Goal: Task Accomplishment & Management: Use online tool/utility

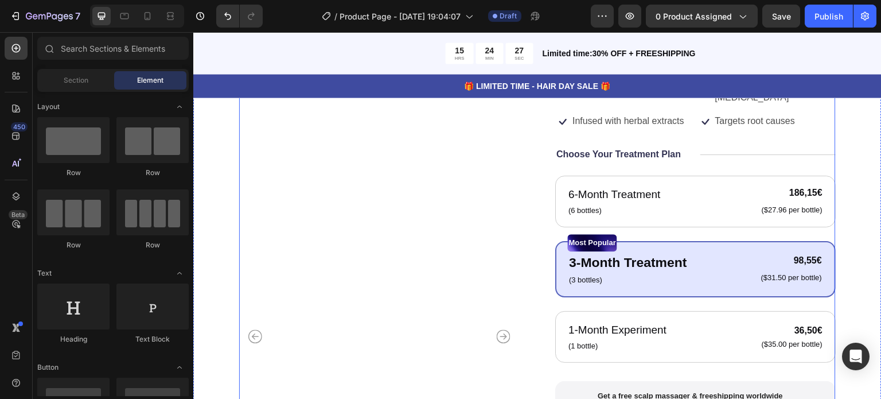
scroll to position [287, 0]
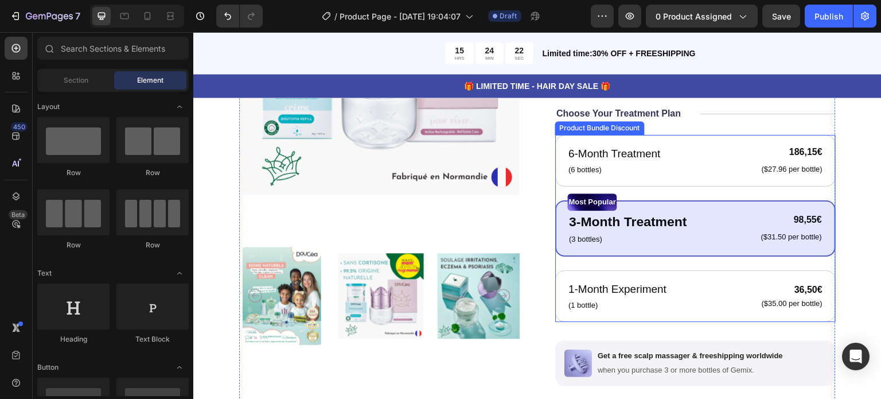
click at [655, 193] on div "Most Popular" at bounding box center [695, 201] width 255 height 17
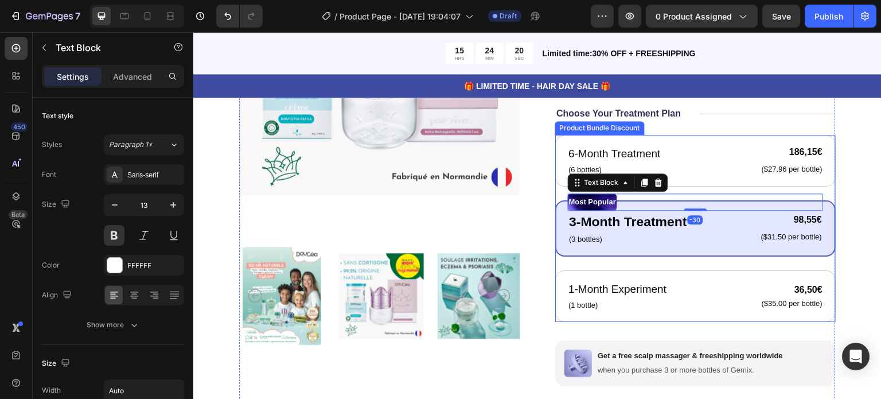
click at [555, 195] on div "6-Month Treatment Text Block (6 bottles) Text Block 186,15€ Product Price Produ…" at bounding box center [695, 228] width 281 height 187
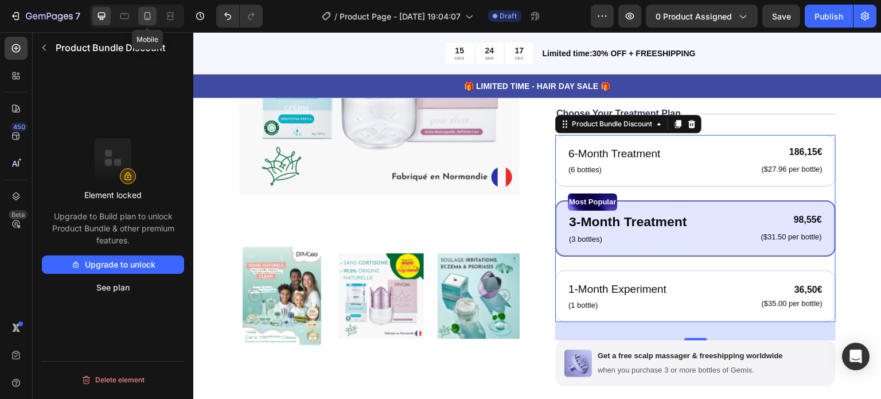
click at [150, 11] on icon at bounding box center [147, 15] width 11 height 11
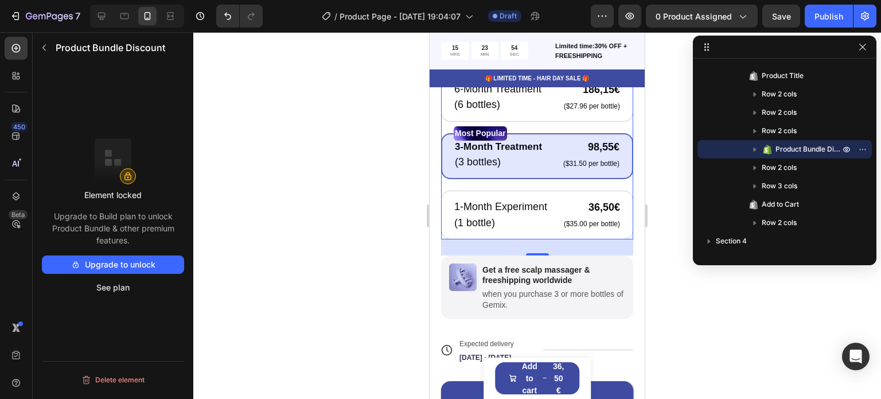
scroll to position [537, 0]
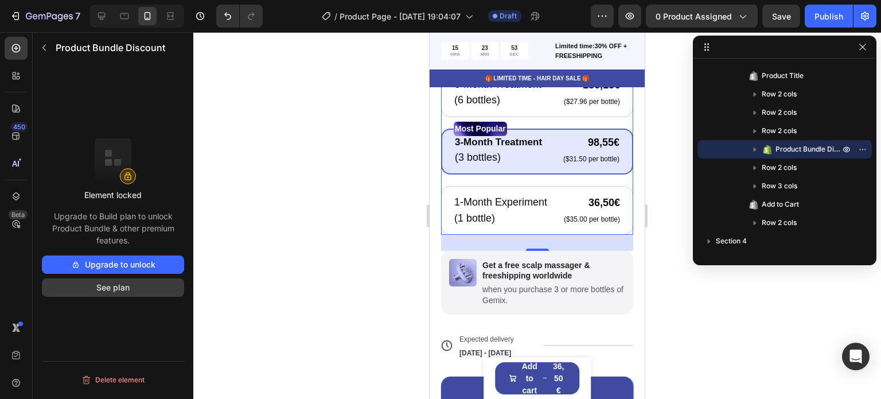
click at [106, 288] on button "See plan" at bounding box center [113, 287] width 142 height 18
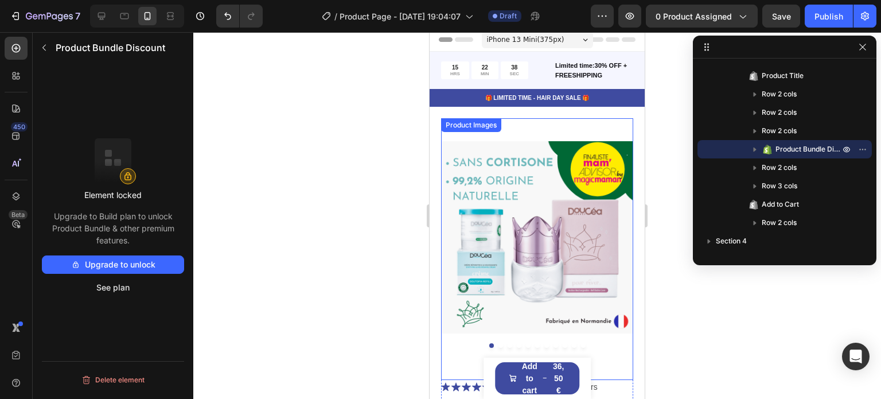
scroll to position [0, 0]
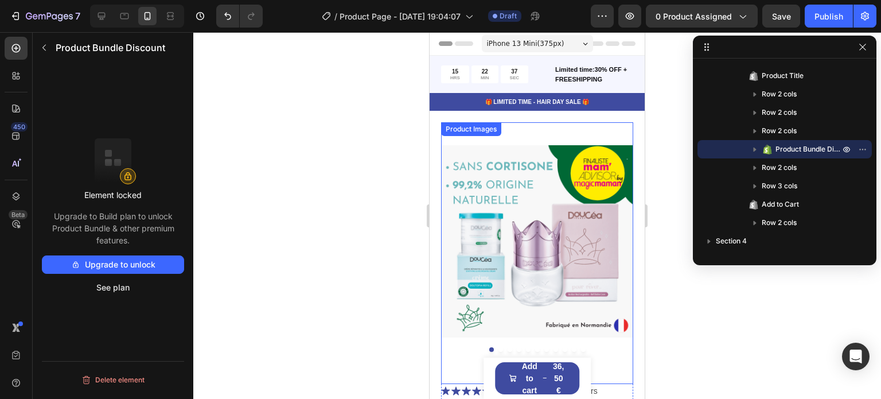
click at [530, 133] on img at bounding box center [537, 241] width 192 height 239
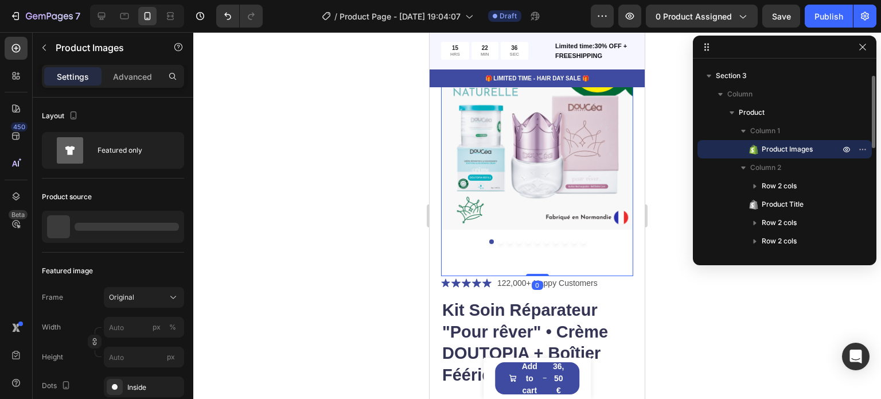
scroll to position [115, 0]
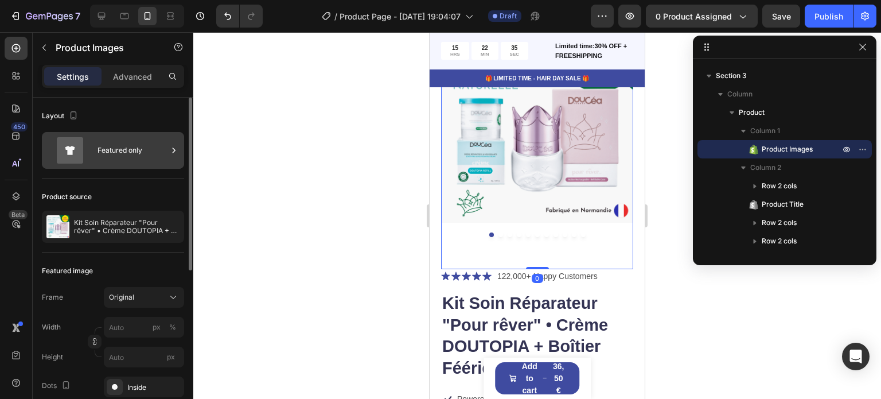
click at [131, 149] on div "Featured only" at bounding box center [133, 150] width 70 height 26
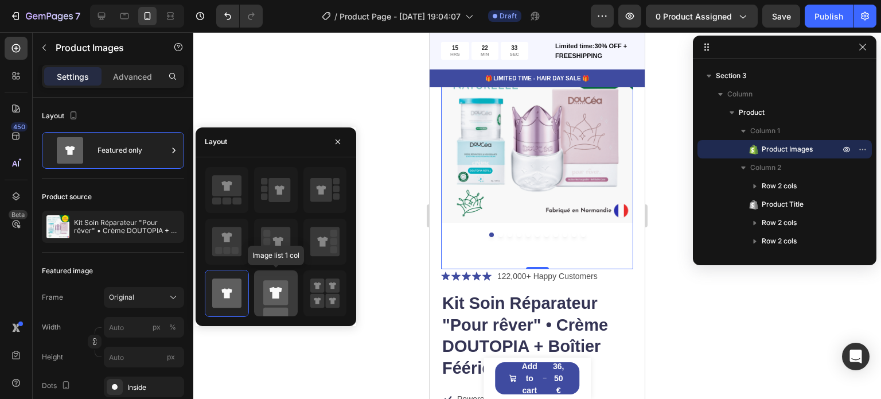
click at [273, 294] on icon at bounding box center [276, 291] width 13 height 11
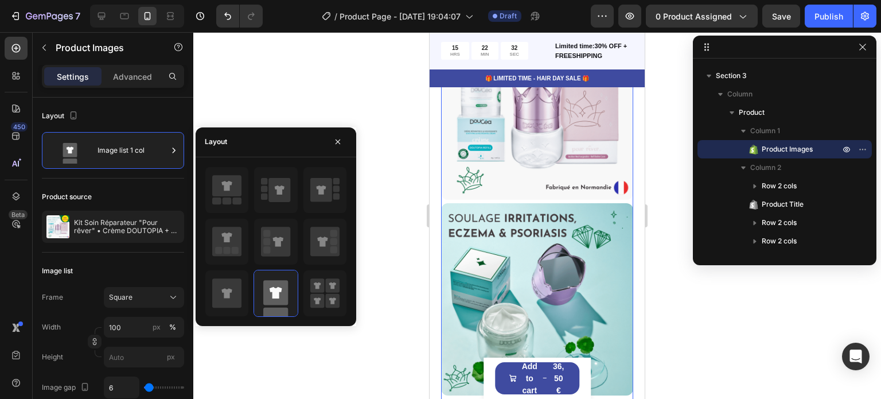
scroll to position [459, 0]
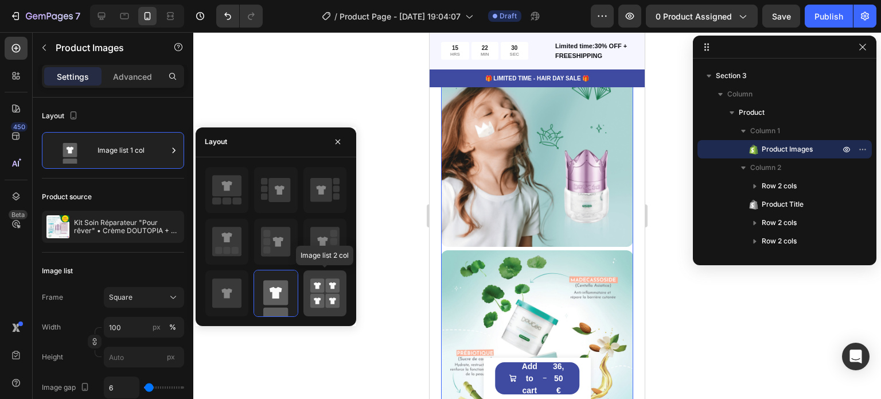
click at [324, 300] on icon at bounding box center [324, 293] width 29 height 32
type input "50"
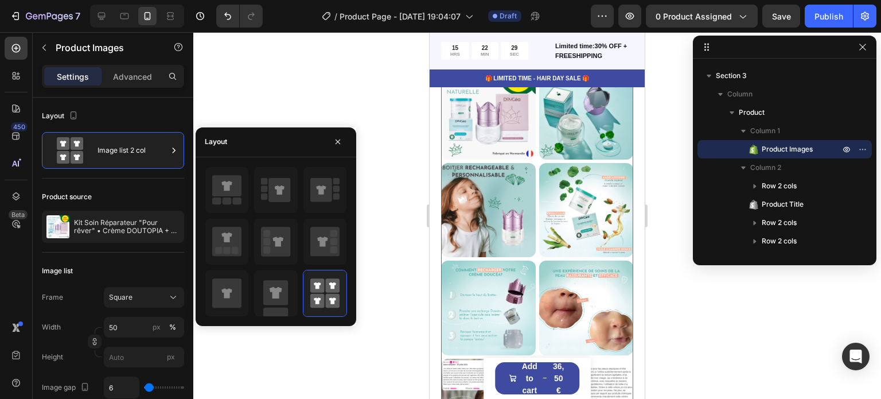
scroll to position [0, 0]
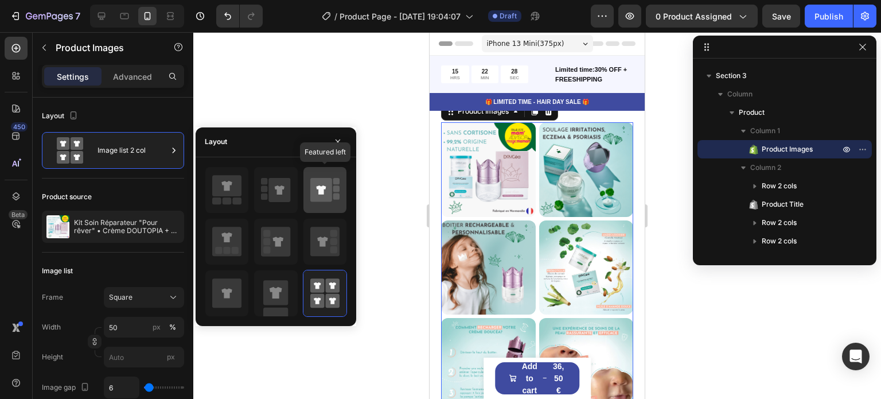
click at [313, 196] on icon at bounding box center [321, 190] width 22 height 24
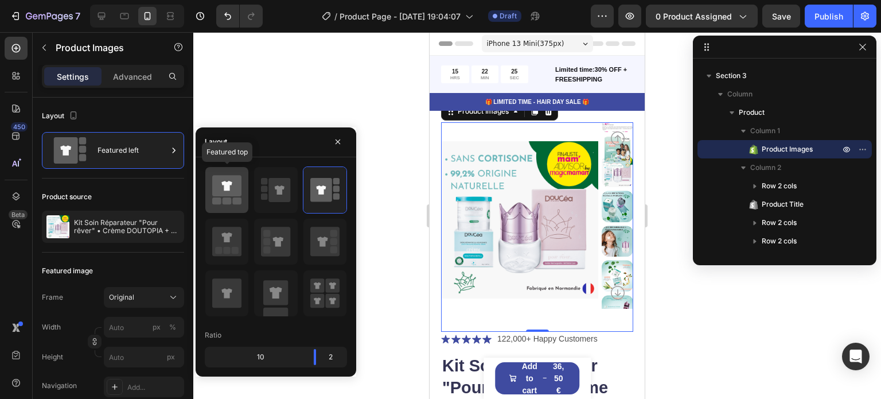
click at [228, 187] on icon at bounding box center [226, 186] width 10 height 10
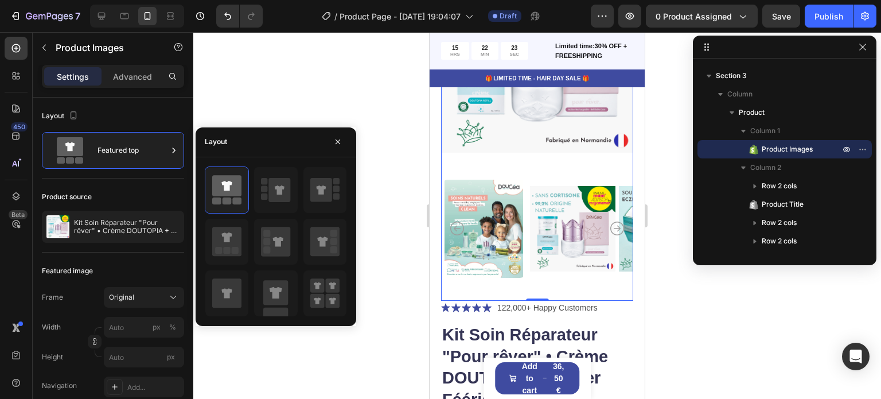
scroll to position [230, 0]
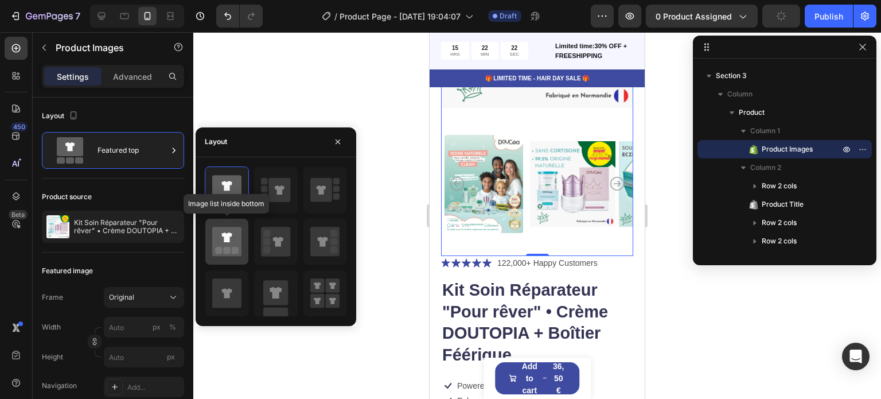
click at [225, 240] on icon at bounding box center [226, 237] width 10 height 10
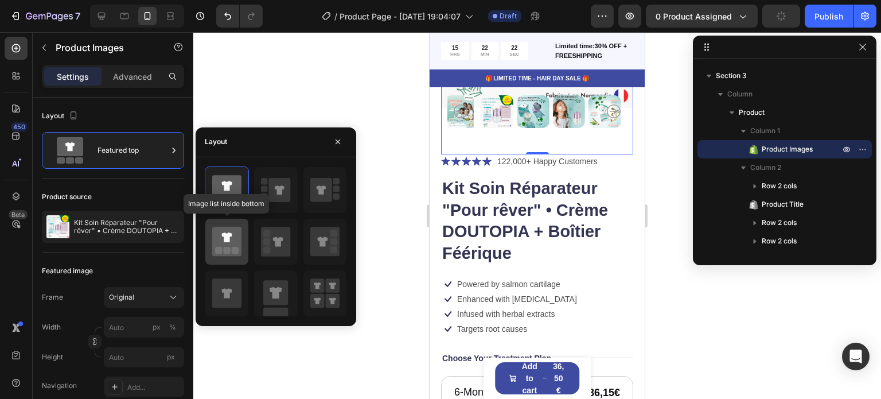
type input "20"
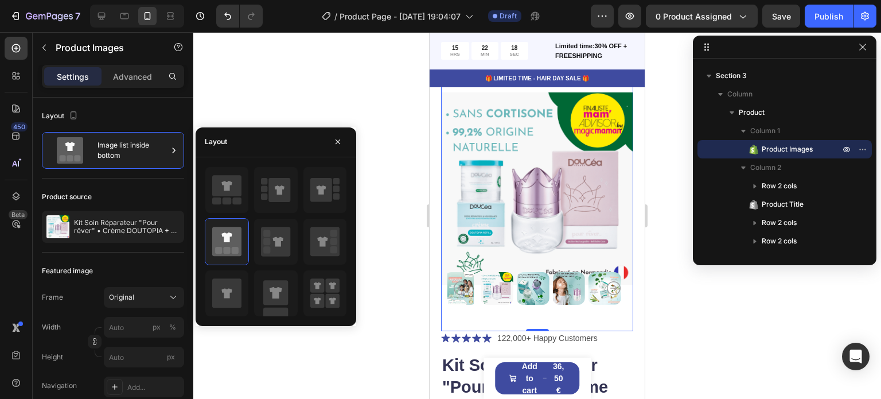
scroll to position [57, 0]
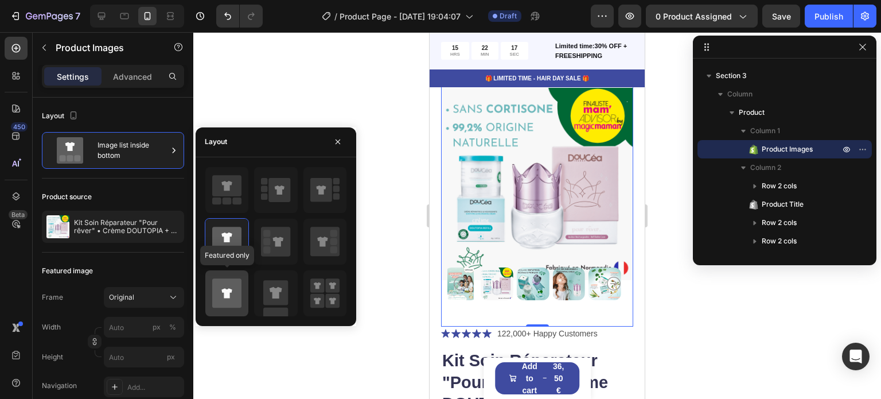
click at [209, 299] on div at bounding box center [226, 293] width 43 height 46
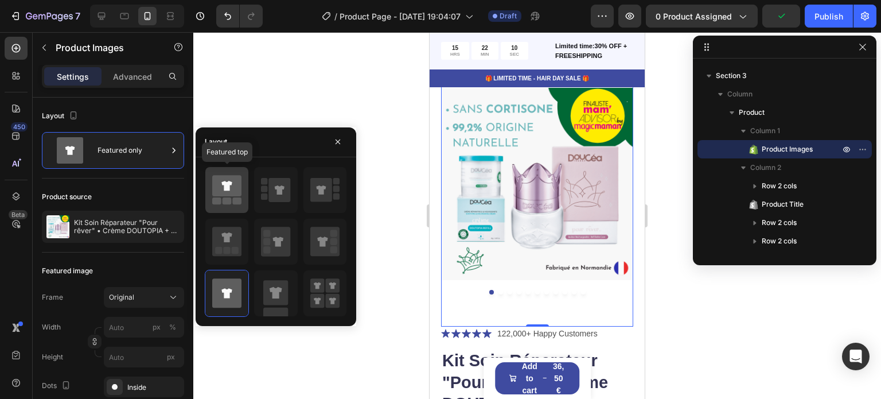
click at [231, 195] on icon at bounding box center [226, 185] width 29 height 21
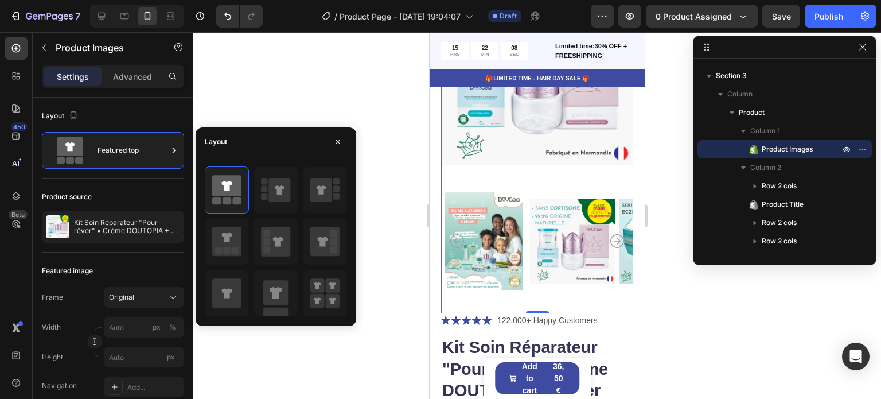
scroll to position [115, 0]
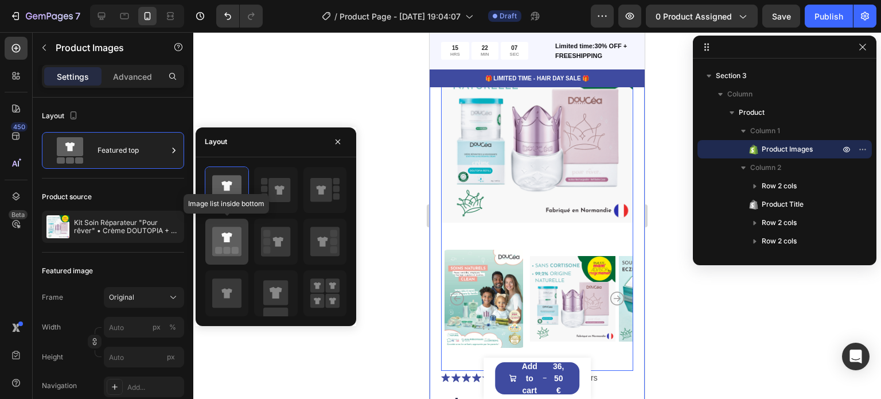
click at [239, 236] on icon at bounding box center [226, 241] width 29 height 29
type input "20"
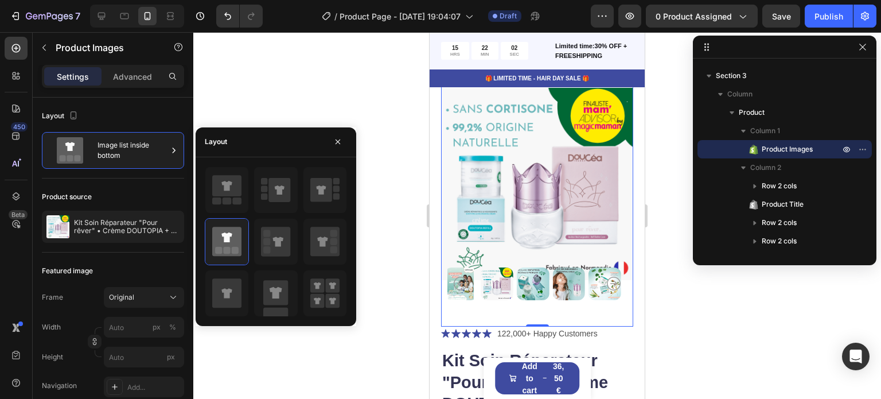
scroll to position [0, 0]
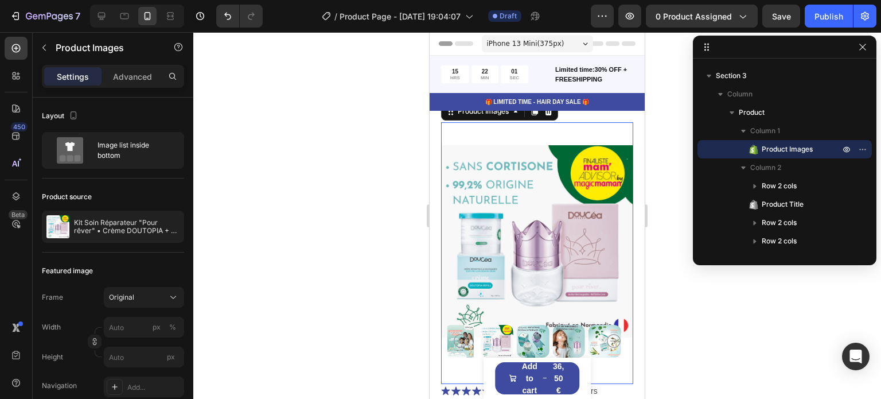
click at [406, 217] on div at bounding box center [537, 215] width 688 height 367
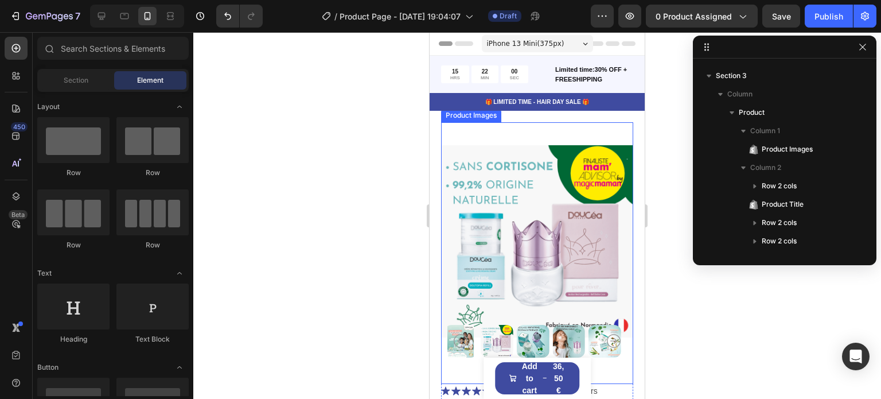
scroll to position [57, 0]
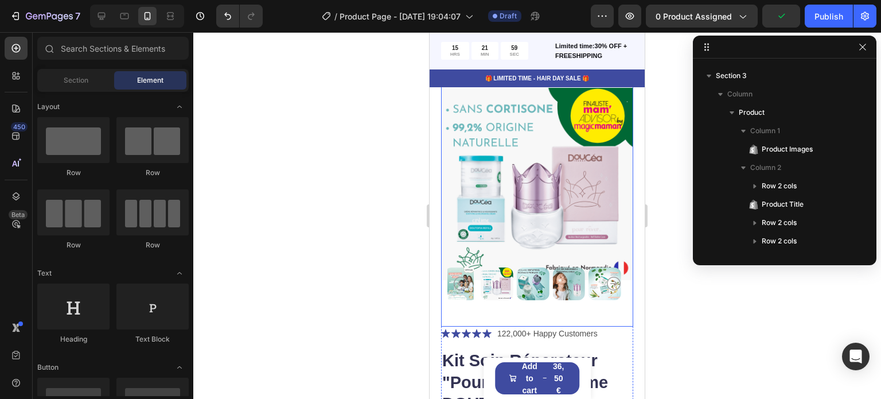
click at [483, 270] on img at bounding box center [497, 283] width 33 height 33
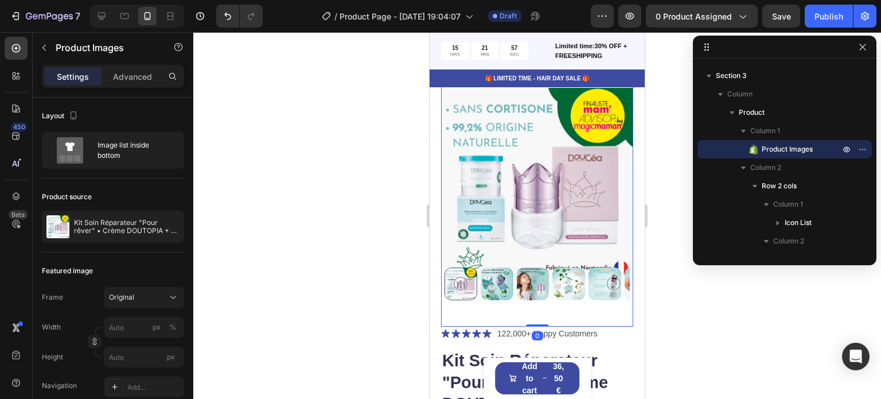
click at [489, 270] on img at bounding box center [497, 283] width 33 height 33
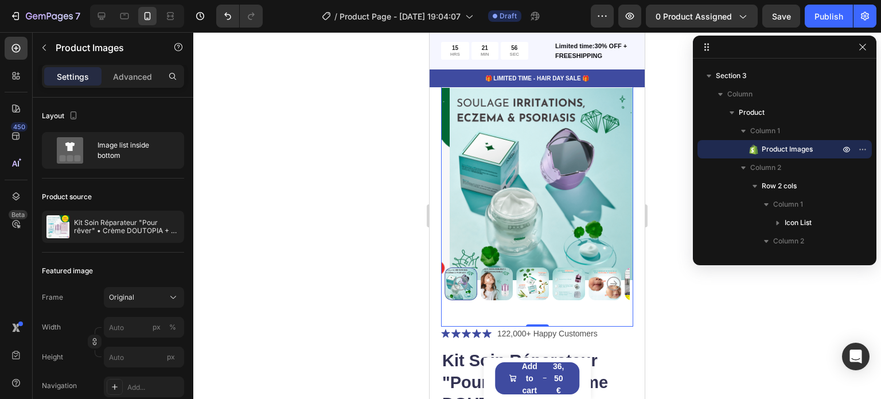
click at [489, 270] on img at bounding box center [497, 283] width 33 height 33
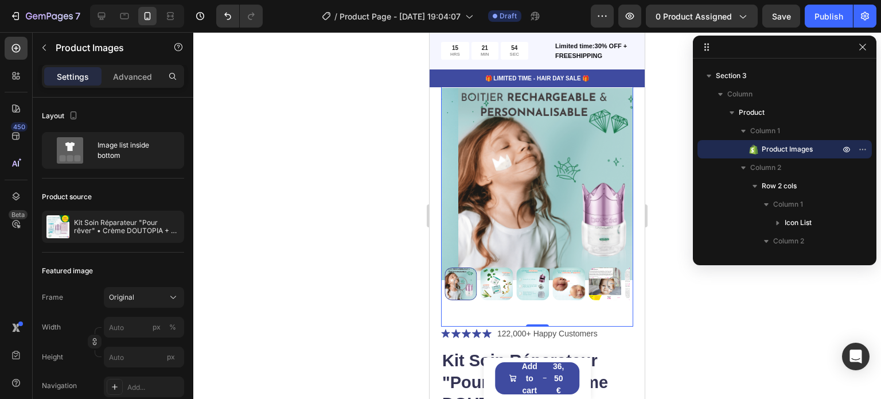
scroll to position [0, 0]
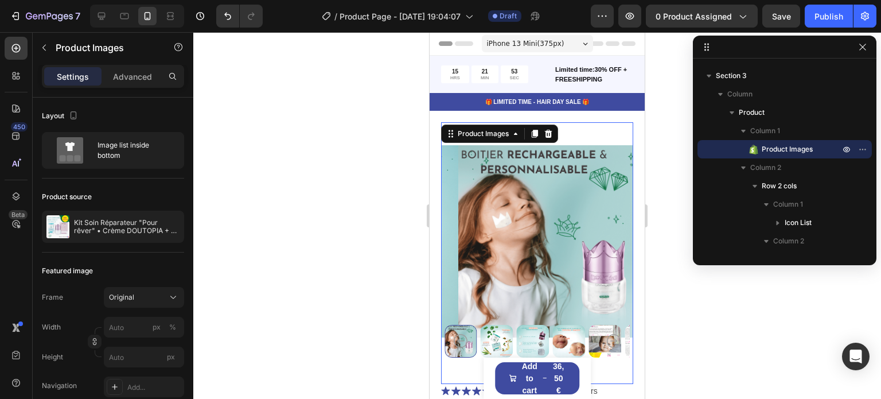
click at [356, 195] on div at bounding box center [537, 215] width 688 height 367
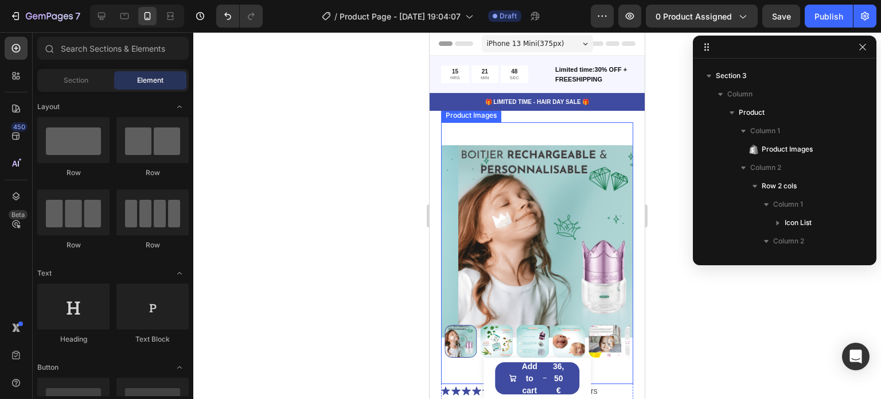
scroll to position [57, 0]
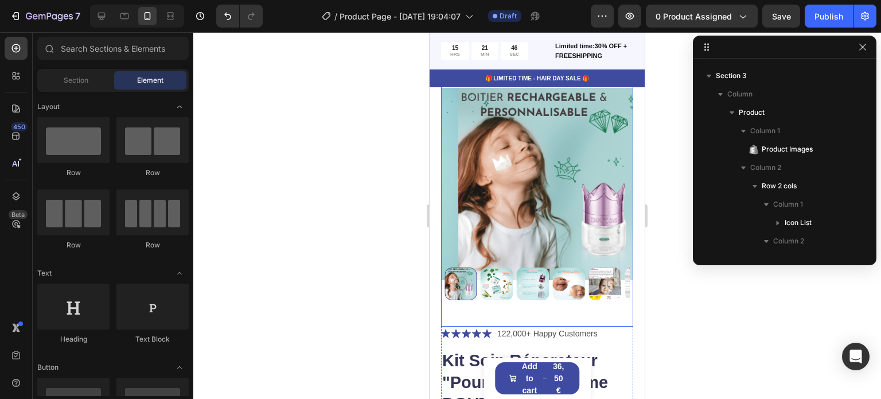
click at [573, 158] on img at bounding box center [554, 184] width 192 height 239
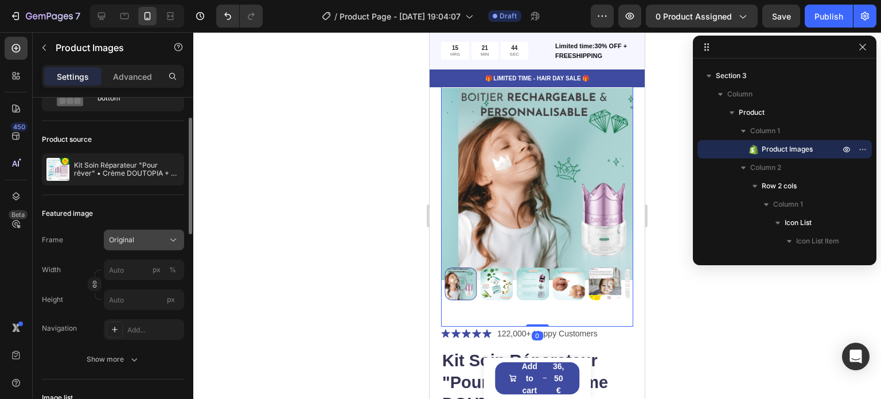
scroll to position [115, 0]
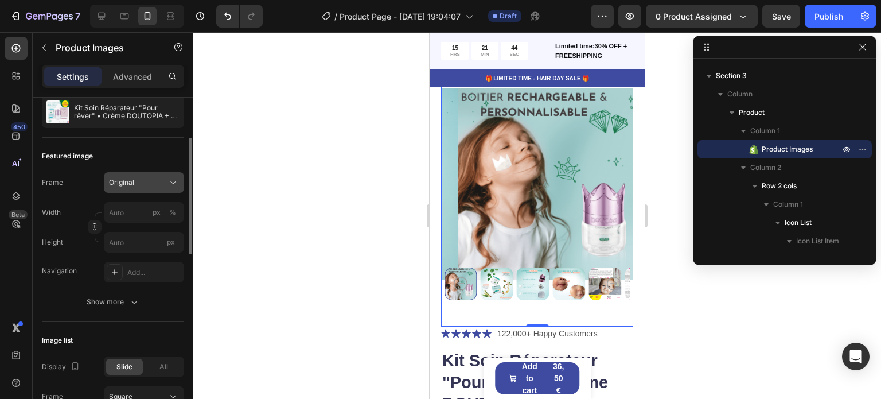
click at [135, 181] on div "Original" at bounding box center [137, 182] width 56 height 10
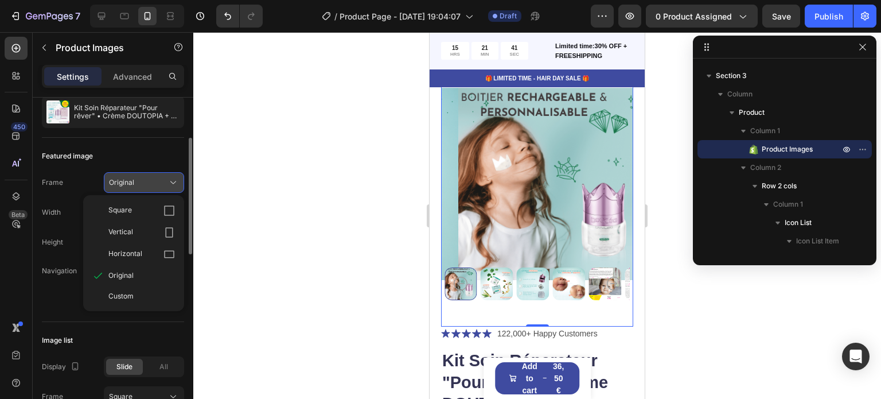
click at [137, 183] on div "Original" at bounding box center [137, 182] width 56 height 10
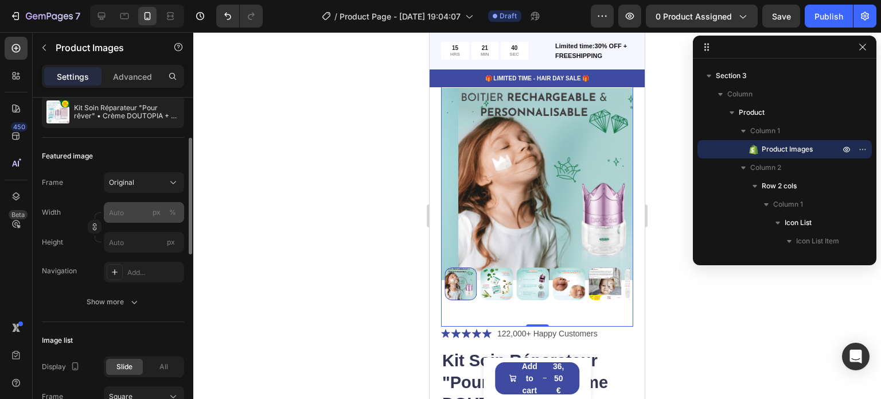
scroll to position [172, 0]
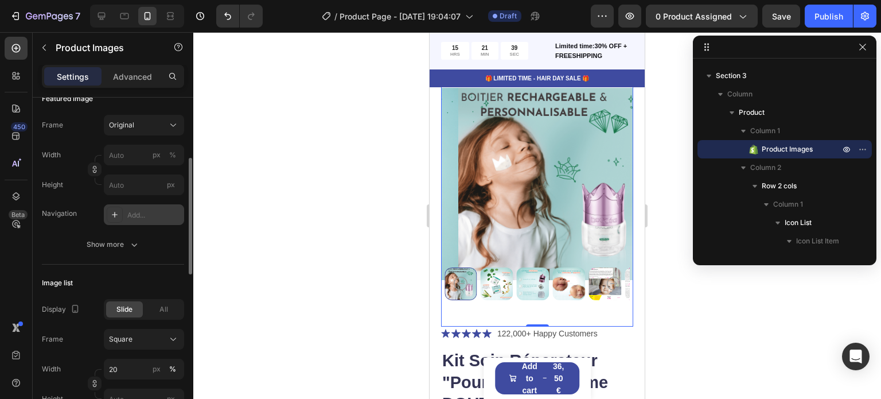
click at [158, 215] on div "Add..." at bounding box center [154, 215] width 54 height 10
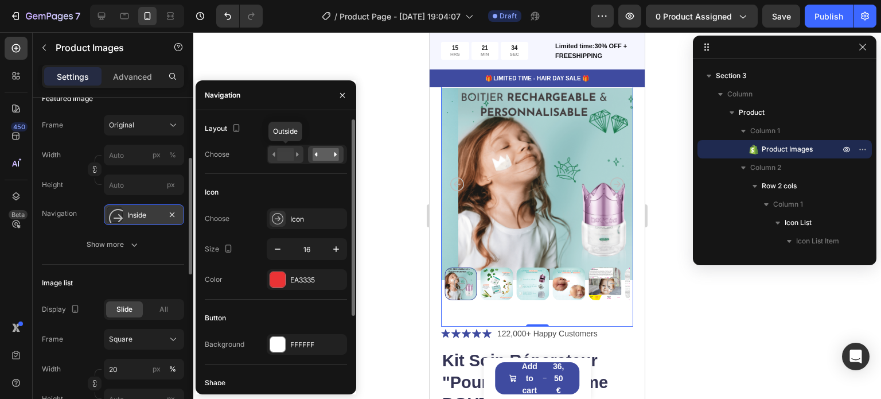
click at [286, 156] on rect at bounding box center [285, 154] width 17 height 13
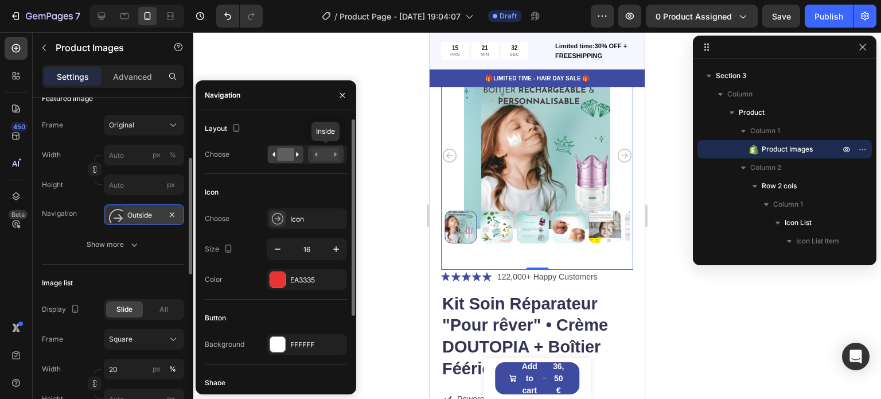
click at [334, 156] on rect at bounding box center [326, 154] width 26 height 13
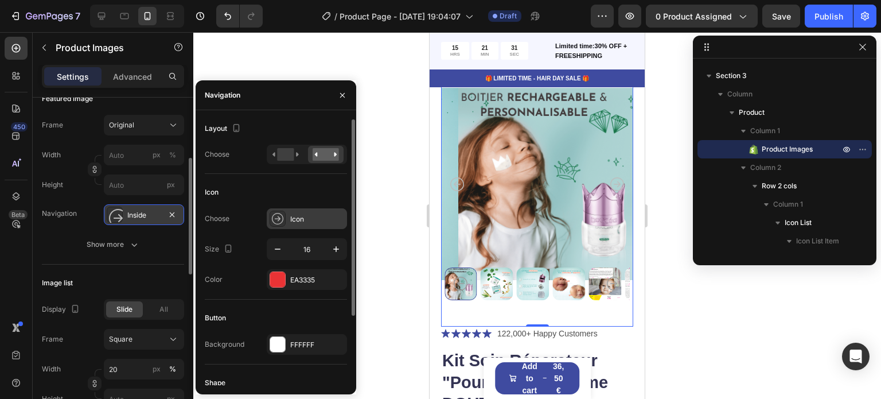
click at [310, 219] on div "Icon" at bounding box center [317, 219] width 54 height 10
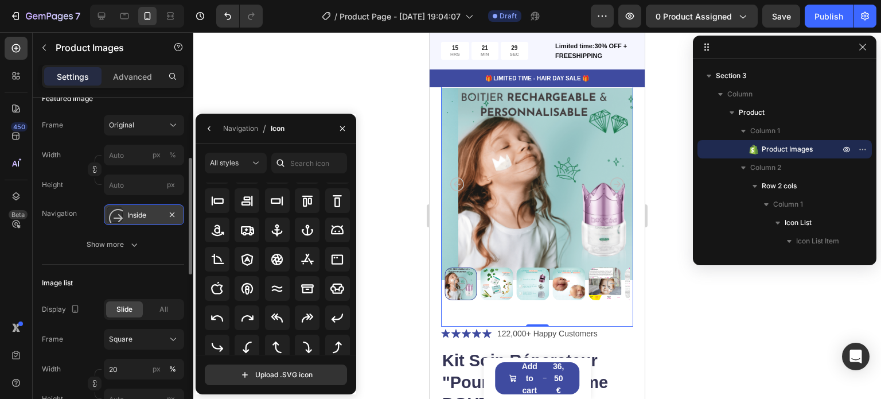
scroll to position [126, 0]
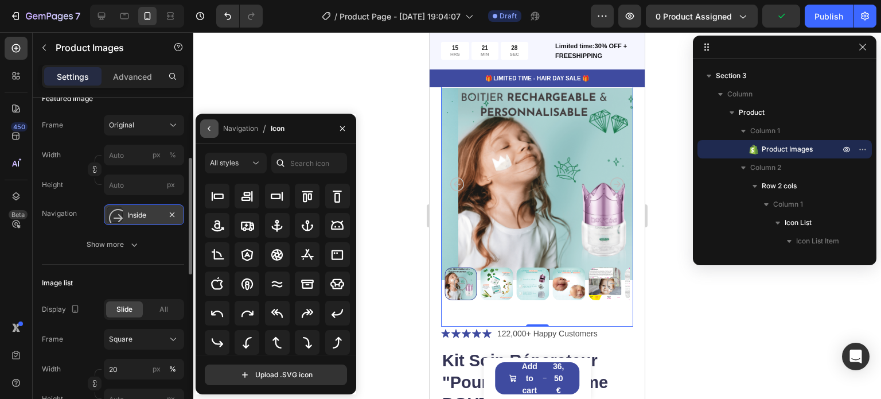
click at [208, 128] on icon "button" at bounding box center [209, 128] width 2 height 5
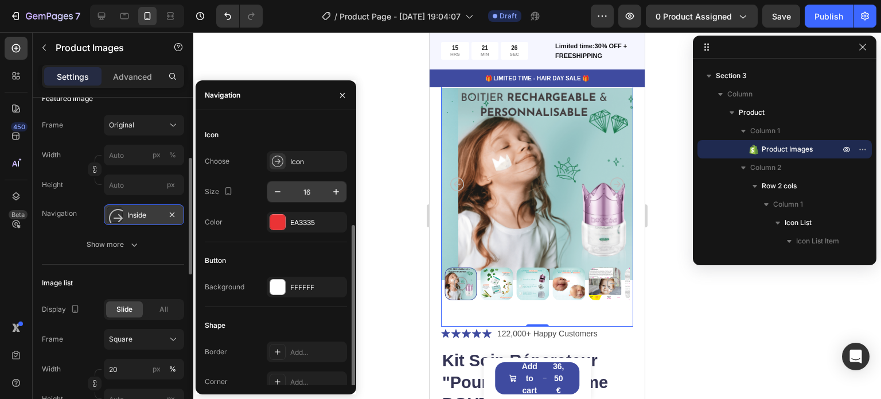
scroll to position [94, 0]
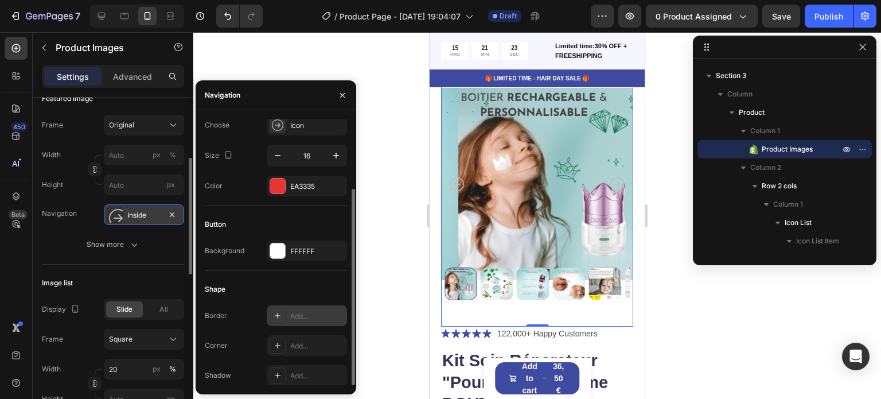
click at [280, 314] on icon at bounding box center [277, 315] width 9 height 9
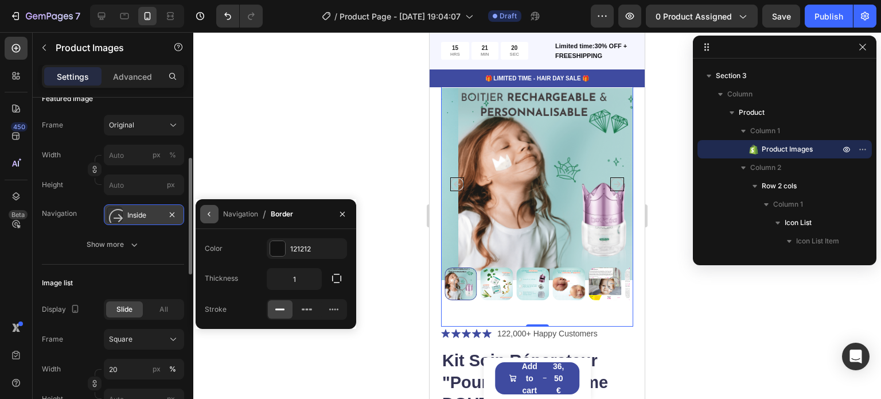
click at [208, 217] on icon "button" at bounding box center [209, 213] width 9 height 9
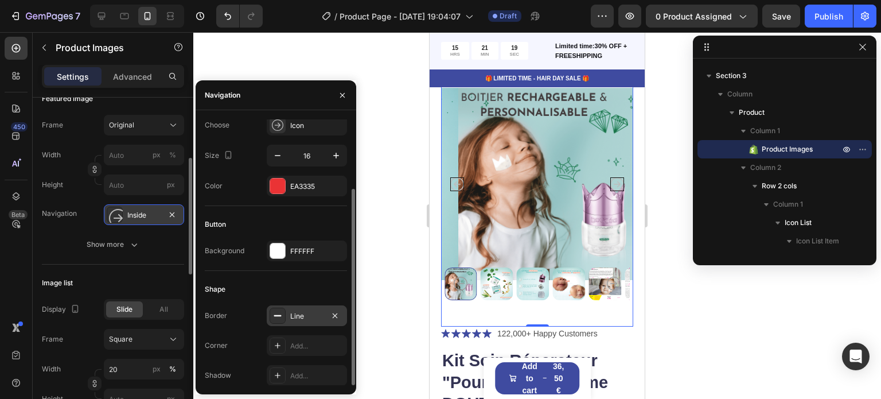
click at [275, 317] on icon at bounding box center [277, 315] width 9 height 9
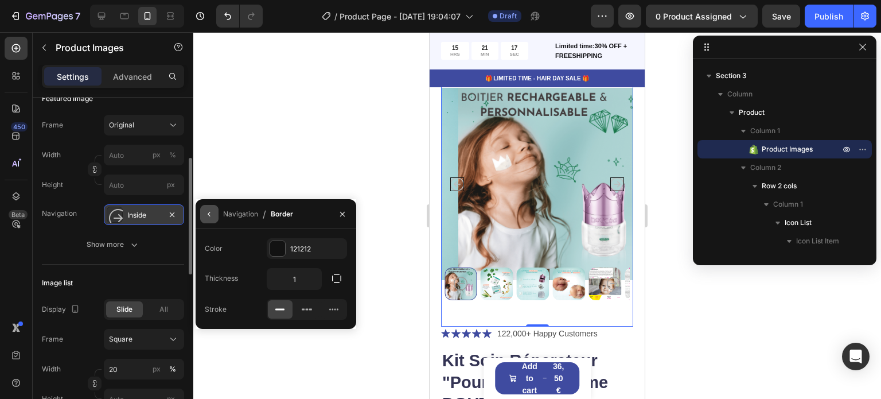
click at [205, 208] on button "button" at bounding box center [209, 214] width 18 height 18
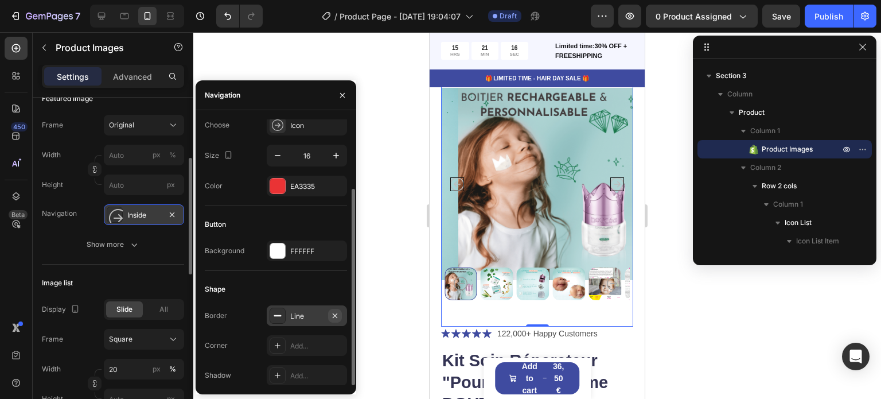
click at [337, 312] on icon "button" at bounding box center [335, 315] width 9 height 9
click at [285, 341] on div at bounding box center [278, 345] width 16 height 16
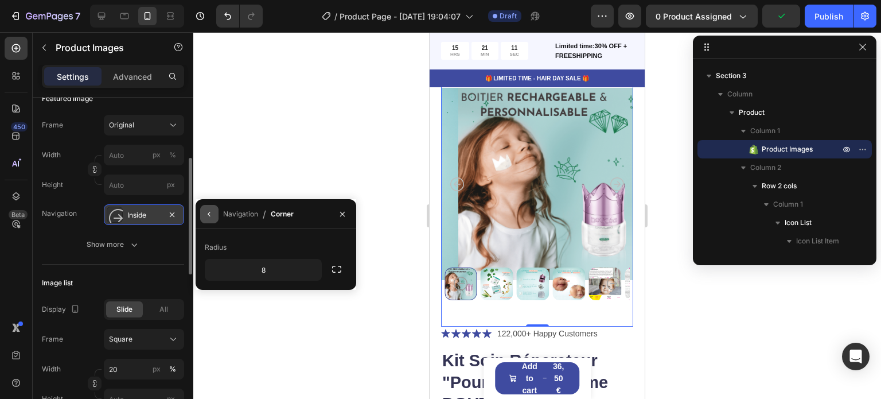
click at [208, 215] on icon "button" at bounding box center [209, 213] width 9 height 9
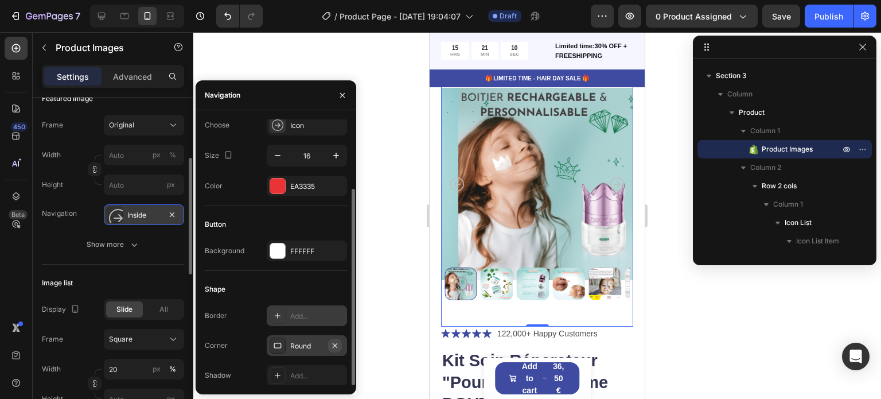
click at [333, 342] on icon "button" at bounding box center [335, 345] width 9 height 9
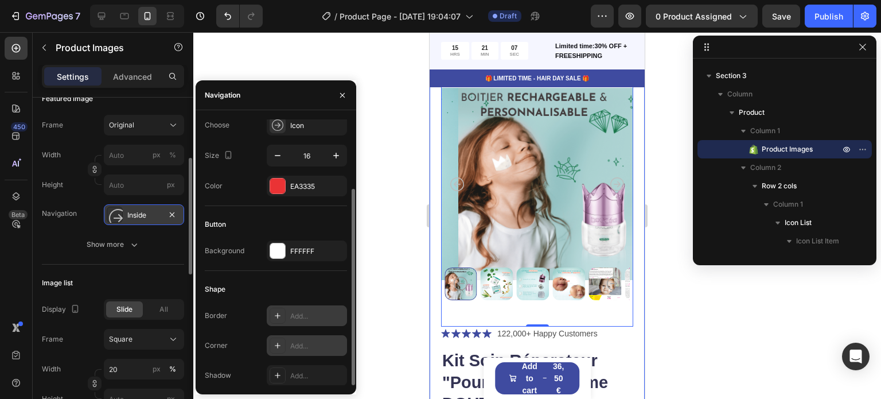
scroll to position [0, 0]
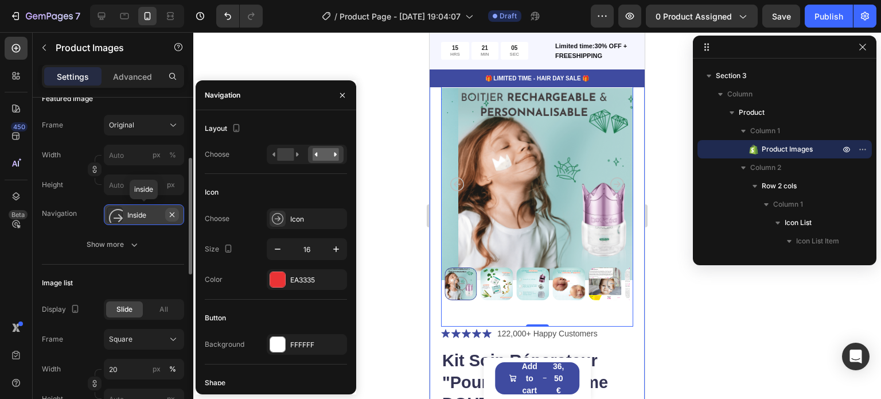
click at [170, 213] on icon "button" at bounding box center [172, 214] width 9 height 9
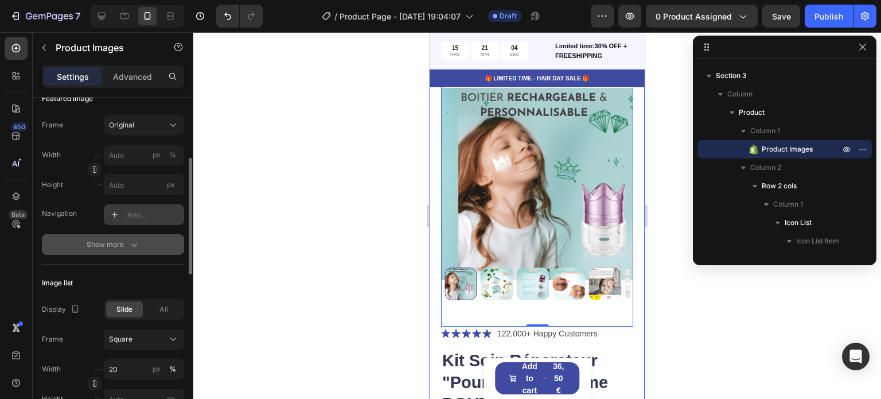
click at [95, 236] on button "Show more" at bounding box center [113, 244] width 142 height 21
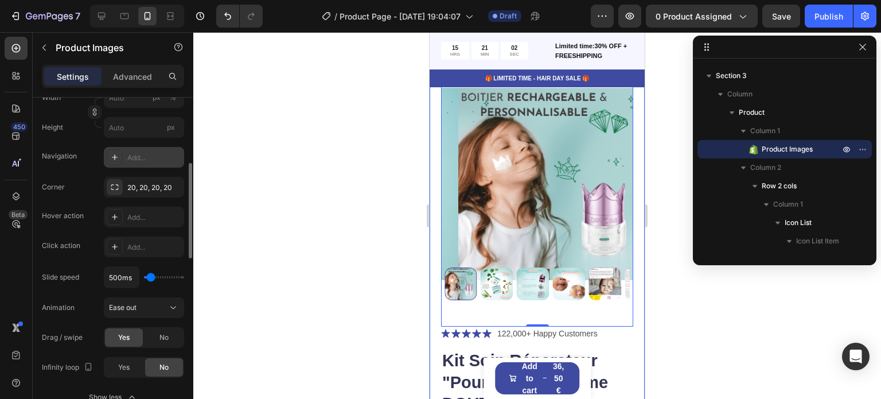
scroll to position [287, 0]
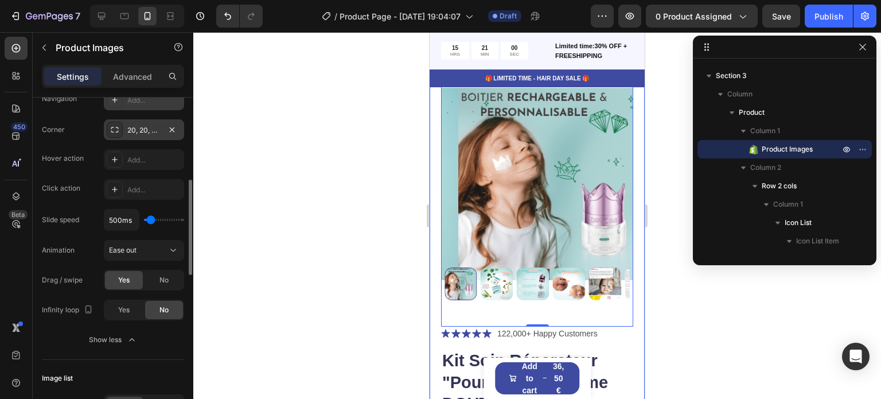
click at [112, 122] on div at bounding box center [115, 130] width 16 height 16
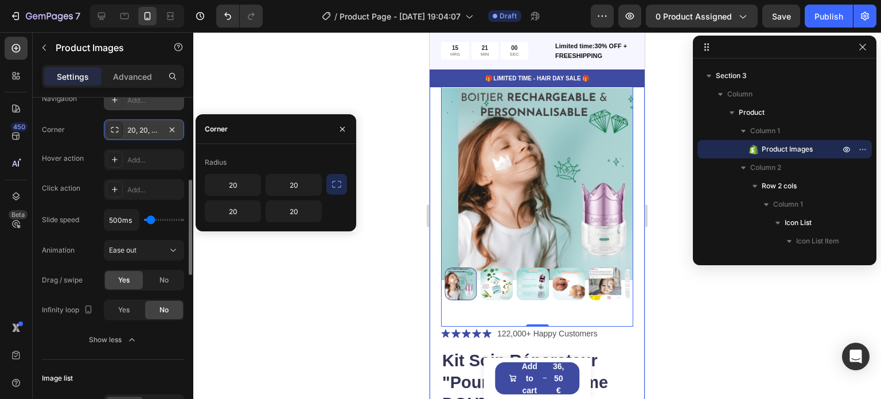
click at [112, 122] on div at bounding box center [115, 130] width 16 height 16
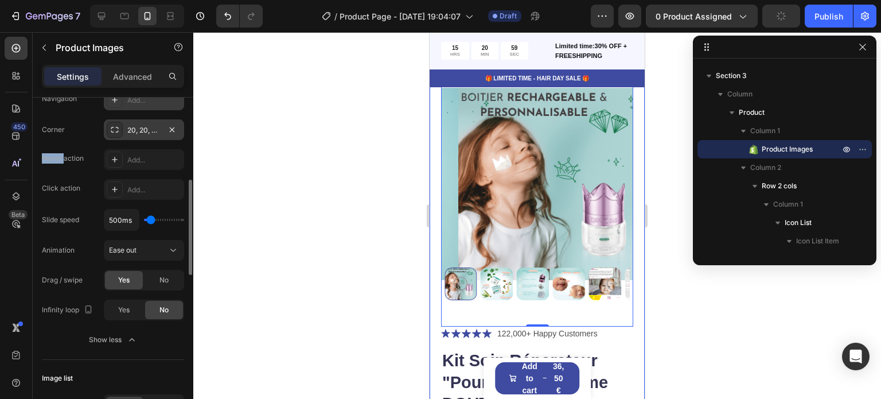
click at [112, 122] on div at bounding box center [115, 130] width 16 height 16
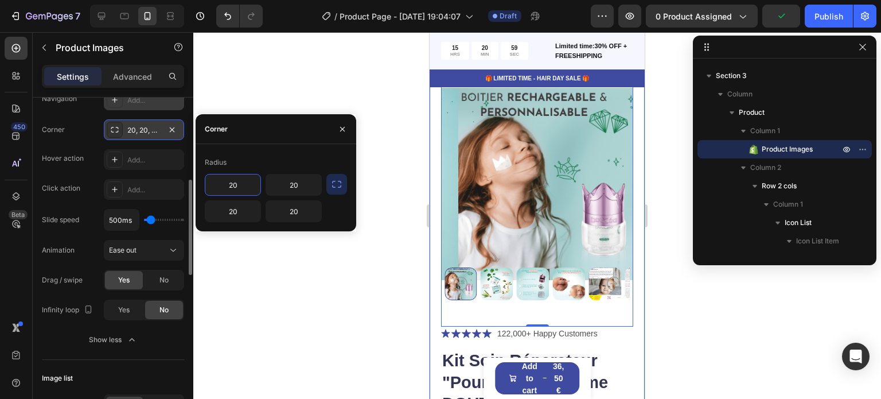
click at [112, 122] on div at bounding box center [115, 130] width 16 height 16
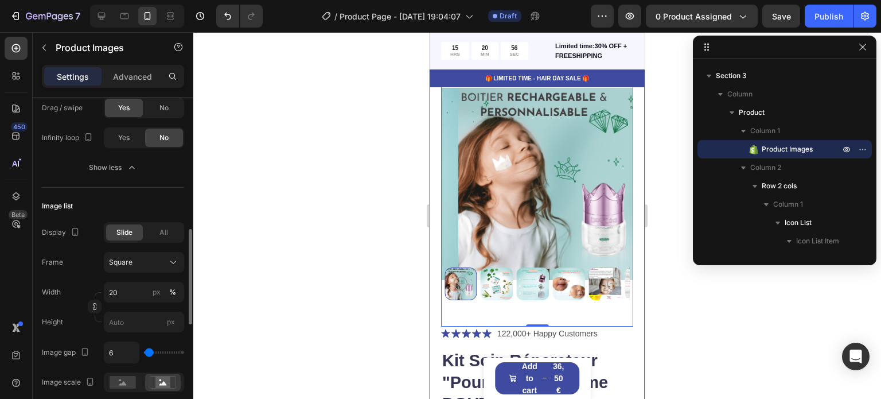
scroll to position [516, 0]
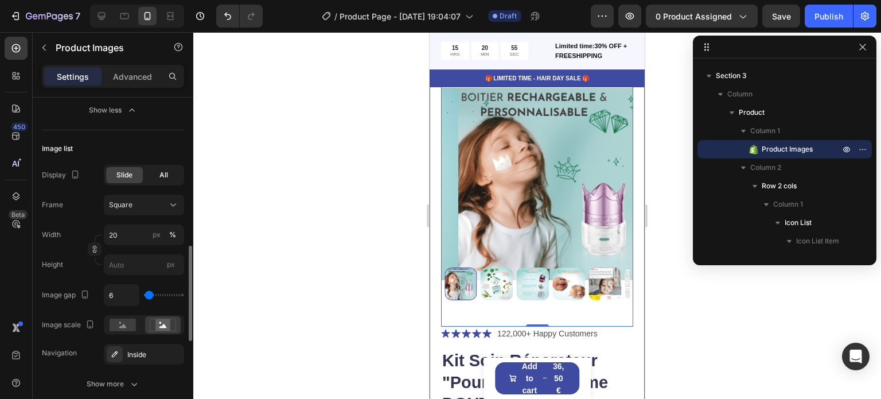
click at [155, 175] on div "All" at bounding box center [163, 175] width 37 height 16
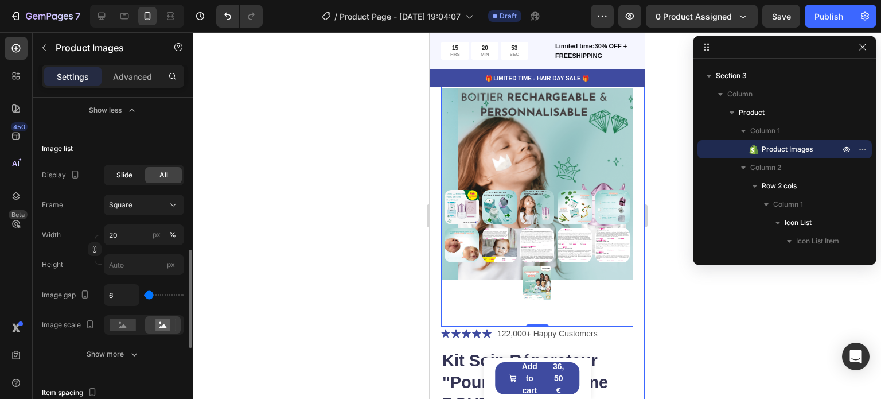
click at [116, 174] on span "Slide" at bounding box center [124, 175] width 16 height 10
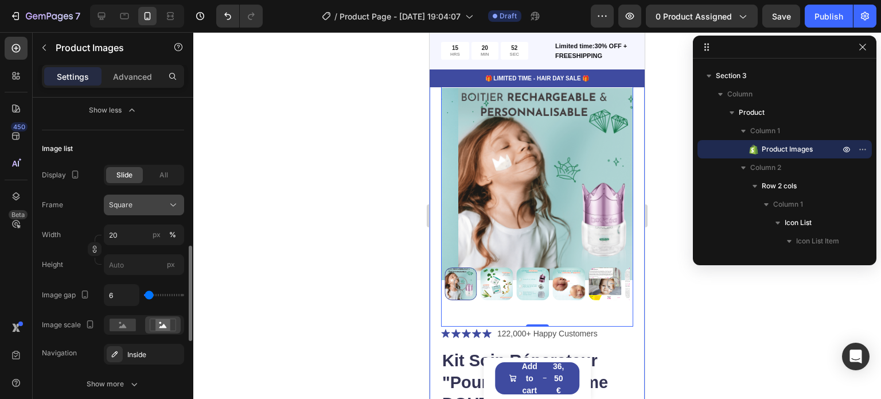
click at [131, 201] on span "Square" at bounding box center [121, 205] width 24 height 10
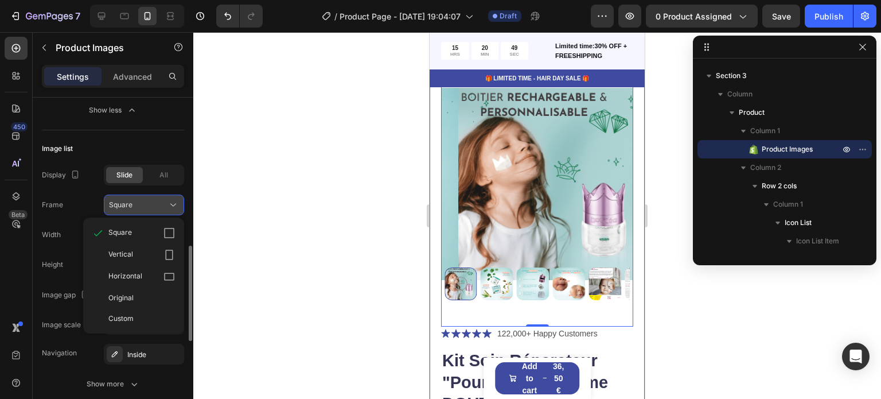
click at [126, 207] on span "Square" at bounding box center [121, 205] width 24 height 10
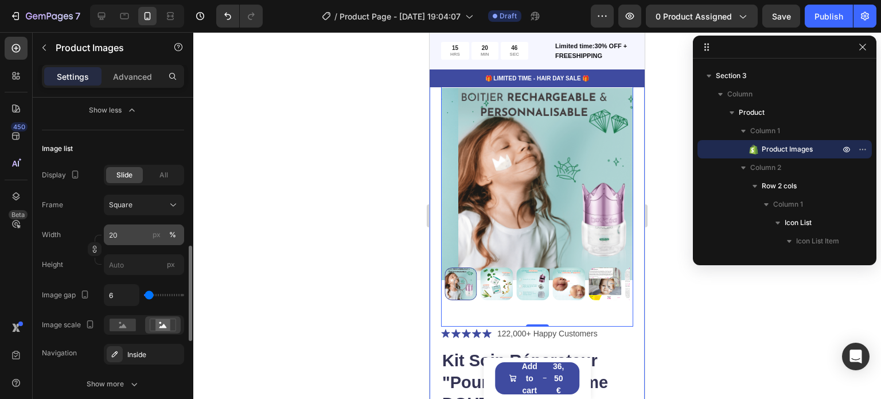
scroll to position [574, 0]
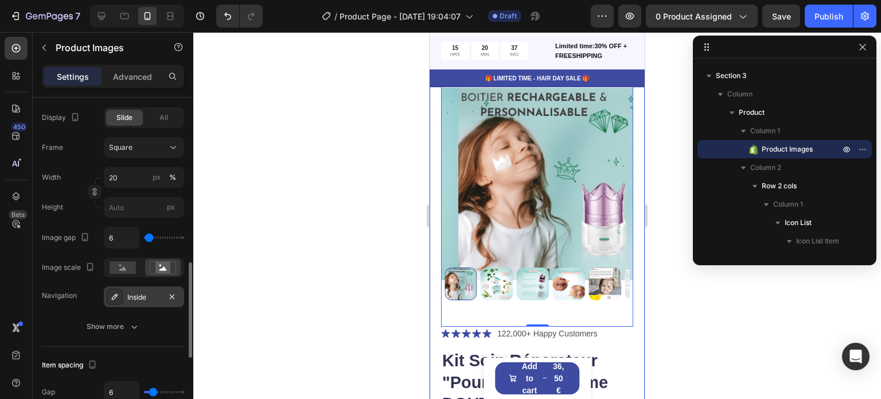
click at [130, 300] on div "Inside" at bounding box center [143, 297] width 33 height 10
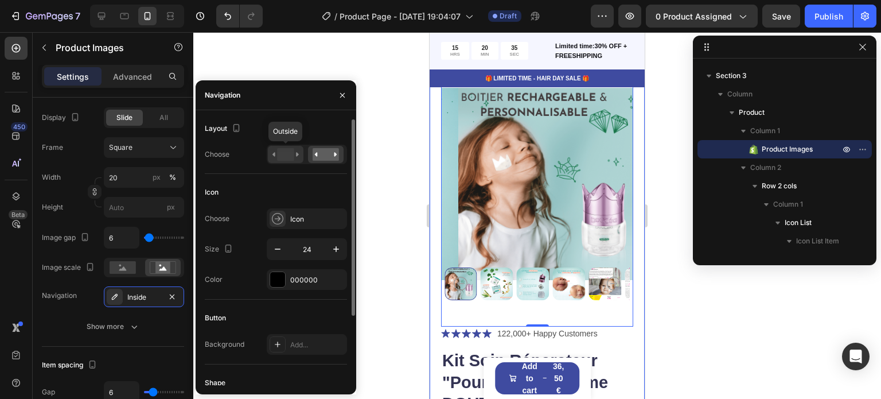
click at [291, 153] on rect at bounding box center [285, 154] width 17 height 13
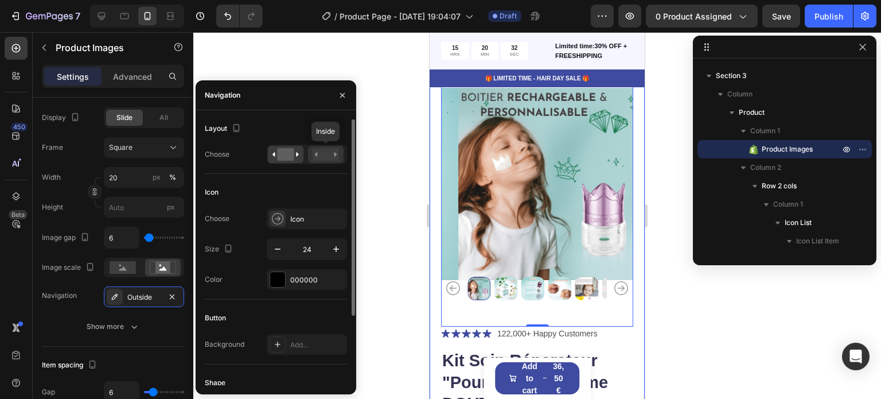
click at [321, 149] on rect at bounding box center [326, 154] width 26 height 13
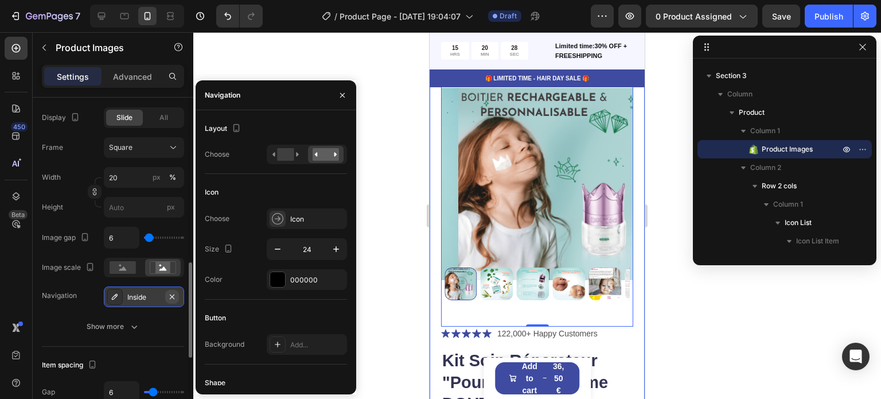
click at [175, 292] on icon "button" at bounding box center [172, 296] width 9 height 9
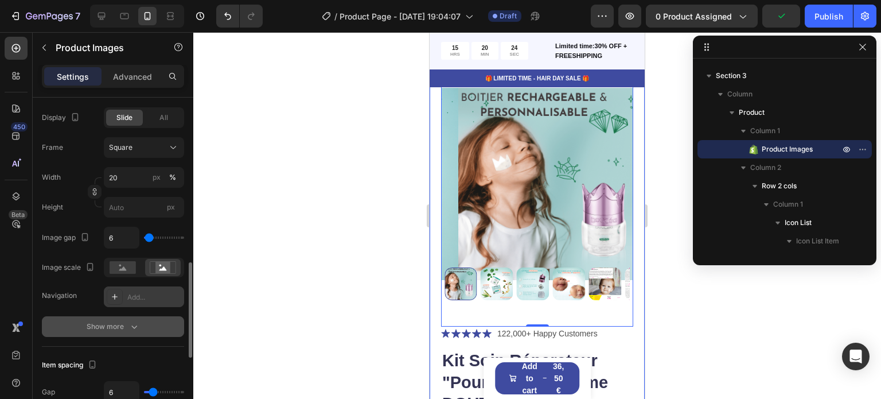
click at [127, 332] on button "Show more" at bounding box center [113, 326] width 142 height 21
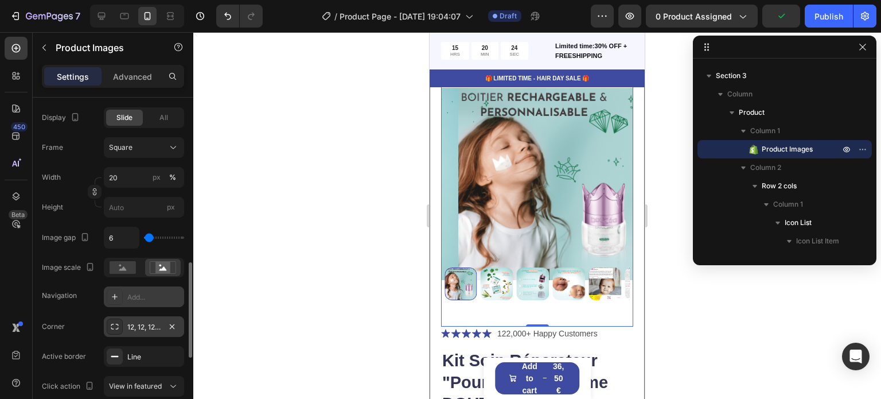
scroll to position [689, 0]
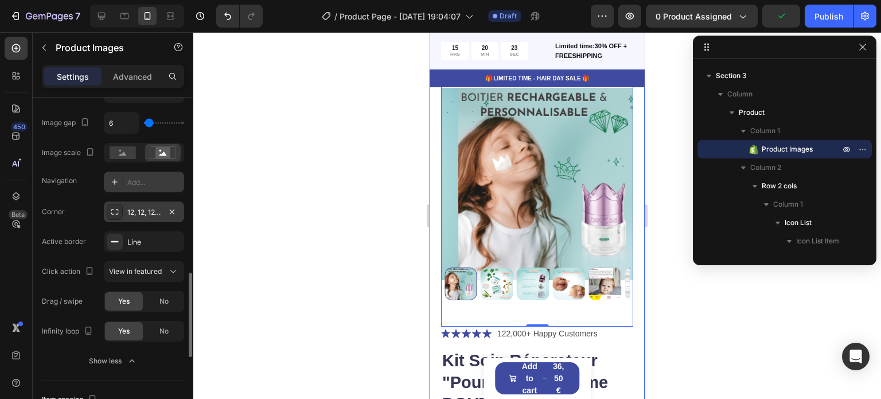
click at [122, 211] on div at bounding box center [115, 212] width 16 height 16
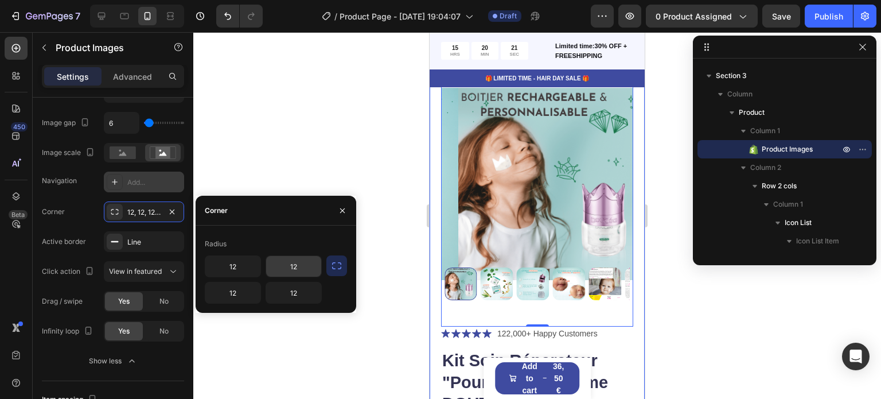
click at [295, 263] on input "12" at bounding box center [293, 266] width 55 height 21
type input "0"
click at [296, 244] on div "Radius" at bounding box center [276, 244] width 142 height 18
click at [335, 261] on icon "button" at bounding box center [336, 265] width 11 height 11
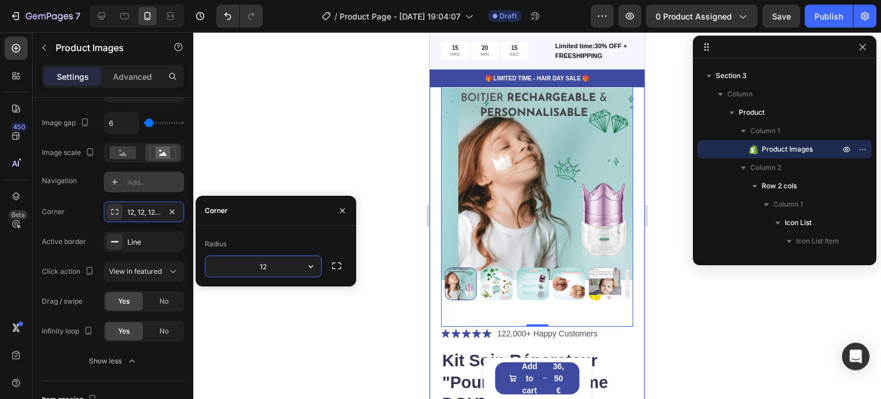
click at [270, 263] on input "12" at bounding box center [263, 266] width 116 height 21
click at [273, 243] on div "Radius" at bounding box center [276, 244] width 142 height 18
click at [271, 270] on input "0" at bounding box center [263, 266] width 116 height 21
type input "12"
click at [288, 233] on div "Radius 12" at bounding box center [276, 256] width 161 height 61
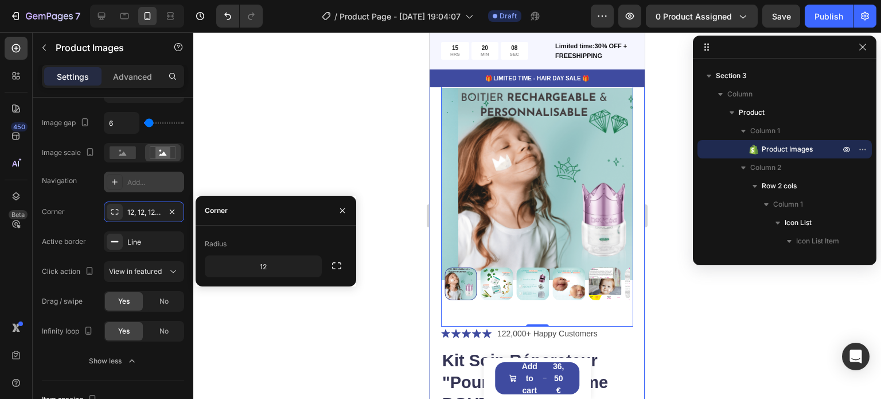
click at [290, 141] on div at bounding box center [537, 215] width 688 height 367
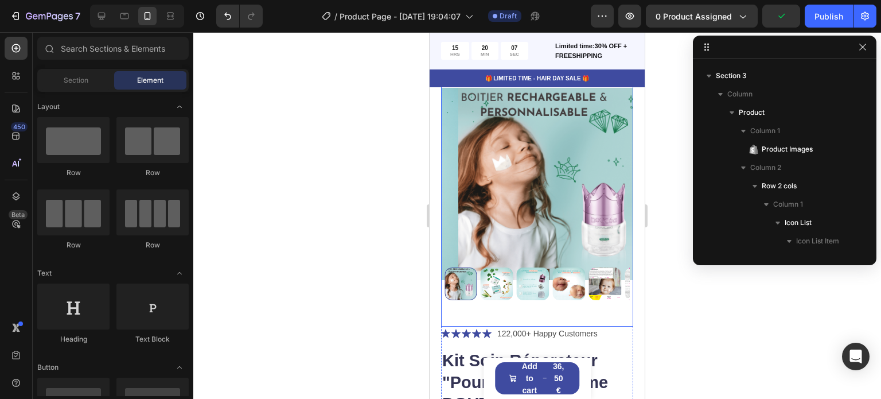
click at [565, 211] on img at bounding box center [554, 184] width 192 height 239
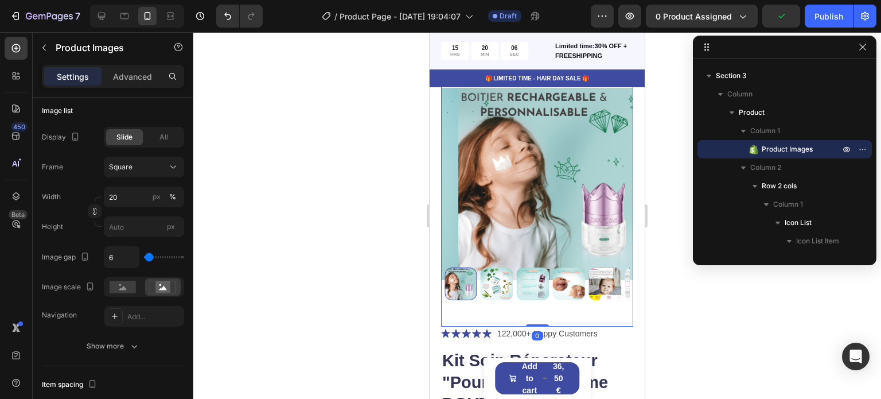
scroll to position [574, 0]
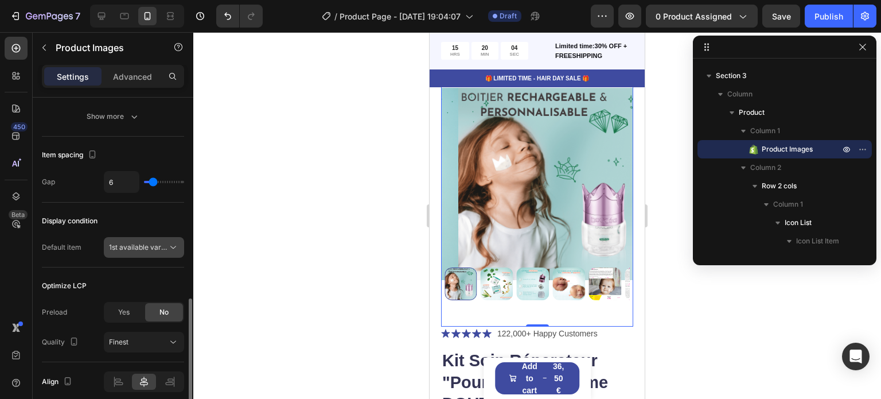
click at [135, 251] on div "1st available variant" at bounding box center [144, 247] width 70 height 11
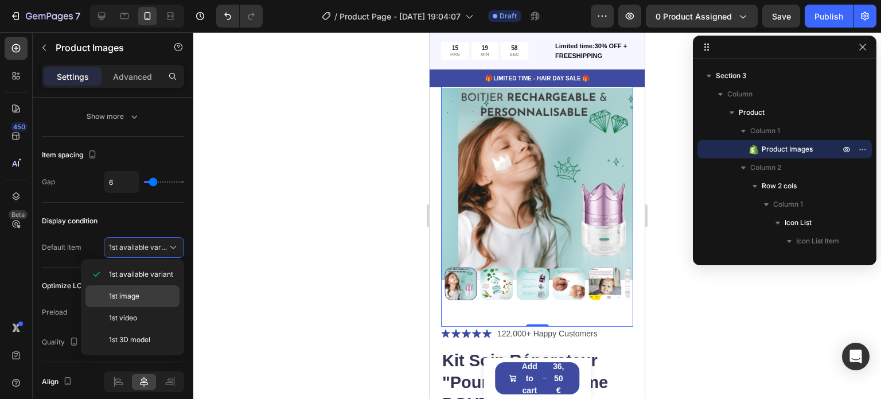
click at [139, 291] on span "1st image" at bounding box center [124, 296] width 30 height 10
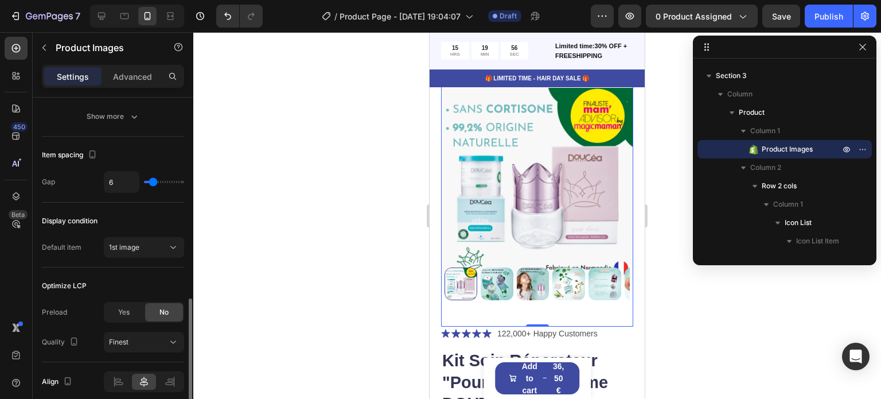
scroll to position [620, 0]
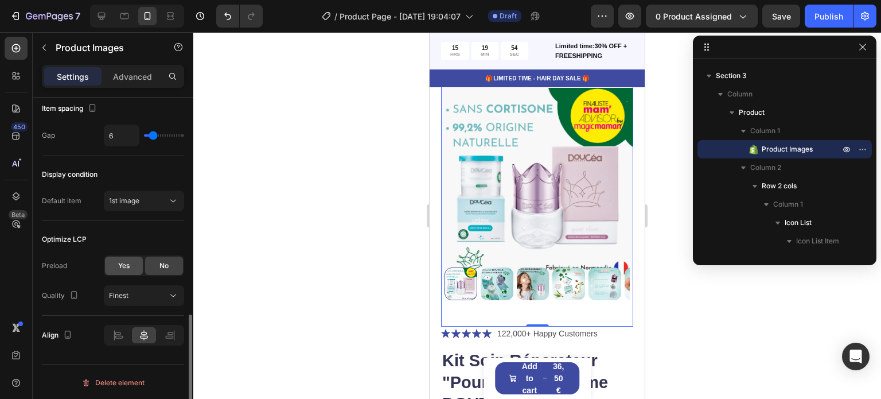
click at [129, 270] on div "Yes" at bounding box center [124, 265] width 38 height 18
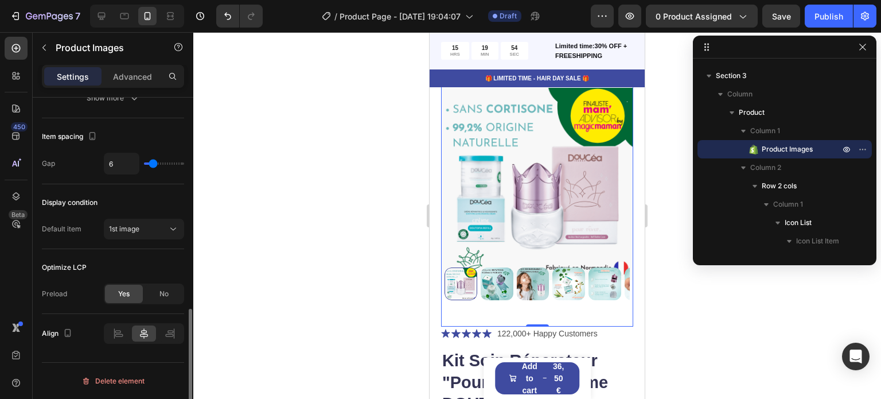
scroll to position [590, 0]
click at [161, 293] on span "No" at bounding box center [164, 295] width 9 height 10
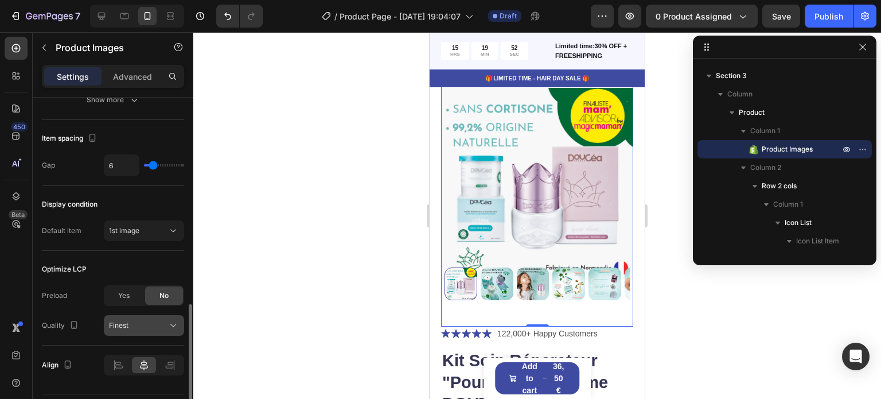
scroll to position [620, 0]
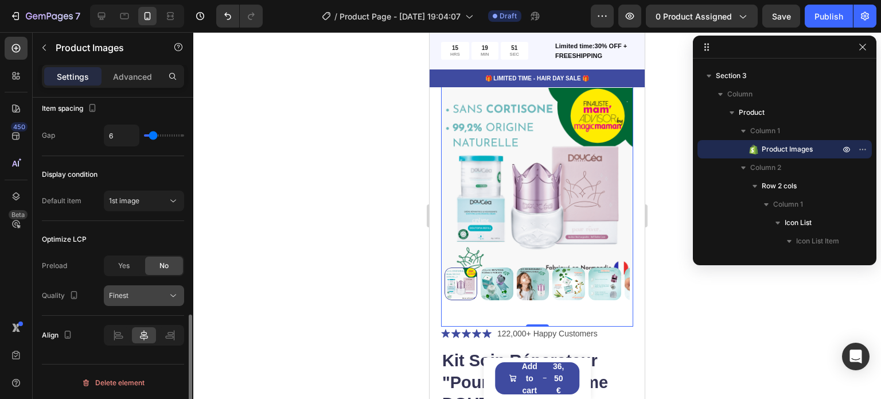
click at [160, 292] on div "Finest" at bounding box center [138, 295] width 59 height 10
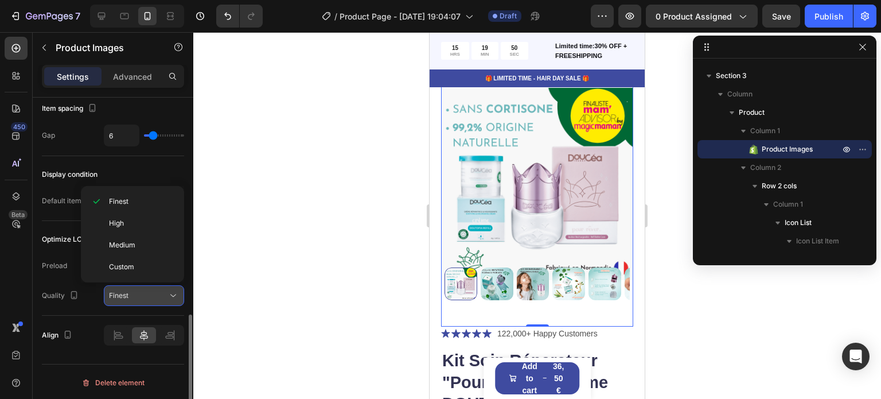
click at [160, 292] on div "Finest" at bounding box center [138, 295] width 59 height 10
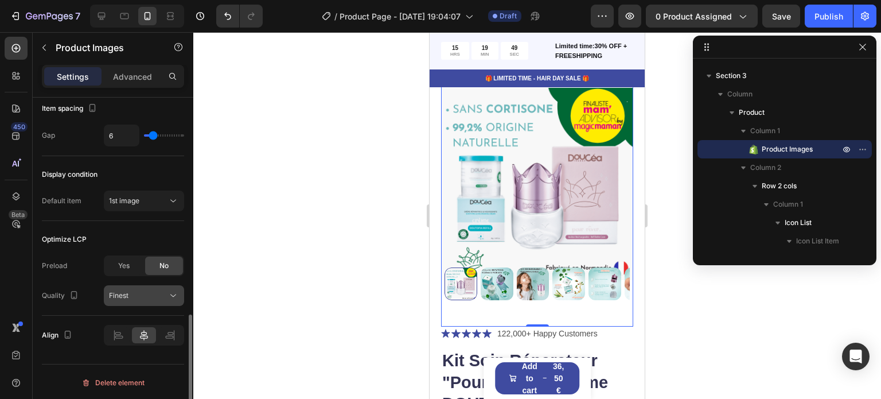
click at [160, 292] on div "Finest" at bounding box center [138, 295] width 59 height 10
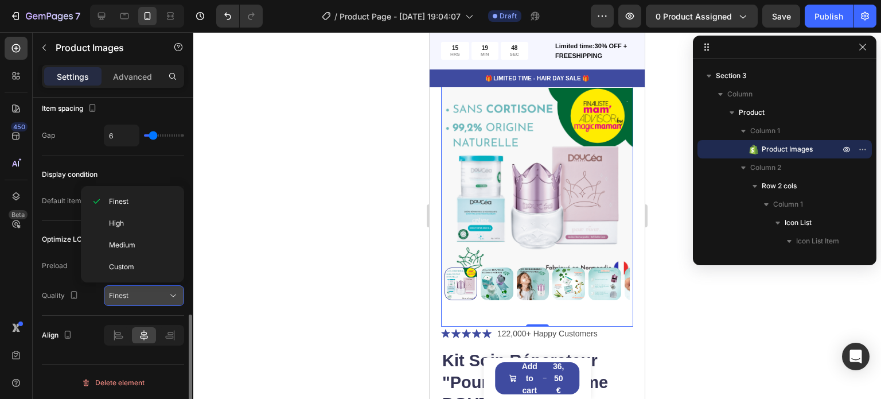
click at [160, 292] on div "Finest" at bounding box center [138, 295] width 59 height 10
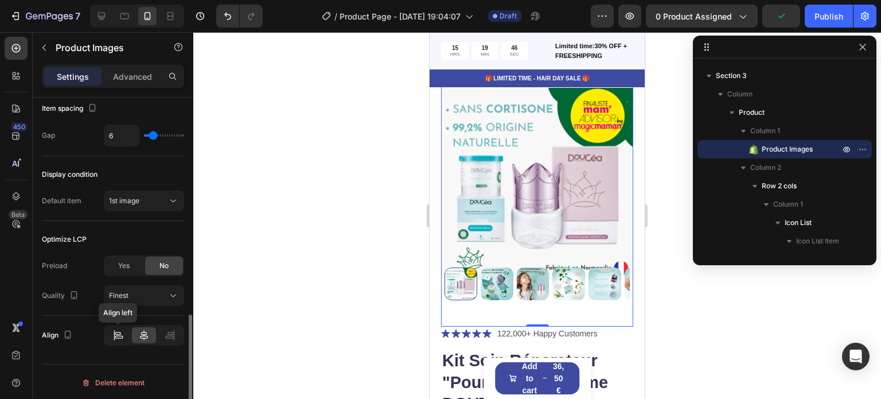
click at [125, 330] on div at bounding box center [118, 335] width 24 height 16
click at [147, 329] on icon at bounding box center [143, 334] width 11 height 11
drag, startPoint x: 533, startPoint y: 313, endPoint x: 534, endPoint y: 296, distance: 17.2
click at [534, 296] on div "Product Images 0" at bounding box center [537, 196] width 192 height 262
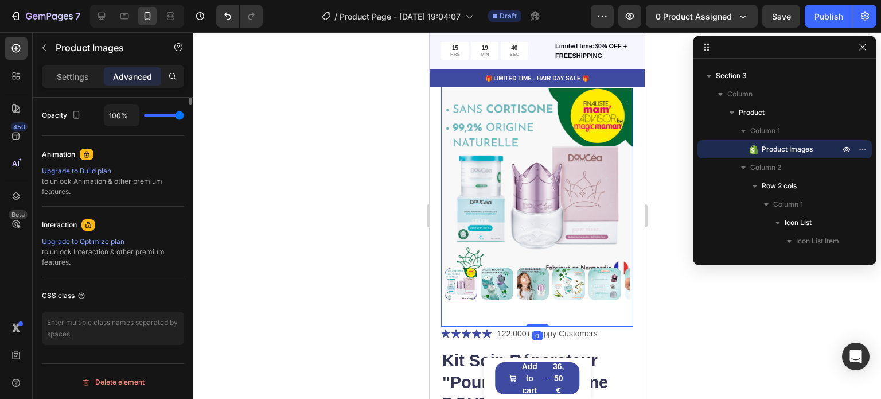
scroll to position [174, 0]
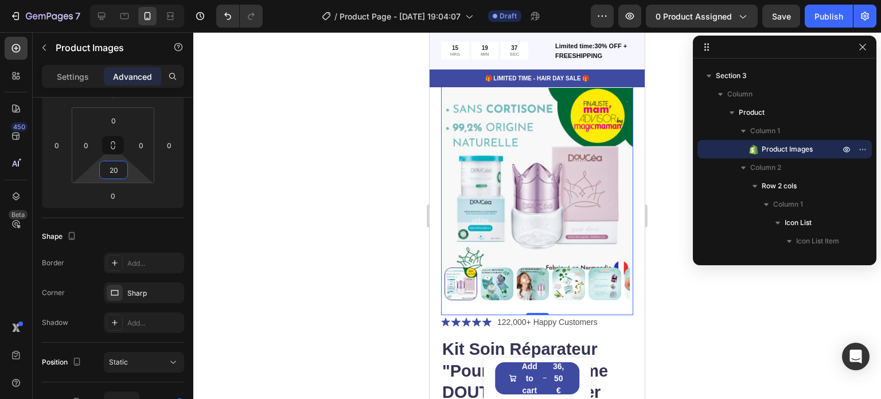
type input "18"
drag, startPoint x: 130, startPoint y: 169, endPoint x: 130, endPoint y: 176, distance: 6.3
click at [130, 0] on html "7 / Product Page - Sep 27, 19:04:07 Draft Preview 0 product assigned Publish 45…" at bounding box center [440, 0] width 881 height 0
click at [322, 158] on div at bounding box center [537, 215] width 688 height 367
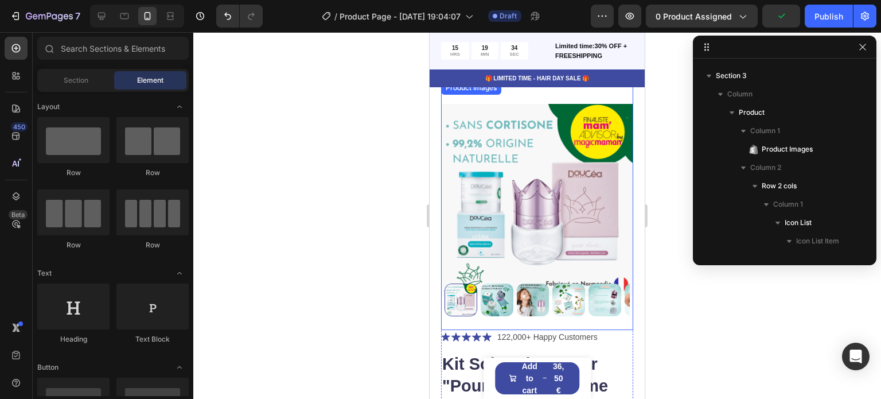
scroll to position [0, 0]
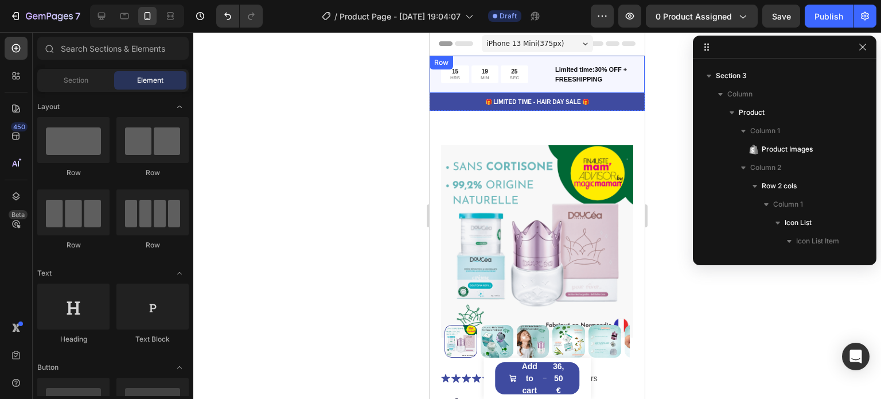
click at [512, 59] on div "15 HRS 19 MIN 25 SEC Countdown Timer Limited time:30% OFF + FREESHIPPING Text B…" at bounding box center [537, 74] width 215 height 37
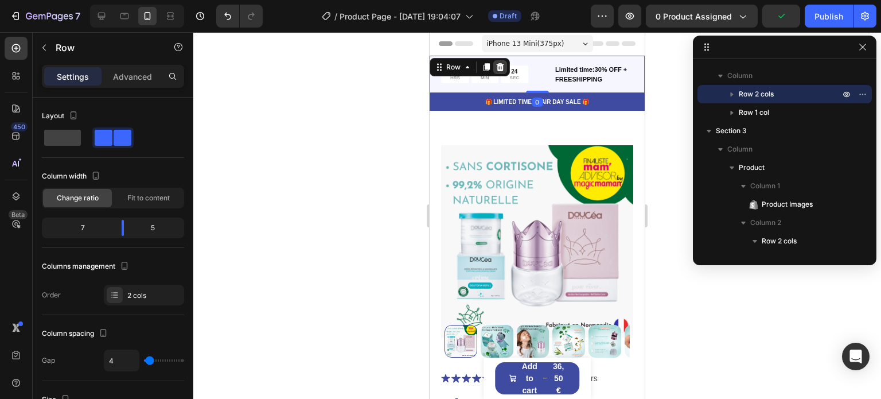
click at [500, 66] on icon at bounding box center [500, 67] width 7 height 8
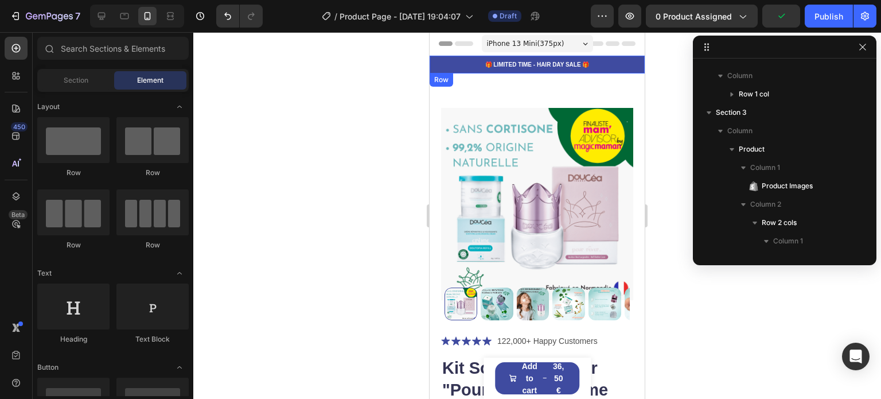
click at [606, 57] on div "🎁 LIMITED TIME - HAIR DAY SALE 🎁 Text Block Row" at bounding box center [537, 65] width 215 height 18
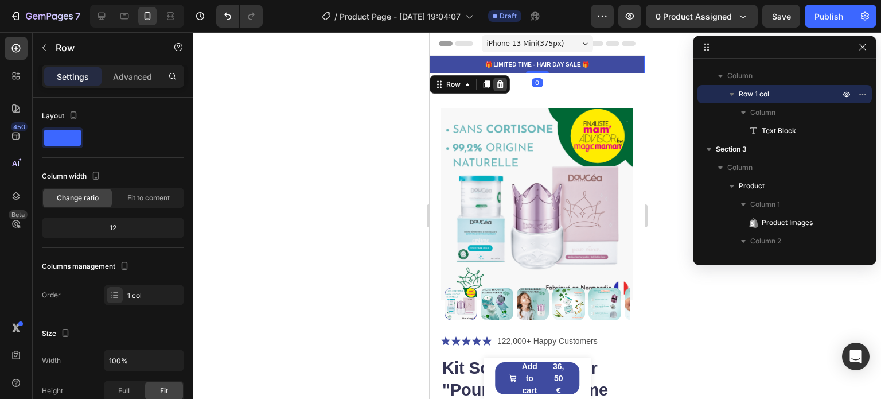
click at [496, 85] on icon at bounding box center [500, 84] width 9 height 9
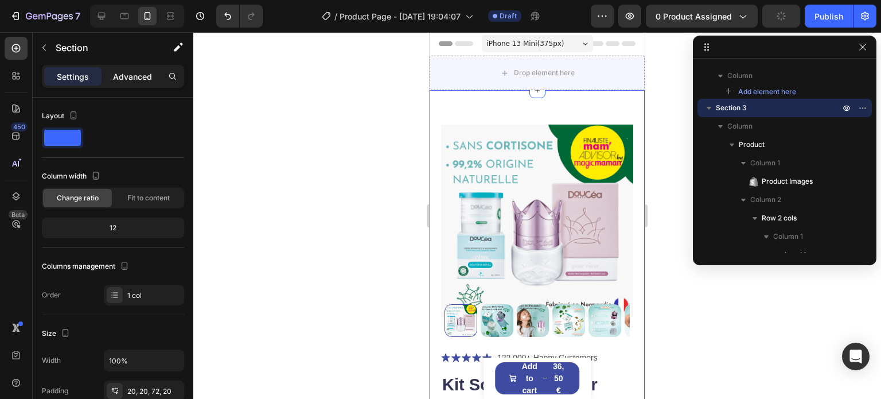
click at [135, 81] on p "Advanced" at bounding box center [132, 77] width 39 height 12
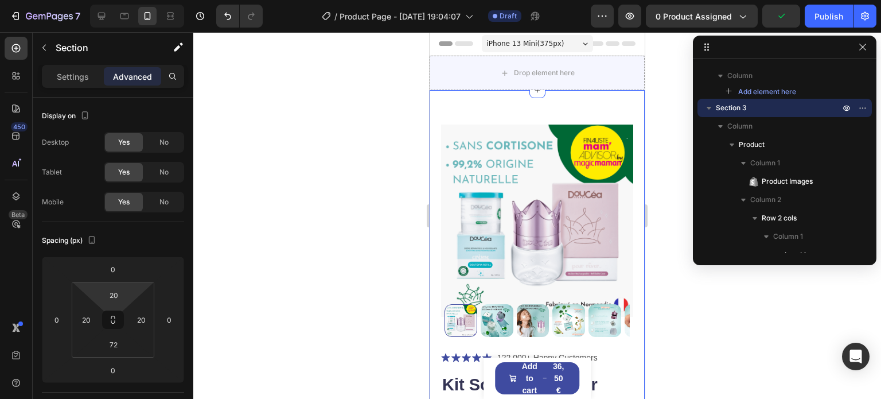
type input "0"
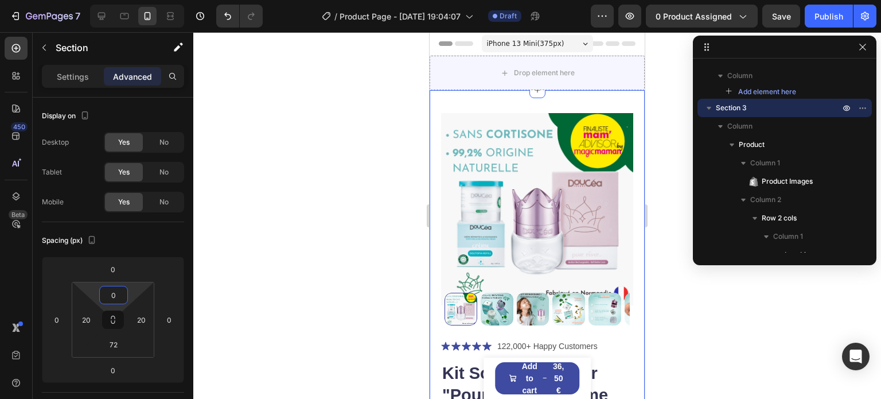
drag, startPoint x: 129, startPoint y: 293, endPoint x: 129, endPoint y: 325, distance: 32.1
click at [129, 0] on html "7 / Product Page - Sep 27, 19:04:07 Draft Preview 0 product assigned Save Publi…" at bounding box center [440, 0] width 881 height 0
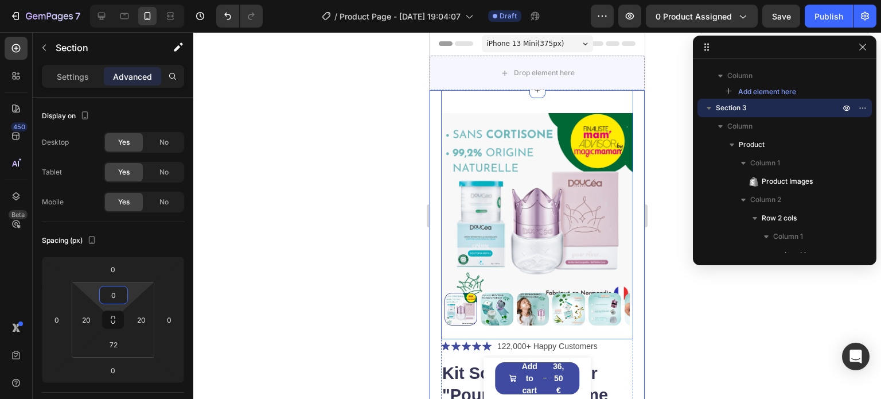
click at [558, 108] on img at bounding box center [537, 209] width 192 height 239
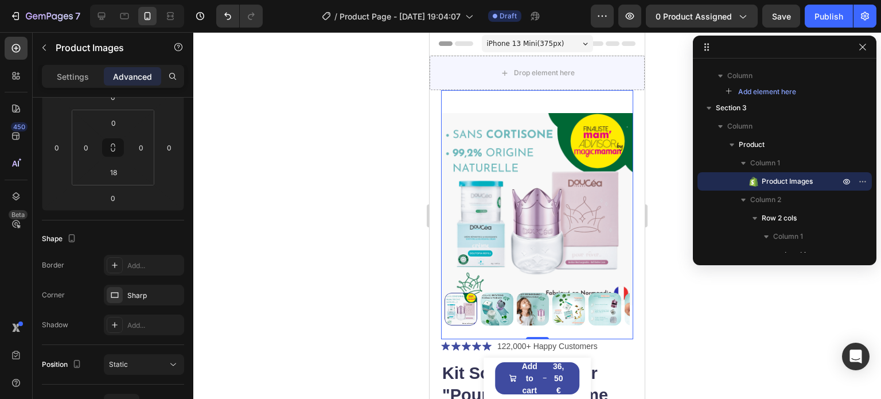
click at [667, 115] on div at bounding box center [537, 215] width 688 height 367
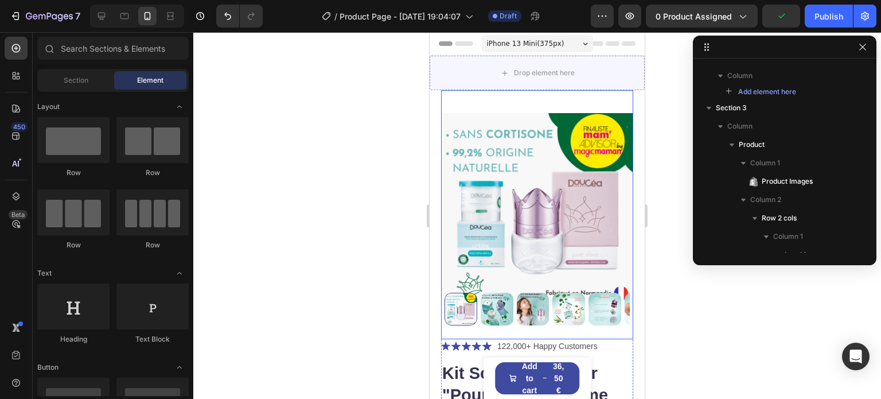
click at [504, 169] on img at bounding box center [537, 209] width 192 height 239
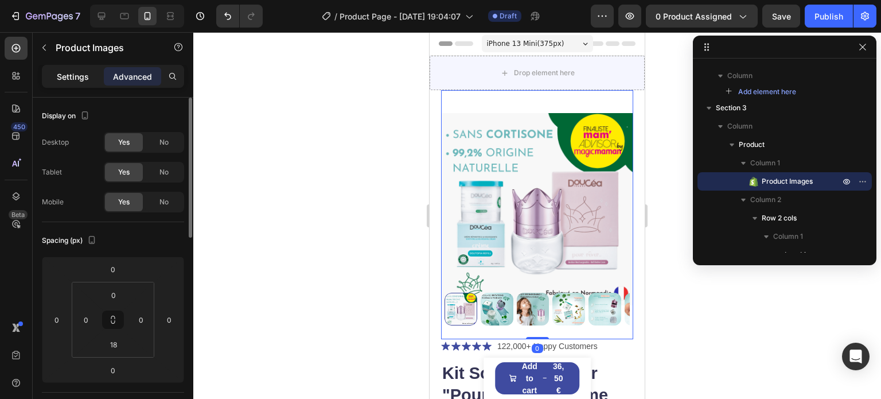
click at [69, 75] on p "Settings" at bounding box center [73, 77] width 32 height 12
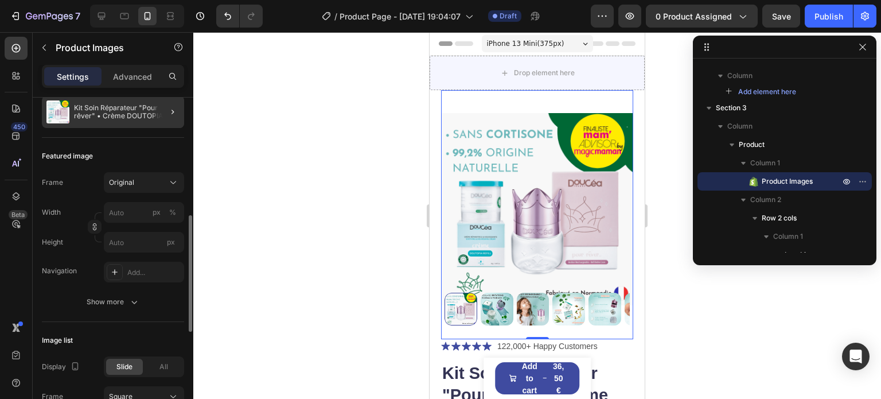
scroll to position [172, 0]
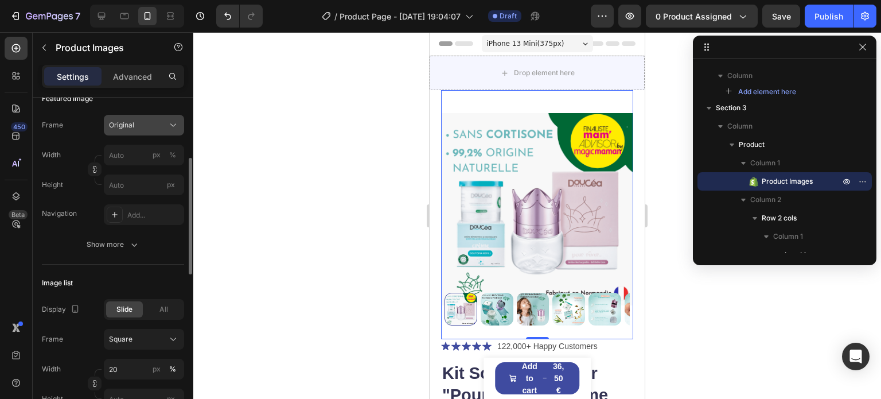
click at [135, 134] on button "Original" at bounding box center [144, 125] width 80 height 21
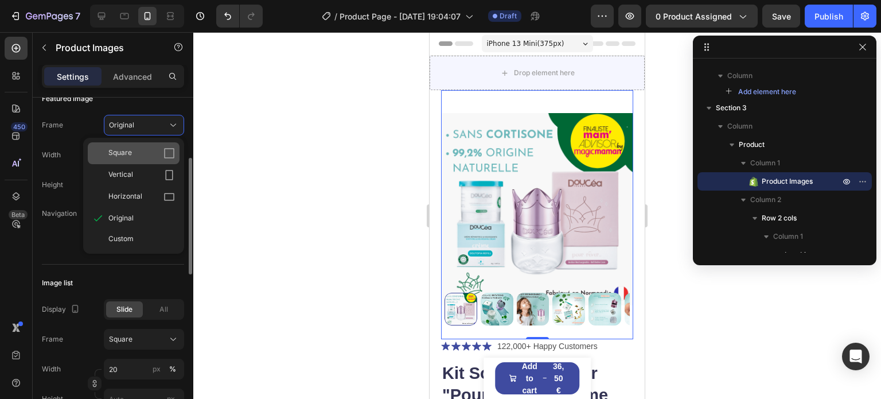
click at [134, 147] on div "Square" at bounding box center [141, 152] width 67 height 11
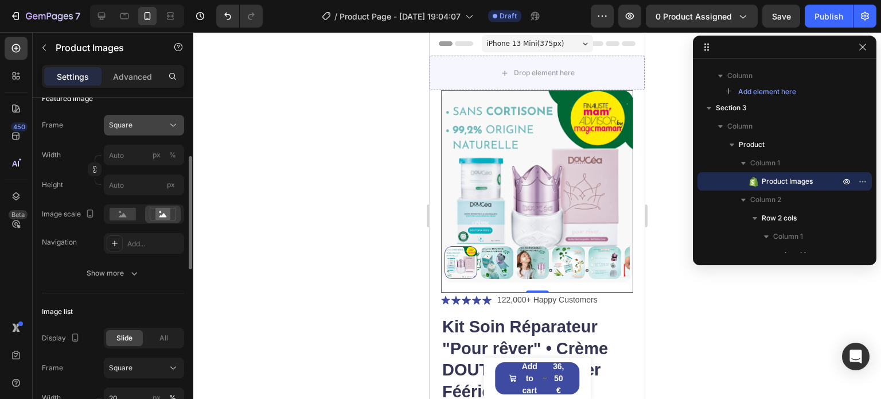
click at [143, 123] on div "Square" at bounding box center [137, 125] width 56 height 10
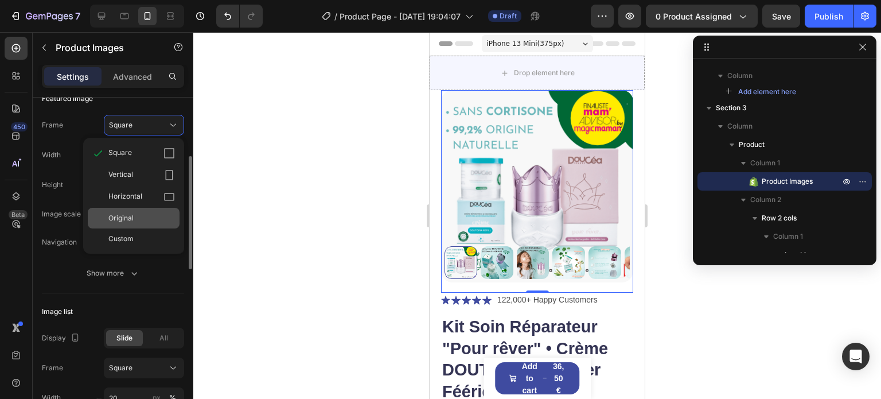
click at [133, 212] on div "Original" at bounding box center [134, 218] width 92 height 21
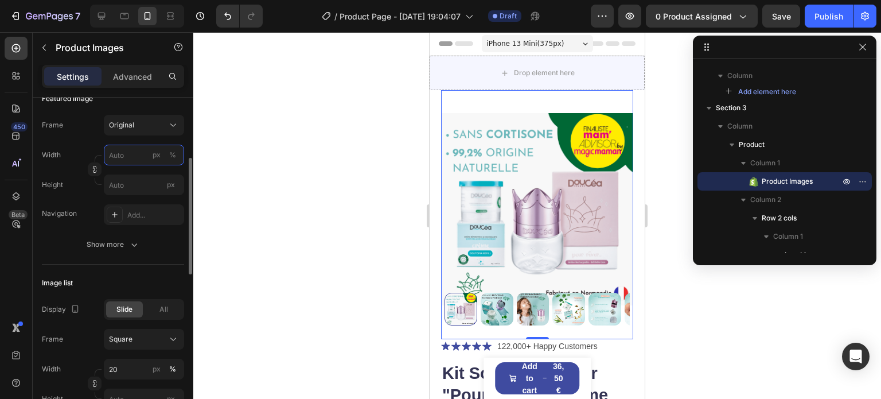
click at [126, 149] on input "px %" at bounding box center [144, 155] width 80 height 21
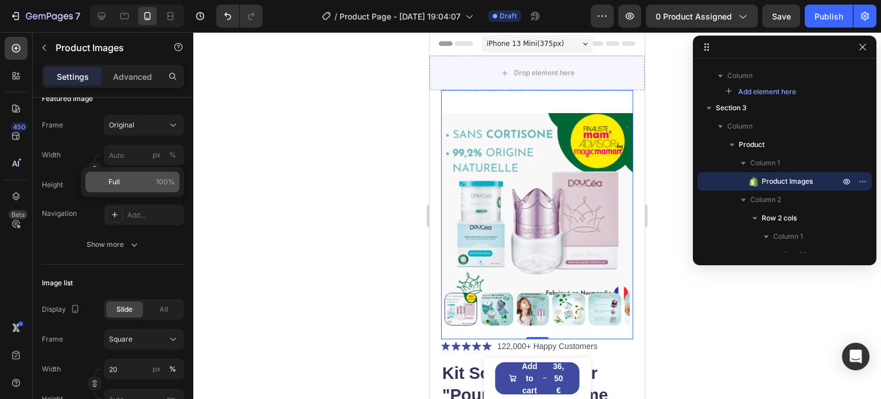
click at [132, 179] on p "Full 100%" at bounding box center [141, 182] width 67 height 10
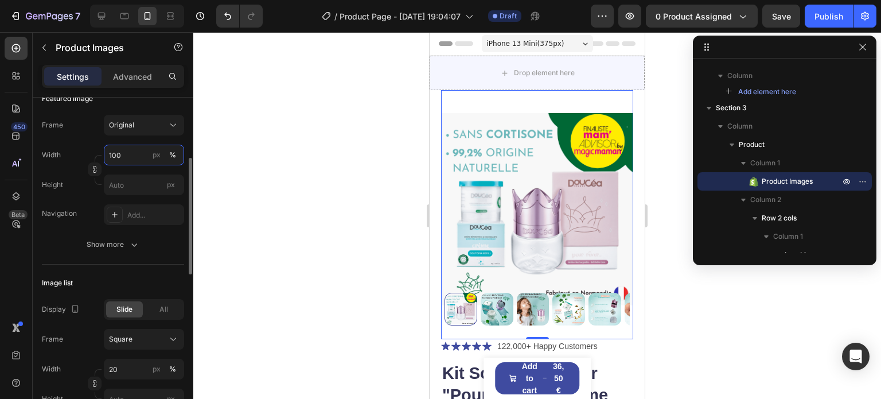
click at [134, 154] on input "100" at bounding box center [144, 155] width 80 height 21
type input "1"
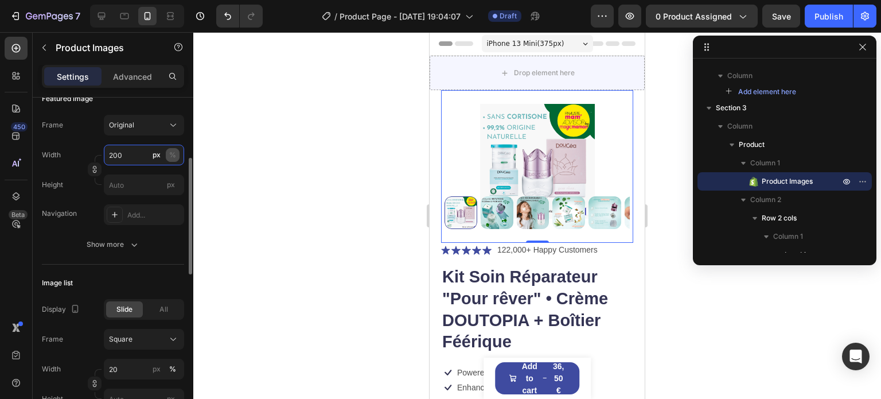
type input "200"
click at [177, 152] on button "%" at bounding box center [173, 155] width 14 height 14
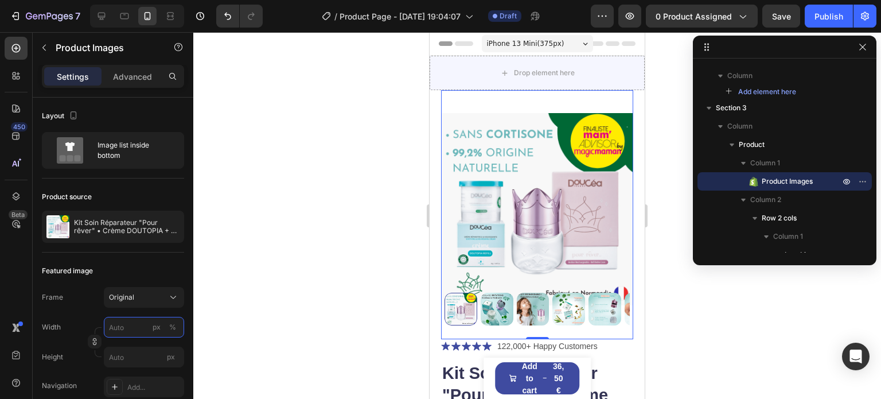
scroll to position [57, 0]
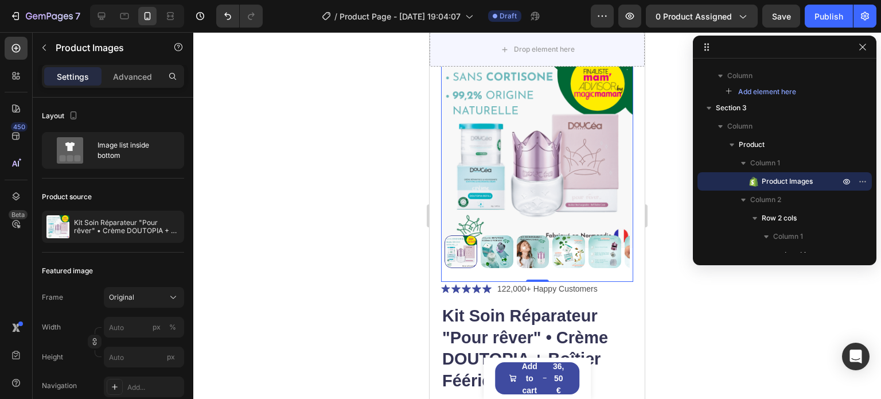
click at [662, 329] on div at bounding box center [537, 215] width 688 height 367
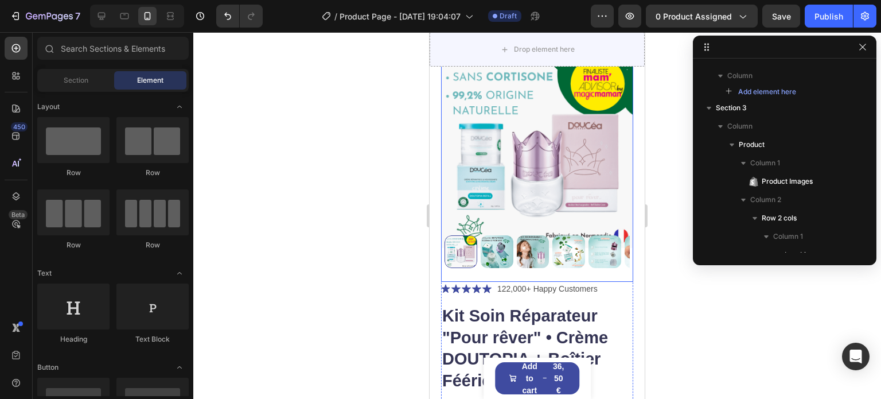
click at [516, 172] on img at bounding box center [537, 152] width 192 height 239
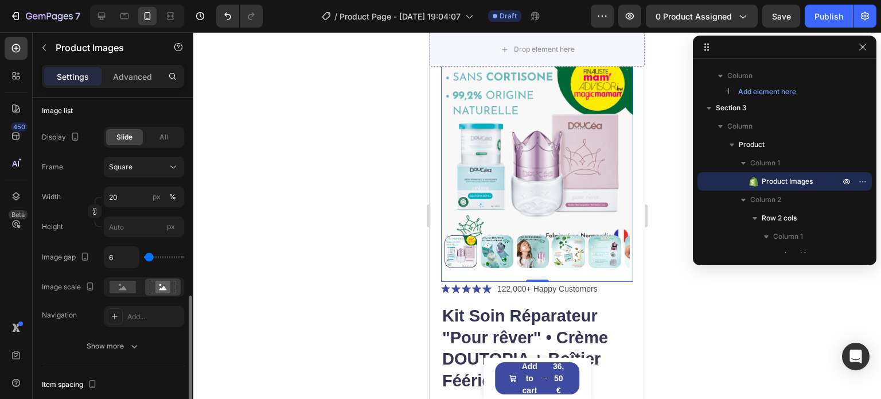
scroll to position [402, 0]
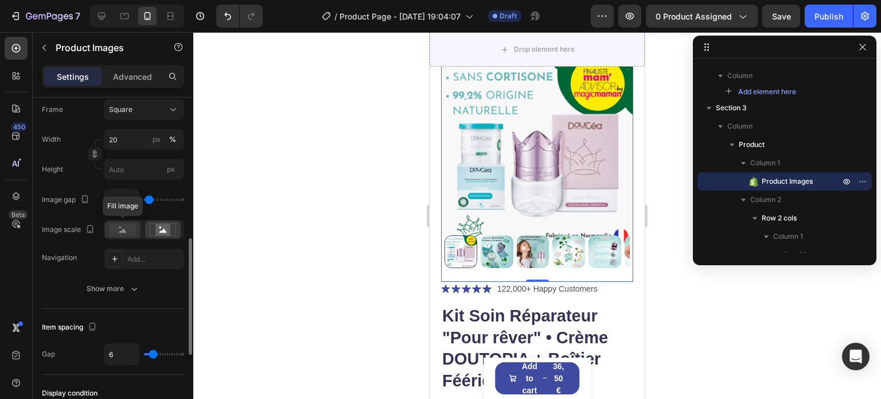
click at [125, 224] on rect at bounding box center [123, 229] width 26 height 13
click at [158, 227] on rect at bounding box center [163, 229] width 15 height 11
click at [131, 287] on icon "button" at bounding box center [134, 288] width 11 height 11
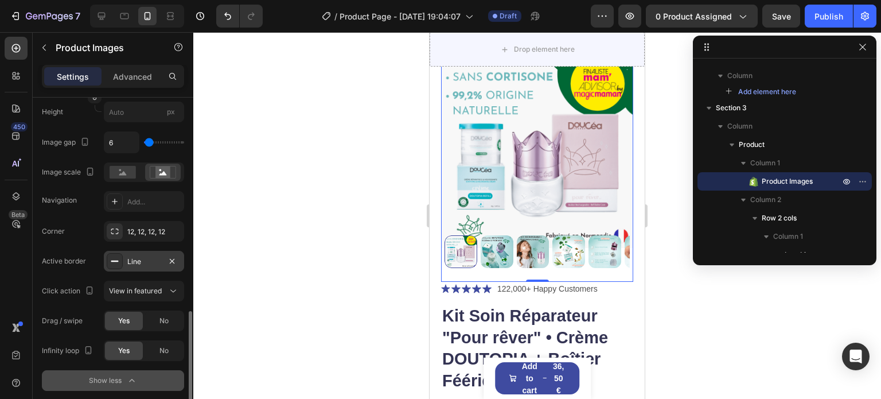
scroll to position [516, 0]
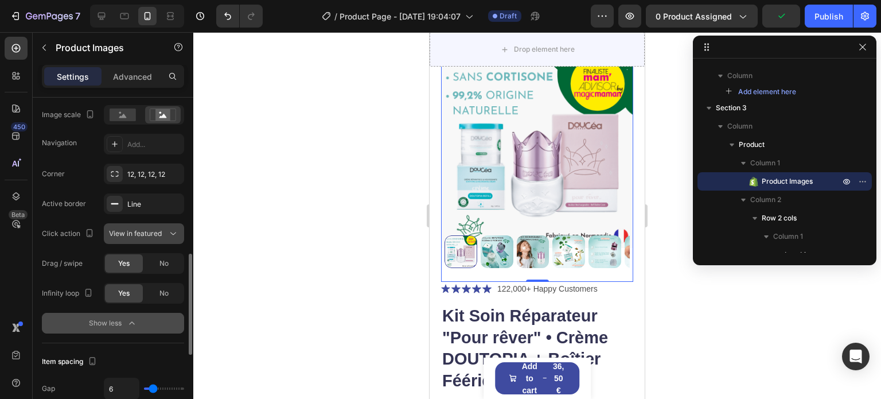
click at [110, 240] on button "View in featured" at bounding box center [144, 233] width 80 height 21
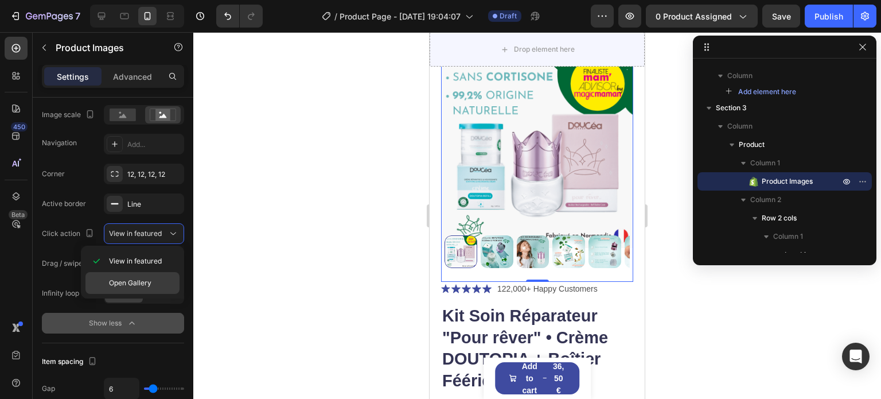
click at [128, 284] on span "Open Gallery" at bounding box center [130, 283] width 42 height 10
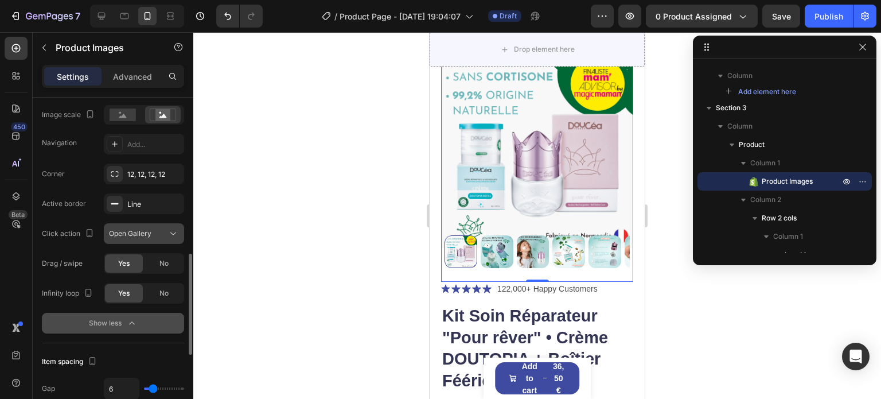
click at [138, 236] on span "Open Gallery" at bounding box center [130, 233] width 42 height 9
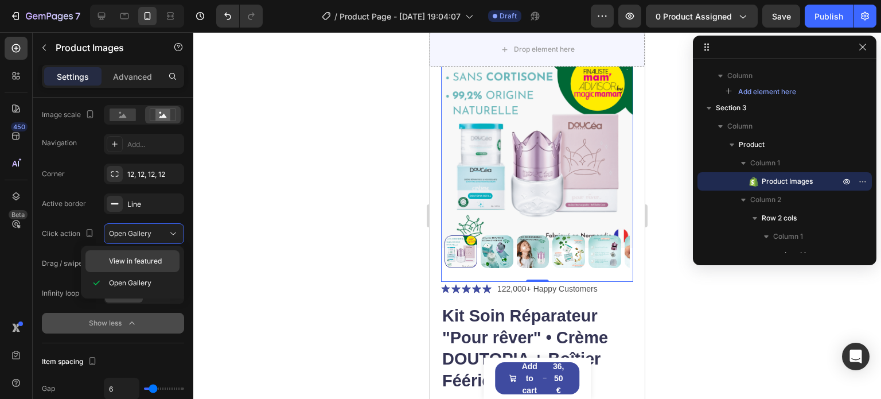
click at [144, 265] on span "View in featured" at bounding box center [135, 261] width 53 height 10
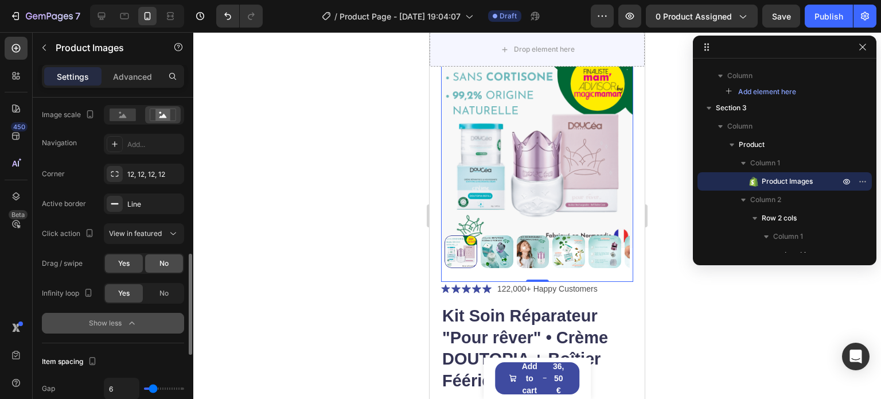
click at [156, 262] on div "No" at bounding box center [164, 263] width 38 height 18
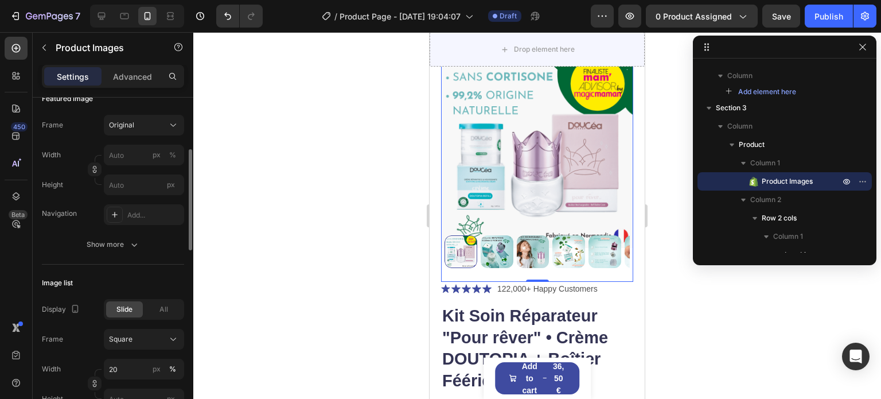
scroll to position [115, 0]
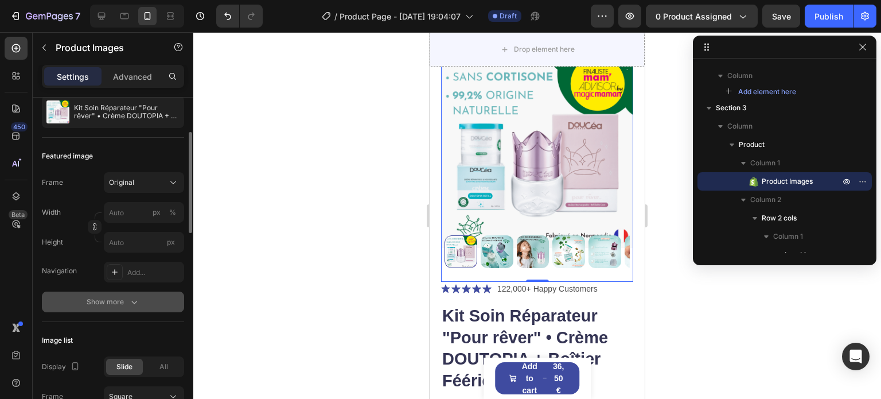
click at [104, 297] on div "Show more" at bounding box center [113, 301] width 53 height 11
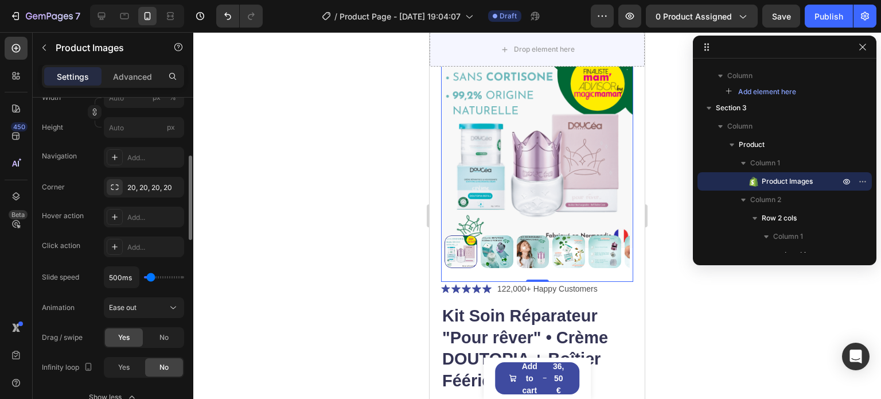
scroll to position [287, 0]
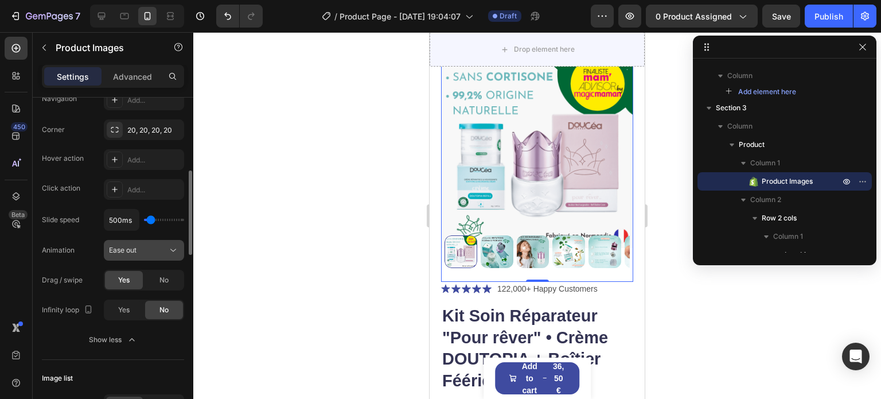
click at [122, 247] on span "Ease out" at bounding box center [123, 250] width 28 height 9
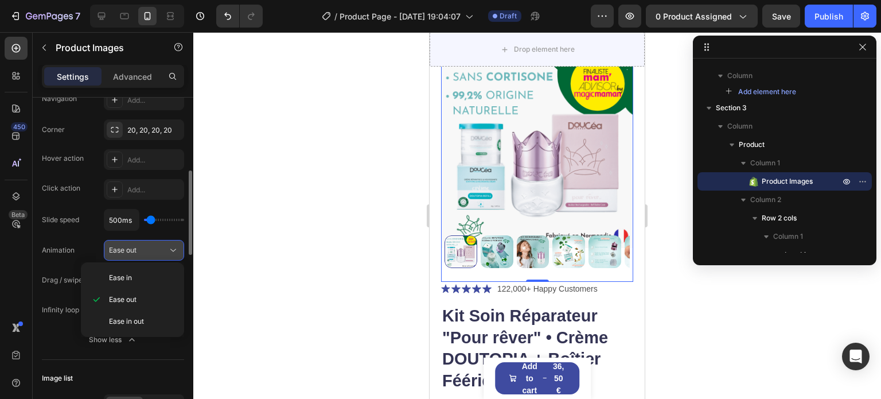
click at [122, 247] on span "Ease out" at bounding box center [123, 250] width 28 height 9
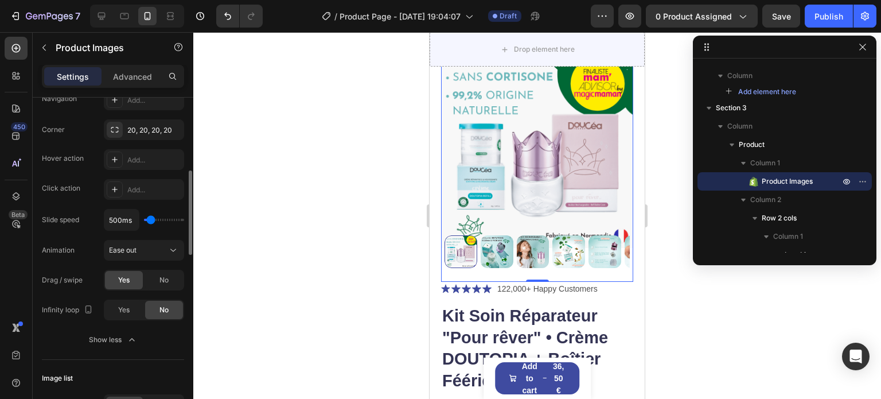
scroll to position [344, 0]
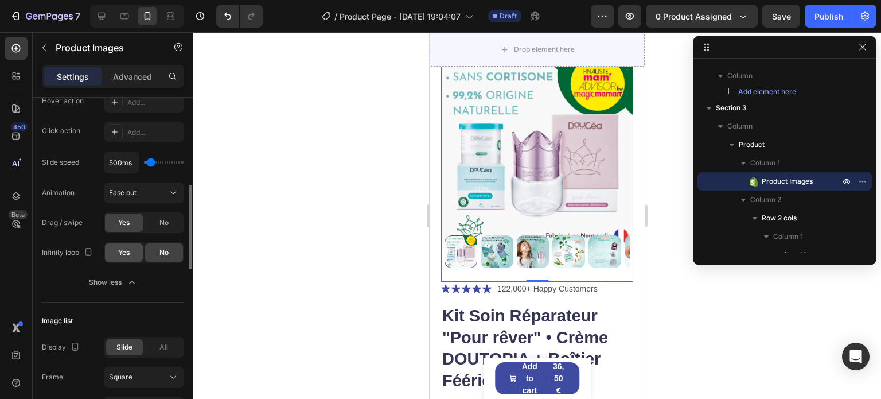
click at [121, 250] on span "Yes" at bounding box center [123, 252] width 11 height 10
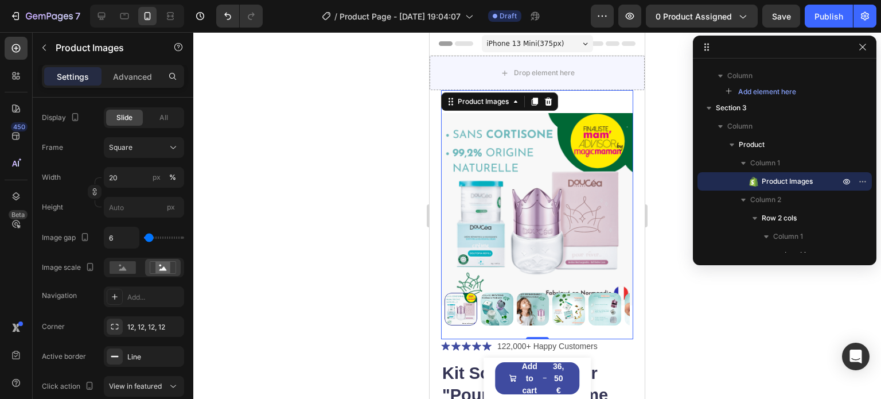
scroll to position [172, 0]
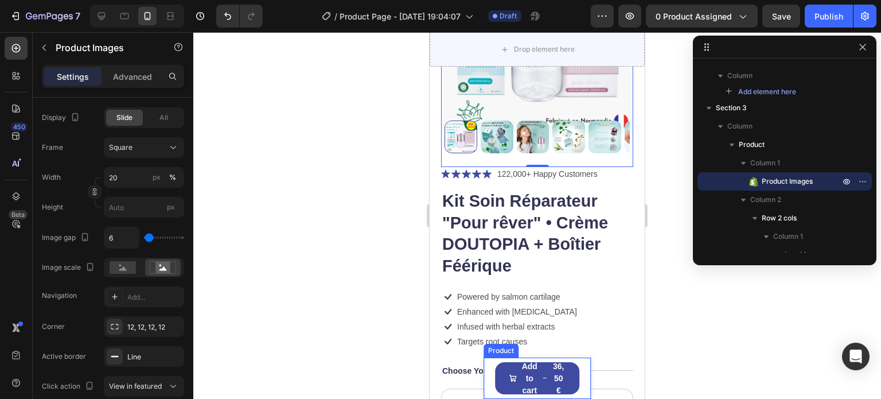
click at [575, 363] on div "Product Images Kit Soin Réparateur "Pour rêver" • Crème DOUTOPIA + Boîtier Féér…" at bounding box center [538, 377] width 108 height 41
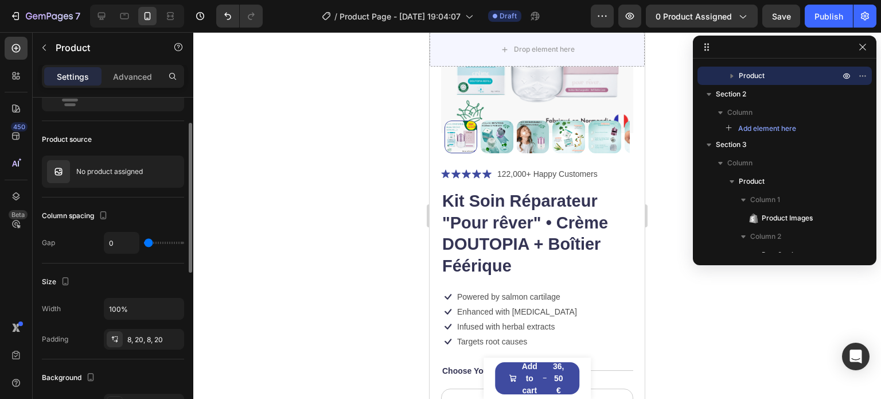
scroll to position [0, 0]
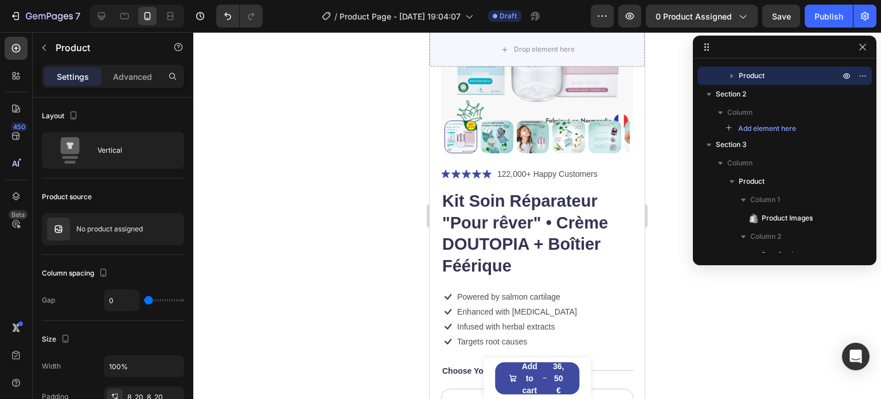
click at [580, 374] on div "Product Images Kit Soin Réparateur "Pour rêver" • Crème DOUTOPIA + Boîtier Féér…" at bounding box center [538, 377] width 108 height 41
click at [488, 365] on div "Product Images Kit Soin Réparateur "Pour rêver" • Crème DOUTOPIA + Boîtier Féér…" at bounding box center [538, 377] width 108 height 41
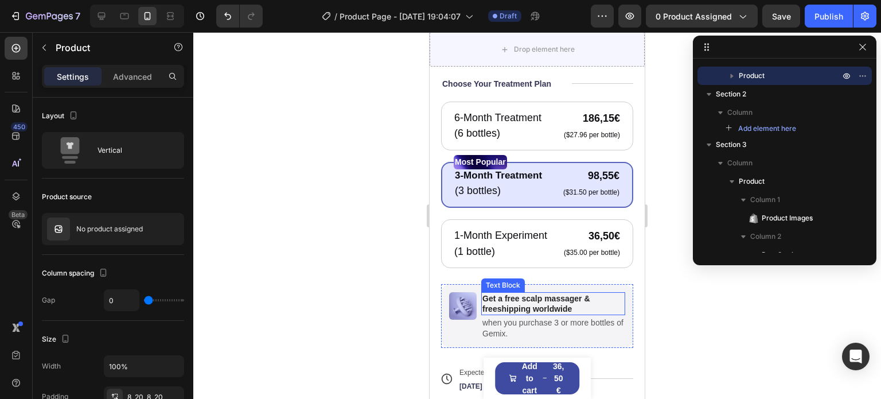
scroll to position [344, 0]
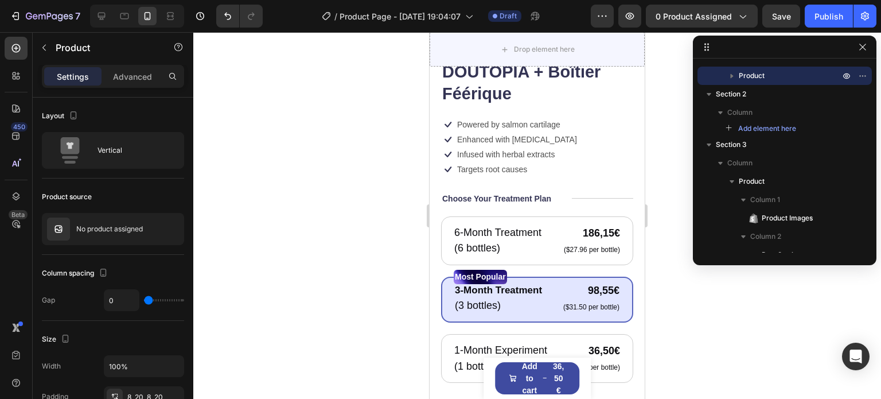
click at [490, 368] on div "Product Images Kit Soin Réparateur "Pour rêver" • Crème DOUTOPIA + Boîtier Féér…" at bounding box center [538, 377] width 108 height 41
click at [505, 368] on button "Add to cart 36,50€" at bounding box center [537, 378] width 85 height 32
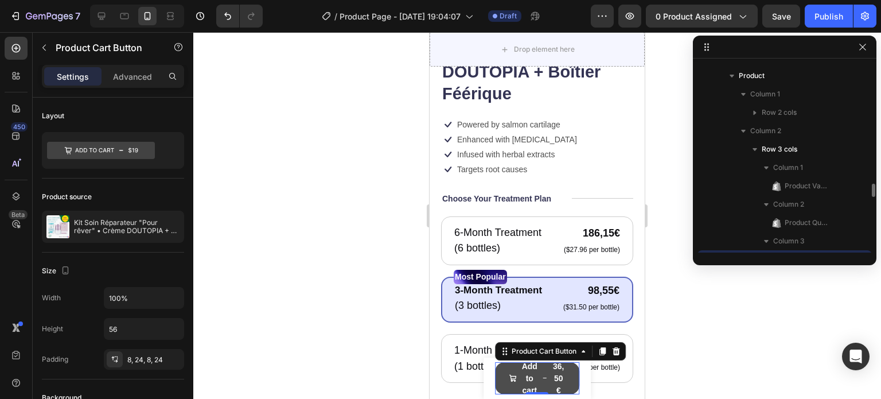
scroll to position [143, 0]
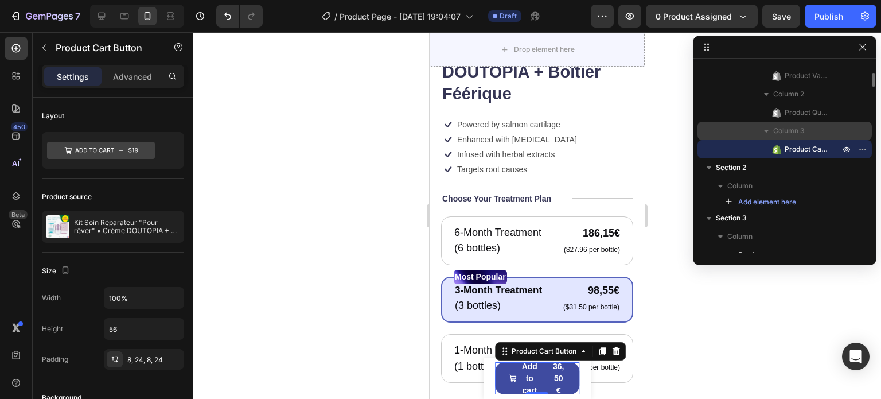
click at [789, 130] on span "Column 3" at bounding box center [790, 130] width 32 height 11
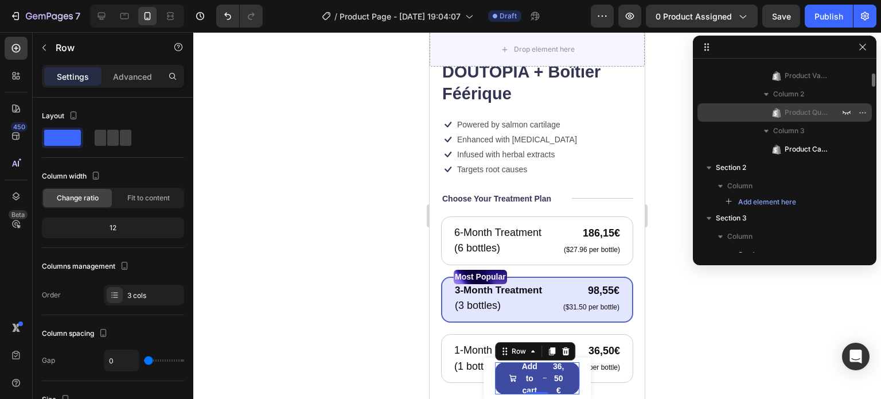
click at [780, 112] on icon at bounding box center [780, 113] width 2 height 8
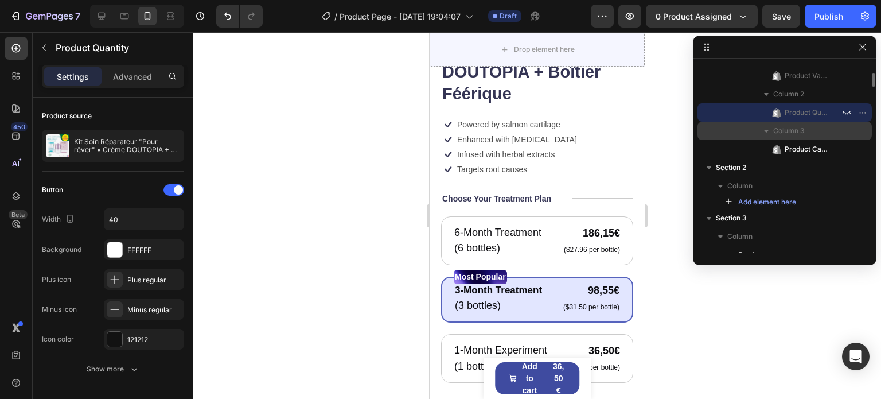
click at [778, 133] on span "Column 3" at bounding box center [790, 130] width 32 height 11
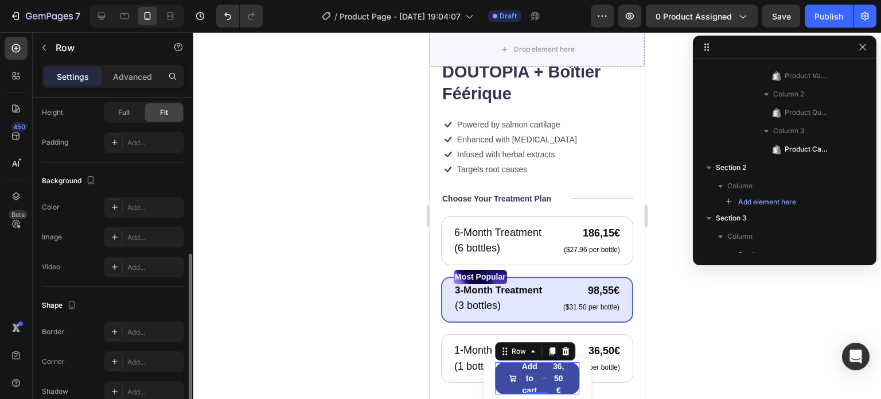
scroll to position [401, 0]
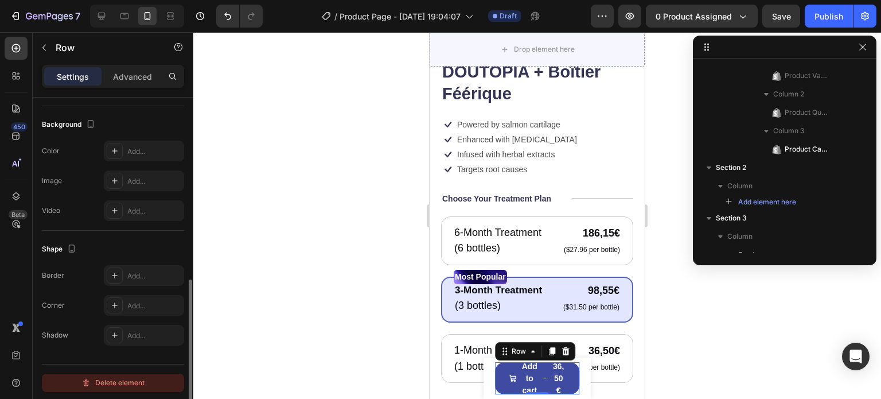
click at [121, 383] on div "Delete element" at bounding box center [112, 383] width 63 height 14
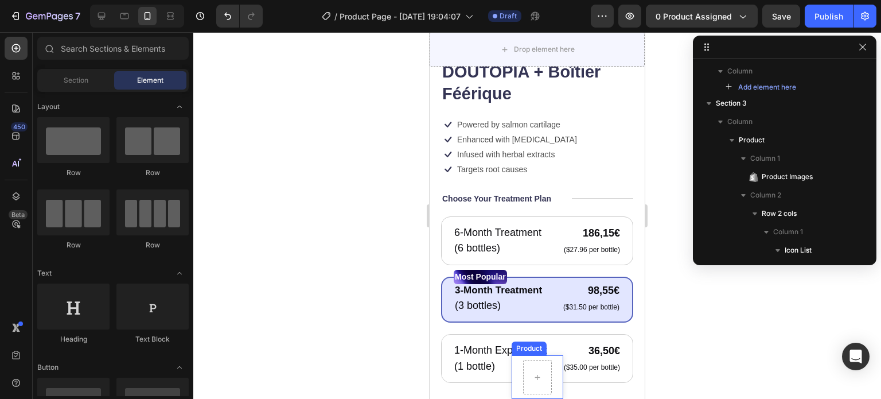
click at [550, 361] on div "Product Images Kit Soin Réparateur "Pour rêver" • Crème DOUTOPIA + Boîtier Féér…" at bounding box center [538, 377] width 52 height 44
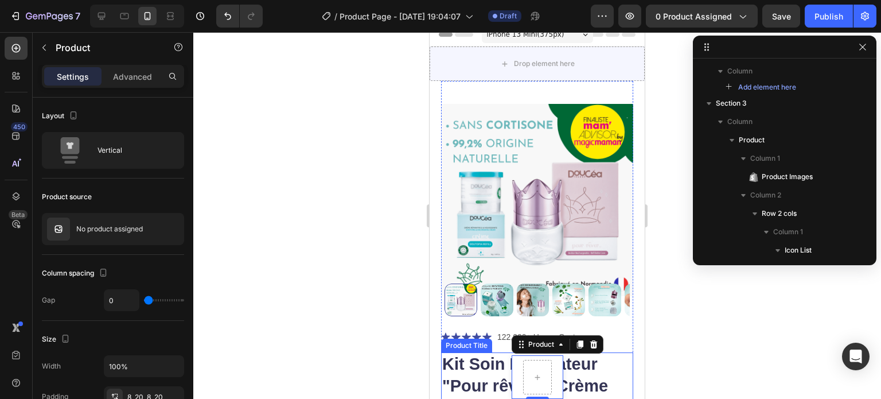
scroll to position [0, 0]
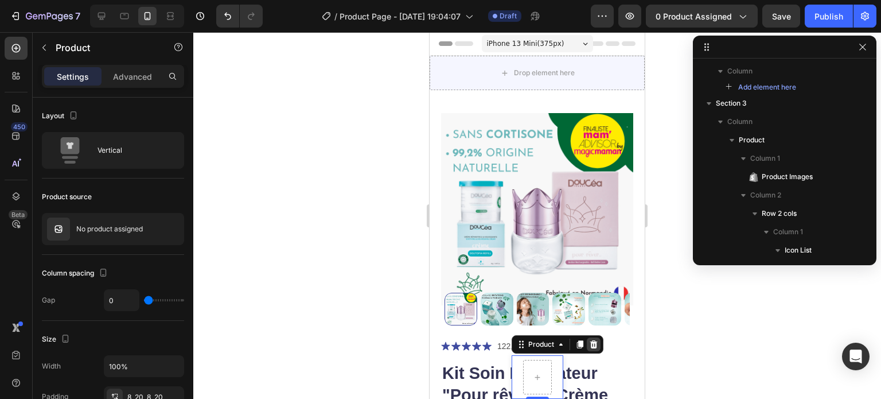
click at [590, 344] on icon at bounding box center [593, 344] width 7 height 8
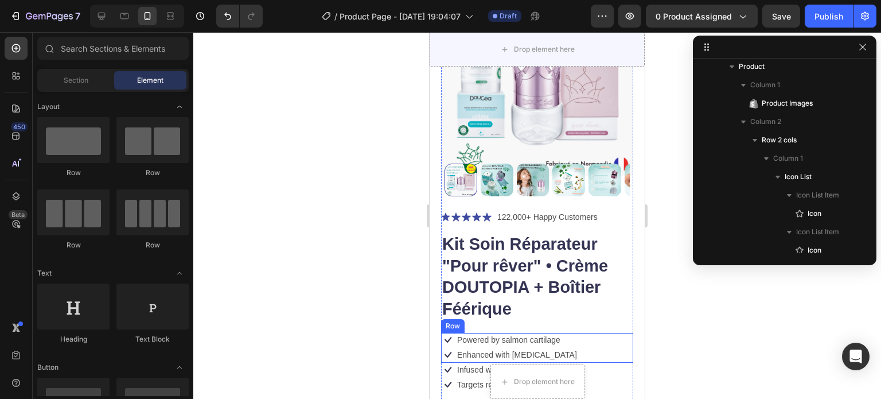
scroll to position [230, 0]
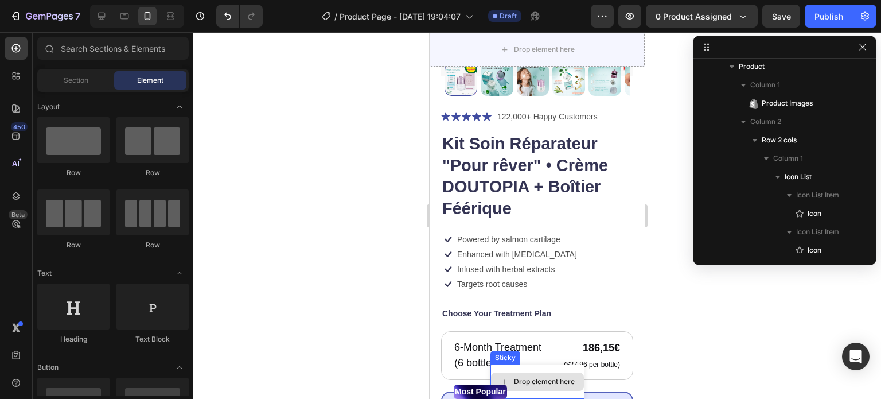
click at [565, 369] on div "Drop element here" at bounding box center [538, 381] width 94 height 34
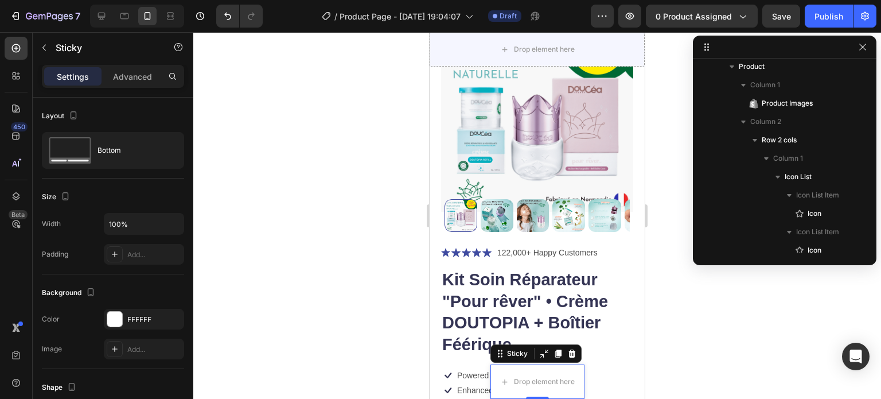
scroll to position [0, 0]
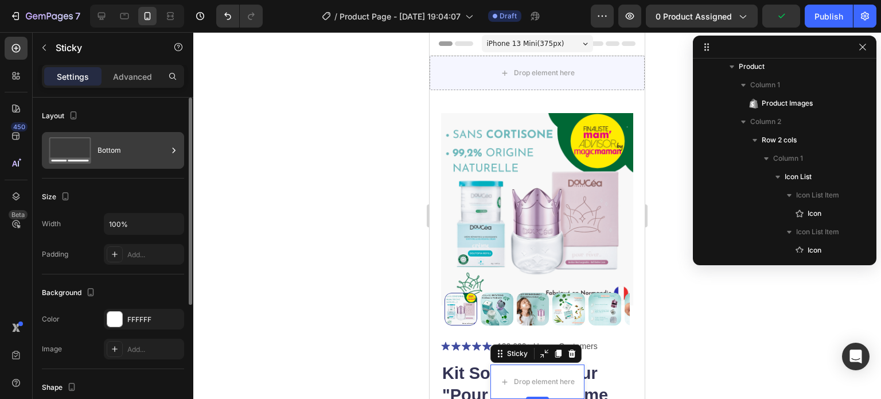
click at [133, 142] on div "Bottom" at bounding box center [133, 150] width 70 height 26
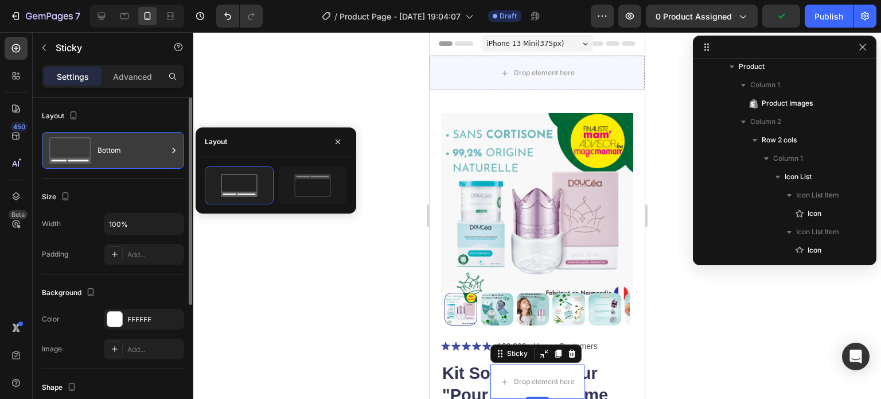
click at [133, 142] on div "Bottom" at bounding box center [133, 150] width 70 height 26
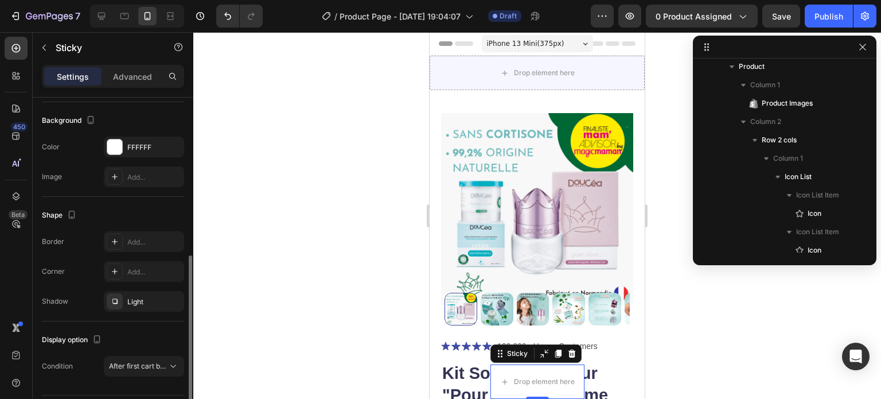
scroll to position [204, 0]
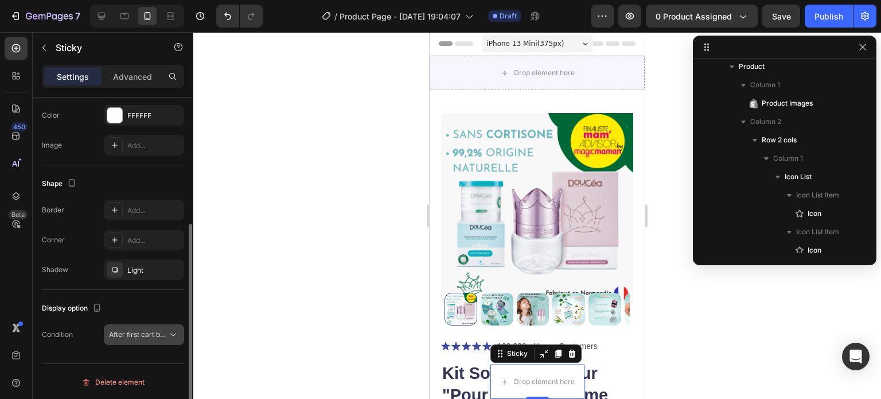
click at [158, 337] on span "After first cart button" at bounding box center [143, 334] width 68 height 9
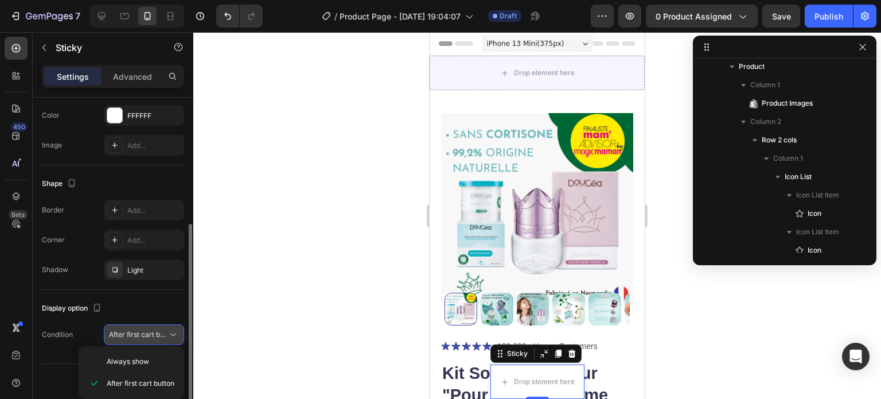
click at [157, 332] on span "After first cart button" at bounding box center [143, 334] width 68 height 9
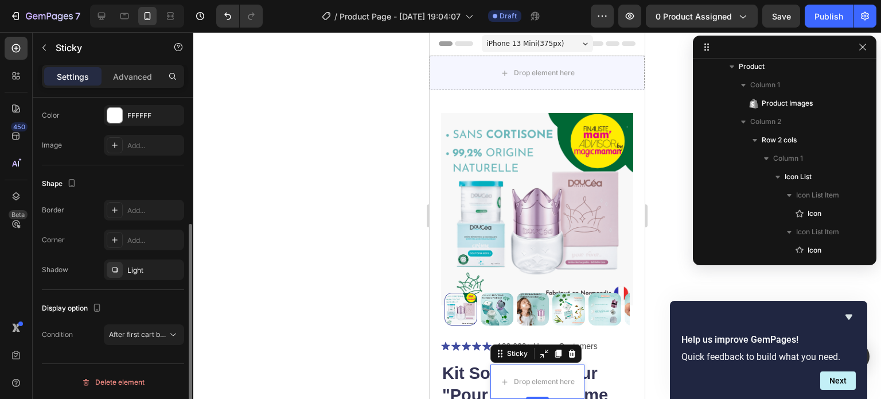
click at [161, 309] on div "Display option" at bounding box center [113, 308] width 142 height 18
click at [397, 305] on div at bounding box center [537, 215] width 688 height 367
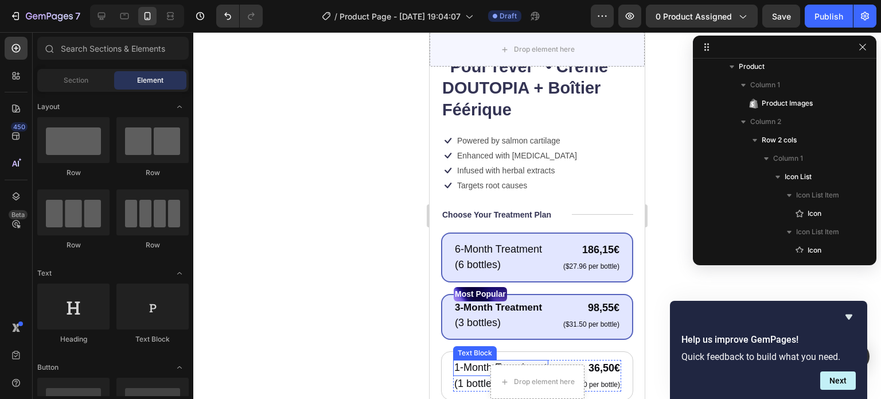
scroll to position [287, 0]
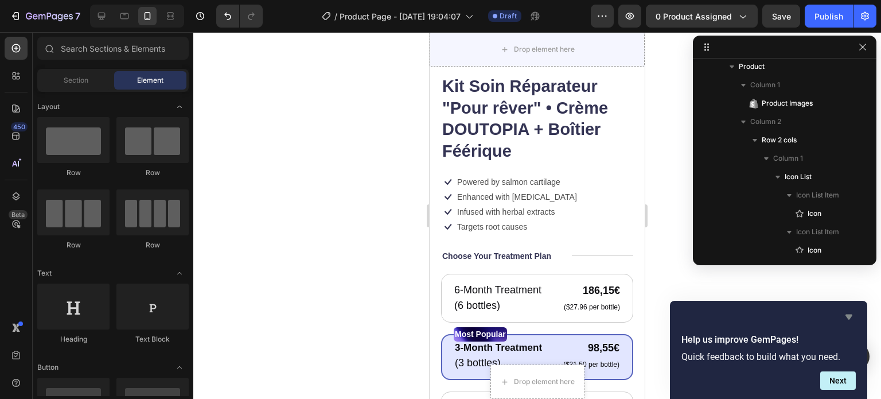
click at [848, 317] on icon "Hide survey" at bounding box center [849, 316] width 7 height 5
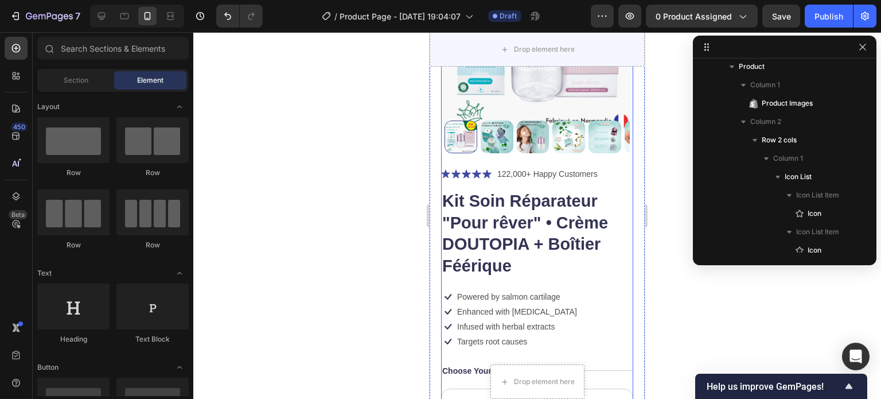
scroll to position [172, 0]
click at [475, 205] on h1 "Kit Soin Réparateur "Pour rêver" • Crème DOUTOPIA + Boîtier Féérique" at bounding box center [537, 233] width 192 height 89
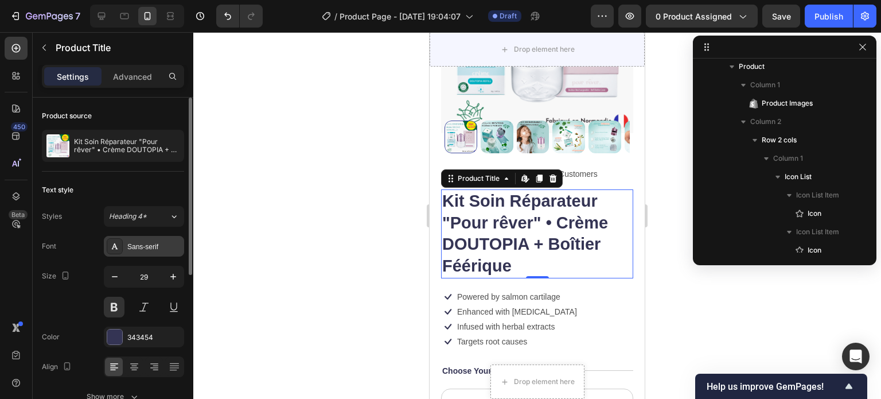
click at [127, 250] on div "Sans-serif" at bounding box center [154, 247] width 54 height 10
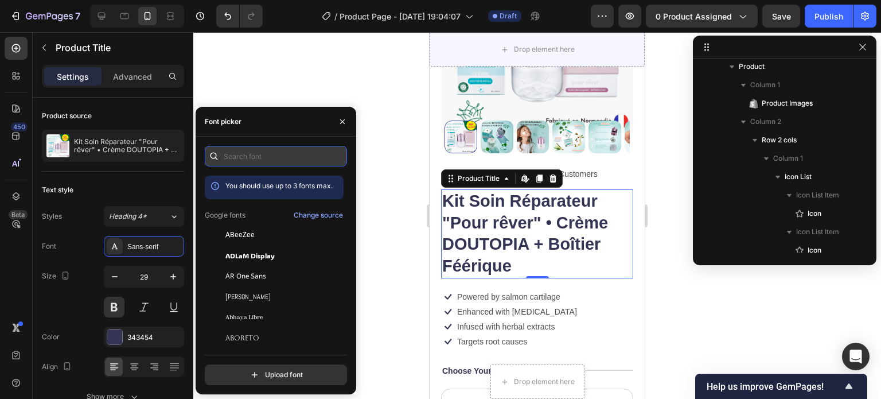
click at [234, 160] on input "text" at bounding box center [276, 156] width 142 height 21
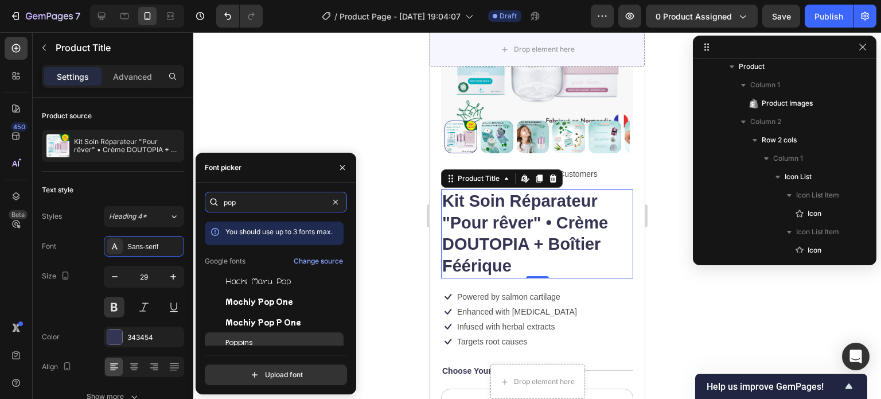
type input "pop"
click at [246, 340] on span "Poppins" at bounding box center [240, 342] width 28 height 10
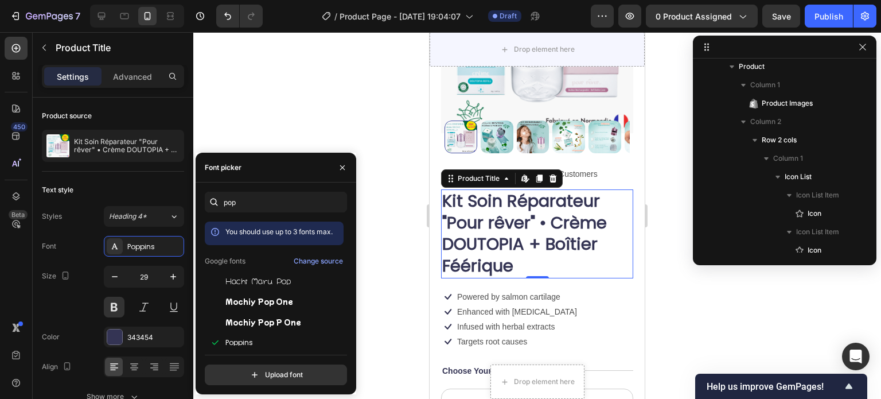
click at [329, 119] on div at bounding box center [537, 215] width 688 height 367
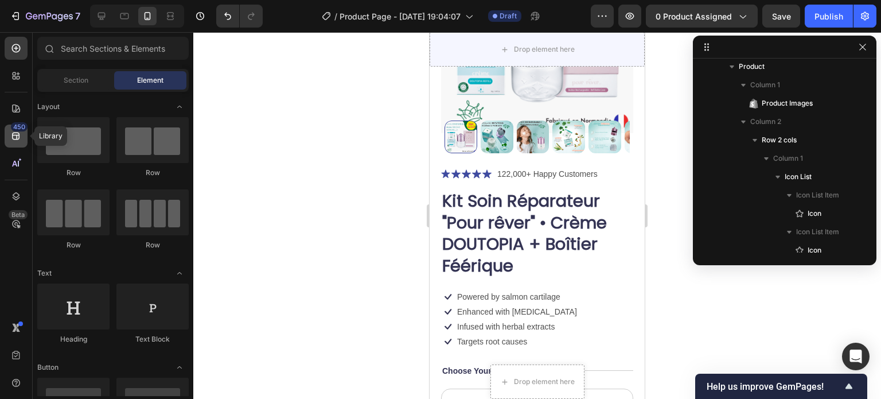
click at [13, 139] on icon at bounding box center [15, 135] width 11 height 11
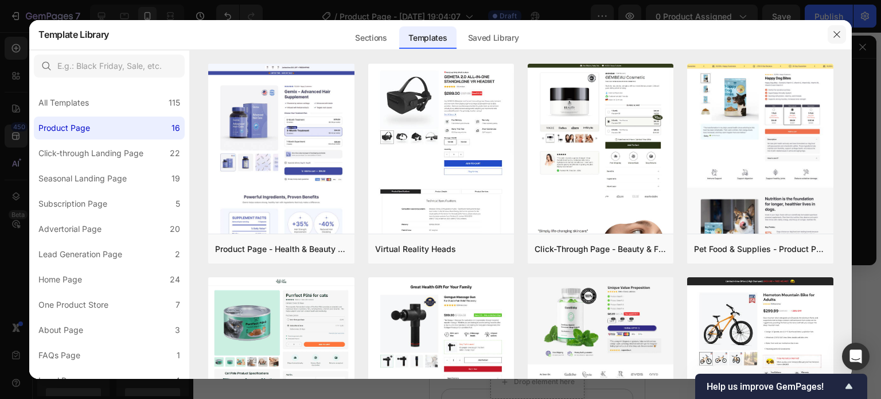
click at [836, 34] on icon "button" at bounding box center [837, 35] width 6 height 6
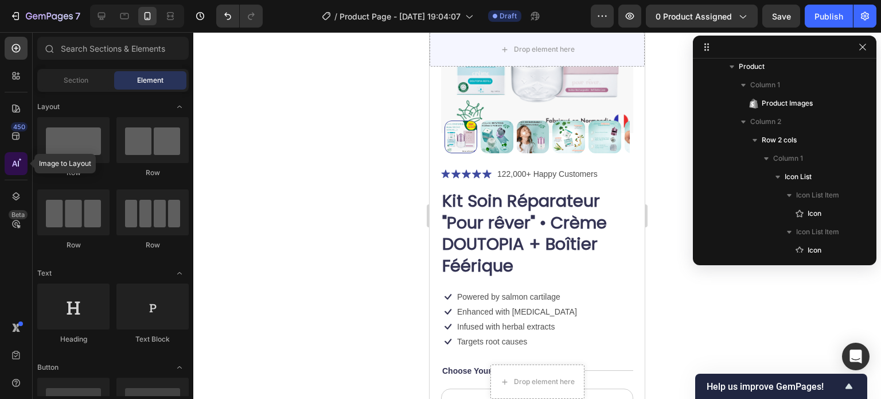
click at [19, 168] on icon at bounding box center [15, 163] width 11 height 11
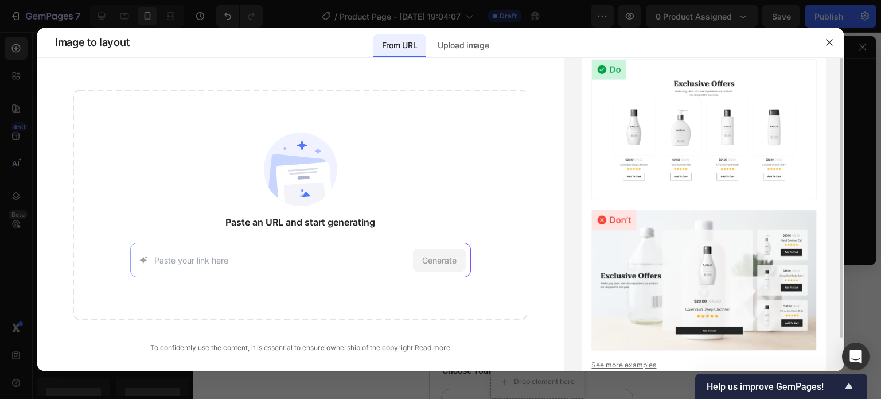
scroll to position [37, 0]
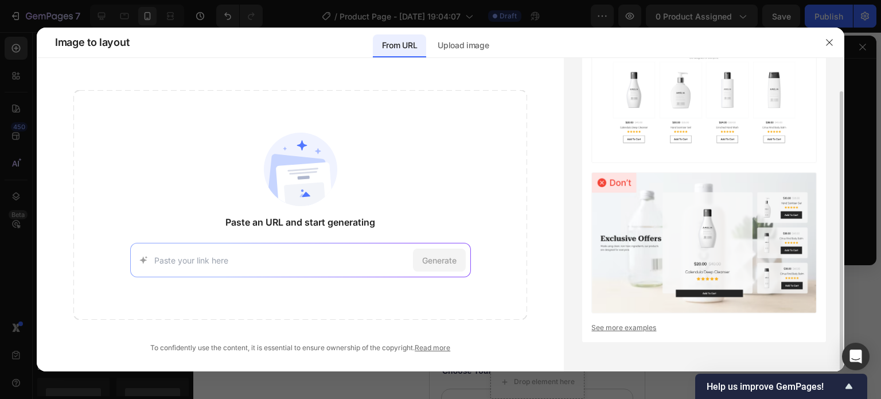
click at [632, 328] on link "See more examples" at bounding box center [705, 327] width 226 height 10
click at [824, 36] on button "button" at bounding box center [830, 42] width 18 height 18
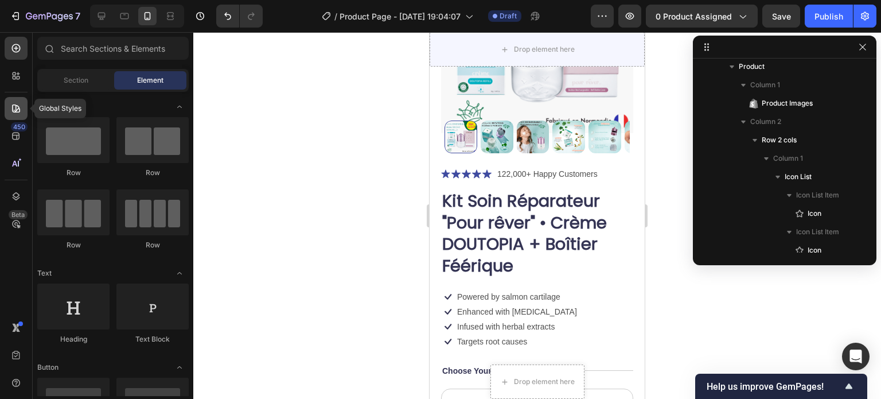
click at [17, 104] on icon at bounding box center [15, 108] width 11 height 11
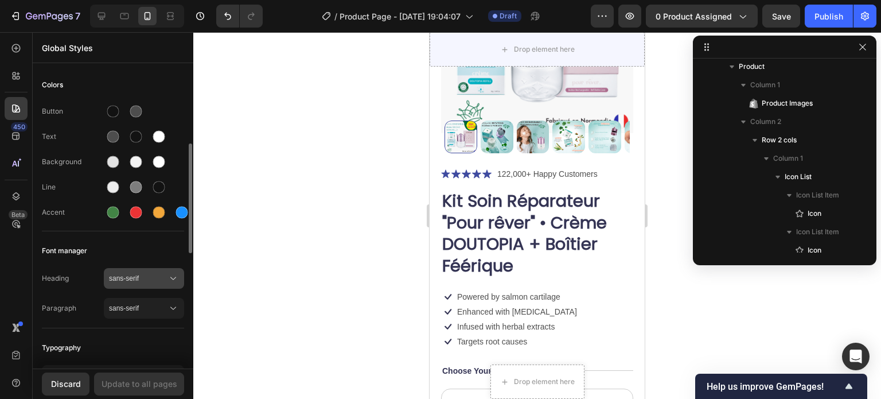
scroll to position [57, 0]
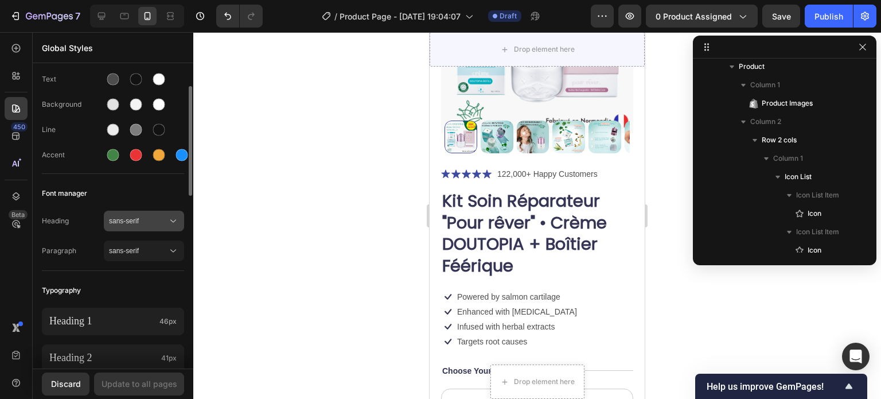
click at [143, 212] on button "sans-serif" at bounding box center [144, 221] width 80 height 21
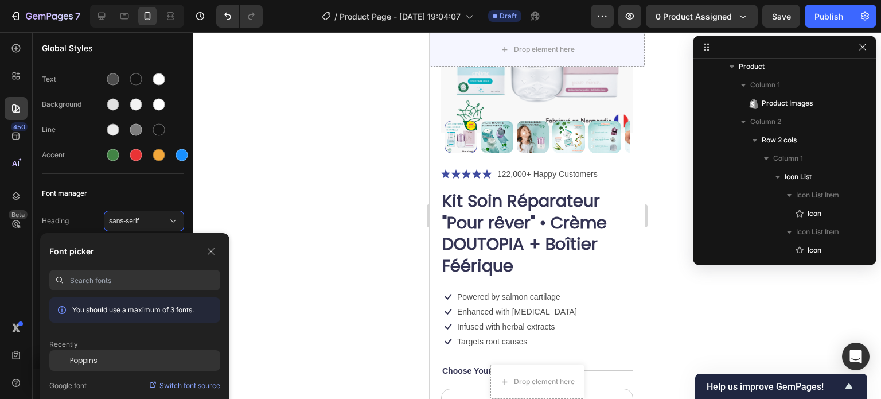
click at [85, 370] on div "Poppins" at bounding box center [134, 360] width 171 height 21
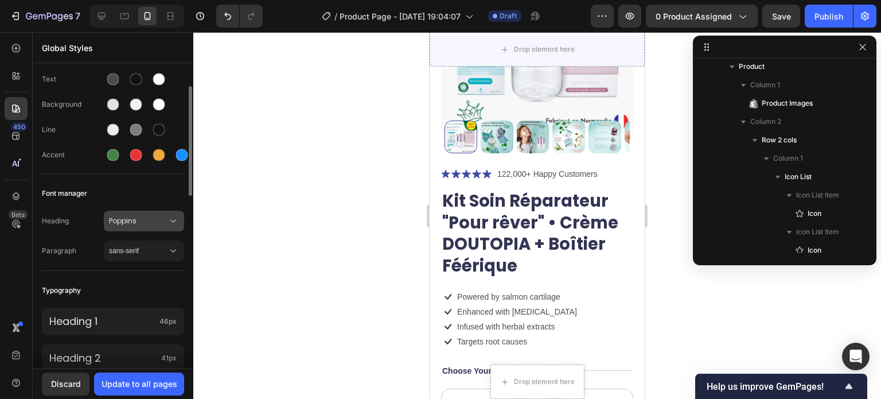
click at [158, 221] on span "Poppins" at bounding box center [138, 221] width 59 height 10
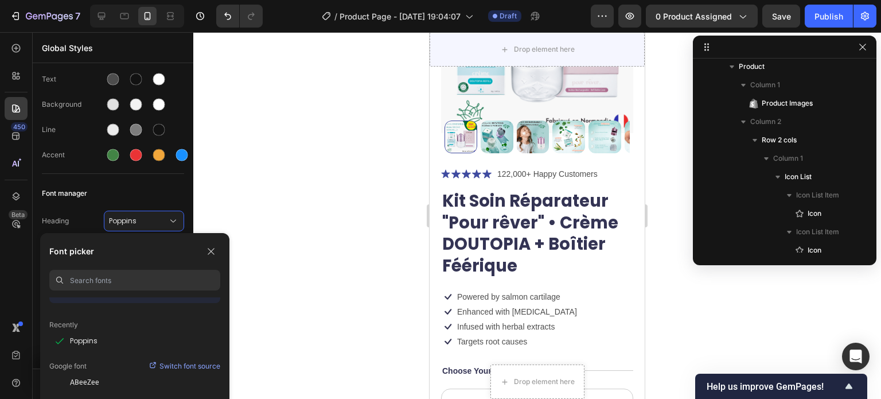
scroll to position [0, 0]
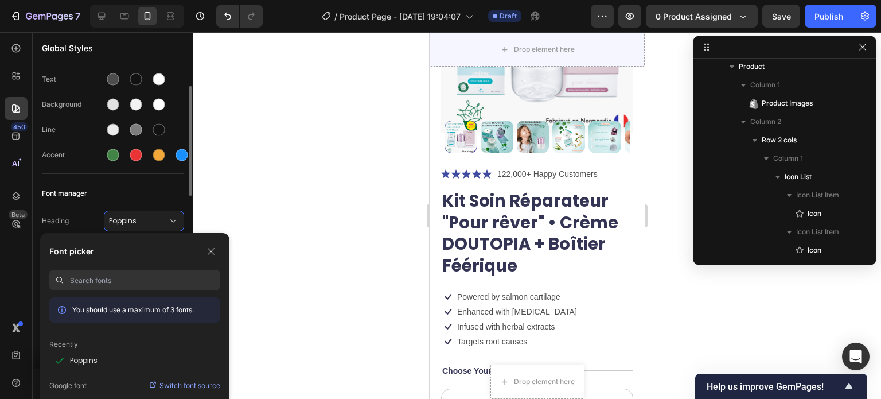
click at [125, 198] on div "Font manager" at bounding box center [113, 193] width 142 height 21
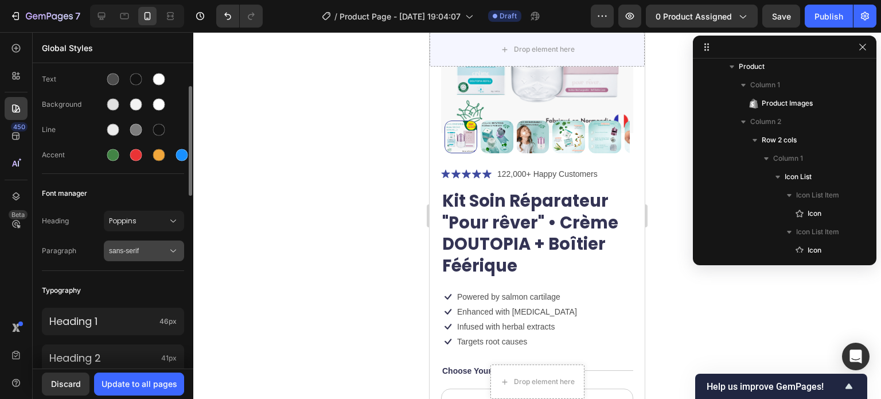
click at [138, 247] on span "sans-serif" at bounding box center [138, 251] width 59 height 10
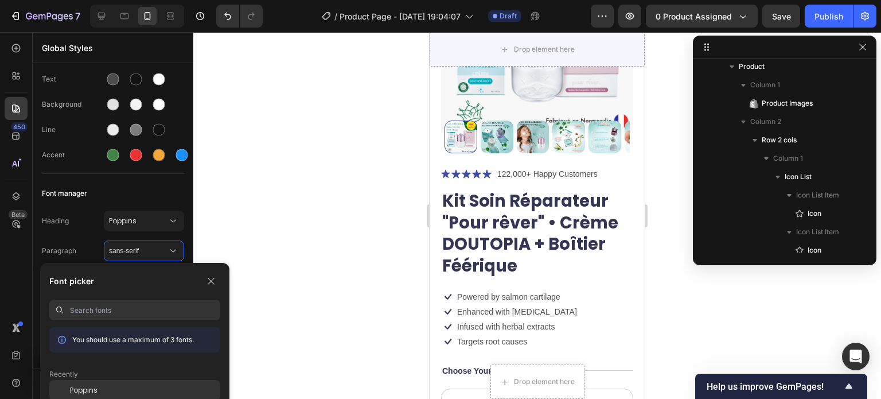
click at [80, 392] on span "Poppins" at bounding box center [84, 390] width 28 height 10
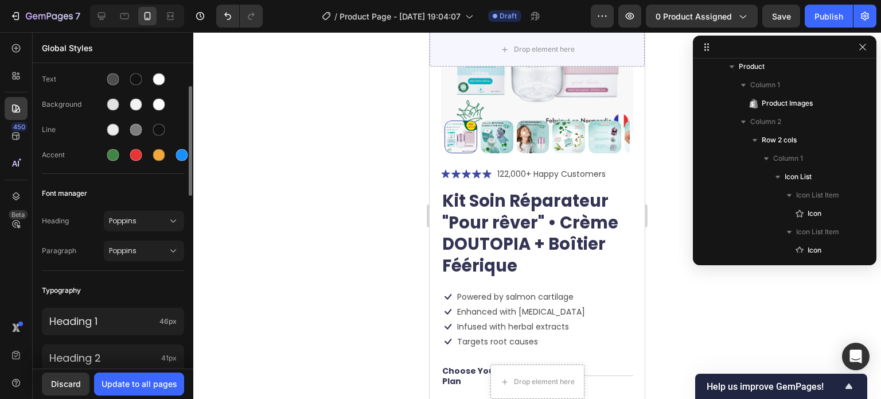
click at [142, 192] on div "Font manager" at bounding box center [113, 193] width 142 height 21
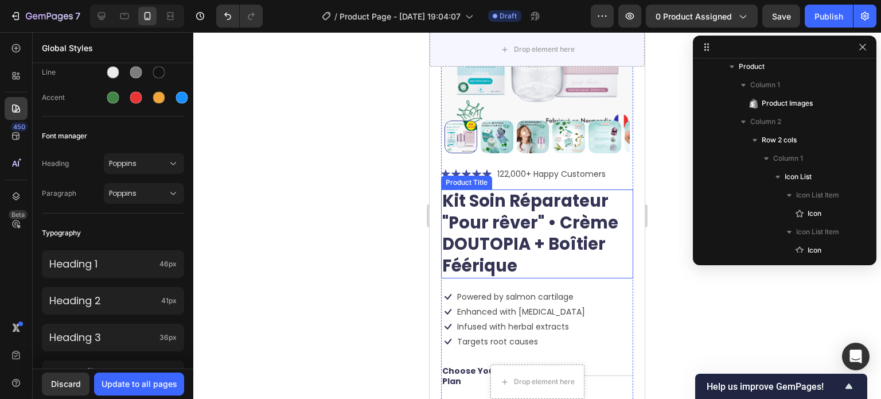
drag, startPoint x: 491, startPoint y: 205, endPoint x: 918, endPoint y: 239, distance: 428.8
click at [491, 205] on h1 "Kit Soin Réparateur "Pour rêver" • Crème DOUTOPIA + Boîtier Féérique" at bounding box center [537, 233] width 192 height 89
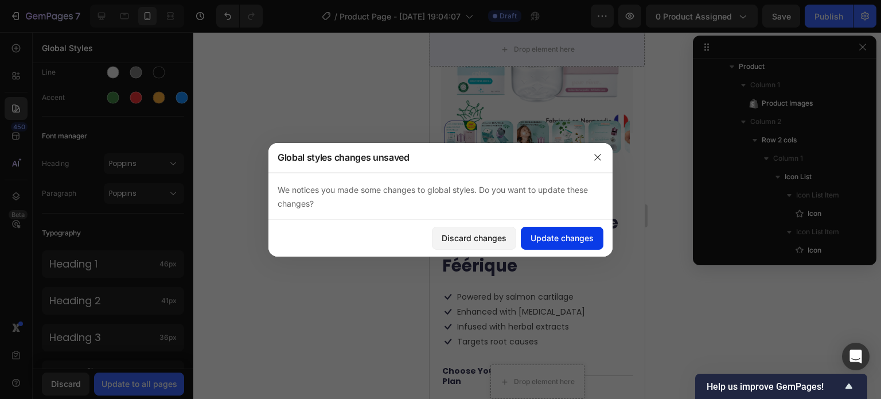
click at [544, 238] on div "Update changes" at bounding box center [562, 238] width 63 height 12
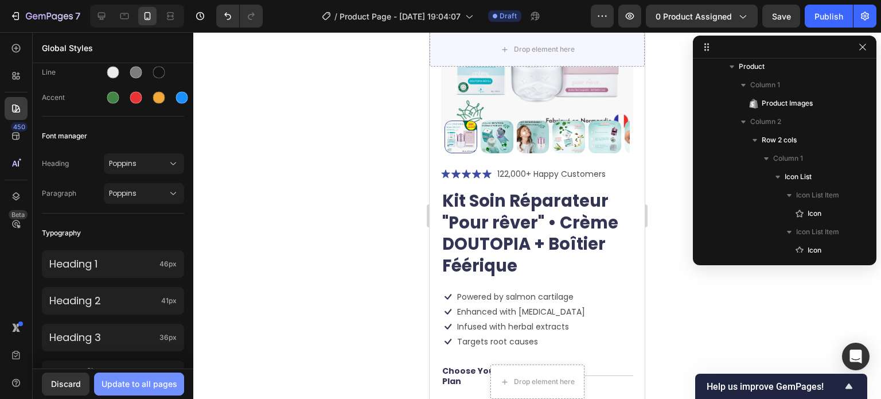
click at [111, 379] on div "Update to all pages" at bounding box center [140, 384] width 76 height 12
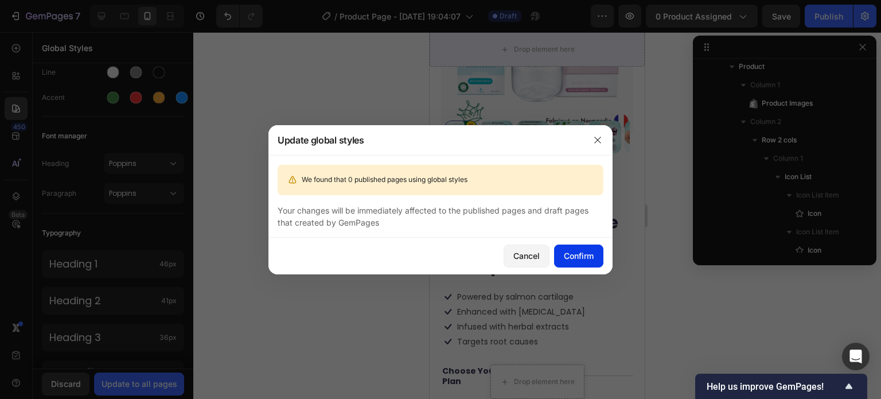
click at [569, 248] on button "Confirm" at bounding box center [578, 255] width 49 height 23
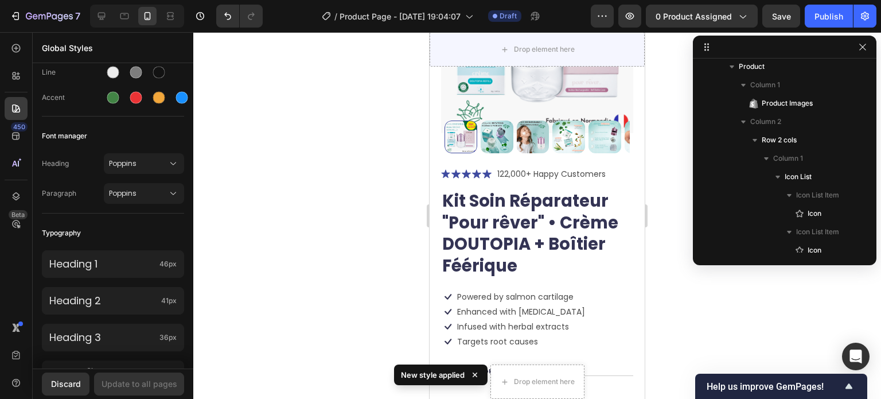
click at [570, 241] on h1 "Kit Soin Réparateur "Pour rêver" • Crème DOUTOPIA + Boîtier Féérique" at bounding box center [537, 233] width 192 height 89
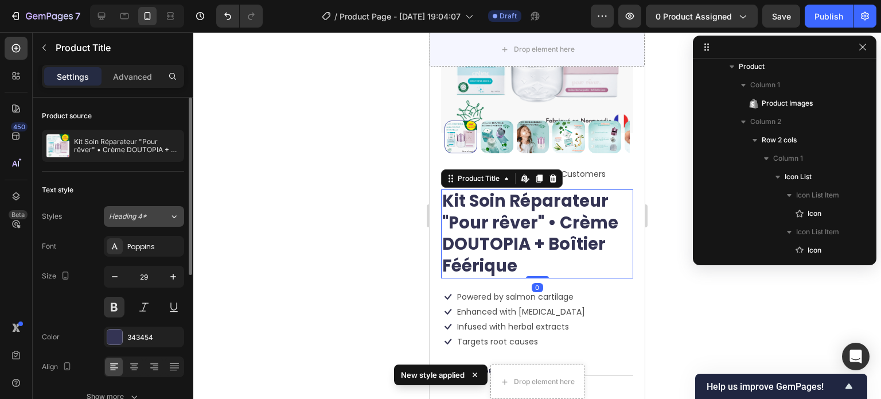
click at [127, 216] on span "Heading 4*" at bounding box center [128, 216] width 38 height 10
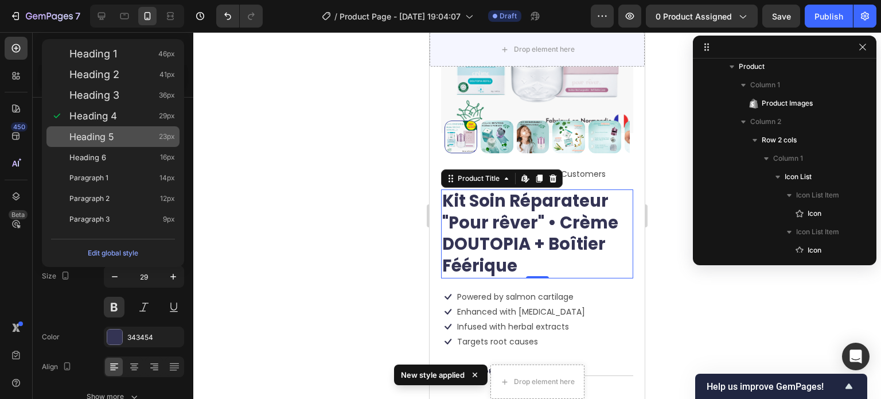
click at [129, 135] on div "Heading 5 23px" at bounding box center [122, 136] width 106 height 11
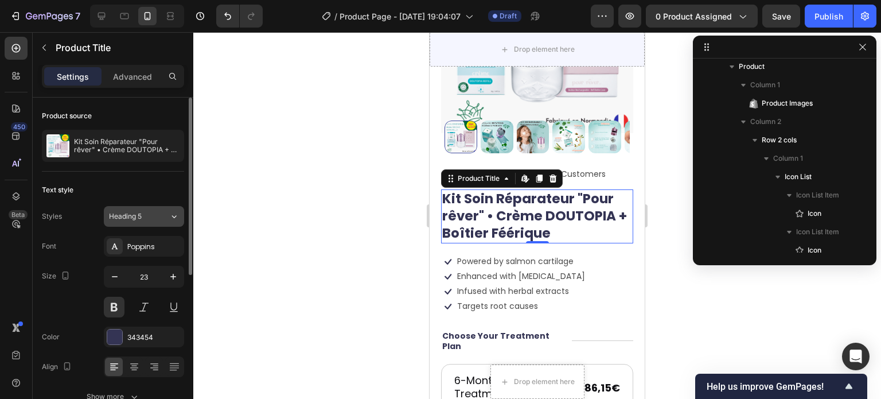
click at [138, 213] on span "Heading 5" at bounding box center [125, 216] width 33 height 10
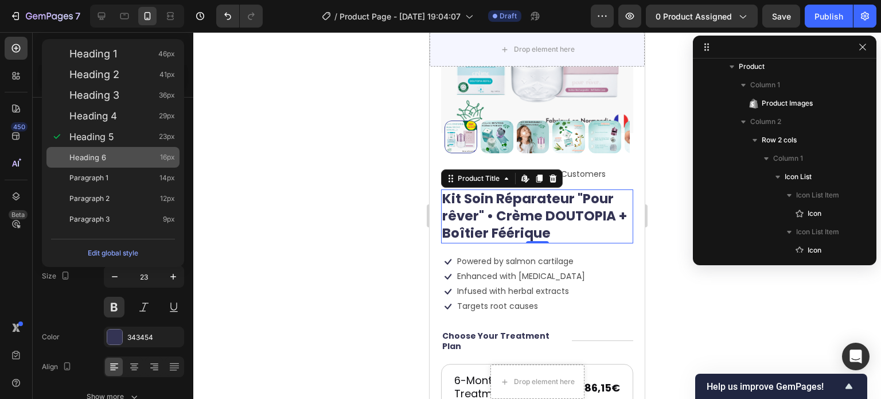
click at [128, 154] on div "Heading 6 16px" at bounding box center [122, 156] width 106 height 11
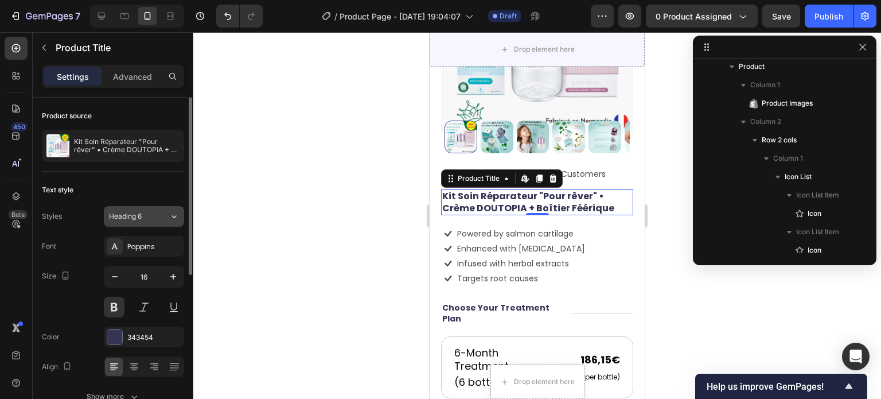
click at [136, 209] on button "Heading 6" at bounding box center [144, 216] width 80 height 21
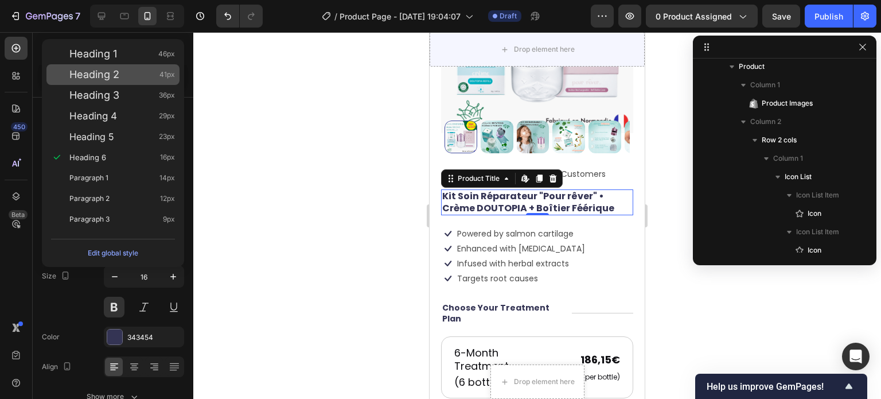
click at [150, 81] on div "Heading 2 41px" at bounding box center [112, 74] width 133 height 21
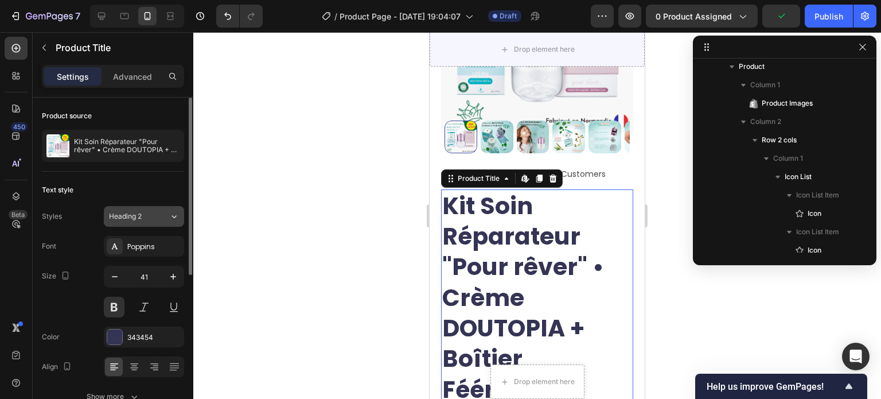
click at [138, 216] on span "Heading 2" at bounding box center [125, 216] width 33 height 10
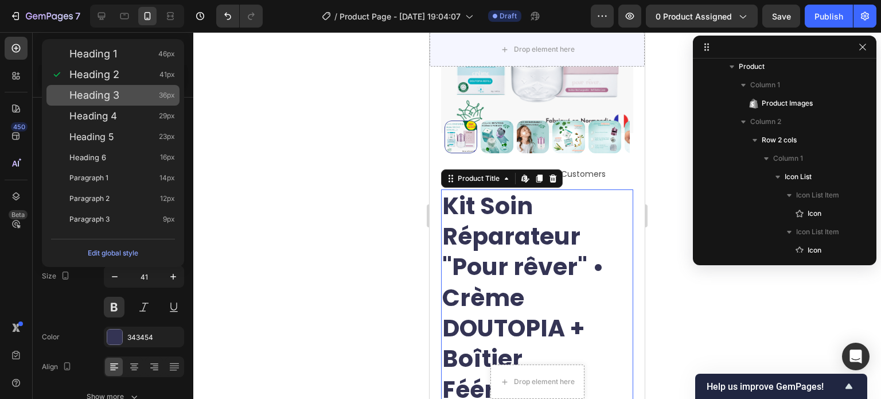
click at [112, 99] on span "Heading 3" at bounding box center [94, 95] width 50 height 11
type input "36"
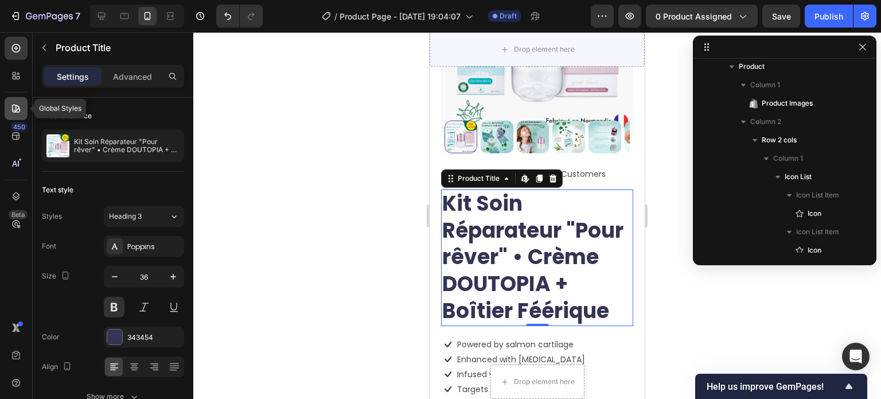
click at [19, 98] on div at bounding box center [16, 108] width 23 height 23
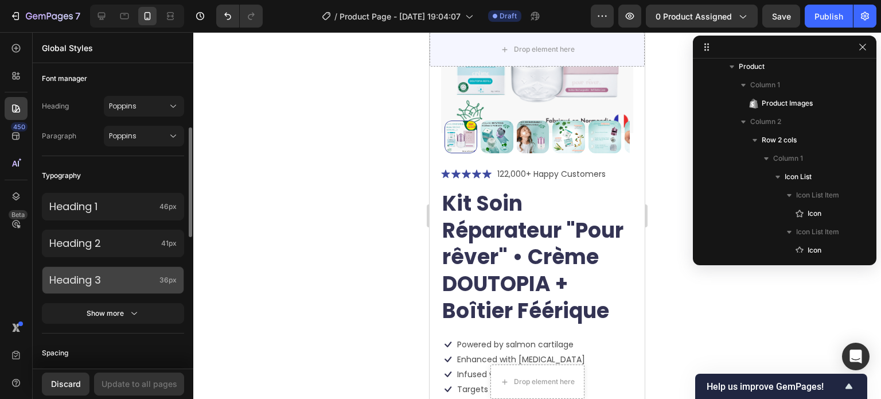
scroll to position [230, 0]
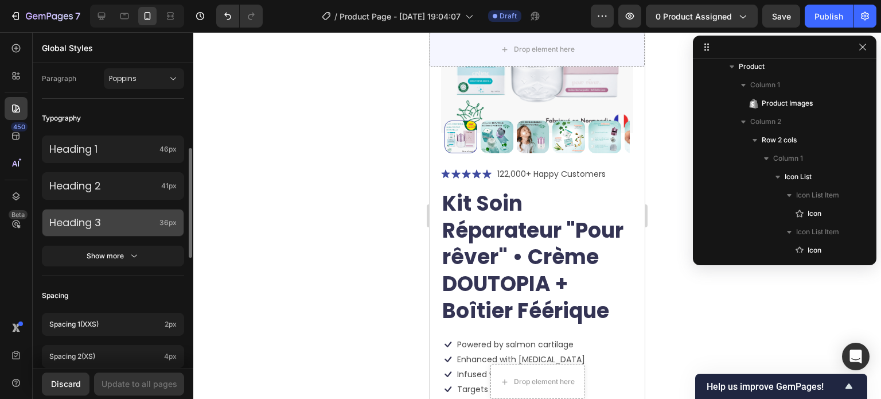
click at [123, 220] on p "Heading 3" at bounding box center [102, 222] width 106 height 13
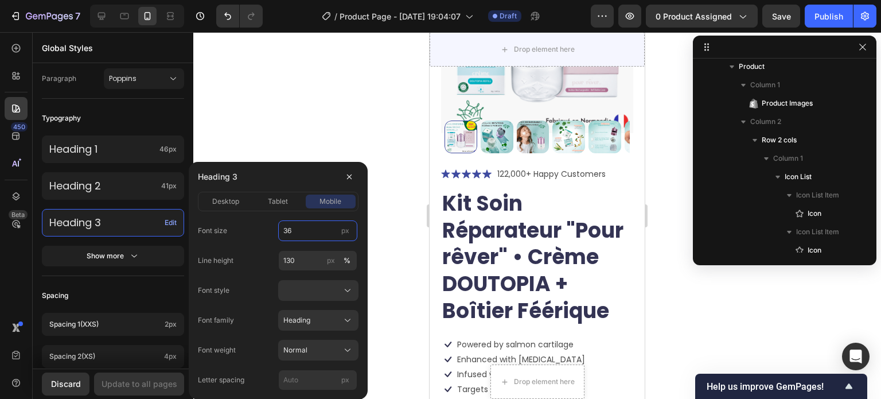
click at [312, 226] on input "36" at bounding box center [317, 230] width 79 height 21
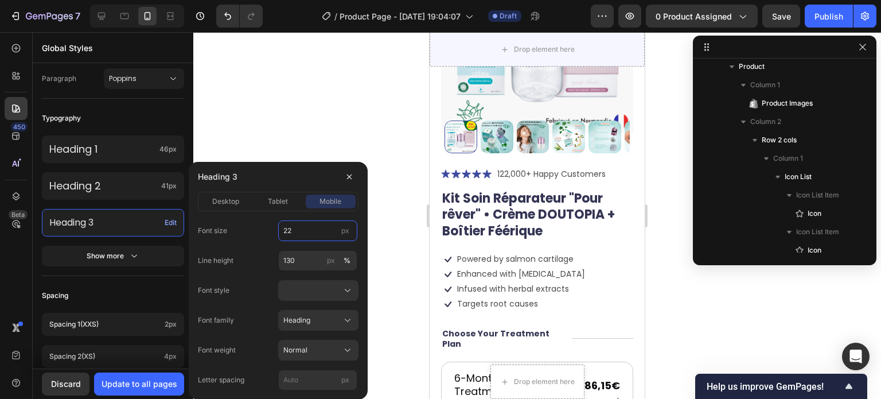
type input "22"
click at [267, 221] on div "Font size 22 px" at bounding box center [278, 230] width 161 height 21
click at [226, 197] on span "desktop" at bounding box center [225, 201] width 27 height 10
click at [304, 231] on input "41" at bounding box center [317, 230] width 79 height 21
type input "25"
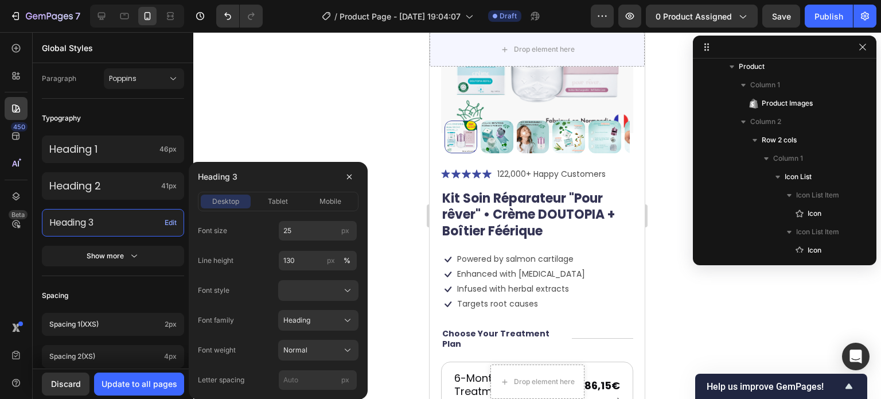
click at [274, 227] on div "Font size 25 px" at bounding box center [278, 230] width 161 height 21
click at [383, 133] on div at bounding box center [537, 215] width 688 height 367
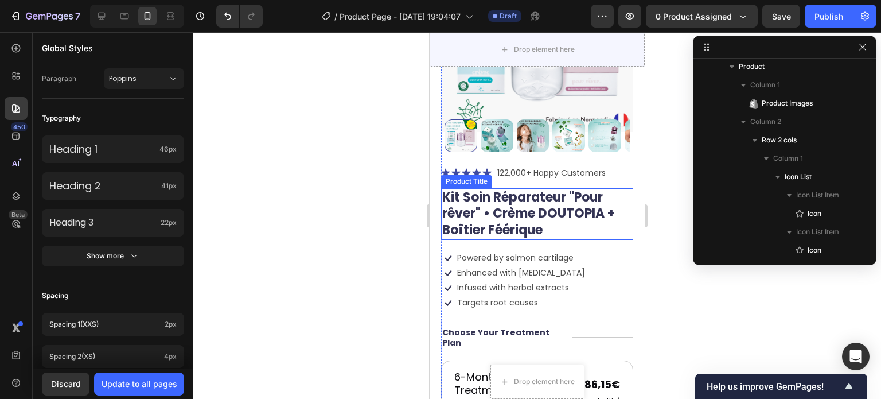
scroll to position [172, 0]
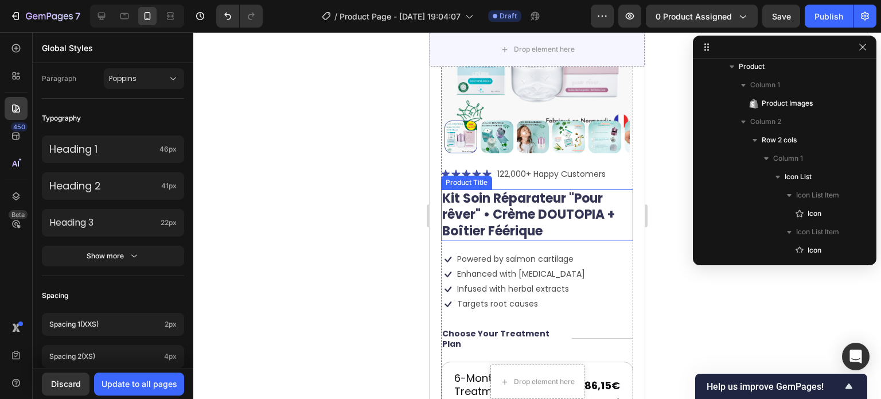
click at [503, 204] on h1 "Kit Soin Réparateur "Pour rêver" • Crème DOUTOPIA + Boîtier Féérique" at bounding box center [537, 215] width 192 height 52
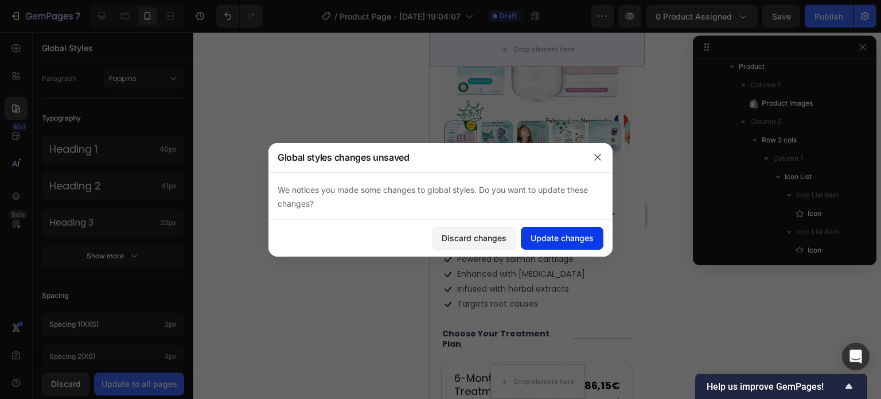
click at [580, 243] on div "Update changes" at bounding box center [562, 238] width 63 height 12
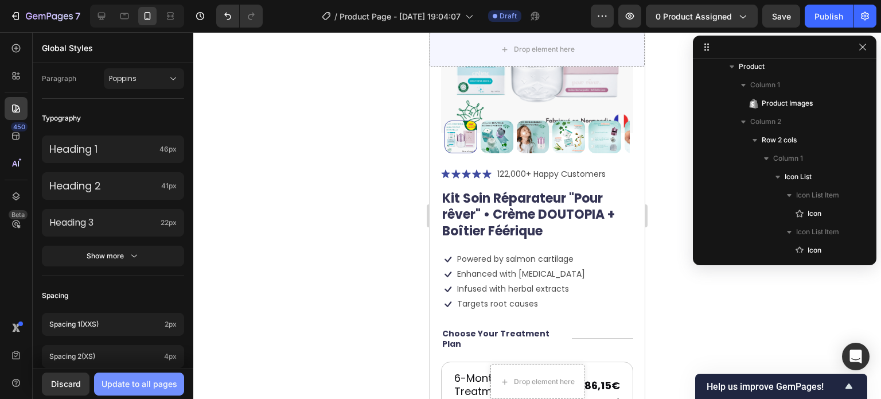
click at [142, 385] on div "Update to all pages" at bounding box center [140, 384] width 76 height 12
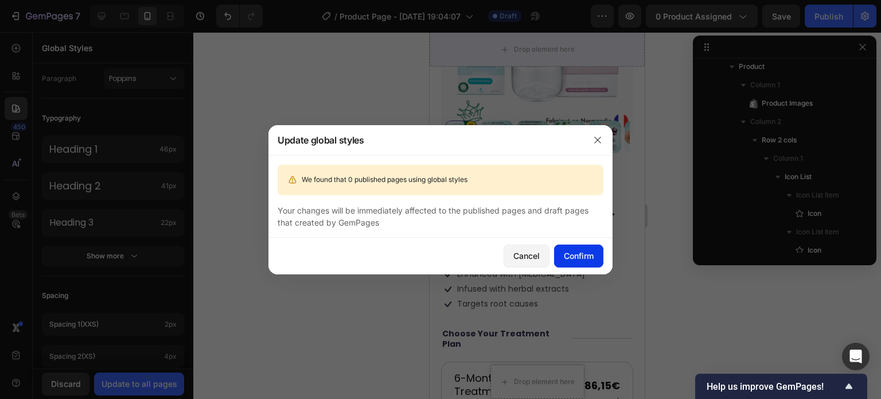
click at [584, 261] on div "Confirm" at bounding box center [579, 256] width 30 height 12
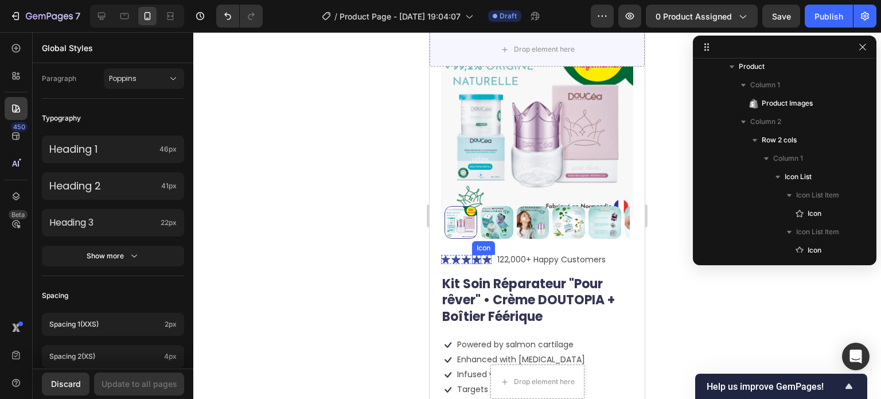
scroll to position [115, 0]
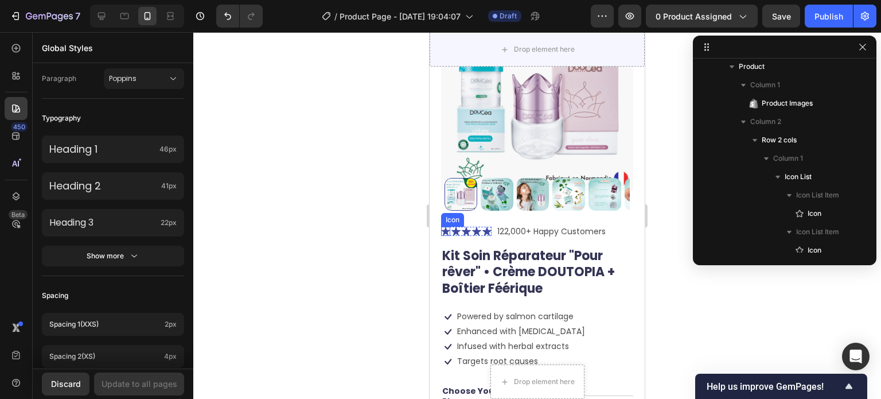
click at [444, 227] on icon at bounding box center [445, 231] width 9 height 9
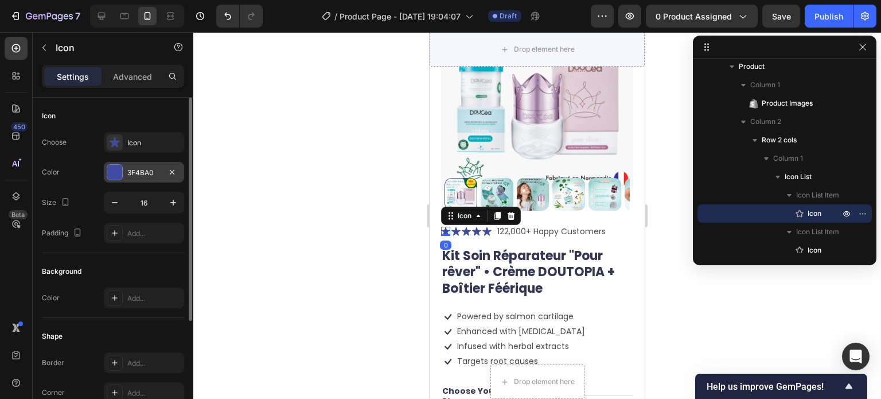
click at [108, 168] on div at bounding box center [114, 172] width 15 height 15
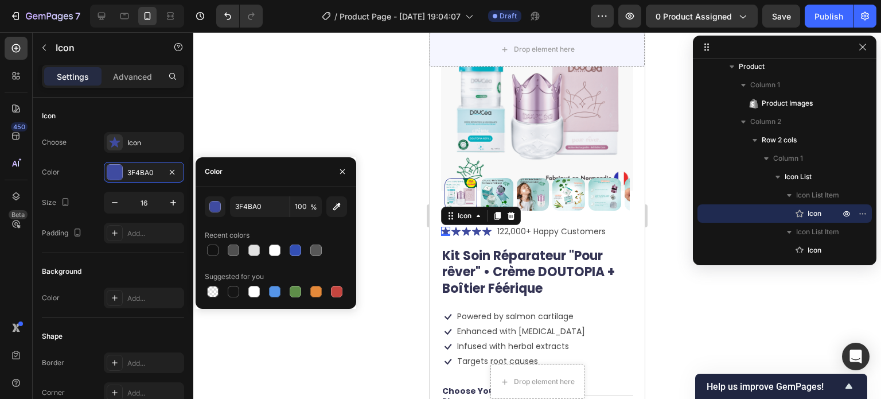
click at [227, 180] on div "Color" at bounding box center [276, 172] width 161 height 30
click at [251, 206] on input "3F4BA0" at bounding box center [260, 206] width 60 height 21
paste input "#dc6f5f"
click at [271, 165] on div "Color" at bounding box center [276, 172] width 161 height 30
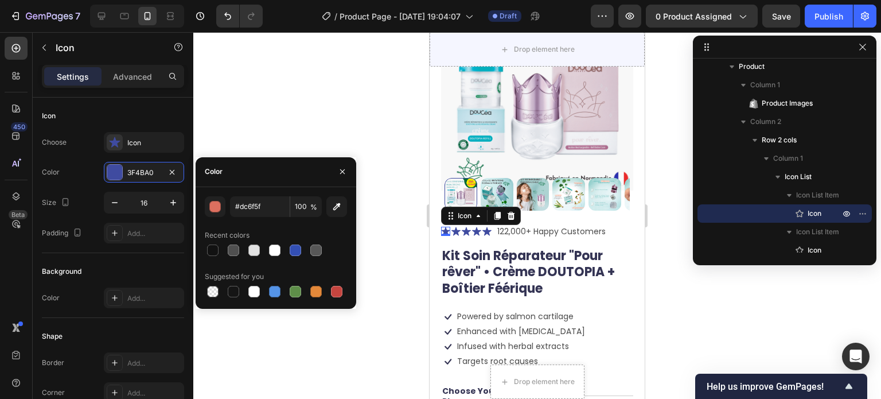
type input "DC6F5F"
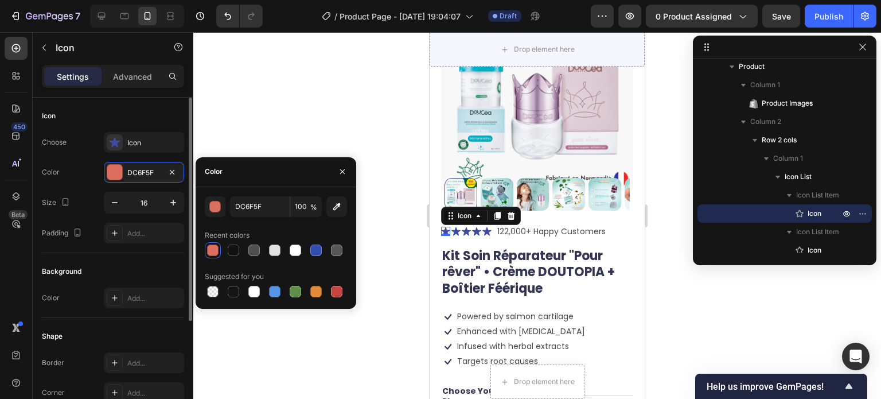
click at [149, 108] on div "Icon" at bounding box center [113, 116] width 142 height 18
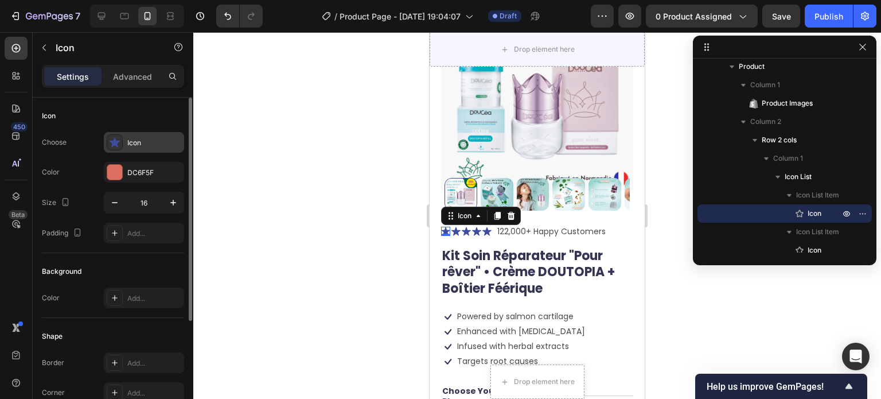
click at [149, 138] on div "Icon" at bounding box center [154, 143] width 54 height 10
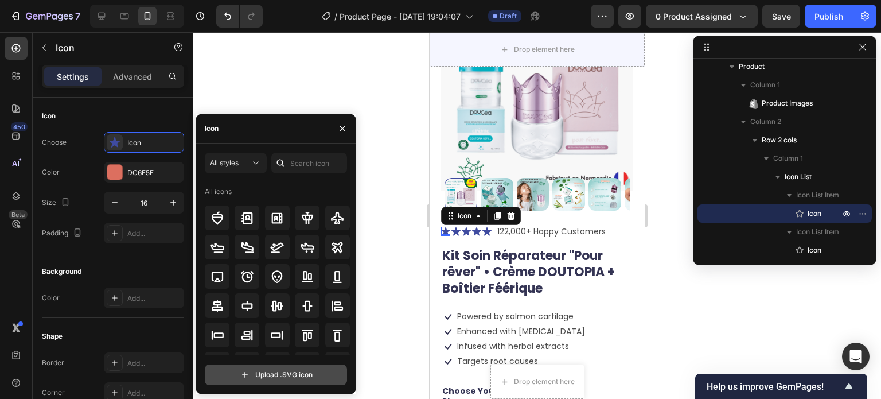
click at [285, 369] on input "file" at bounding box center [275, 375] width 141 height 20
click at [273, 367] on input "file" at bounding box center [275, 375] width 141 height 20
type input "C:\fakepath\svgviewer-output (7).svg"
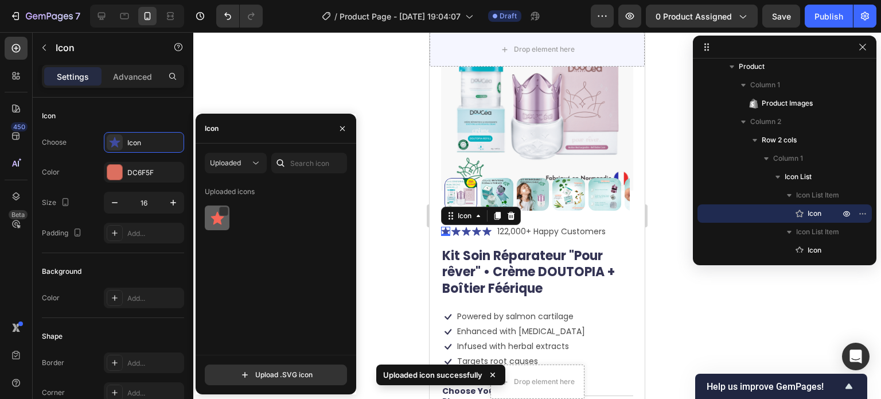
click at [219, 216] on img at bounding box center [218, 218] width 14 height 14
click at [319, 71] on div at bounding box center [537, 215] width 688 height 367
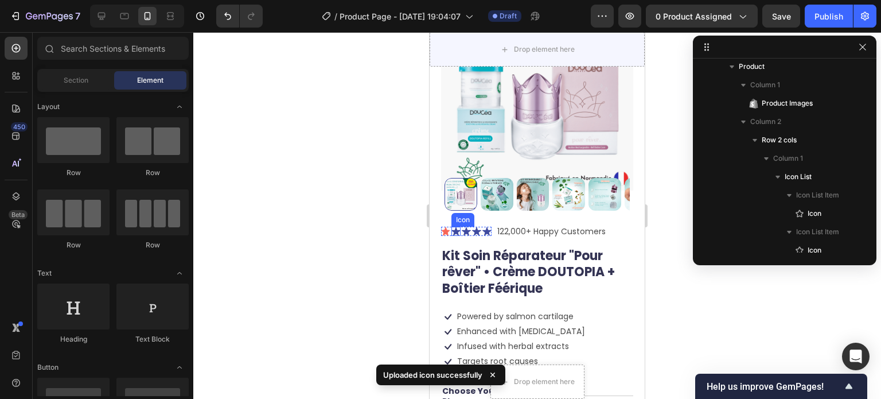
click at [456, 227] on icon at bounding box center [456, 231] width 9 height 9
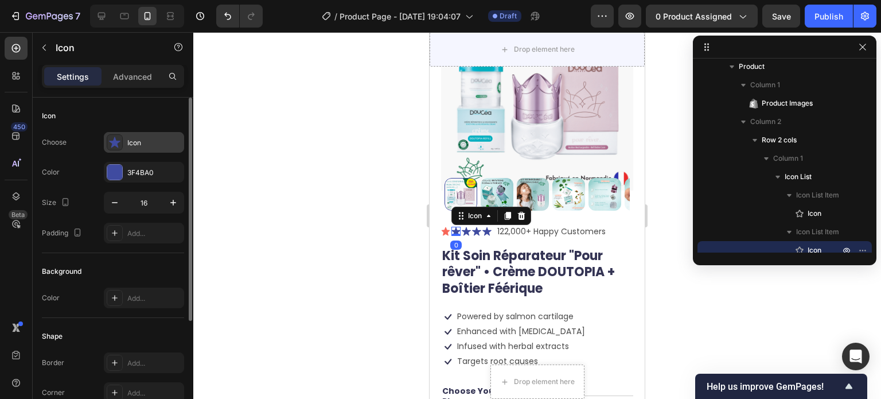
click at [133, 140] on div "Icon" at bounding box center [154, 143] width 54 height 10
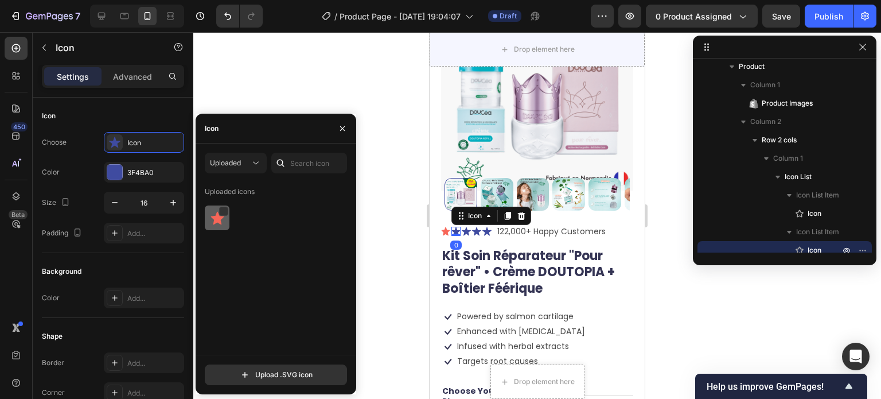
click at [219, 220] on img at bounding box center [218, 218] width 14 height 14
click at [466, 227] on icon at bounding box center [466, 231] width 9 height 9
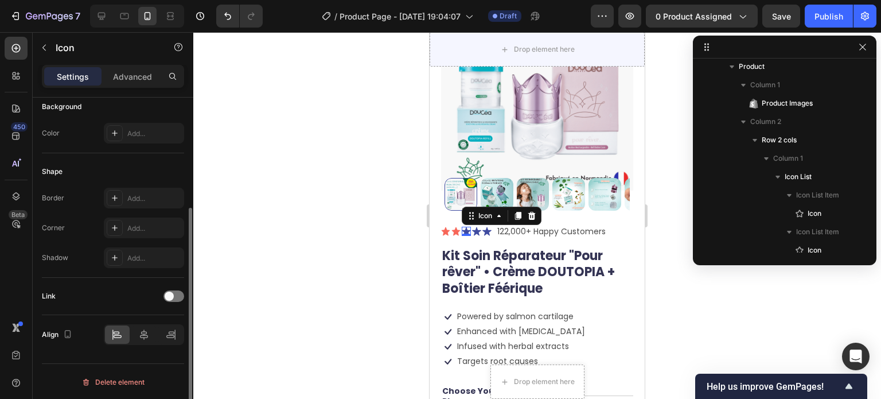
scroll to position [0, 0]
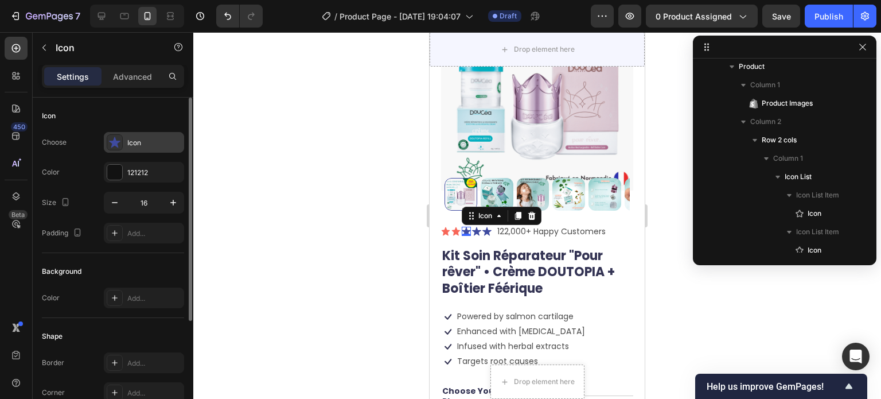
click at [140, 139] on div "Icon" at bounding box center [154, 143] width 54 height 10
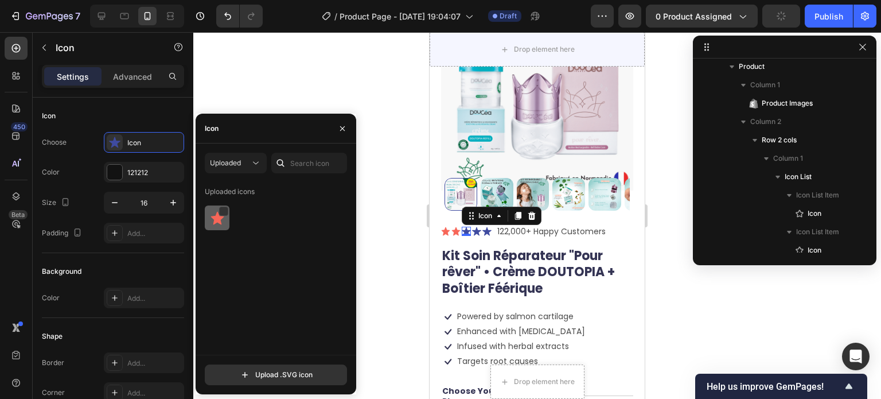
click at [223, 223] on img at bounding box center [218, 218] width 14 height 14
click at [475, 227] on icon at bounding box center [476, 231] width 9 height 9
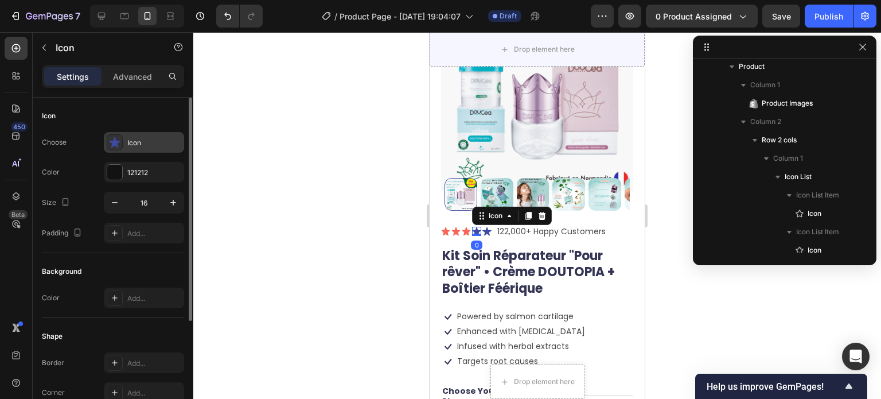
click at [152, 138] on div "Icon" at bounding box center [154, 143] width 54 height 10
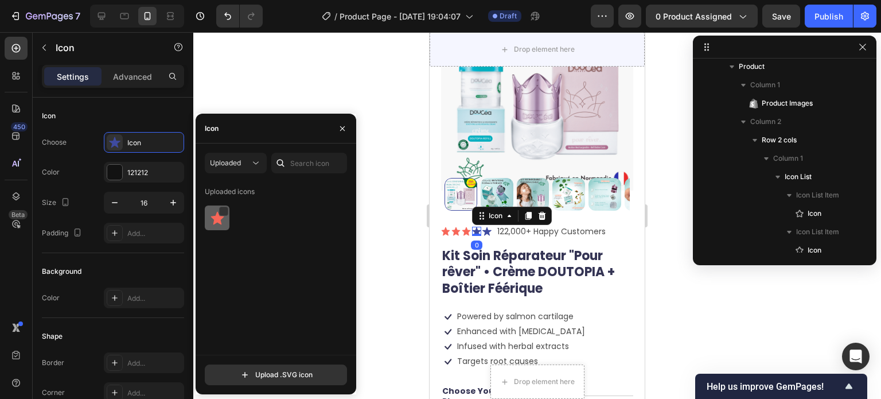
click at [218, 219] on img at bounding box center [218, 218] width 14 height 14
click at [489, 227] on icon at bounding box center [487, 231] width 9 height 9
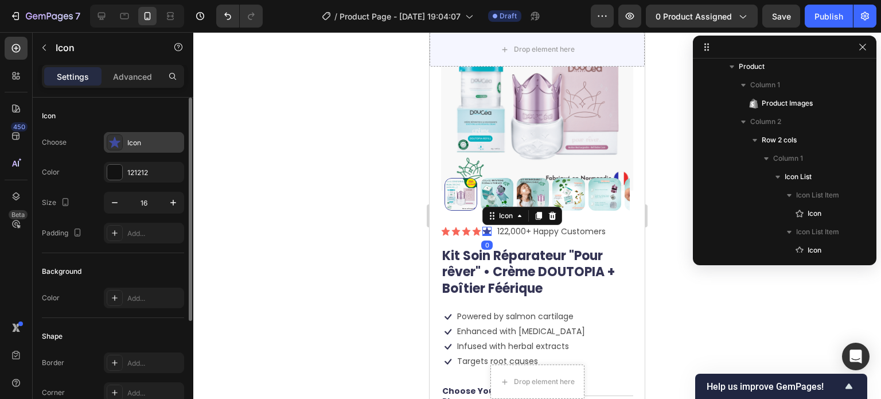
click at [115, 146] on icon at bounding box center [114, 142] width 11 height 11
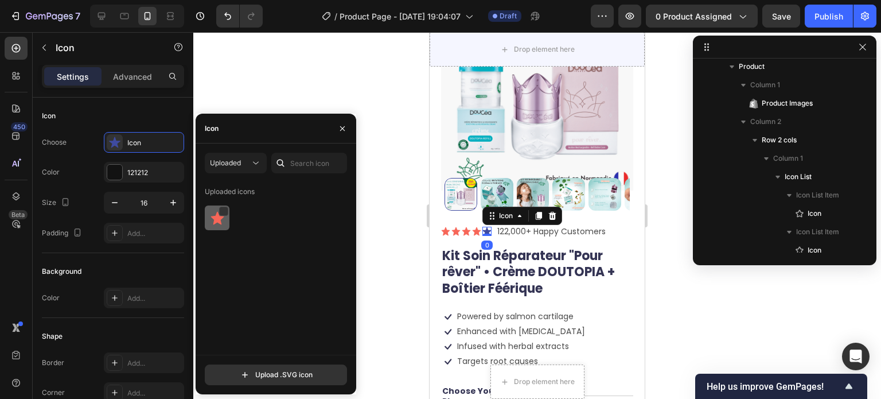
click at [216, 212] on img at bounding box center [218, 218] width 14 height 14
click at [312, 84] on div at bounding box center [537, 215] width 688 height 367
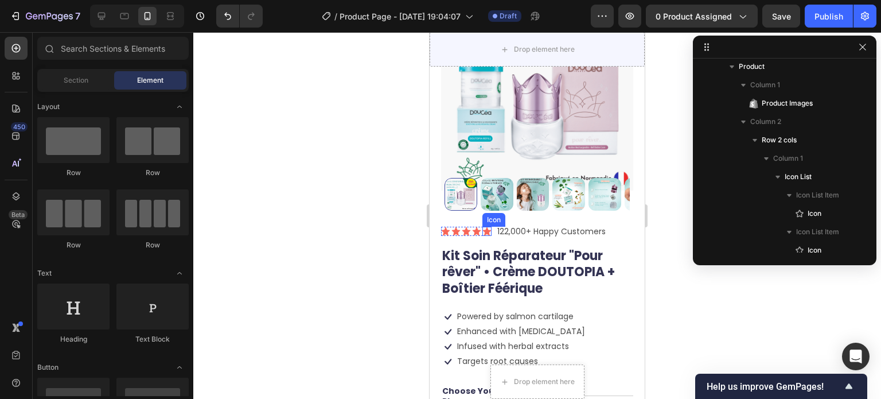
click at [489, 227] on icon at bounding box center [487, 231] width 9 height 9
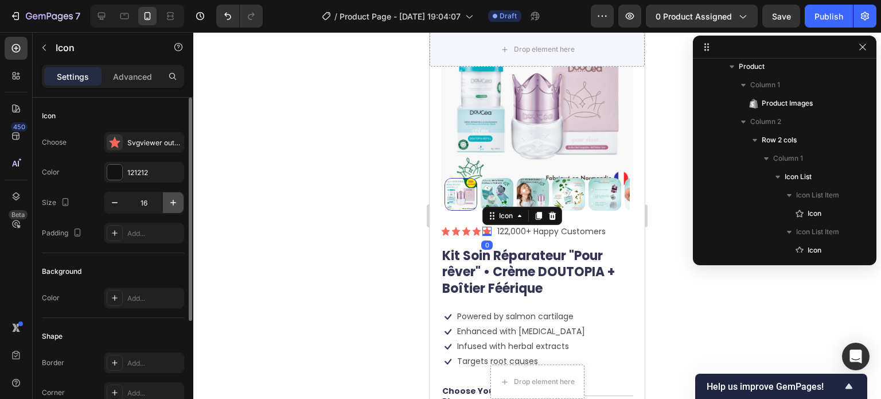
click at [172, 201] on icon "button" at bounding box center [173, 202] width 11 height 11
type input "18"
click at [479, 227] on icon at bounding box center [477, 231] width 8 height 8
click at [170, 201] on icon "button" at bounding box center [173, 202] width 11 height 11
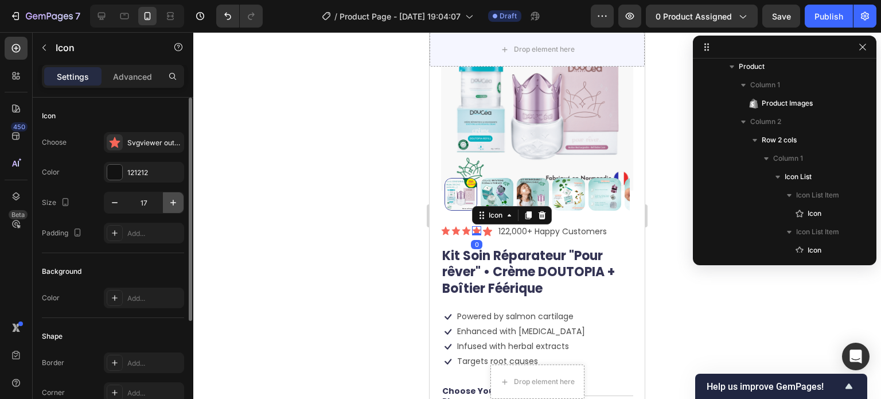
click at [170, 201] on icon "button" at bounding box center [173, 202] width 11 height 11
type input "19"
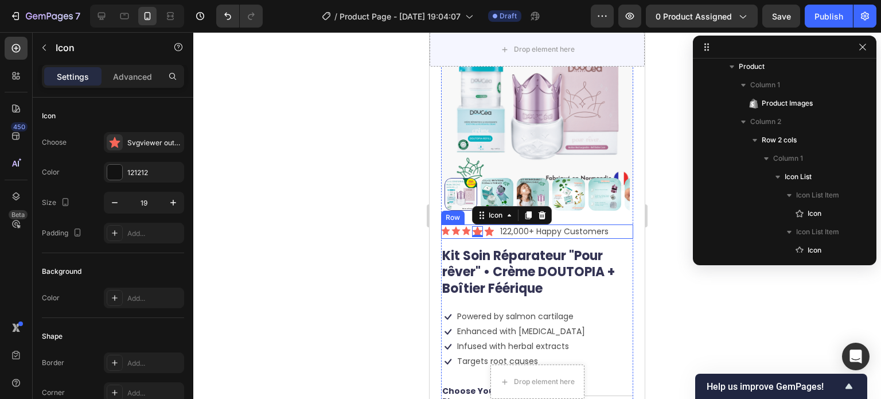
click at [492, 226] on icon at bounding box center [489, 231] width 10 height 10
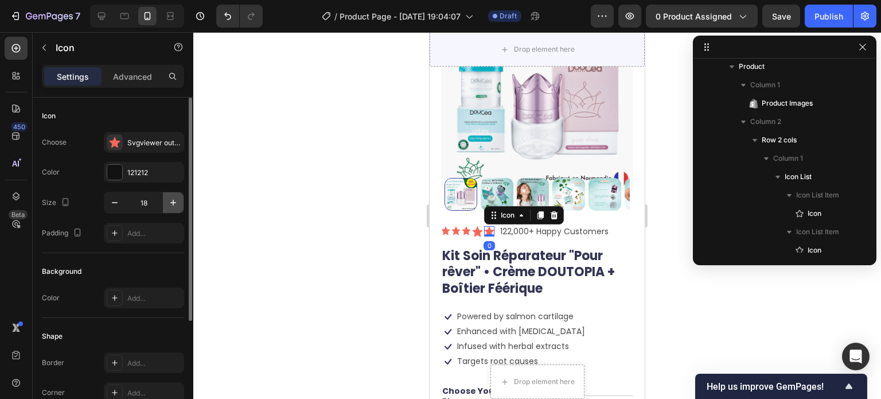
click at [176, 202] on icon "button" at bounding box center [173, 202] width 11 height 11
type input "19"
click at [475, 227] on icon at bounding box center [478, 232] width 10 height 10
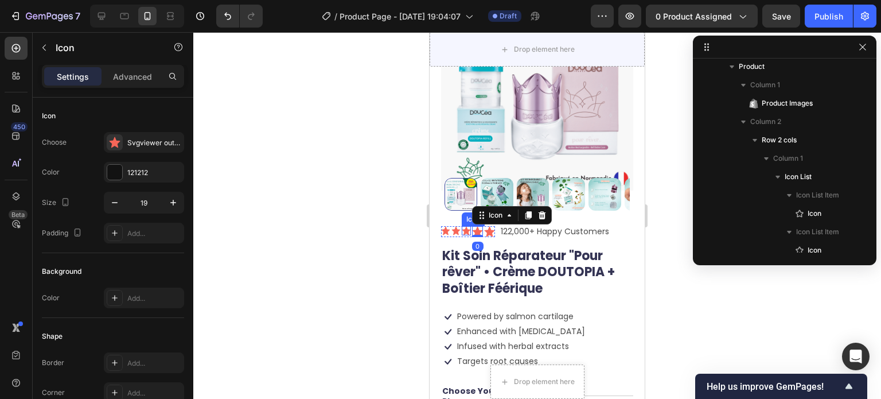
click at [464, 226] on icon at bounding box center [466, 230] width 9 height 9
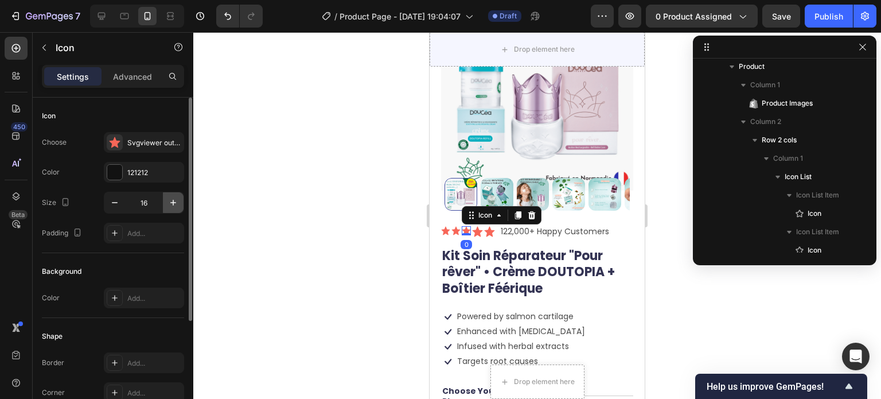
click at [170, 203] on icon "button" at bounding box center [173, 202] width 11 height 11
type input "19"
click at [454, 227] on icon at bounding box center [456, 231] width 8 height 8
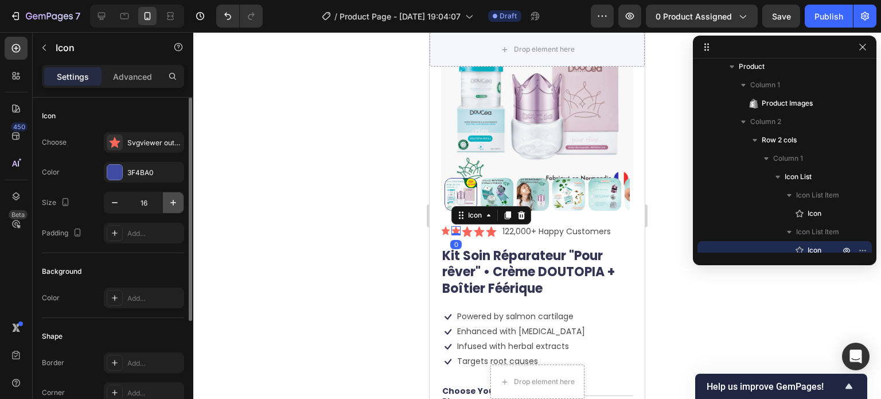
click at [174, 200] on icon "button" at bounding box center [173, 202] width 11 height 11
click at [173, 200] on icon "button" at bounding box center [173, 203] width 6 height 6
type input "19"
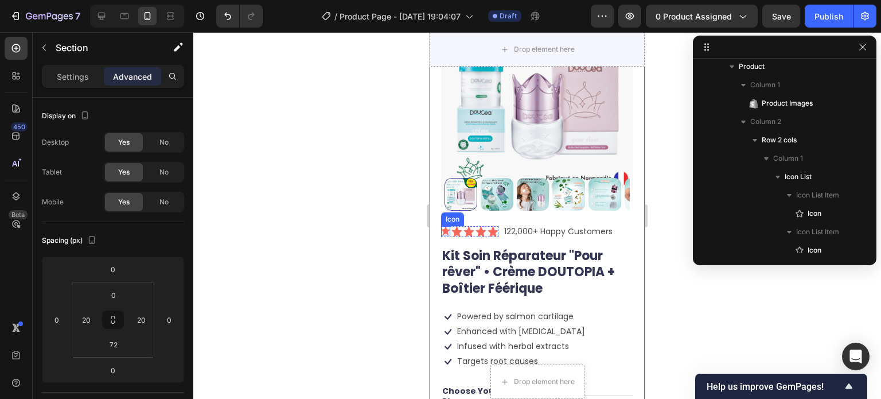
click at [441, 226] on icon at bounding box center [445, 230] width 9 height 9
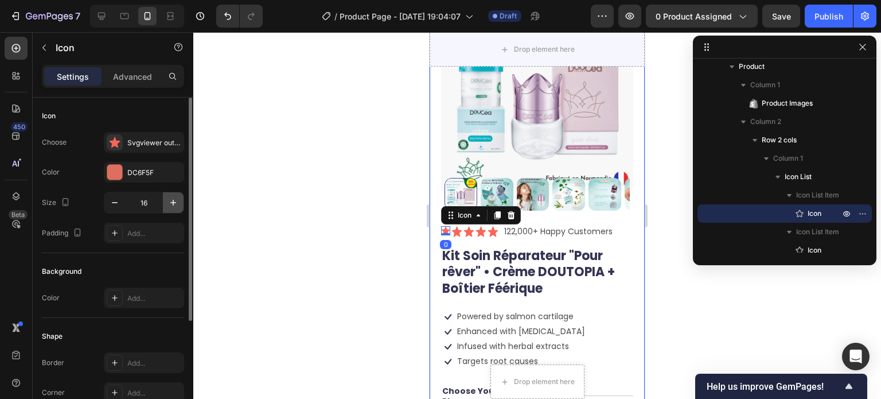
click at [176, 200] on icon "button" at bounding box center [173, 202] width 11 height 11
type input "19"
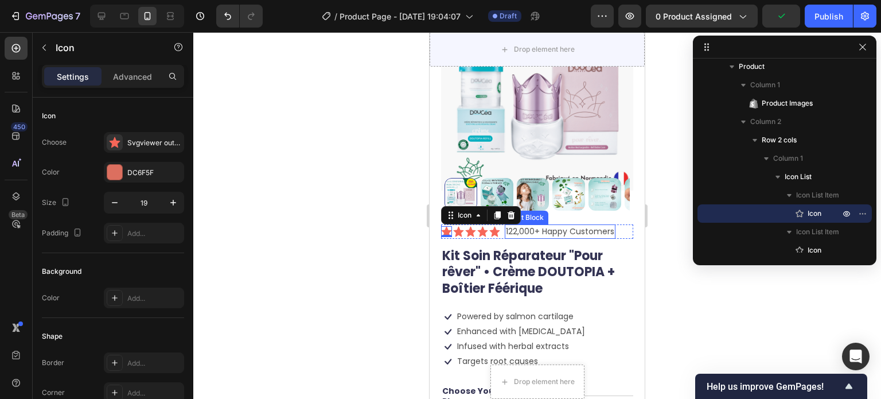
click at [531, 226] on p "122,000+ Happy Customers" at bounding box center [560, 232] width 108 height 12
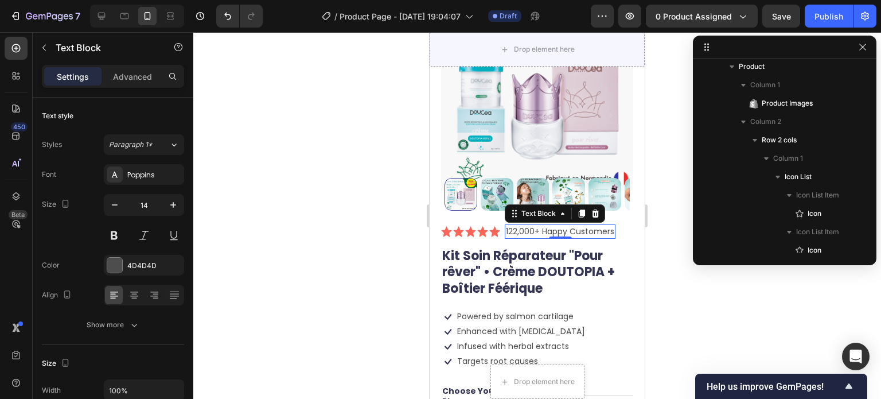
click at [578, 226] on p "122,000+ Happy Customers" at bounding box center [560, 232] width 108 height 12
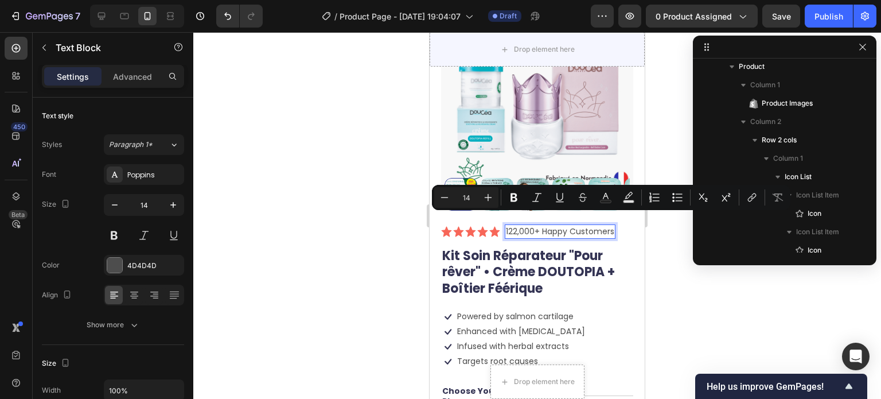
click at [567, 226] on p "122,000+ Happy Customers" at bounding box center [560, 232] width 108 height 12
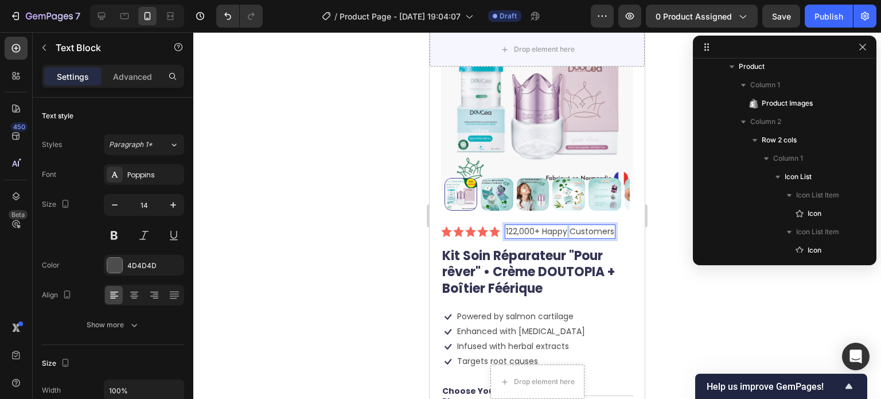
click at [567, 226] on p "122,000+ Happy Customers" at bounding box center [560, 232] width 108 height 12
click at [613, 224] on div "Icon Icon Icon Icon Icon Icon List +10.000 Enfants apaisés Text Block 0 Row" at bounding box center [537, 231] width 192 height 14
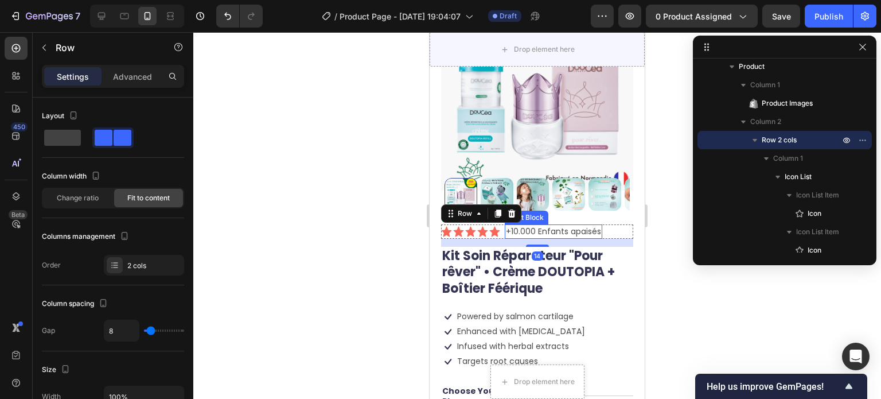
click at [574, 226] on p "+10.000 Enfants apaisés" at bounding box center [553, 232] width 95 height 12
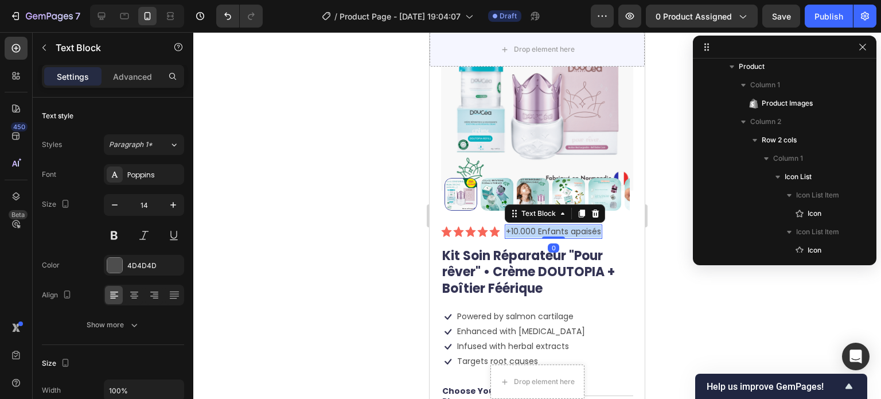
click at [574, 226] on p "+10.000 Enfants apaisés" at bounding box center [553, 232] width 95 height 12
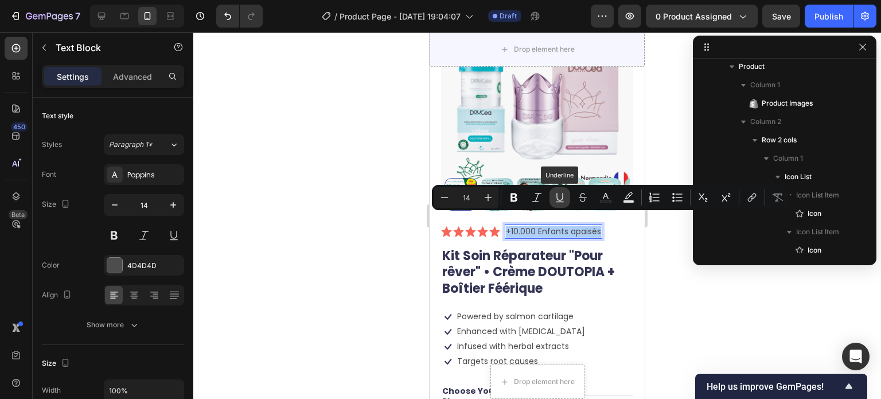
click at [559, 195] on icon "Editor contextual toolbar" at bounding box center [559, 197] width 11 height 11
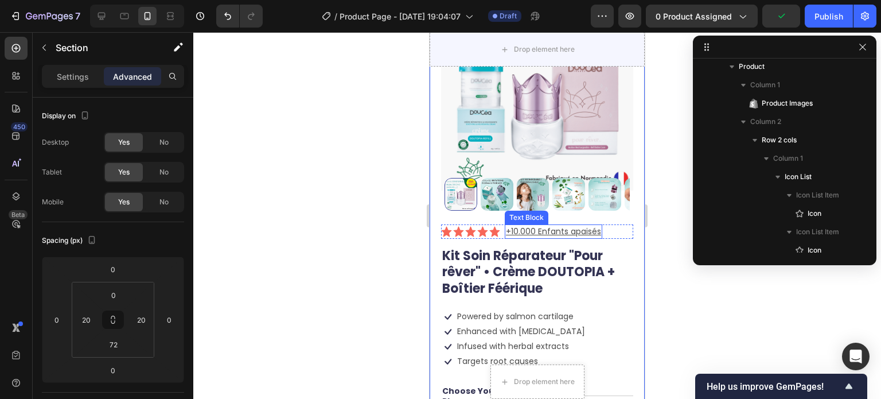
click at [560, 226] on u "+10.000 Enfants apaisés" at bounding box center [553, 231] width 95 height 11
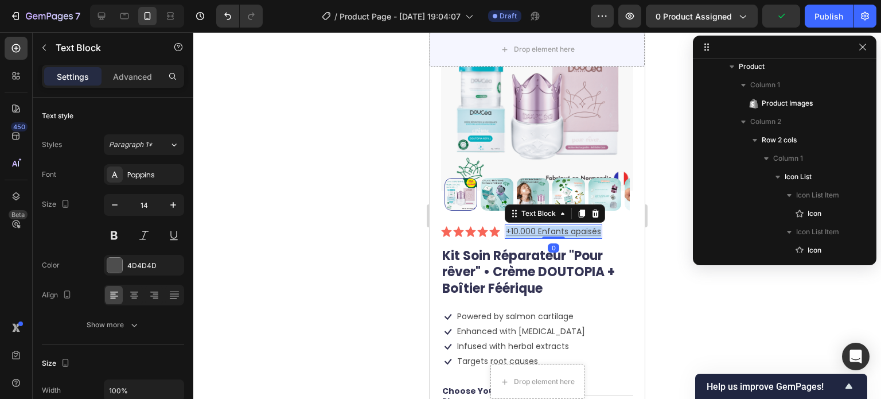
click at [560, 226] on u "+10.000 Enfants apaisés" at bounding box center [553, 231] width 95 height 11
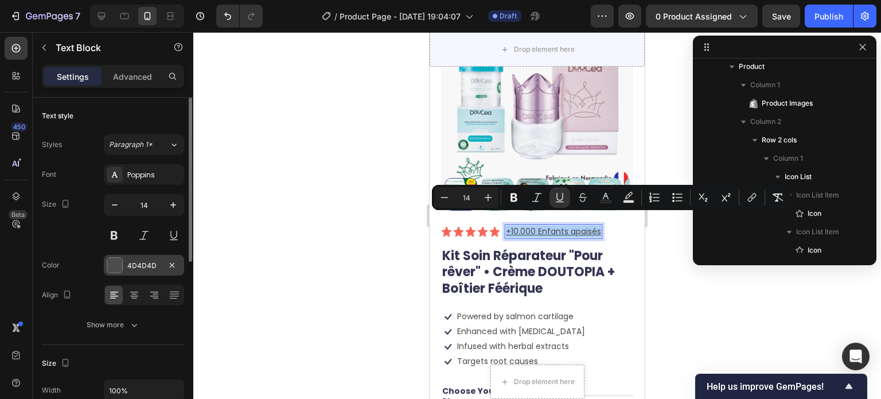
click at [114, 266] on div at bounding box center [114, 265] width 15 height 15
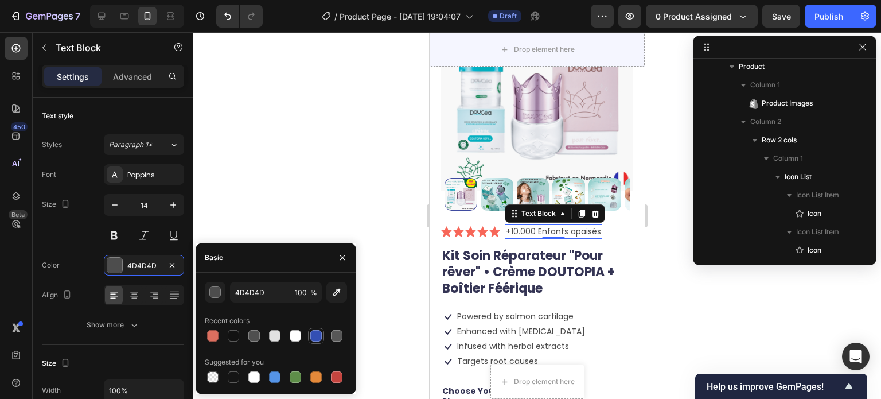
click at [312, 334] on div at bounding box center [315, 335] width 11 height 11
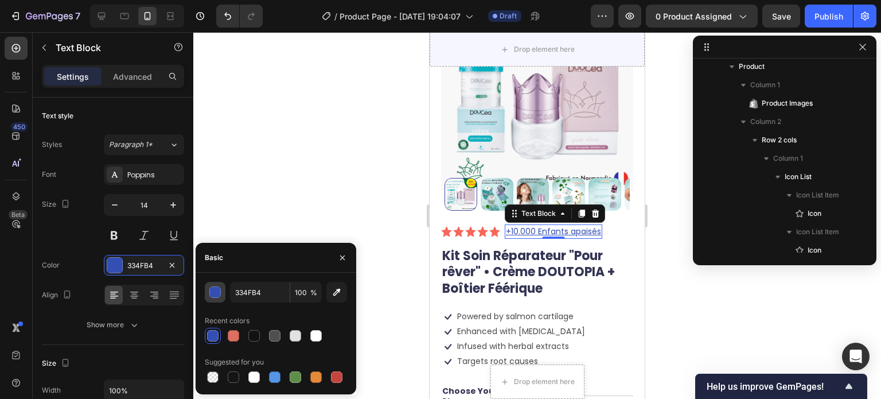
click at [213, 289] on div "button" at bounding box center [215, 292] width 11 height 11
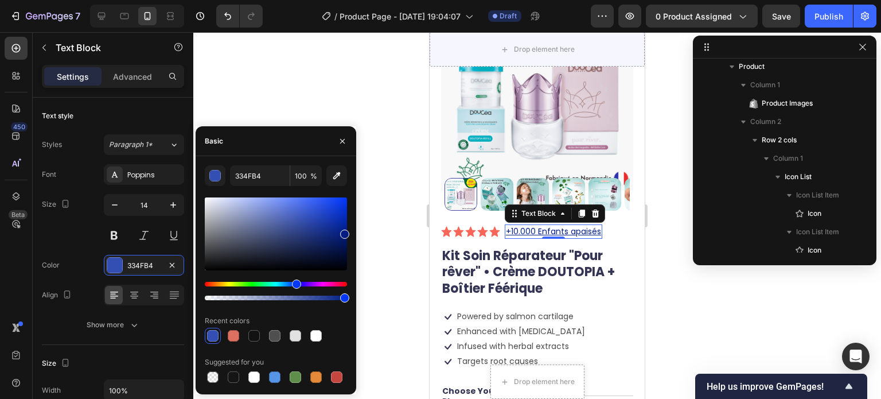
drag, startPoint x: 317, startPoint y: 222, endPoint x: 348, endPoint y: 232, distance: 32.1
click at [348, 232] on div at bounding box center [344, 234] width 9 height 9
drag, startPoint x: 343, startPoint y: 234, endPoint x: 344, endPoint y: 242, distance: 8.1
click at [344, 242] on div at bounding box center [344, 243] width 9 height 9
drag, startPoint x: 344, startPoint y: 242, endPoint x: 314, endPoint y: 243, distance: 29.3
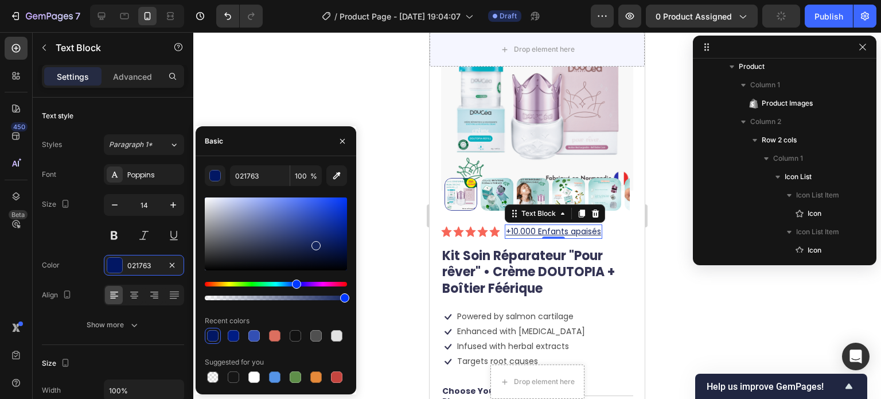
click at [314, 243] on div at bounding box center [316, 245] width 9 height 9
type input "15255E"
click at [396, 197] on div at bounding box center [537, 215] width 688 height 367
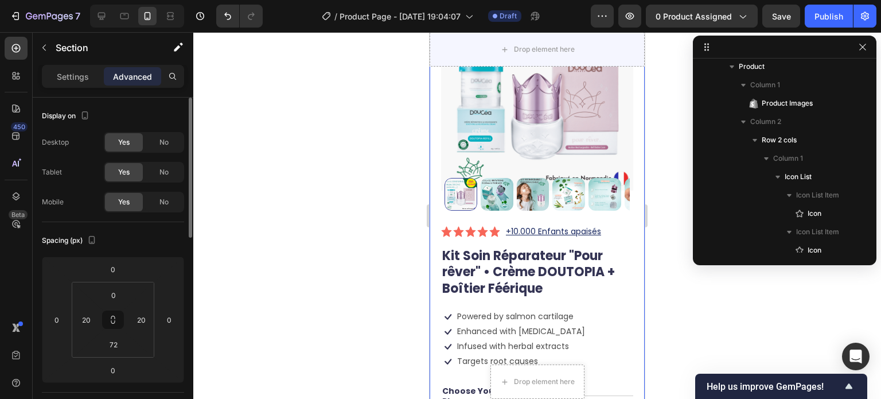
click at [86, 79] on p "Settings" at bounding box center [73, 77] width 32 height 12
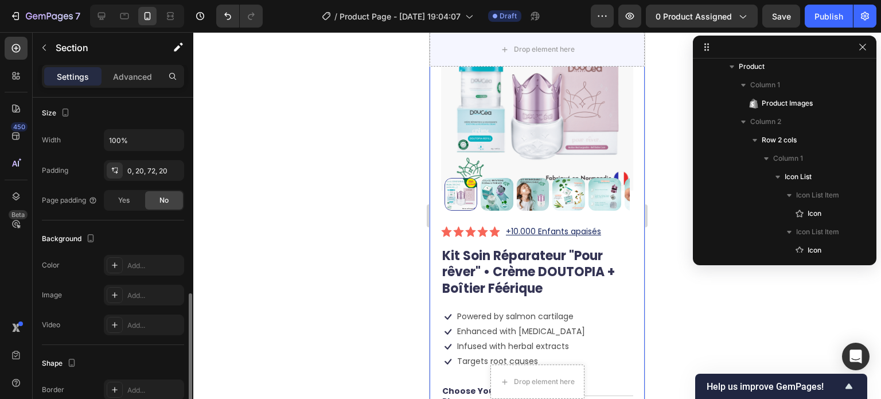
scroll to position [335, 0]
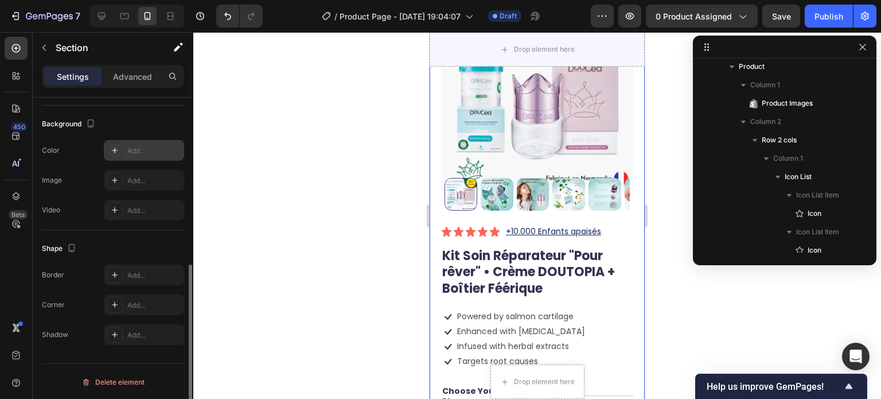
click at [119, 152] on div at bounding box center [115, 150] width 16 height 16
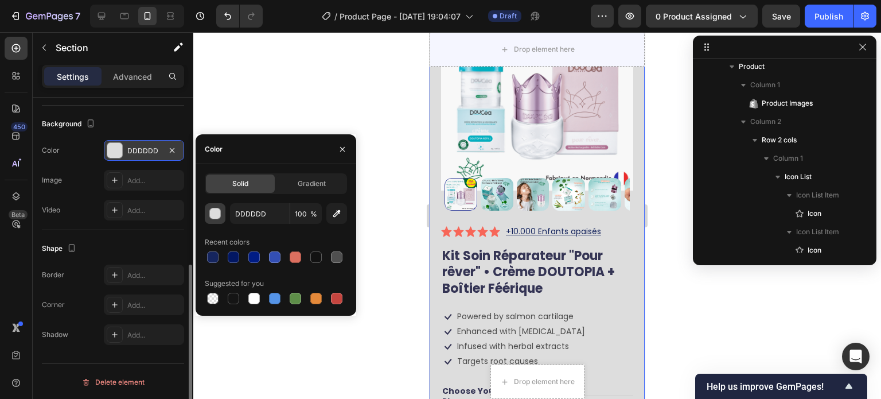
click at [217, 212] on div "button" at bounding box center [215, 213] width 11 height 11
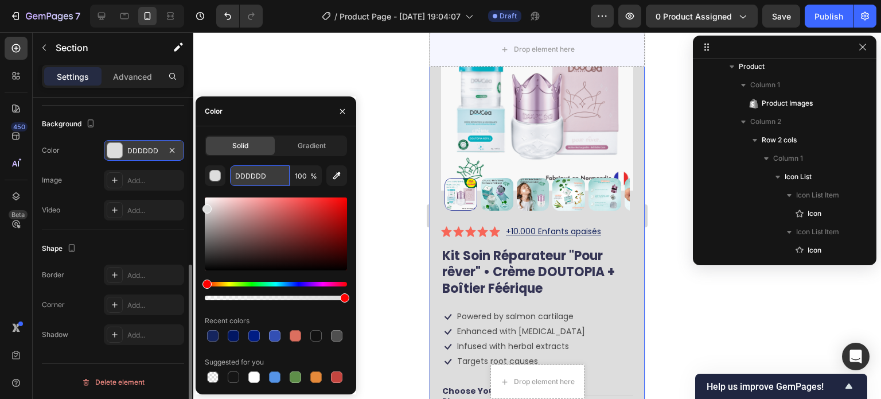
click at [262, 174] on input "DDDDDD" at bounding box center [260, 175] width 60 height 21
paste input "#cedee3"
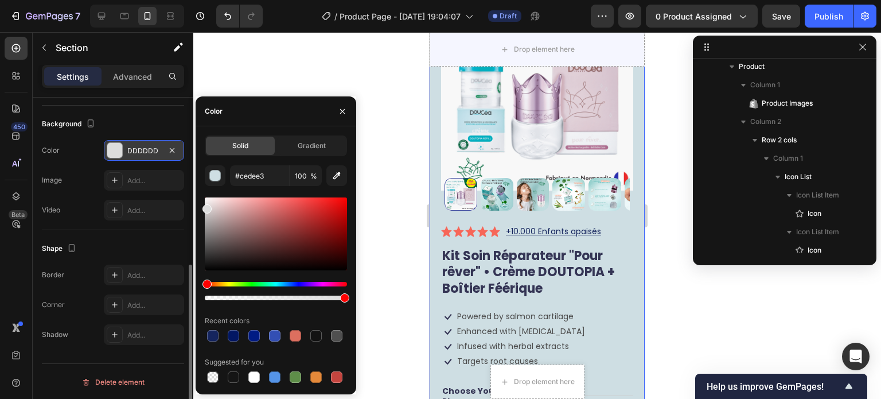
click at [226, 165] on div "#cedee3 100 %" at bounding box center [276, 175] width 142 height 21
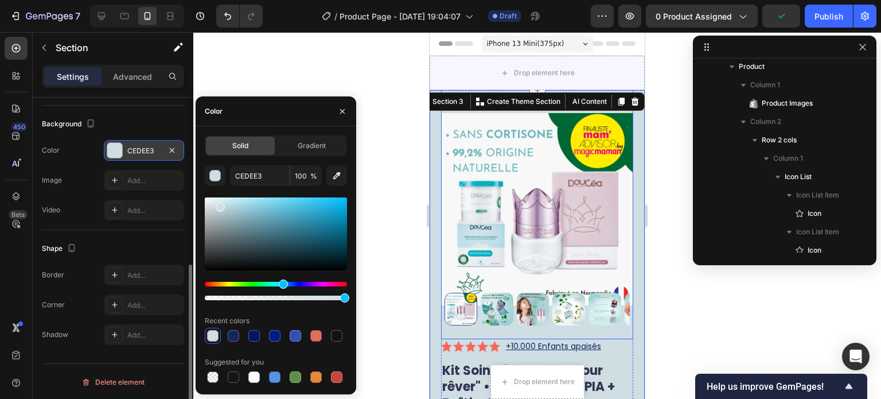
scroll to position [115, 0]
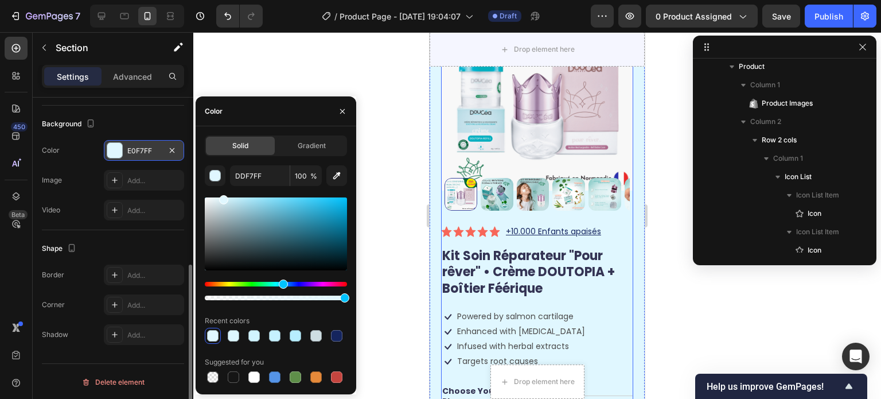
type input "E0F7FF"
drag, startPoint x: 223, startPoint y: 206, endPoint x: 223, endPoint y: 190, distance: 16.1
click at [223, 190] on div "E0F7FF 100 % Recent colors Suggested for you" at bounding box center [276, 275] width 142 height 220
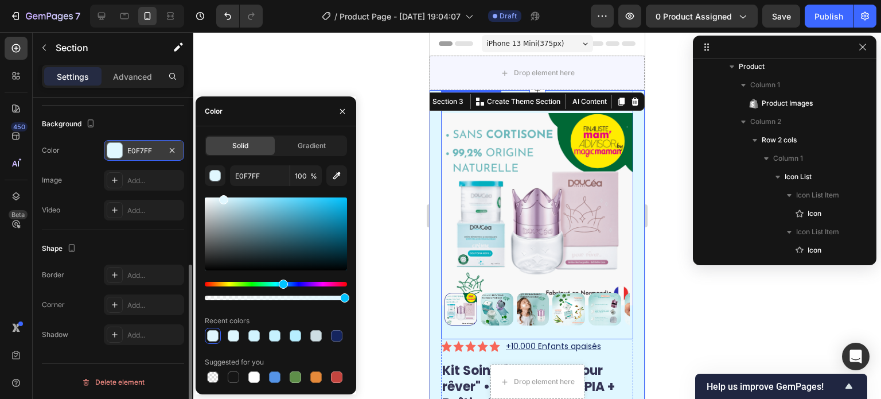
scroll to position [0, 0]
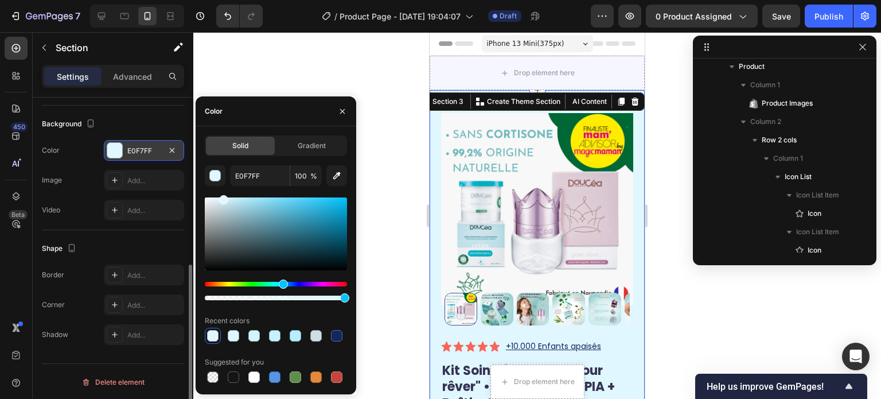
click at [656, 105] on div at bounding box center [537, 215] width 688 height 367
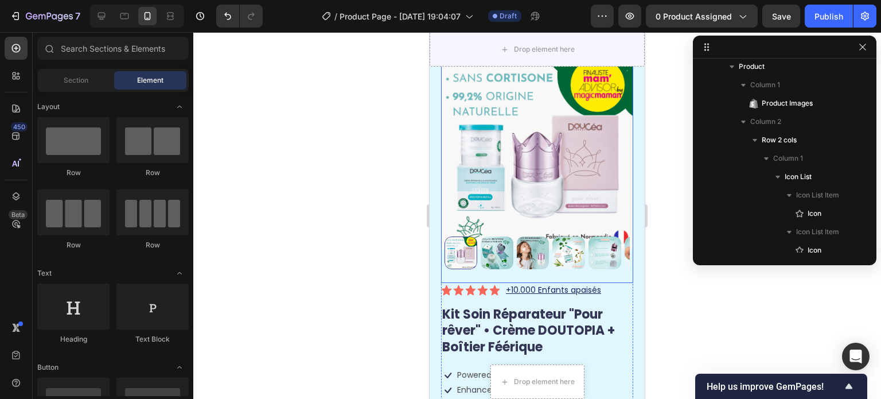
scroll to position [2, 0]
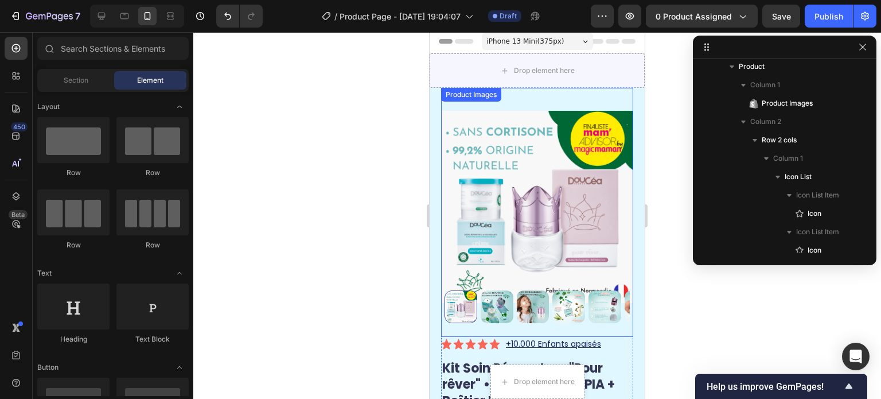
click at [555, 158] on img at bounding box center [537, 207] width 192 height 239
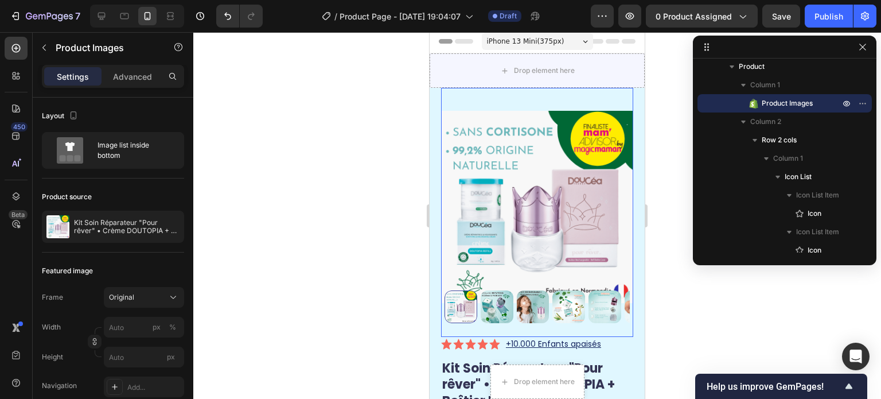
scroll to position [0, 0]
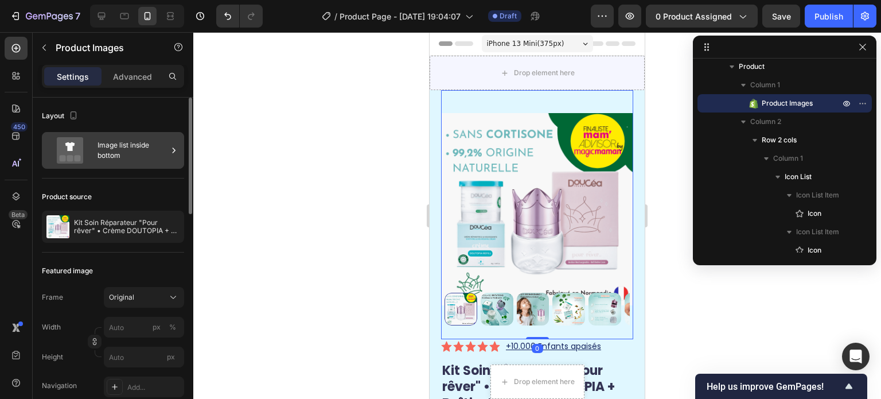
click at [114, 139] on div "Image list inside bottom" at bounding box center [133, 150] width 70 height 26
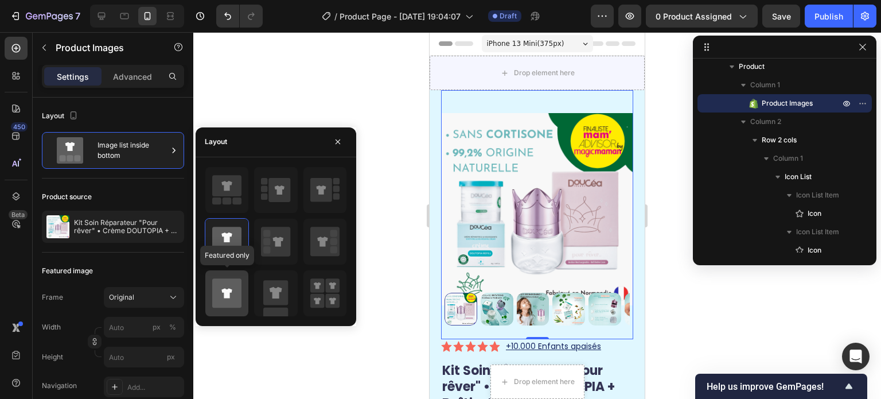
click at [228, 284] on icon at bounding box center [226, 292] width 29 height 29
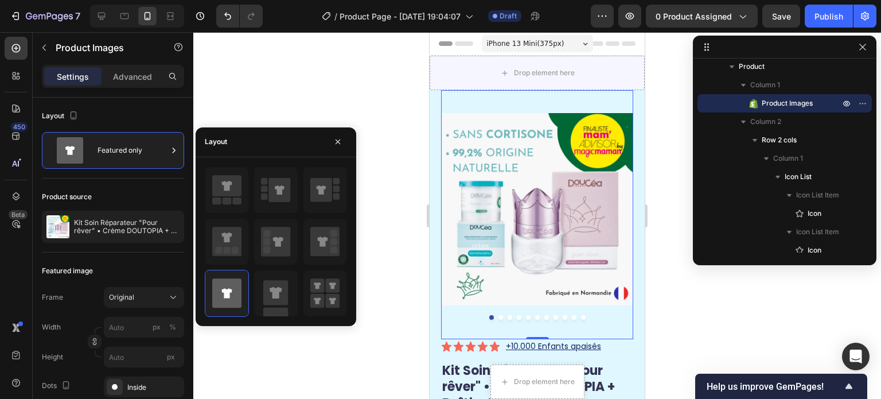
scroll to position [57, 0]
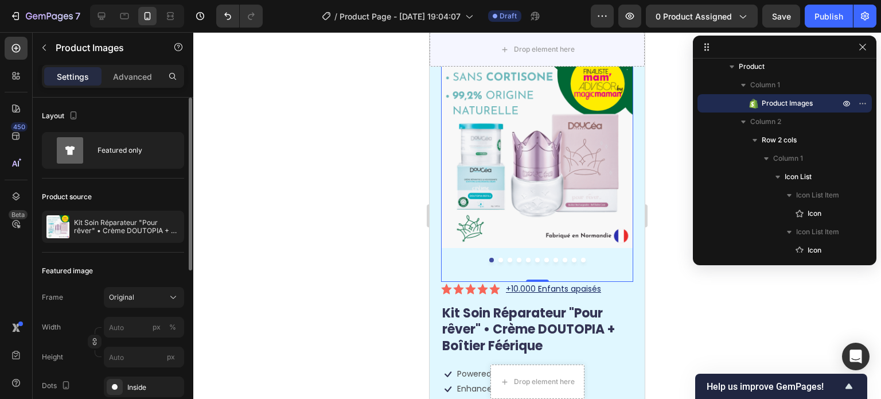
click at [149, 196] on div "Product source" at bounding box center [113, 197] width 142 height 18
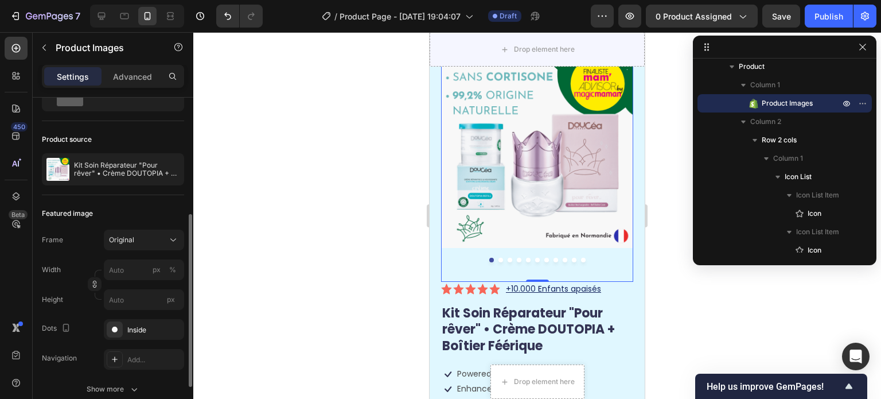
scroll to position [115, 0]
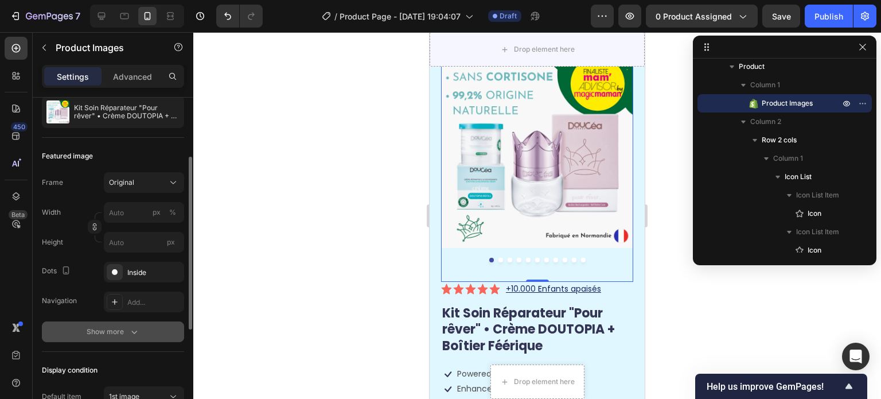
click at [112, 330] on div "Show more" at bounding box center [113, 331] width 53 height 11
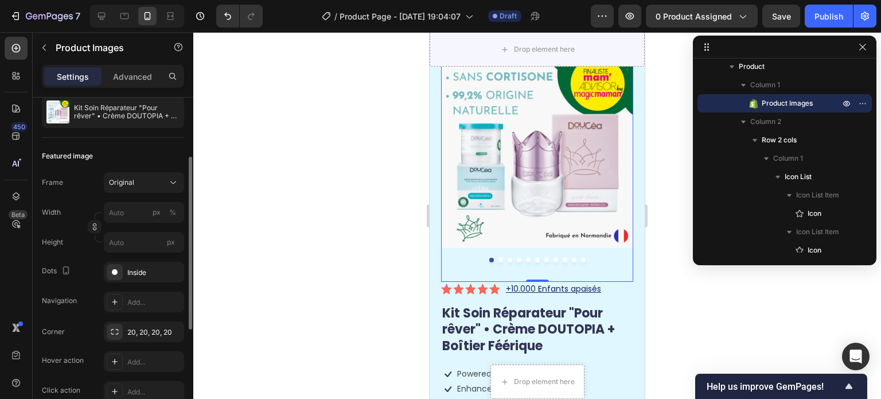
scroll to position [172, 0]
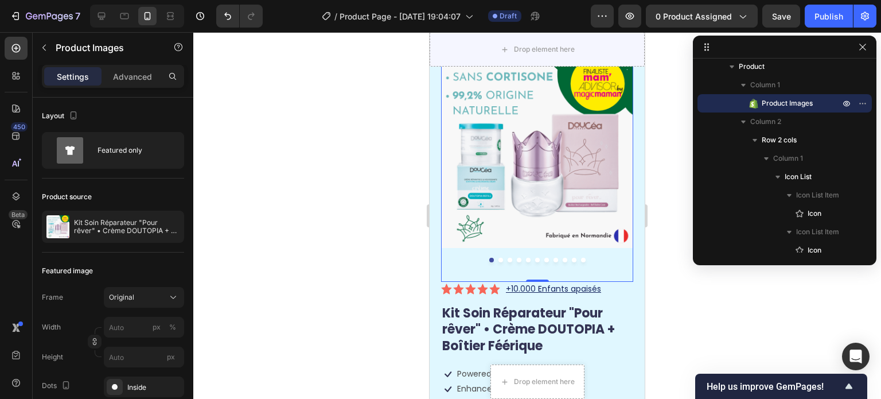
click at [497, 252] on img at bounding box center [537, 152] width 192 height 239
click at [499, 258] on button "Dot" at bounding box center [501, 260] width 5 height 5
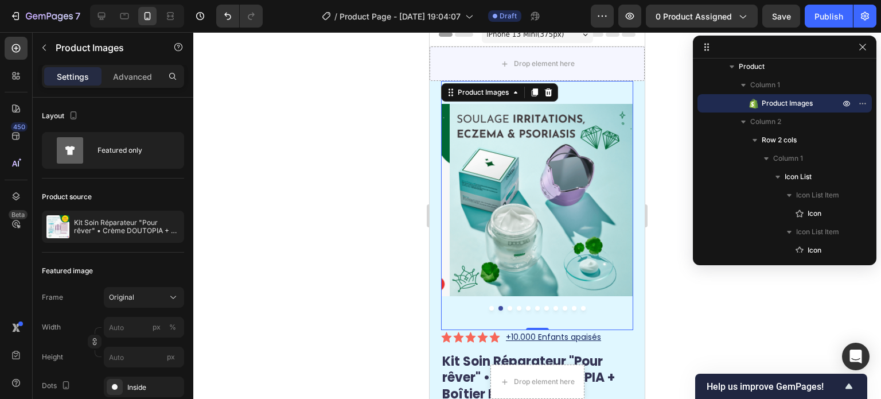
scroll to position [0, 0]
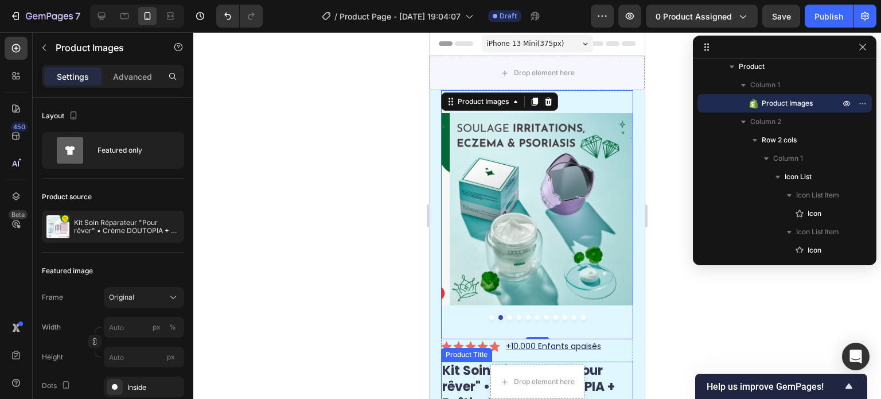
click at [459, 365] on h1 "Kit Soin Réparateur "Pour rêver" • Crème DOUTOPIA + Boîtier Féérique" at bounding box center [537, 388] width 192 height 52
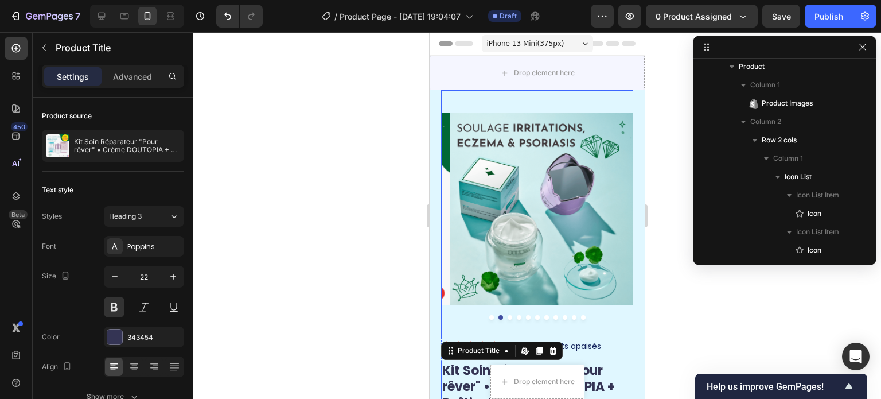
click at [512, 207] on img at bounding box center [546, 209] width 192 height 239
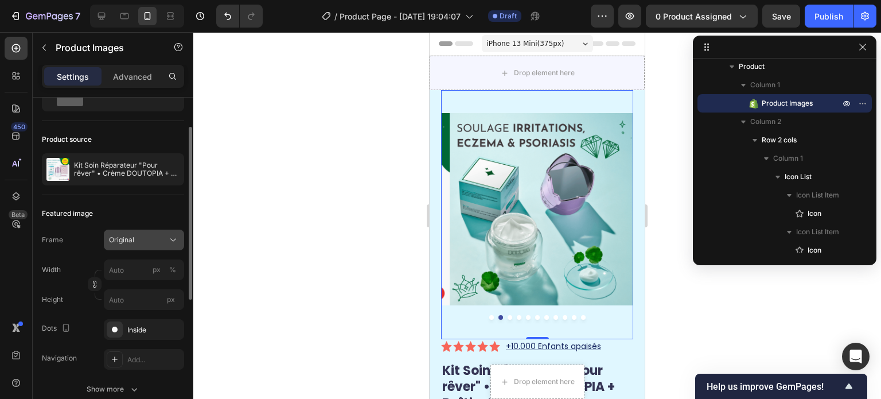
scroll to position [172, 0]
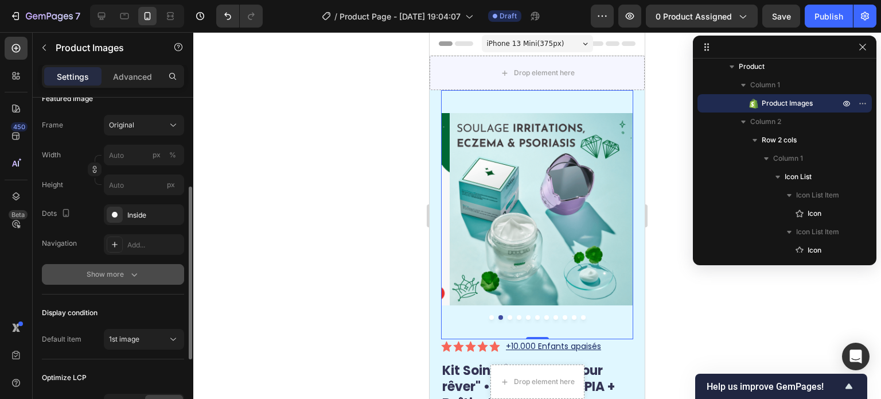
click at [127, 275] on div "Show more" at bounding box center [113, 274] width 53 height 11
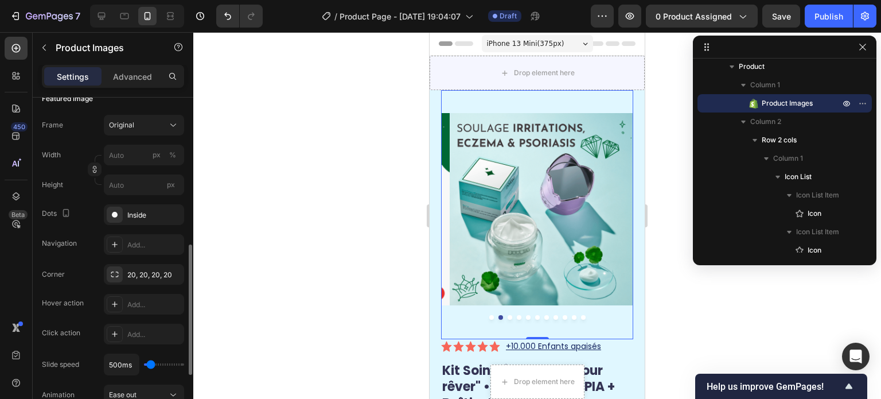
scroll to position [230, 0]
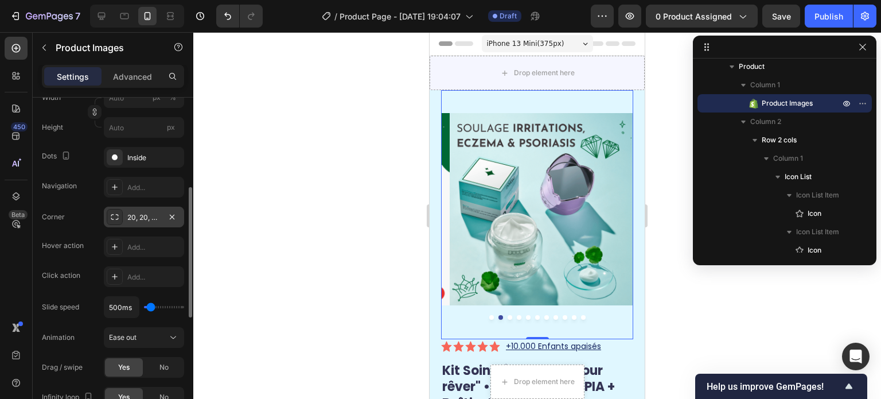
click at [133, 209] on div "20, 20, 20, 20" at bounding box center [144, 217] width 80 height 21
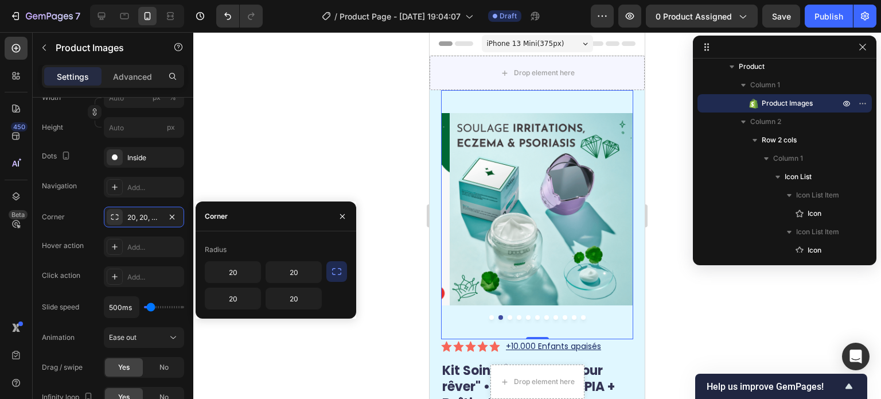
click at [336, 266] on icon "button" at bounding box center [336, 271] width 11 height 11
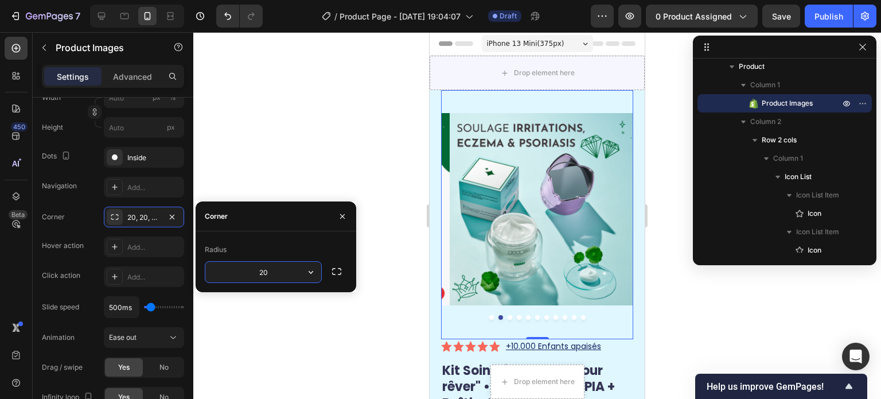
click at [291, 266] on input "20" at bounding box center [263, 272] width 116 height 21
type input "40"
click at [297, 239] on div "Radius 40" at bounding box center [276, 261] width 161 height 61
click at [256, 174] on div at bounding box center [537, 215] width 688 height 367
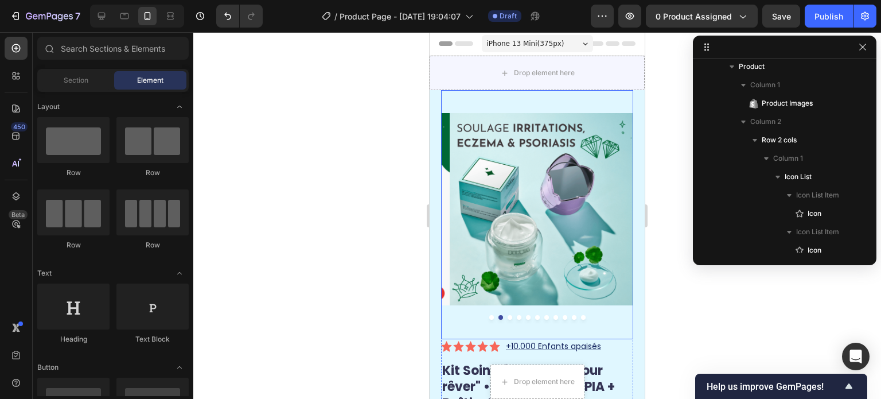
click at [533, 172] on img at bounding box center [546, 209] width 192 height 239
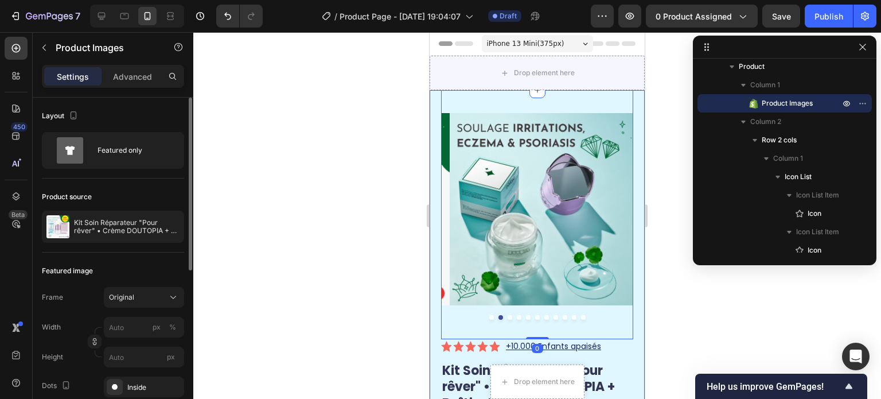
scroll to position [172, 0]
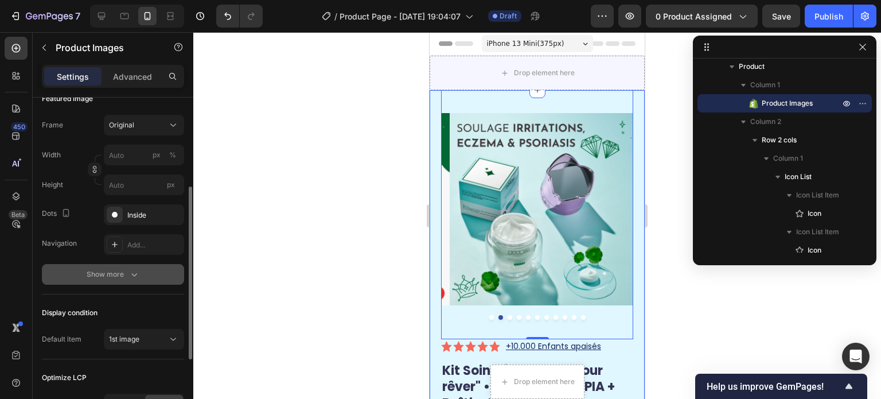
click at [68, 271] on button "Show more" at bounding box center [113, 274] width 142 height 21
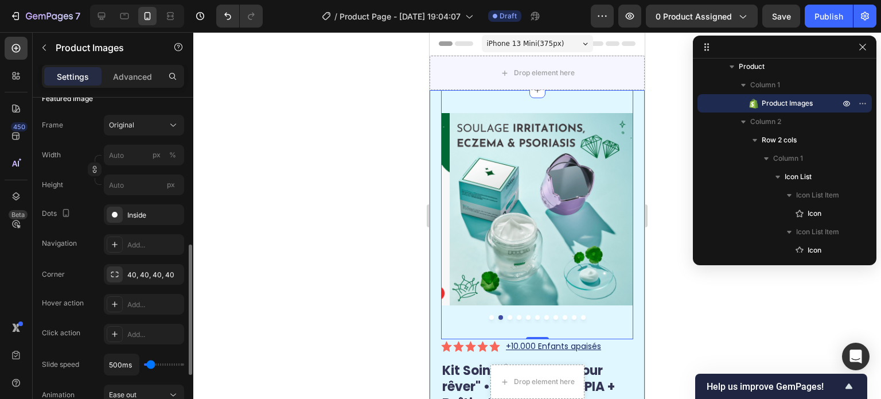
scroll to position [230, 0]
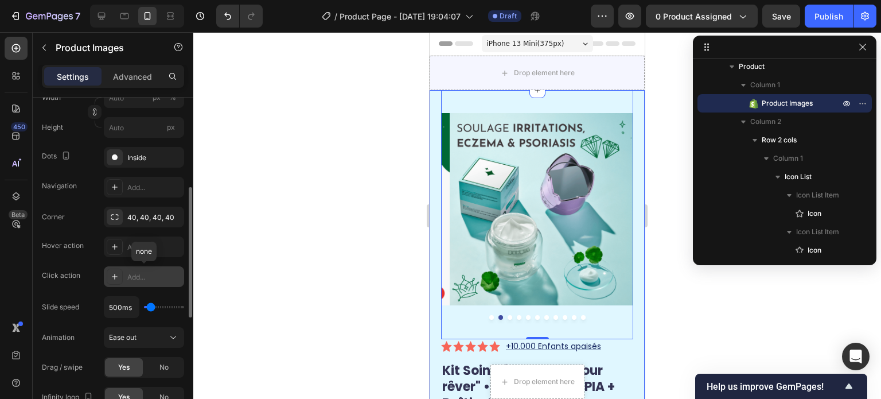
click at [110, 272] on icon at bounding box center [114, 276] width 9 height 9
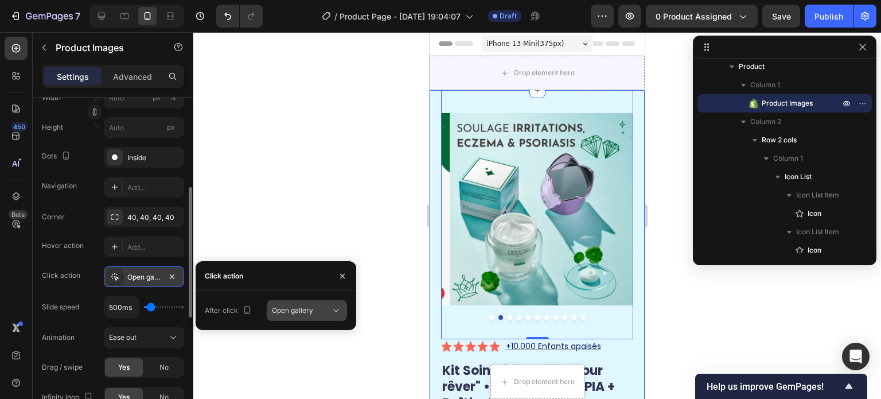
click at [321, 316] on div "Open gallery" at bounding box center [307, 310] width 70 height 11
click at [340, 271] on icon "button" at bounding box center [342, 275] width 9 height 9
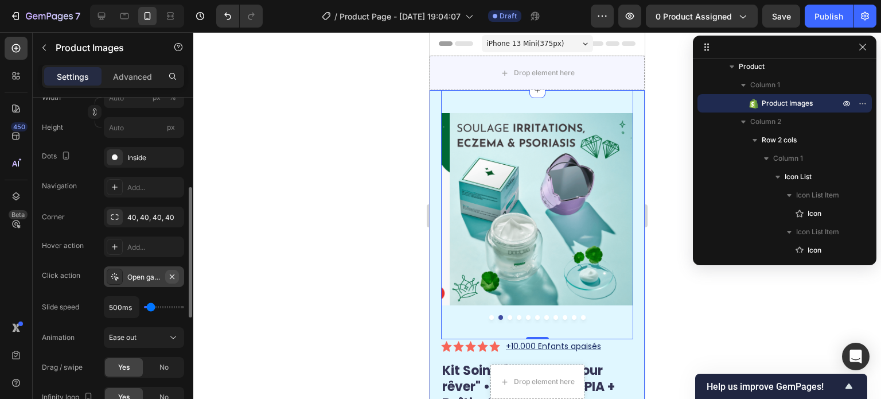
click at [173, 275] on icon "button" at bounding box center [172, 276] width 9 height 9
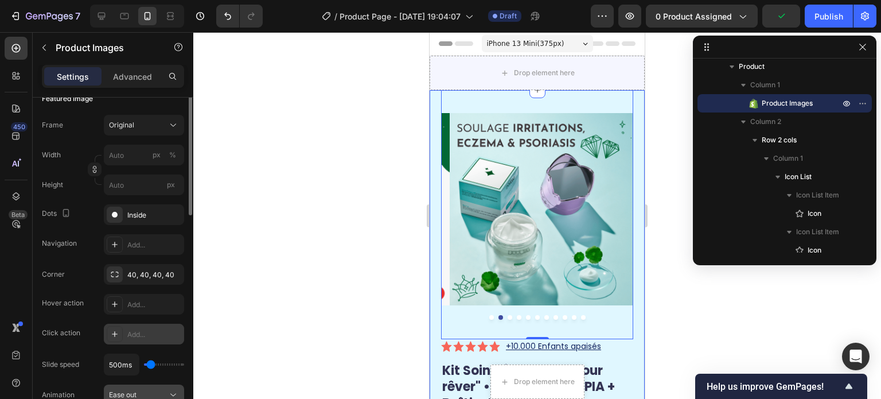
scroll to position [115, 0]
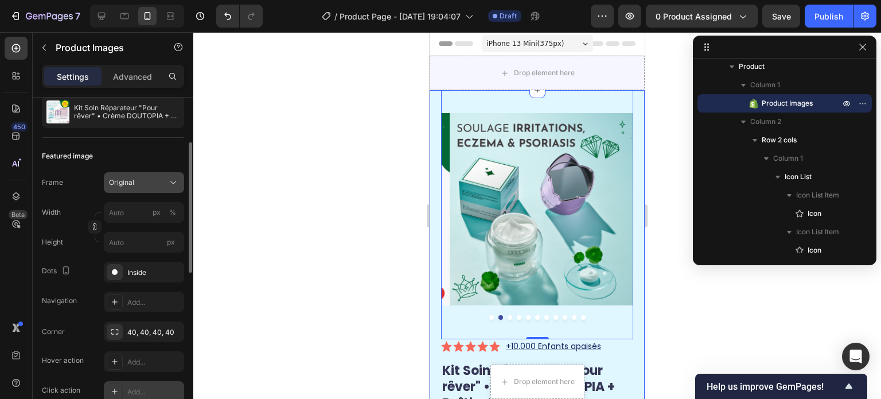
click at [133, 186] on span "Original" at bounding box center [121, 182] width 25 height 10
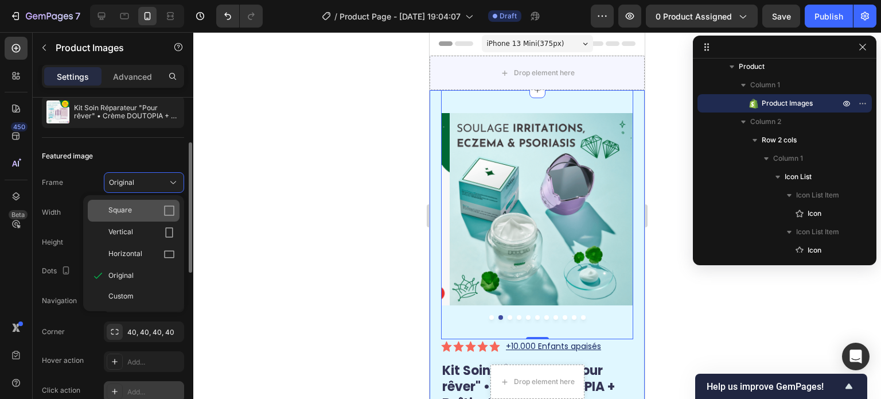
click at [148, 211] on div "Square" at bounding box center [141, 210] width 67 height 11
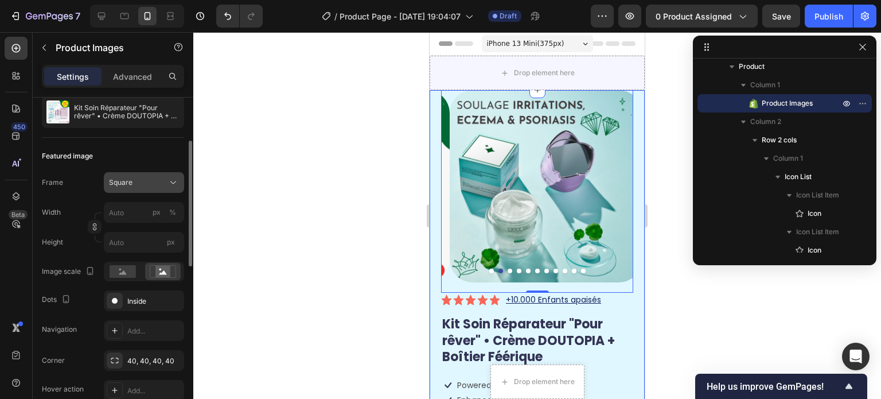
click at [156, 183] on div "Square" at bounding box center [137, 182] width 56 height 10
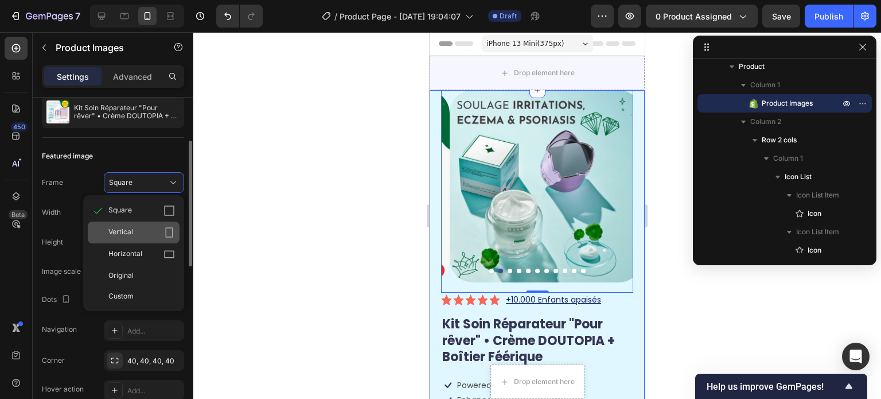
click at [155, 223] on div "Vertical" at bounding box center [134, 232] width 92 height 22
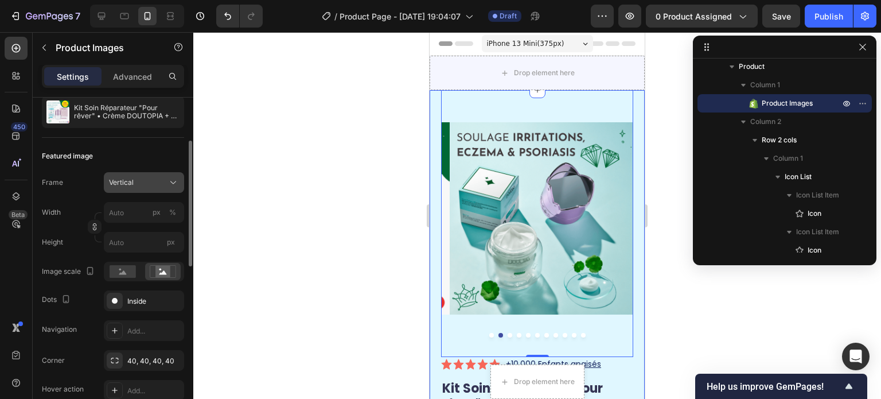
click at [176, 181] on icon at bounding box center [173, 182] width 11 height 11
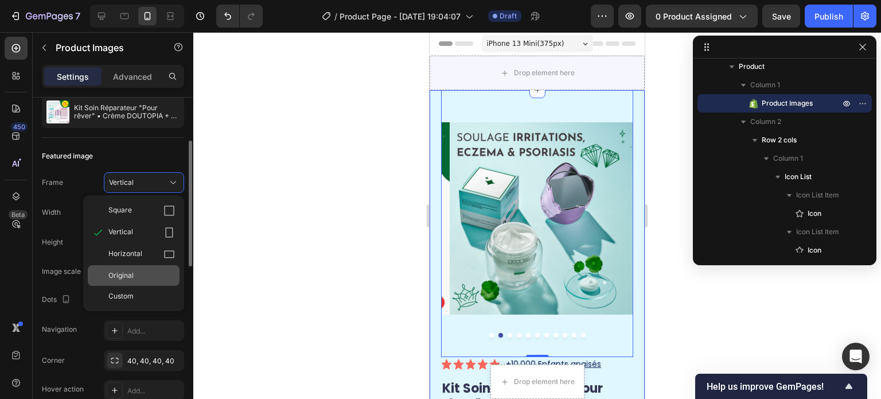
click at [150, 273] on div "Original" at bounding box center [141, 275] width 67 height 10
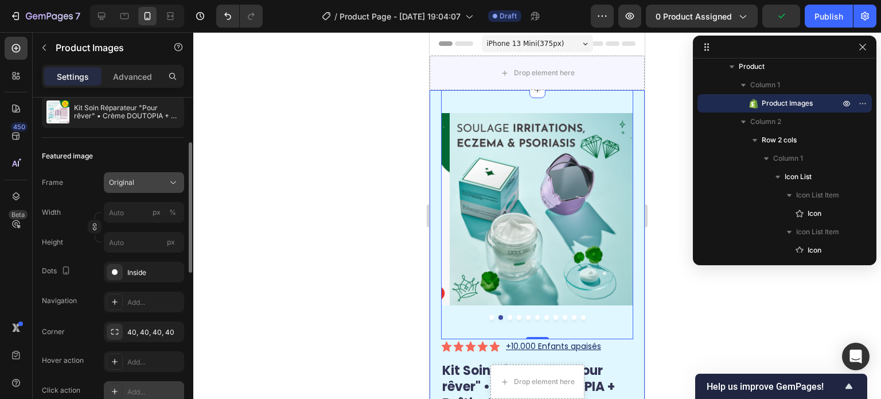
click at [161, 188] on button "Original" at bounding box center [144, 182] width 80 height 21
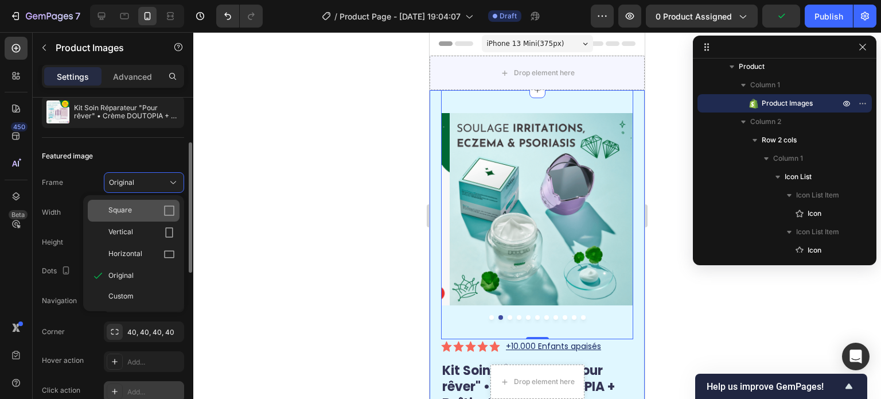
click at [144, 204] on div "Square" at bounding box center [134, 211] width 92 height 22
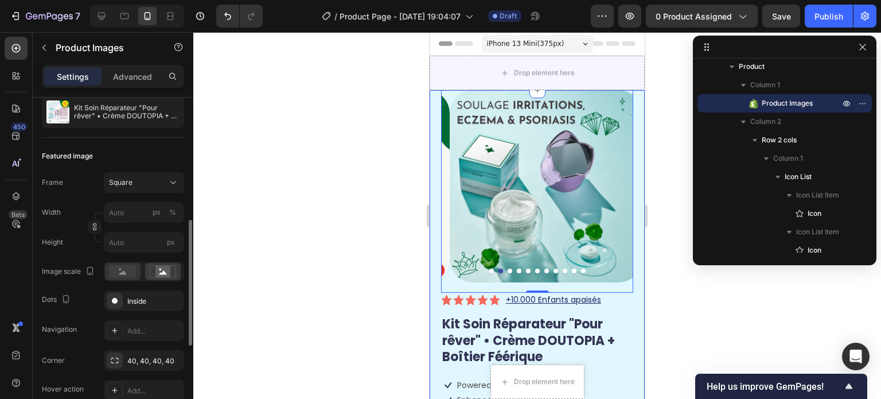
scroll to position [172, 0]
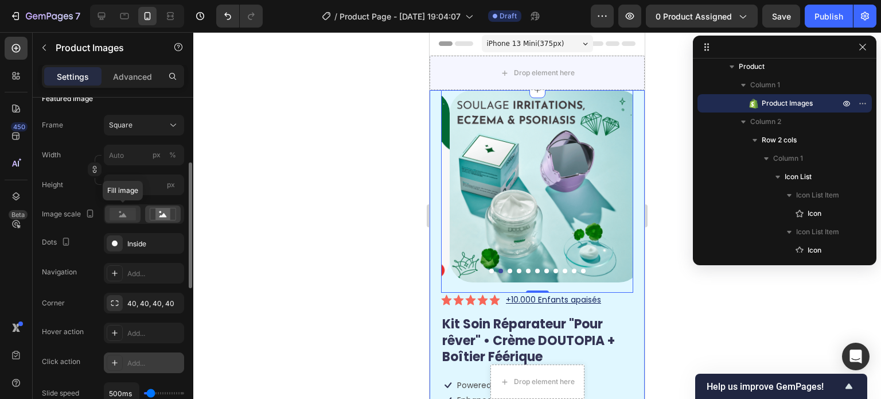
click at [124, 211] on rect at bounding box center [123, 214] width 26 height 13
click at [159, 211] on rect at bounding box center [163, 213] width 15 height 11
click at [158, 242] on div "Inside" at bounding box center [143, 244] width 33 height 10
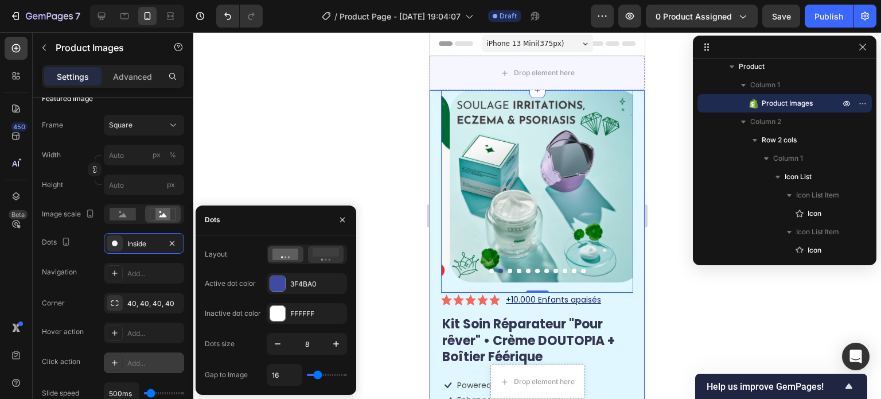
click at [322, 247] on div at bounding box center [326, 254] width 36 height 17
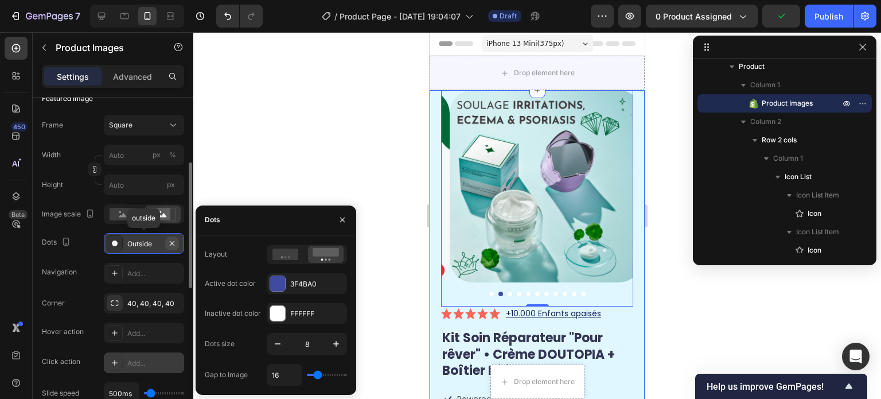
click at [177, 244] on button "button" at bounding box center [172, 243] width 14 height 14
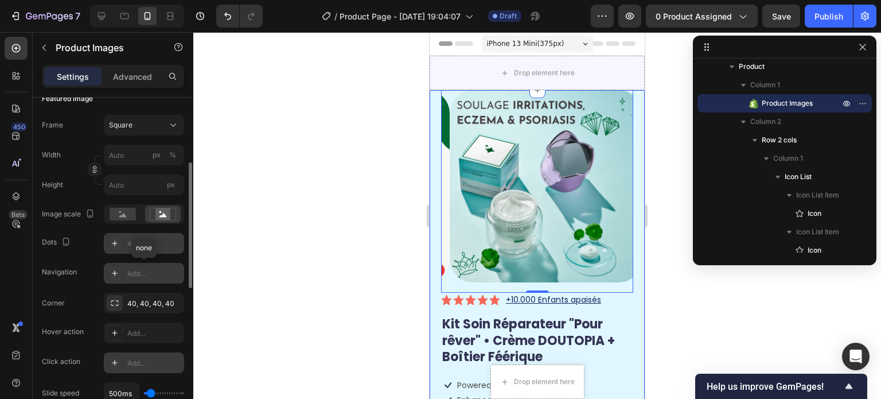
scroll to position [230, 0]
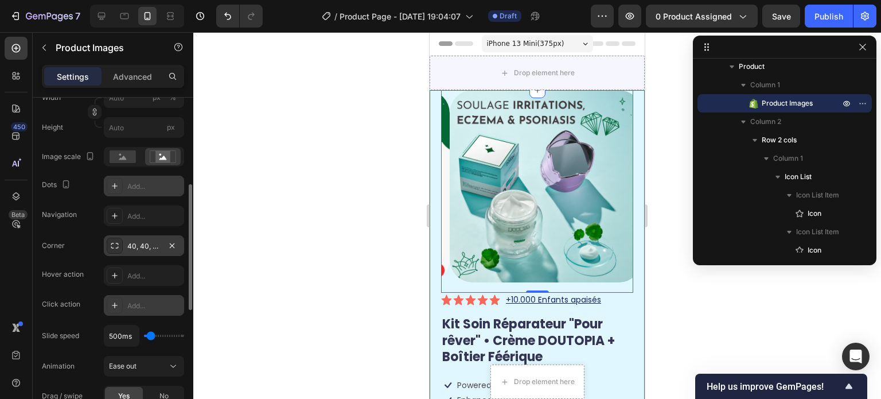
click at [150, 242] on div "40, 40, 40, 40" at bounding box center [143, 246] width 33 height 10
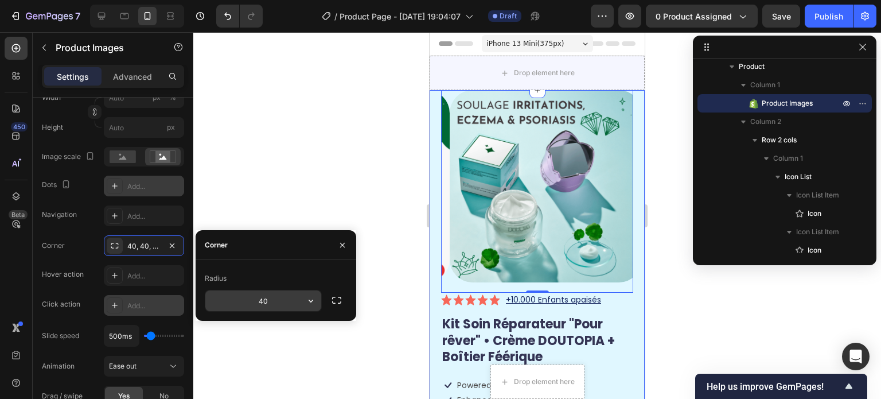
click at [278, 301] on input "40" at bounding box center [263, 300] width 116 height 21
type input "2"
type input "15"
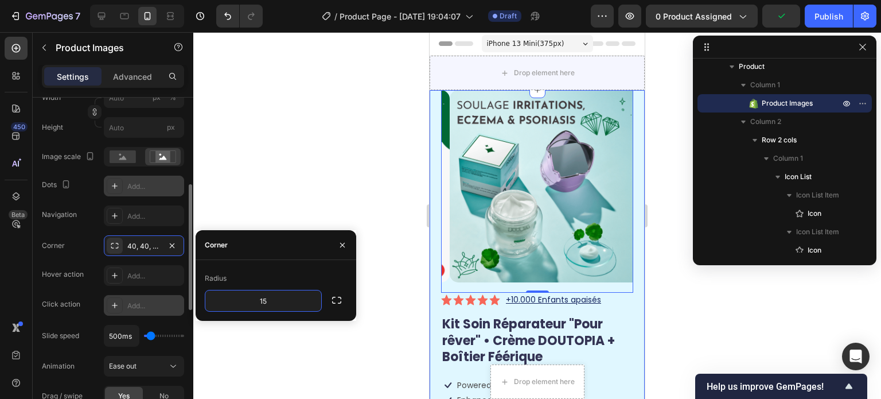
click at [81, 232] on div "Frame Square Width px % Height px Image scale Dots Add... Navigation Add... Cor…" at bounding box center [113, 261] width 142 height 409
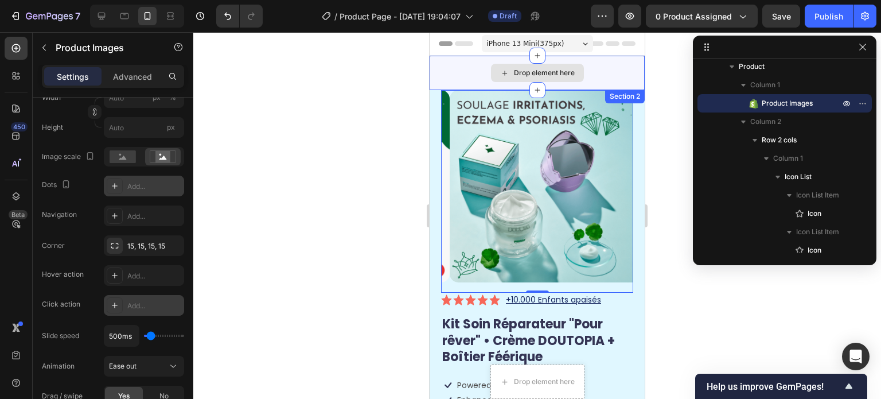
click at [469, 64] on div "Drop element here" at bounding box center [537, 73] width 215 height 34
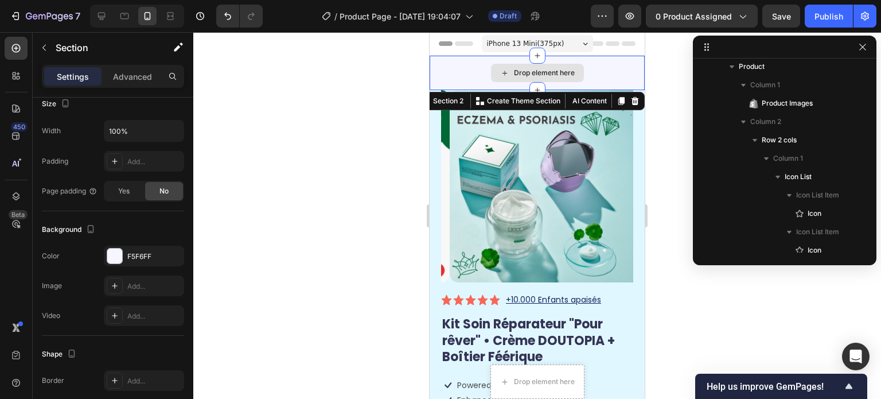
scroll to position [0, 0]
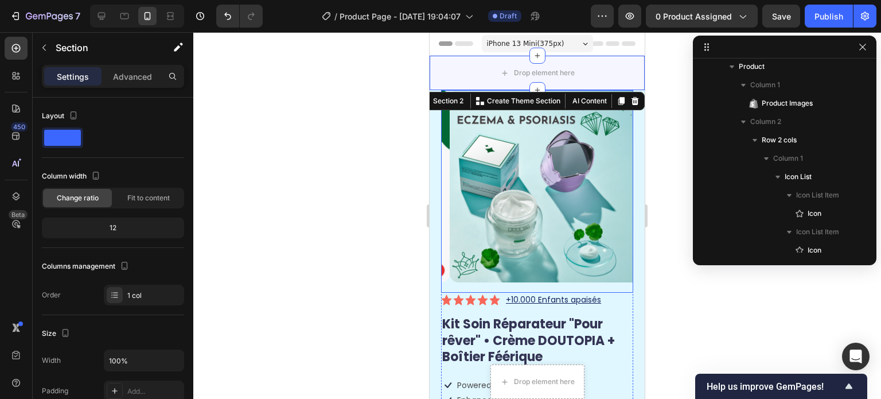
click at [619, 169] on img at bounding box center [546, 186] width 192 height 192
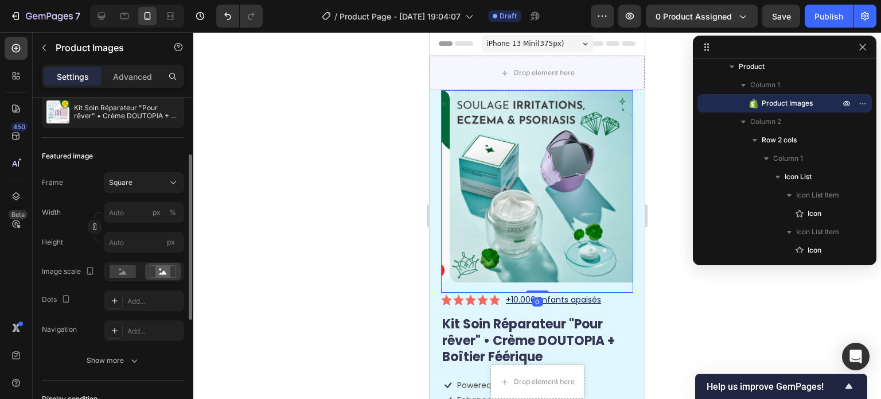
scroll to position [230, 0]
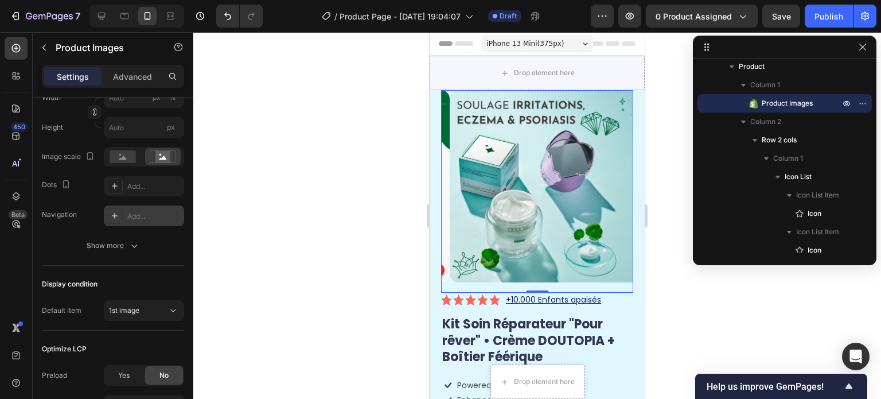
click at [116, 212] on icon at bounding box center [114, 215] width 9 height 9
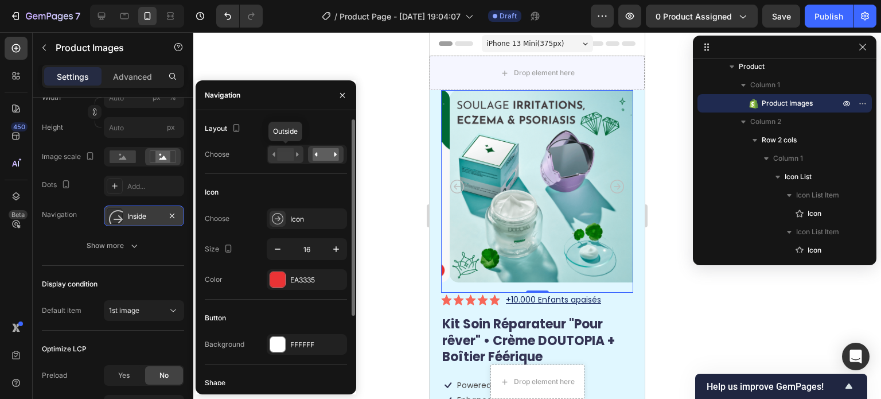
click at [280, 149] on rect at bounding box center [285, 154] width 17 height 13
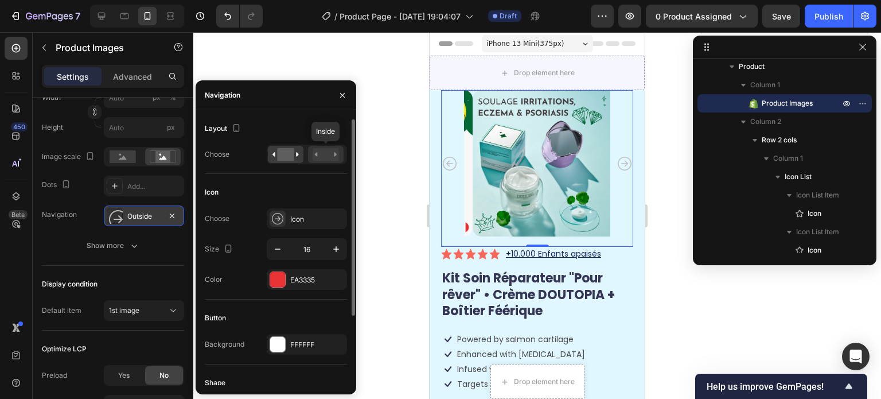
click at [335, 150] on rect at bounding box center [326, 154] width 26 height 13
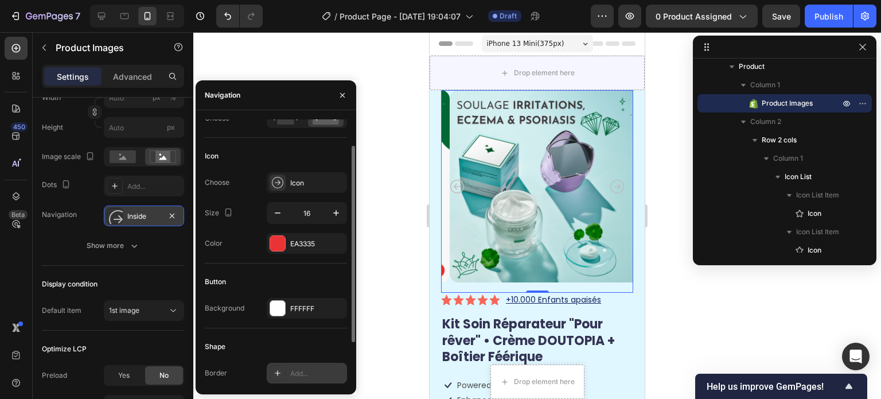
scroll to position [0, 0]
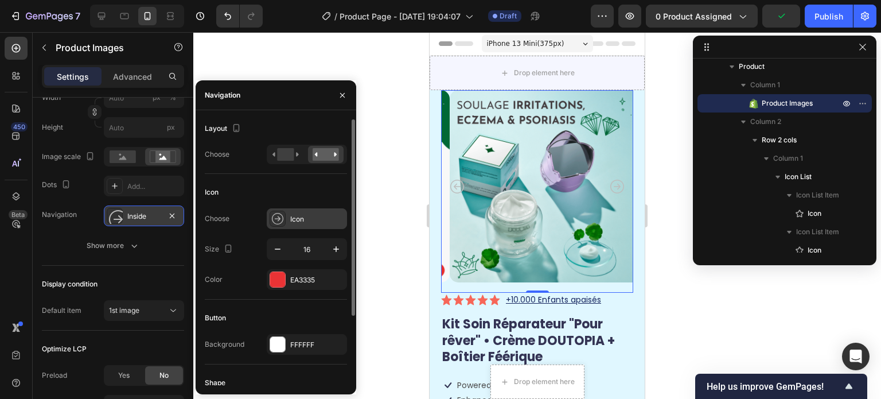
click at [312, 221] on div "Icon" at bounding box center [317, 219] width 54 height 10
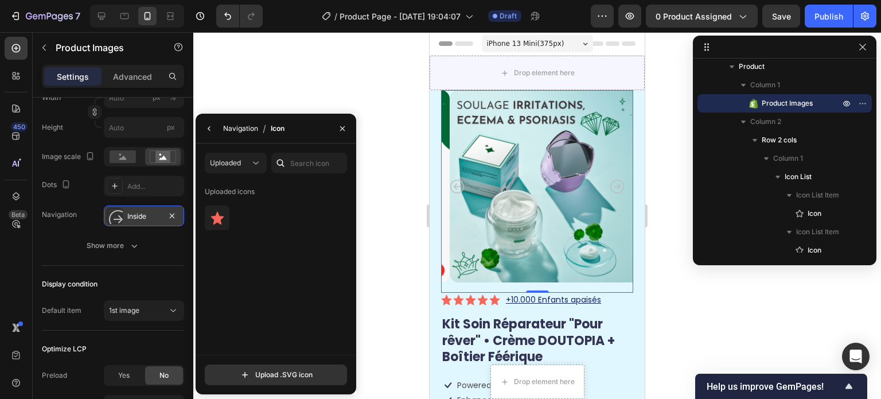
click at [242, 128] on div "Navigation" at bounding box center [240, 128] width 35 height 10
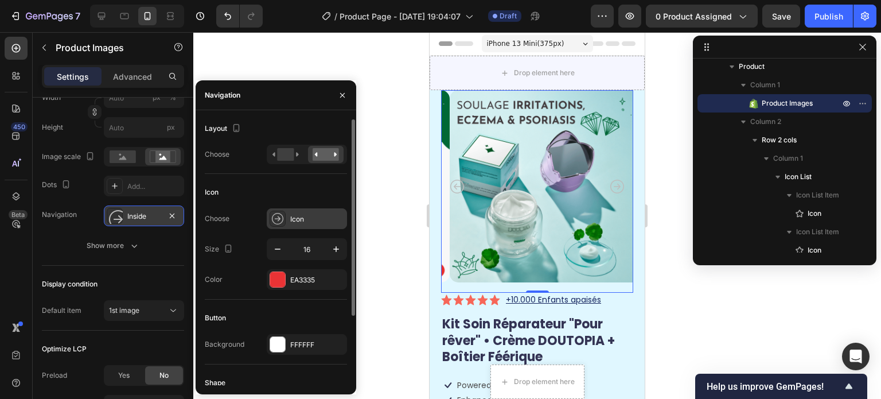
click at [317, 221] on div "Icon" at bounding box center [317, 219] width 54 height 10
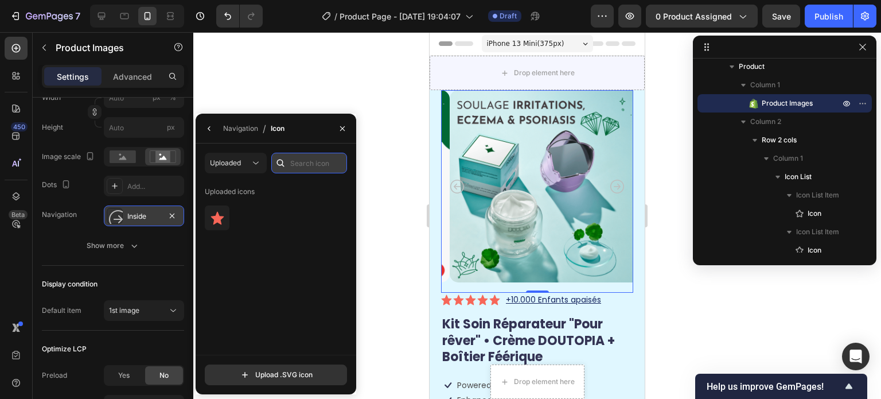
click at [300, 168] on input "text" at bounding box center [309, 163] width 76 height 21
click at [255, 162] on icon at bounding box center [255, 162] width 11 height 11
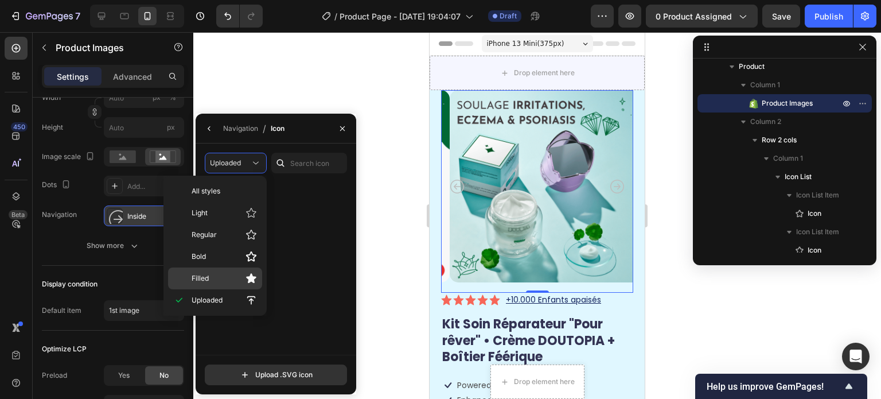
click at [238, 273] on p "Filled" at bounding box center [224, 278] width 65 height 11
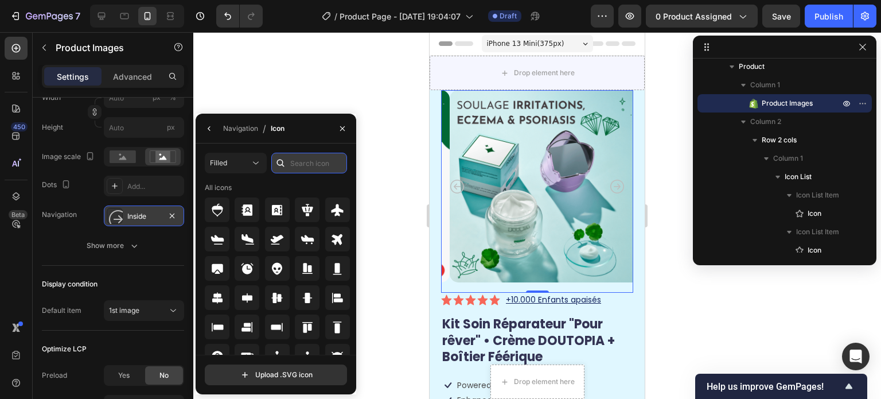
click at [308, 158] on input "text" at bounding box center [309, 163] width 76 height 21
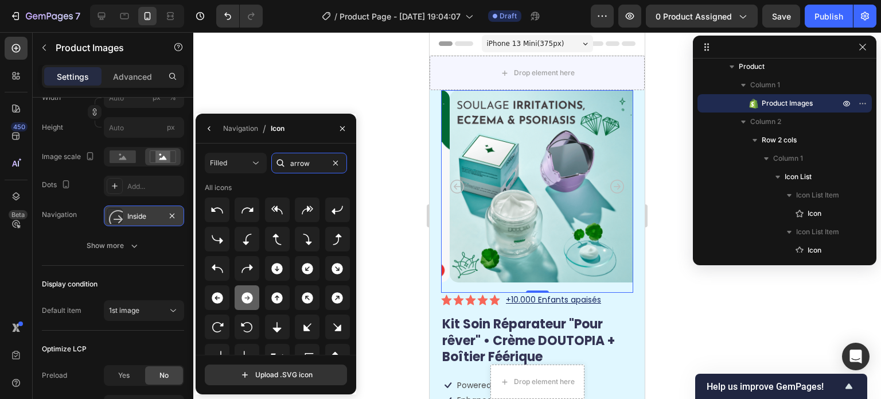
type input "arrow"
click at [247, 302] on icon at bounding box center [247, 297] width 11 height 11
click at [215, 298] on icon at bounding box center [218, 298] width 14 height 14
click at [243, 297] on icon at bounding box center [247, 297] width 11 height 11
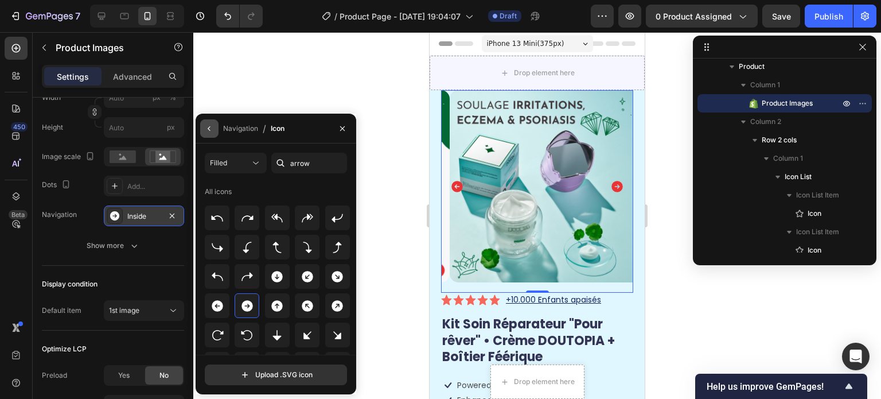
click at [205, 129] on icon "button" at bounding box center [209, 128] width 9 height 9
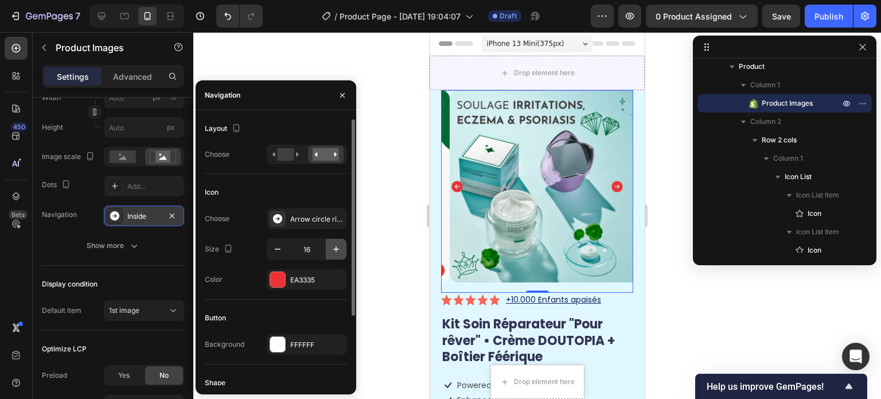
click at [340, 250] on icon "button" at bounding box center [336, 248] width 11 height 11
click at [344, 250] on button "button" at bounding box center [336, 249] width 21 height 21
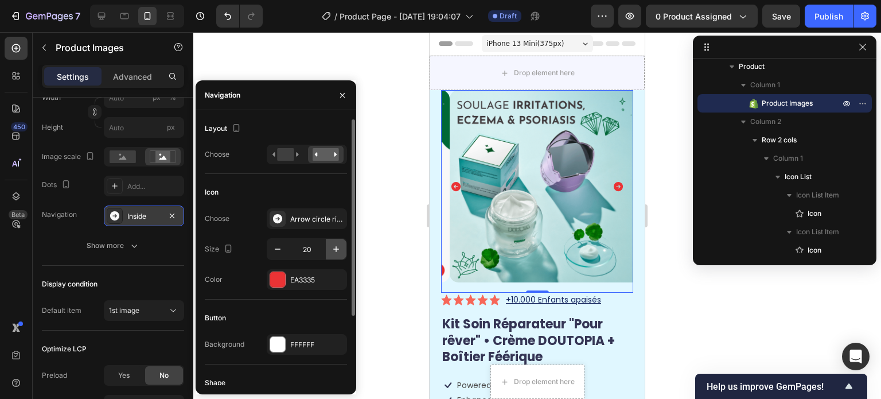
click at [344, 250] on button "button" at bounding box center [336, 249] width 21 height 21
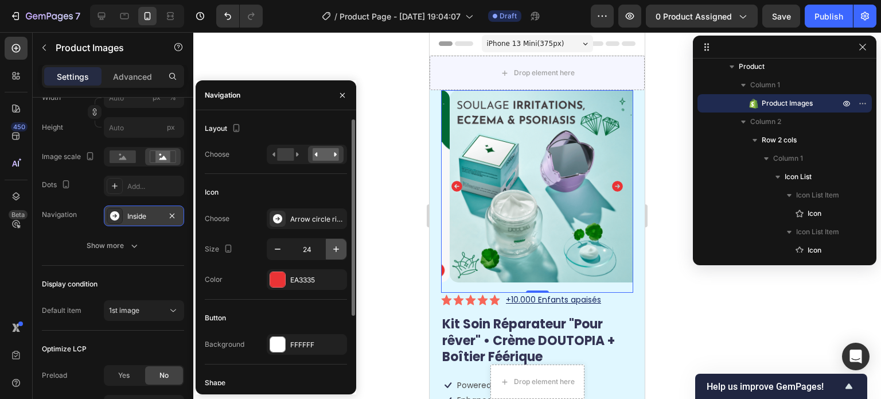
click at [344, 250] on button "button" at bounding box center [336, 249] width 21 height 21
type input "28"
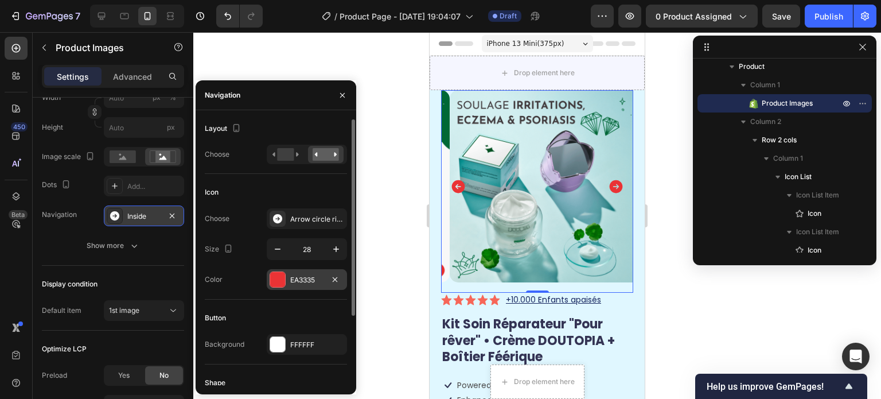
click at [285, 274] on div "EA3335" at bounding box center [307, 279] width 80 height 21
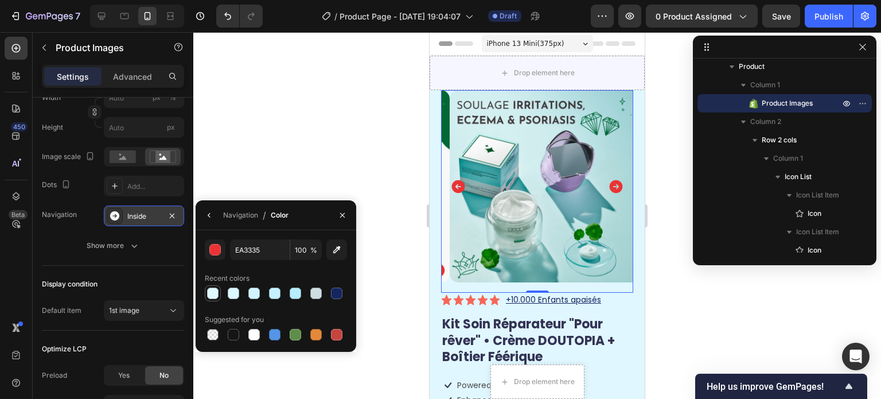
click at [213, 291] on div at bounding box center [212, 292] width 11 height 11
click at [217, 246] on div "button" at bounding box center [215, 249] width 11 height 11
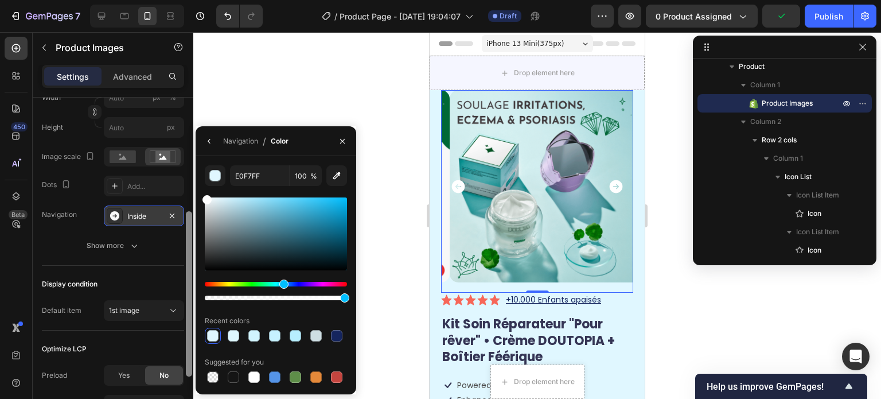
drag, startPoint x: 207, startPoint y: 190, endPoint x: 191, endPoint y: 183, distance: 17.5
click at [191, 183] on div "450 Beta Sections(18) Elements(84) Section Element Hero Section Product Detail …" at bounding box center [96, 215] width 193 height 367
type input "FFFFFF"
click at [209, 139] on icon "button" at bounding box center [209, 141] width 9 height 9
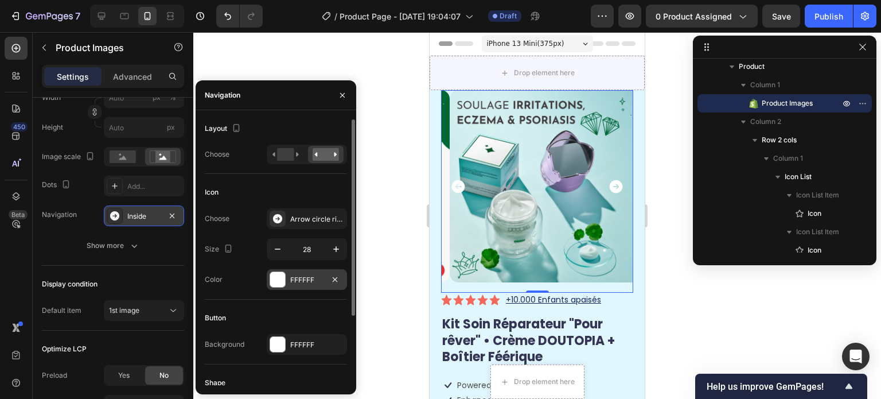
scroll to position [94, 0]
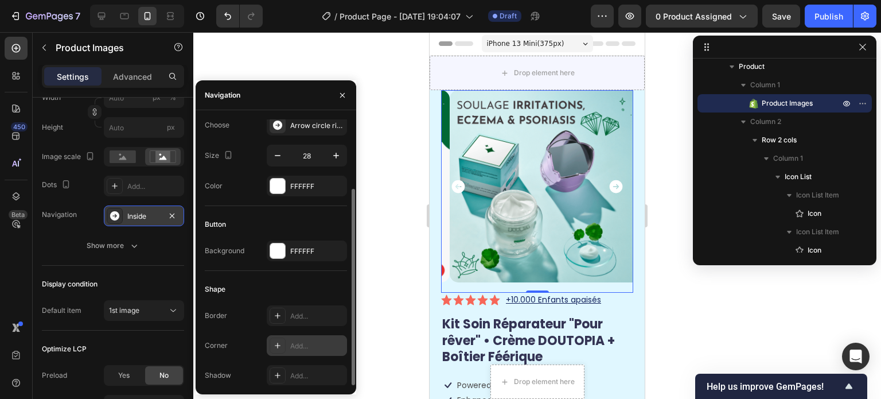
click at [282, 346] on div at bounding box center [278, 345] width 16 height 16
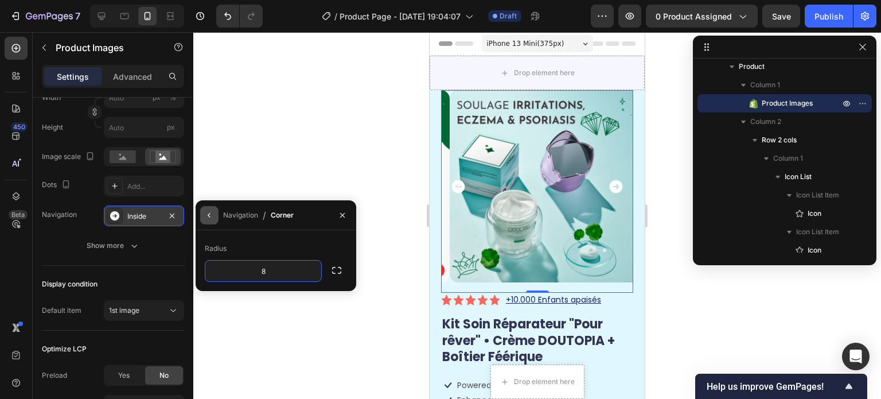
click at [205, 215] on icon "button" at bounding box center [209, 215] width 9 height 9
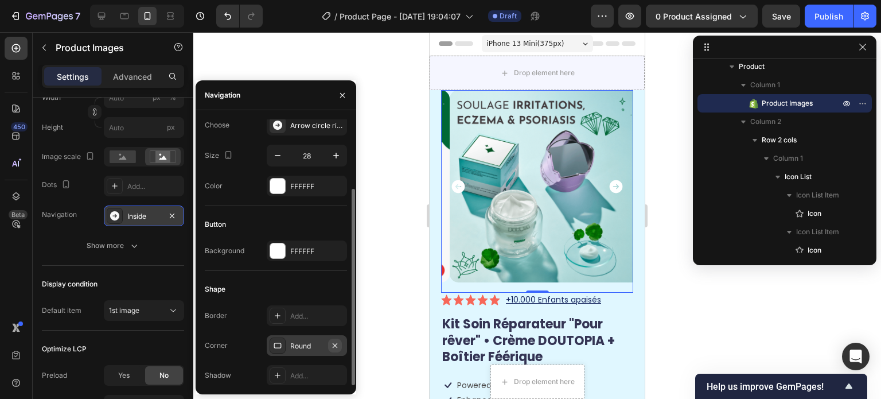
click at [333, 343] on icon "button" at bounding box center [335, 345] width 5 height 5
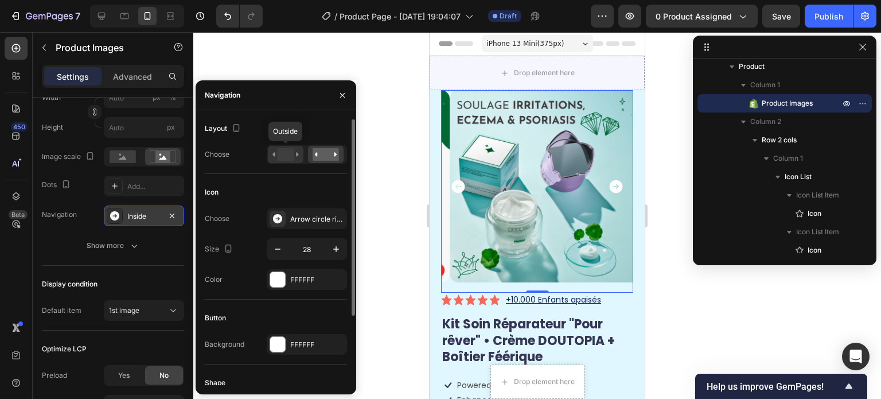
click at [289, 146] on div at bounding box center [286, 154] width 36 height 17
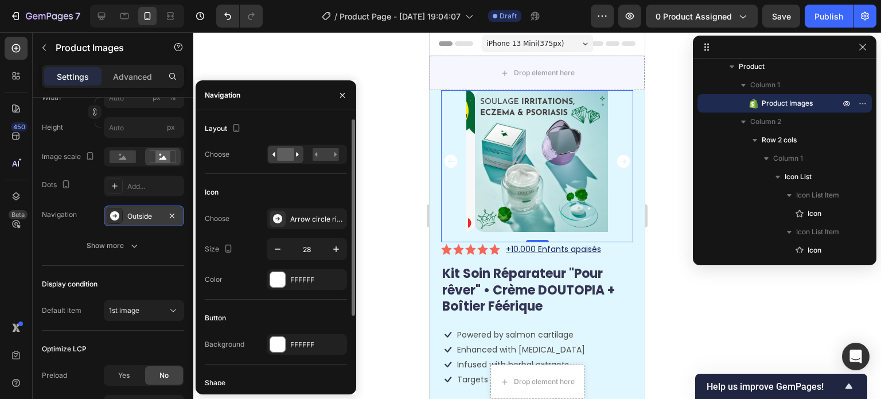
click at [324, 145] on div at bounding box center [307, 155] width 80 height 20
click at [325, 153] on rect at bounding box center [326, 154] width 26 height 13
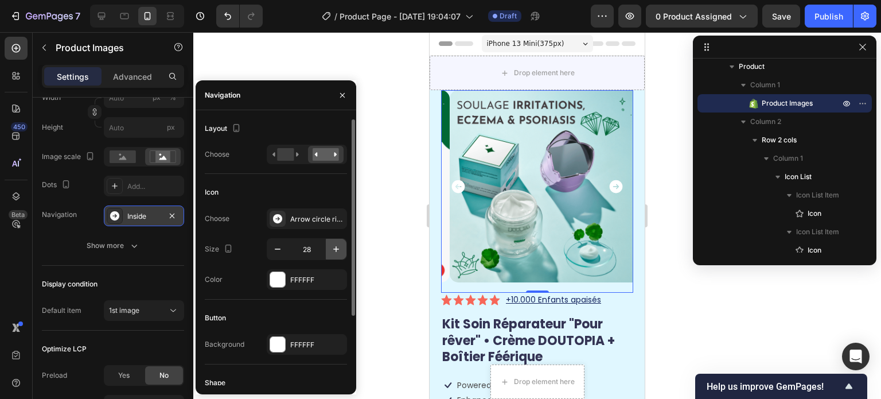
click at [340, 250] on icon "button" at bounding box center [336, 248] width 11 height 11
click at [282, 250] on icon "button" at bounding box center [277, 248] width 11 height 11
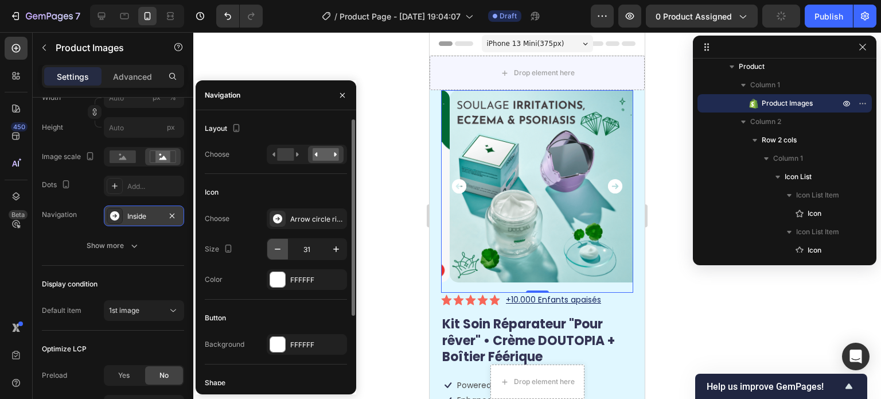
click at [282, 250] on icon "button" at bounding box center [277, 248] width 11 height 11
type input "29"
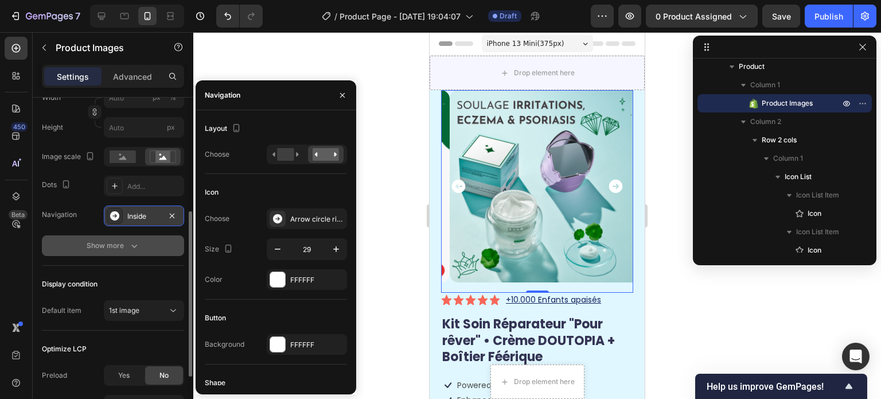
click at [46, 235] on button "Show more" at bounding box center [113, 245] width 142 height 21
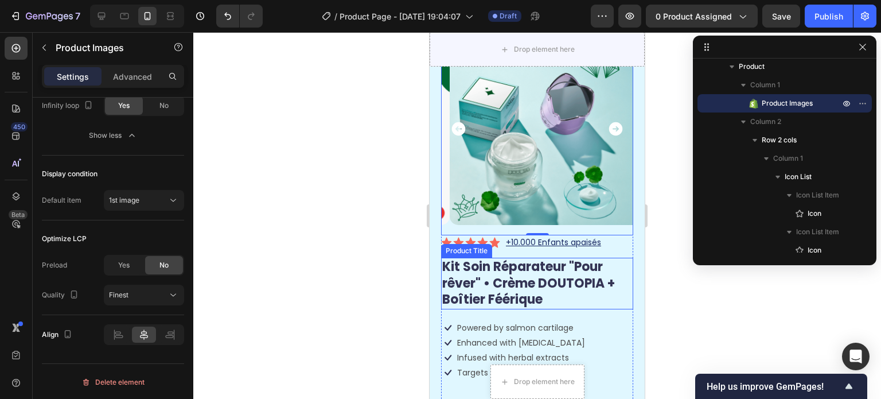
scroll to position [115, 0]
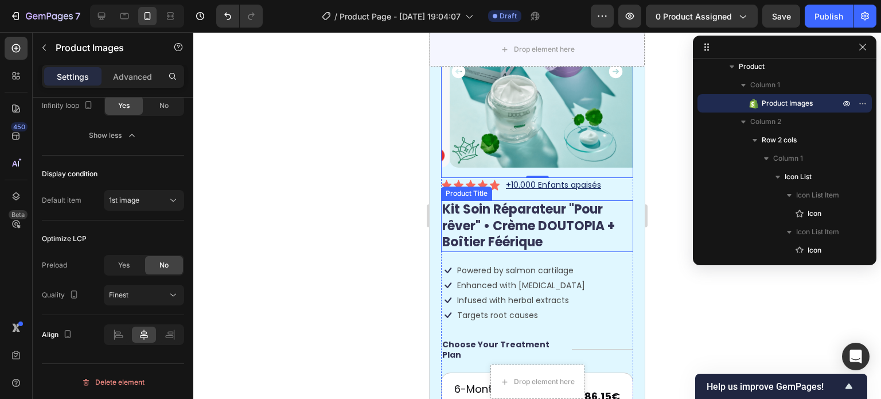
click at [586, 235] on h1 "Kit Soin Réparateur "Pour rêver" • Crème DOUTOPIA + Boîtier Féérique" at bounding box center [537, 226] width 192 height 52
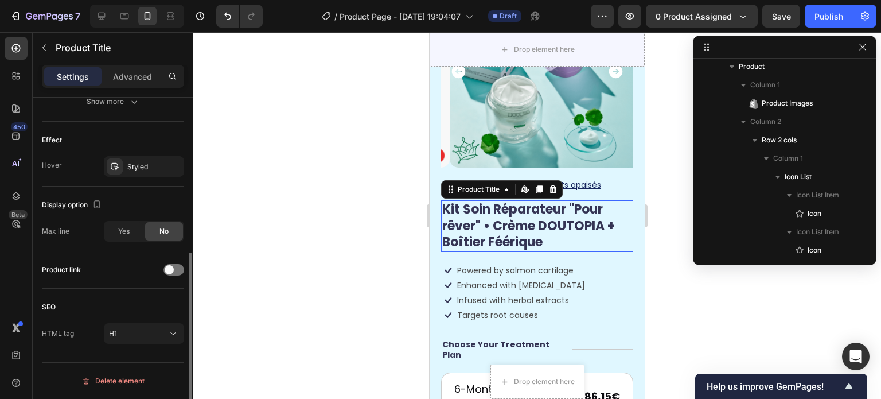
scroll to position [0, 0]
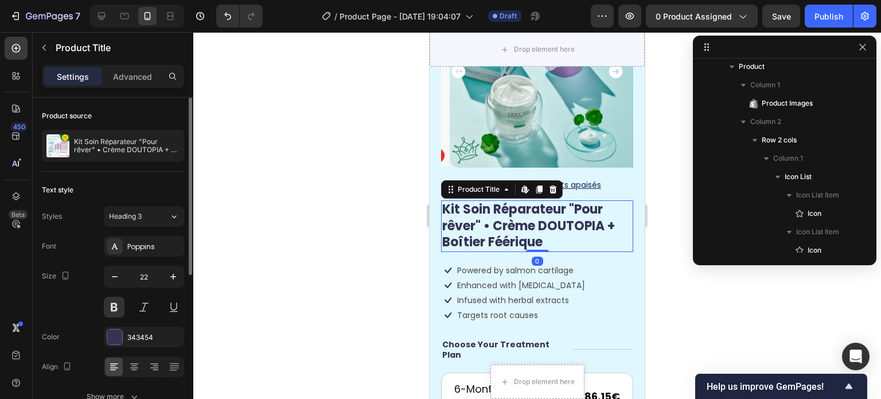
click at [702, 304] on div at bounding box center [537, 215] width 688 height 367
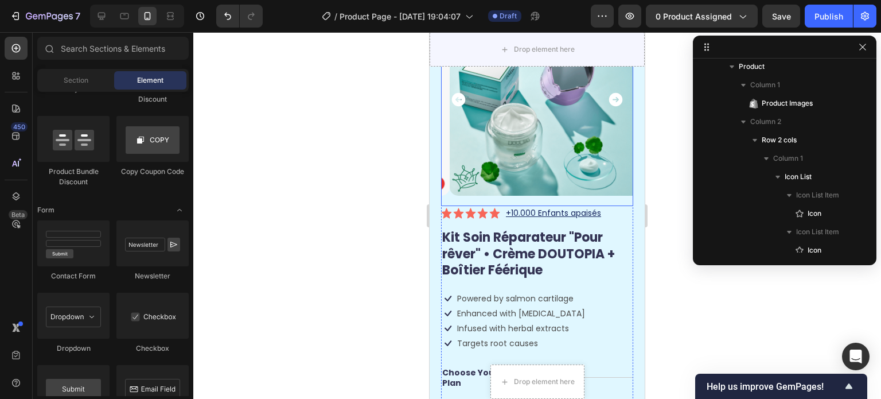
scroll to position [115, 0]
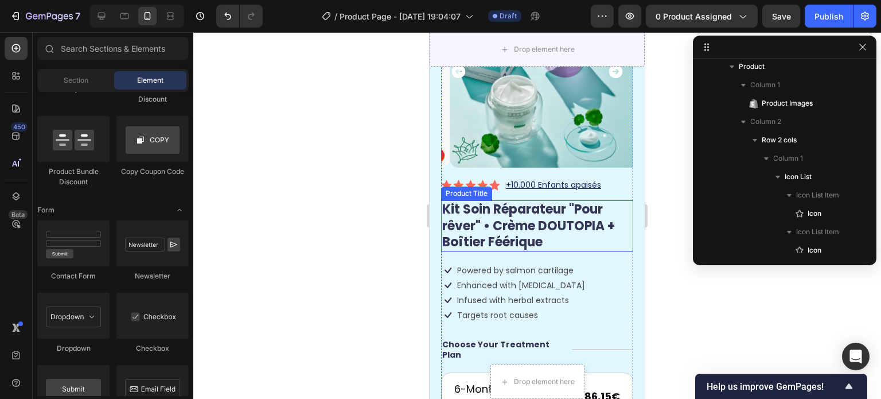
click at [527, 238] on h1 "Kit Soin Réparateur "Pour rêver" • Crème DOUTOPIA + Boîtier Féérique" at bounding box center [537, 226] width 192 height 52
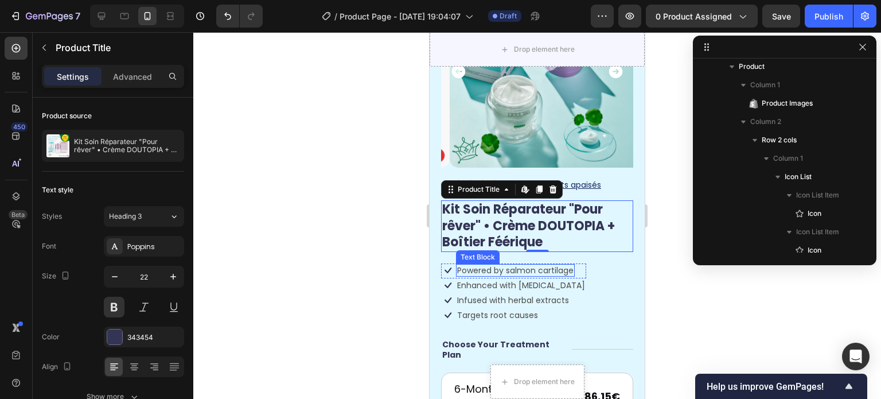
click at [456, 264] on div "Powered by salmon cartilage" at bounding box center [515, 270] width 119 height 13
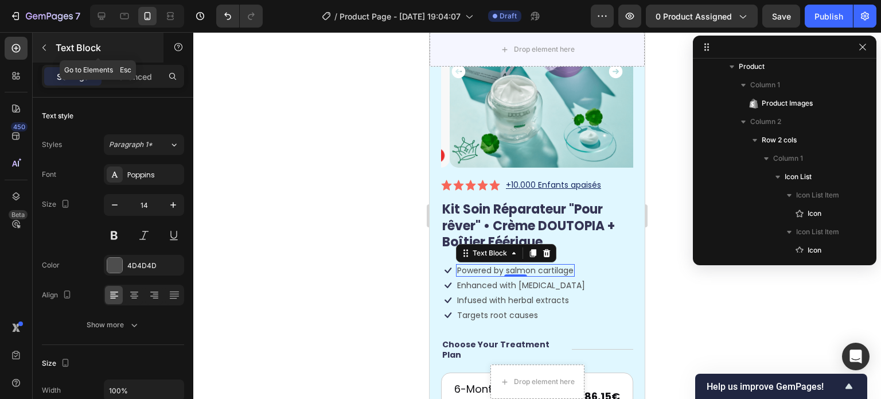
click at [37, 42] on button "button" at bounding box center [44, 47] width 18 height 18
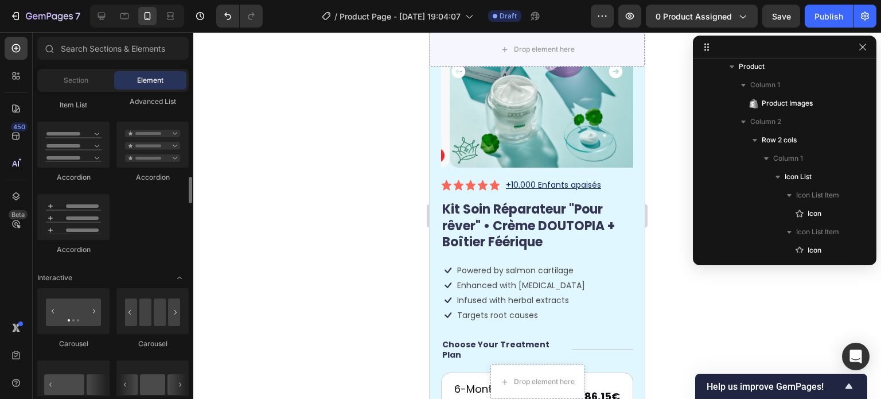
scroll to position [861, 0]
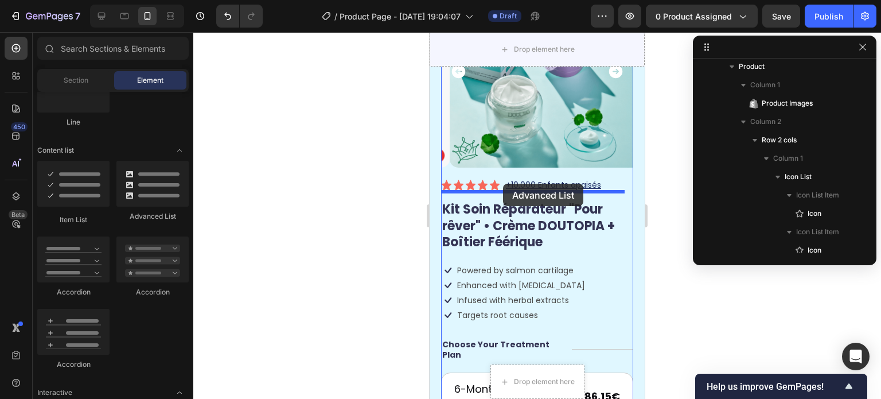
drag, startPoint x: 575, startPoint y: 225, endPoint x: 503, endPoint y: 184, distance: 82.8
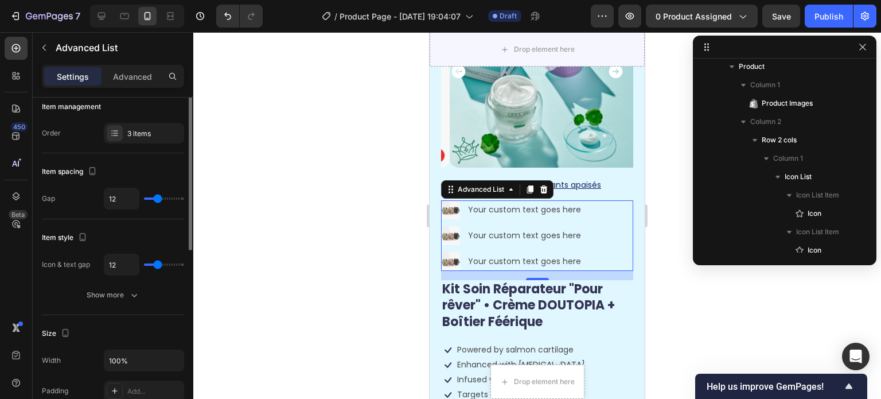
scroll to position [0, 0]
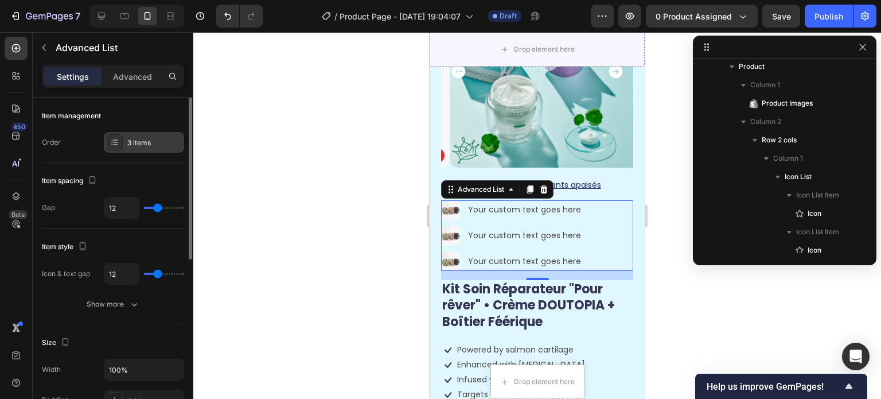
click at [130, 135] on div "3 items" at bounding box center [144, 142] width 80 height 21
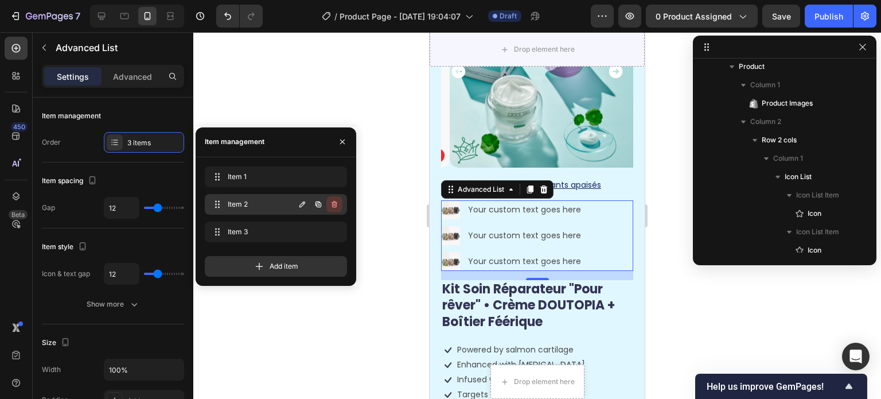
click at [333, 200] on icon "button" at bounding box center [334, 204] width 9 height 9
click at [333, 201] on div "Delete" at bounding box center [326, 204] width 21 height 10
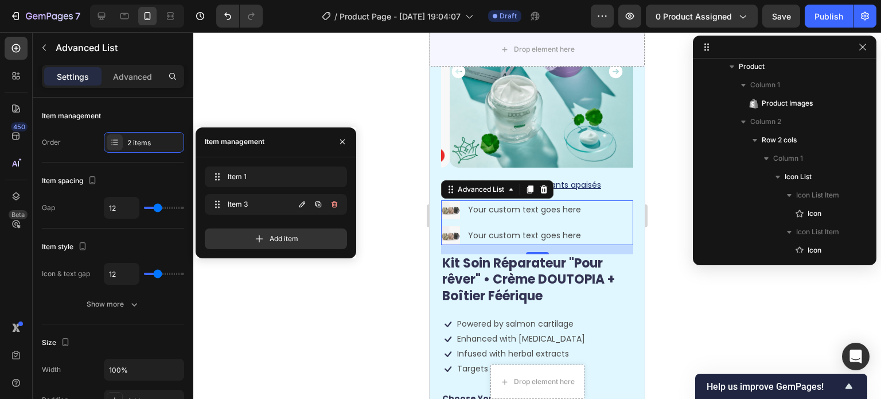
click at [333, 201] on icon "button" at bounding box center [334, 204] width 9 height 9
click at [333, 201] on div "Delete" at bounding box center [326, 204] width 21 height 10
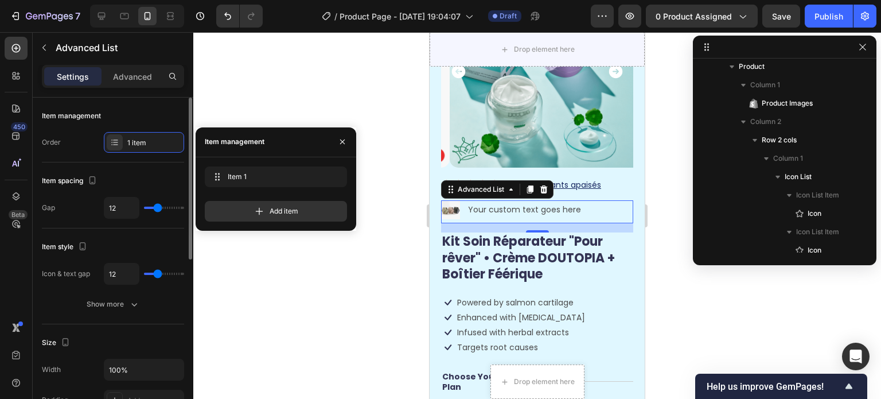
click at [142, 110] on div "Item management" at bounding box center [113, 116] width 142 height 18
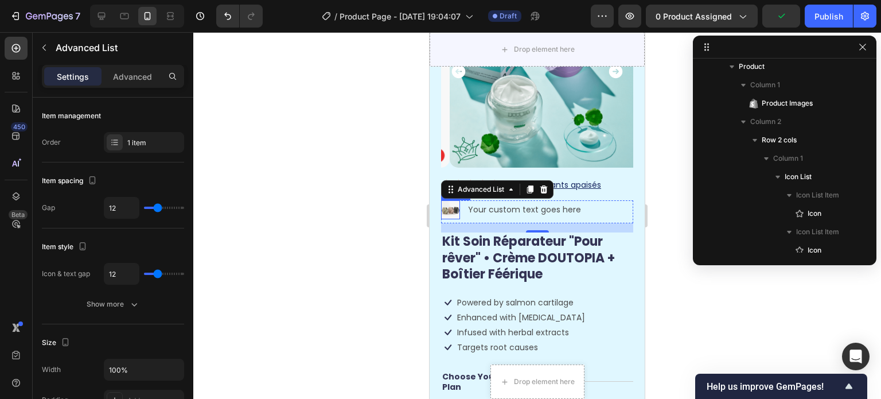
click at [448, 200] on img at bounding box center [450, 209] width 19 height 19
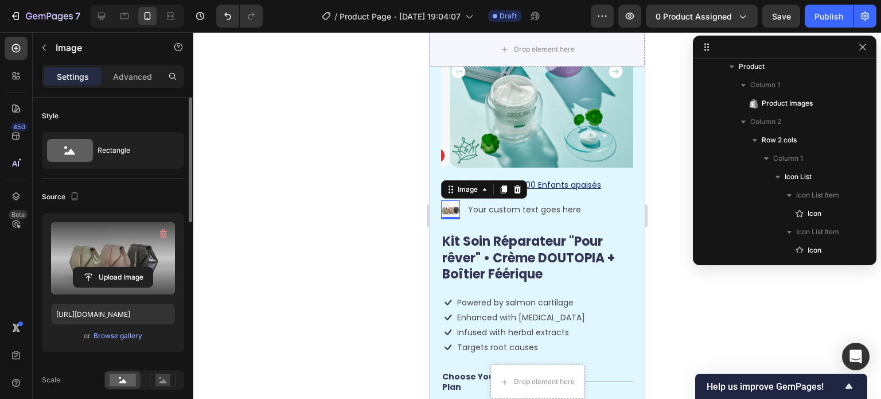
scroll to position [57, 0]
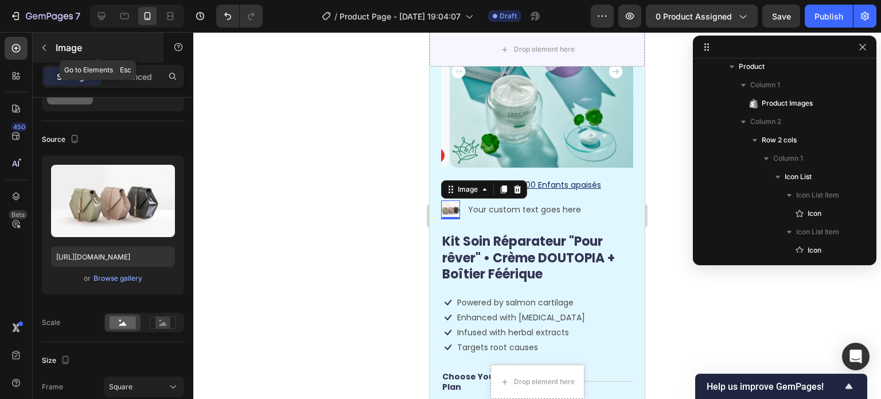
click at [40, 42] on button "button" at bounding box center [44, 47] width 18 height 18
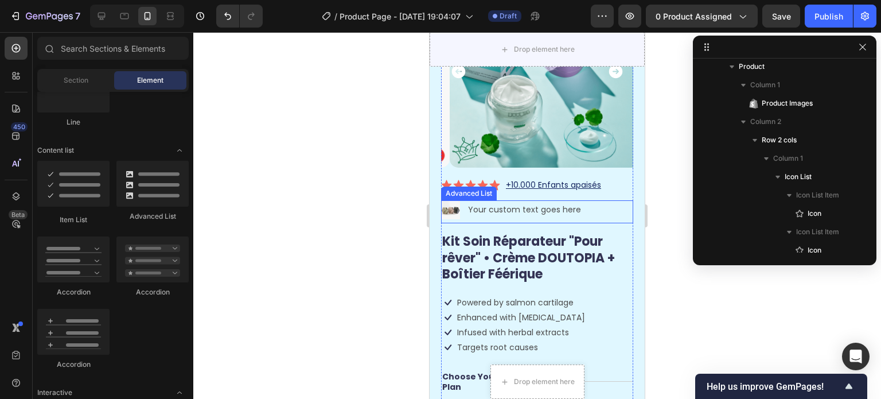
click at [600, 203] on div "Image Your custom text goes here Text Block" at bounding box center [537, 211] width 192 height 23
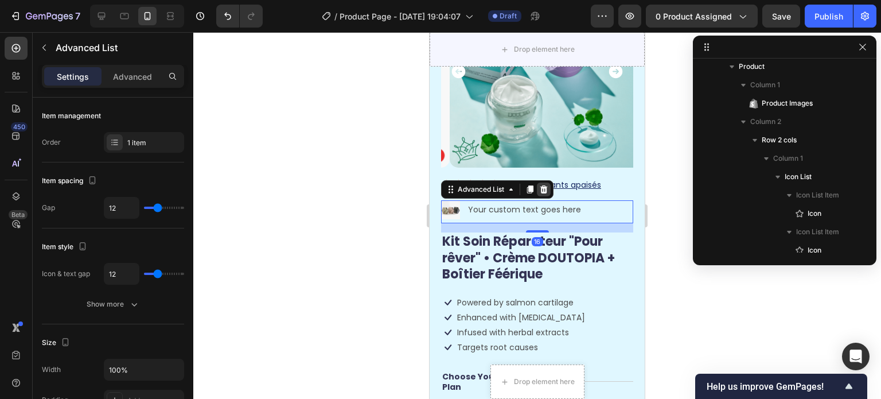
click at [538, 182] on div at bounding box center [544, 189] width 14 height 14
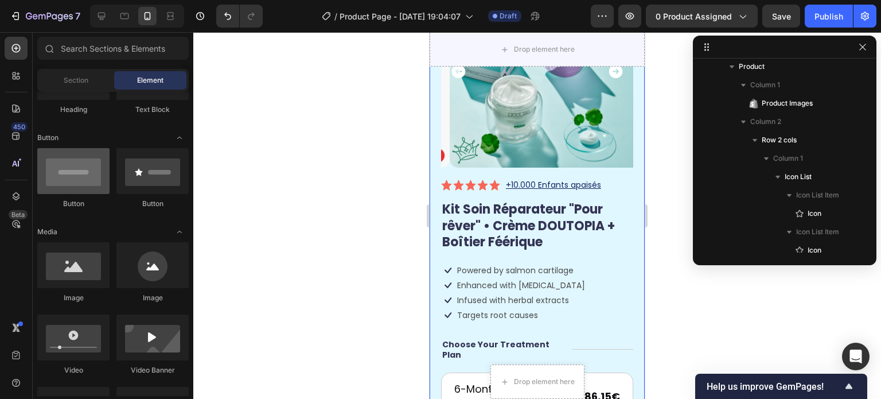
scroll to position [0, 0]
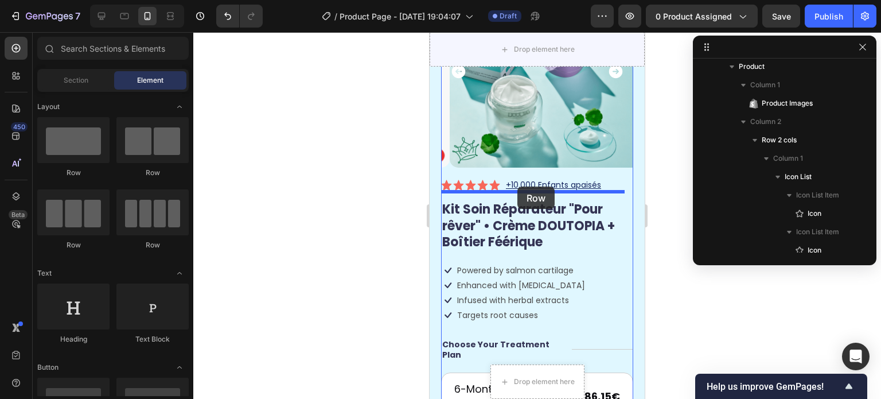
drag, startPoint x: 500, startPoint y: 180, endPoint x: 518, endPoint y: 186, distance: 18.9
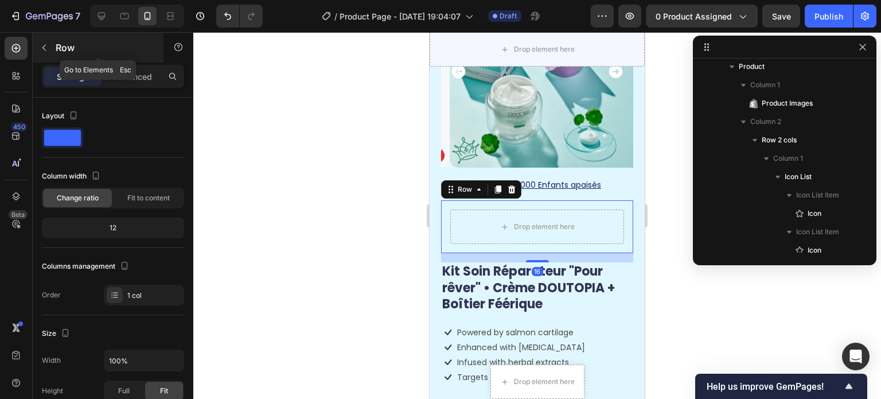
click at [37, 41] on button "button" at bounding box center [44, 47] width 18 height 18
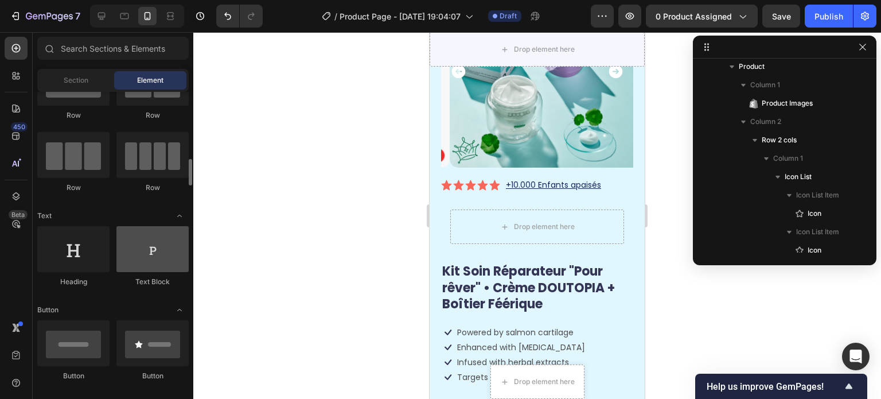
scroll to position [115, 0]
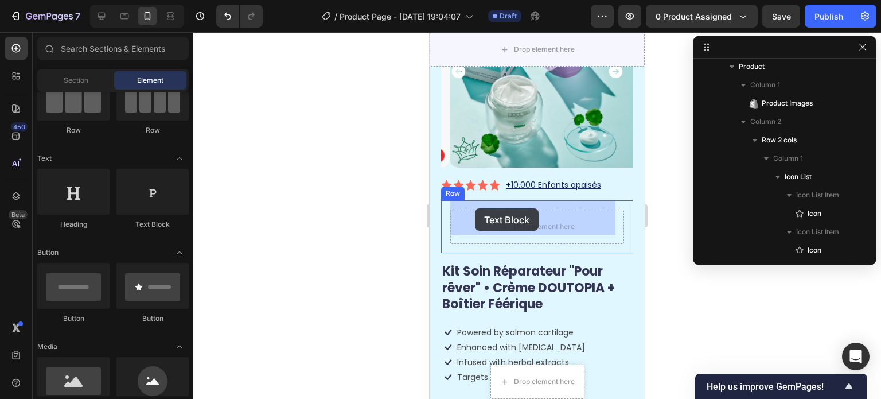
drag, startPoint x: 569, startPoint y: 228, endPoint x: 475, endPoint y: 208, distance: 96.2
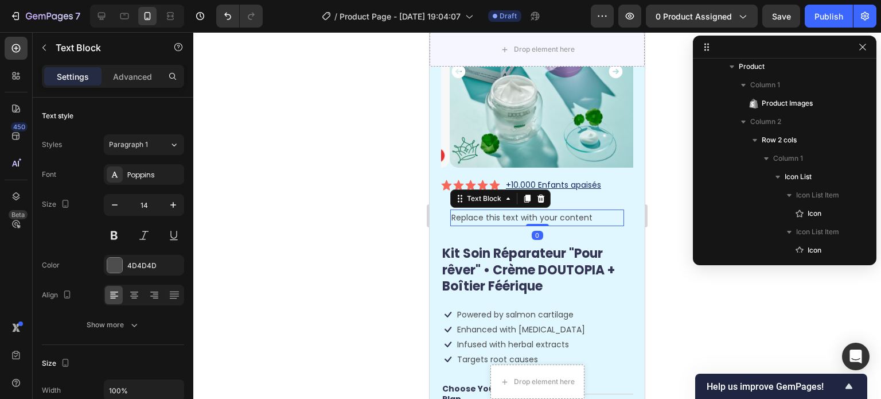
click at [457, 209] on div "Replace this text with your content" at bounding box center [537, 217] width 174 height 17
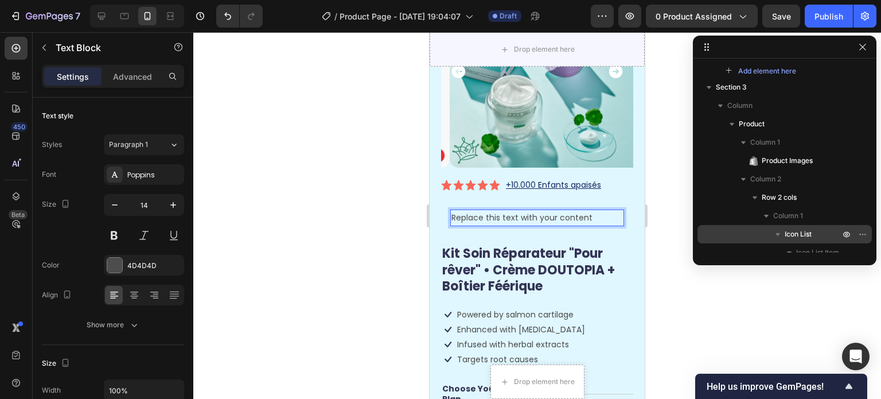
scroll to position [0, 0]
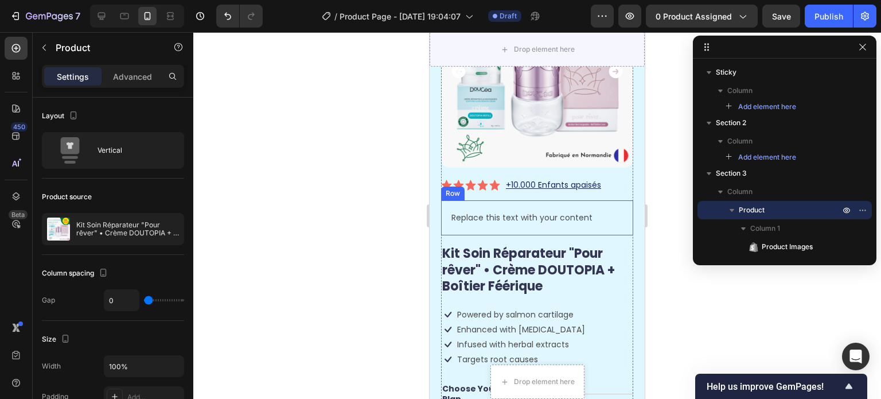
click at [473, 200] on div "Replace this text with your content Text Block Row" at bounding box center [537, 217] width 192 height 35
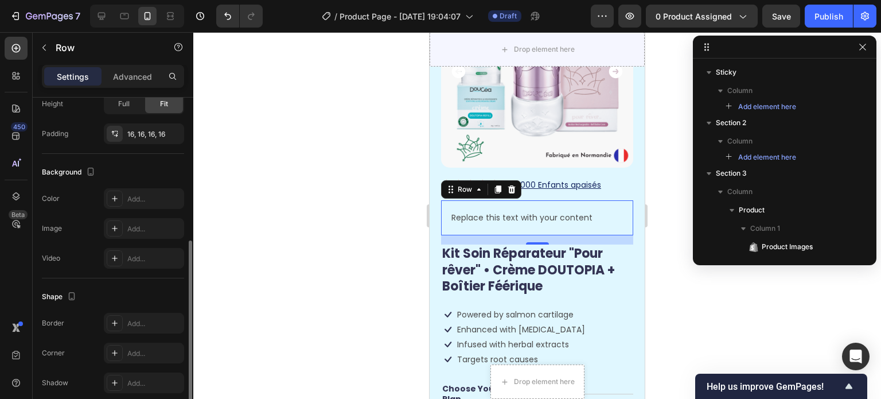
scroll to position [335, 0]
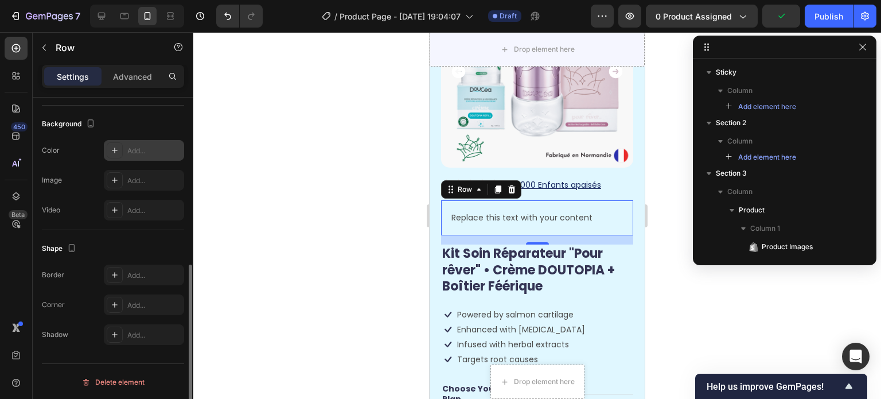
click at [119, 149] on div at bounding box center [115, 150] width 16 height 16
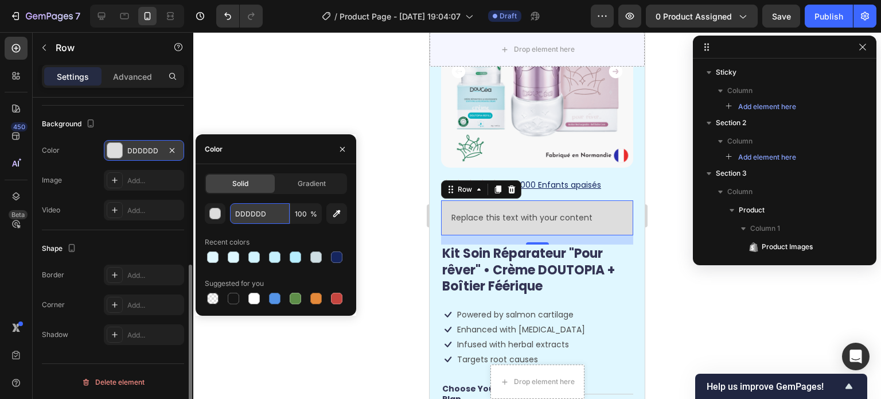
click at [252, 211] on input "DDDDDD" at bounding box center [260, 213] width 60 height 21
paste input "#e9f3f9"
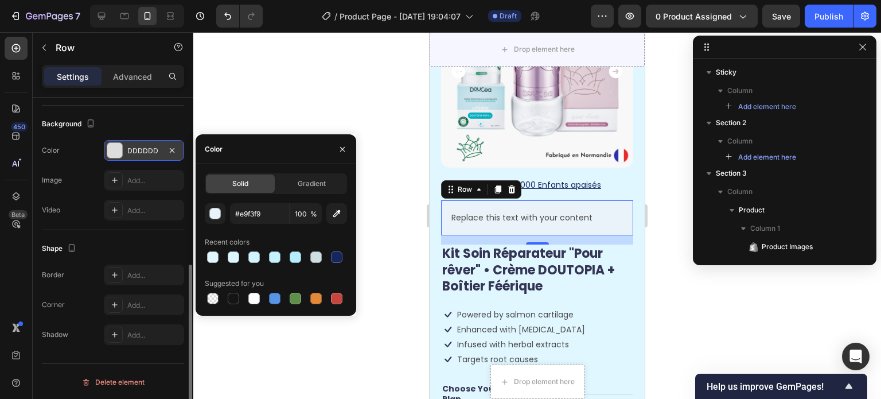
click at [277, 239] on div "Recent colors" at bounding box center [276, 242] width 142 height 18
type input "E9F3F9"
click at [156, 117] on div "Background" at bounding box center [113, 124] width 142 height 18
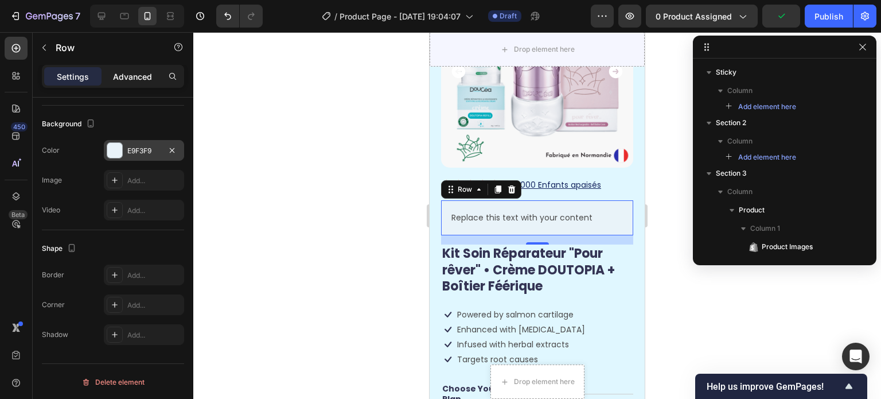
click at [138, 73] on p "Advanced" at bounding box center [132, 77] width 39 height 12
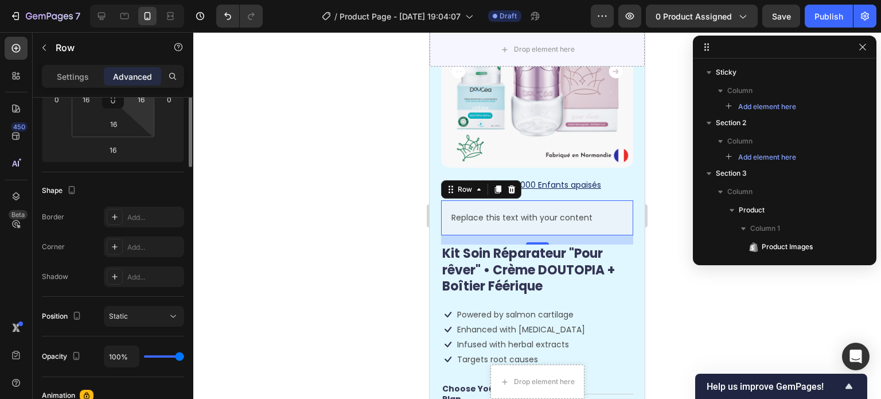
scroll to position [106, 0]
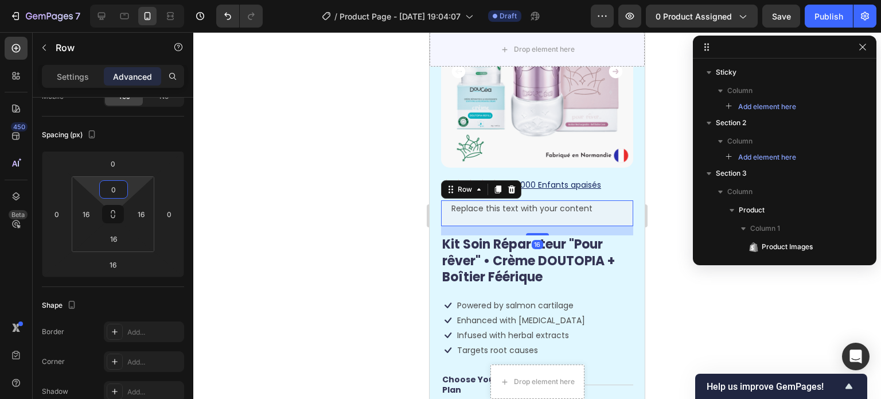
click at [129, 0] on html "7 / Product Page - Sep 27, 19:04:07 Draft Preview 0 product assigned Save Publi…" at bounding box center [440, 0] width 881 height 0
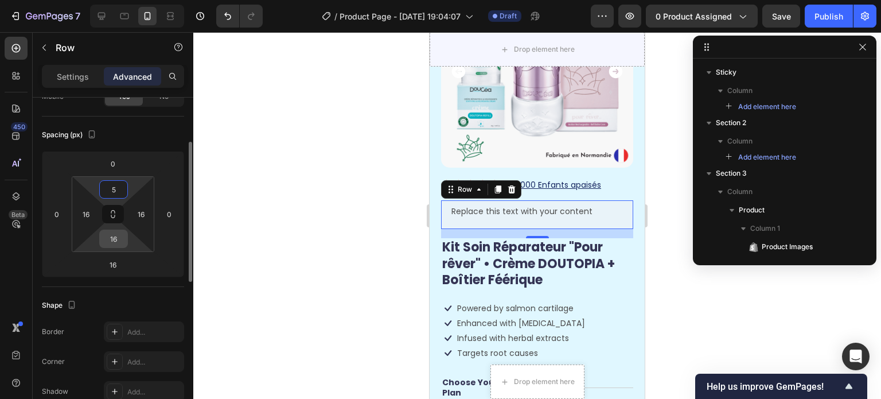
type input "5"
click at [113, 231] on input "16" at bounding box center [113, 238] width 23 height 17
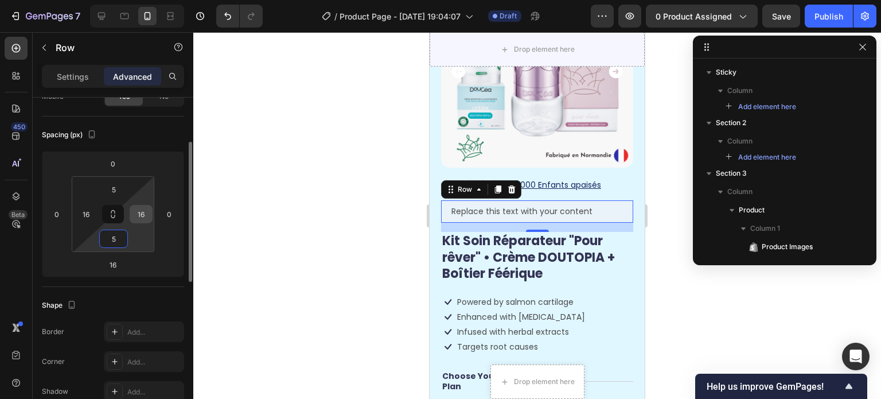
type input "5"
click at [147, 213] on input "16" at bounding box center [141, 213] width 17 height 17
type input "5"
click at [85, 212] on input "16" at bounding box center [85, 213] width 17 height 17
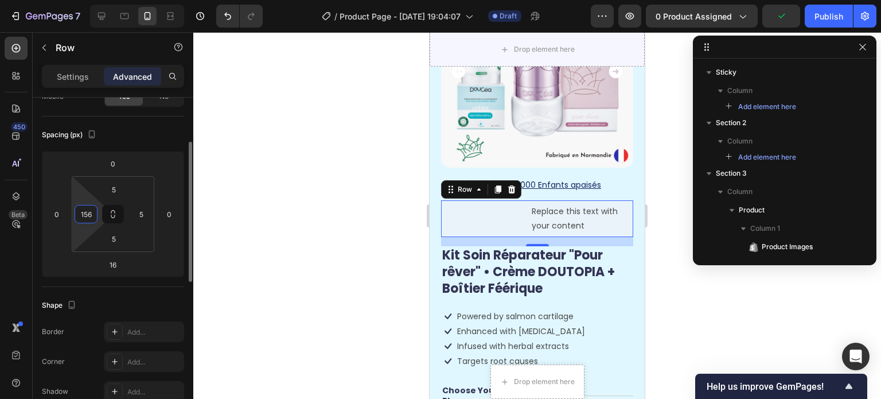
click at [156, 136] on div "Spacing (px)" at bounding box center [113, 135] width 142 height 18
click at [85, 217] on input "156" at bounding box center [85, 213] width 17 height 17
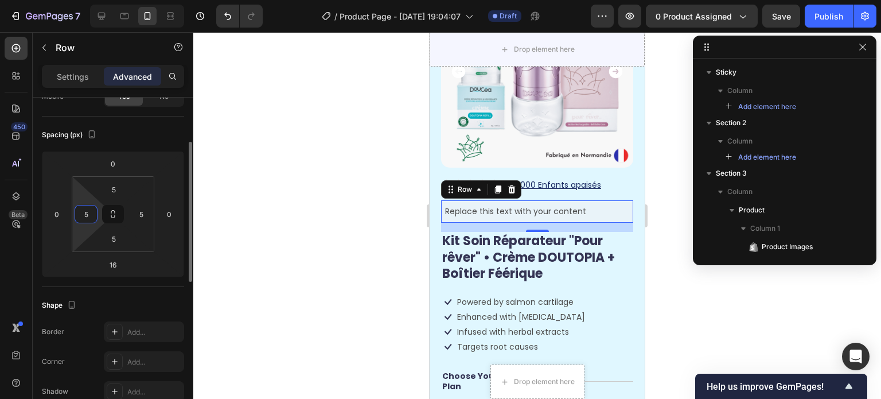
click at [84, 208] on input "5" at bounding box center [85, 213] width 17 height 17
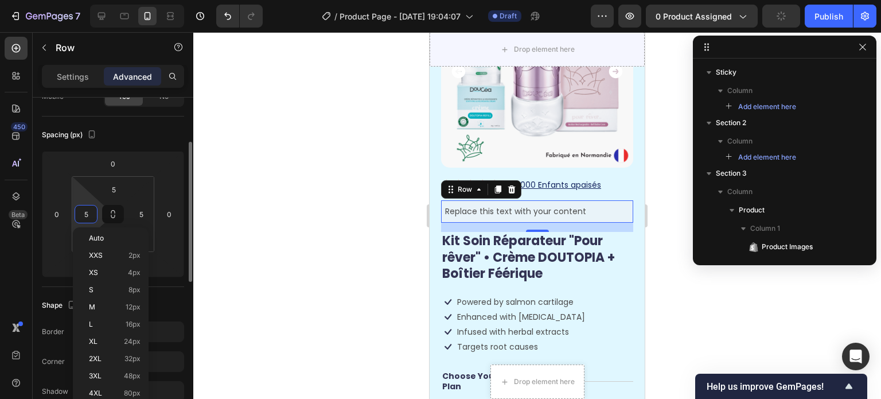
click at [88, 208] on input "5" at bounding box center [85, 213] width 17 height 17
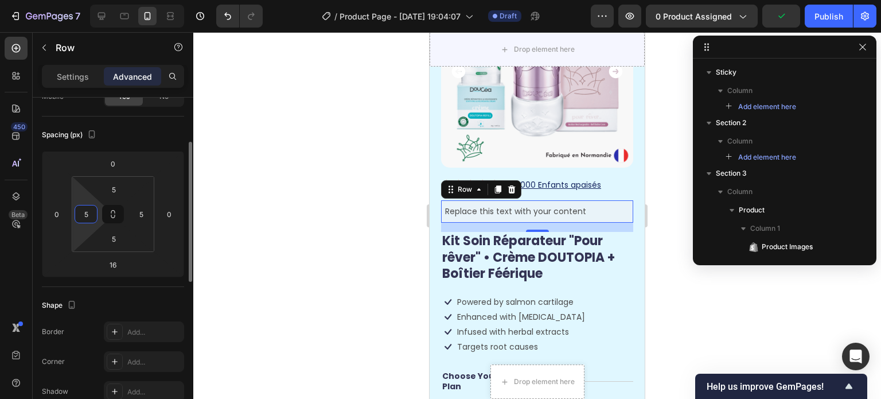
click at [88, 208] on input "5" at bounding box center [85, 213] width 17 height 17
type input "10"
click at [161, 135] on div "Spacing (px)" at bounding box center [113, 135] width 142 height 18
click at [473, 205] on div "Replace this text with your content" at bounding box center [539, 211] width 184 height 17
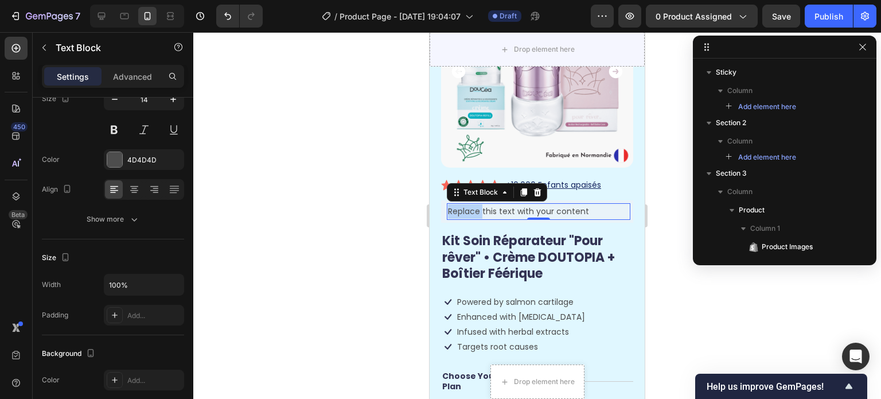
scroll to position [0, 0]
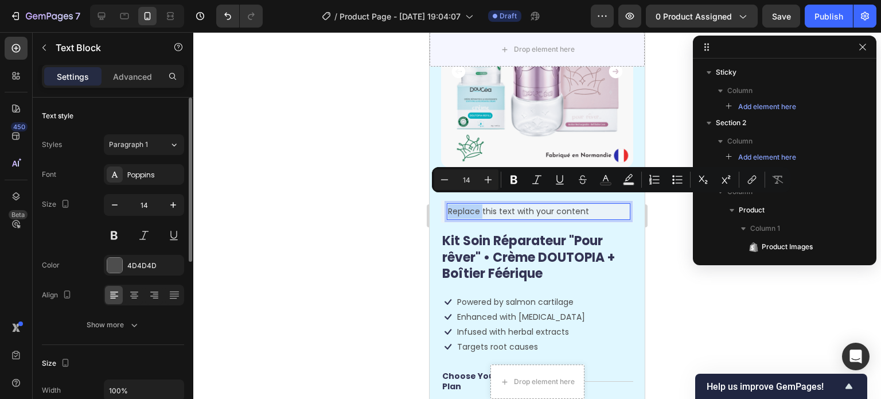
click at [475, 205] on p "Replace this text with your content" at bounding box center [538, 211] width 181 height 14
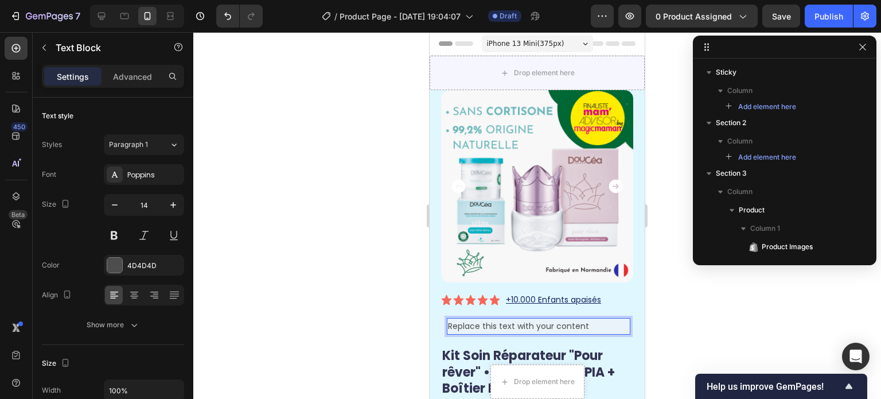
scroll to position [115, 0]
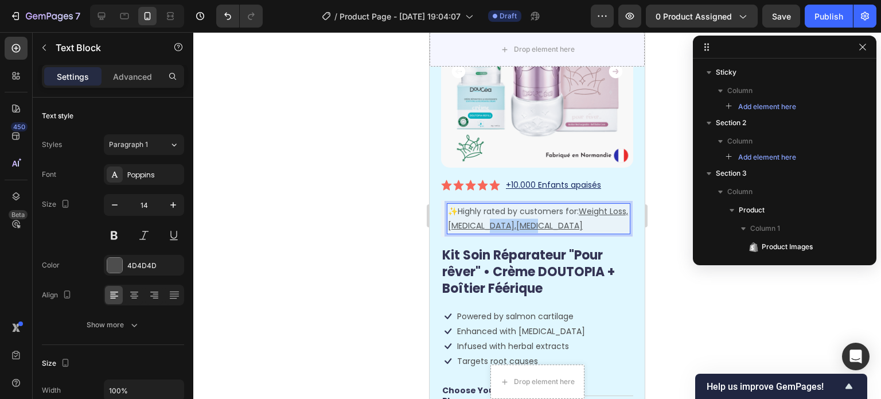
drag, startPoint x: 501, startPoint y: 217, endPoint x: 552, endPoint y: 217, distance: 51.1
click at [552, 217] on p "✨ Highly rated by customers for: Weight Loss,Bloating,Hot Flushes" at bounding box center [538, 218] width 181 height 29
click at [468, 215] on u "Weight Loss,Bloating" at bounding box center [538, 218] width 180 height 26
click at [468, 216] on u "Weight Loss, Bloating" at bounding box center [538, 218] width 180 height 26
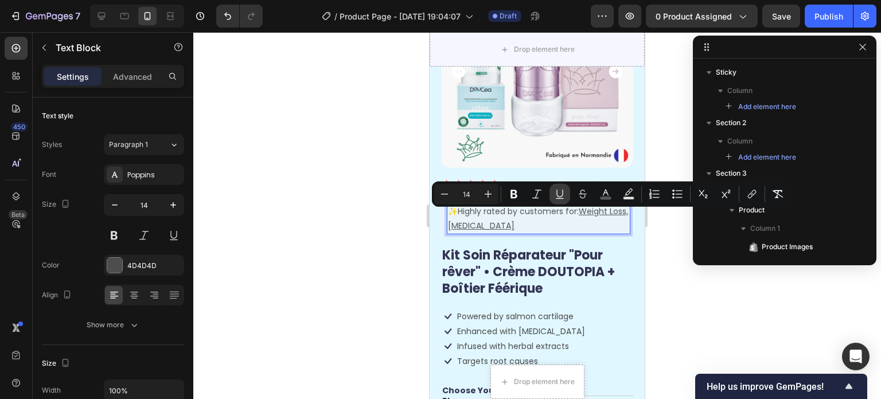
click at [558, 191] on icon "Editor contextual toolbar" at bounding box center [560, 193] width 6 height 8
click at [528, 217] on p "✨ Highly rated by customers for: Weight Loss, Bloating" at bounding box center [538, 218] width 181 height 29
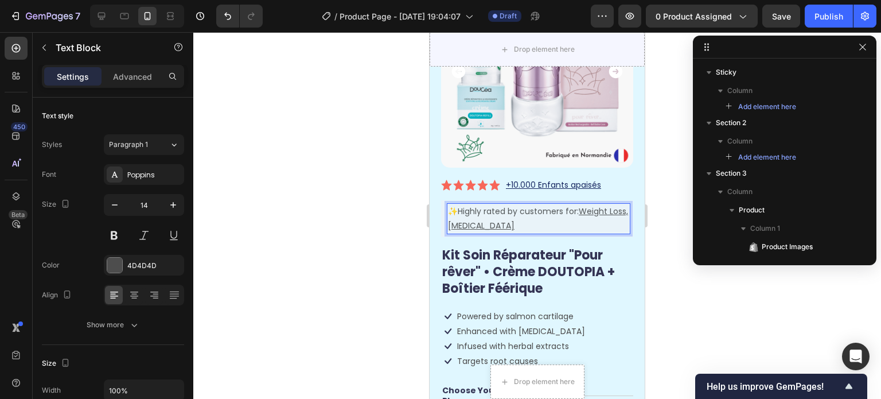
click at [583, 205] on u "Weight Loss," at bounding box center [603, 210] width 49 height 11
click at [531, 213] on p "✨ Highly rated by customers for: Weight Loss, Bloating" at bounding box center [538, 218] width 181 height 29
drag, startPoint x: 518, startPoint y: 220, endPoint x: 461, endPoint y: 201, distance: 59.9
click at [461, 204] on p "✨ Highly rated by customers for: Weight Loss, Bloating" at bounding box center [538, 218] width 181 height 29
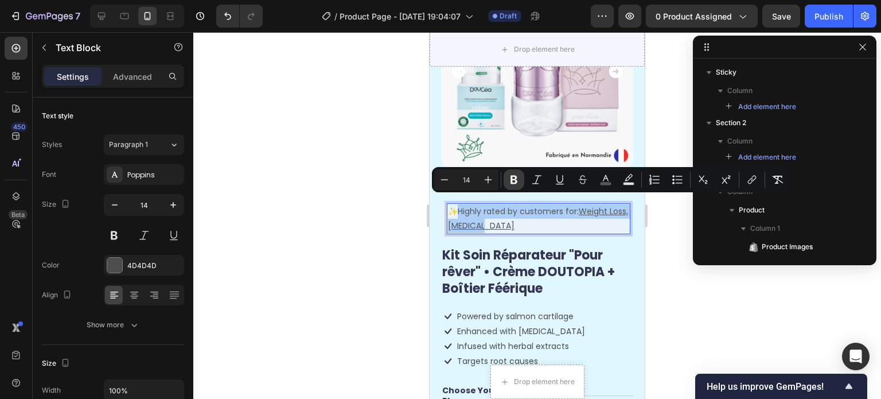
drag, startPoint x: 512, startPoint y: 177, endPoint x: 85, endPoint y: 164, distance: 427.1
click at [512, 177] on icon "Editor contextual toolbar" at bounding box center [514, 180] width 7 height 9
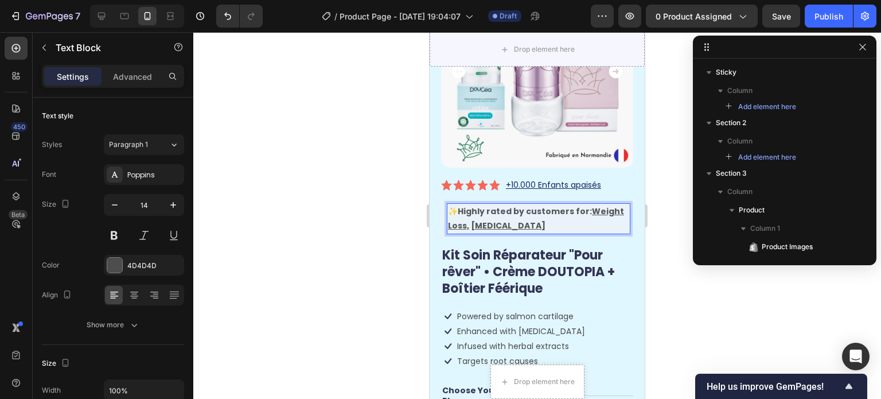
click at [517, 212] on p "✨ Highly rated by customers for: Weight Loss, Bloating" at bounding box center [538, 218] width 181 height 29
drag, startPoint x: 539, startPoint y: 217, endPoint x: 461, endPoint y: 198, distance: 80.4
click at [461, 204] on p "✨ Highly rated by customers for: Weight Loss, Bloating" at bounding box center [538, 218] width 181 height 29
click at [511, 215] on p "✨ Highly rated by customers for: Weight Loss, Bloating" at bounding box center [538, 218] width 181 height 29
drag, startPoint x: 489, startPoint y: 211, endPoint x: 452, endPoint y: 199, distance: 38.7
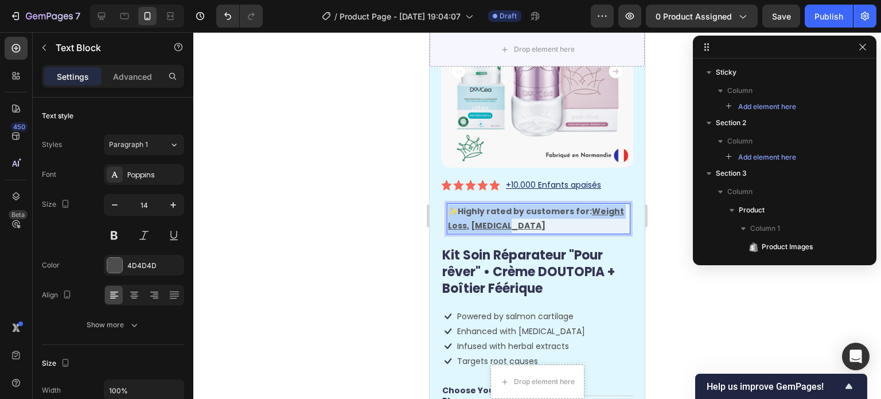
click at [452, 204] on p "✨ Highly rated by customers for: Weight Loss, Bloating" at bounding box center [538, 218] width 181 height 29
click at [499, 223] on p "✨ Highly rated by customers for: Weight Loss, Bloating" at bounding box center [538, 218] width 181 height 29
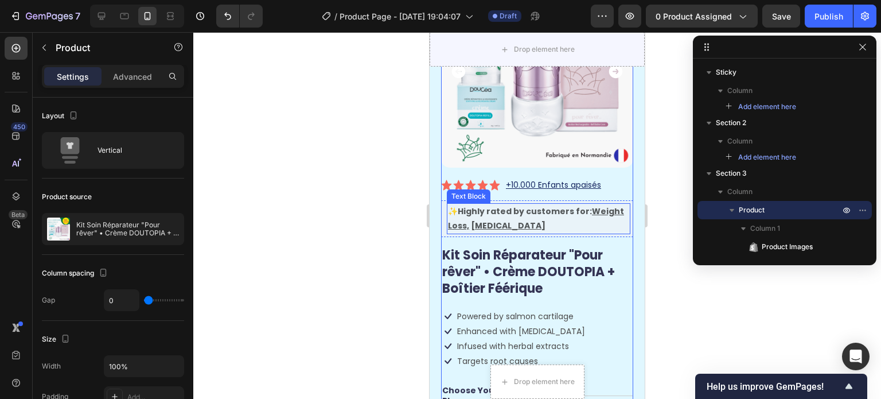
click at [499, 220] on u "Bloating" at bounding box center [508, 225] width 75 height 11
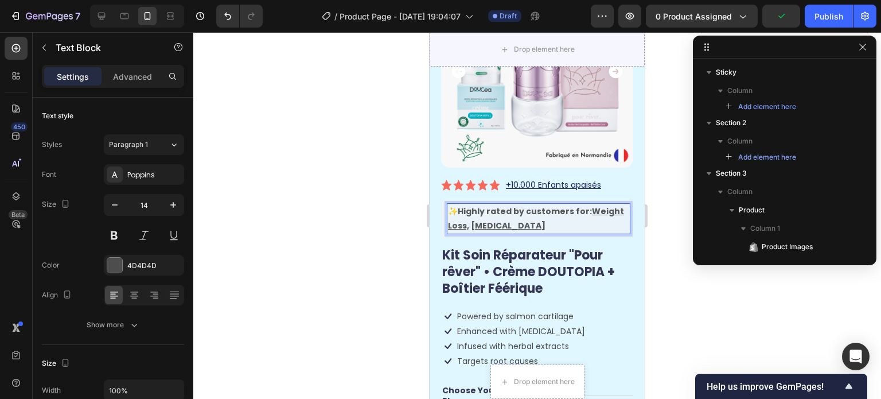
click at [499, 220] on u "Bloating" at bounding box center [508, 225] width 75 height 11
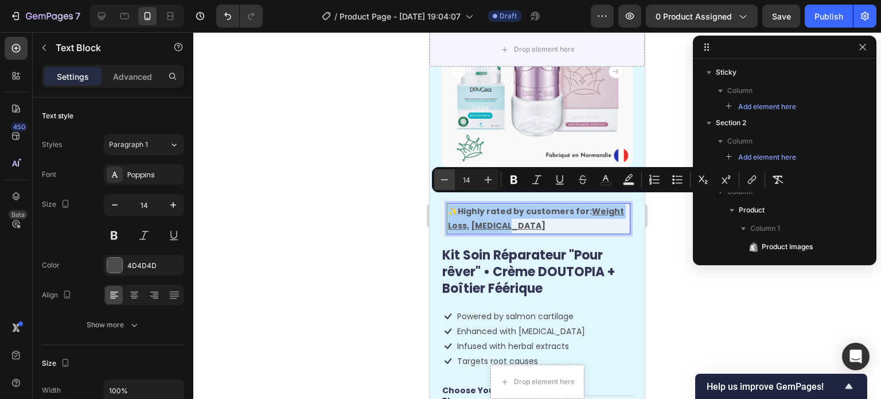
click at [448, 181] on icon "Editor contextual toolbar" at bounding box center [444, 179] width 11 height 11
click at [447, 181] on icon "Editor contextual toolbar" at bounding box center [444, 179] width 11 height 11
type input "12"
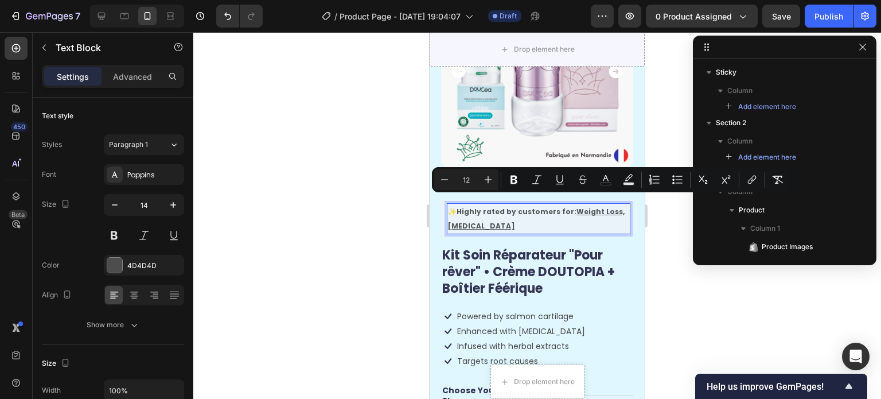
click at [506, 216] on p "✨ Highly rated by customers for: Weight Loss, Bloating" at bounding box center [538, 218] width 181 height 29
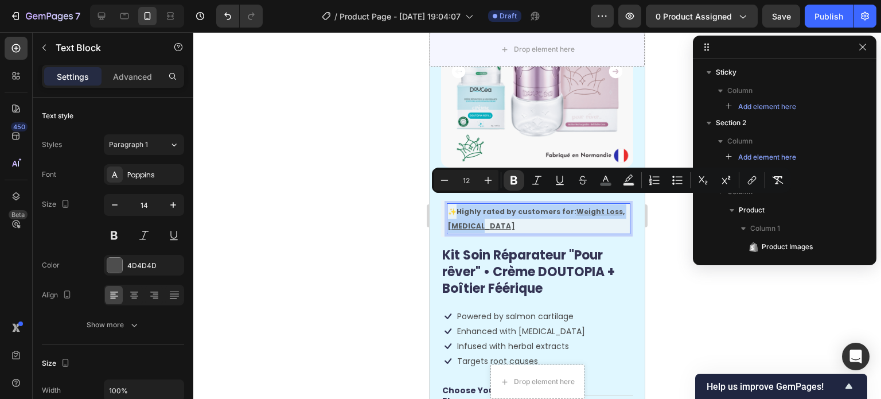
drag, startPoint x: 493, startPoint y: 219, endPoint x: 460, endPoint y: 204, distance: 36.2
click at [460, 204] on p "✨ Highly rated by customers for: Weight Loss, Bloating" at bounding box center [538, 218] width 181 height 29
copy strong "Highly rated by customers for: Weight Loss, Bloating"
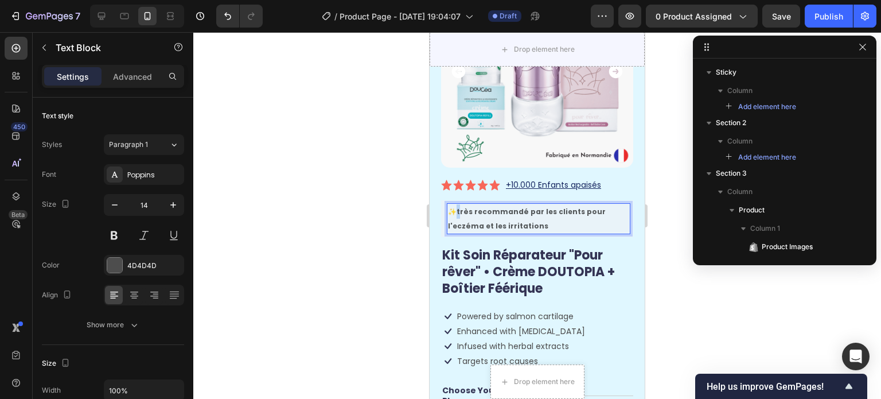
click at [458, 204] on p "✨ très recommandé par les clients pour l'eczéma et les irritations" at bounding box center [538, 218] width 181 height 29
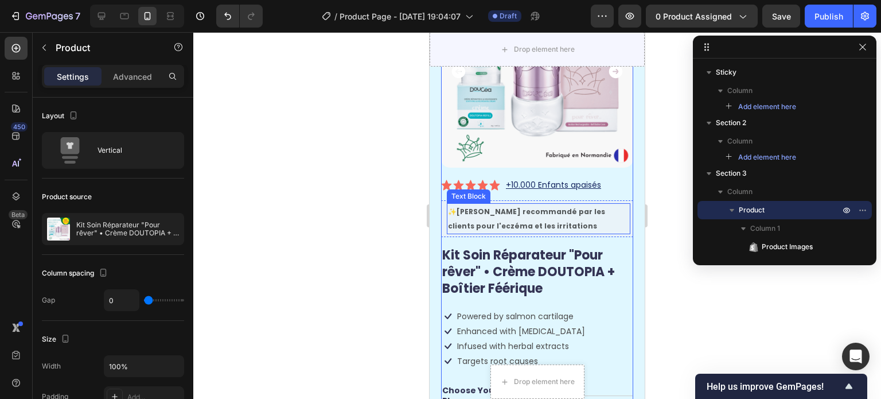
click at [543, 216] on p "✨ Très recommandé par les clients pour l'eczéma et les irritations" at bounding box center [538, 218] width 181 height 29
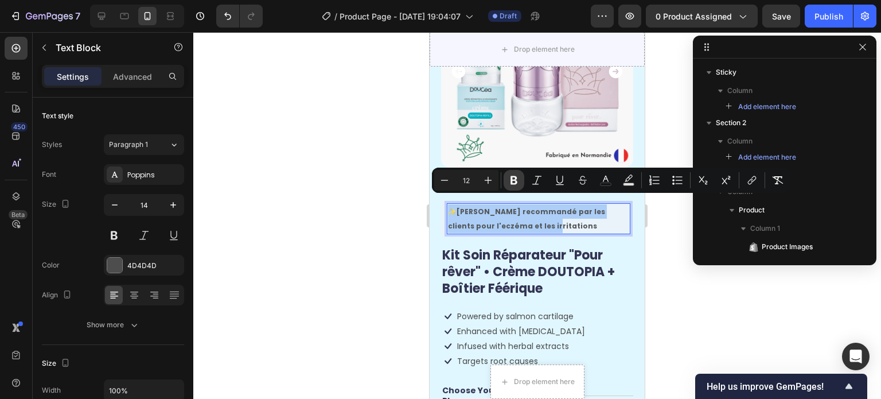
click at [516, 178] on icon "Editor contextual toolbar" at bounding box center [514, 180] width 7 height 9
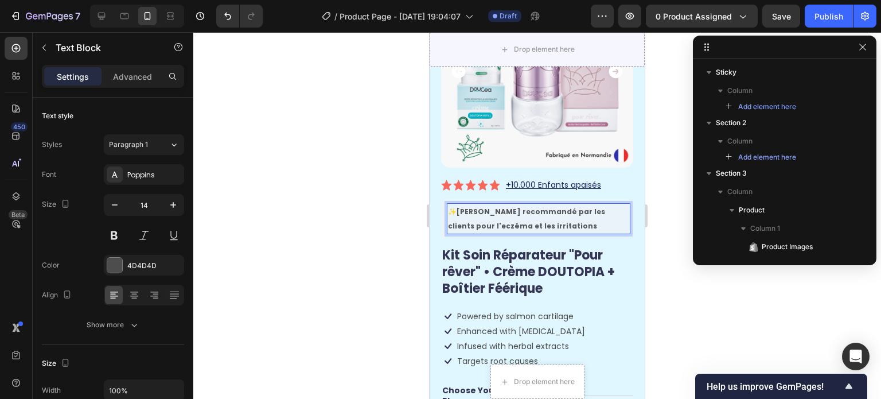
click at [530, 211] on p "✨ Très recommandé par les clients pour l'eczéma et les irritations" at bounding box center [538, 218] width 181 height 29
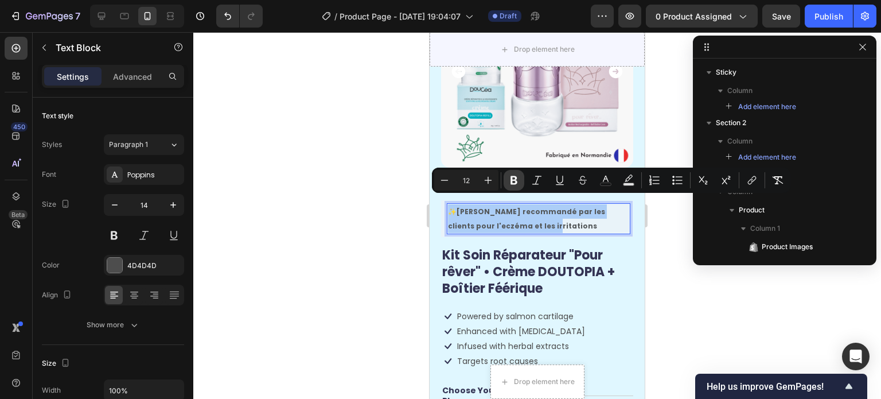
click at [515, 183] on icon "Editor contextual toolbar" at bounding box center [514, 180] width 7 height 9
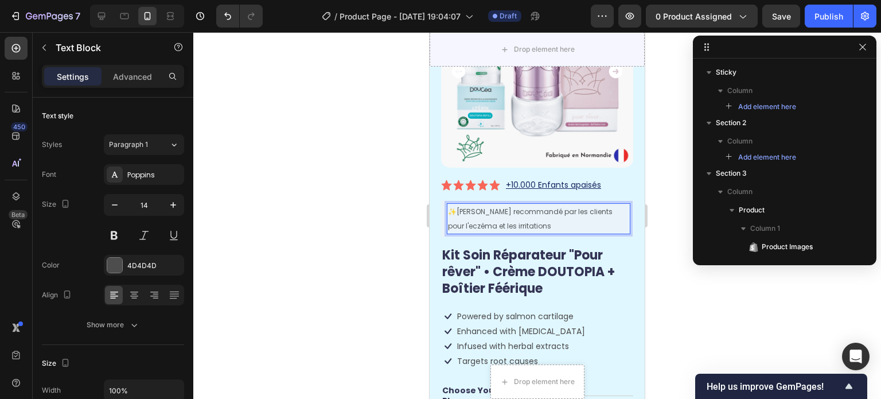
click at [546, 213] on p "✨ Très recommandé par les clients pour l'eczéma et les irritations" at bounding box center [538, 218] width 181 height 29
drag, startPoint x: 538, startPoint y: 217, endPoint x: 460, endPoint y: 203, distance: 79.3
click at [460, 204] on p "✨ Très recommandé par les clients pour l'eczéma et les irritations" at bounding box center [538, 218] width 181 height 29
click at [562, 220] on p "✨ Très recommandé par les clients pour l'eczéma et les irritations" at bounding box center [538, 218] width 181 height 29
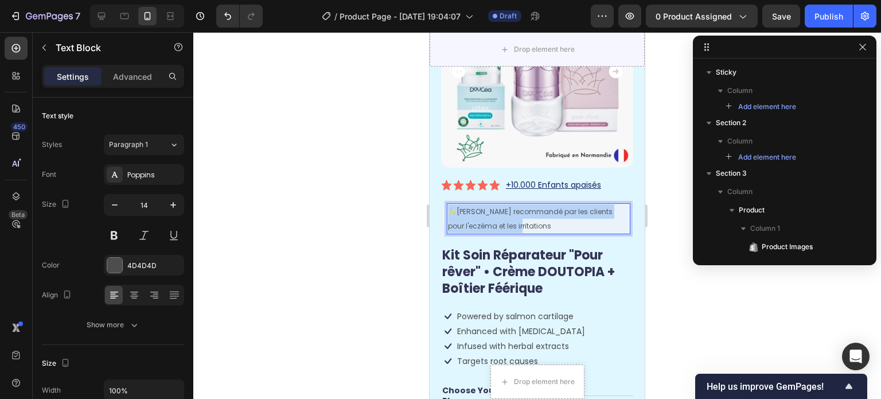
drag, startPoint x: 558, startPoint y: 220, endPoint x: 449, endPoint y: 203, distance: 109.8
click at [449, 204] on p "✨ Très recommandé par les clients pour l'eczéma et les irritations" at bounding box center [538, 218] width 181 height 29
click at [530, 217] on span "Très recommandé par les clients pour l'eczéma et les irritations" at bounding box center [530, 219] width 165 height 24
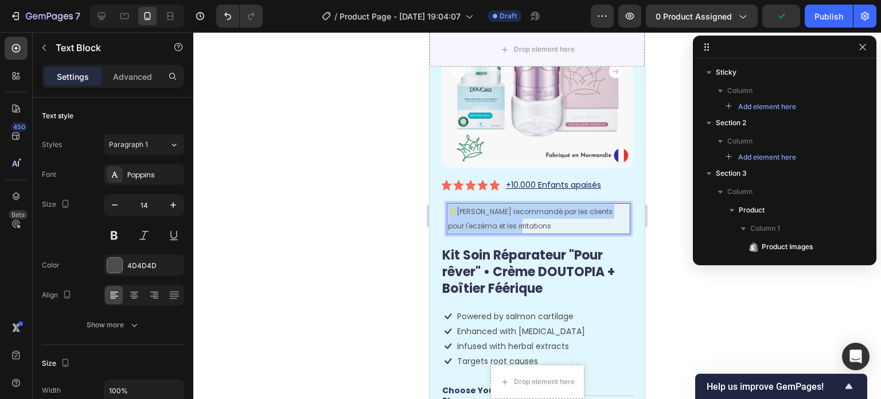
click at [530, 217] on span "Très recommandé par les clients pour l'eczéma et les irritations" at bounding box center [530, 219] width 165 height 24
click at [539, 216] on p "✨ Très recommandé par les clients pour l'eczéma et les irritations" at bounding box center [538, 218] width 181 height 29
click at [518, 210] on p "✨ Très recommandé par les clients pour l'eczéma et les irritations" at bounding box center [538, 218] width 181 height 29
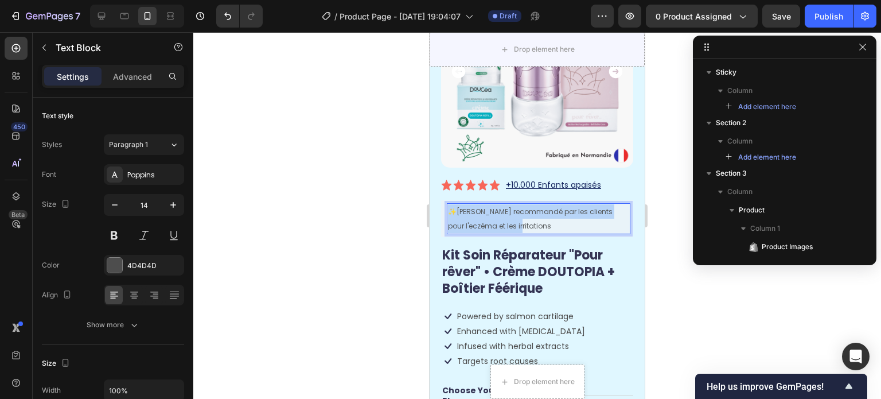
click at [514, 207] on span "Très recommandé par les clients pour l'eczéma et les irritations" at bounding box center [530, 219] width 165 height 24
click at [542, 215] on p "✨ Très recommandé par les clients pour l'eczéma et les irritations" at bounding box center [538, 218] width 181 height 29
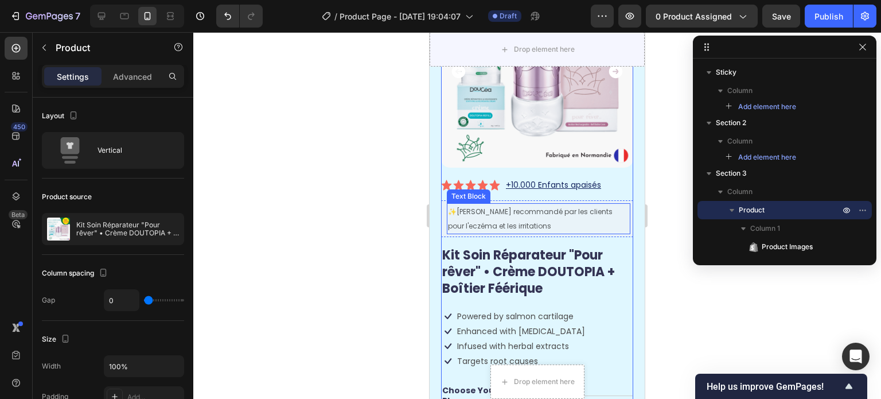
click at [519, 207] on span "Très recommandé par les clients pour l'eczéma et les irritations" at bounding box center [530, 219] width 165 height 24
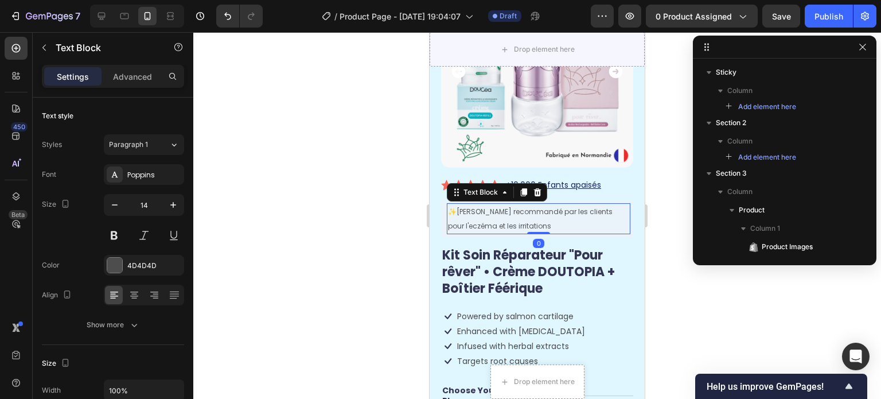
click at [519, 207] on span "Très recommandé par les clients pour l'eczéma et les irritations" at bounding box center [530, 219] width 165 height 24
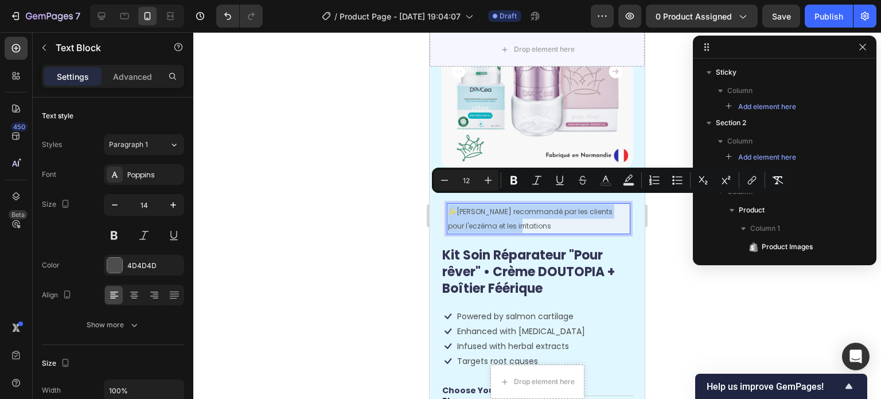
click at [545, 216] on p "✨ Très recommandé par les clients pour l'eczéma et les irritations" at bounding box center [538, 218] width 181 height 29
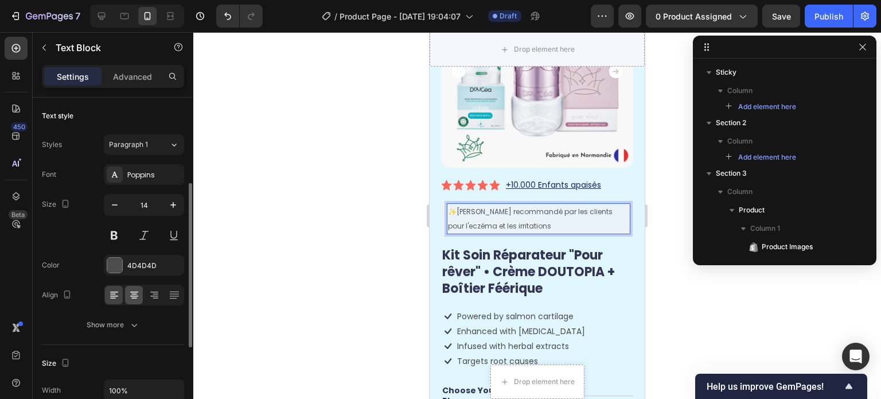
scroll to position [57, 0]
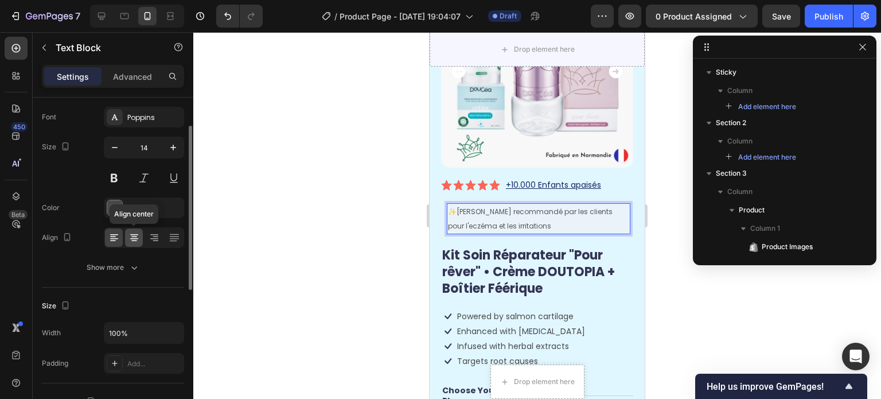
click at [129, 242] on icon at bounding box center [134, 237] width 11 height 11
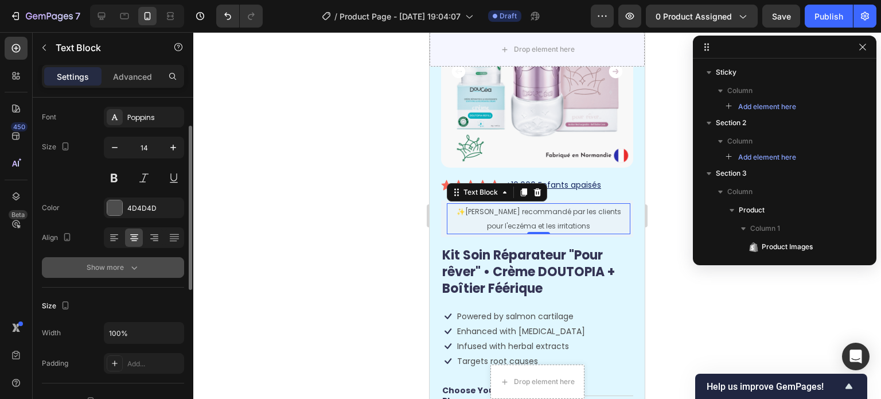
click at [131, 259] on button "Show more" at bounding box center [113, 267] width 142 height 21
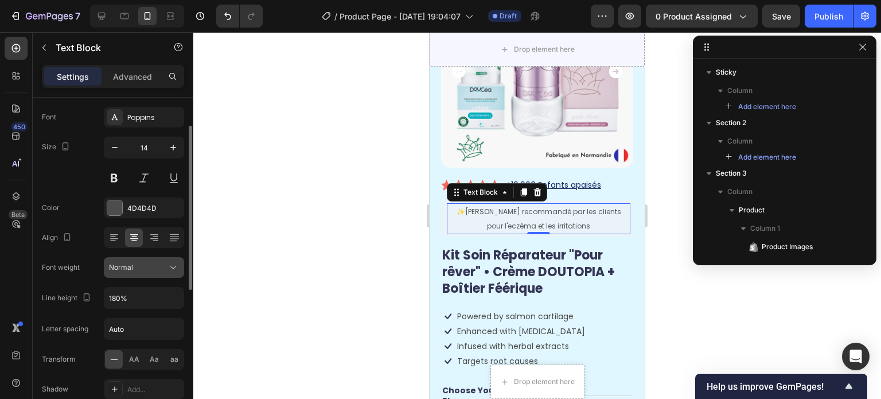
scroll to position [115, 0]
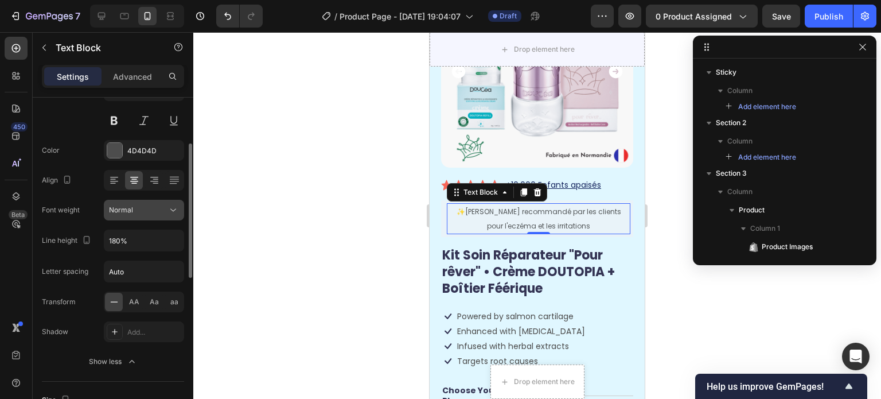
click at [135, 208] on div "Normal" at bounding box center [138, 210] width 59 height 10
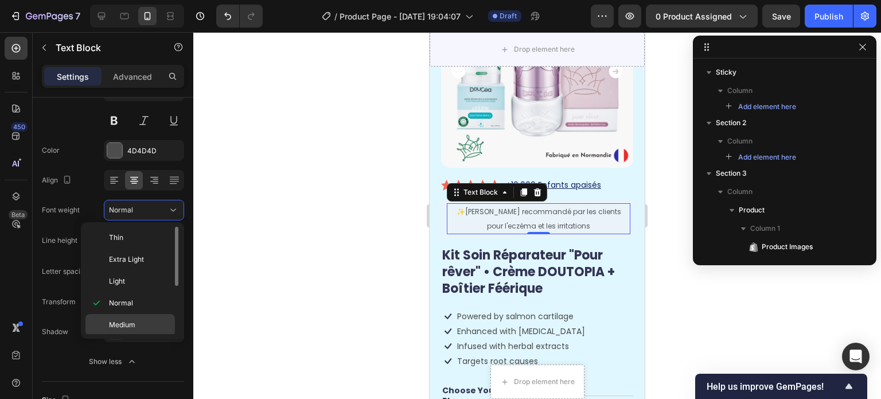
click at [134, 318] on div "Medium" at bounding box center [130, 325] width 90 height 22
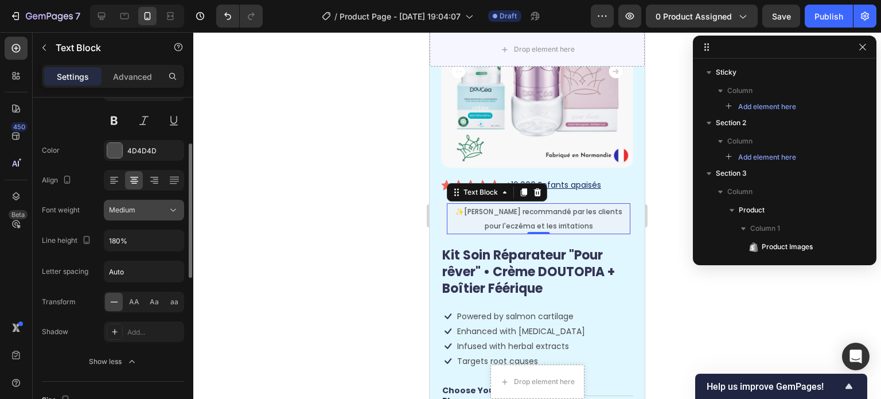
click at [154, 211] on div "Medium" at bounding box center [138, 210] width 59 height 10
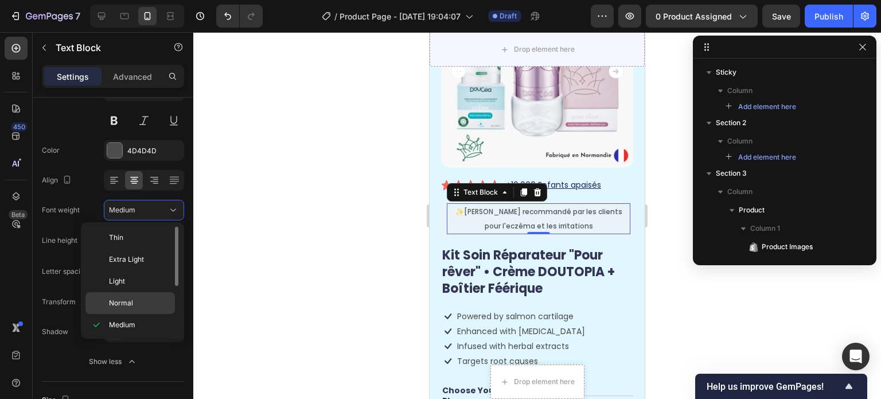
scroll to position [57, 0]
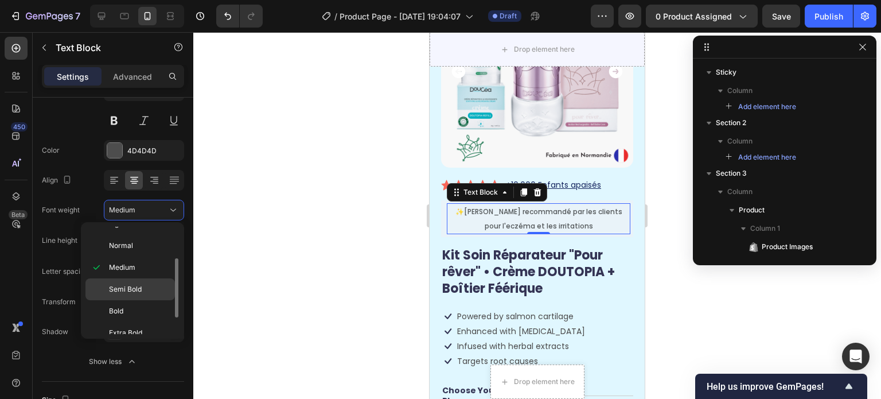
click at [145, 289] on p "Semi Bold" at bounding box center [139, 289] width 61 height 10
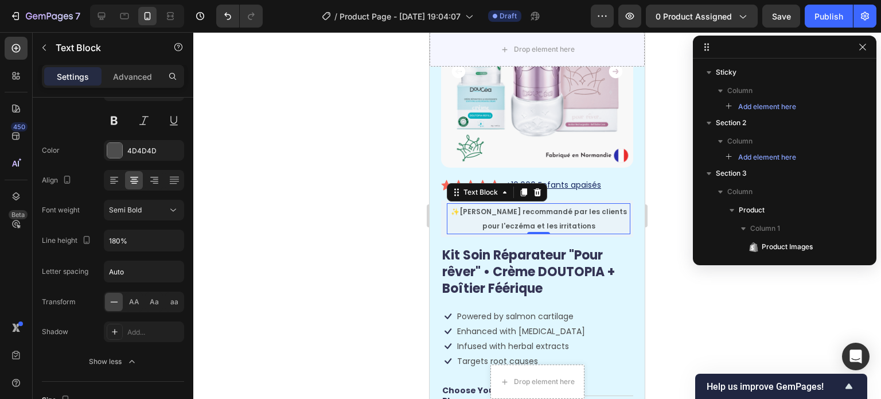
click at [293, 239] on div at bounding box center [537, 215] width 688 height 367
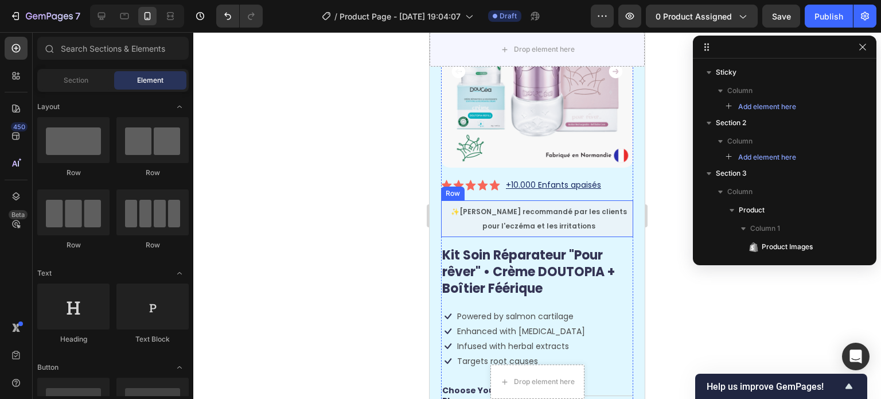
click at [442, 204] on div "✨ Très recommandé par les clients pour l'eczéma et les irritations Text Block R…" at bounding box center [537, 218] width 192 height 37
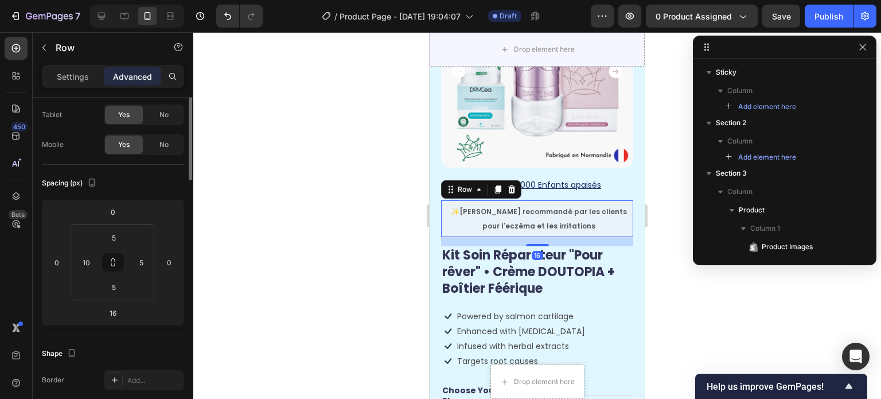
scroll to position [0, 0]
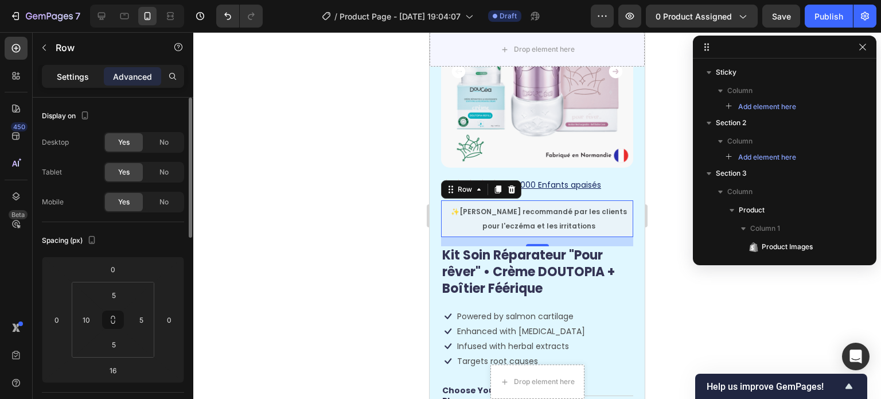
click at [72, 77] on p "Settings" at bounding box center [73, 77] width 32 height 12
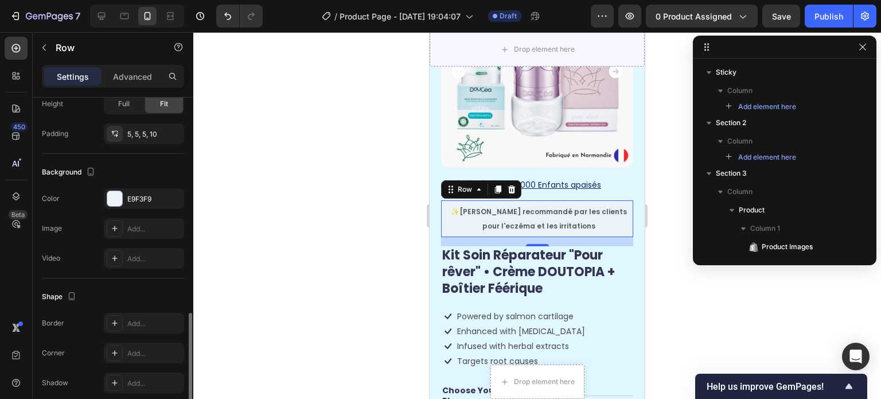
scroll to position [335, 0]
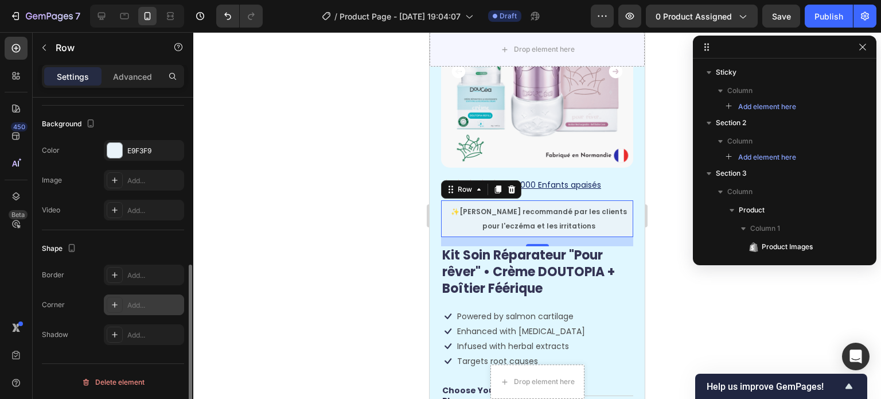
click at [112, 300] on icon at bounding box center [114, 304] width 9 height 9
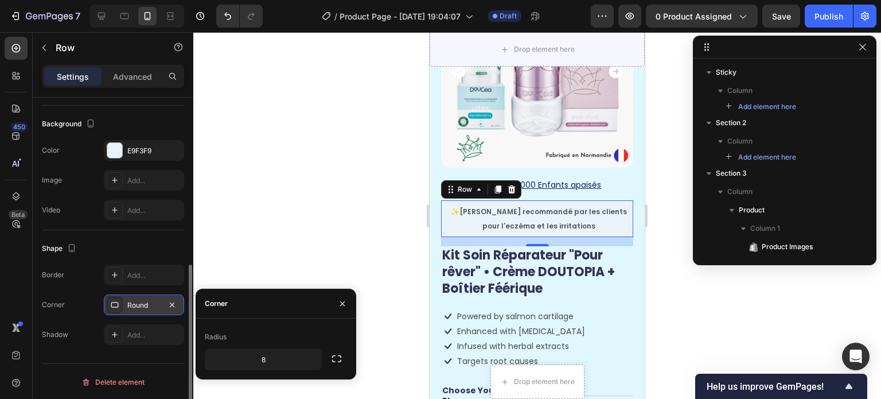
click at [294, 328] on div "Radius" at bounding box center [276, 337] width 142 height 18
click at [161, 249] on div "Shape" at bounding box center [113, 248] width 142 height 18
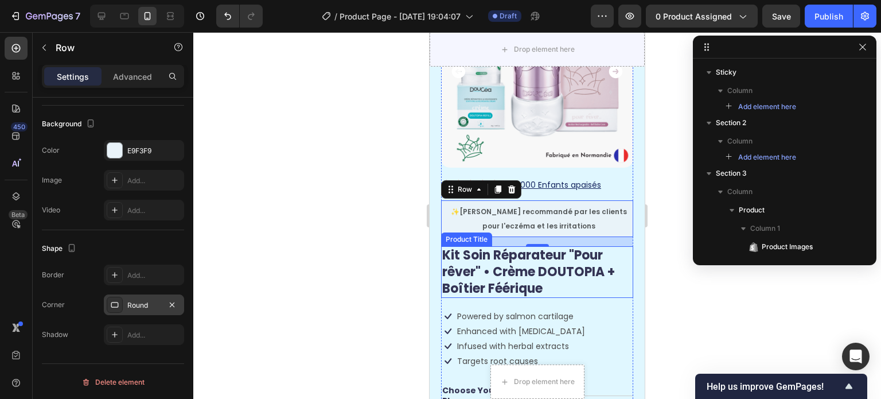
click at [495, 253] on h1 "Kit Soin Réparateur "Pour rêver" • Crème DOUTOPIA + Boîtier Féérique" at bounding box center [537, 272] width 192 height 52
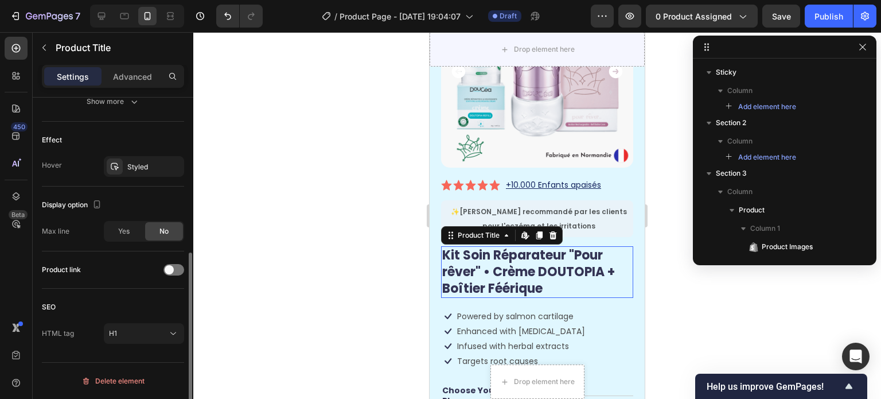
scroll to position [0, 0]
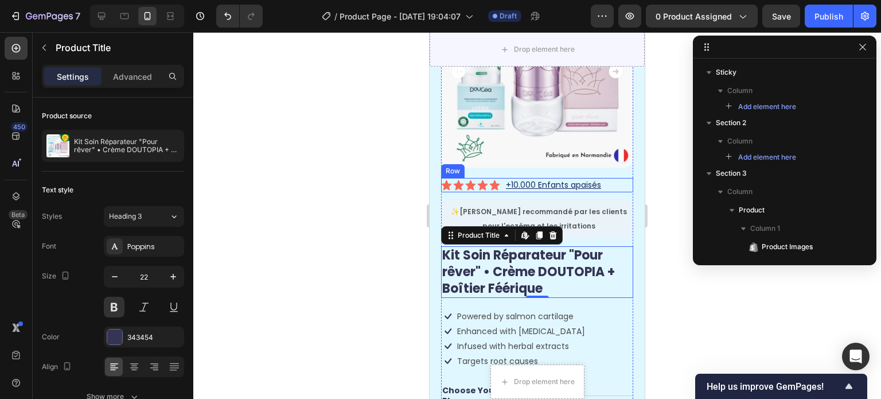
click at [604, 178] on div "Icon Icon Icon Icon Icon Icon List +10.000 Enfants apaisés Text Block Row" at bounding box center [537, 185] width 192 height 14
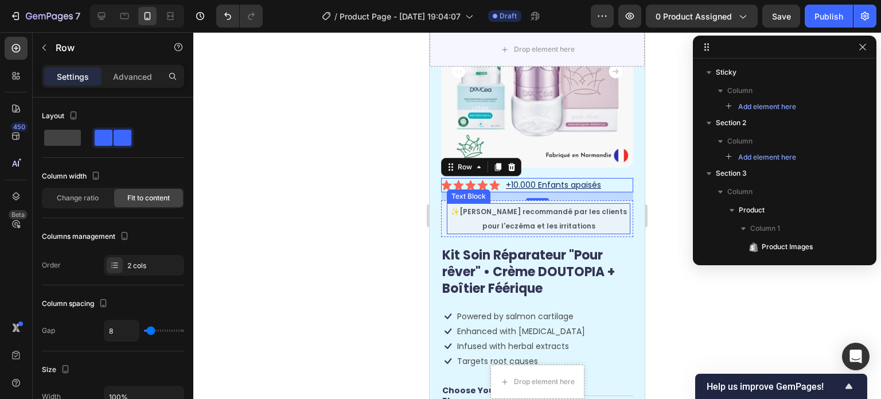
click at [592, 214] on p "✨ Très recommandé par les clients pour l'eczéma et les irritations" at bounding box center [538, 218] width 181 height 29
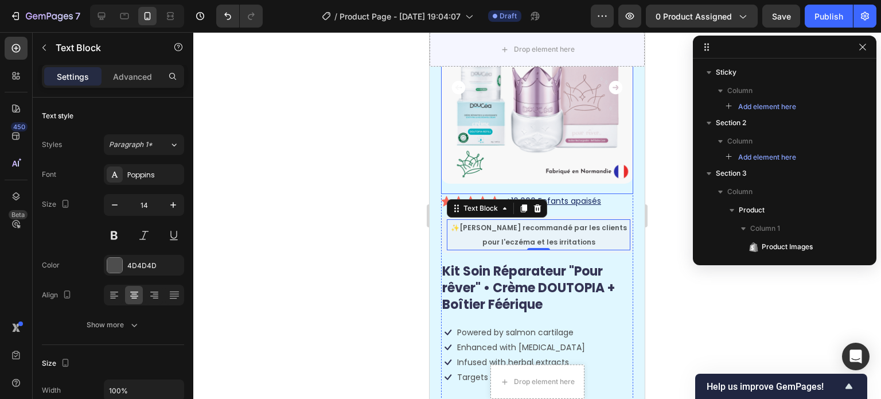
scroll to position [115, 0]
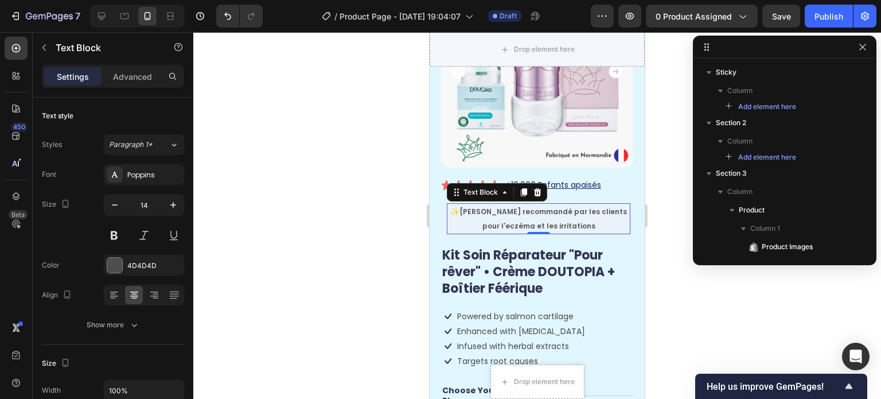
click at [593, 215] on p "✨ Très recommandé par les clients pour l'eczéma et les irritations" at bounding box center [538, 218] width 181 height 29
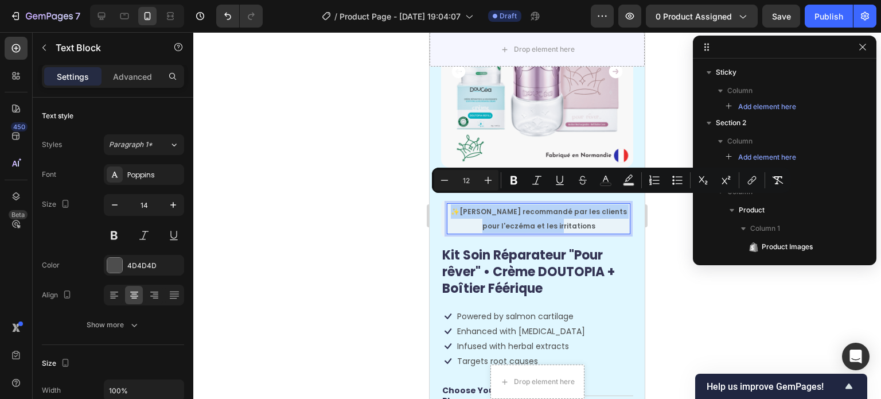
click at [593, 215] on p "✨ Très recommandé par les clients pour l'eczéma et les irritations" at bounding box center [538, 218] width 181 height 29
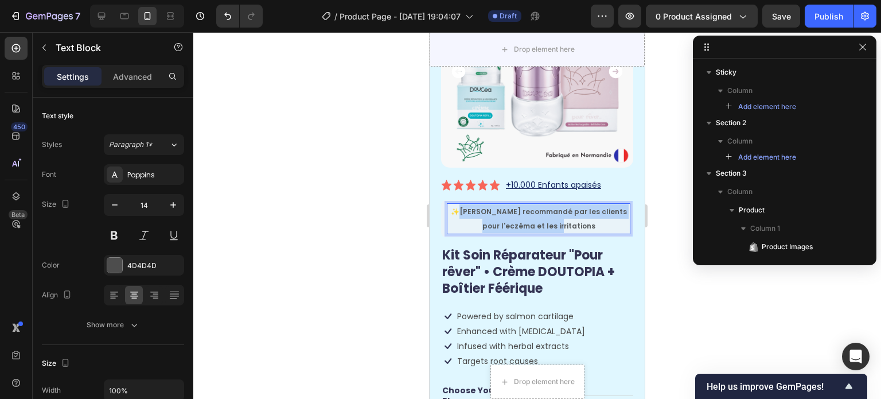
drag, startPoint x: 592, startPoint y: 215, endPoint x: 474, endPoint y: 200, distance: 119.2
click at [474, 204] on p "✨ Très recommandé par les clients pour l'eczéma et les irritations" at bounding box center [538, 218] width 181 height 29
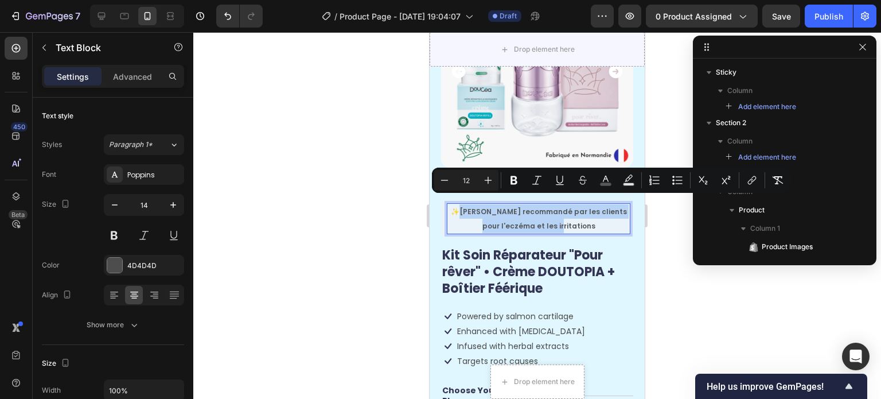
click at [475, 207] on span "Très recommandé par les clients pour l'eczéma et les irritations" at bounding box center [544, 219] width 168 height 24
drag, startPoint x: 473, startPoint y: 200, endPoint x: 578, endPoint y: 214, distance: 105.9
click at [578, 214] on p "✨ Très recommandé par les clients pour l'eczéma et les irritations" at bounding box center [538, 218] width 181 height 29
drag, startPoint x: 578, startPoint y: 214, endPoint x: 473, endPoint y: 195, distance: 107.3
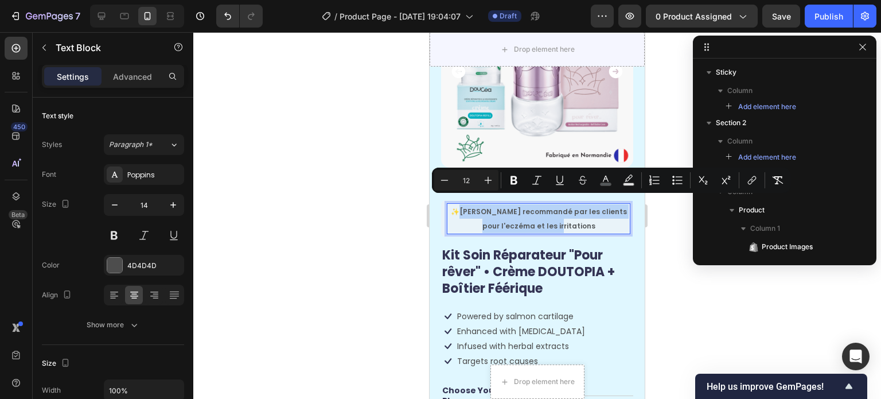
click at [473, 204] on p "✨ Très recommandé par les clients pour l'eczéma et les irritations" at bounding box center [538, 218] width 181 height 29
click at [473, 208] on p "✨ Très recommandé par les clients pour l'eczéma et les irritations" at bounding box center [538, 218] width 181 height 29
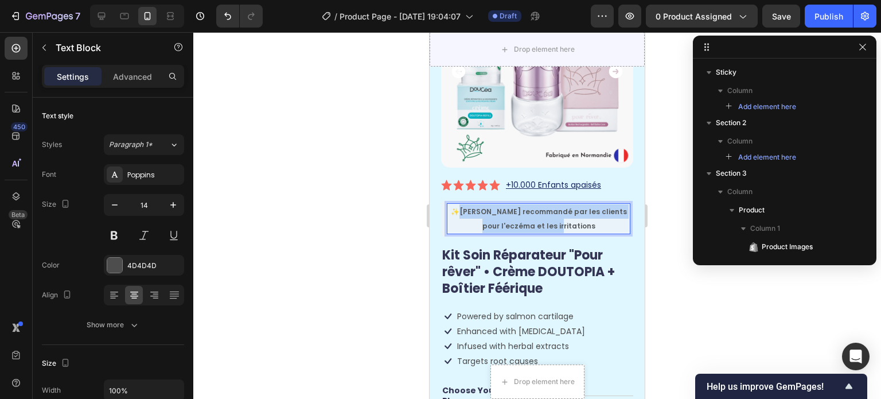
drag, startPoint x: 473, startPoint y: 203, endPoint x: 589, endPoint y: 215, distance: 117.2
click at [589, 215] on p "✨ Très recommandé par les clients pour l'eczéma et les irritations" at bounding box center [538, 218] width 181 height 29
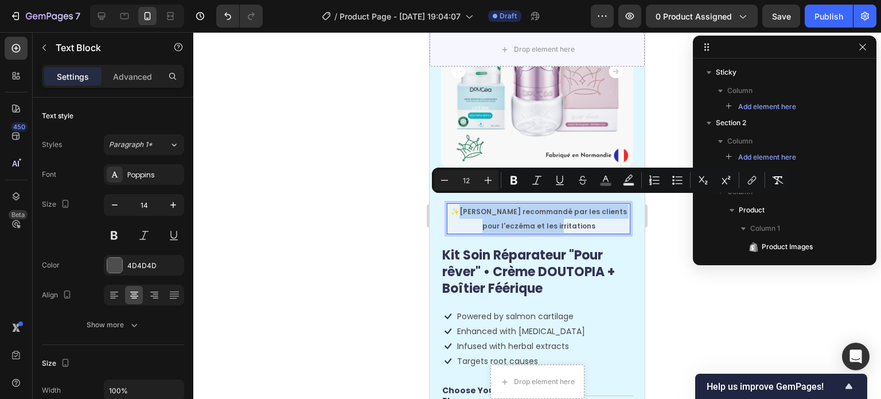
click at [589, 215] on p "✨ Très recommandé par les clients pour l'eczéma et les irritations" at bounding box center [538, 218] width 181 height 29
drag, startPoint x: 565, startPoint y: 215, endPoint x: 475, endPoint y: 201, distance: 91.2
click at [475, 204] on p "✨ Très recommandé par les clients pour l'eczéma et les irritations" at bounding box center [538, 218] width 181 height 29
click at [475, 207] on span "Très recommandé par les clients pour l'eczéma et les irritations" at bounding box center [544, 219] width 168 height 24
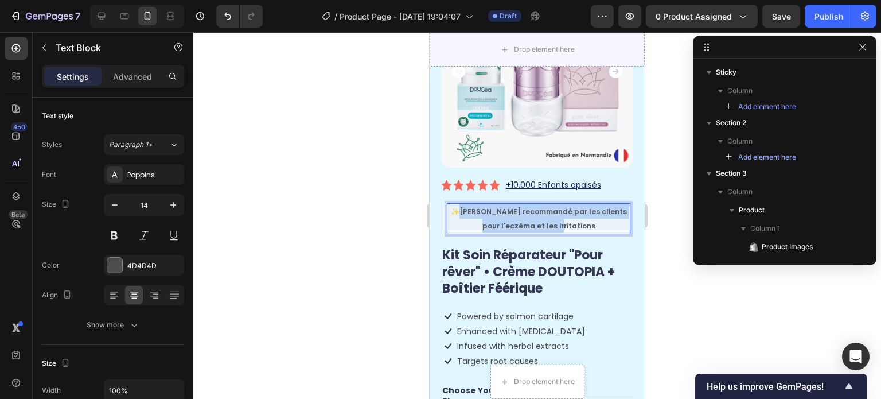
drag, startPoint x: 475, startPoint y: 201, endPoint x: 614, endPoint y: 213, distance: 140.0
click at [614, 213] on p "✨ Très recommandé par les clients pour l'eczéma et les irritations" at bounding box center [538, 218] width 181 height 29
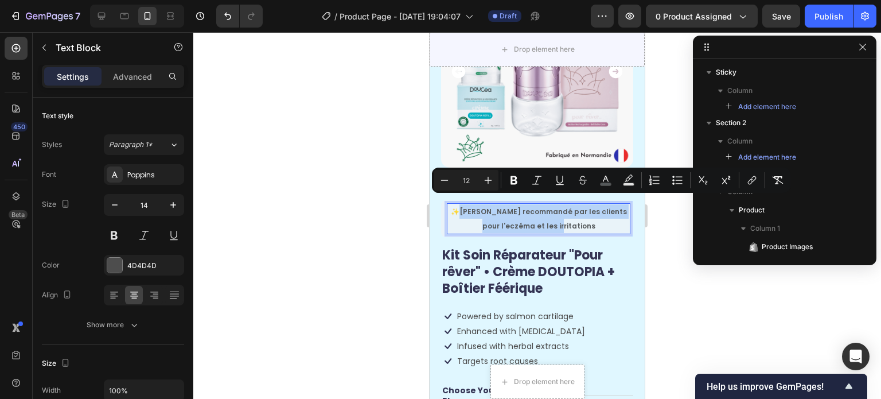
click at [612, 215] on p "✨ Très recommandé par les clients pour l'eczéma et les irritations" at bounding box center [538, 218] width 181 height 29
drag, startPoint x: 558, startPoint y: 210, endPoint x: 469, endPoint y: 196, distance: 90.1
click at [469, 204] on p "✨ Très recommandé par les clients pour l'eczéma et les irritations" at bounding box center [538, 218] width 181 height 29
click at [509, 208] on p "✨ Très recommandé par les clients pour l'eczéma et les irritations" at bounding box center [538, 218] width 181 height 29
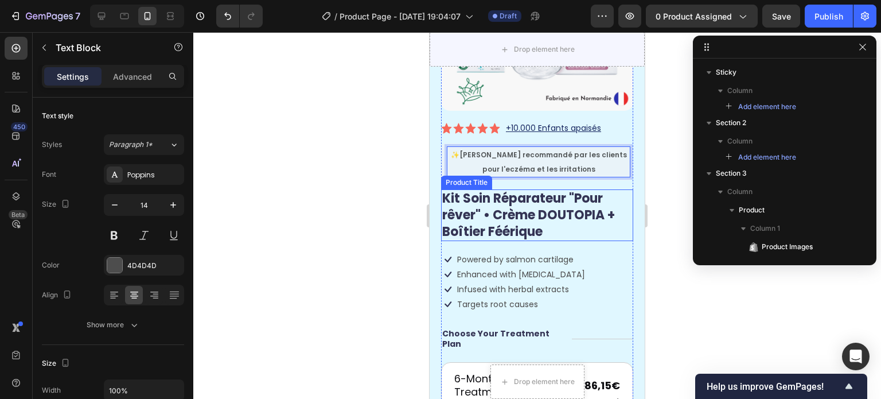
scroll to position [172, 0]
click at [549, 209] on h1 "Kit Soin Réparateur "Pour rêver" • Crème DOUTOPIA + Boîtier Féérique" at bounding box center [537, 215] width 192 height 52
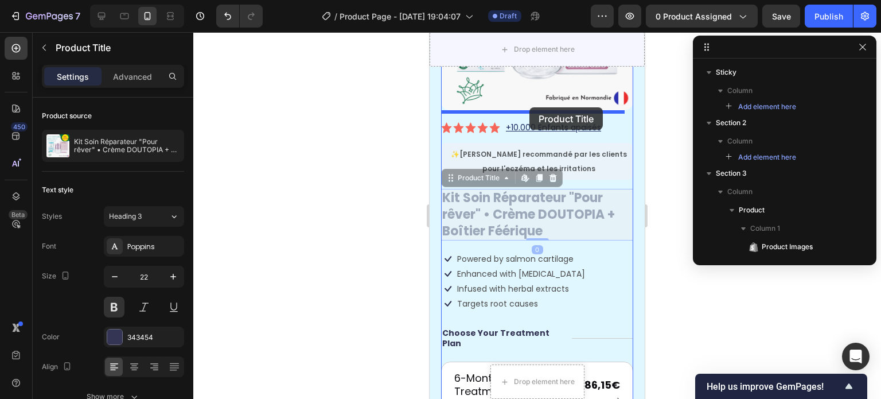
drag, startPoint x: 528, startPoint y: 209, endPoint x: 530, endPoint y: 107, distance: 102.1
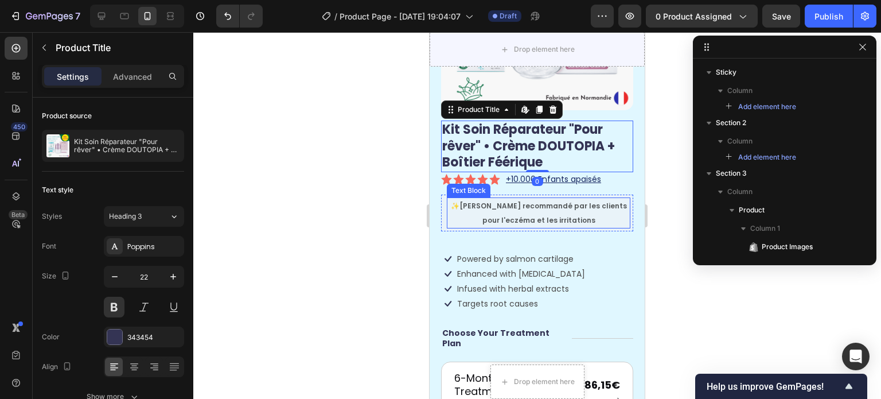
click at [594, 204] on p "✨ Très recommandé par les clients pour l'eczéma et les irritations" at bounding box center [538, 213] width 181 height 29
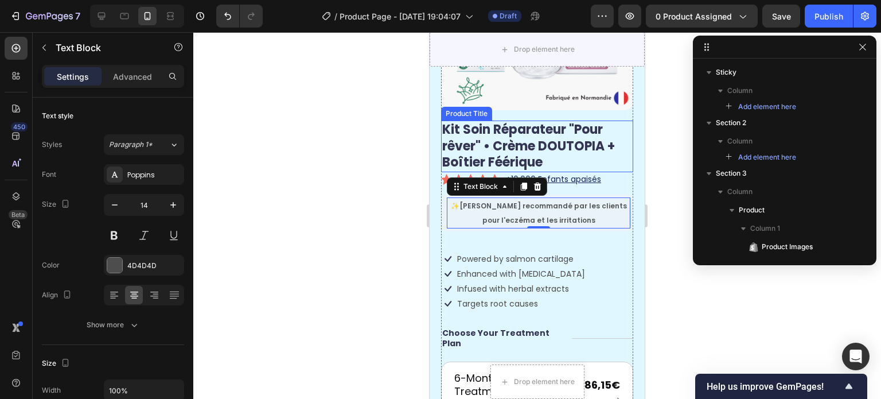
click at [527, 147] on h1 "Kit Soin Réparateur "Pour rêver" • Crème DOUTOPIA + Boîtier Féérique" at bounding box center [537, 147] width 192 height 52
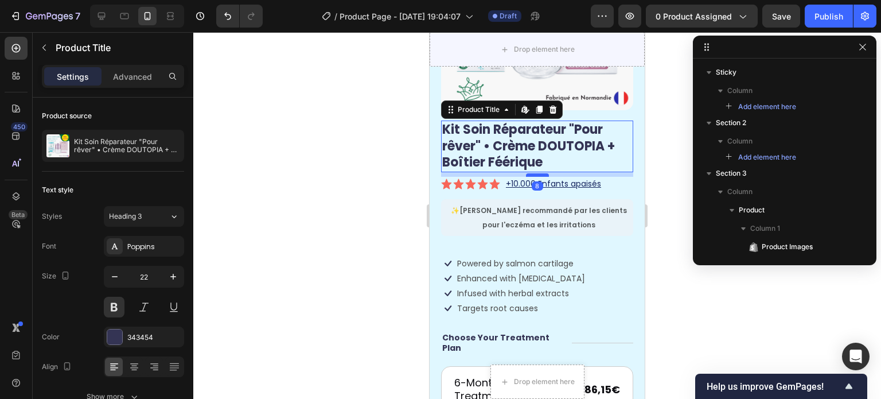
click at [532, 173] on div at bounding box center [537, 174] width 23 height 3
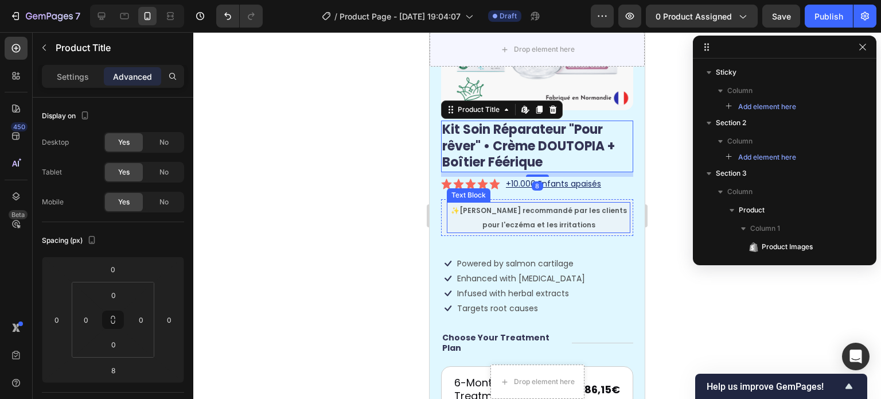
click at [571, 212] on span "Très recommandé par les clients pour l'eczéma et les irritations" at bounding box center [544, 217] width 168 height 24
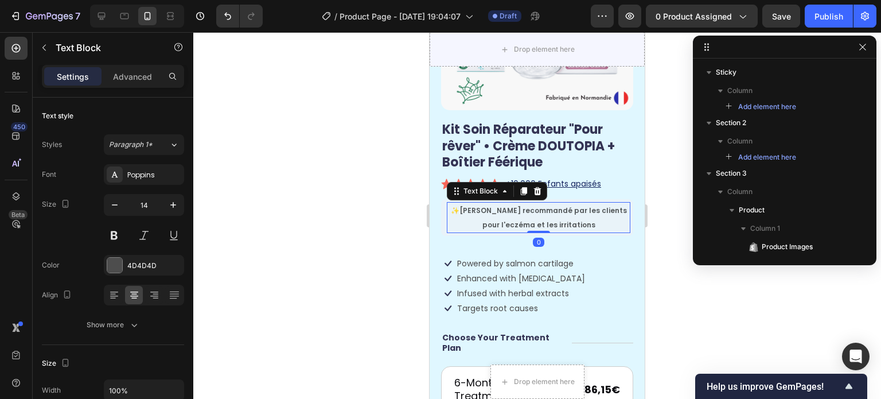
click at [675, 295] on div at bounding box center [537, 215] width 688 height 367
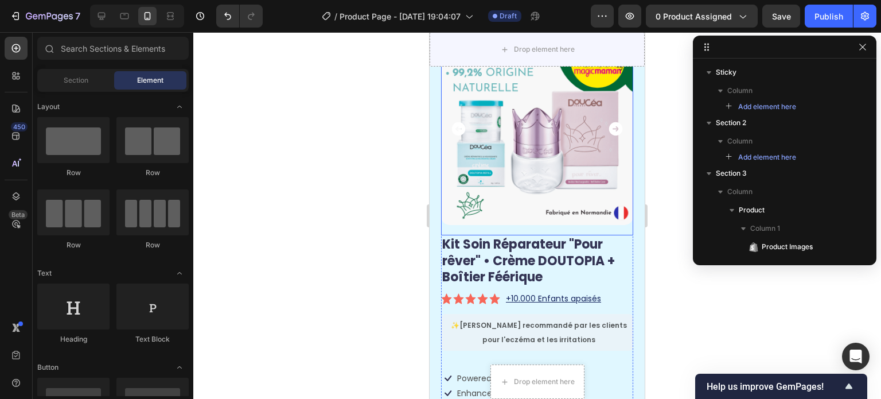
scroll to position [115, 0]
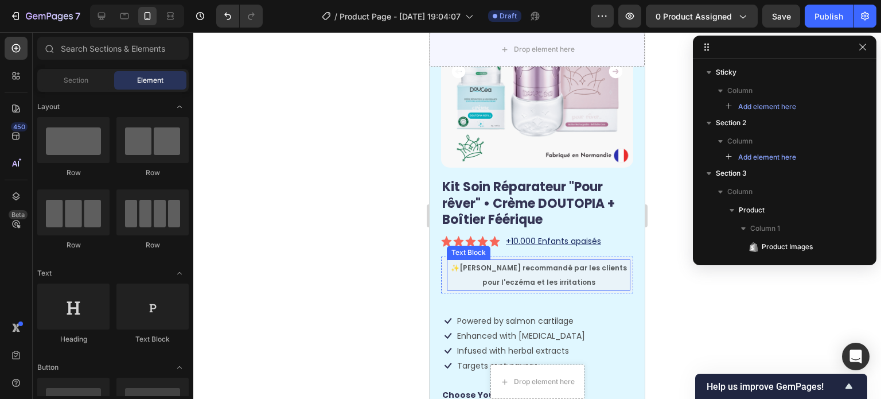
click at [572, 276] on span "Très recommandé par les clients pour l'eczéma et les irritations" at bounding box center [544, 275] width 168 height 24
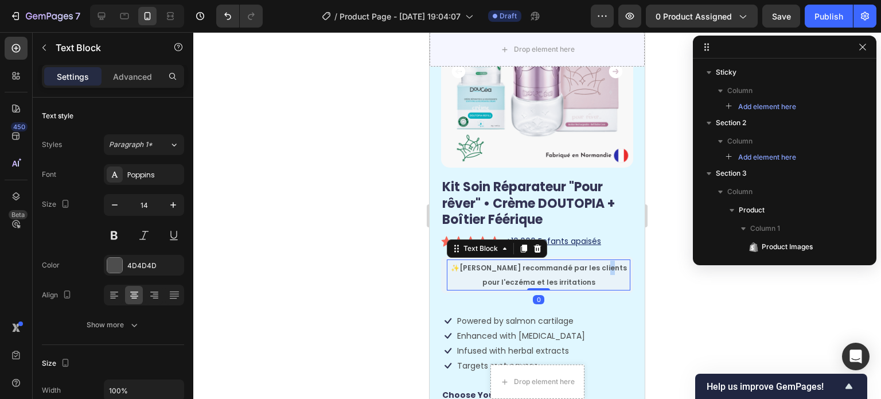
click at [611, 261] on p "✨ Très recommandé par les clients pour l'eczéma et les irritations" at bounding box center [538, 275] width 181 height 29
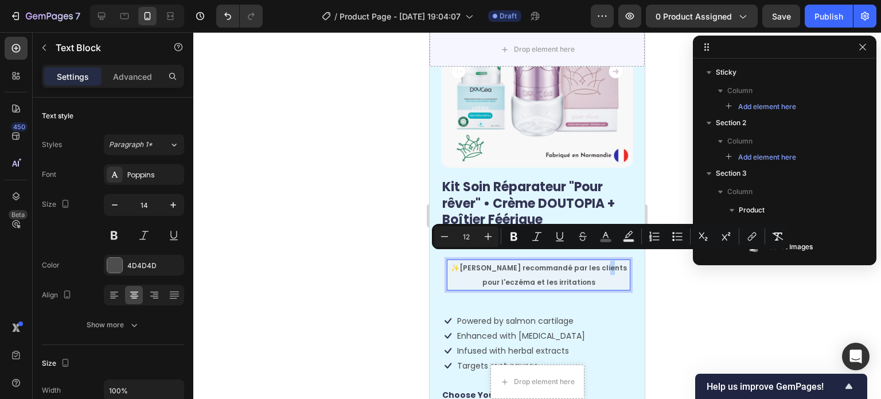
click at [608, 261] on p "✨ Très recommandé par les clients pour l'eczéma et les irritations" at bounding box center [538, 275] width 181 height 29
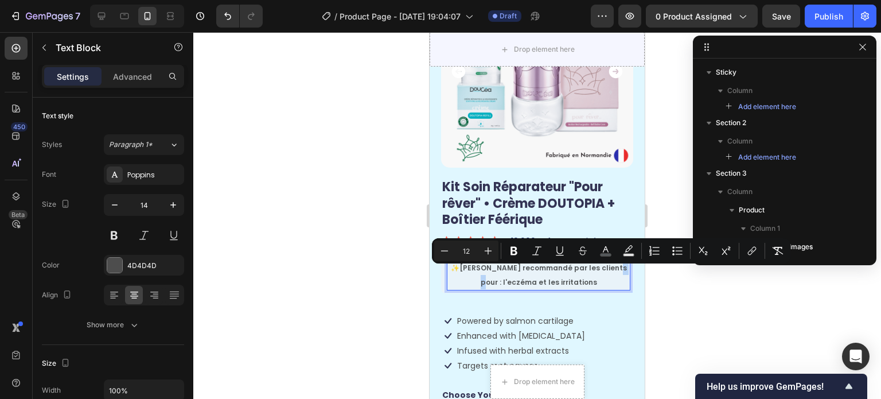
drag, startPoint x: 499, startPoint y: 275, endPoint x: 489, endPoint y: 275, distance: 9.8
click at [489, 275] on p "✨ Très recommandé par les clients pour : l'eczéma et les irritations" at bounding box center [538, 275] width 181 height 29
drag, startPoint x: 544, startPoint y: 273, endPoint x: 522, endPoint y: 274, distance: 21.8
click at [522, 274] on span "Très recommandé par les clients pour : Eczéma et les irritations" at bounding box center [543, 275] width 145 height 24
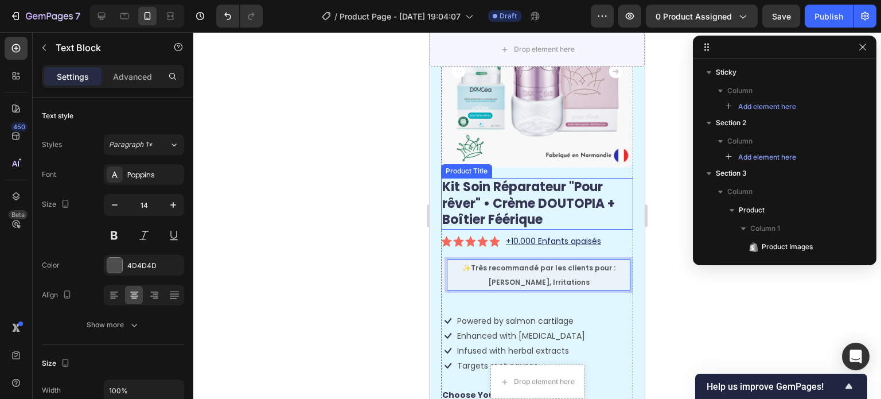
scroll to position [172, 0]
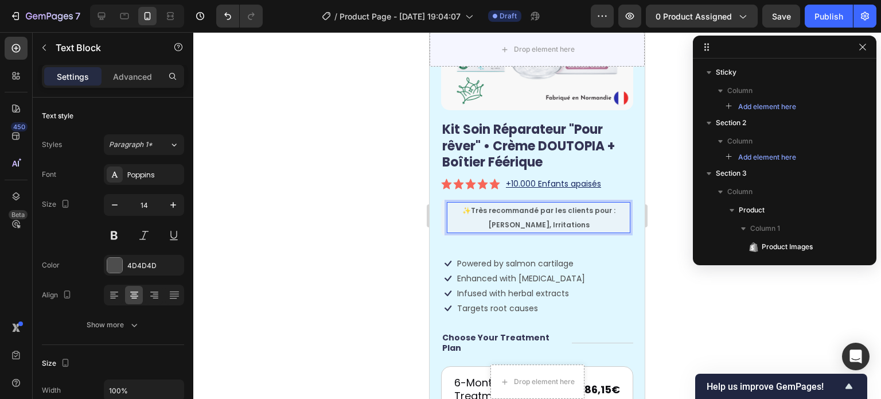
click at [663, 297] on div at bounding box center [537, 215] width 688 height 367
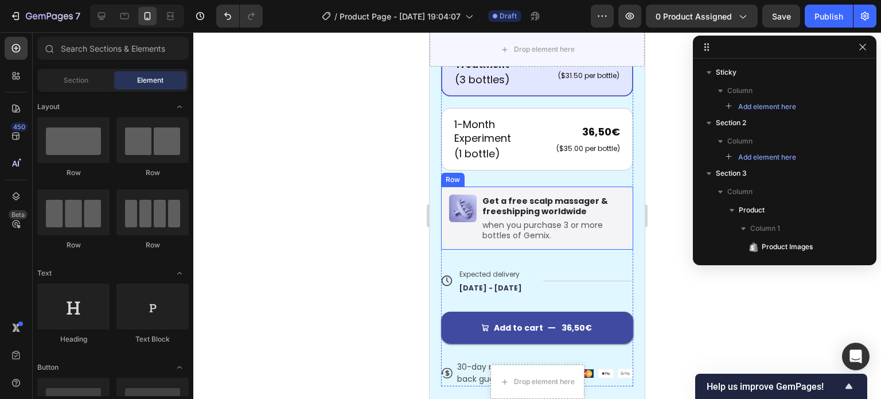
scroll to position [631, 0]
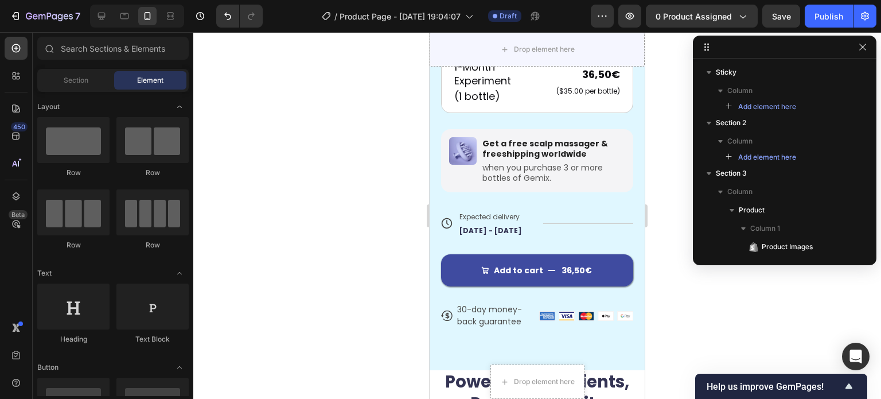
click at [371, 203] on div at bounding box center [537, 215] width 688 height 367
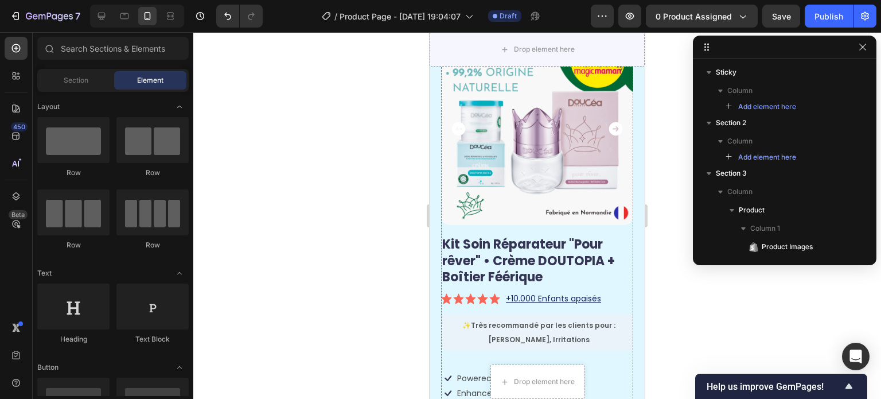
scroll to position [172, 0]
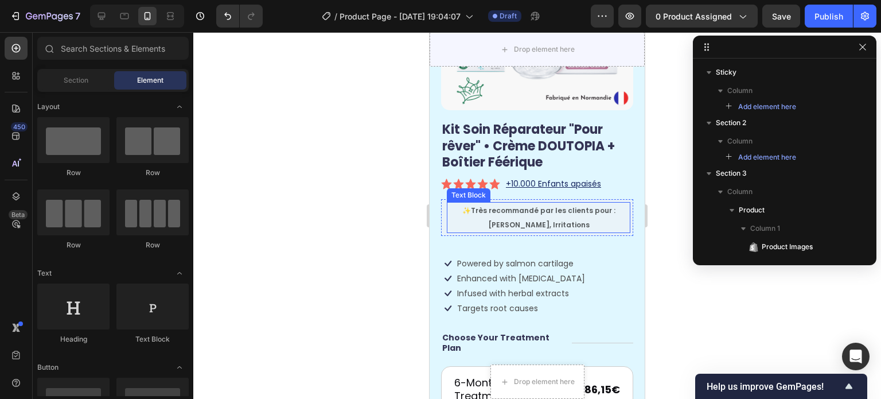
click at [578, 213] on p "✨ Très recommandé par les clients pour : Eczéma, Irritations" at bounding box center [538, 217] width 181 height 29
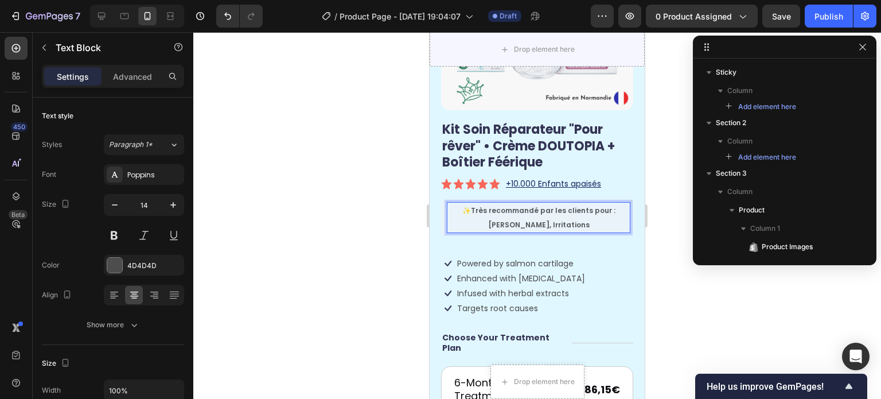
click at [532, 215] on span "Très recommandé par les clients pour : Eczéma, Irritations" at bounding box center [543, 217] width 145 height 24
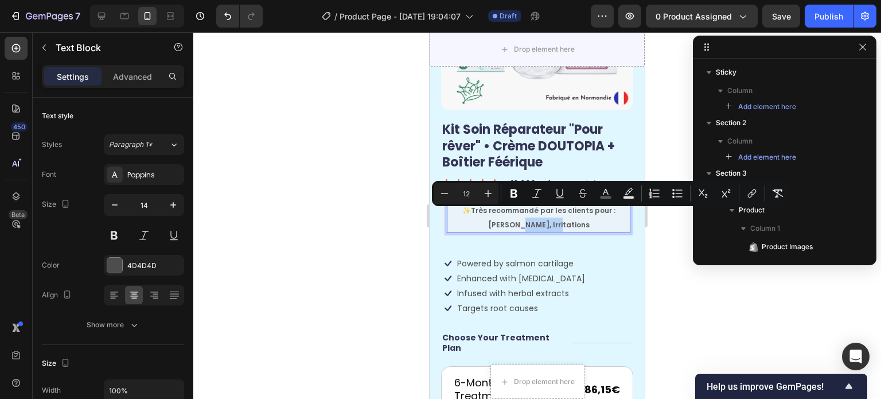
click at [532, 215] on span "Très recommandé par les clients pour : Eczéma, Irritations" at bounding box center [543, 217] width 145 height 24
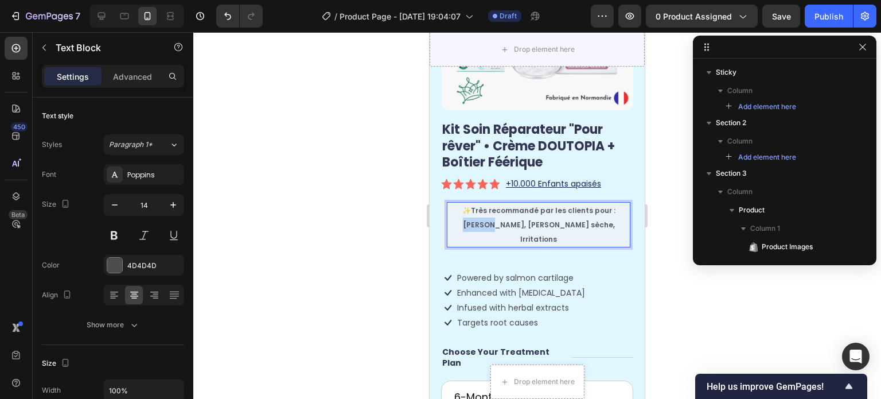
drag, startPoint x: 508, startPoint y: 217, endPoint x: 477, endPoint y: 217, distance: 31.6
click at [477, 217] on p "✨ Très recommandé par les clients pour : Eczéma, Peau sèche, Irritations" at bounding box center [538, 225] width 181 height 44
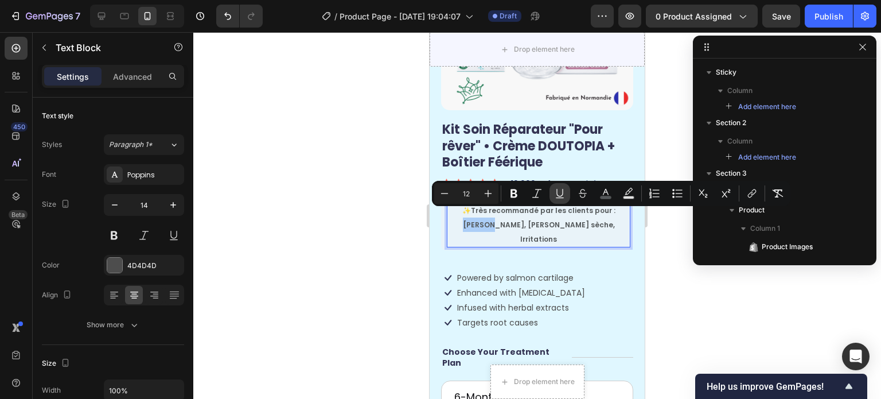
click at [555, 191] on icon "Editor contextual toolbar" at bounding box center [559, 193] width 11 height 11
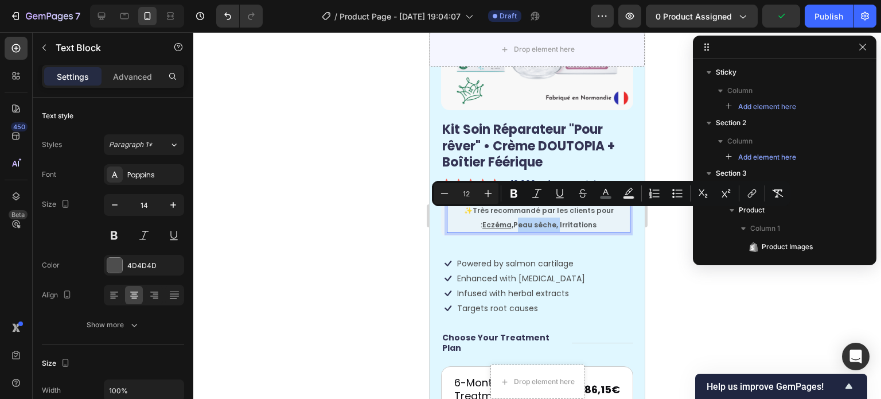
drag, startPoint x: 511, startPoint y: 215, endPoint x: 553, endPoint y: 215, distance: 41.9
click at [553, 215] on span "Très recommandé par les clients pour : Eczéma, Peau sèche, Irritations" at bounding box center [543, 217] width 141 height 24
click at [562, 192] on icon "Editor contextual toolbar" at bounding box center [559, 193] width 11 height 11
click at [565, 215] on span "Très recommandé par les clients pour : Eczéma, Peau sèche, Irritations" at bounding box center [543, 217] width 141 height 24
drag, startPoint x: 554, startPoint y: 215, endPoint x: 592, endPoint y: 217, distance: 37.9
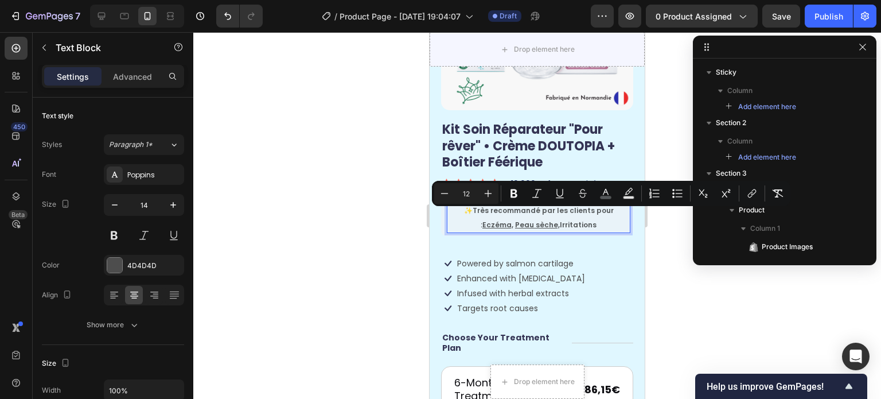
click at [592, 217] on p "✨ Très recommandé par les clients pour : Eczéma, Peau sèche, Irritations" at bounding box center [538, 217] width 181 height 29
click at [555, 189] on icon "Editor contextual toolbar" at bounding box center [559, 193] width 11 height 11
click at [597, 214] on p "✨ Très recommandé par les clients pour : Eczéma, Peau sèche, Irritations" at bounding box center [538, 217] width 181 height 29
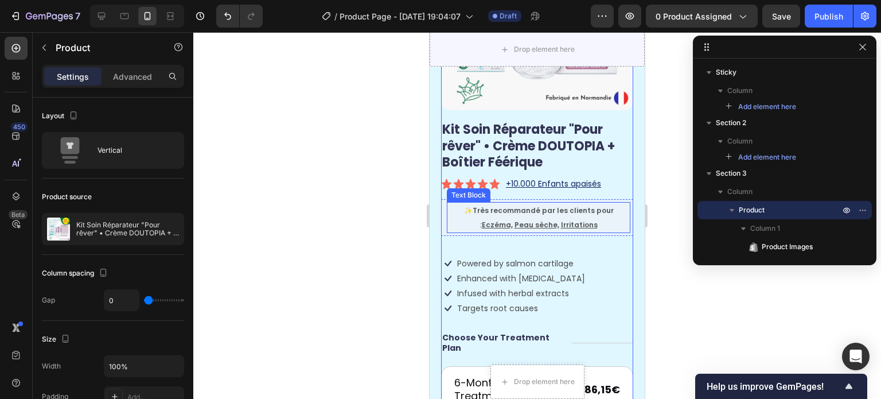
click at [607, 215] on p "✨ Très recommandé par les clients pour : Eczéma, Peau sèche, Irritations" at bounding box center [538, 217] width 181 height 29
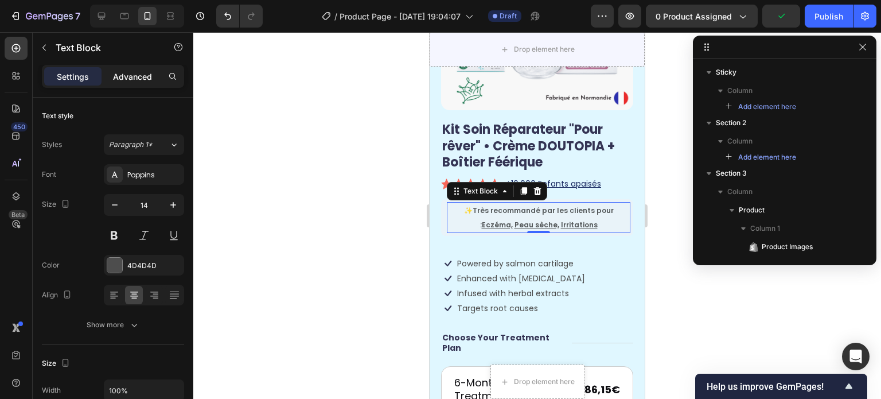
click at [139, 71] on p "Advanced" at bounding box center [132, 77] width 39 height 12
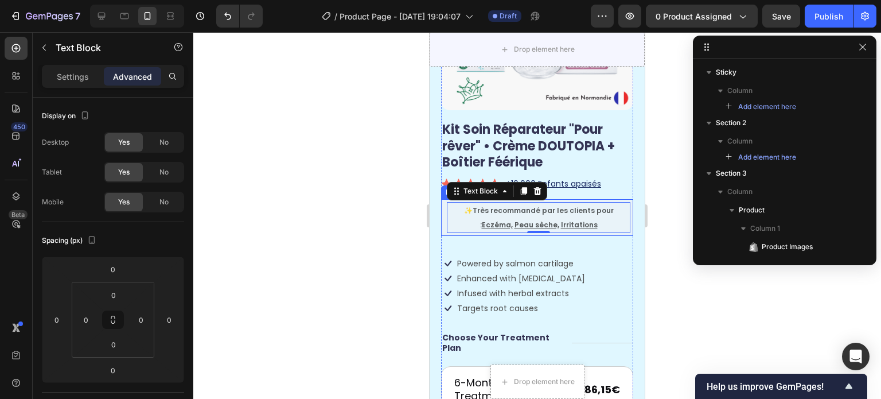
click at [443, 199] on div "✨ Très recommandé par les clients pour : Eczéma, Peau sèche, Irritations Text B…" at bounding box center [537, 217] width 192 height 37
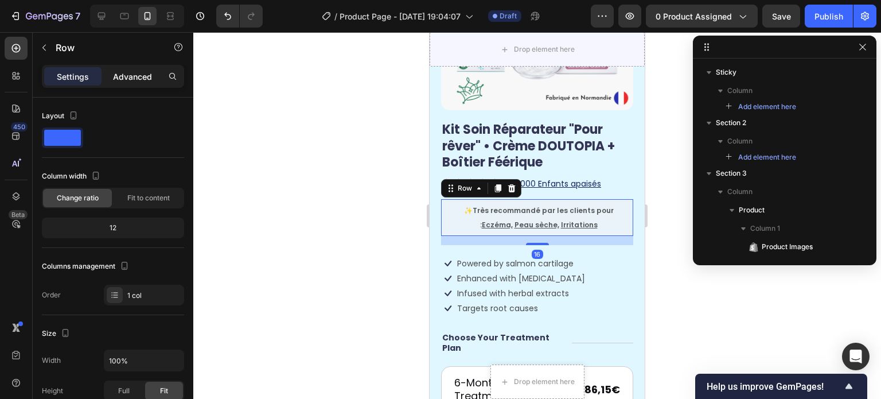
click at [145, 72] on p "Advanced" at bounding box center [132, 77] width 39 height 12
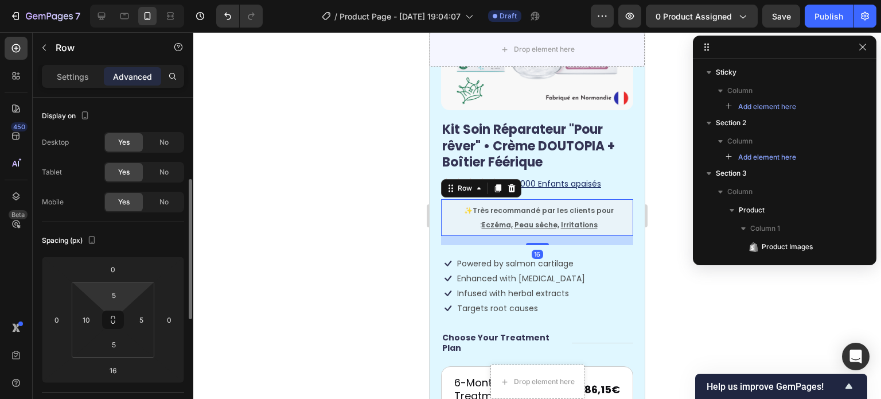
scroll to position [57, 0]
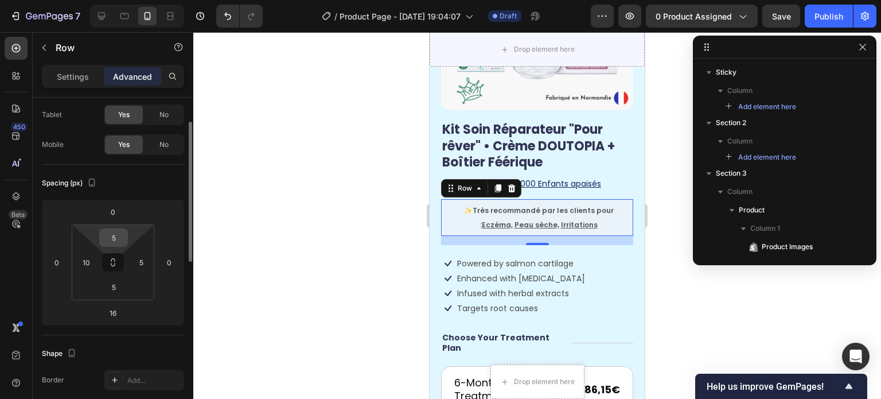
click at [122, 236] on input "5" at bounding box center [113, 237] width 23 height 17
type input "3"
click at [111, 289] on input "5" at bounding box center [113, 286] width 23 height 17
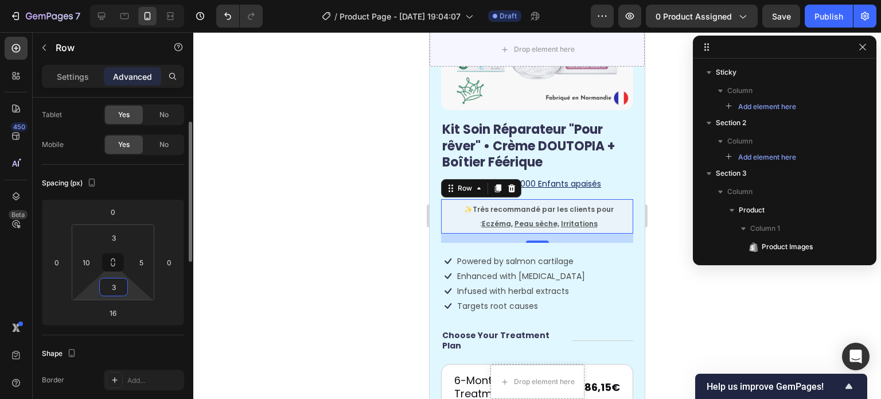
type input "3"
click at [147, 183] on div "Spacing (px)" at bounding box center [113, 183] width 142 height 18
click at [570, 272] on div "Icon Enhanced with biotin Text Block Row" at bounding box center [513, 276] width 145 height 15
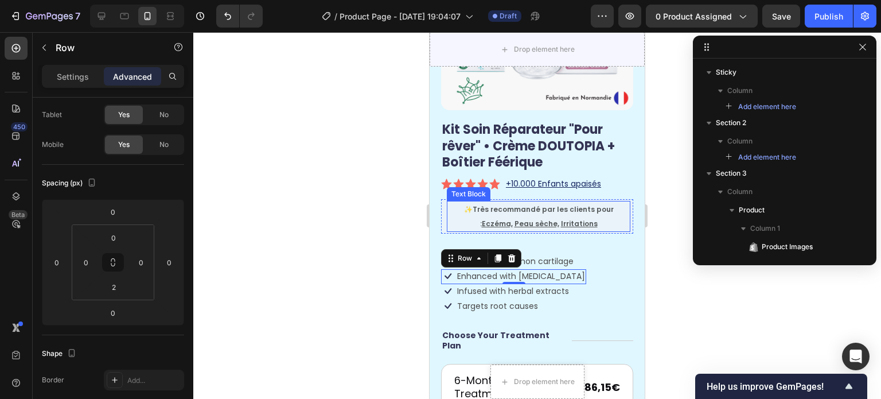
click at [592, 213] on p "✨ Très recommandé par les clients pour : Eczéma, Peau sèche, Irritations" at bounding box center [538, 216] width 181 height 29
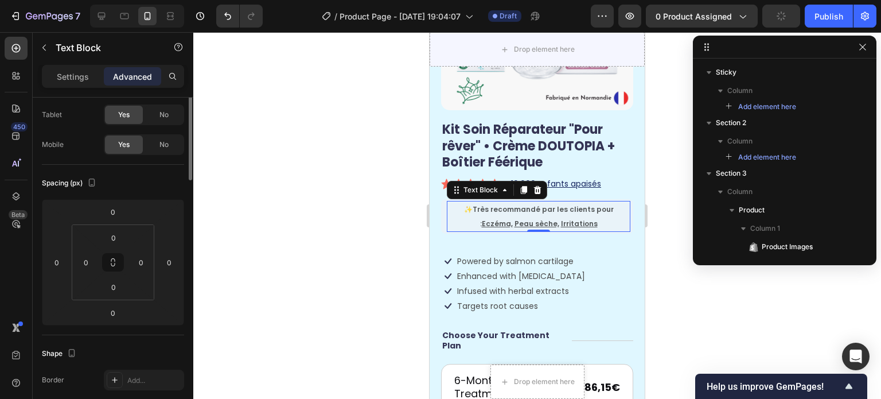
scroll to position [0, 0]
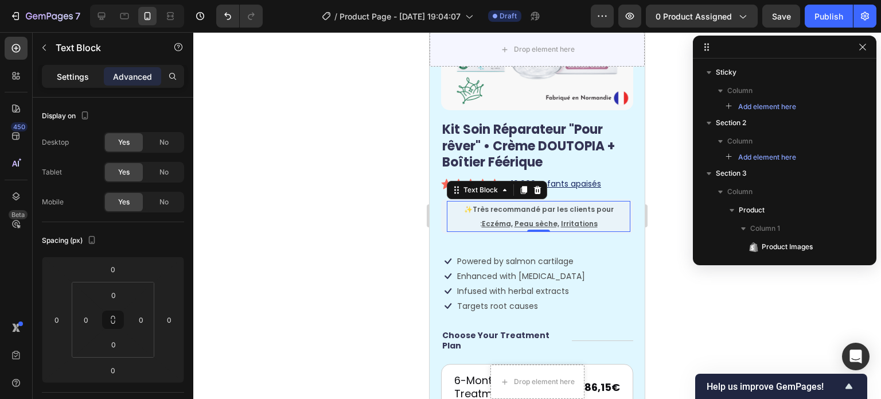
click at [68, 68] on div "Settings" at bounding box center [72, 76] width 57 height 18
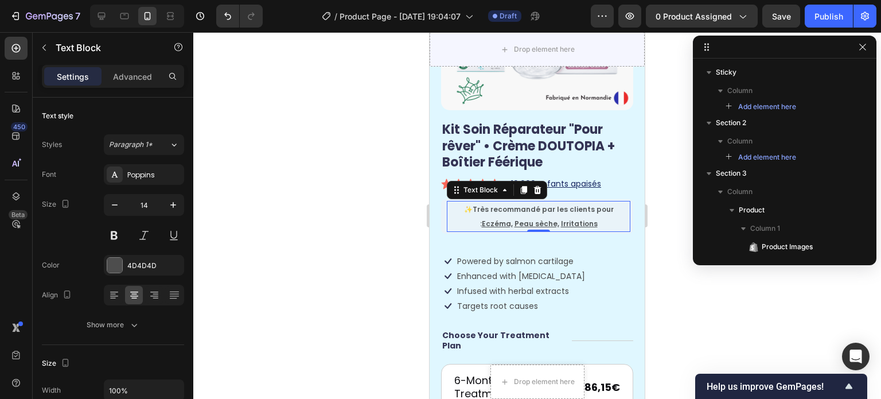
click at [135, 85] on div "Settings Advanced" at bounding box center [113, 76] width 142 height 23
click at [138, 83] on div "Advanced" at bounding box center [132, 76] width 57 height 18
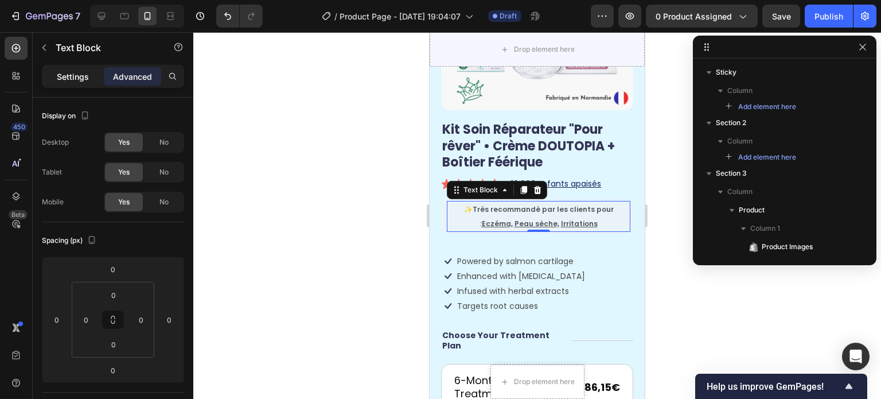
click at [80, 74] on p "Settings" at bounding box center [73, 77] width 32 height 12
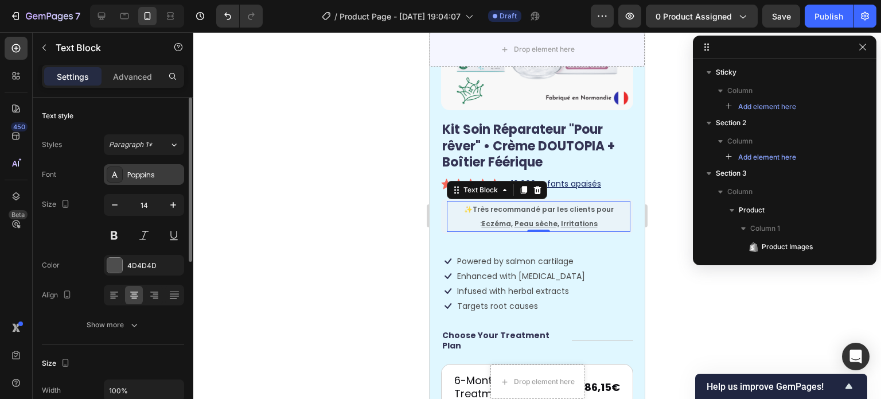
click at [154, 181] on div "Poppins" at bounding box center [144, 174] width 80 height 21
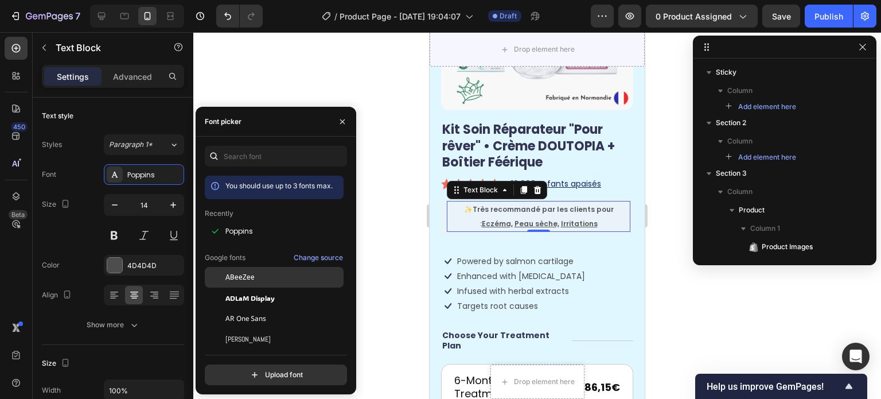
click at [247, 281] on span "ABeeZee" at bounding box center [240, 277] width 29 height 10
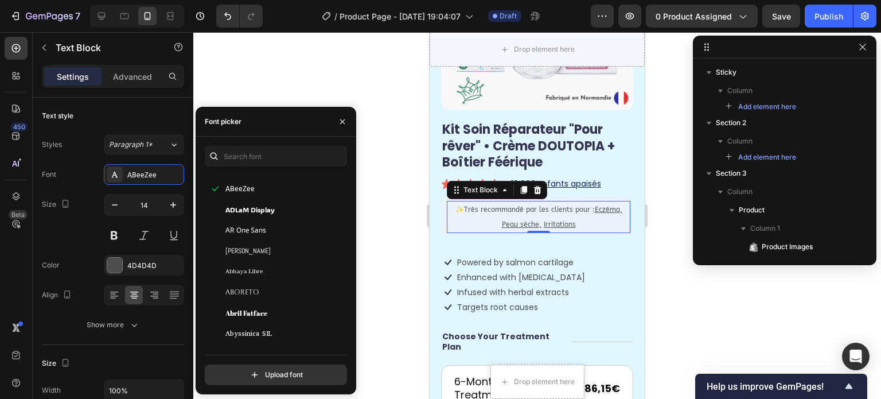
scroll to position [115, 0]
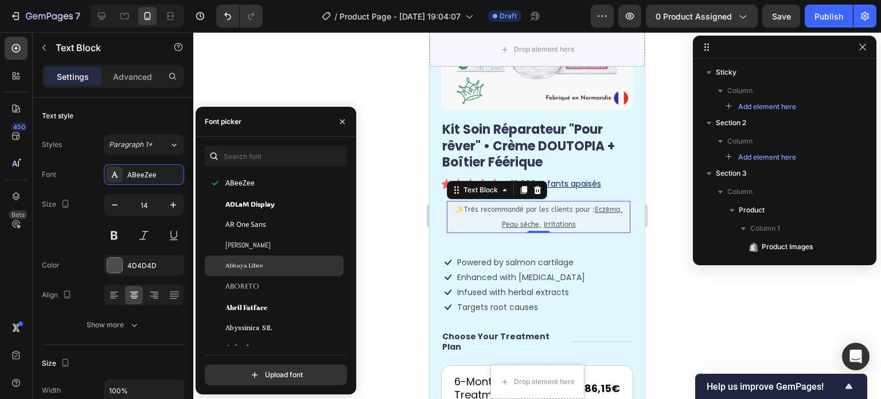
click at [286, 266] on div "Abhaya Libre" at bounding box center [284, 266] width 116 height 10
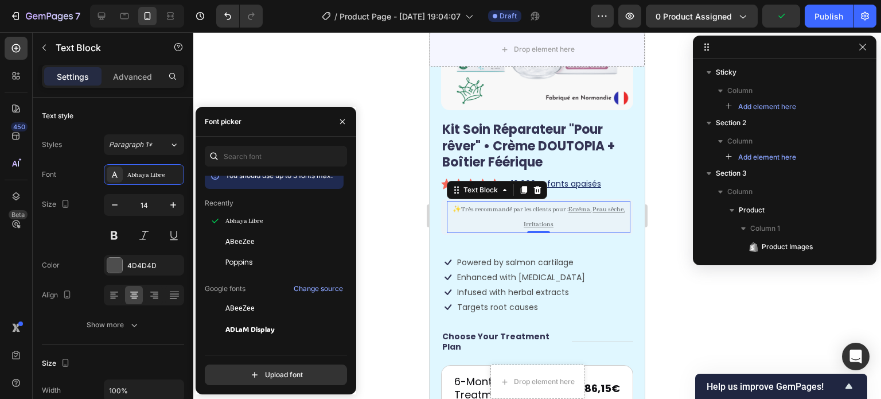
scroll to position [0, 0]
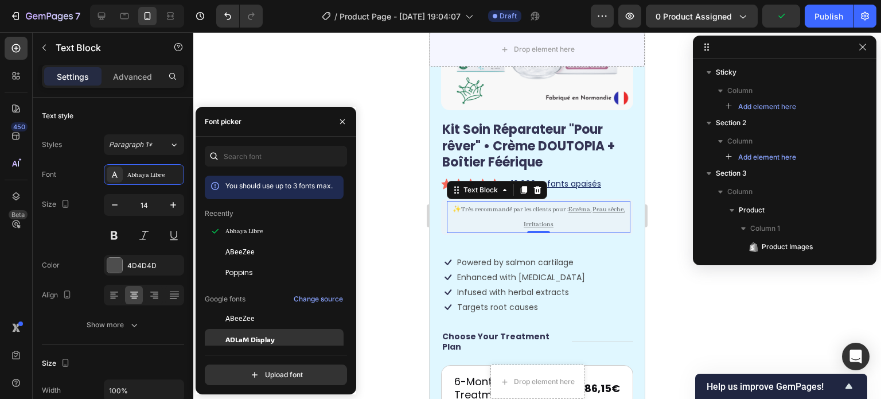
click at [259, 334] on span "ADLaM Display" at bounding box center [250, 339] width 49 height 10
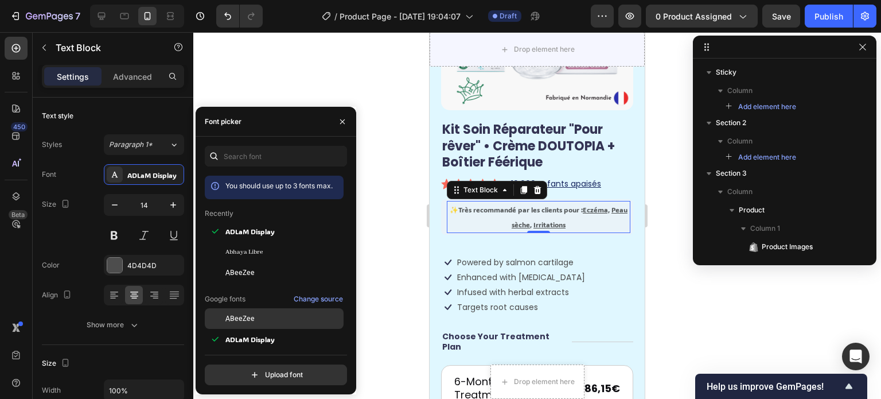
click at [264, 312] on div "ABeeZee" at bounding box center [274, 318] width 139 height 21
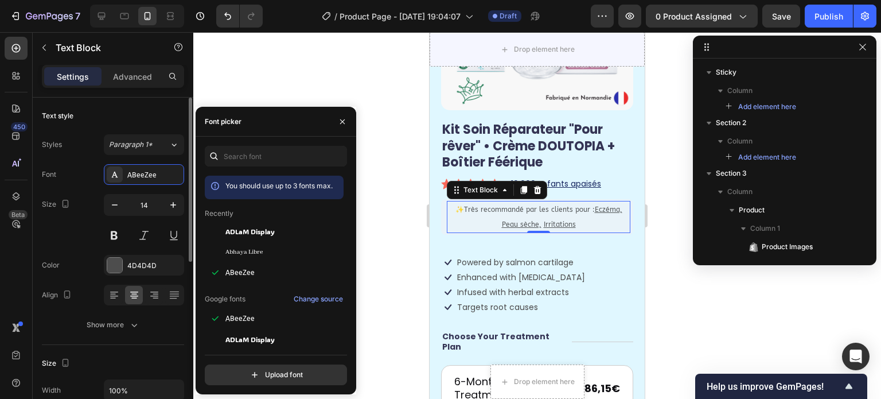
click at [154, 114] on div "Text style" at bounding box center [113, 116] width 142 height 18
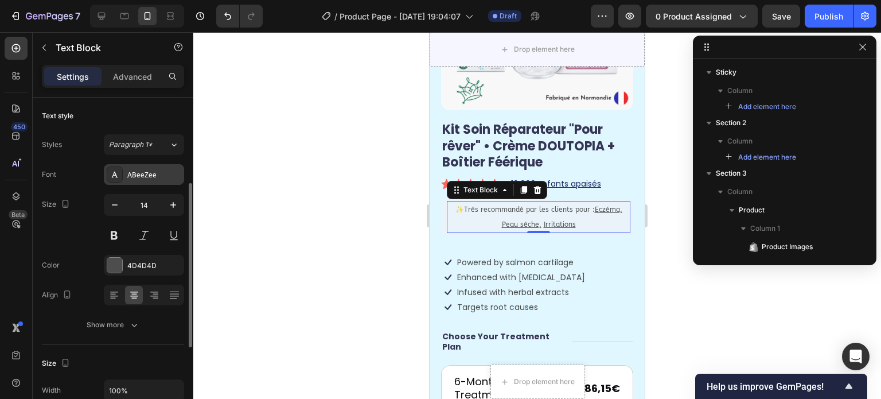
scroll to position [57, 0]
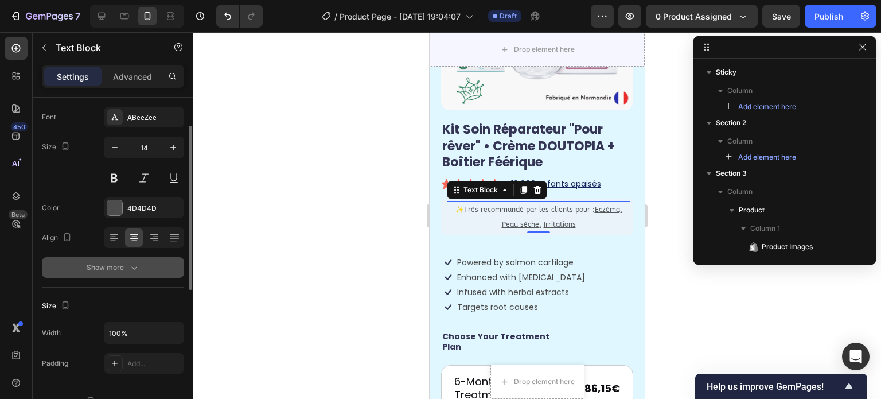
click at [137, 273] on button "Show more" at bounding box center [113, 267] width 142 height 21
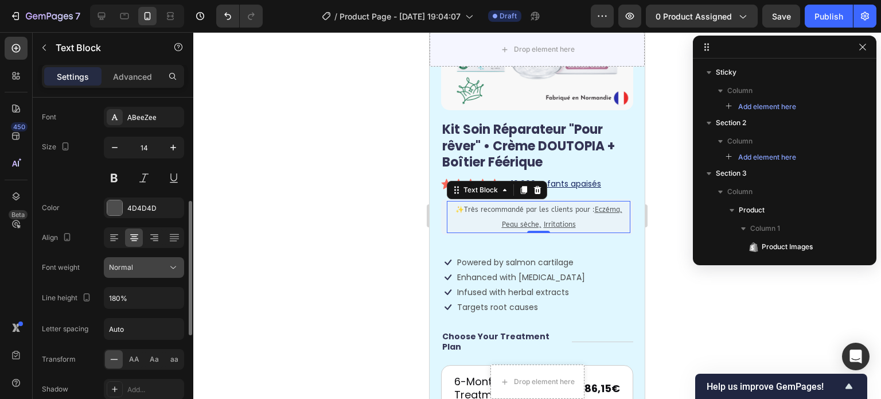
scroll to position [115, 0]
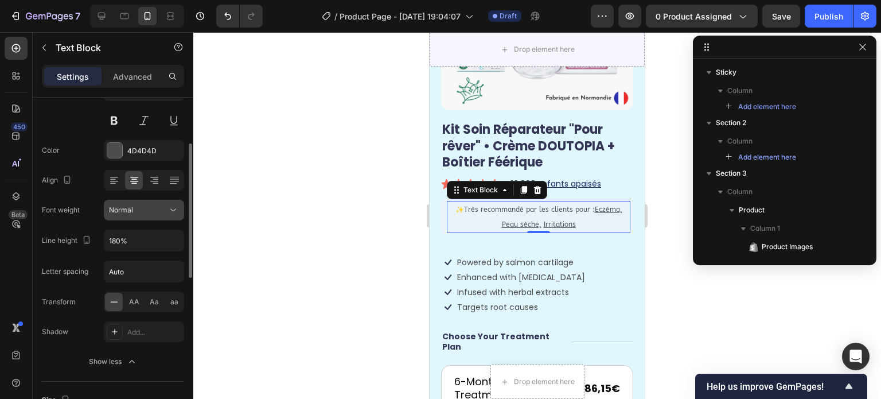
click at [142, 204] on div "Normal" at bounding box center [144, 209] width 70 height 11
click at [143, 207] on div "Normal" at bounding box center [138, 210] width 59 height 10
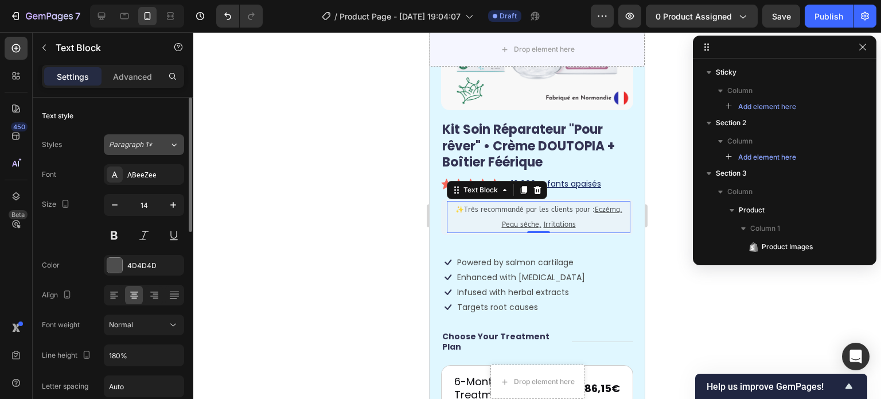
click at [137, 142] on span "Paragraph 1*" at bounding box center [131, 144] width 44 height 10
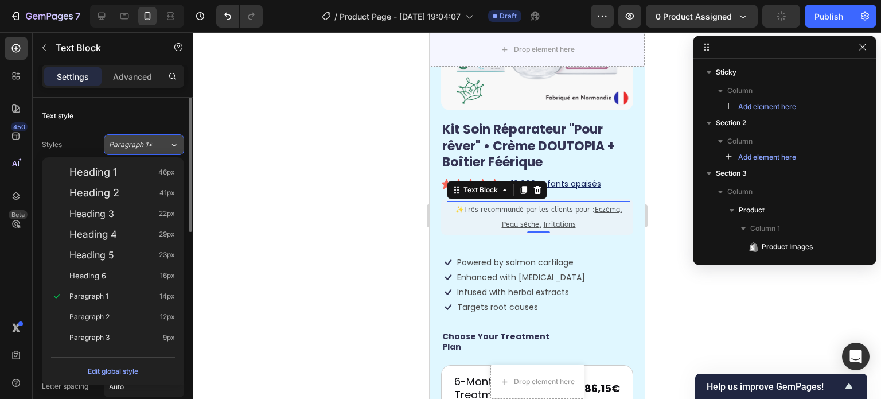
click at [137, 142] on span "Paragraph 1*" at bounding box center [131, 144] width 44 height 10
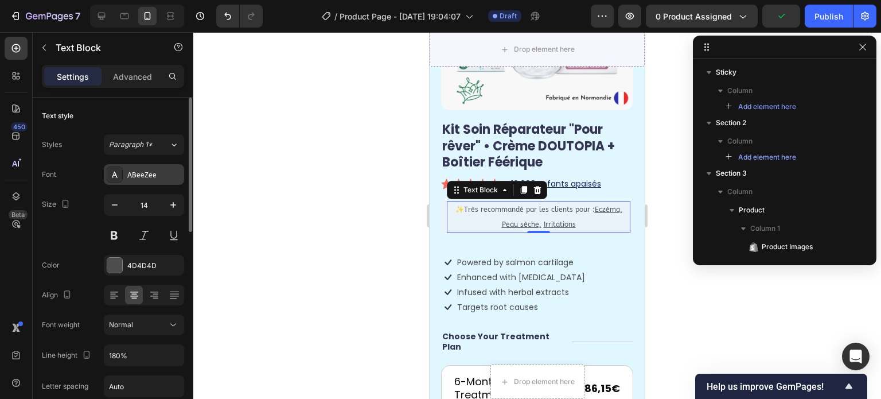
click at [137, 168] on div "ABeeZee" at bounding box center [144, 174] width 80 height 21
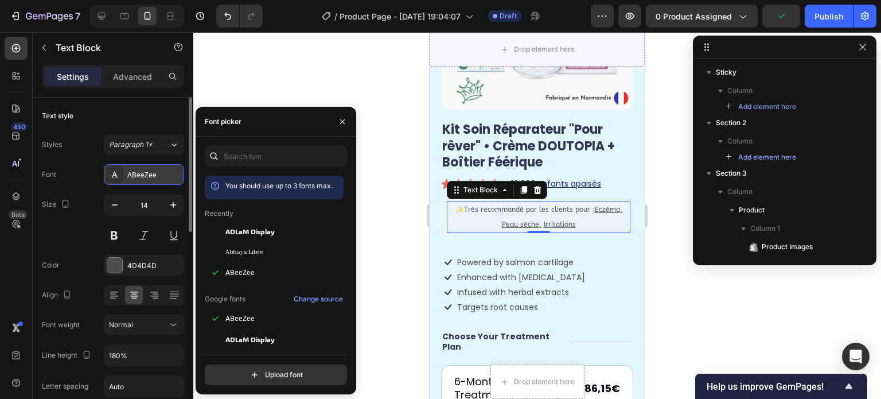
click at [137, 170] on div "ABeeZee" at bounding box center [154, 175] width 54 height 10
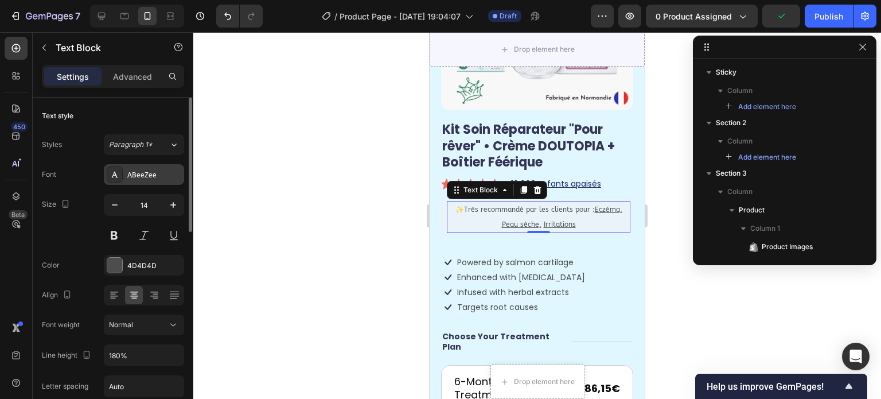
click at [139, 181] on div "ABeeZee" at bounding box center [144, 174] width 80 height 21
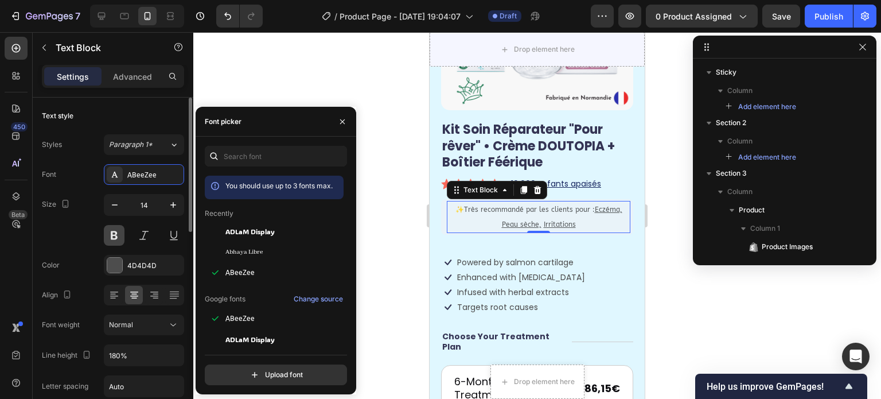
click at [118, 234] on button at bounding box center [114, 235] width 21 height 21
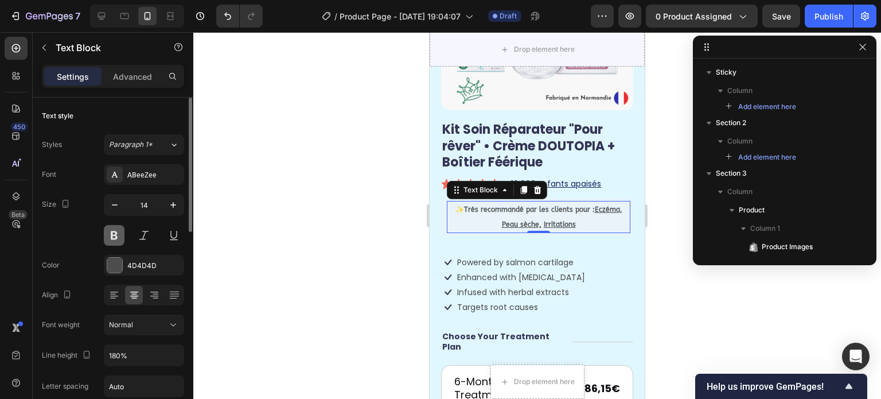
click at [118, 234] on button at bounding box center [114, 235] width 21 height 21
click at [174, 201] on icon "button" at bounding box center [173, 204] width 11 height 11
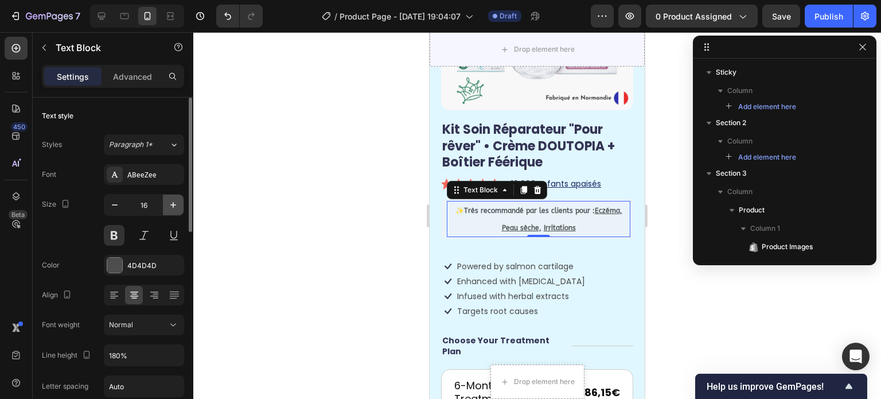
click at [167, 203] on button "button" at bounding box center [173, 205] width 21 height 21
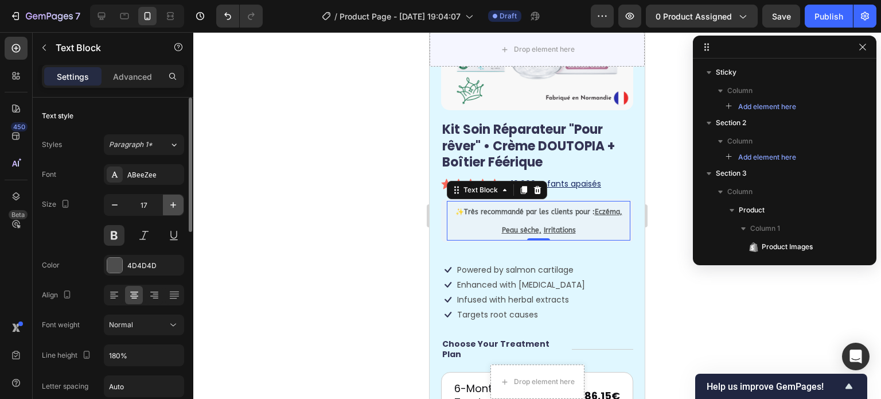
click at [167, 203] on button "button" at bounding box center [173, 205] width 21 height 21
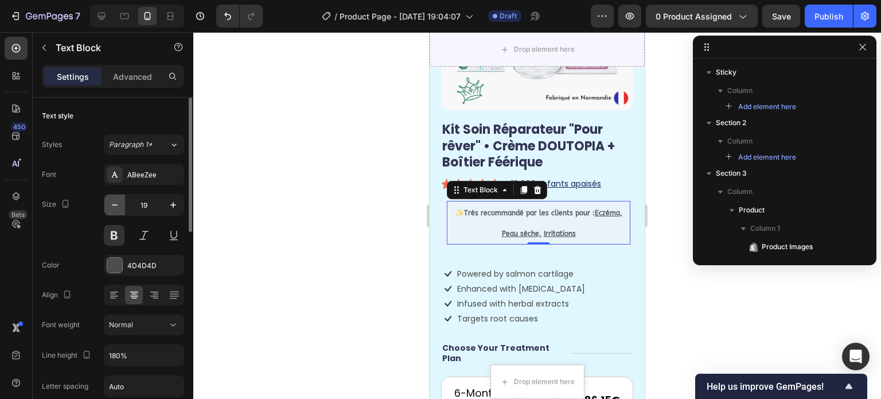
click at [119, 205] on icon "button" at bounding box center [114, 204] width 11 height 11
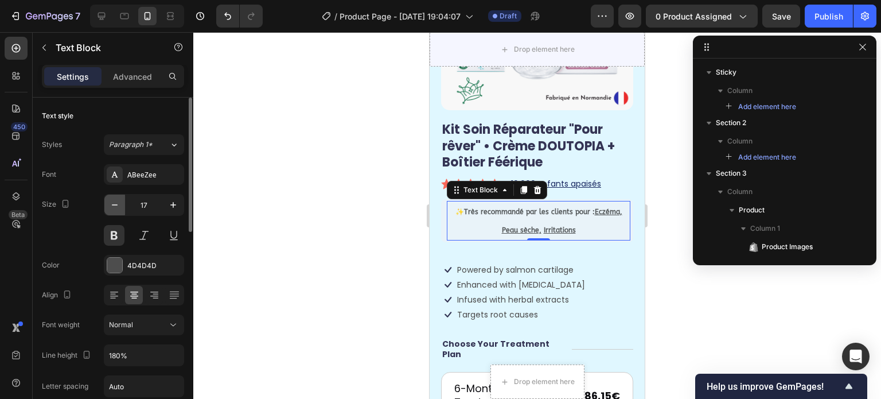
click at [119, 205] on icon "button" at bounding box center [114, 204] width 11 height 11
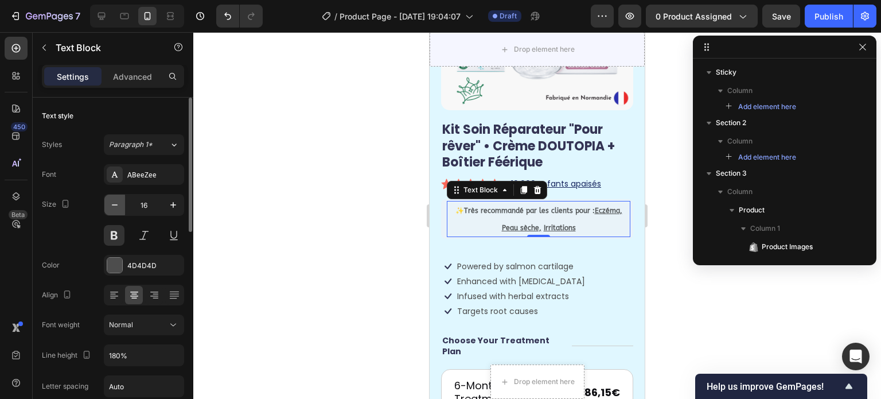
click at [119, 205] on icon "button" at bounding box center [114, 204] width 11 height 11
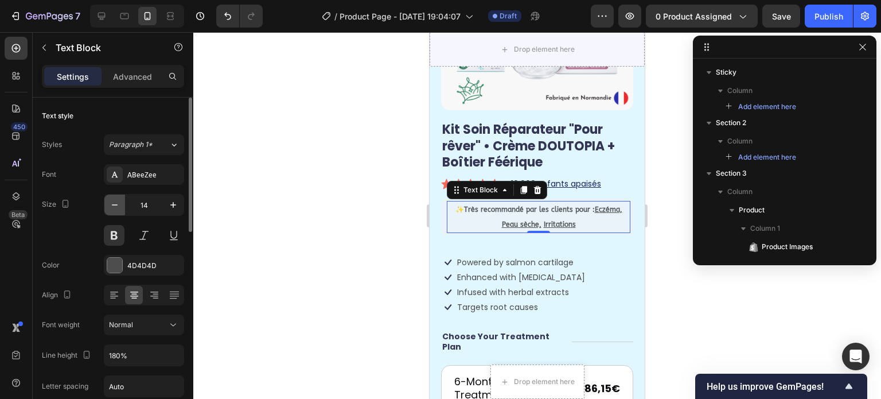
click at [119, 205] on icon "button" at bounding box center [114, 204] width 11 height 11
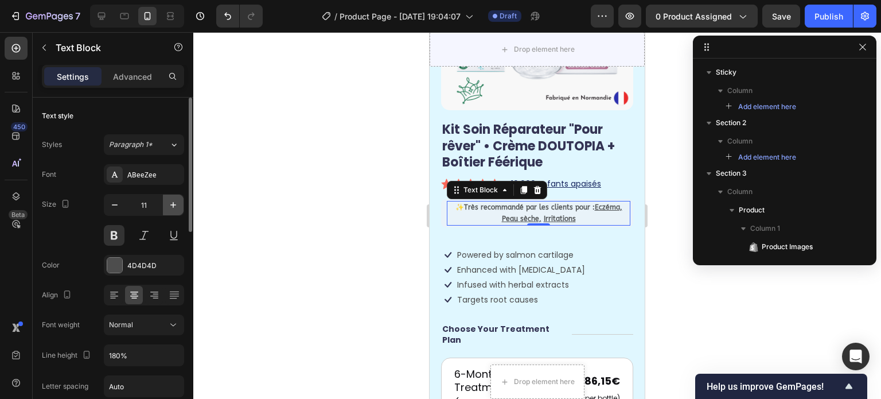
click at [168, 204] on icon "button" at bounding box center [173, 204] width 11 height 11
type input "13"
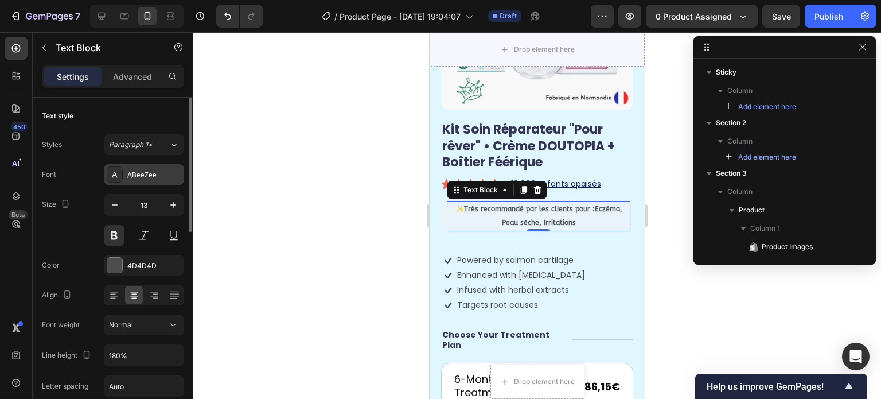
click at [146, 174] on div "ABeeZee" at bounding box center [154, 175] width 54 height 10
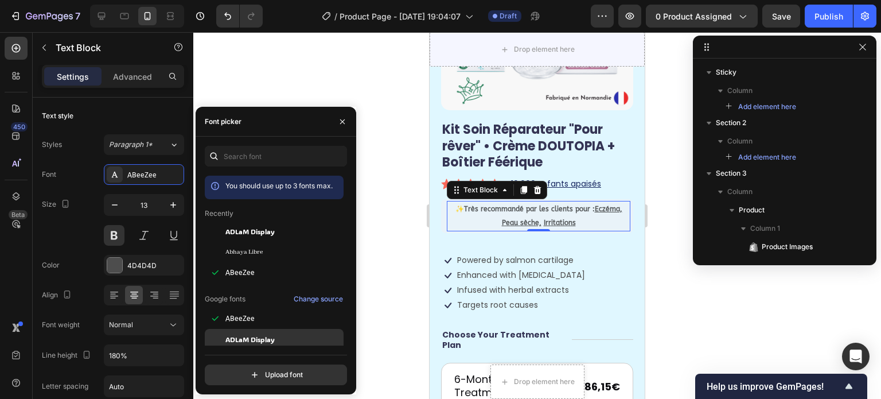
click at [254, 335] on span "ADLaM Display" at bounding box center [250, 339] width 49 height 10
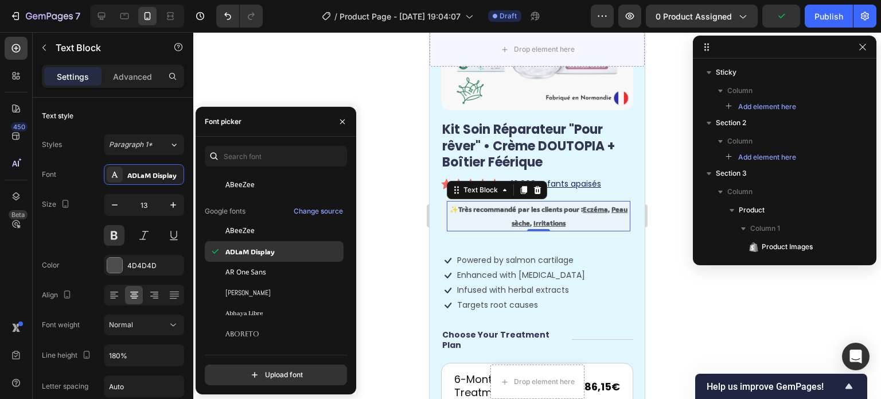
scroll to position [115, 0]
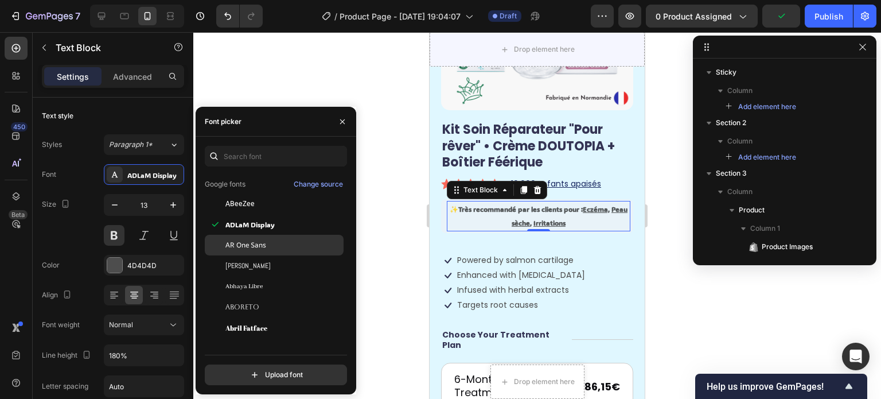
click at [264, 244] on span "AR One Sans" at bounding box center [246, 245] width 41 height 10
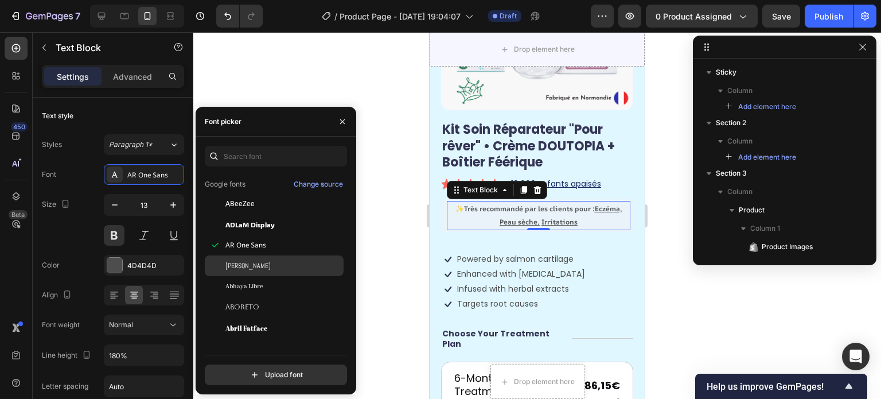
click at [263, 270] on div "Abel" at bounding box center [284, 266] width 116 height 10
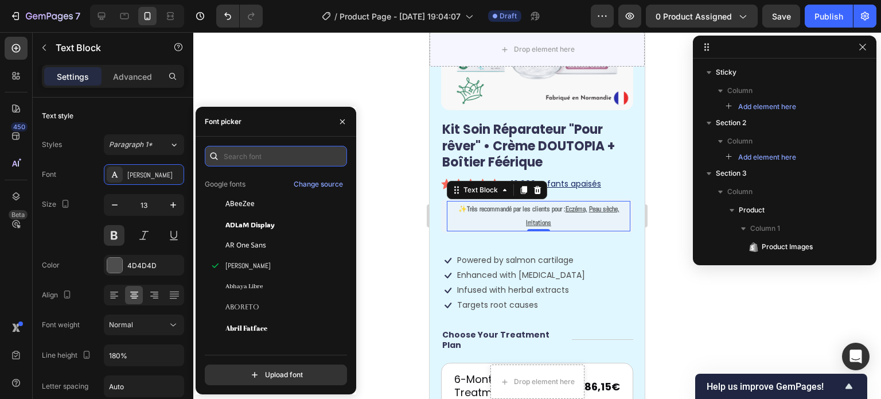
click at [230, 153] on input "text" at bounding box center [276, 156] width 142 height 21
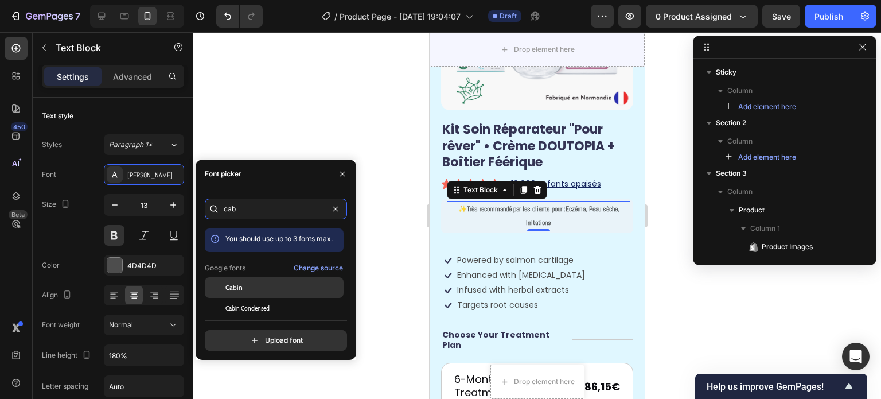
type input "cab"
click at [251, 293] on div "Cabin" at bounding box center [274, 287] width 139 height 21
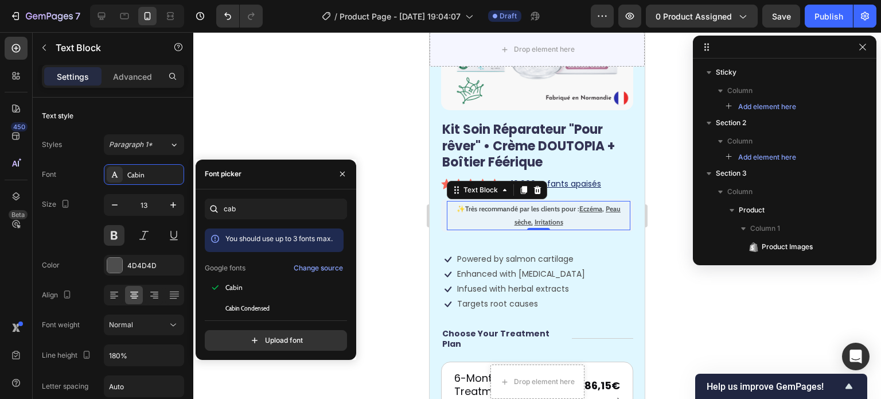
click at [252, 130] on div at bounding box center [537, 215] width 688 height 367
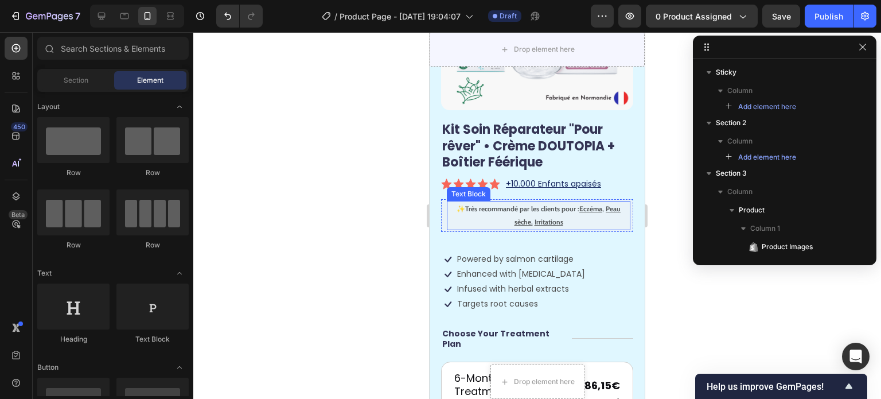
click at [487, 205] on p "✨ Très recommandé par les clients pour : Eczéma, Peau sèche, Irritations" at bounding box center [538, 215] width 181 height 27
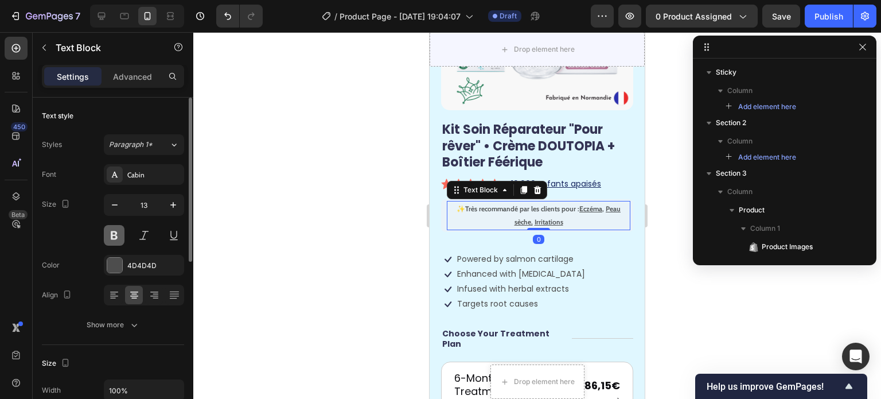
click at [115, 234] on button at bounding box center [114, 235] width 21 height 21
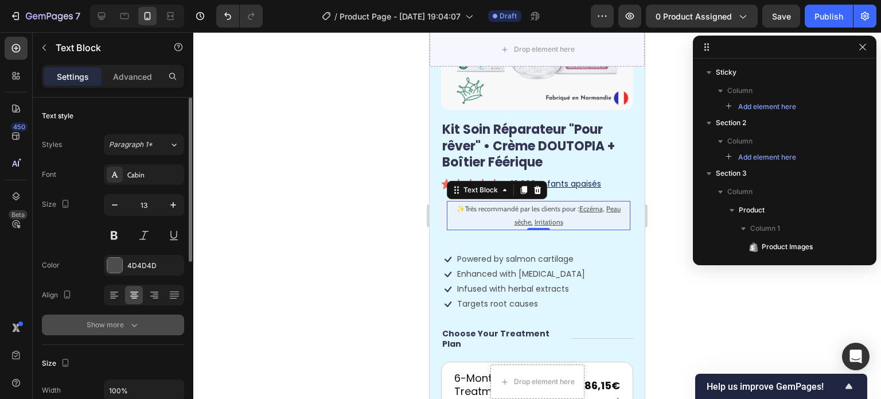
click at [112, 319] on div "Show more" at bounding box center [113, 324] width 53 height 11
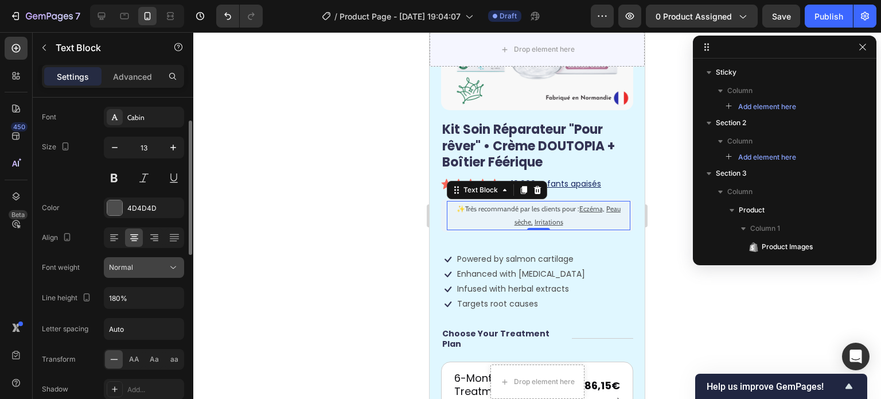
click at [170, 273] on icon at bounding box center [173, 267] width 11 height 11
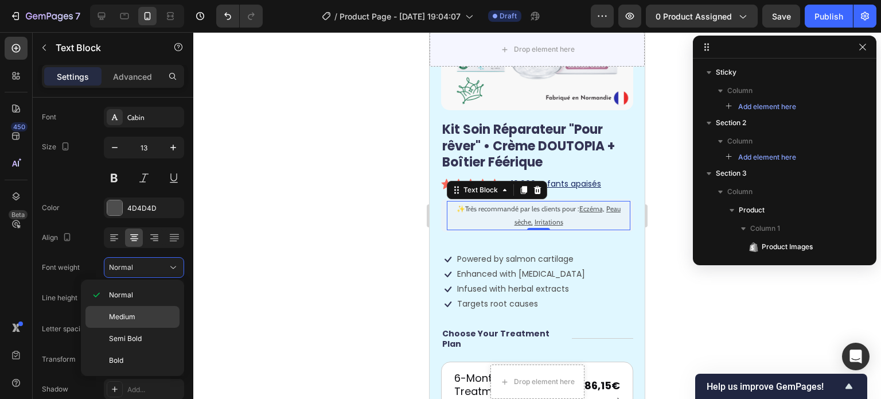
click at [158, 312] on p "Medium" at bounding box center [141, 317] width 65 height 10
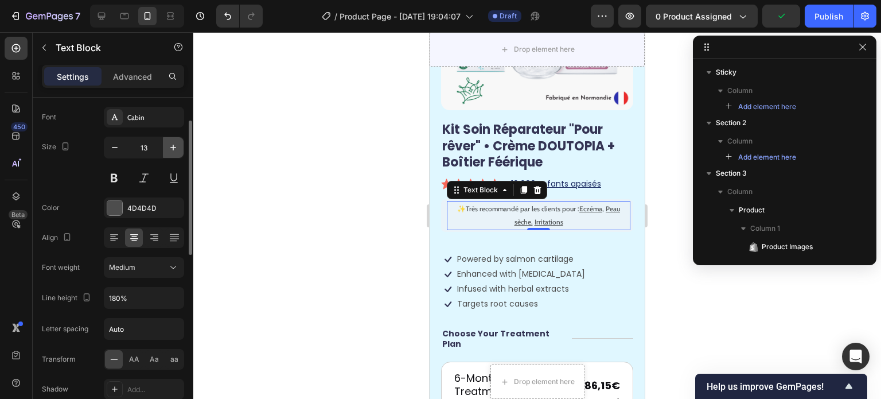
click at [170, 145] on icon "button" at bounding box center [173, 147] width 11 height 11
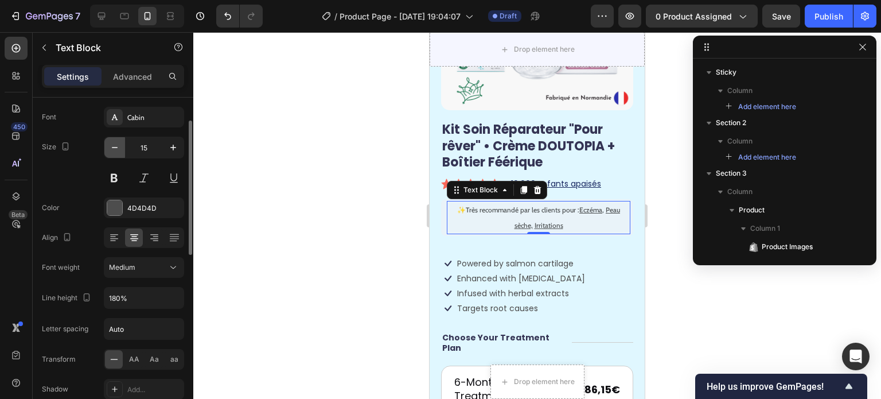
click at [119, 146] on icon "button" at bounding box center [114, 147] width 11 height 11
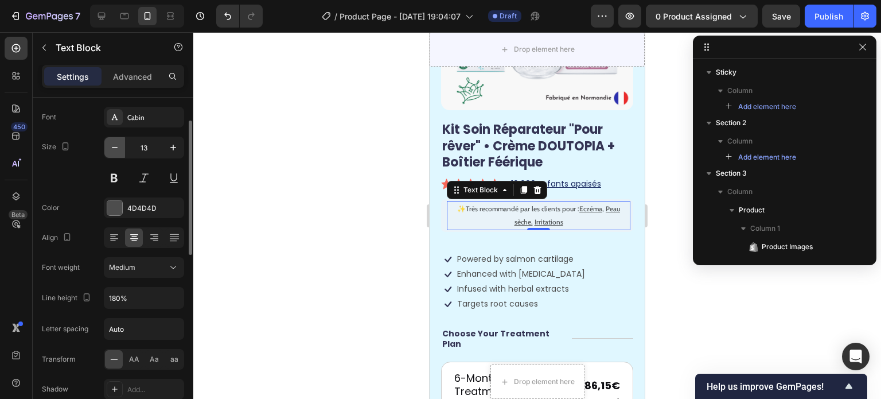
click at [119, 146] on icon "button" at bounding box center [114, 147] width 11 height 11
type input "12"
click at [581, 207] on p "✨ Très recommandé par les clients pour : Eczéma, Peau sèche, Irritations" at bounding box center [538, 214] width 181 height 25
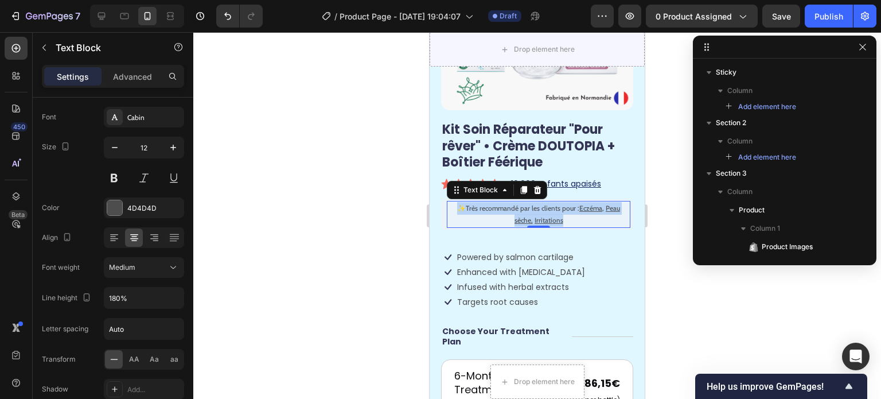
click at [581, 207] on p "✨ Très recommandé par les clients pour : Eczéma, Peau sèche, Irritations" at bounding box center [538, 214] width 181 height 25
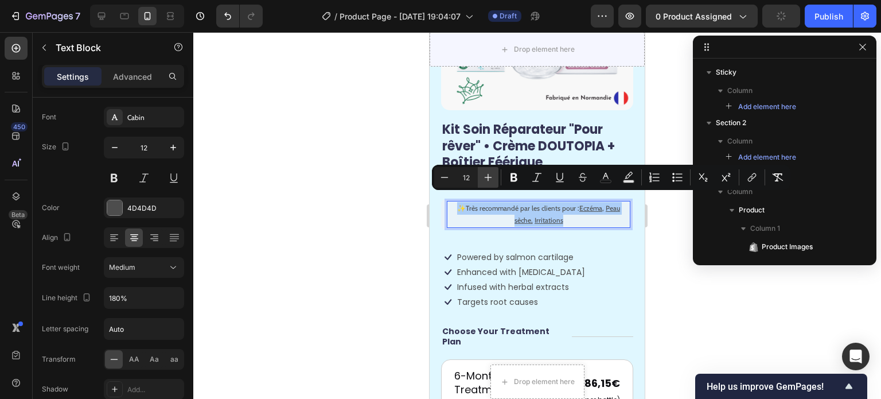
click at [489, 181] on icon "Editor contextual toolbar" at bounding box center [488, 177] width 11 height 11
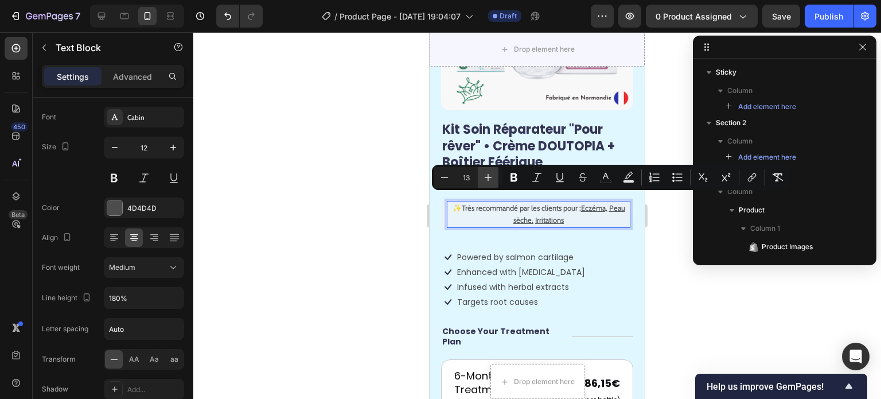
click at [489, 181] on icon "Editor contextual toolbar" at bounding box center [488, 177] width 11 height 11
type input "14"
click at [476, 211] on p "✨ Très recommandé par les clients pour : Eczéma, Peau sèche, Irritations" at bounding box center [538, 214] width 181 height 25
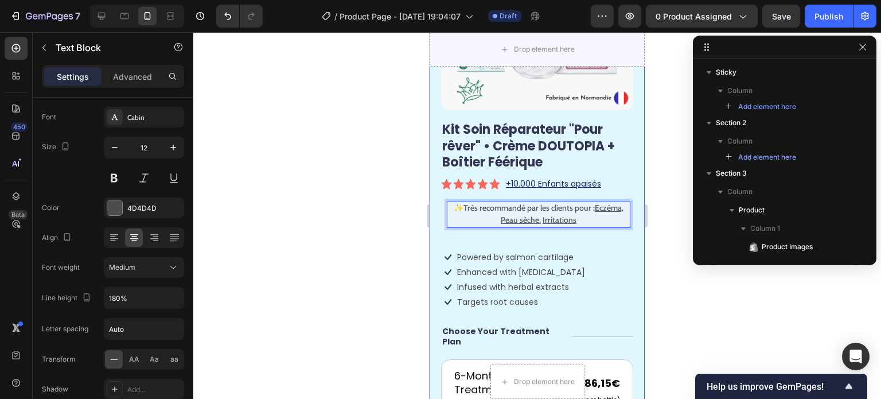
click at [367, 193] on div at bounding box center [537, 215] width 688 height 367
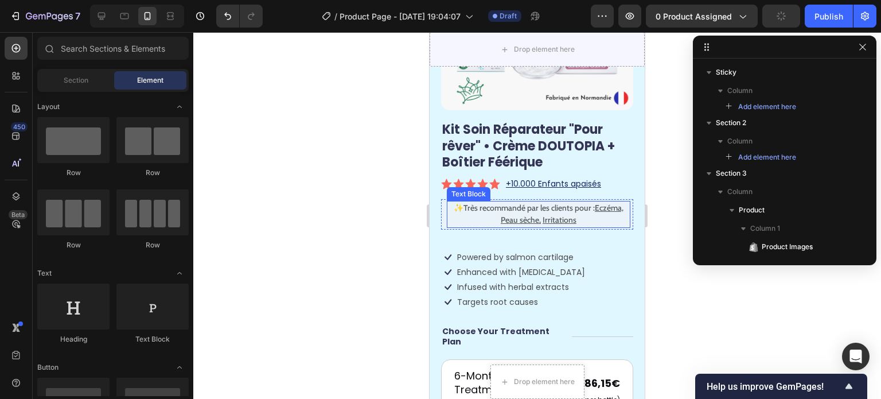
click at [471, 212] on p "✨ Très recommandé par les clients pour : Eczéma, Peau sèche, Irritations" at bounding box center [538, 214] width 181 height 25
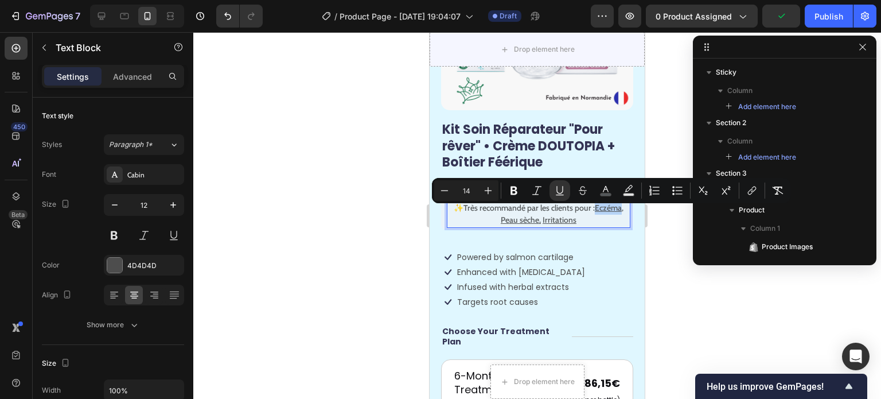
click at [472, 212] on p "✨ Très recommandé par les clients pour : Eczéma, Peau sèche, Irritations" at bounding box center [538, 214] width 181 height 25
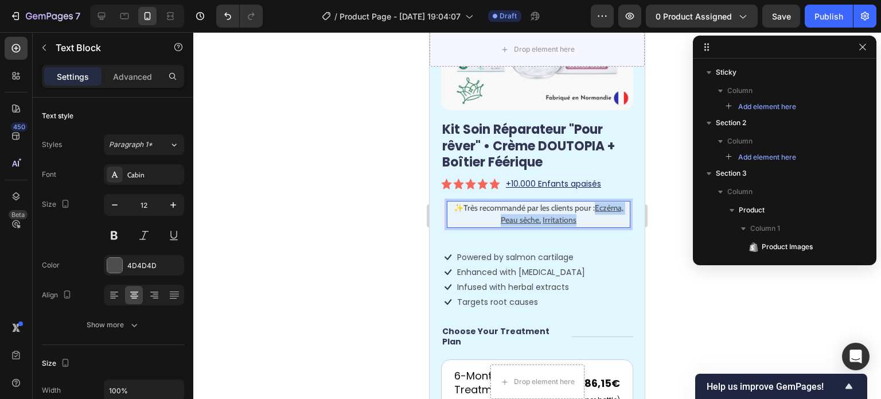
drag, startPoint x: 472, startPoint y: 212, endPoint x: 589, endPoint y: 213, distance: 117.1
click at [589, 213] on p "✨ Très recommandé par les clients pour : Eczéma, Peau sèche, Irritations" at bounding box center [538, 214] width 181 height 25
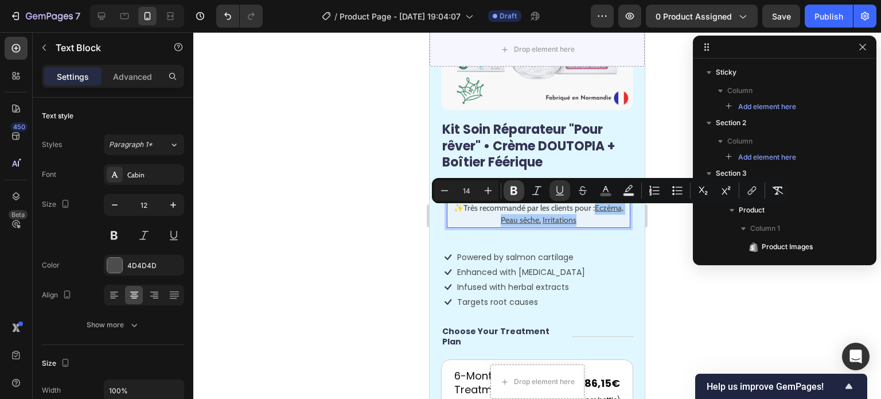
click at [512, 186] on icon "Editor contextual toolbar" at bounding box center [513, 190] width 11 height 11
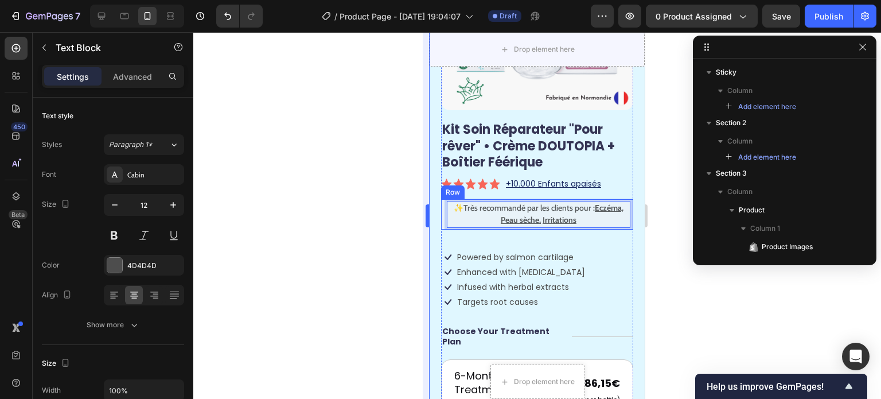
click at [409, 213] on div at bounding box center [537, 215] width 688 height 367
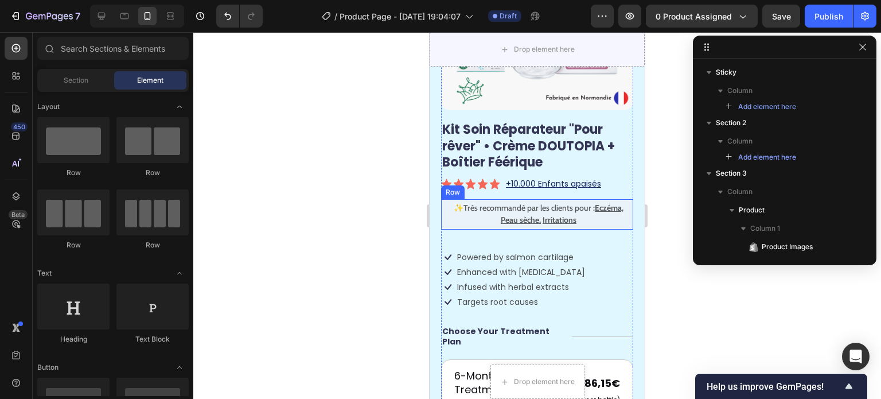
click at [391, 214] on div at bounding box center [537, 215] width 688 height 367
click at [366, 208] on div at bounding box center [537, 215] width 688 height 367
click at [695, 293] on div at bounding box center [537, 215] width 688 height 367
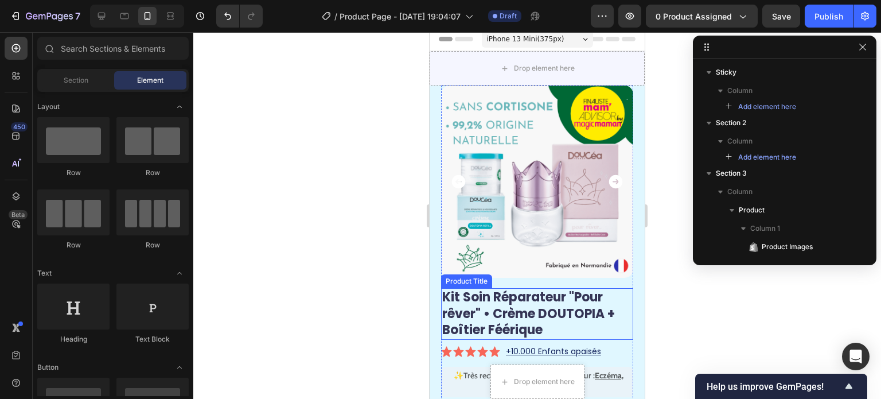
scroll to position [0, 0]
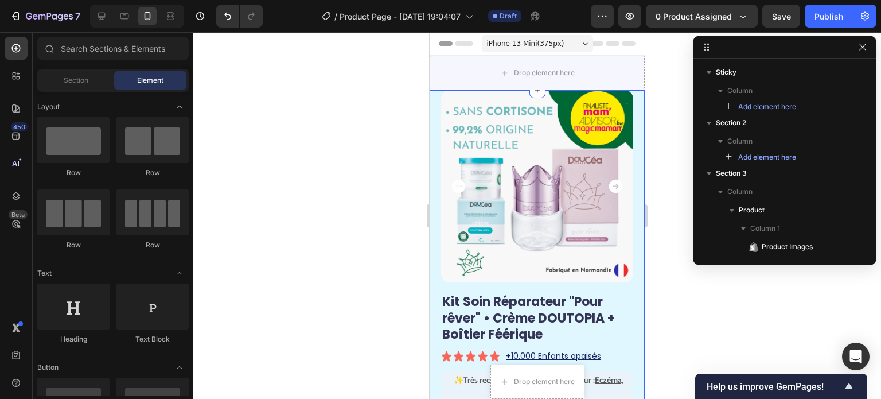
click at [667, 142] on div at bounding box center [537, 215] width 688 height 367
click at [612, 184] on icon "Carousel Next Arrow" at bounding box center [616, 187] width 14 height 14
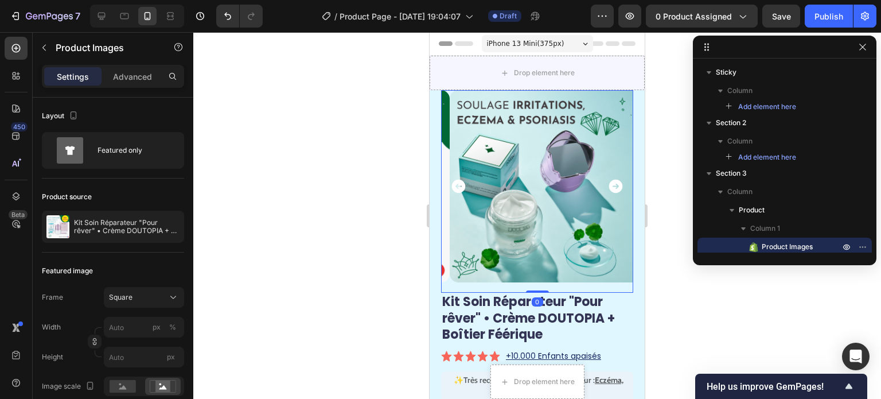
click at [456, 180] on icon "Carousel Back Arrow" at bounding box center [459, 187] width 14 height 14
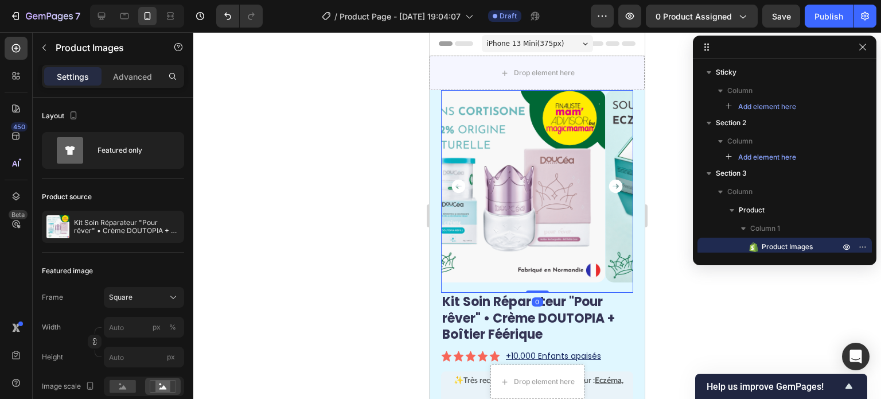
click at [349, 137] on div at bounding box center [537, 215] width 688 height 367
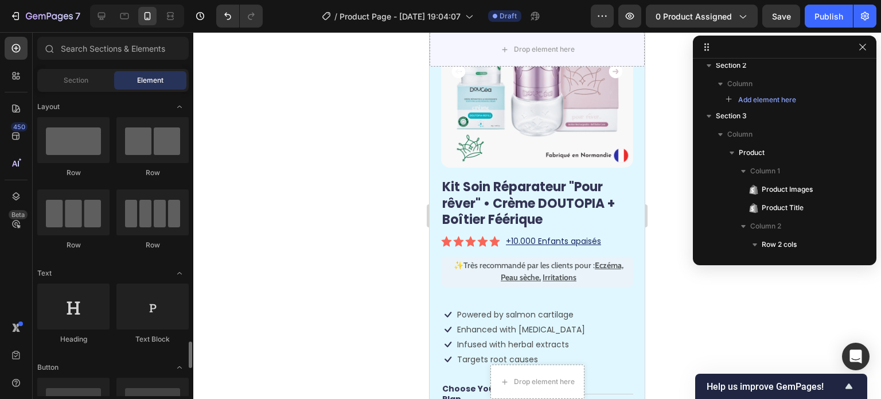
scroll to position [230, 0]
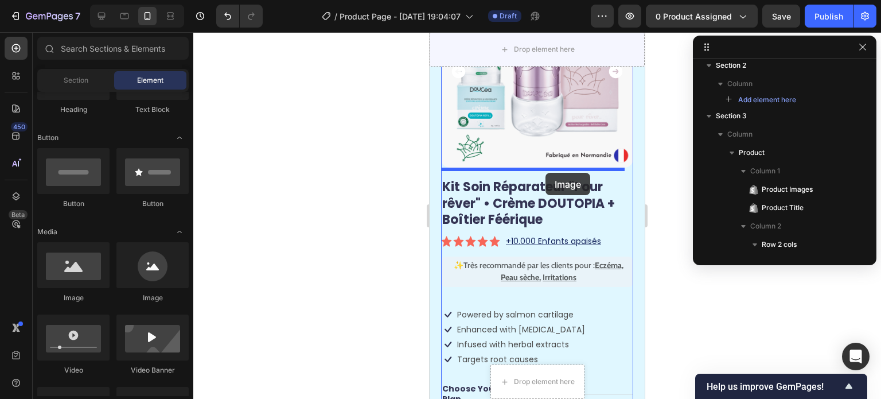
drag, startPoint x: 741, startPoint y: 262, endPoint x: 546, endPoint y: 172, distance: 214.7
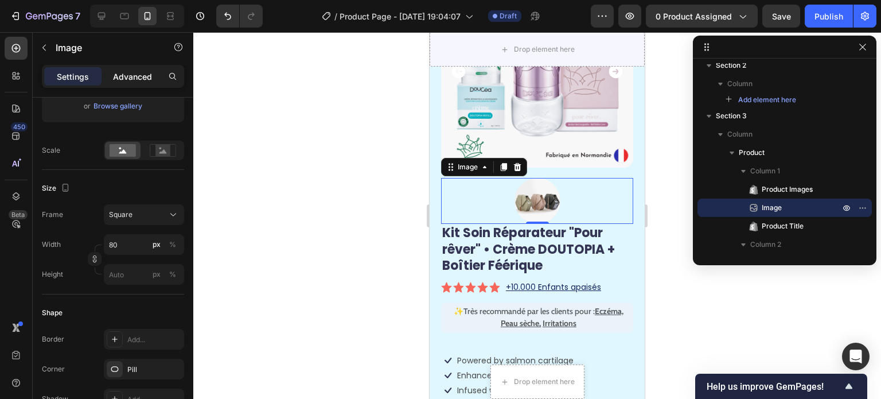
click at [130, 75] on p "Advanced" at bounding box center [132, 77] width 39 height 12
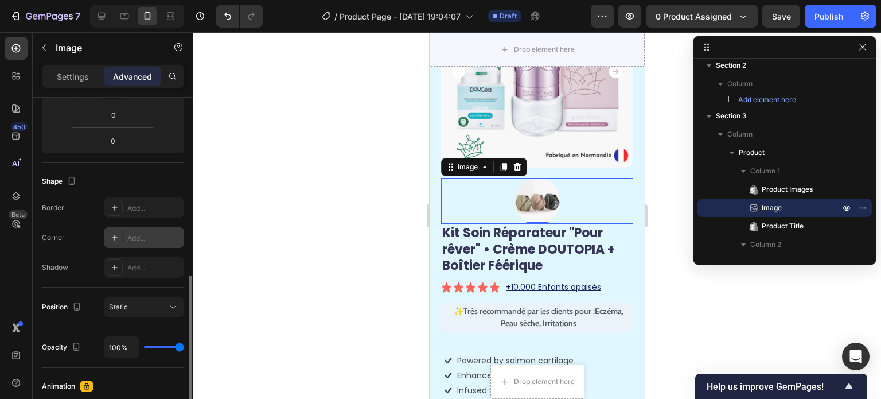
scroll to position [287, 0]
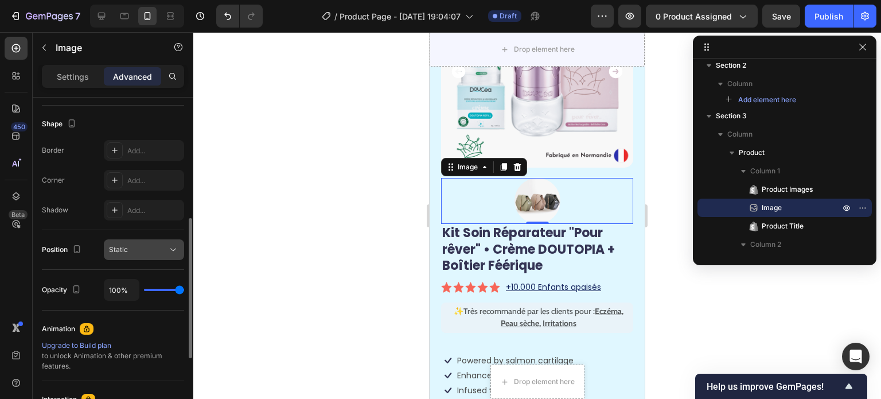
click at [130, 242] on button "Static" at bounding box center [144, 249] width 80 height 21
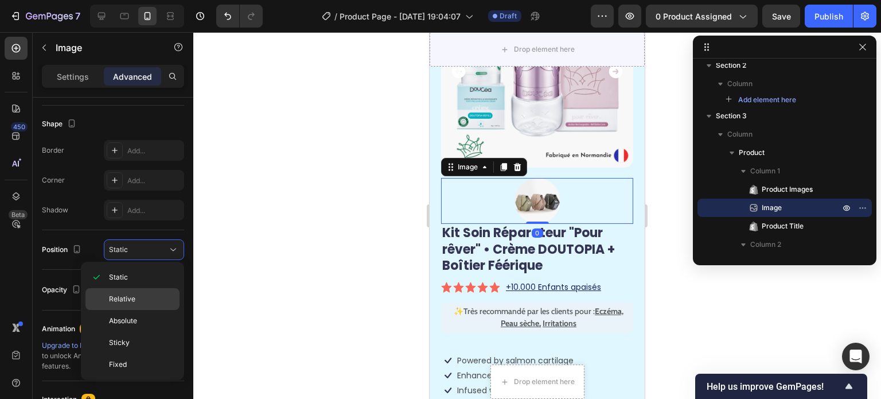
click at [137, 296] on p "Relative" at bounding box center [141, 299] width 65 height 10
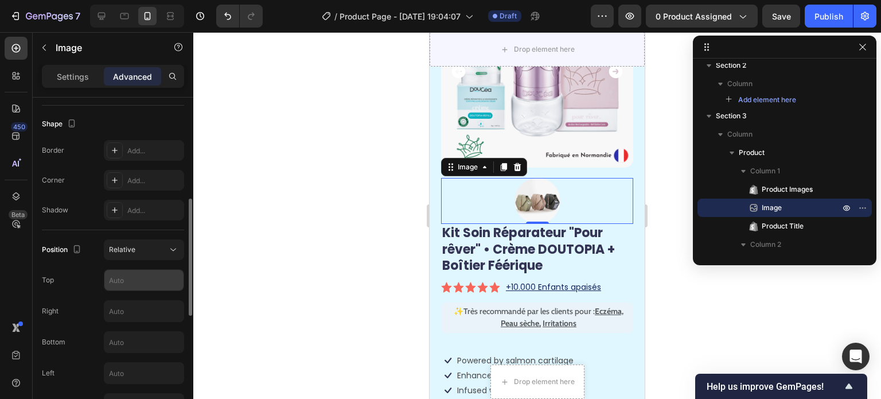
click at [176, 278] on input "text" at bounding box center [143, 280] width 79 height 21
click at [84, 282] on div "Top" at bounding box center [113, 280] width 142 height 22
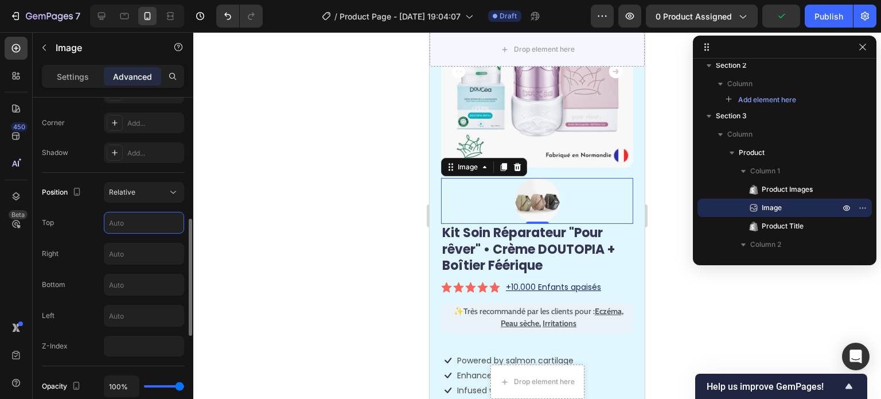
click at [146, 228] on input "text" at bounding box center [143, 222] width 79 height 21
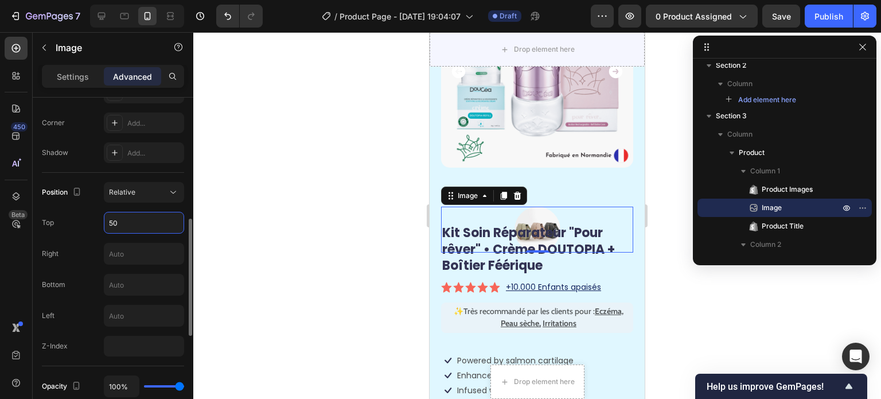
type input "50"
click at [78, 213] on div "Top 50" at bounding box center [113, 223] width 142 height 22
click at [125, 341] on input "number" at bounding box center [144, 346] width 80 height 21
type input "5"
click at [147, 305] on input "text" at bounding box center [143, 315] width 79 height 21
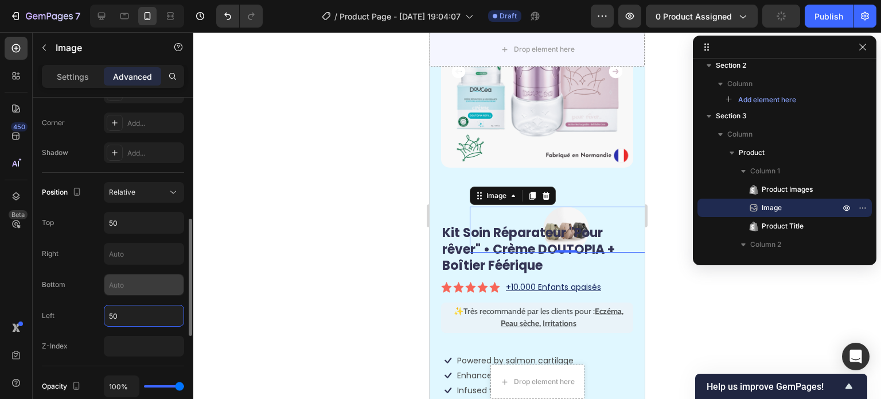
type input "50"
click at [119, 286] on input "text" at bounding box center [143, 284] width 79 height 21
type input "50"
click at [95, 285] on div "Bottom 50" at bounding box center [113, 285] width 142 height 22
click at [134, 285] on input "50" at bounding box center [143, 284] width 79 height 21
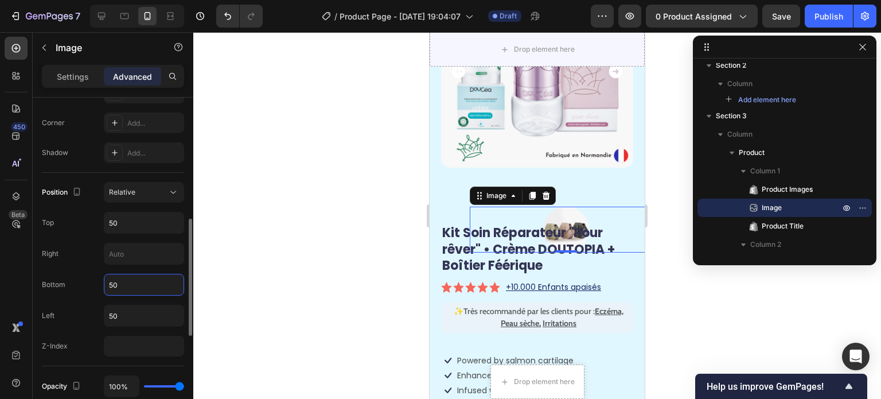
click at [133, 285] on input "50" at bounding box center [143, 284] width 79 height 21
click at [122, 193] on span "Relative" at bounding box center [122, 192] width 26 height 9
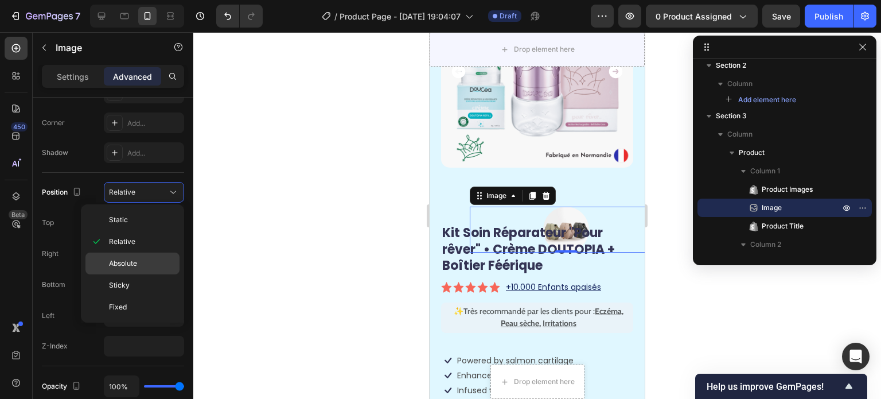
click at [166, 262] on p "Absolute" at bounding box center [141, 263] width 65 height 10
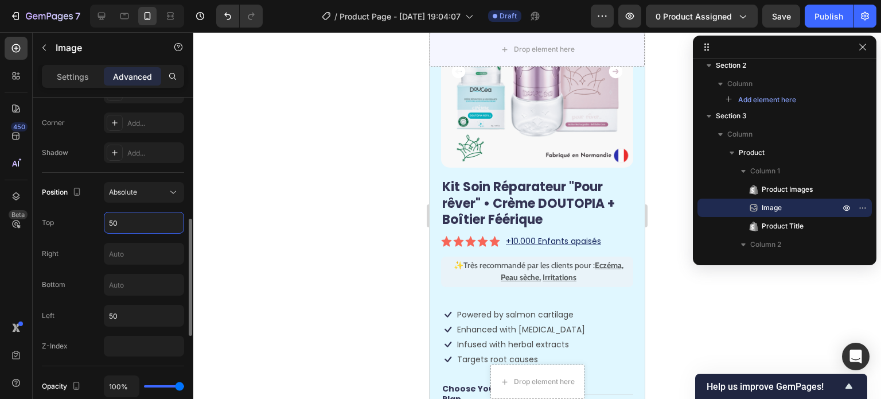
click at [149, 222] on input "50" at bounding box center [143, 222] width 79 height 21
type input "0"
click at [149, 310] on input "50" at bounding box center [143, 315] width 79 height 21
type input "0"
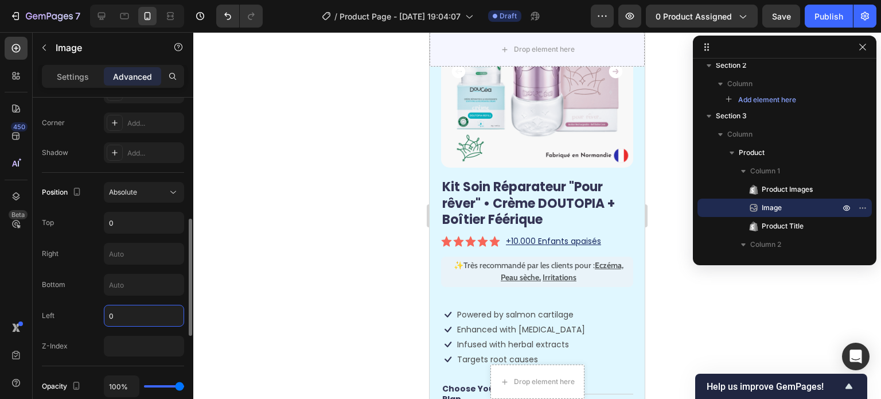
click at [87, 300] on div "Position Absolute Top 0 Right Bottom Left 0 Z-Index" at bounding box center [113, 269] width 142 height 174
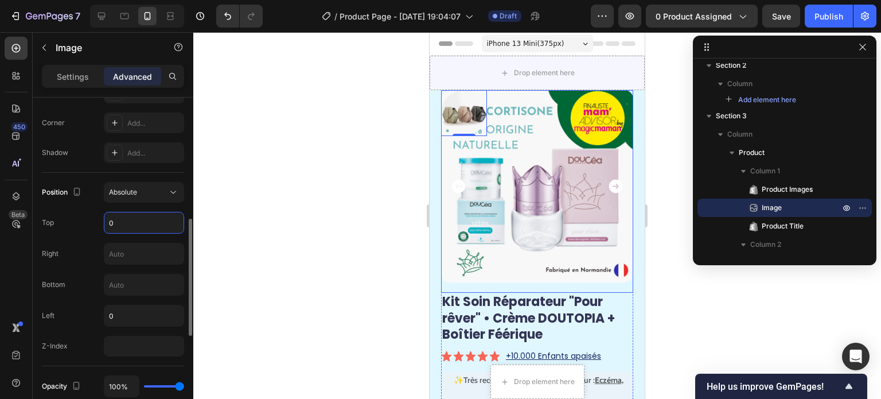
click at [130, 229] on input "0" at bounding box center [143, 222] width 79 height 21
type input "5"
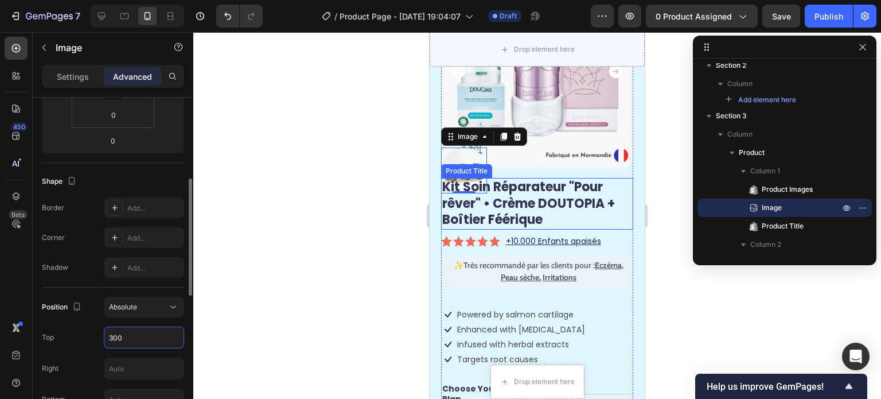
scroll to position [287, 0]
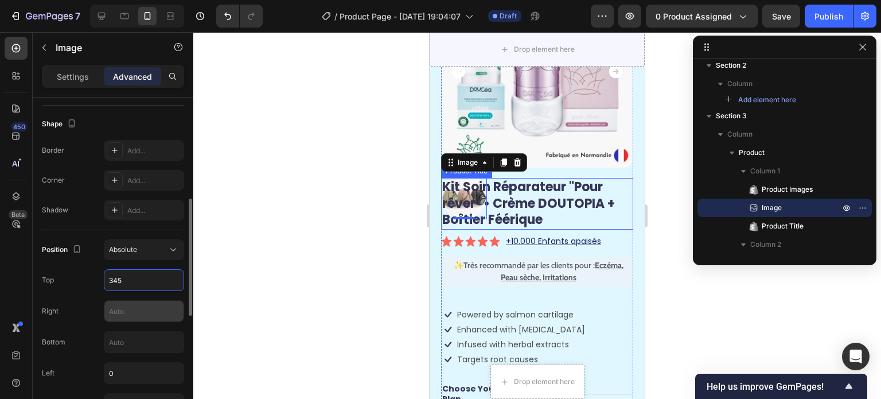
type input "345"
click at [110, 309] on input "text" at bounding box center [143, 311] width 79 height 21
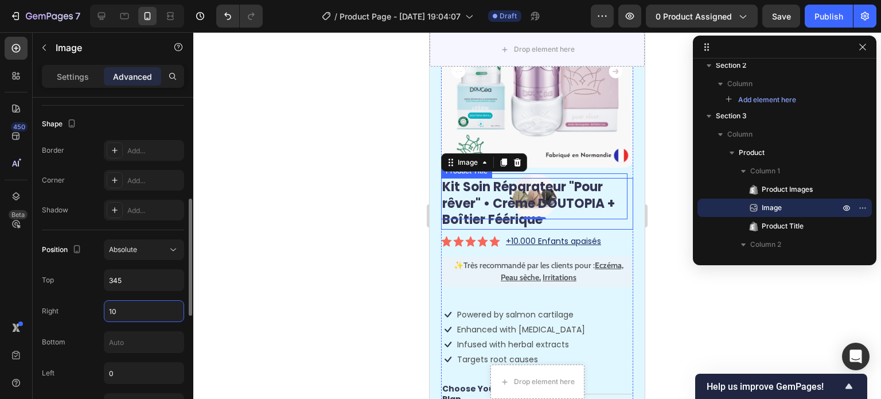
type input "1"
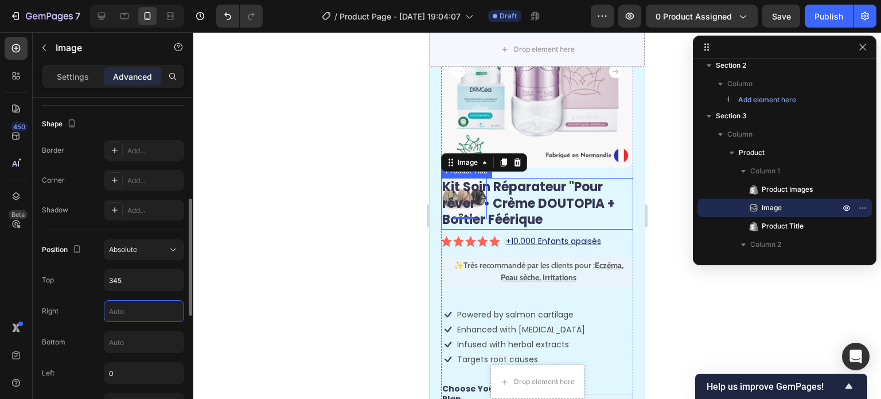
type input "1"
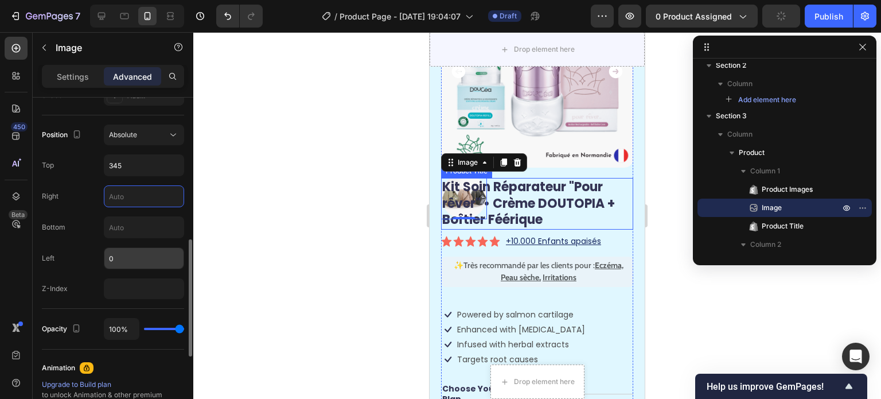
click at [146, 251] on input "0" at bounding box center [143, 258] width 79 height 21
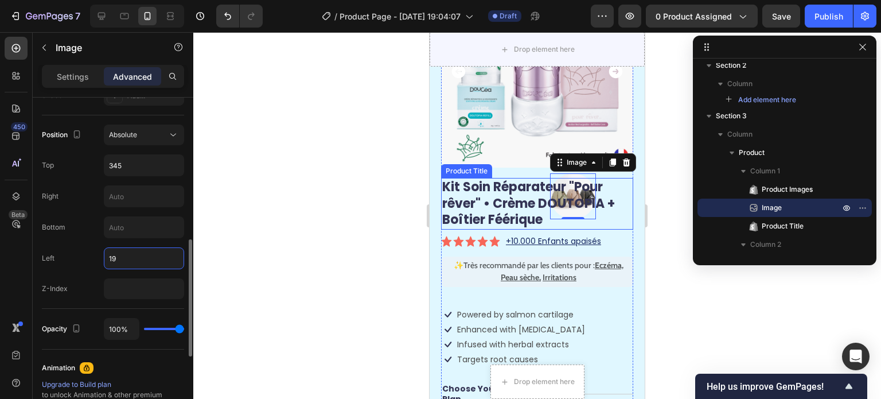
type input "1"
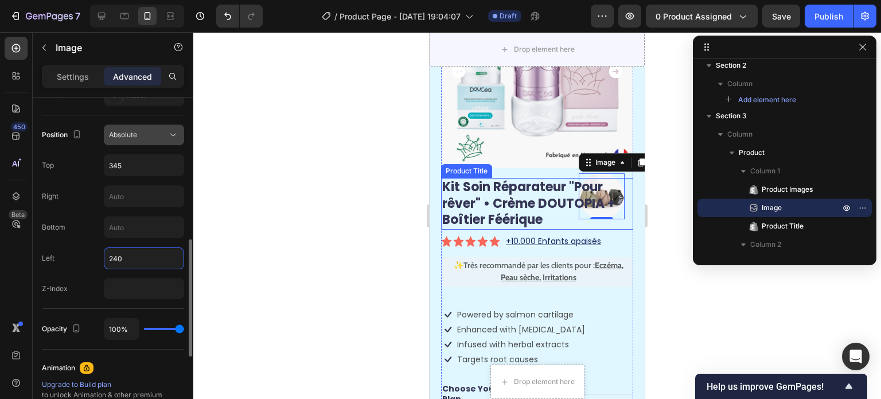
type input "240"
click at [138, 138] on div "Absolute" at bounding box center [144, 134] width 70 height 11
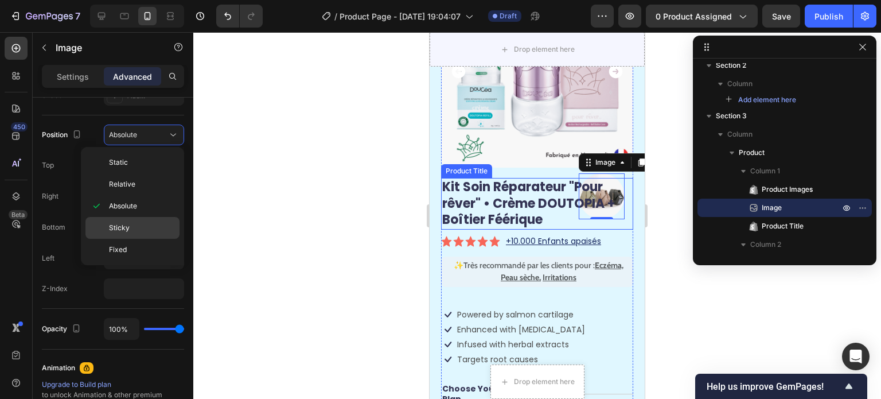
click at [142, 220] on div "Sticky" at bounding box center [132, 228] width 94 height 22
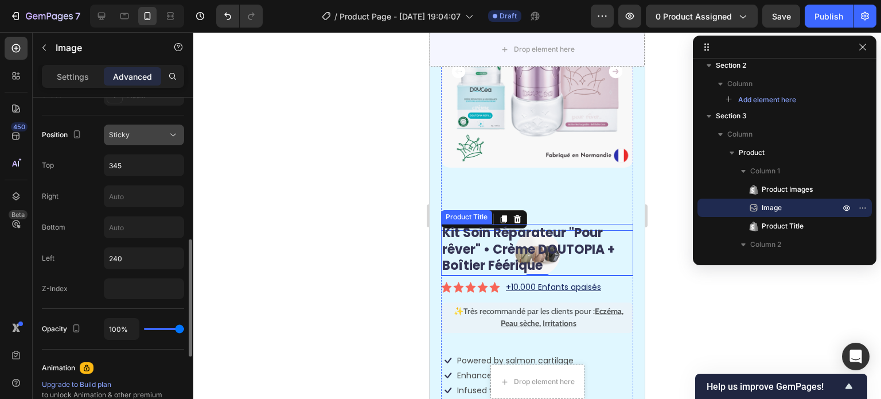
click at [168, 134] on icon at bounding box center [173, 134] width 11 height 11
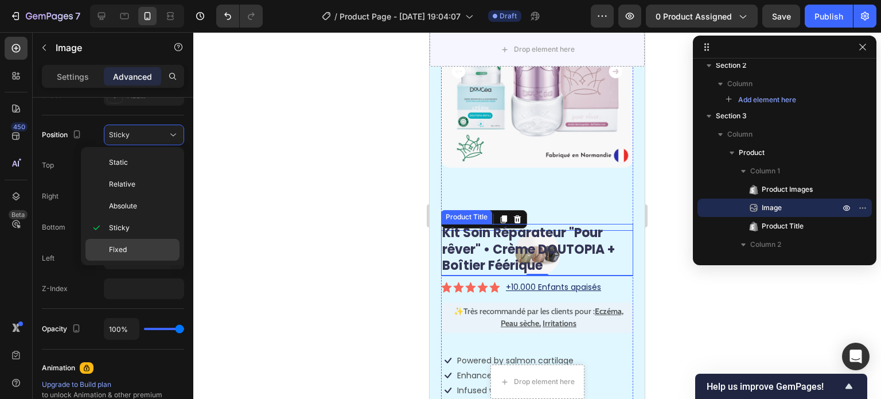
click at [151, 244] on p "Fixed" at bounding box center [141, 249] width 65 height 10
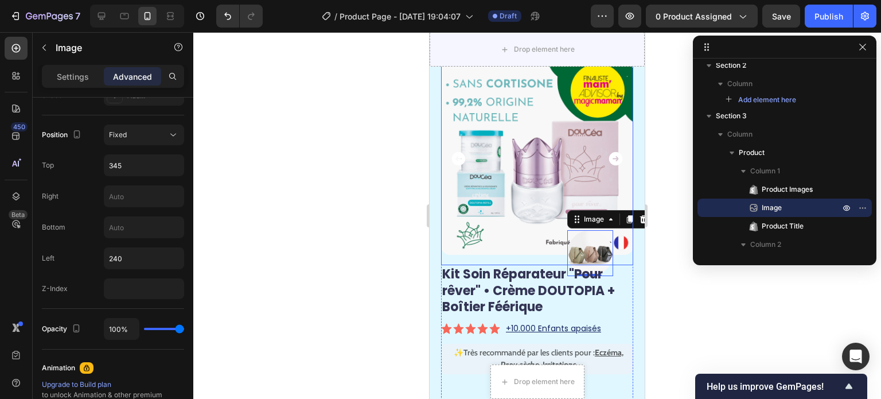
scroll to position [0, 0]
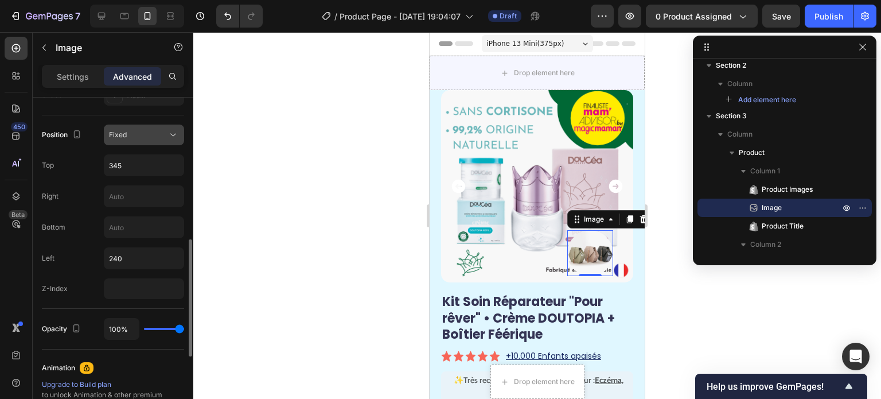
click at [160, 129] on div "Fixed" at bounding box center [144, 134] width 70 height 11
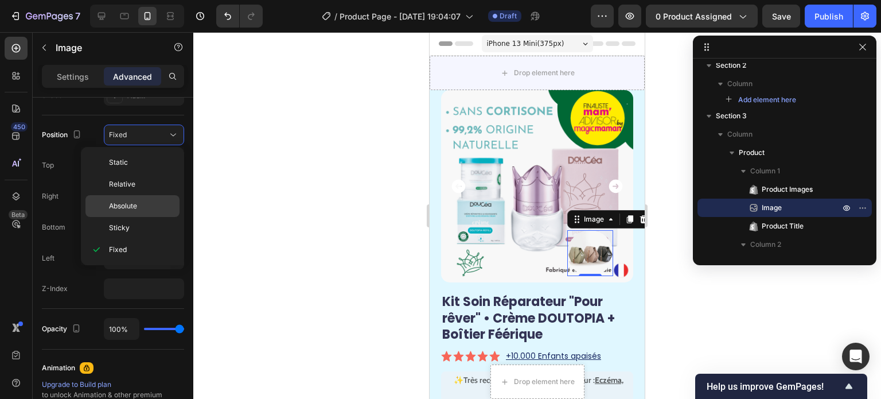
click at [144, 201] on p "Absolute" at bounding box center [141, 206] width 65 height 10
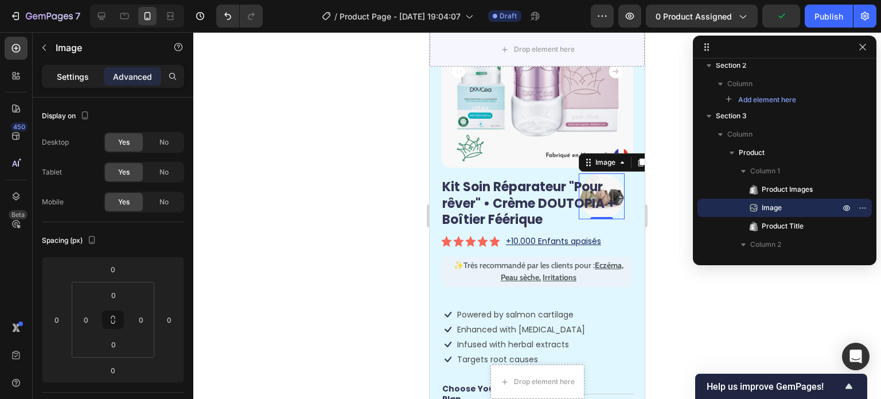
click at [62, 73] on p "Settings" at bounding box center [73, 77] width 32 height 12
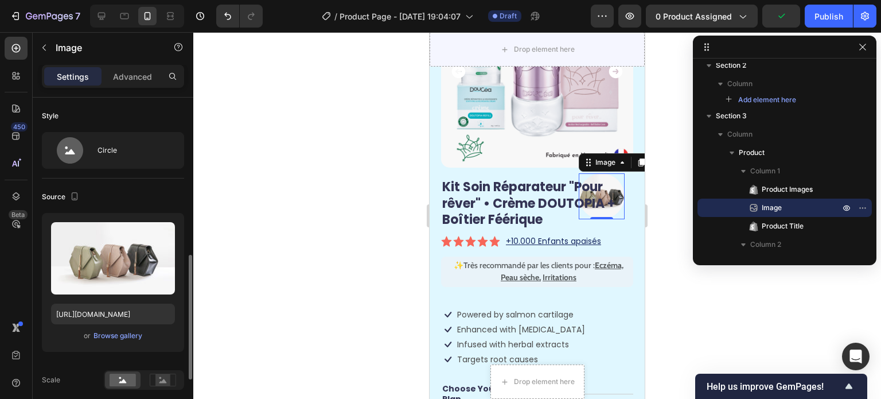
scroll to position [115, 0]
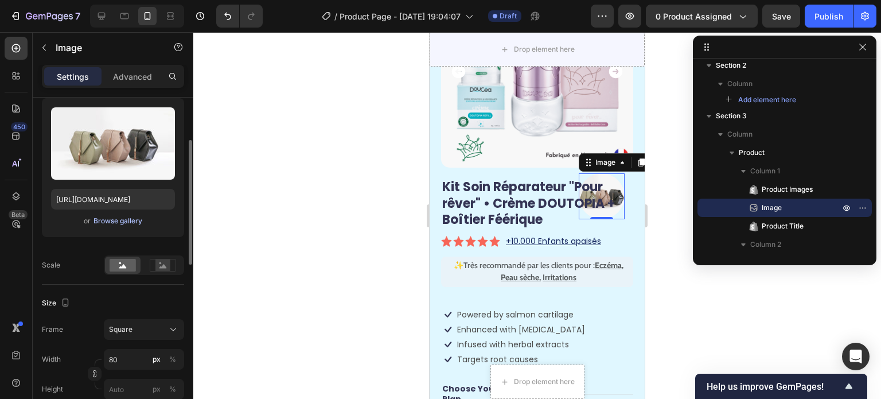
click at [110, 218] on div "Browse gallery" at bounding box center [118, 221] width 49 height 10
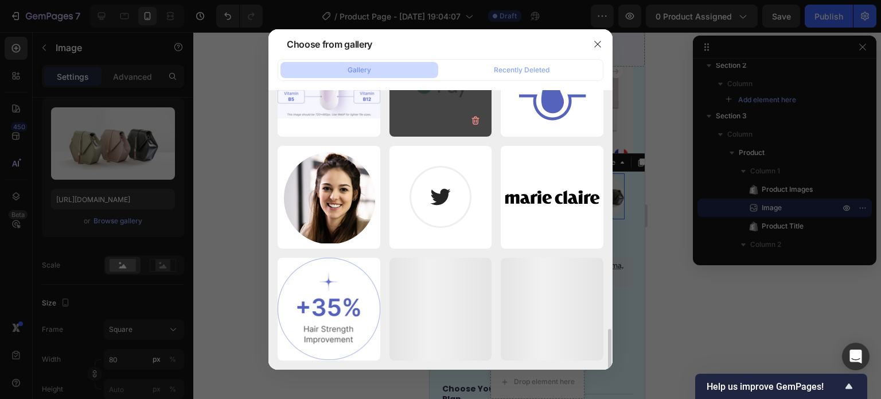
scroll to position [1457, 0]
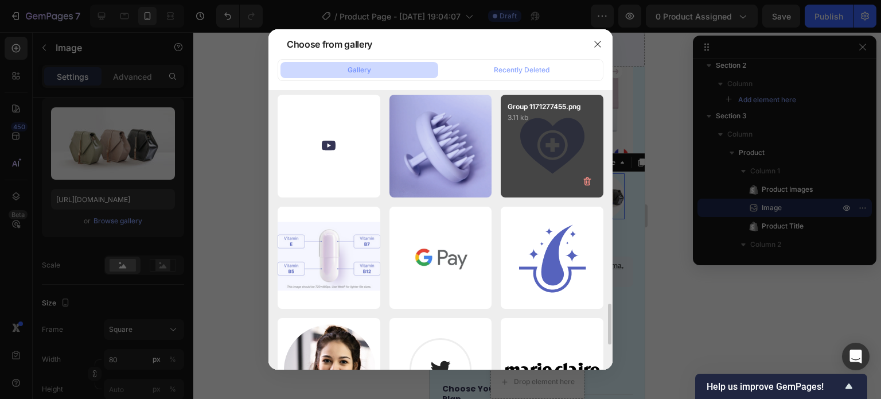
click at [530, 173] on div "Group 1171277455.png 3.11 kb" at bounding box center [552, 146] width 103 height 103
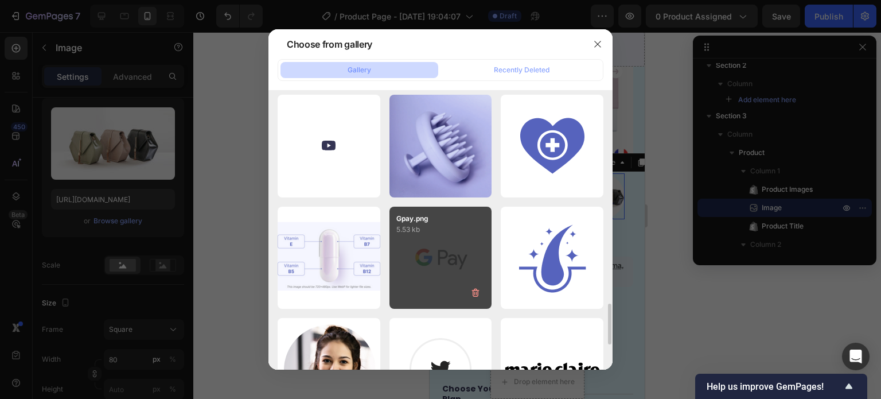
type input "https://cdn.shopify.com/s/files/1/0551/9238/7633/files/gempages_586294030099284…"
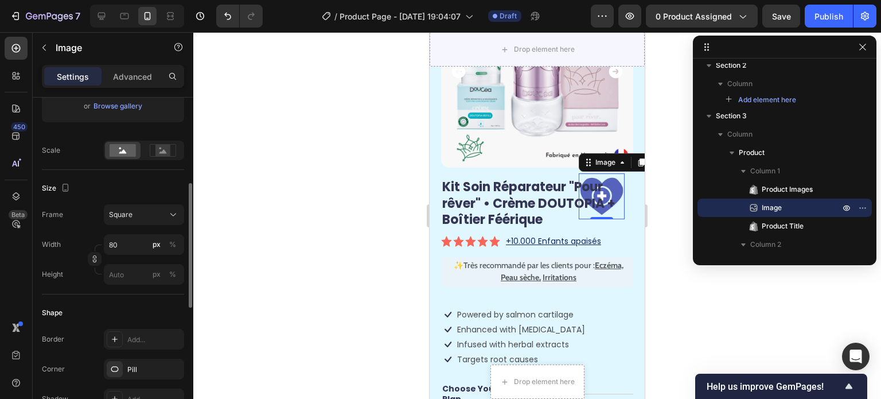
scroll to position [287, 0]
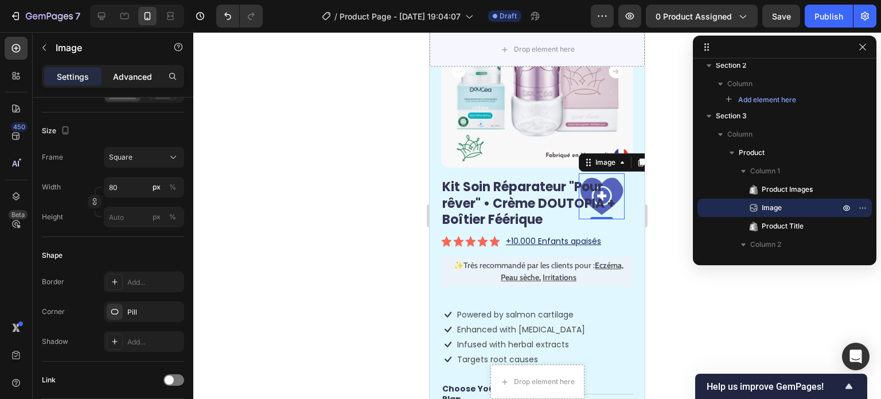
click at [134, 75] on p "Advanced" at bounding box center [132, 77] width 39 height 12
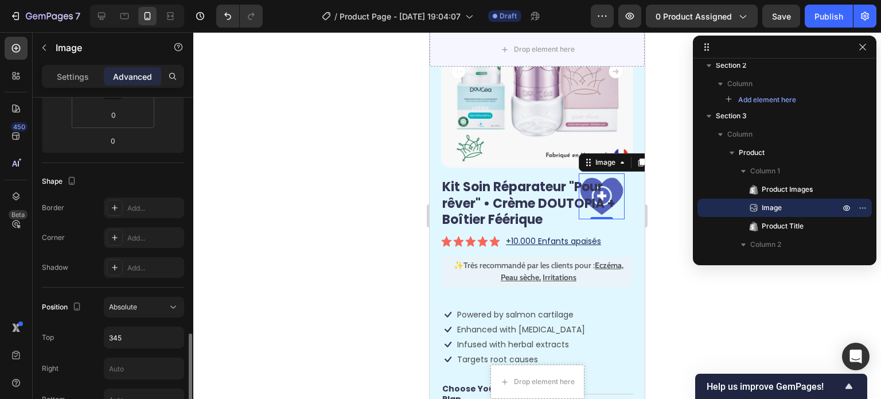
scroll to position [0, 0]
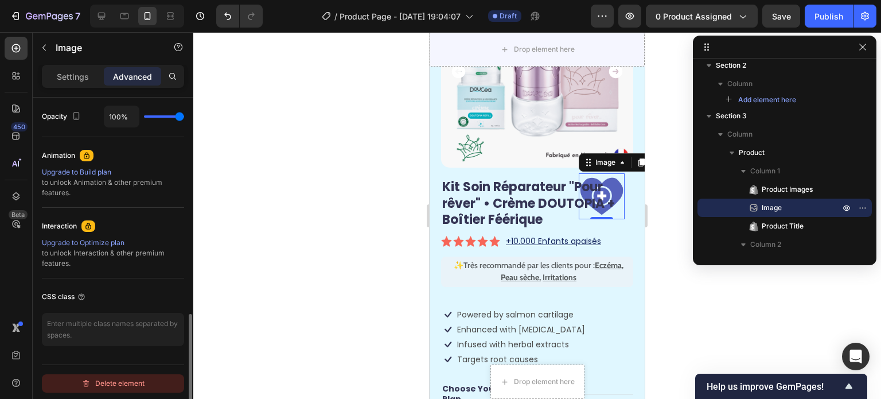
click at [122, 380] on div "Delete element" at bounding box center [112, 383] width 63 height 14
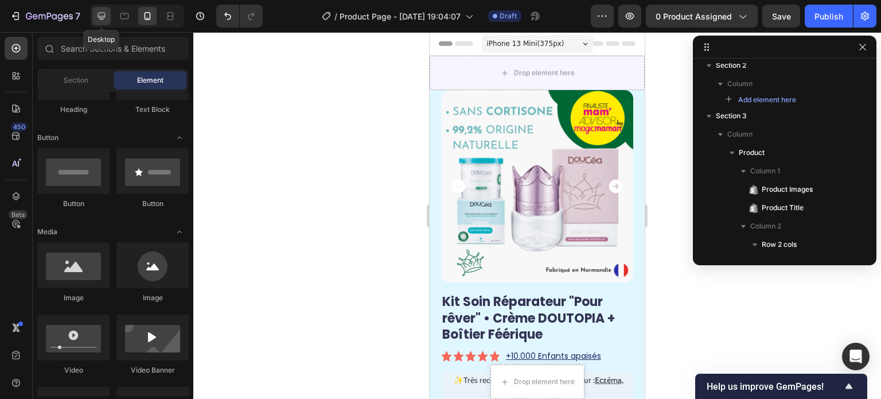
click at [99, 16] on icon at bounding box center [101, 15] width 11 height 11
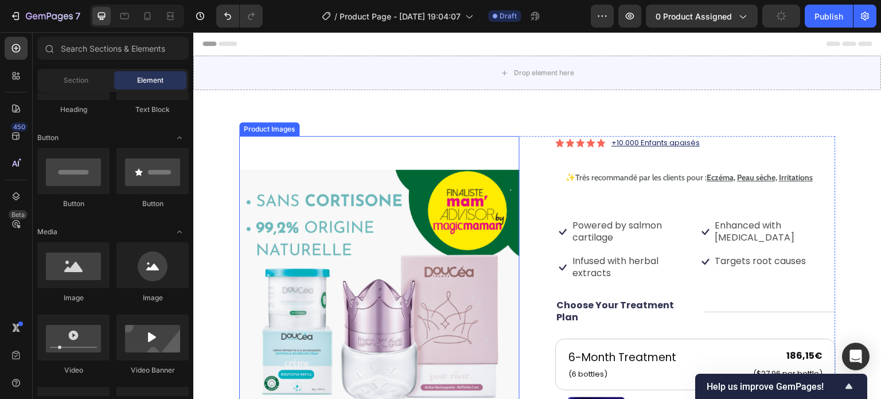
click at [411, 153] on img at bounding box center [379, 310] width 281 height 348
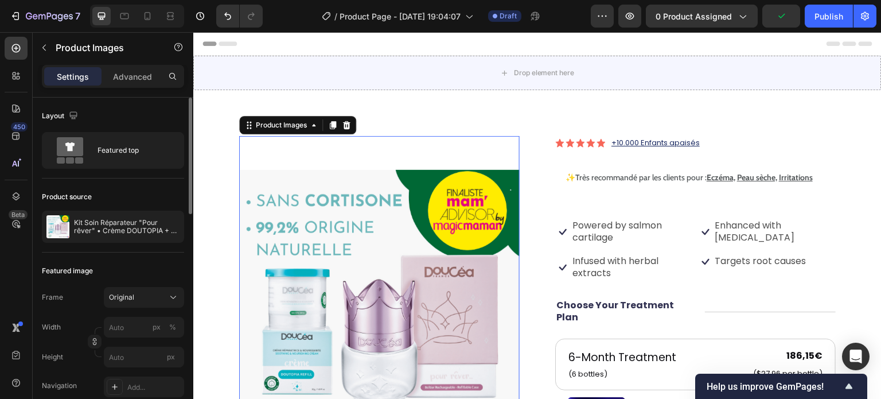
scroll to position [57, 0]
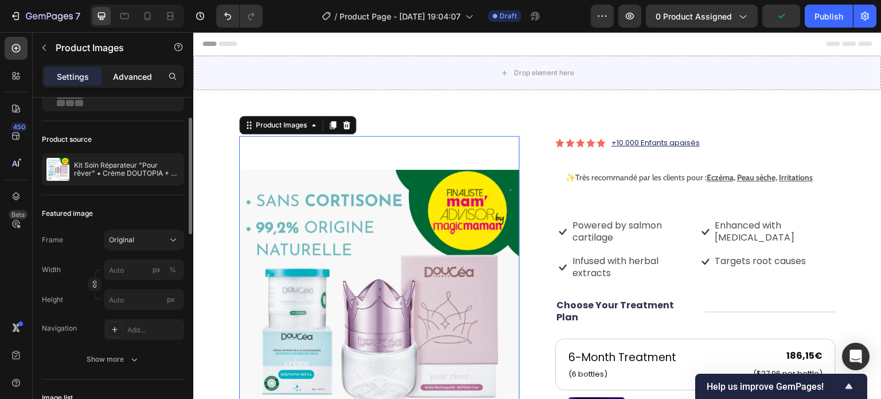
click at [122, 75] on p "Advanced" at bounding box center [132, 77] width 39 height 12
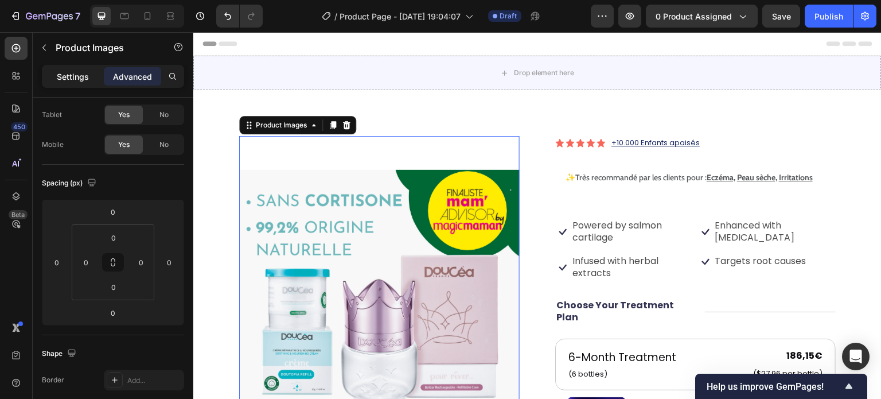
click at [73, 71] on p "Settings" at bounding box center [73, 77] width 32 height 12
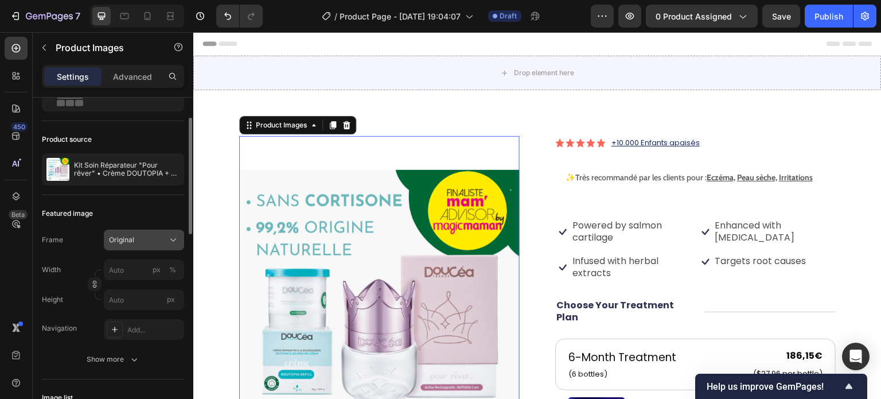
click at [125, 231] on button "Original" at bounding box center [144, 240] width 80 height 21
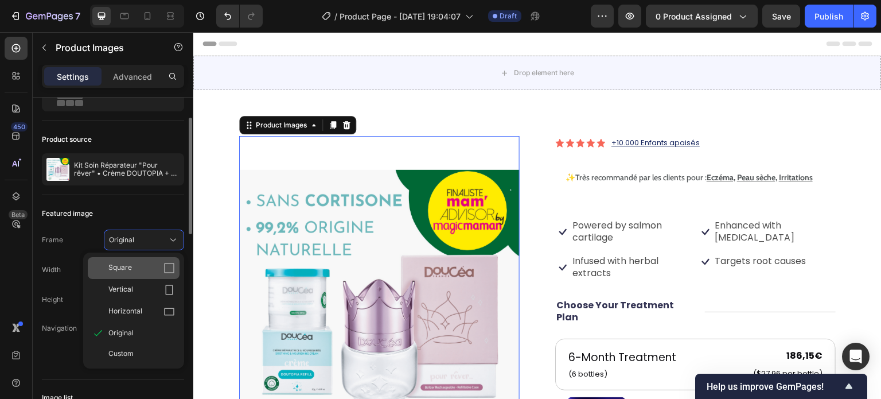
click at [142, 274] on div "Square" at bounding box center [134, 268] width 92 height 22
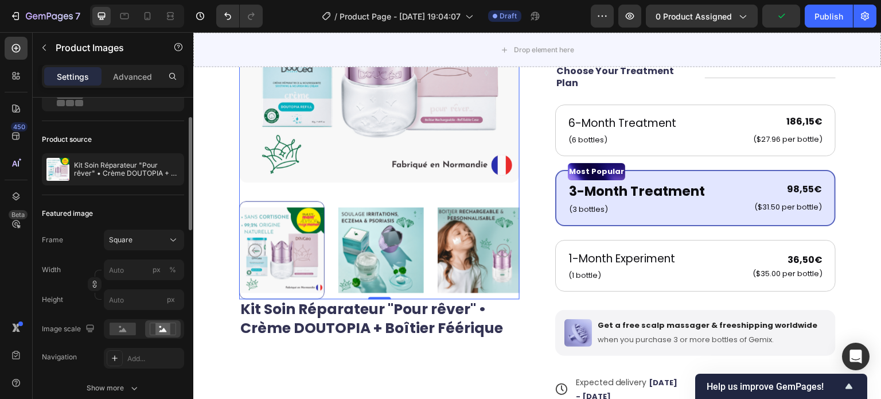
scroll to position [344, 0]
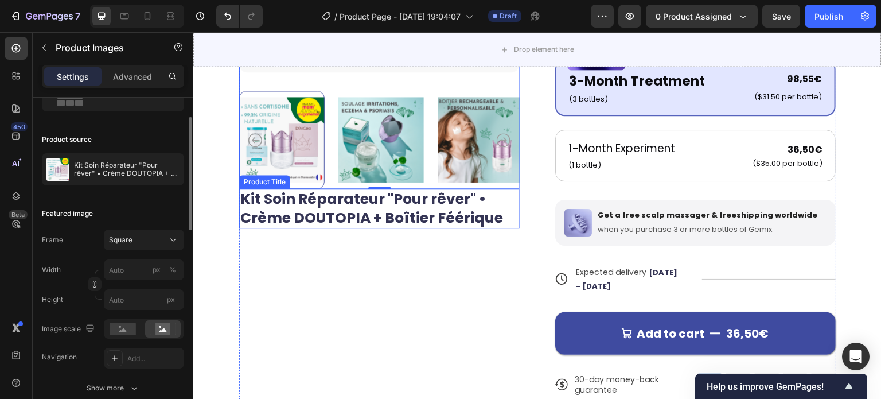
click at [366, 201] on h1 "Kit Soin Réparateur "Pour rêver" • Crème DOUTOPIA + Boîtier Féérique" at bounding box center [379, 209] width 281 height 40
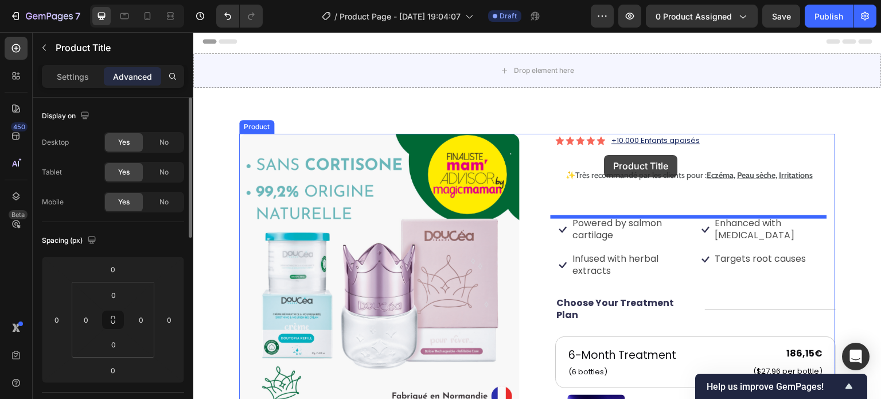
scroll to position [0, 0]
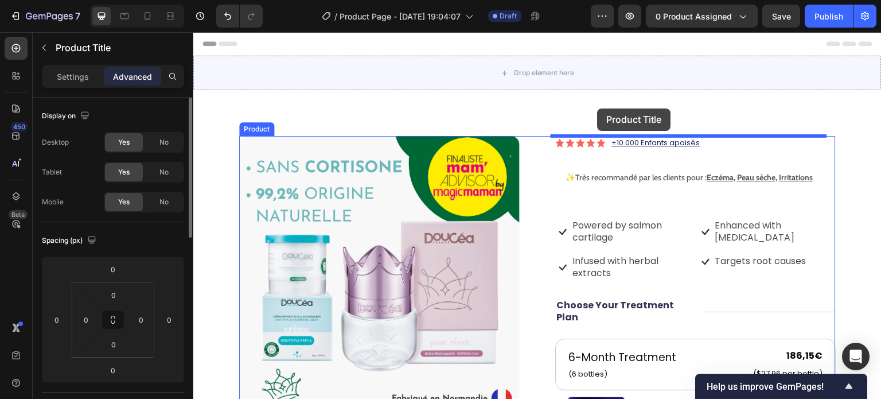
drag, startPoint x: 364, startPoint y: 201, endPoint x: 598, endPoint y: 108, distance: 251.9
type input "16"
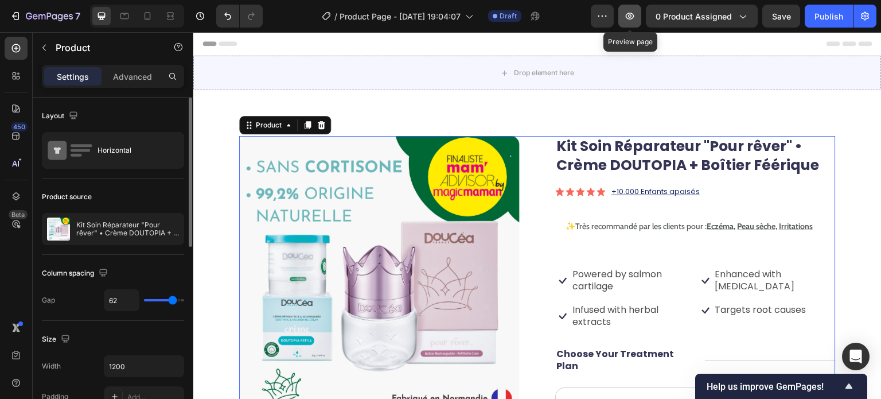
click at [642, 18] on button "button" at bounding box center [630, 16] width 23 height 23
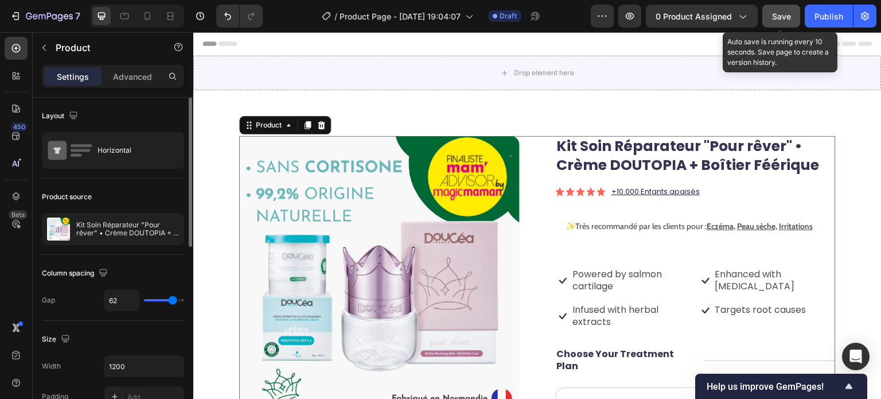
click at [787, 25] on button "Save" at bounding box center [782, 16] width 38 height 23
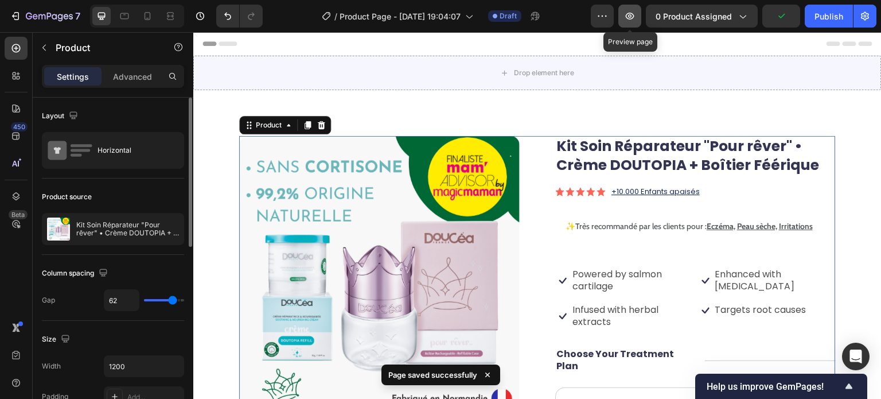
click at [640, 13] on button "button" at bounding box center [630, 16] width 23 height 23
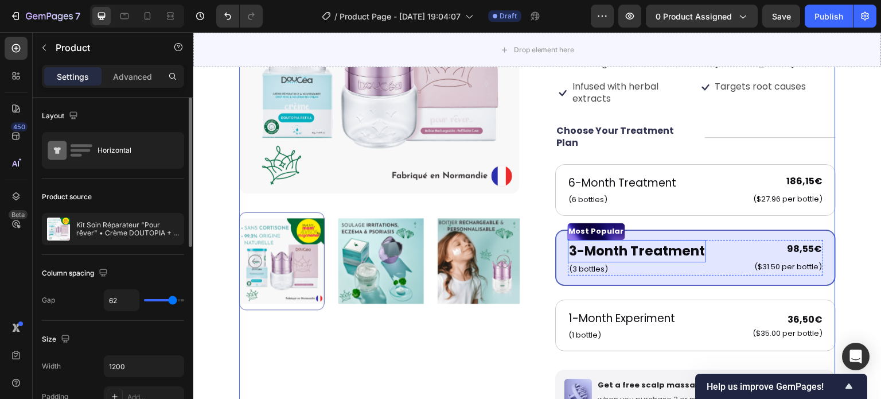
scroll to position [230, 0]
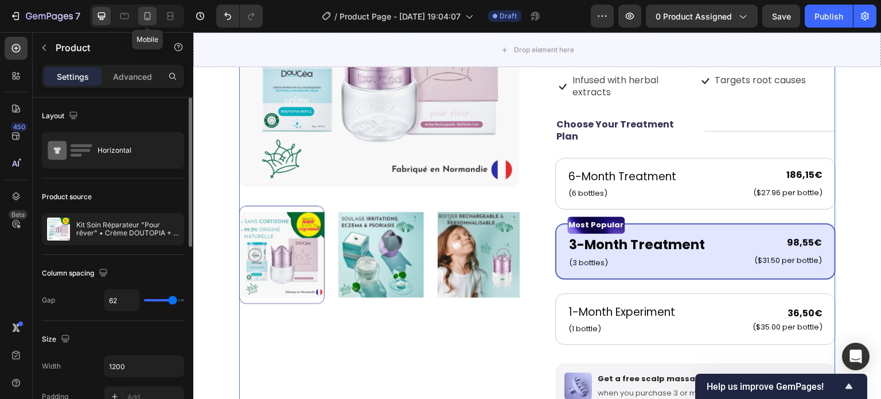
click at [142, 10] on icon at bounding box center [147, 15] width 11 height 11
type input "0"
type input "100%"
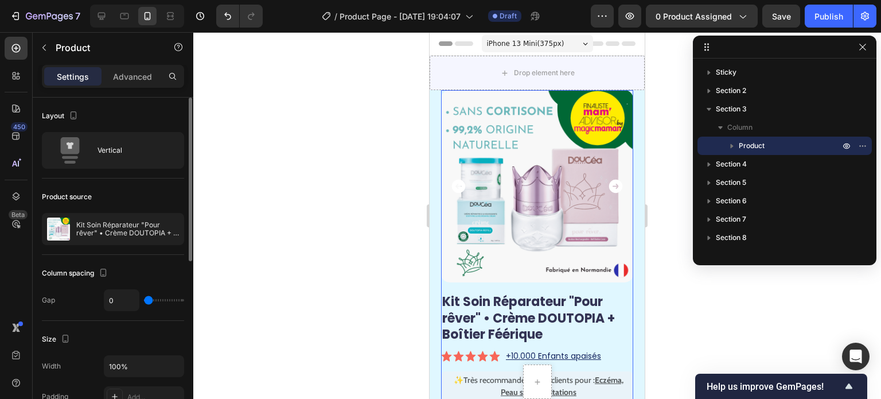
click at [687, 165] on div at bounding box center [537, 215] width 688 height 367
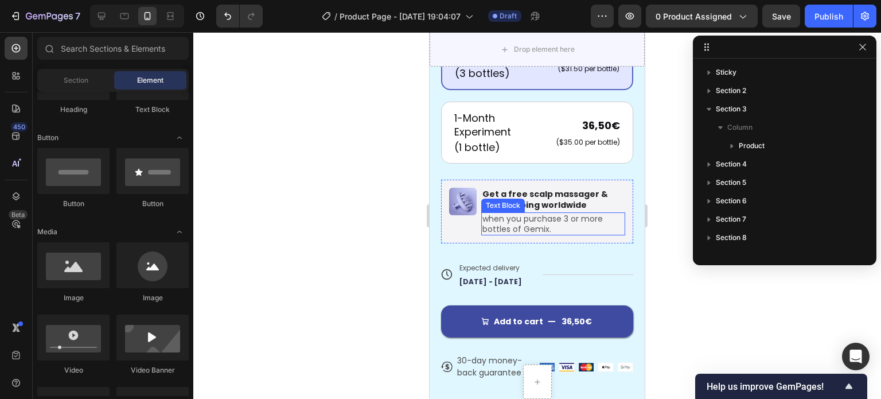
scroll to position [746, 0]
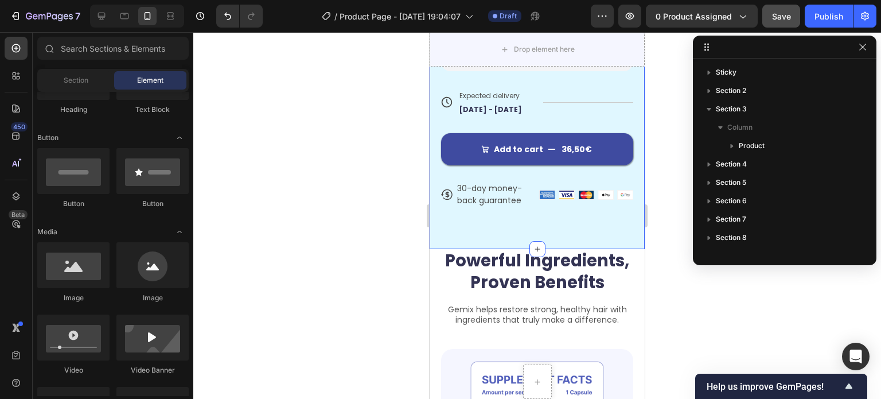
click at [786, 21] on div "Save" at bounding box center [781, 16] width 19 height 12
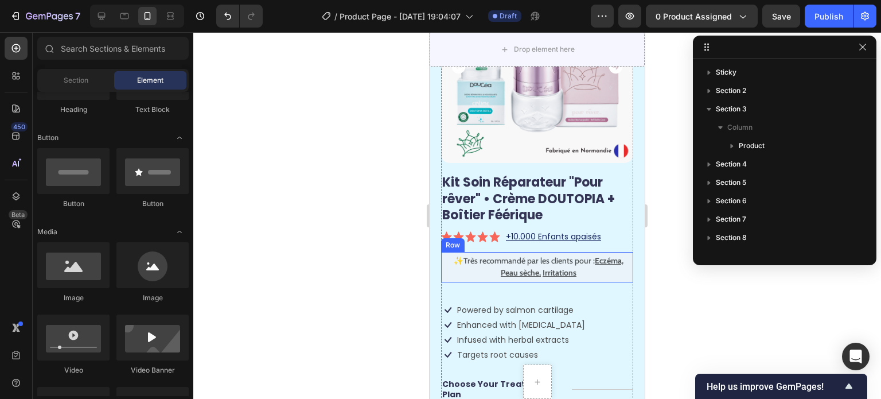
scroll to position [0, 0]
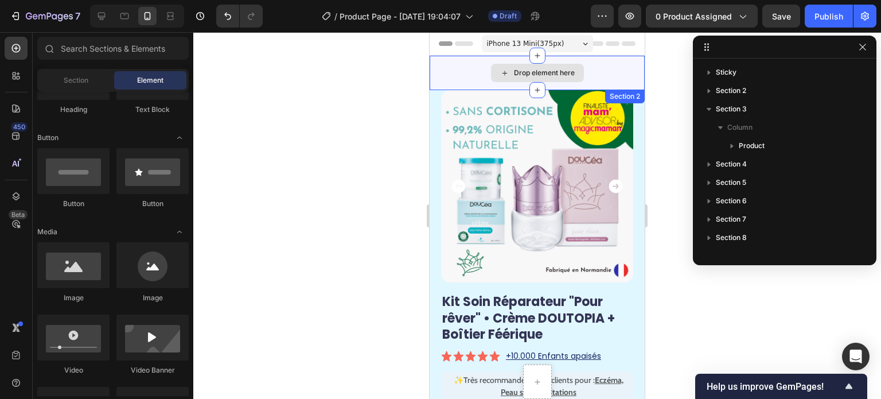
click at [597, 61] on div "Drop element here" at bounding box center [537, 73] width 215 height 34
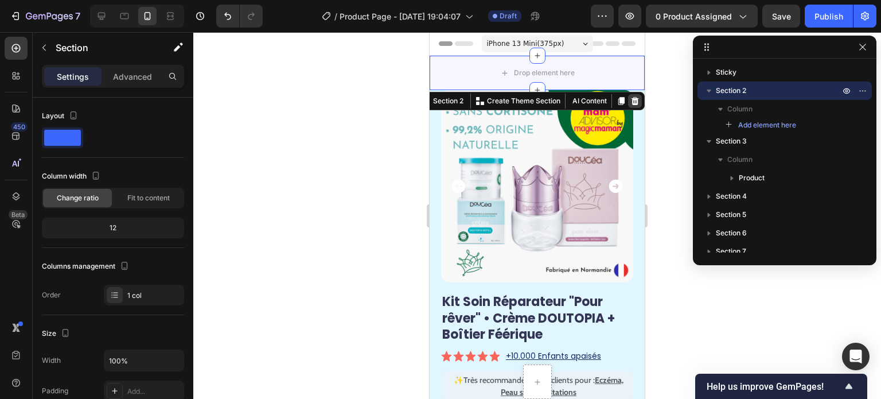
click at [631, 100] on icon at bounding box center [635, 100] width 9 height 9
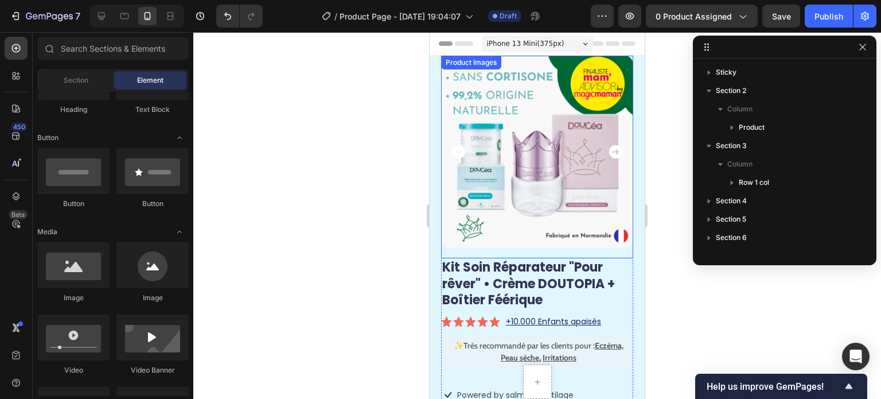
click at [504, 64] on div "Product Images" at bounding box center [537, 157] width 192 height 203
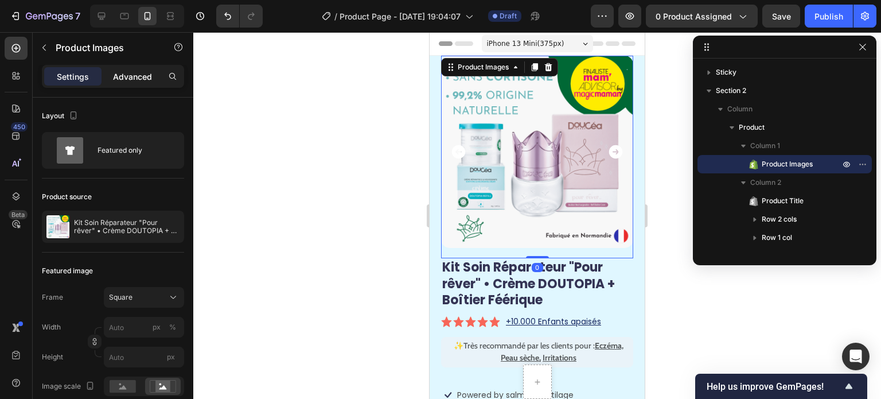
click at [137, 73] on p "Advanced" at bounding box center [132, 77] width 39 height 12
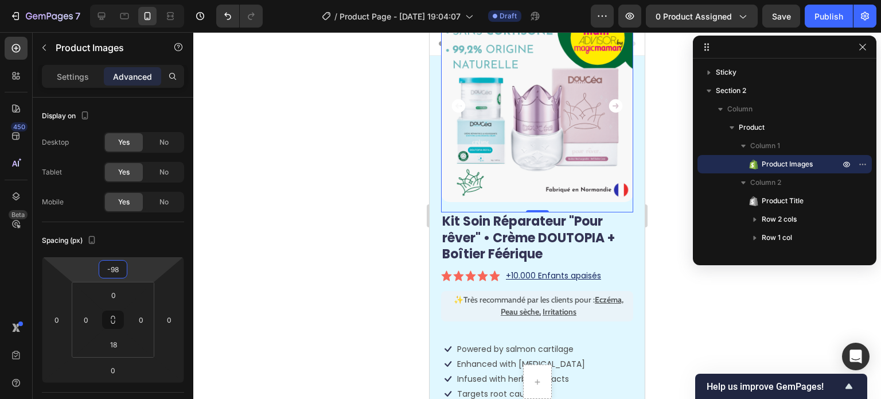
type input "-100"
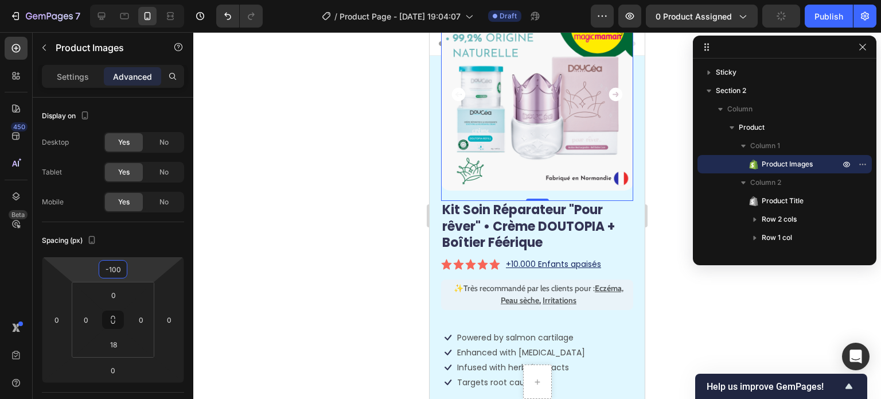
drag, startPoint x: 134, startPoint y: 266, endPoint x: 134, endPoint y: 294, distance: 28.7
click at [134, 0] on html "7 / Product Page - Sep 27, 19:04:07 Draft Preview 0 product assigned Publish 45…" at bounding box center [440, 0] width 881 height 0
click at [123, 270] on input "-100" at bounding box center [113, 269] width 23 height 17
click at [122, 270] on input "-100" at bounding box center [113, 269] width 23 height 17
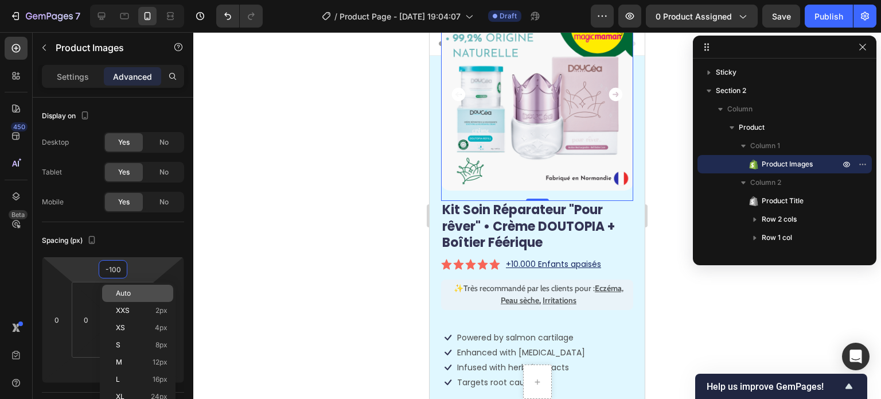
click at [126, 290] on span "Auto" at bounding box center [123, 293] width 15 height 8
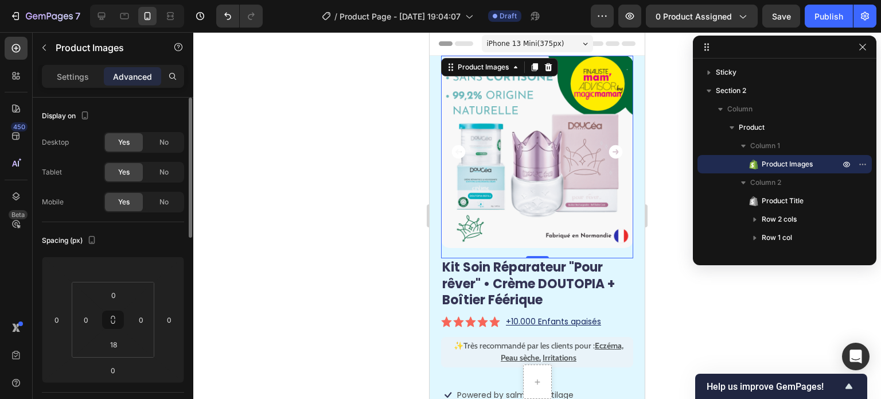
click at [144, 246] on div "Spacing (px)" at bounding box center [113, 240] width 142 height 18
click at [122, 269] on input "number" at bounding box center [113, 269] width 23 height 17
type input "0"
click at [137, 239] on div "Spacing (px)" at bounding box center [113, 240] width 142 height 18
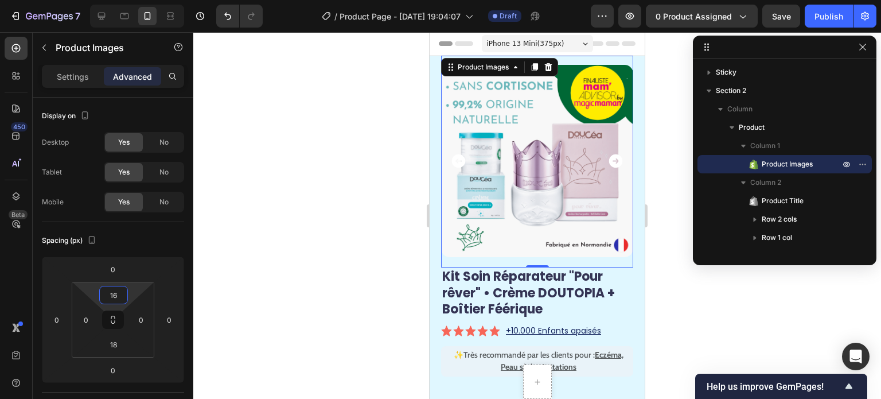
type input "24"
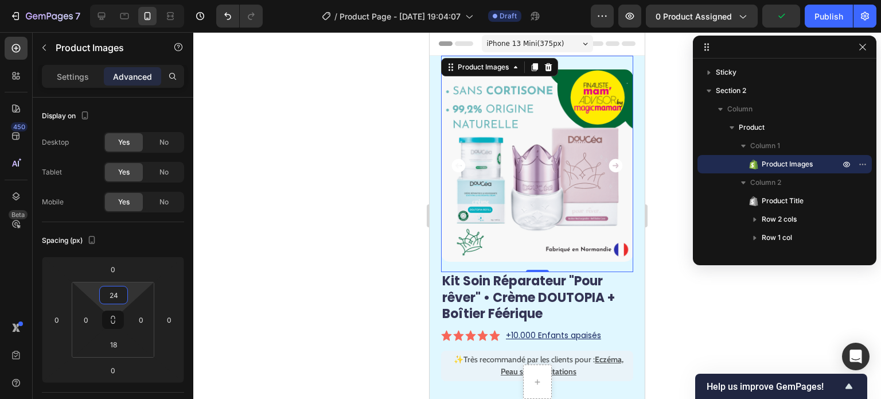
drag, startPoint x: 131, startPoint y: 291, endPoint x: 131, endPoint y: 284, distance: 6.9
click at [131, 0] on html "7 / Product Page - Sep 27, 19:04:07 Draft Preview 0 product assigned Publish 45…" at bounding box center [440, 0] width 881 height 0
click at [308, 234] on div at bounding box center [537, 215] width 688 height 367
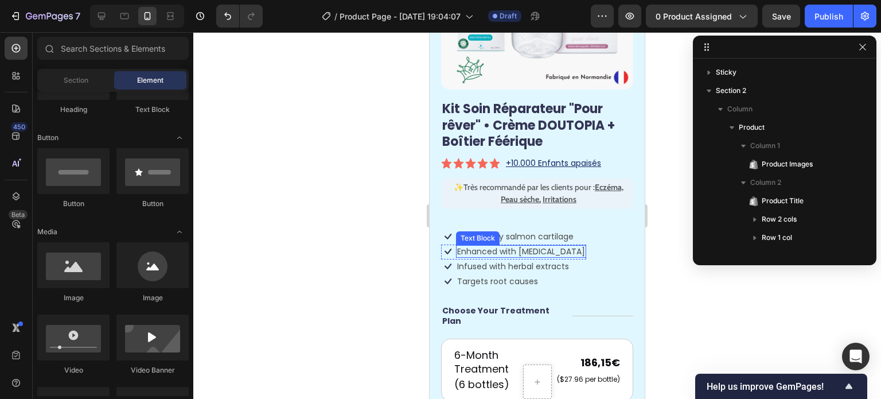
scroll to position [230, 0]
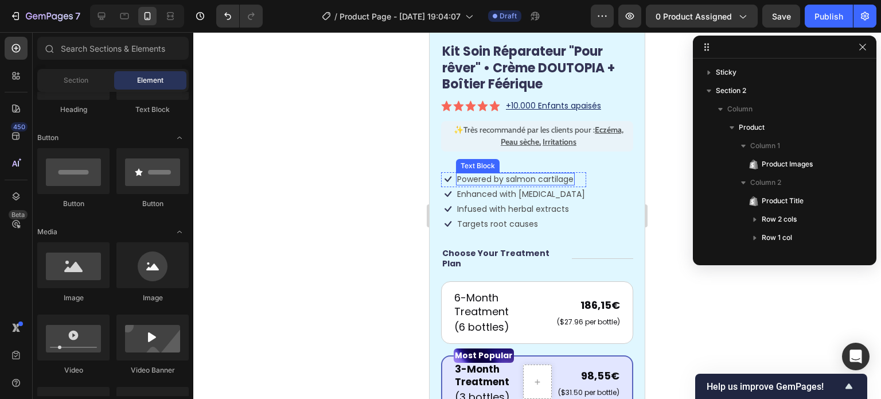
click at [540, 174] on p "Powered by salmon cartilage" at bounding box center [515, 179] width 116 height 10
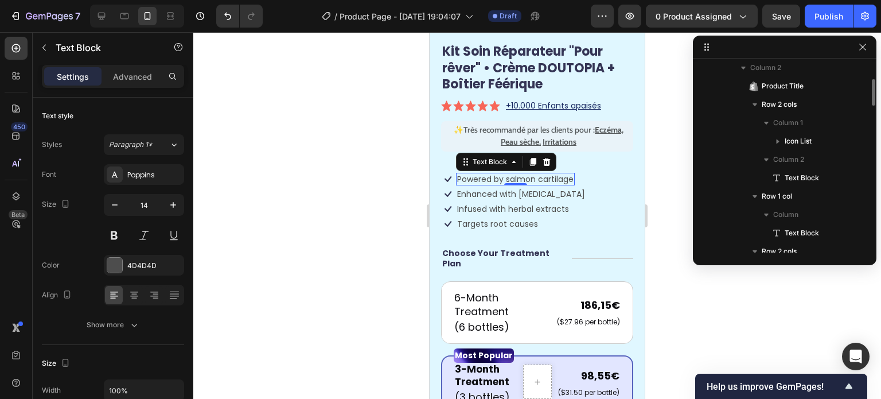
scroll to position [172, 0]
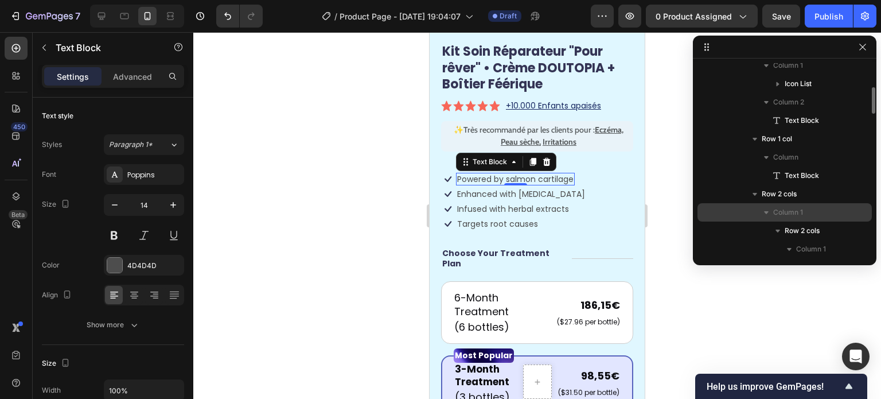
click at [780, 211] on span "Column 1" at bounding box center [789, 212] width 30 height 11
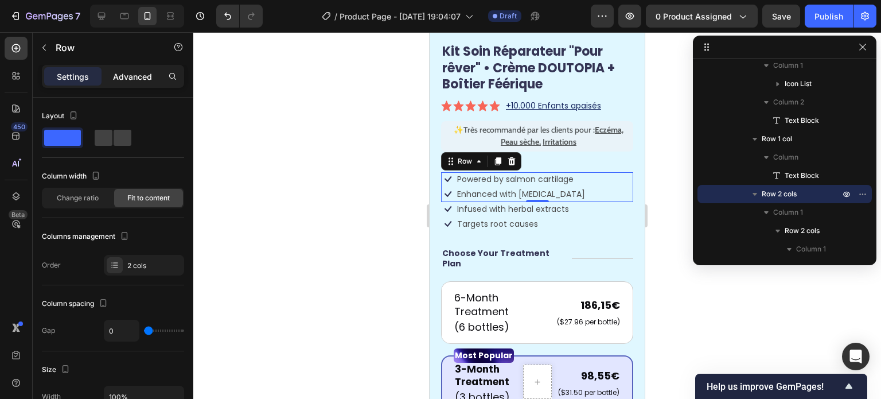
click at [131, 80] on p "Advanced" at bounding box center [132, 77] width 39 height 12
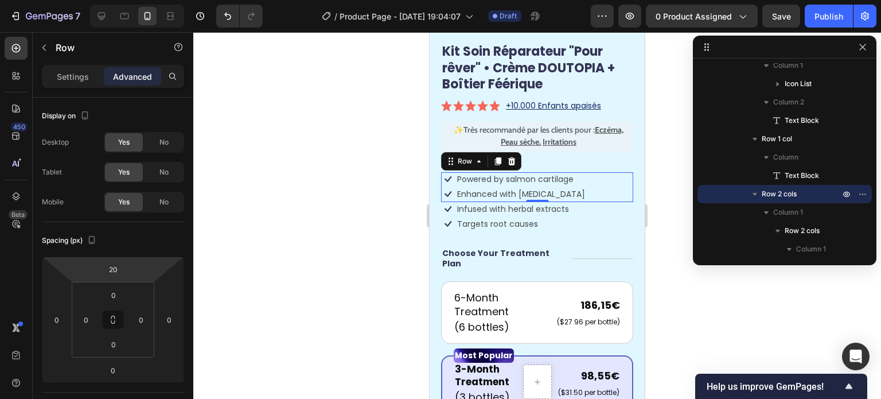
type input "10"
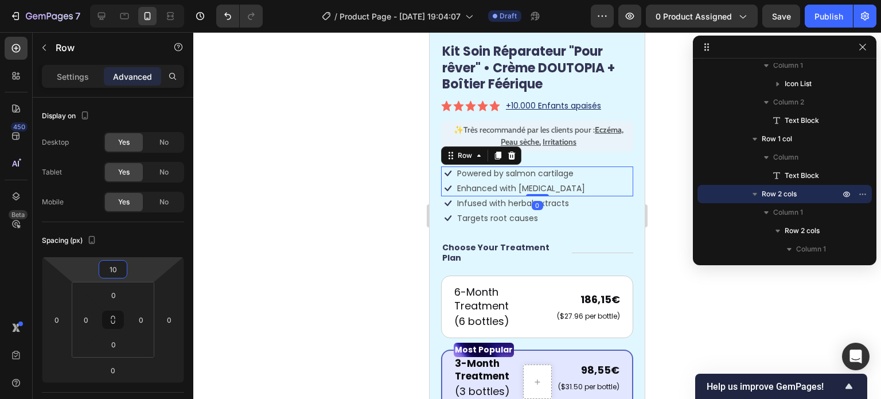
click at [141, 0] on html "7 / Product Page - Sep 27, 19:04:07 Draft Preview 0 product assigned Save Publi…" at bounding box center [440, 0] width 881 height 0
click at [303, 226] on div at bounding box center [537, 215] width 688 height 367
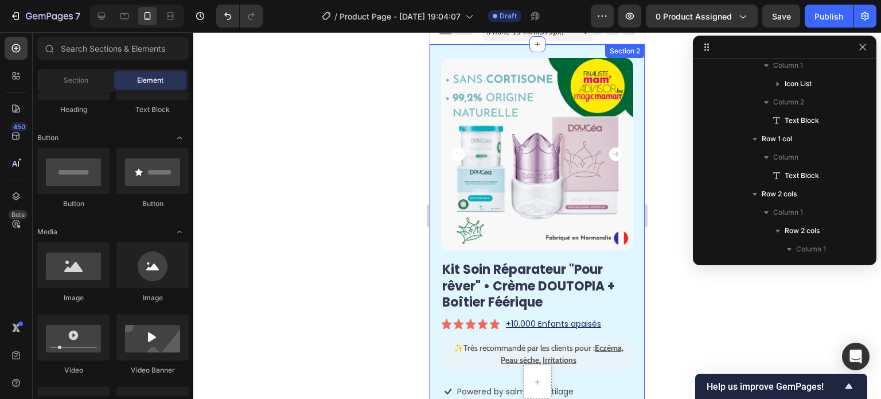
scroll to position [0, 0]
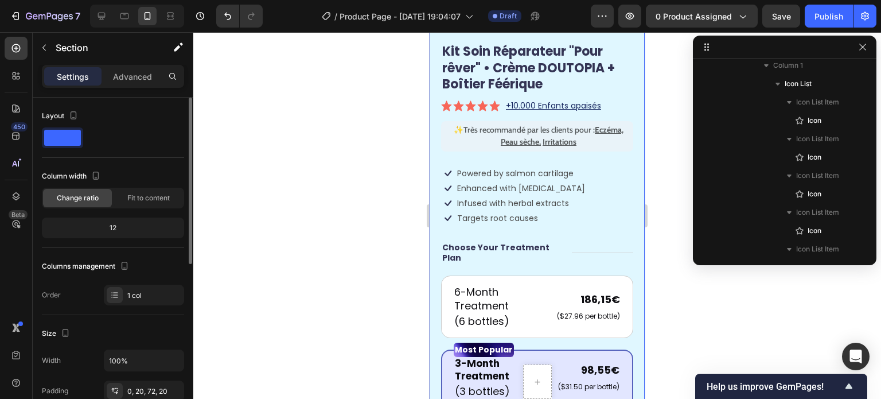
scroll to position [172, 0]
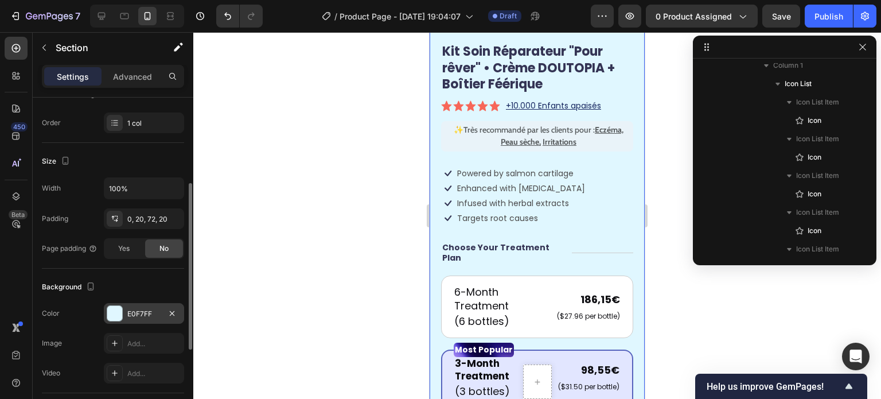
click at [120, 316] on div at bounding box center [114, 313] width 15 height 15
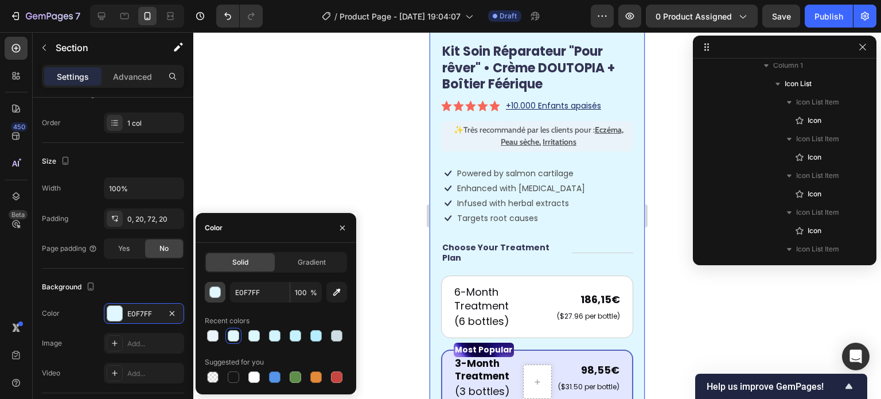
click at [215, 290] on div "button" at bounding box center [215, 292] width 11 height 11
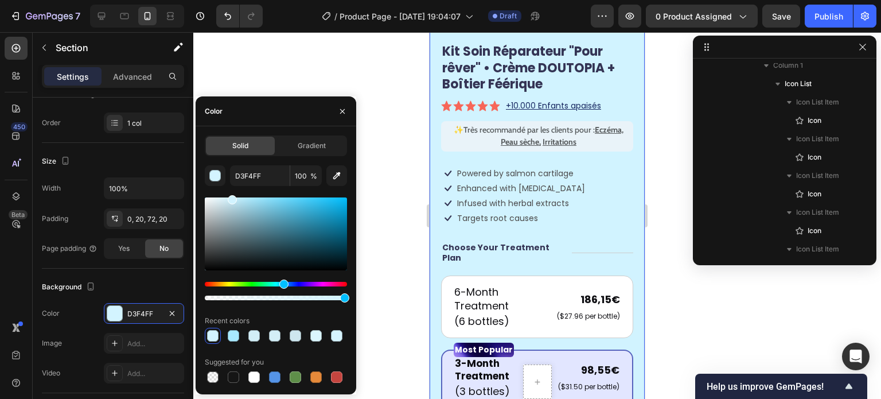
type input "D1F3FF"
click at [232, 196] on div at bounding box center [232, 199] width 9 height 9
click at [376, 83] on div at bounding box center [537, 215] width 688 height 367
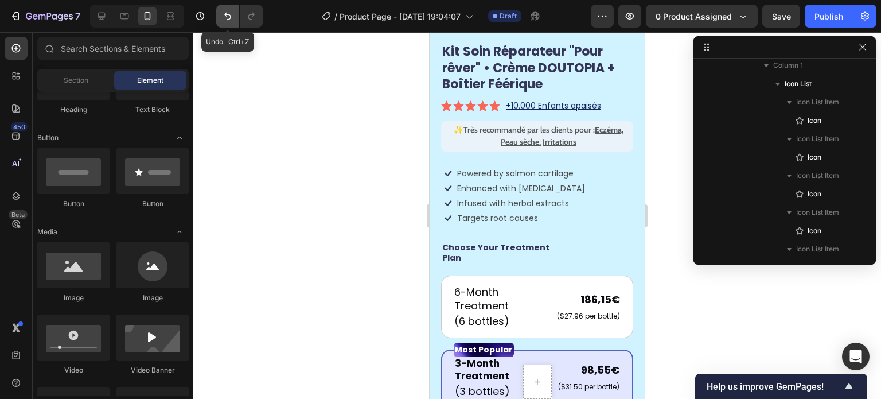
click at [222, 17] on icon "Undo/Redo" at bounding box center [227, 15] width 11 height 11
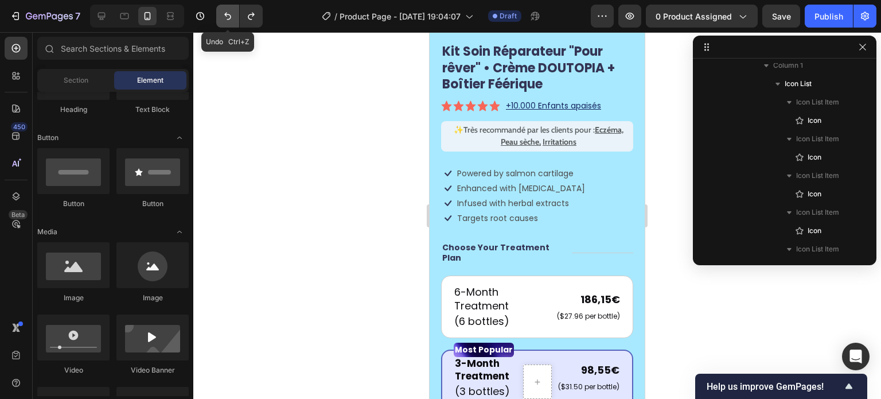
click at [222, 17] on icon "Undo/Redo" at bounding box center [227, 15] width 11 height 11
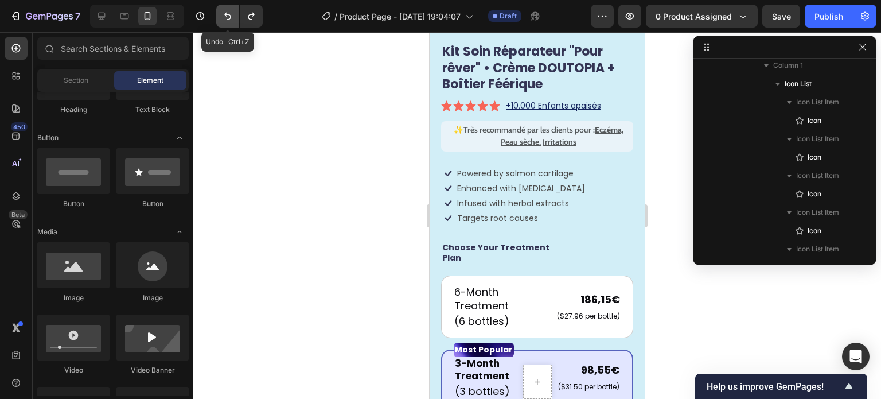
click at [222, 17] on icon "Undo/Redo" at bounding box center [227, 15] width 11 height 11
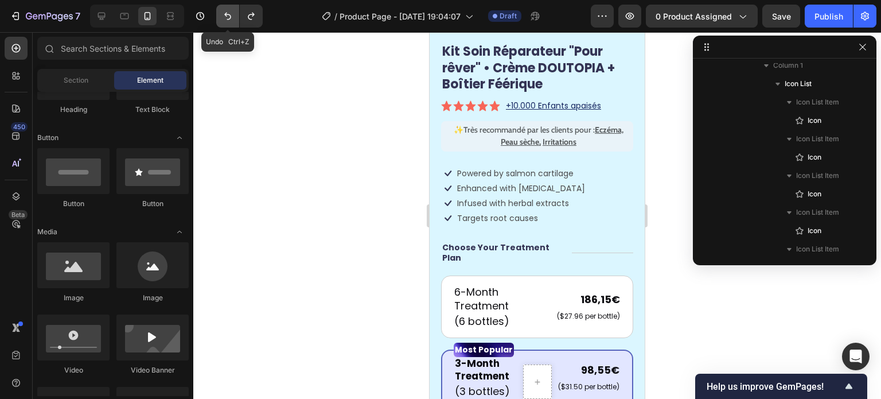
click at [222, 17] on icon "Undo/Redo" at bounding box center [227, 15] width 11 height 11
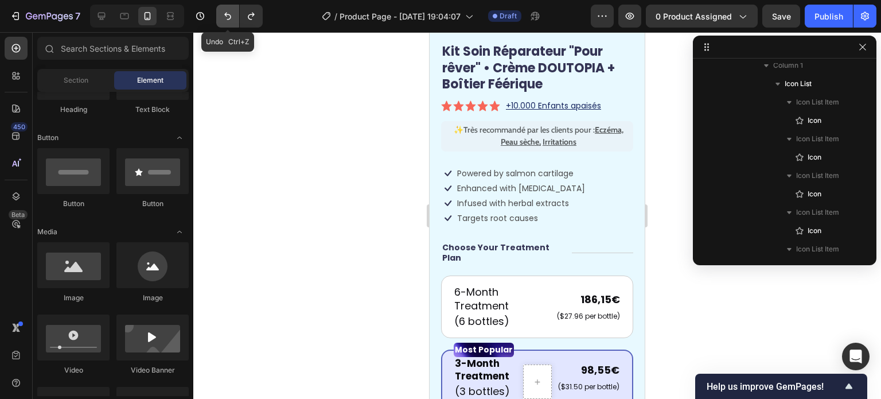
click at [222, 17] on icon "Undo/Redo" at bounding box center [227, 15] width 11 height 11
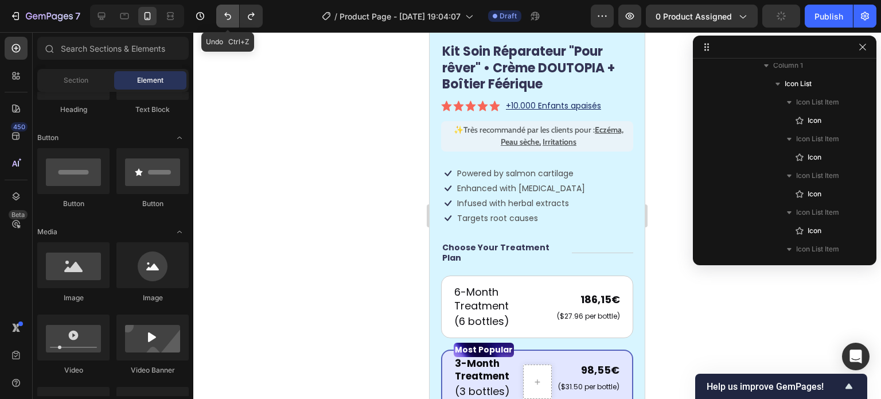
click at [222, 17] on icon "Undo/Redo" at bounding box center [227, 15] width 11 height 11
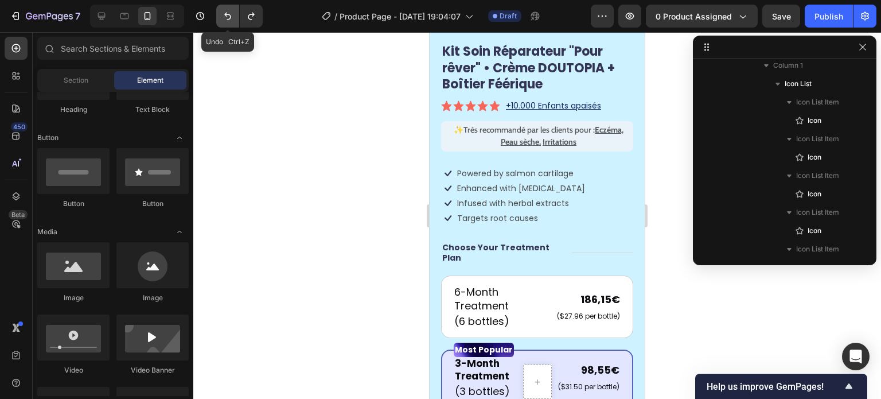
click at [222, 17] on icon "Undo/Redo" at bounding box center [227, 15] width 11 height 11
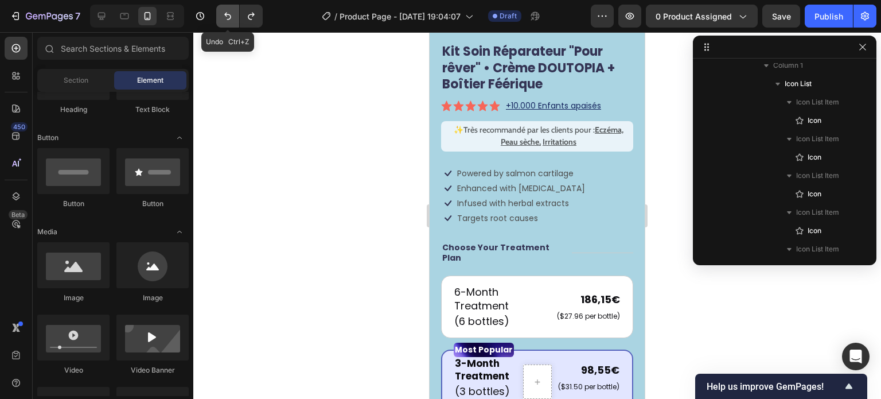
click at [222, 17] on icon "Undo/Redo" at bounding box center [227, 15] width 11 height 11
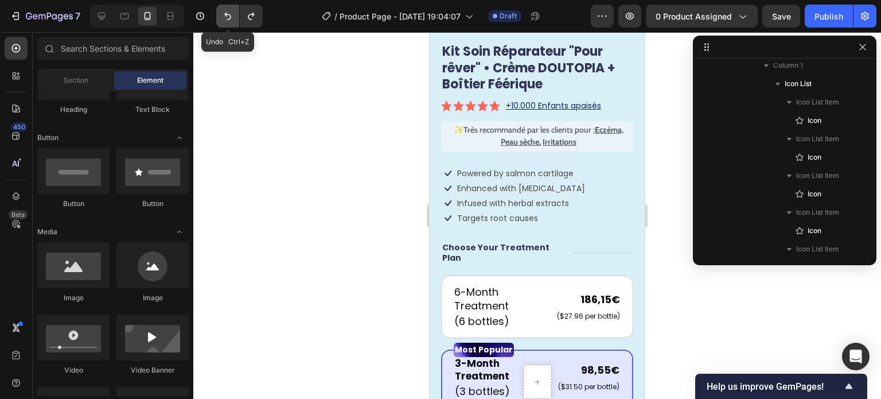
click at [222, 17] on icon "Undo/Redo" at bounding box center [227, 15] width 11 height 11
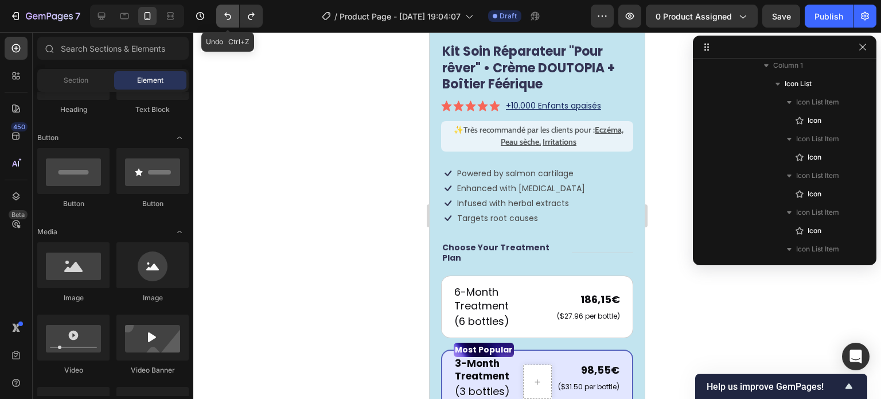
click at [222, 17] on icon "Undo/Redo" at bounding box center [227, 15] width 11 height 11
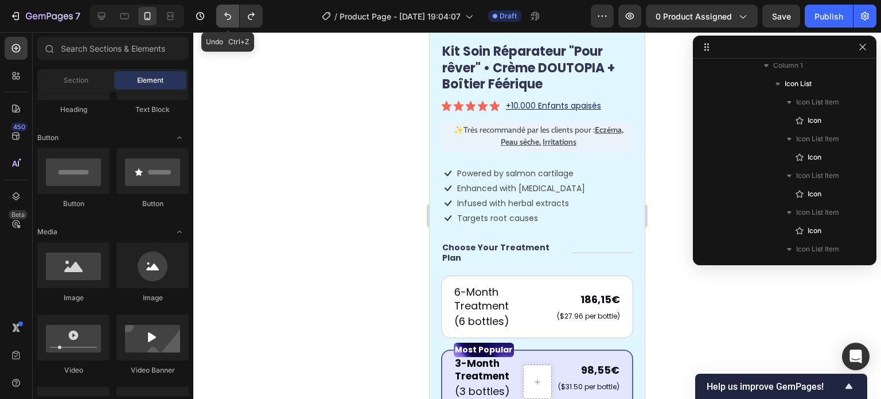
click at [222, 17] on icon "Undo/Redo" at bounding box center [227, 15] width 11 height 11
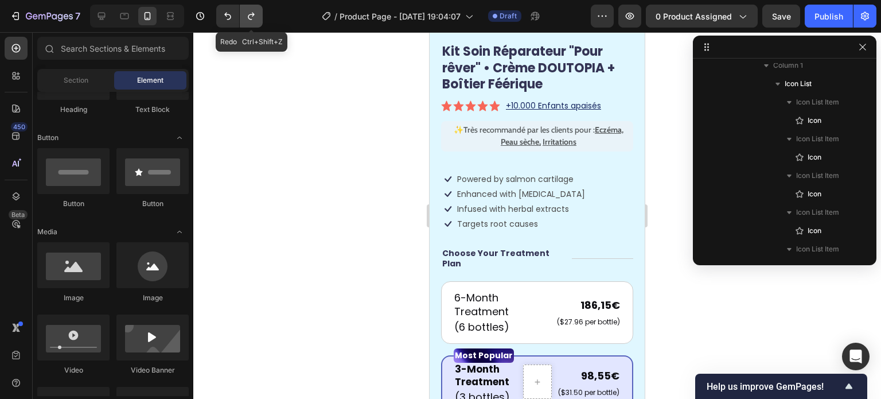
click at [250, 16] on icon "Undo/Redo" at bounding box center [251, 15] width 11 height 11
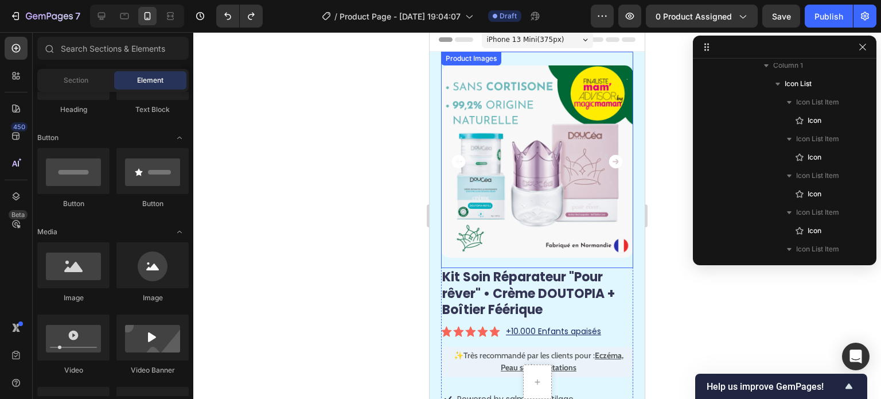
scroll to position [0, 0]
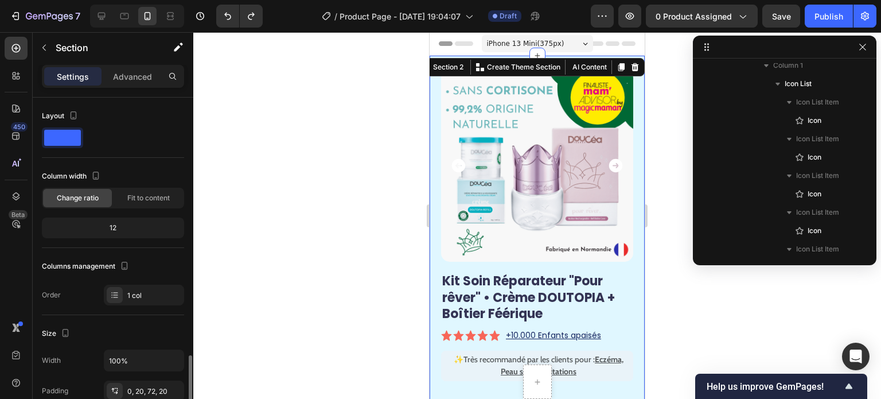
scroll to position [230, 0]
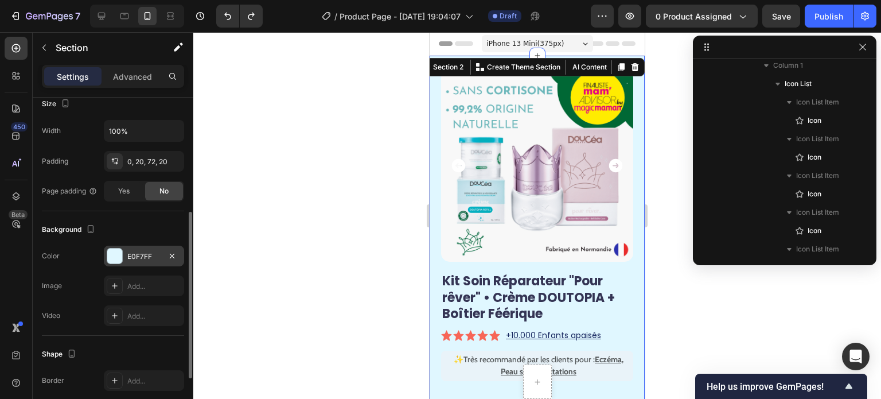
click at [108, 256] on div at bounding box center [114, 255] width 15 height 15
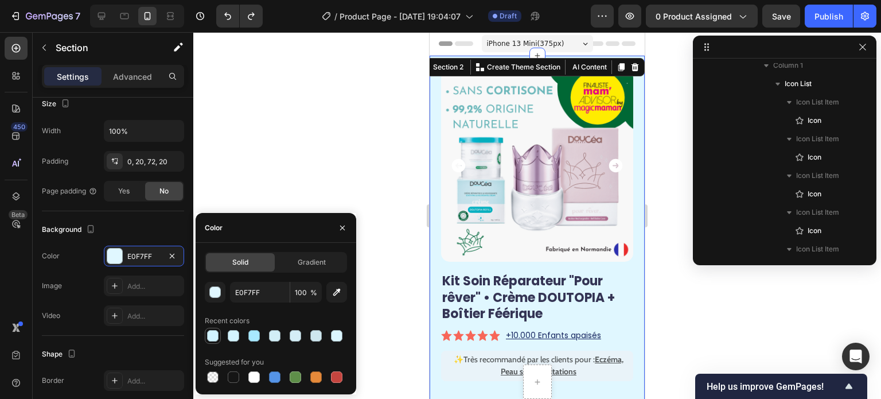
click at [210, 335] on div at bounding box center [212, 335] width 11 height 11
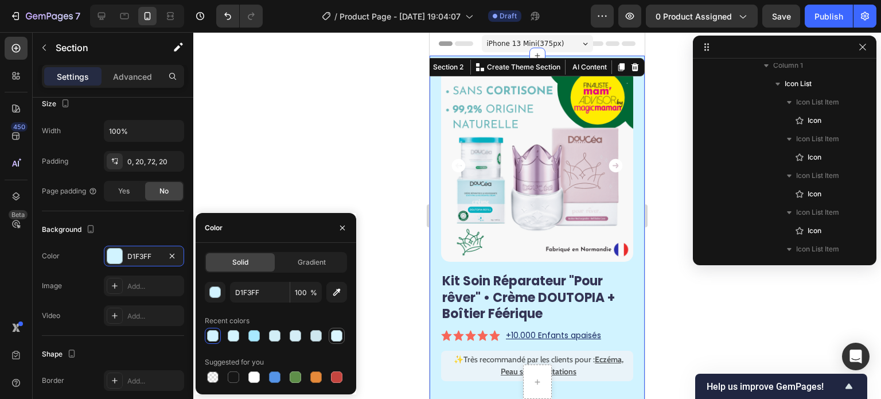
click at [338, 340] on div at bounding box center [336, 335] width 11 height 11
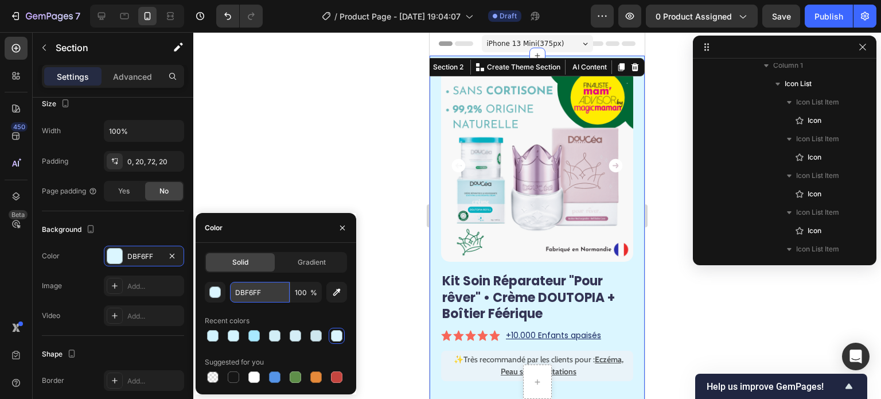
click at [274, 300] on input "DBF6FF" at bounding box center [260, 292] width 60 height 21
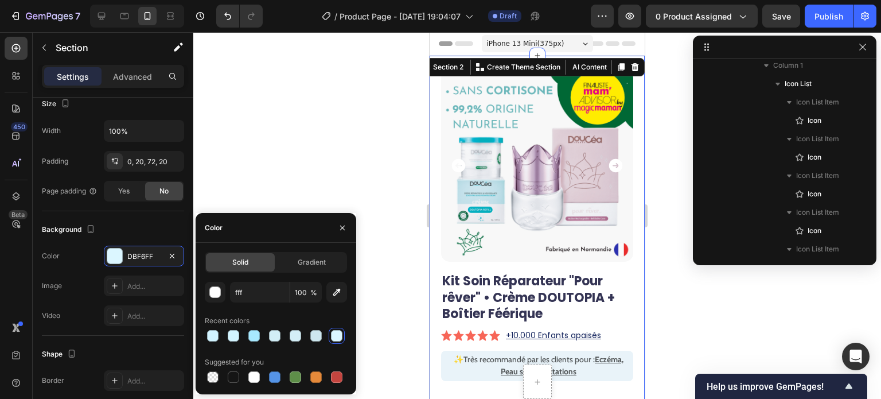
click at [292, 312] on div "Recent colors" at bounding box center [276, 321] width 142 height 18
type input "FFFFFF"
click at [306, 160] on div at bounding box center [537, 215] width 688 height 367
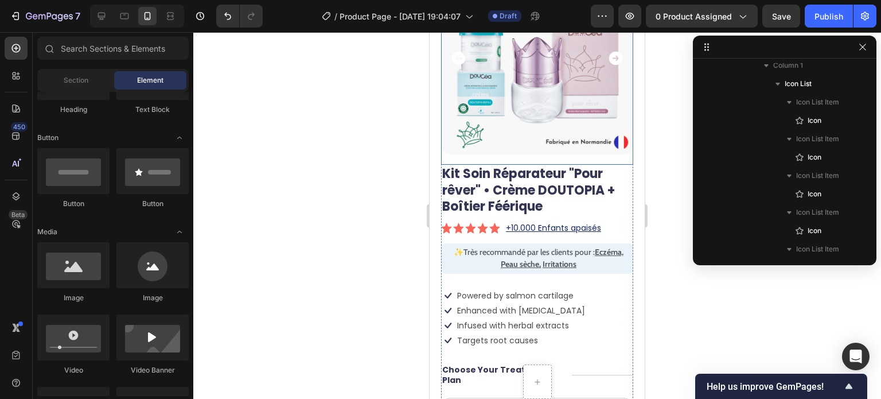
scroll to position [115, 0]
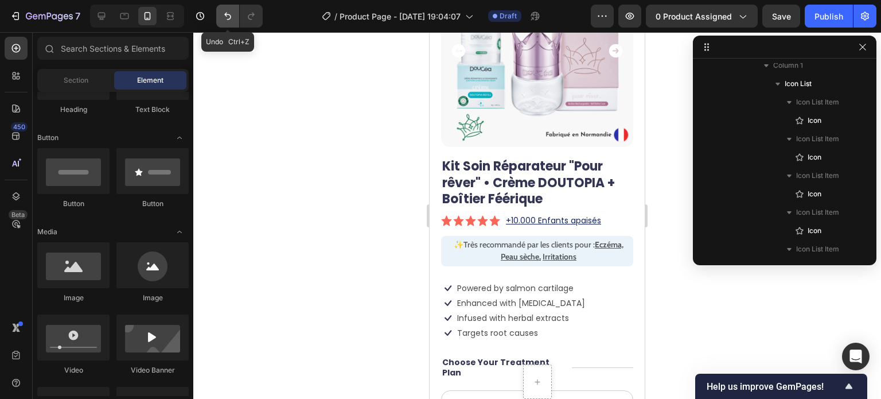
click at [228, 18] on icon "Undo/Redo" at bounding box center [227, 15] width 11 height 11
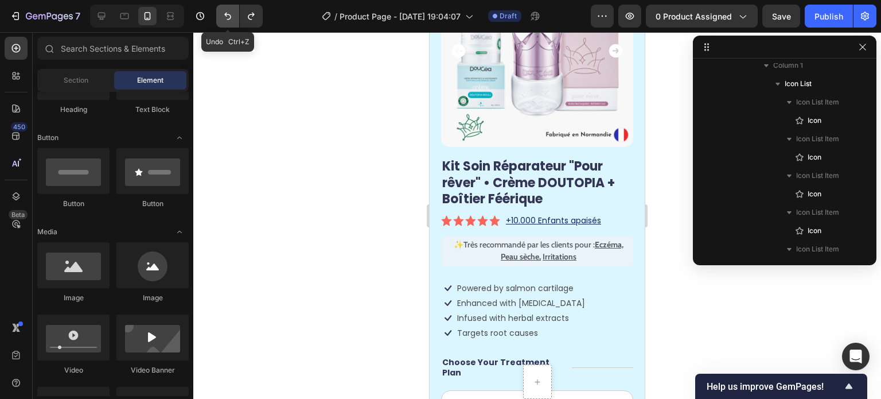
click at [228, 18] on icon "Undo/Redo" at bounding box center [227, 15] width 11 height 11
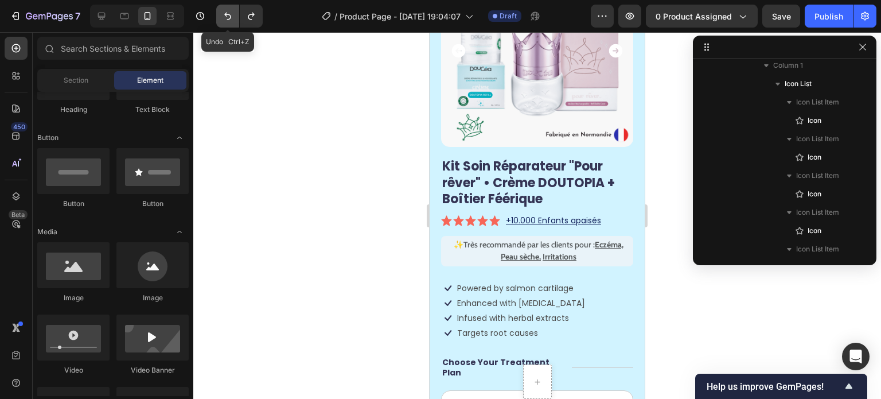
click at [228, 18] on icon "Undo/Redo" at bounding box center [227, 15] width 11 height 11
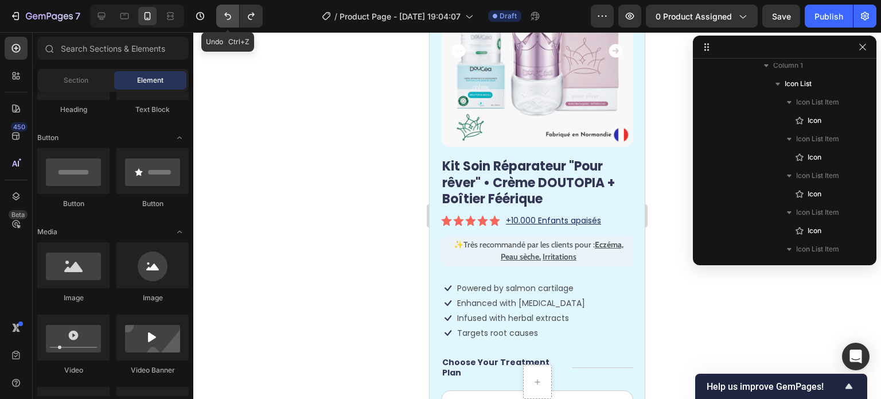
click at [228, 18] on icon "Undo/Redo" at bounding box center [227, 15] width 11 height 11
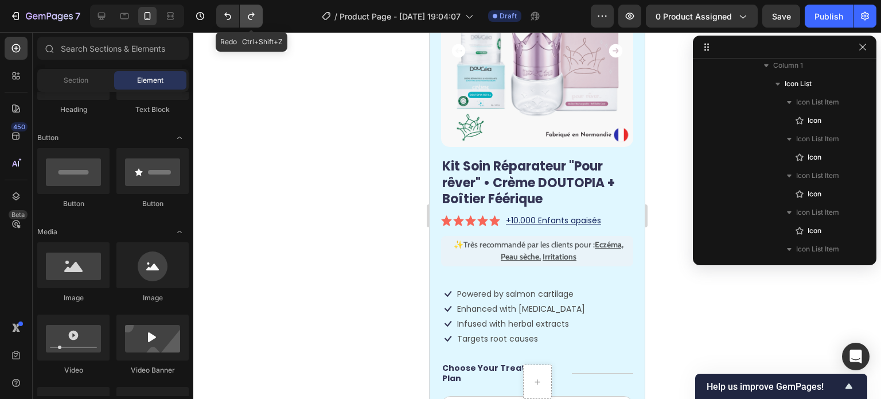
click at [248, 13] on icon "Undo/Redo" at bounding box center [251, 15] width 11 height 11
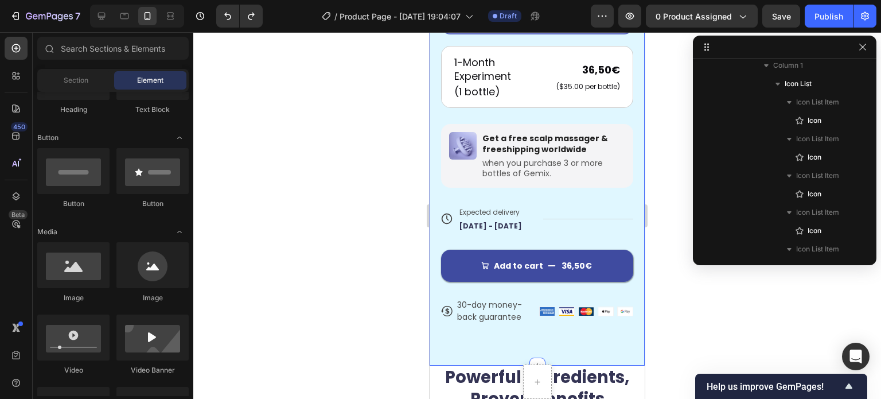
scroll to position [689, 0]
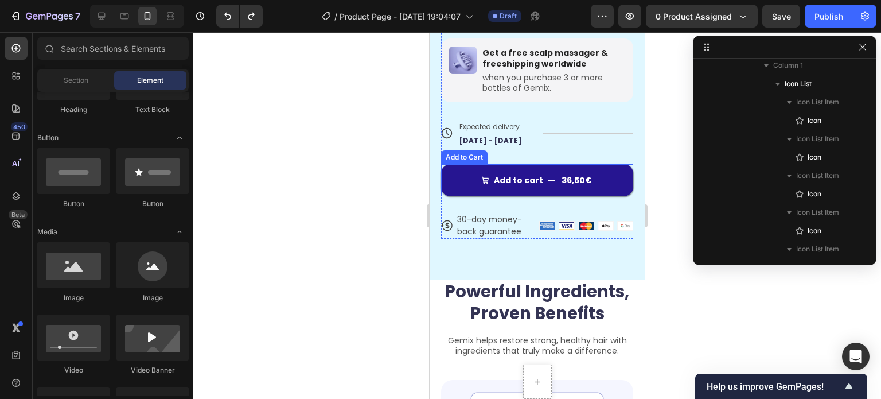
click at [506, 181] on button "Add to cart 36,50€" at bounding box center [537, 180] width 192 height 32
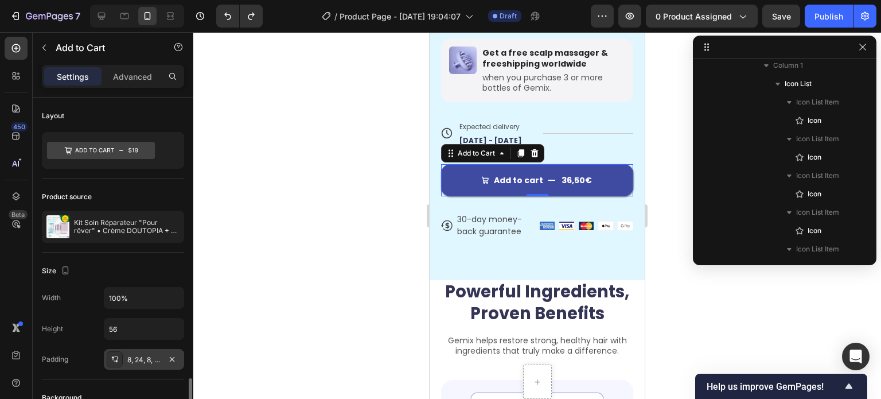
scroll to position [230, 0]
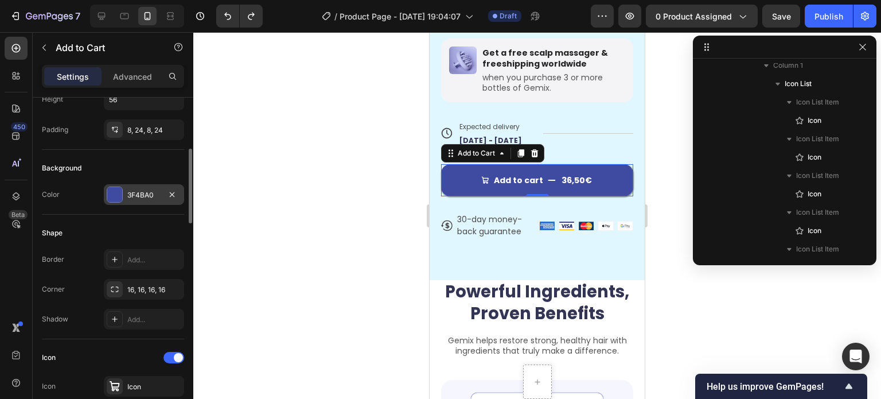
click at [115, 188] on div at bounding box center [114, 194] width 15 height 15
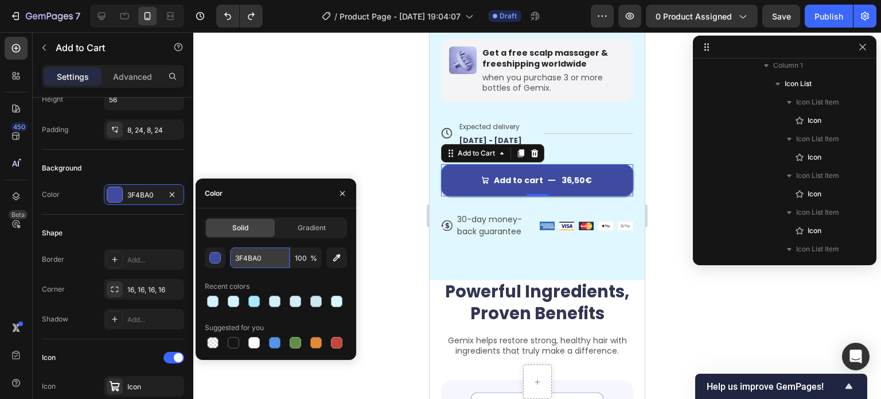
click at [241, 254] on input "3F4BA0" at bounding box center [260, 257] width 60 height 21
click at [241, 255] on input "3F4BA0" at bounding box center [260, 257] width 60 height 21
paste input "#79b3b0"
paste input "text"
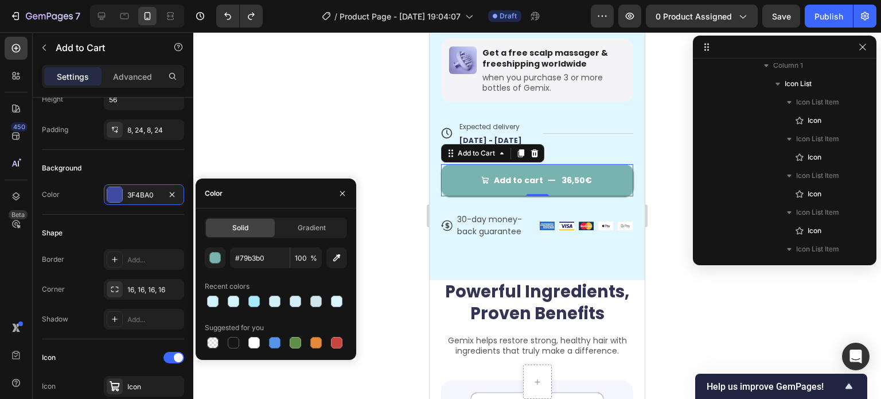
click at [266, 275] on div "#79b3b0 100 % Recent colors Suggested for you" at bounding box center [276, 298] width 142 height 103
type input "79B3B0"
click at [280, 128] on div at bounding box center [537, 215] width 688 height 367
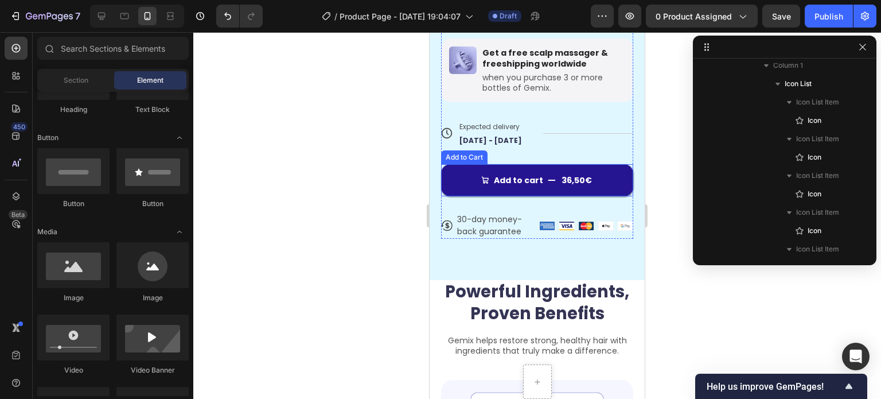
click at [481, 185] on button "Add to cart 36,50€" at bounding box center [537, 180] width 192 height 32
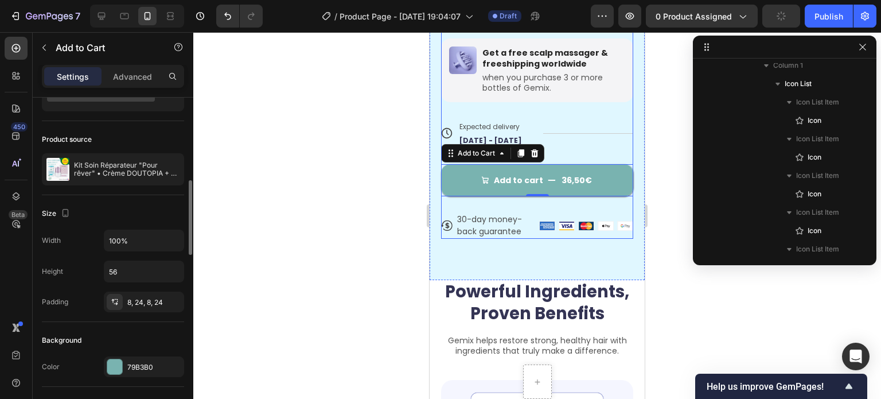
scroll to position [115, 0]
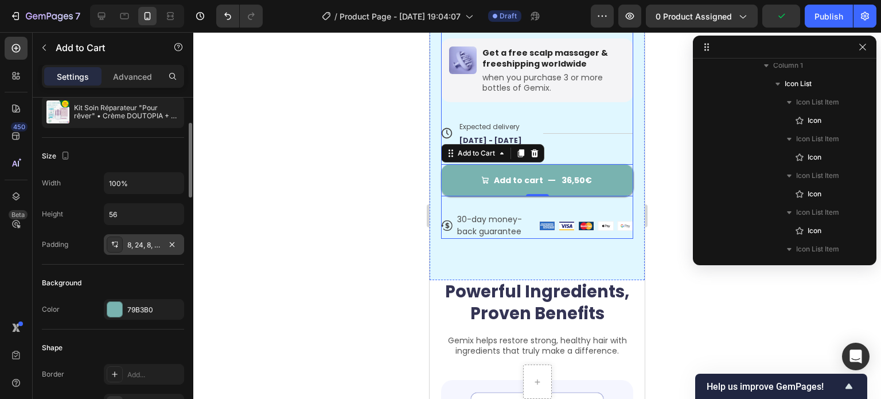
click at [151, 246] on div "8, 24, 8, 24" at bounding box center [143, 245] width 33 height 10
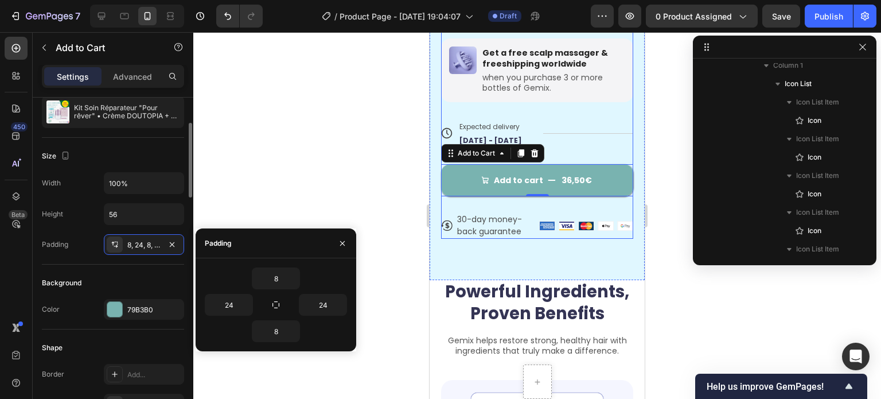
click at [77, 232] on div "Width 100% Height 56 Padding 8, 24, 8, 24" at bounding box center [113, 213] width 142 height 83
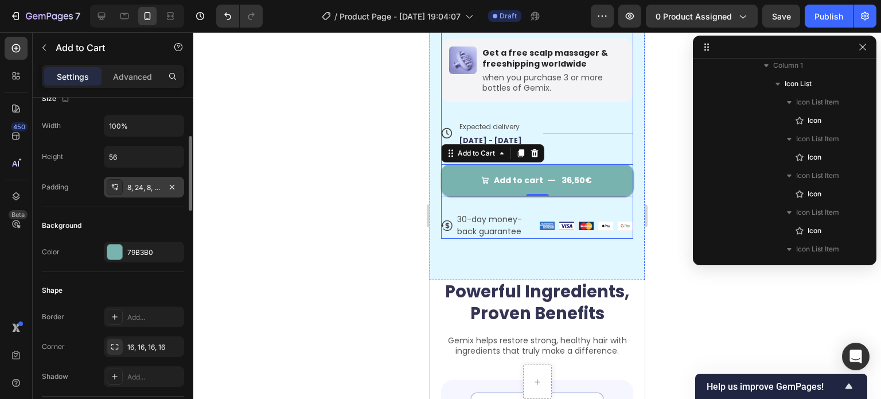
scroll to position [287, 0]
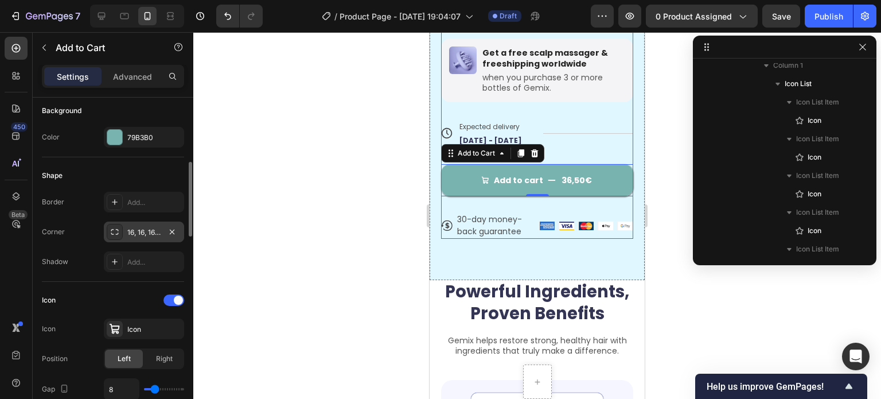
click at [129, 236] on div "16, 16, 16, 16" at bounding box center [143, 232] width 33 height 10
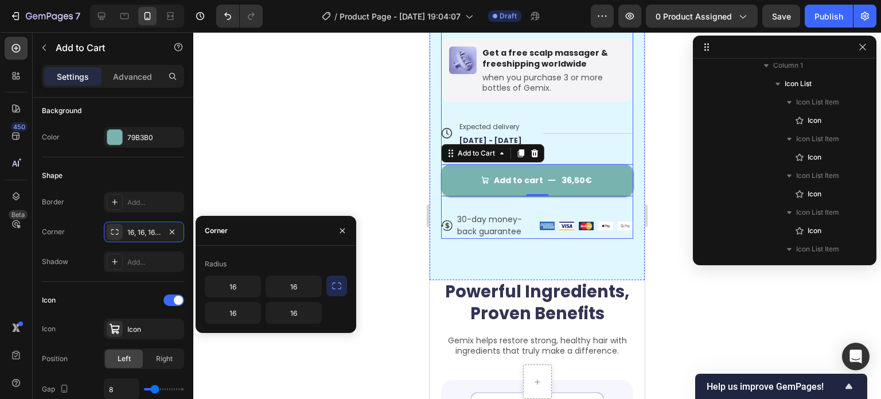
click at [335, 285] on icon "button" at bounding box center [336, 285] width 11 height 11
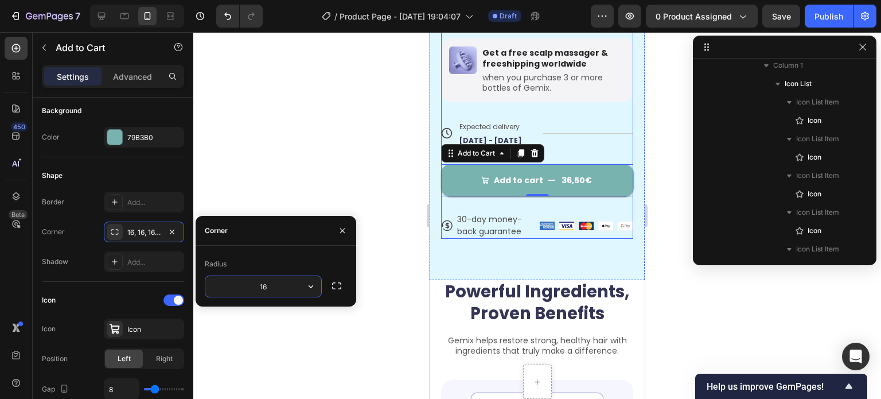
click at [258, 282] on input "16" at bounding box center [263, 286] width 116 height 21
type input "12"
click at [280, 196] on div at bounding box center [537, 215] width 688 height 367
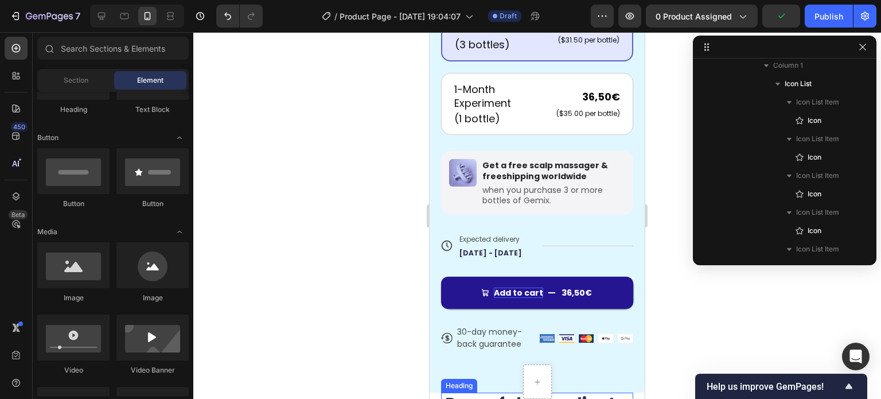
scroll to position [574, 0]
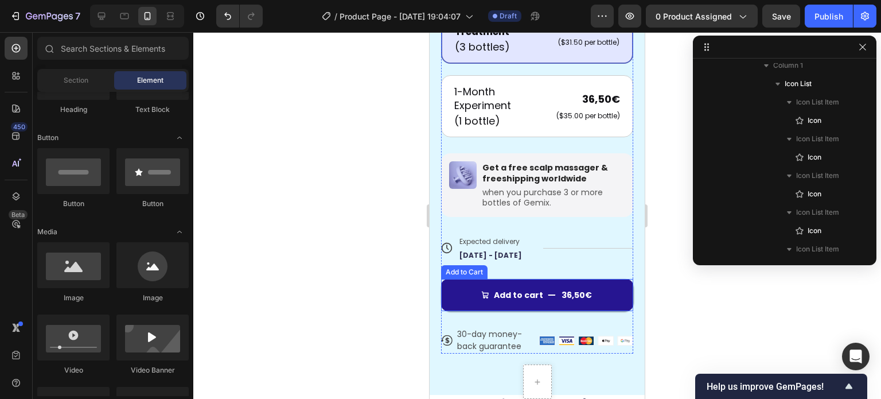
click at [448, 285] on button "Add to cart 36,50€" at bounding box center [537, 295] width 192 height 32
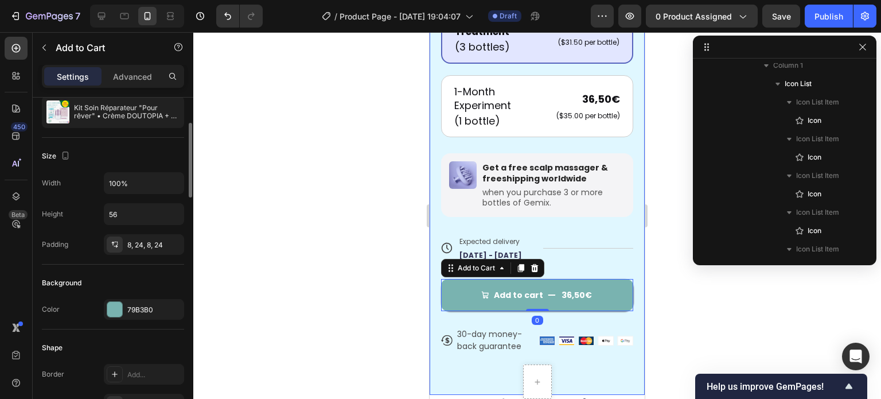
scroll to position [230, 0]
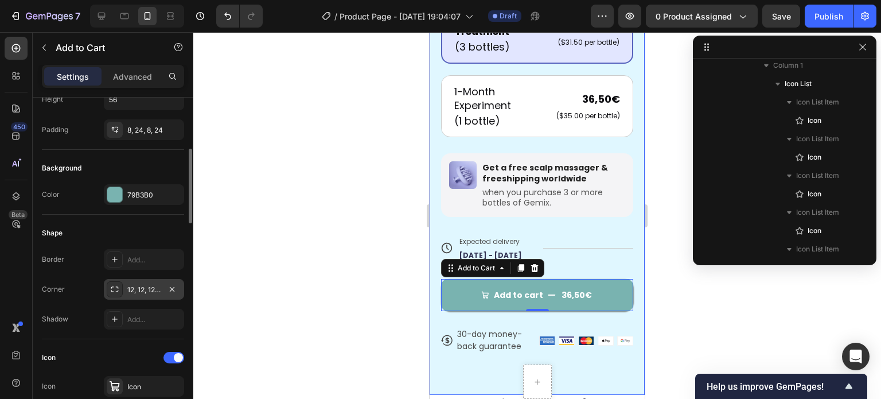
click at [138, 286] on div "12, 12, 12, 12" at bounding box center [143, 290] width 33 height 10
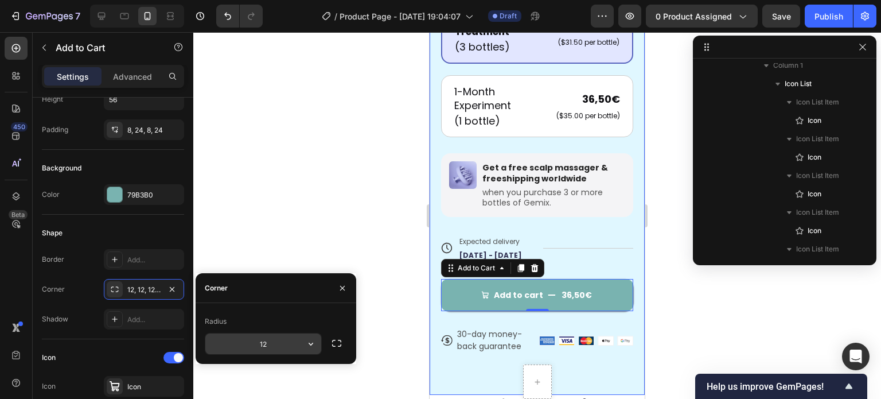
click at [262, 345] on input "12" at bounding box center [263, 343] width 116 height 21
type input "8"
click at [280, 312] on div "Radius 8" at bounding box center [276, 333] width 161 height 61
click at [280, 235] on div at bounding box center [537, 215] width 688 height 367
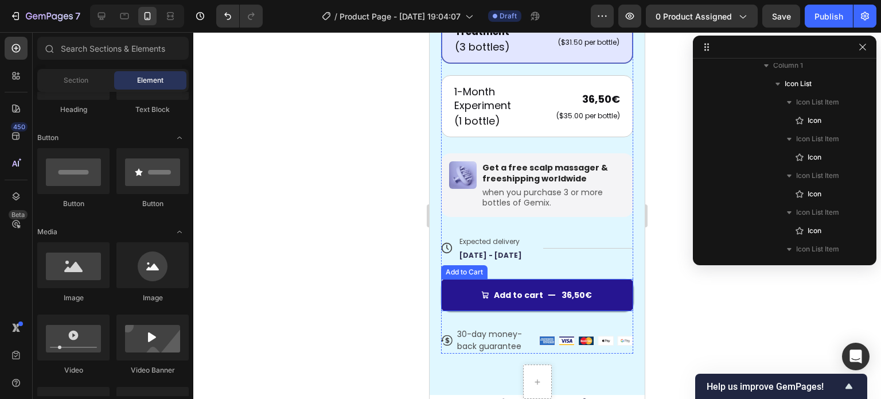
click at [472, 291] on button "Add to cart 36,50€" at bounding box center [537, 295] width 192 height 32
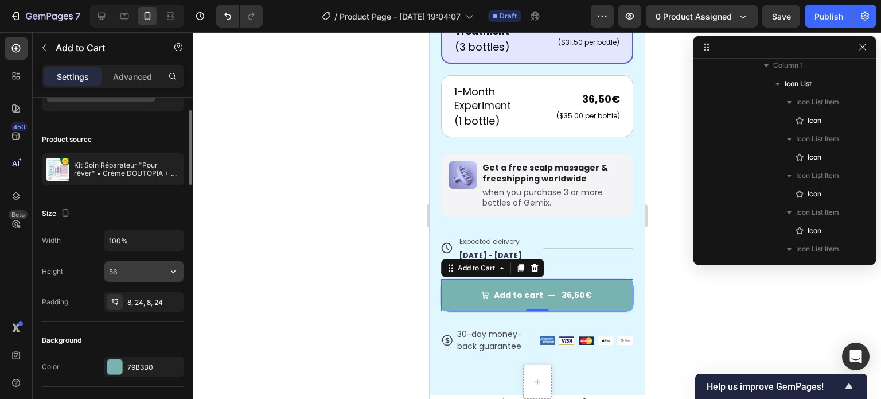
scroll to position [115, 0]
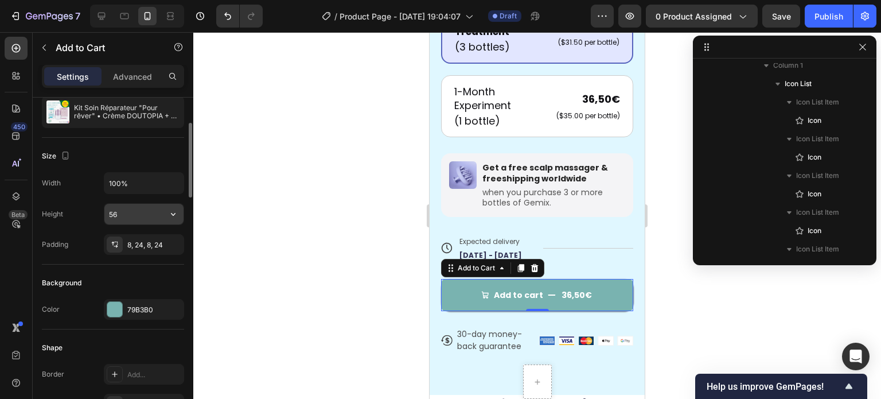
click at [122, 215] on input "56" at bounding box center [143, 214] width 79 height 21
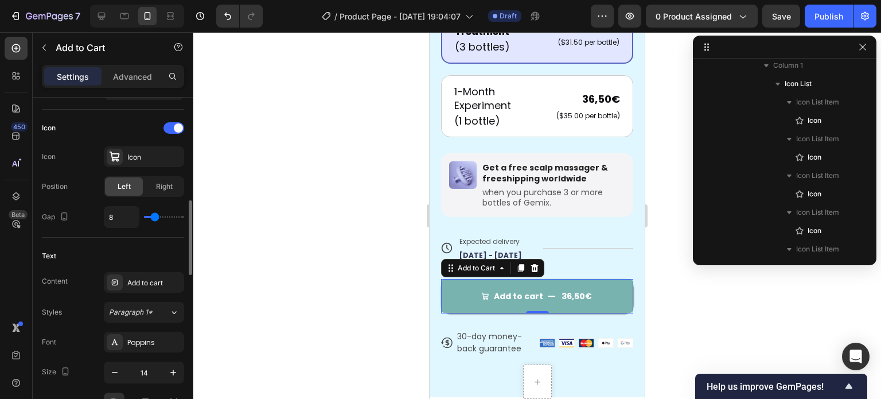
scroll to position [516, 0]
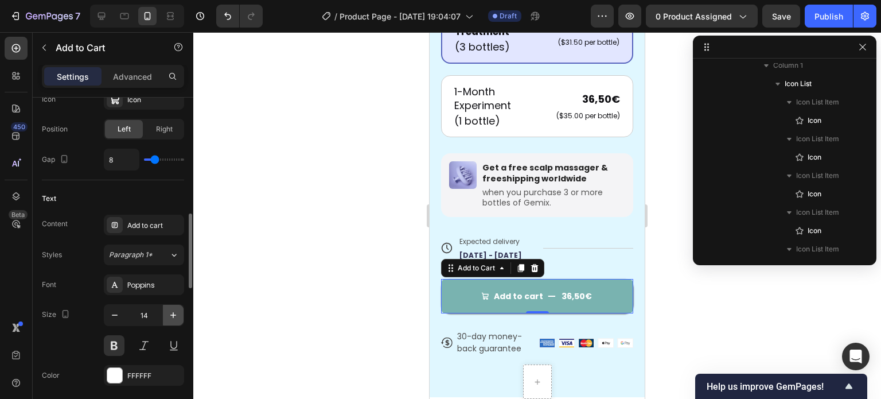
type input "60"
click at [173, 314] on icon "button" at bounding box center [173, 315] width 6 height 6
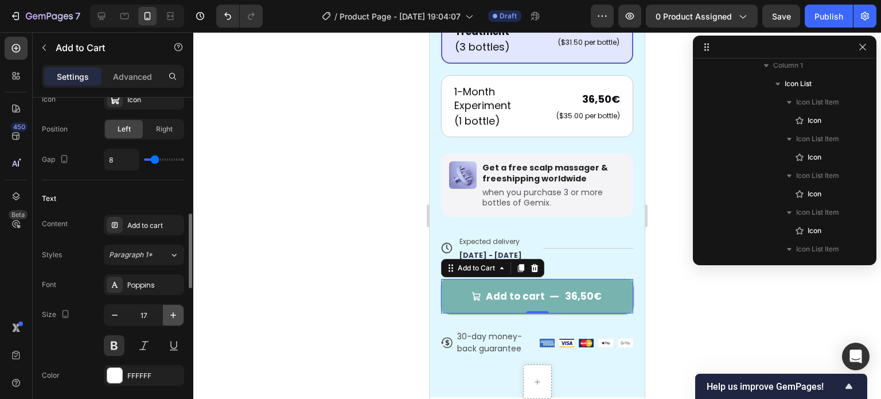
click at [173, 314] on icon "button" at bounding box center [173, 315] width 6 height 6
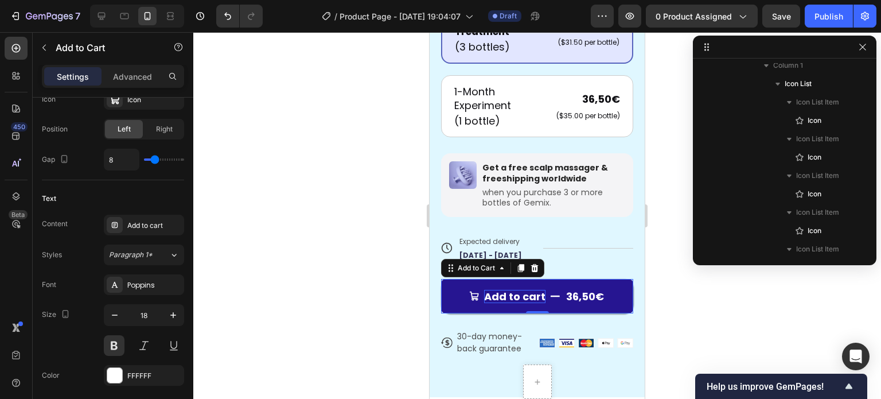
click at [518, 290] on div "Add to cart" at bounding box center [514, 296] width 61 height 13
click at [518, 290] on p "Add to cart" at bounding box center [514, 296] width 61 height 13
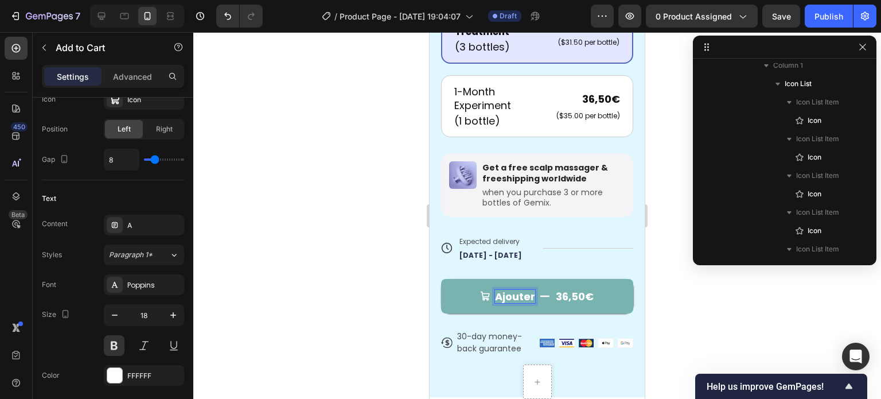
click at [441, 279] on button "Ajouter 36,50€" at bounding box center [537, 296] width 192 height 34
click at [441, 279] on button "Ajouter au 36,50€" at bounding box center [537, 296] width 192 height 34
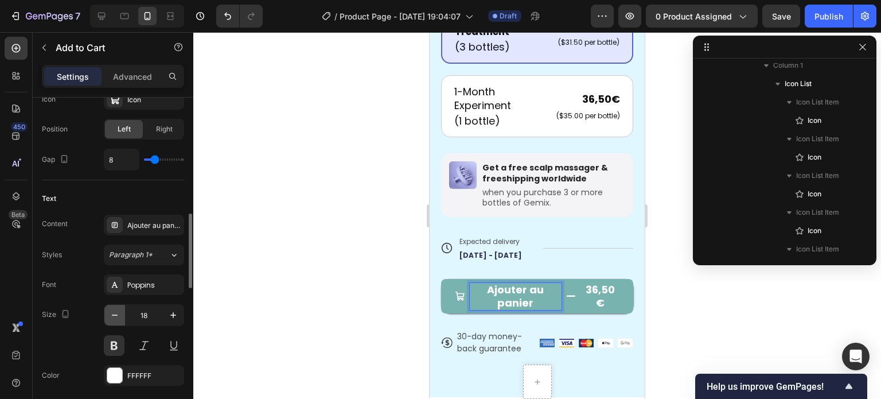
click at [111, 311] on icon "button" at bounding box center [114, 314] width 11 height 11
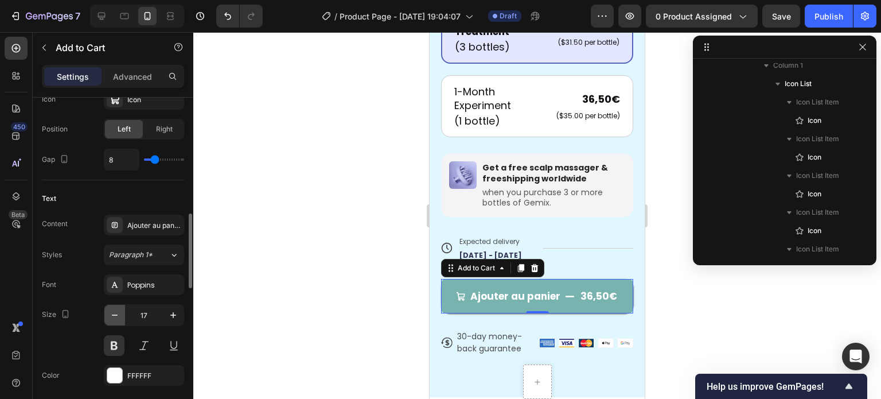
click at [114, 311] on icon "button" at bounding box center [114, 314] width 11 height 11
type input "15"
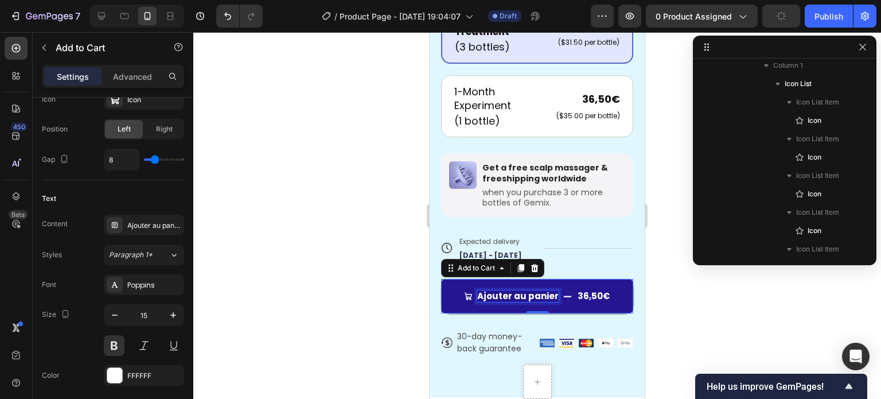
click at [492, 290] on p "Ajouter au panier" at bounding box center [517, 295] width 81 height 11
click at [493, 290] on p "Ajouter au panier" at bounding box center [517, 295] width 81 height 11
click at [508, 290] on p "Ajouter au panier" at bounding box center [517, 295] width 81 height 11
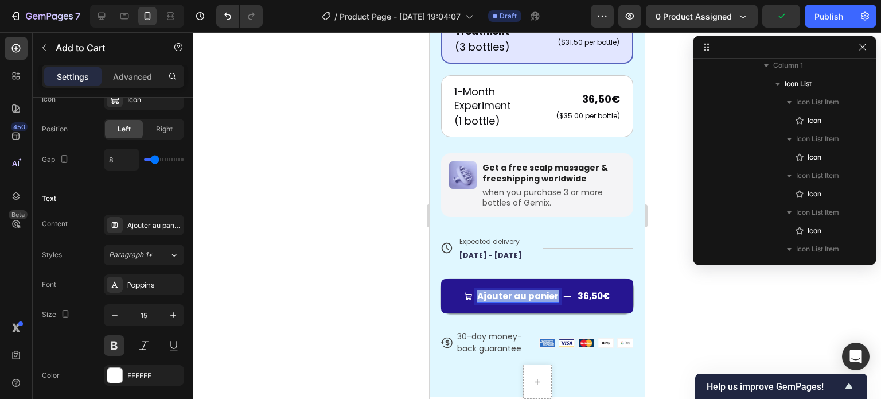
click at [508, 290] on p "Ajouter au panier" at bounding box center [517, 295] width 81 height 11
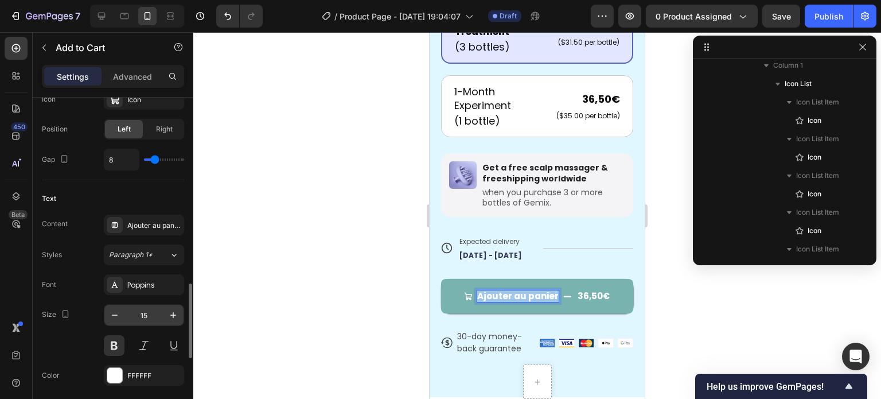
scroll to position [574, 0]
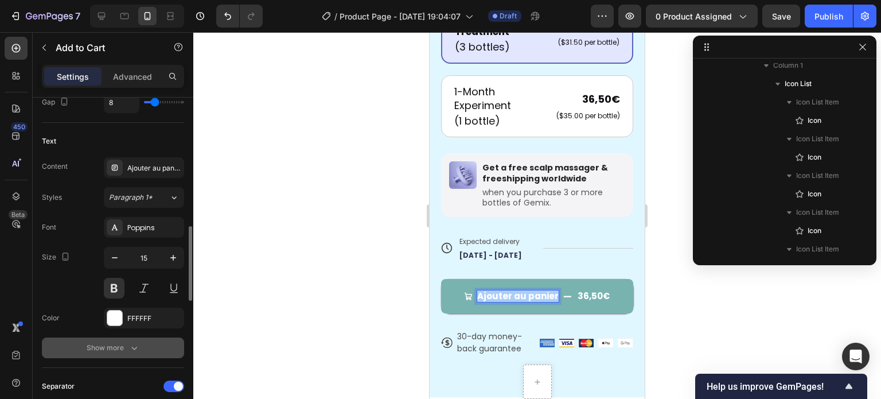
click at [126, 347] on div "Show more" at bounding box center [113, 347] width 53 height 11
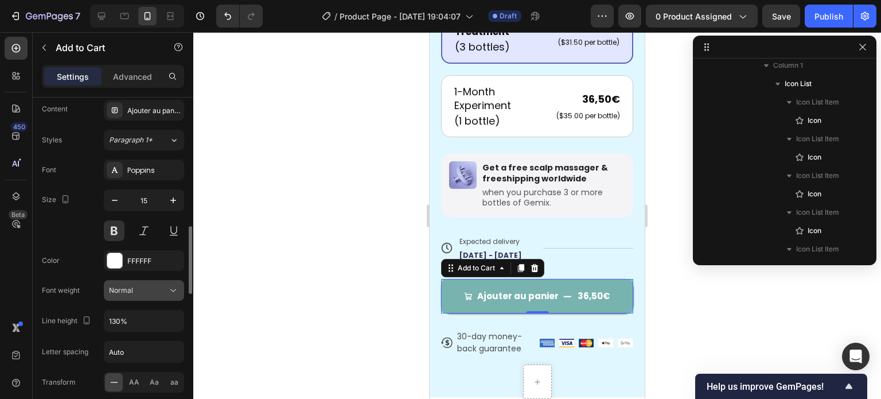
scroll to position [689, 0]
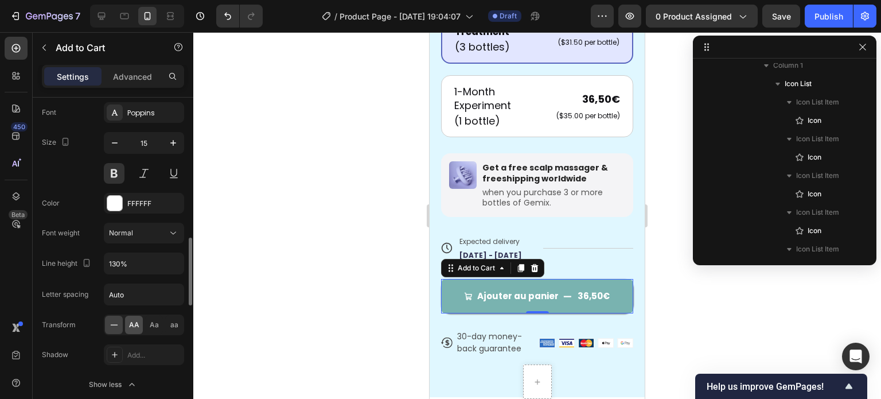
click at [135, 323] on span "AA" at bounding box center [134, 325] width 10 height 10
click at [236, 259] on div at bounding box center [537, 215] width 688 height 367
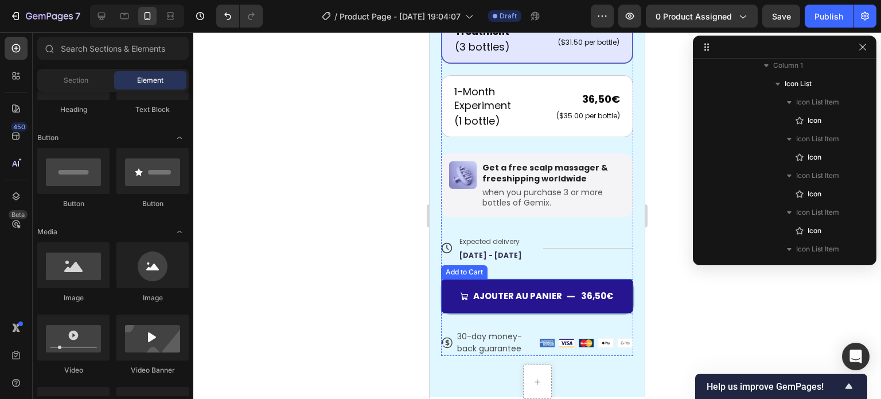
click at [485, 279] on button "Ajouter au panier 36,50€" at bounding box center [537, 296] width 192 height 34
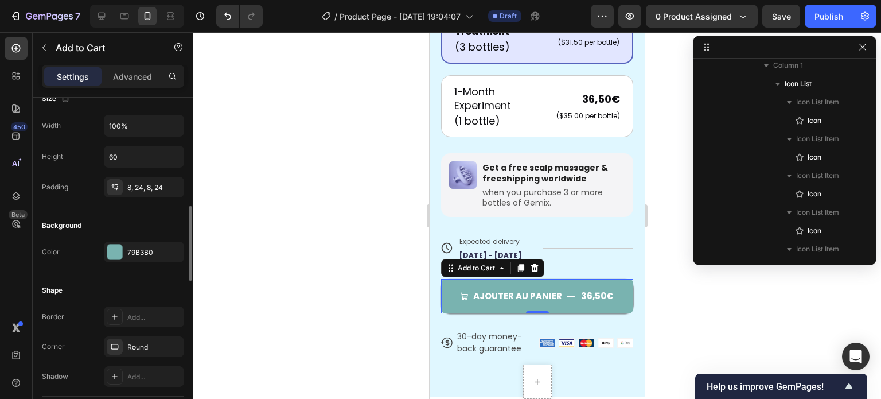
scroll to position [230, 0]
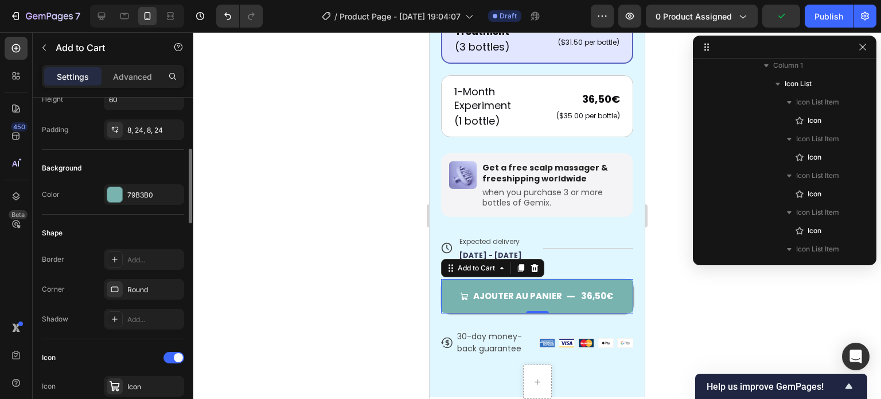
click at [79, 184] on div "Color 79B3B0" at bounding box center [113, 194] width 142 height 21
click at [137, 197] on div "79B3B0" at bounding box center [143, 195] width 33 height 10
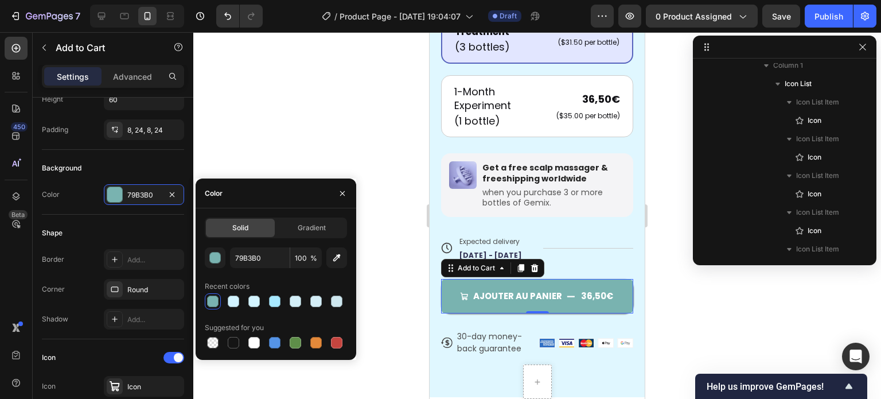
click at [293, 195] on div "Color" at bounding box center [276, 193] width 161 height 30
click at [303, 227] on span "Gradient" at bounding box center [312, 228] width 28 height 10
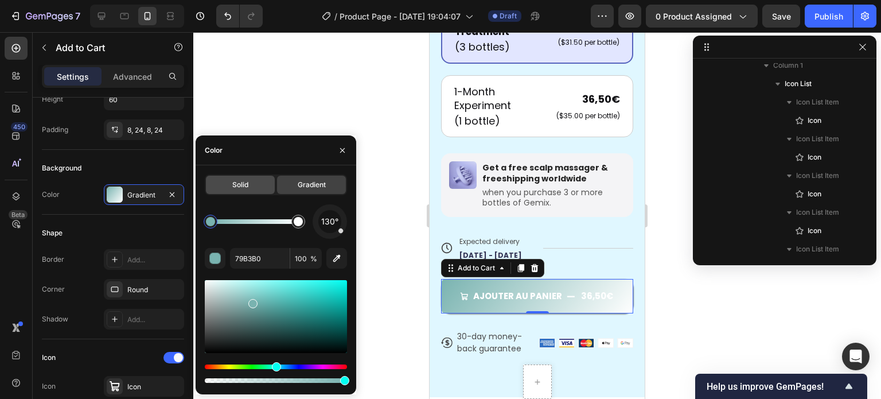
click at [251, 182] on div "Solid" at bounding box center [240, 185] width 69 height 18
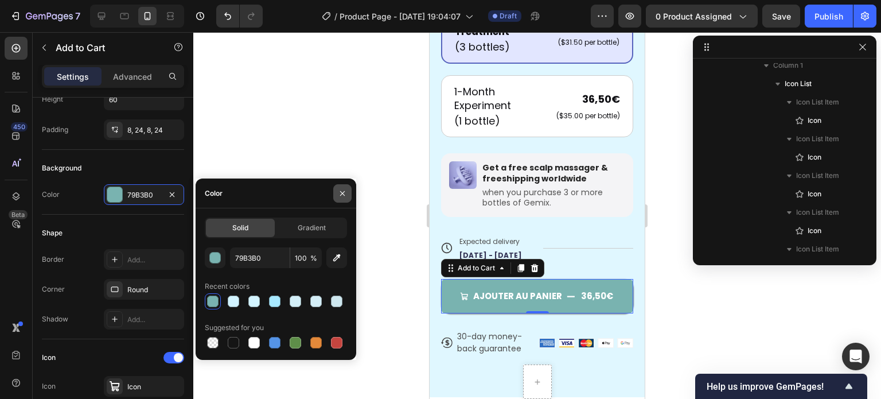
click at [342, 191] on icon "button" at bounding box center [342, 193] width 9 height 9
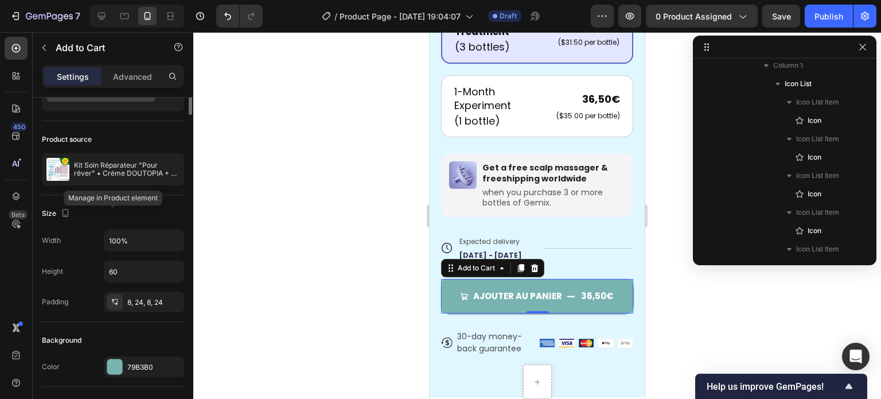
scroll to position [0, 0]
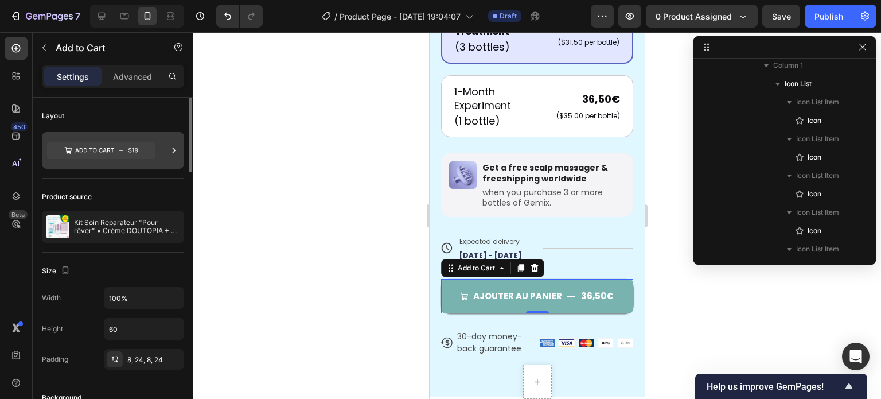
click at [119, 149] on icon at bounding box center [101, 150] width 108 height 17
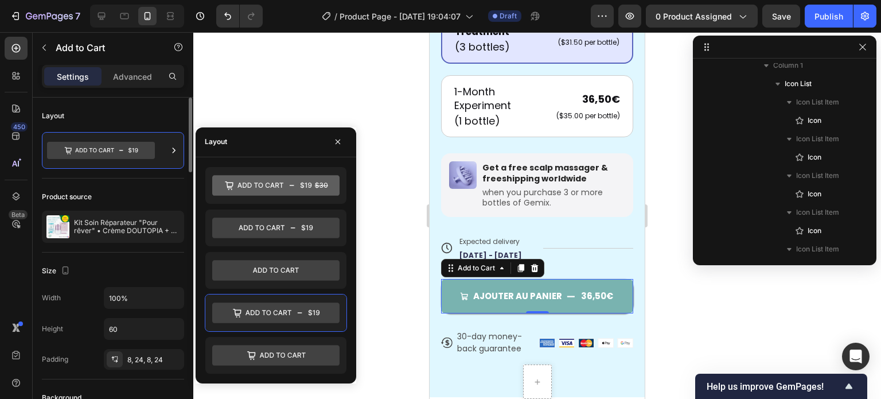
click at [132, 119] on div "Layout" at bounding box center [113, 116] width 142 height 18
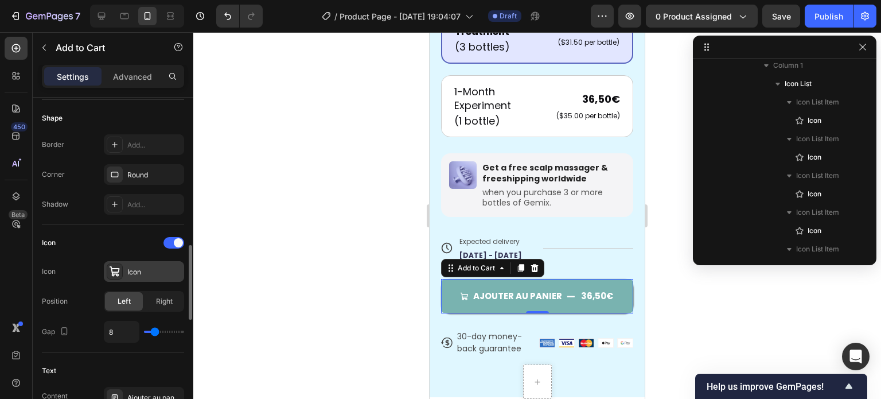
scroll to position [402, 0]
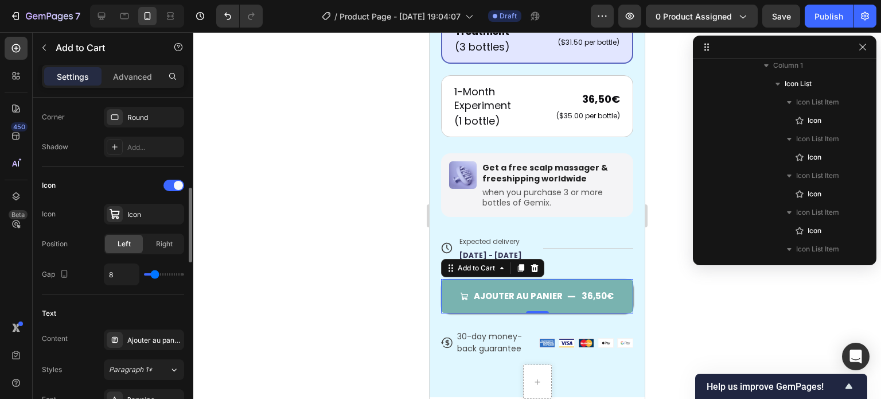
type input "11"
type input "12"
type input "14"
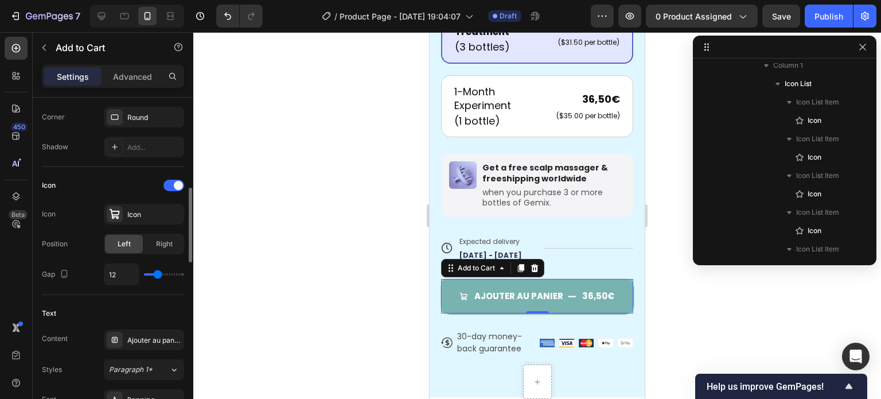
type input "14"
type input "16"
type input "17"
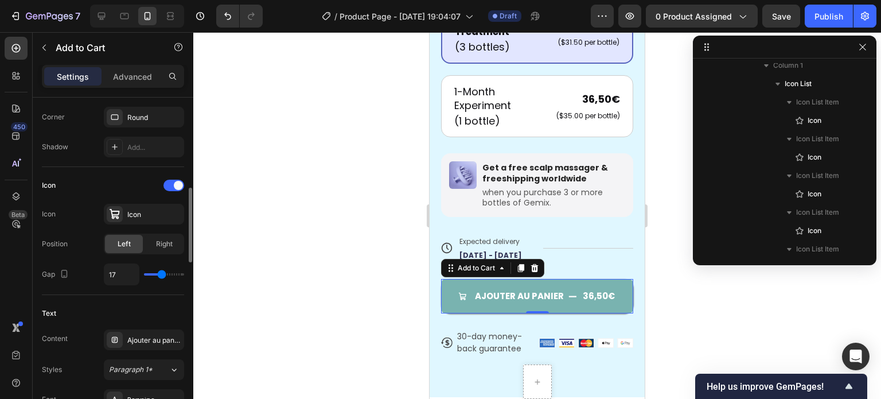
type input "20"
type input "19"
type input "17"
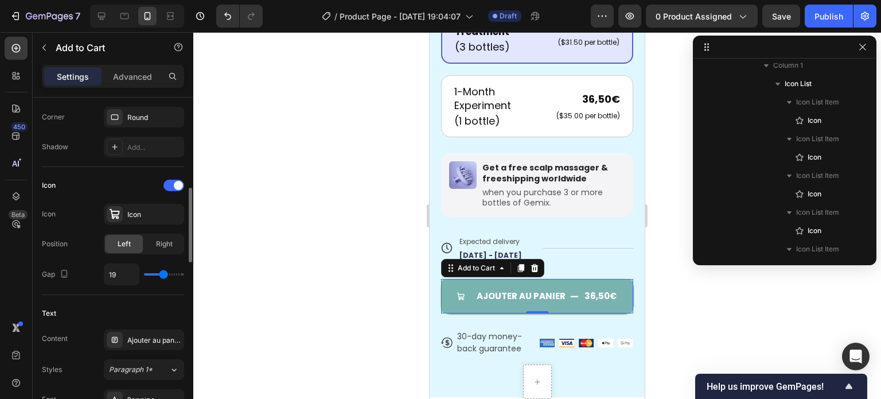
type input "17"
type input "16"
type input "14"
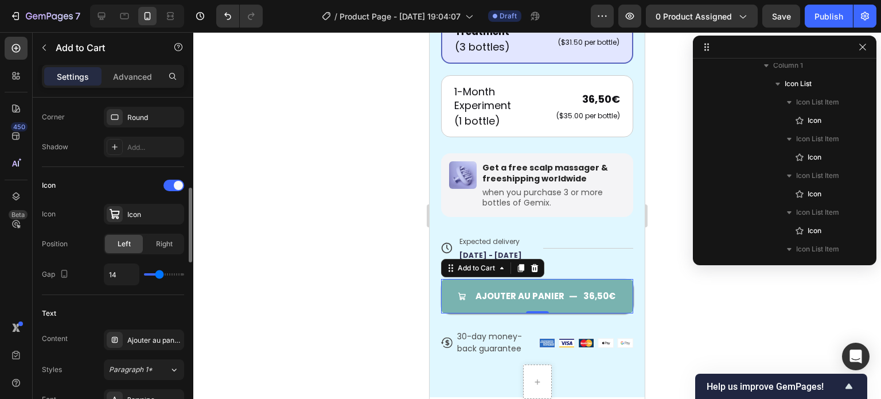
type input "13"
type input "12"
type input "11"
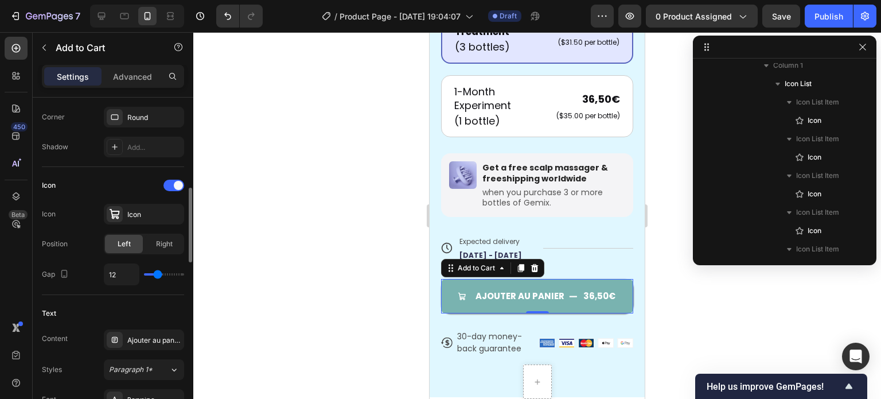
type input "11"
type input "10"
type input "9"
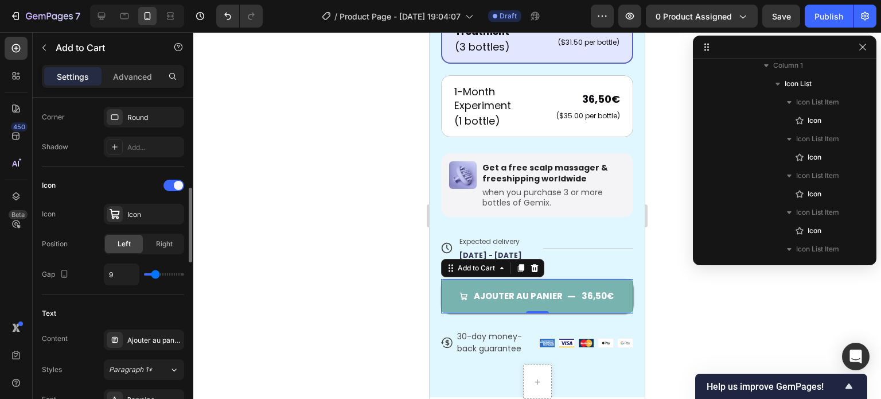
type input "8"
type input "7"
type input "6"
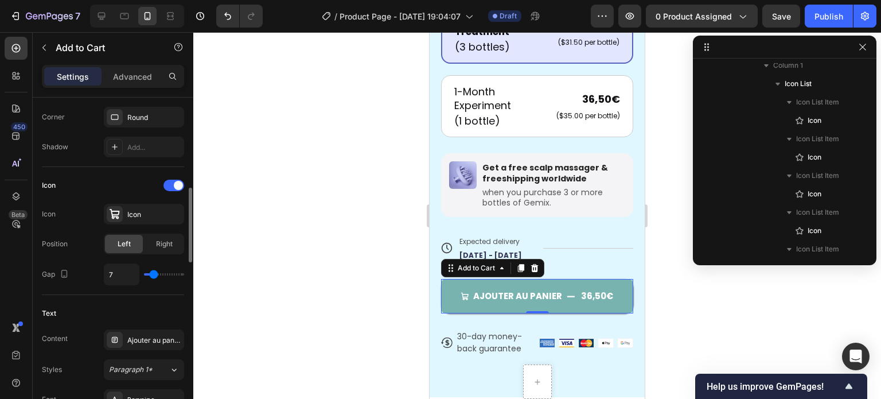
type input "6"
type input "7"
type input "8"
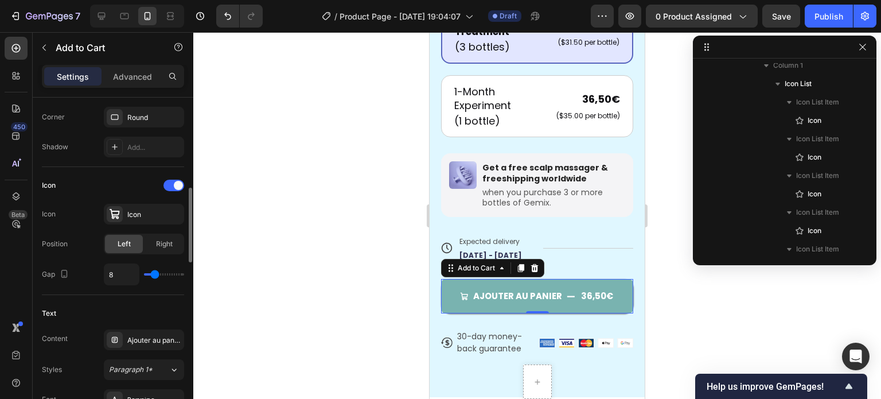
type input "7"
type input "6"
type input "7"
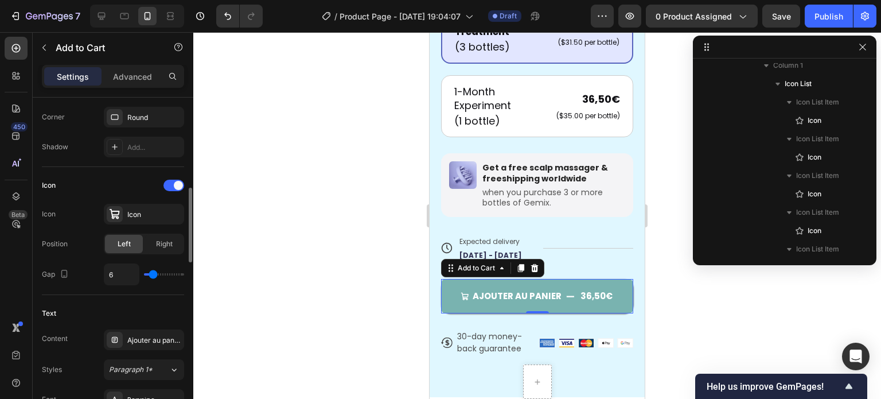
type input "7"
type input "8"
click at [154, 274] on input "range" at bounding box center [164, 274] width 40 height 2
click at [154, 240] on div "Right" at bounding box center [164, 244] width 38 height 18
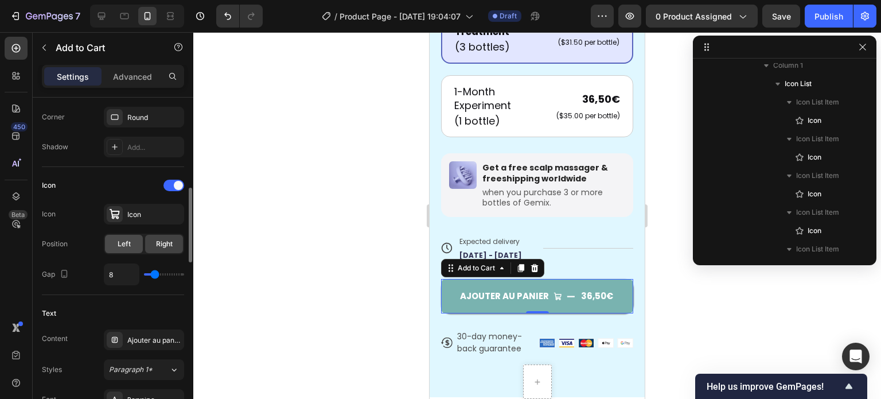
click at [124, 241] on span "Left" at bounding box center [124, 244] width 13 height 10
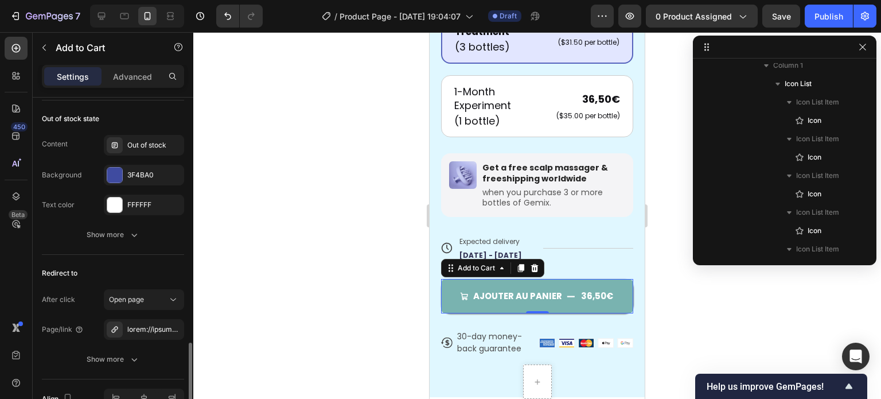
scroll to position [1033, 0]
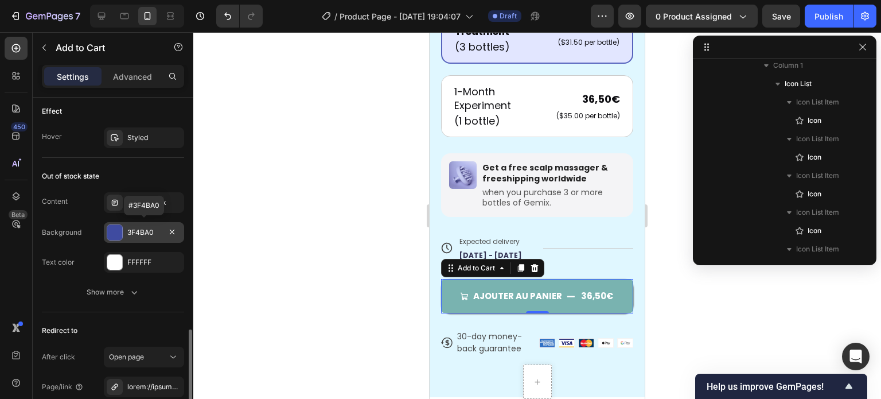
click at [122, 235] on div at bounding box center [115, 232] width 16 height 16
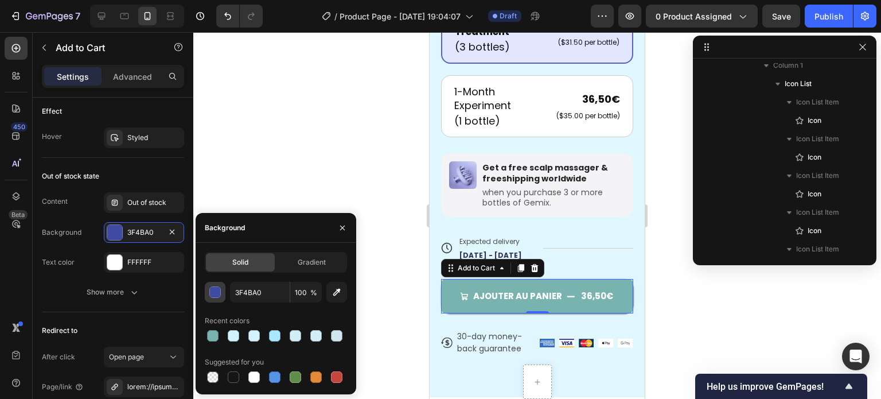
click at [208, 289] on button "button" at bounding box center [215, 292] width 21 height 21
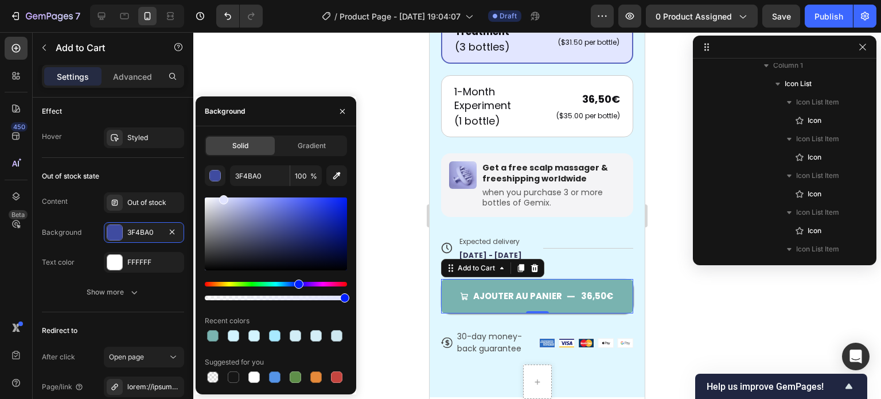
drag, startPoint x: 234, startPoint y: 200, endPoint x: 223, endPoint y: 193, distance: 13.4
click at [223, 193] on div "3F4BA0 100 % Recent colors Suggested for you" at bounding box center [276, 275] width 142 height 220
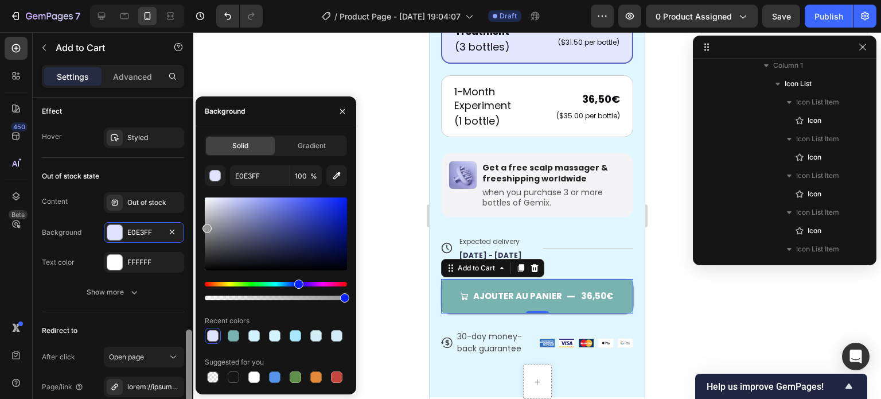
drag, startPoint x: 223, startPoint y: 201, endPoint x: 187, endPoint y: 226, distance: 43.3
click at [187, 226] on div "450 Beta Sections(18) Elements(84) Section Element Hero Section Product Detail …" at bounding box center [96, 215] width 193 height 367
click at [166, 262] on button "button" at bounding box center [172, 262] width 14 height 14
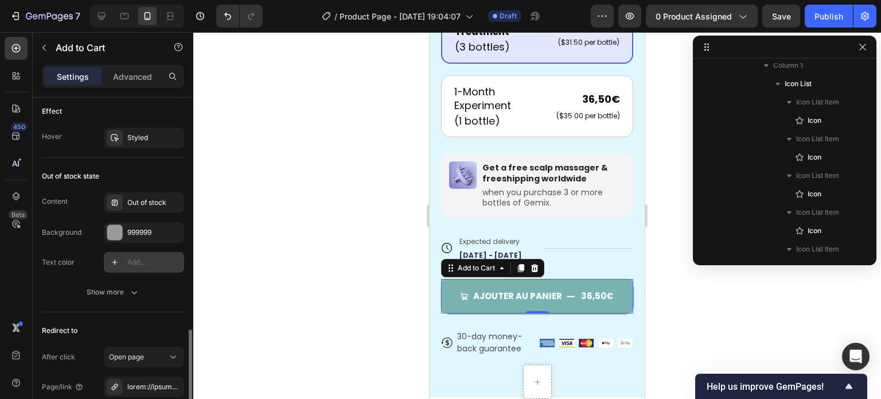
click at [138, 257] on div "Add..." at bounding box center [154, 262] width 54 height 10
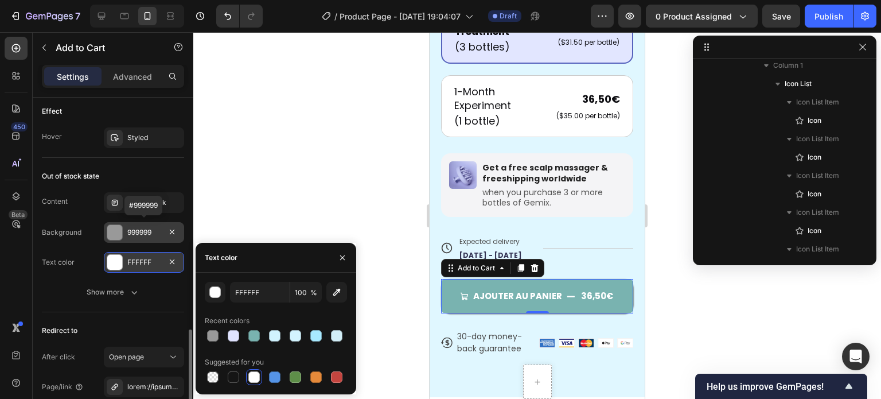
click at [145, 234] on div "999999" at bounding box center [143, 232] width 33 height 10
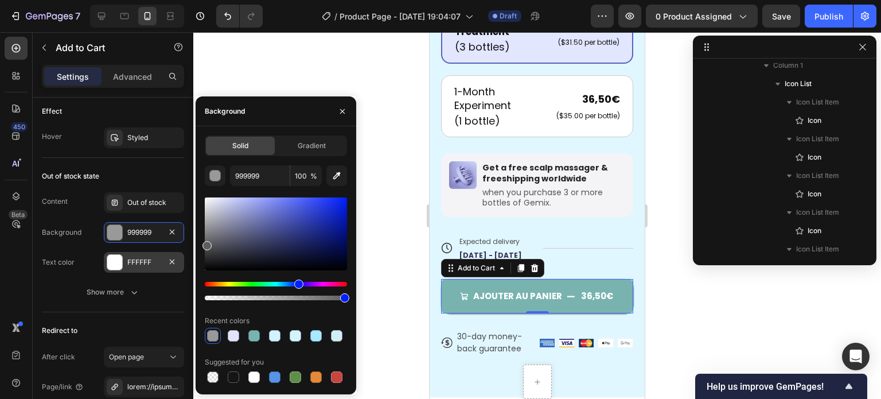
drag, startPoint x: 211, startPoint y: 231, endPoint x: 196, endPoint y: 243, distance: 18.8
click at [196, 243] on div "Solid Gradient 999999 100 % Recent colors Suggested for you" at bounding box center [276, 260] width 161 height 250
type input "5E5E5E"
click at [88, 242] on div "Content Out of stock Background 5E5E5E Text color FFFFFF" at bounding box center [113, 232] width 142 height 80
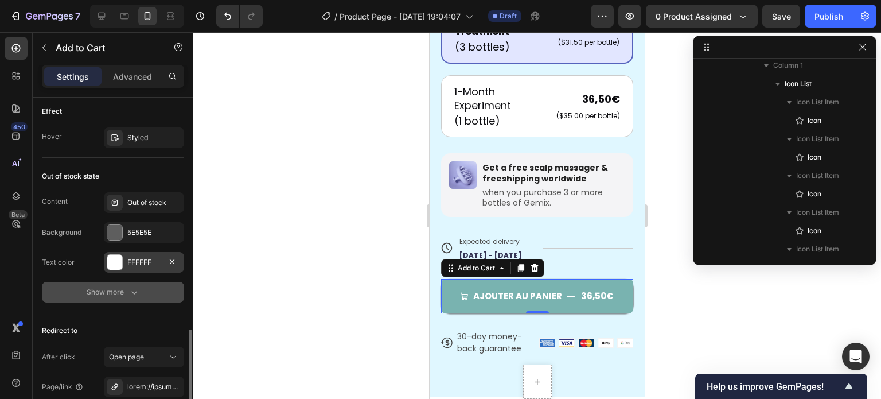
click at [110, 292] on div "Show more" at bounding box center [113, 291] width 53 height 11
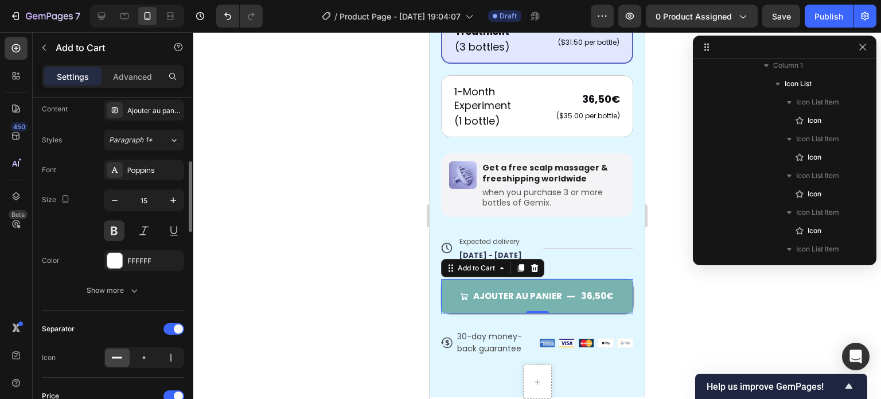
scroll to position [574, 0]
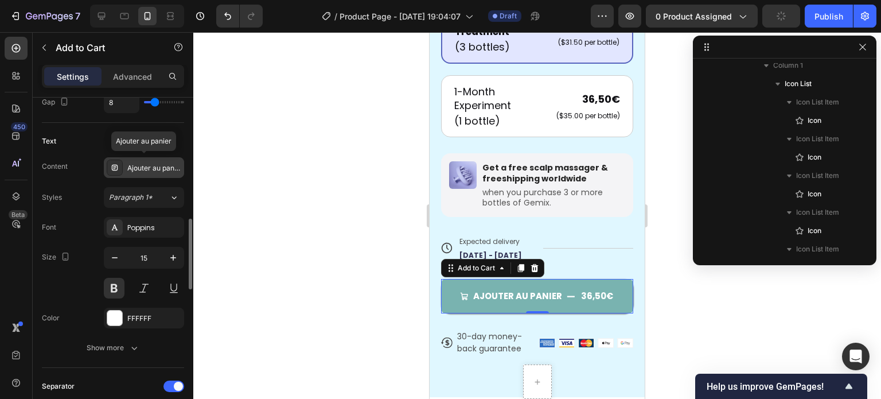
click at [143, 160] on div "Ajouter au panier" at bounding box center [144, 167] width 80 height 21
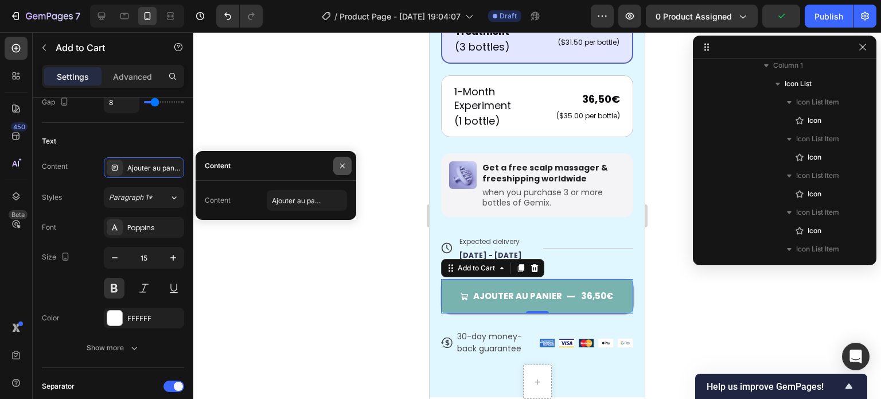
click at [340, 161] on icon "button" at bounding box center [342, 165] width 9 height 9
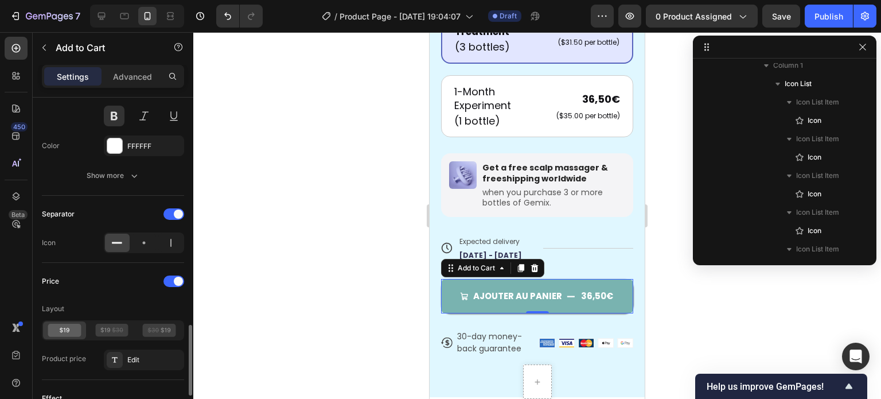
scroll to position [803, 0]
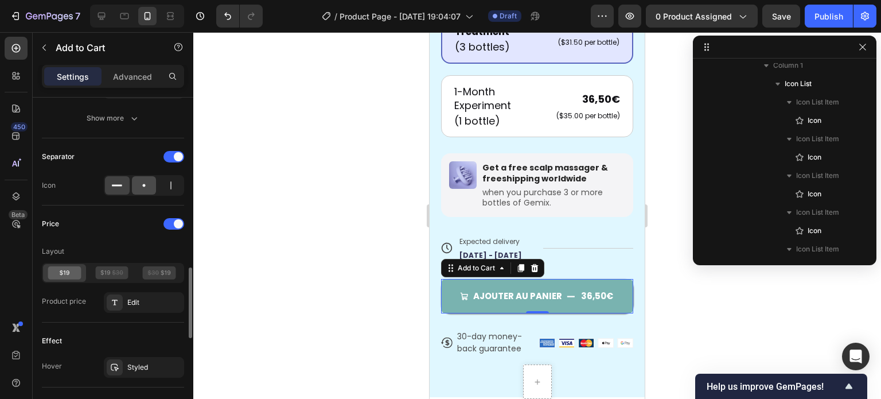
click at [139, 180] on icon at bounding box center [143, 185] width 11 height 11
click at [163, 180] on div at bounding box center [170, 185] width 25 height 18
click at [116, 181] on icon at bounding box center [116, 185] width 11 height 11
click at [158, 177] on div at bounding box center [170, 185] width 25 height 18
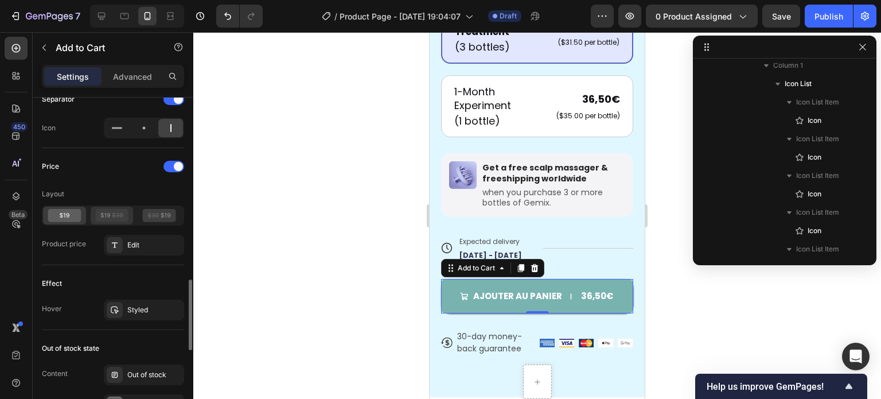
click at [114, 219] on icon at bounding box center [111, 215] width 33 height 13
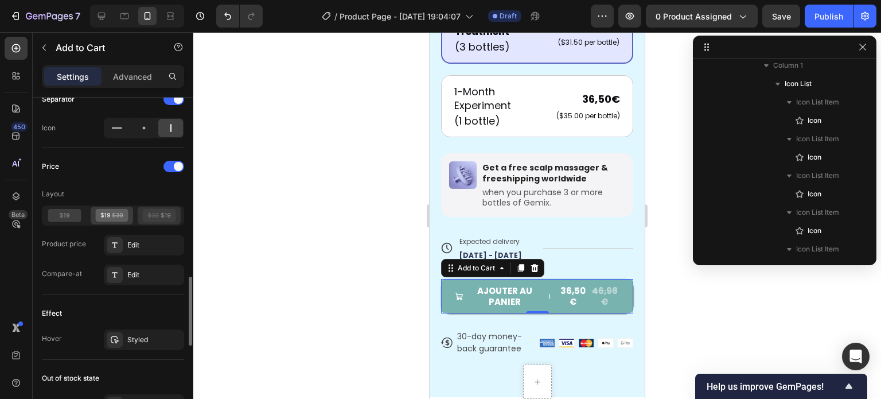
click at [150, 215] on icon at bounding box center [153, 215] width 11 height 1
click at [110, 209] on icon at bounding box center [111, 215] width 33 height 13
click at [67, 212] on icon at bounding box center [65, 214] width 10 height 5
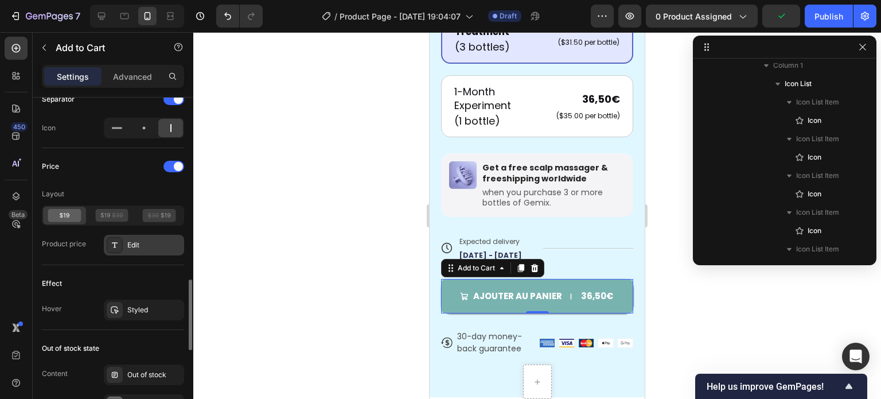
click at [144, 245] on div "Edit" at bounding box center [154, 245] width 54 height 10
click at [150, 265] on div "Effect Hover Styled" at bounding box center [113, 297] width 142 height 65
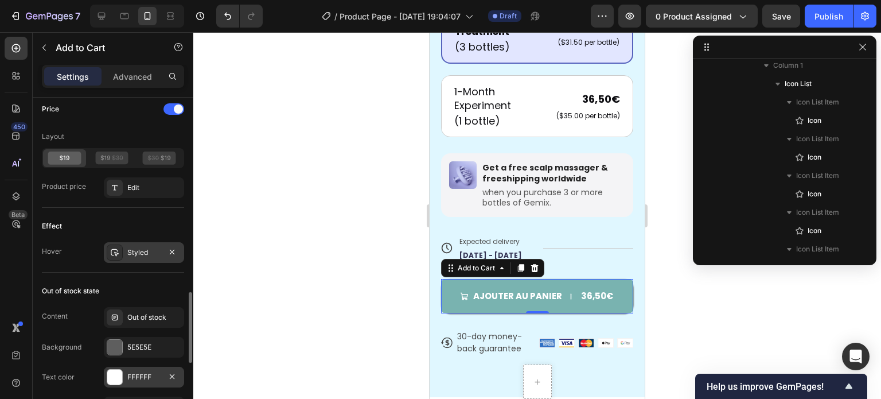
click at [147, 248] on div "Styled" at bounding box center [143, 252] width 33 height 10
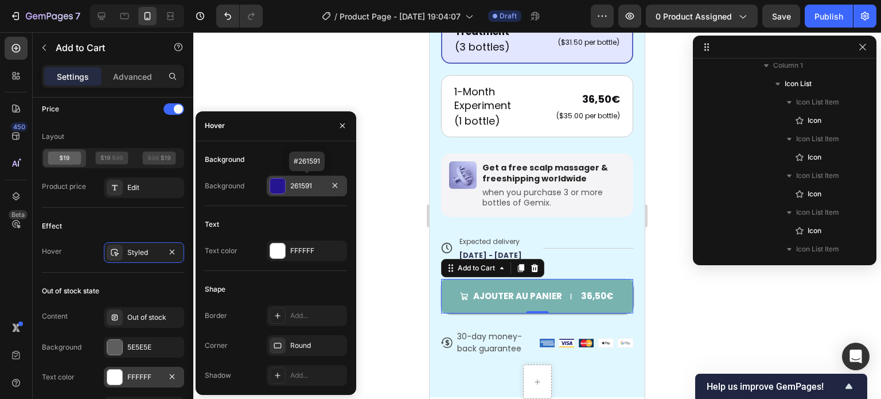
click at [279, 186] on div at bounding box center [277, 185] width 15 height 15
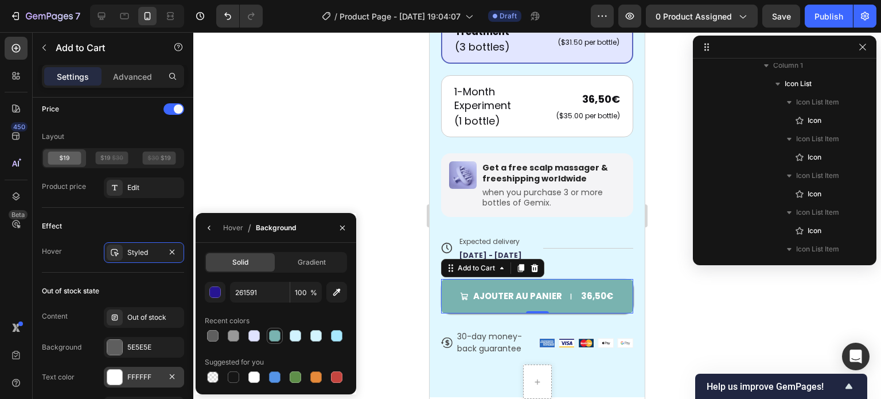
click at [271, 332] on div at bounding box center [274, 335] width 11 height 11
click at [215, 296] on div "button" at bounding box center [215, 292] width 11 height 11
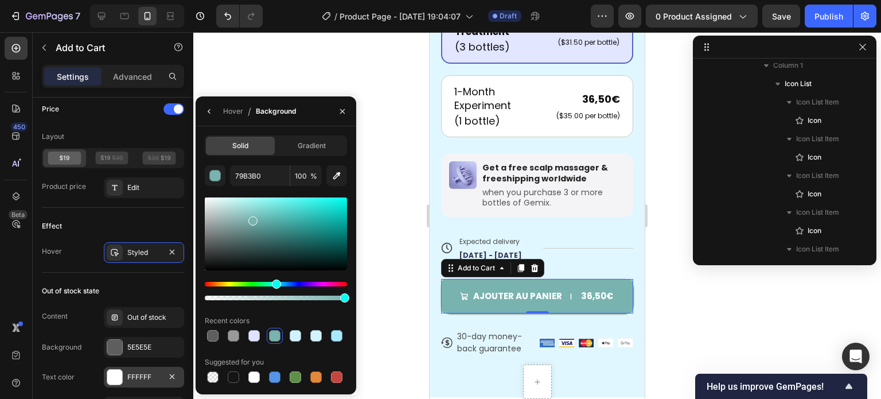
click at [261, 227] on div at bounding box center [276, 233] width 142 height 73
type input "5D9996"
click at [160, 222] on div "Effect" at bounding box center [113, 226] width 142 height 18
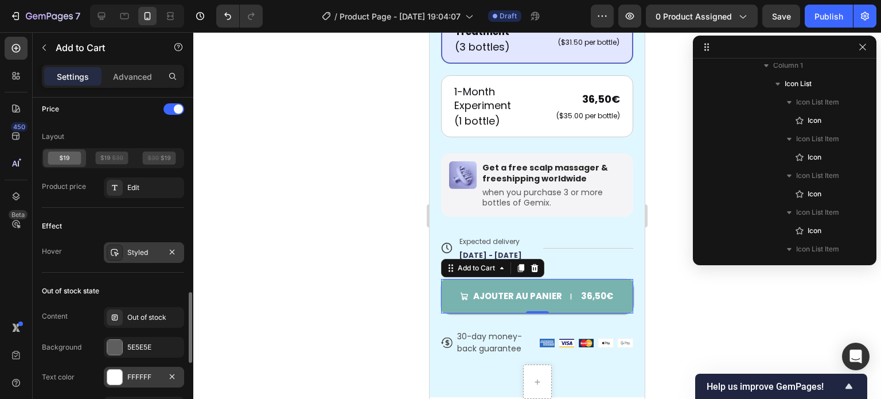
click at [153, 251] on div "Styled" at bounding box center [143, 252] width 33 height 10
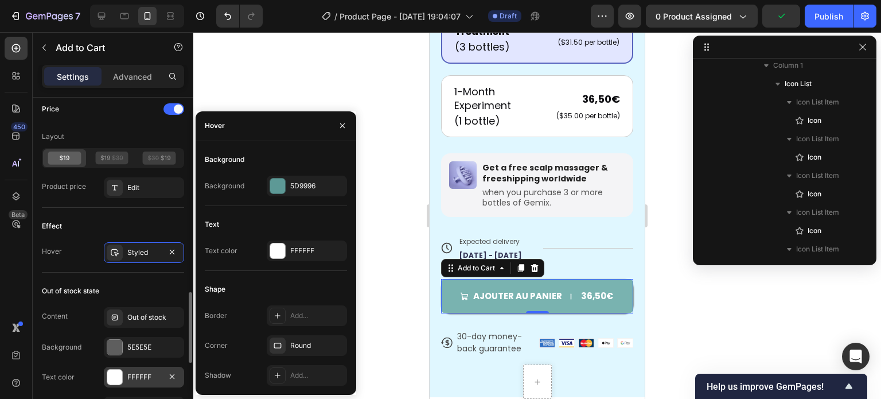
click at [137, 228] on div "Effect" at bounding box center [113, 226] width 142 height 18
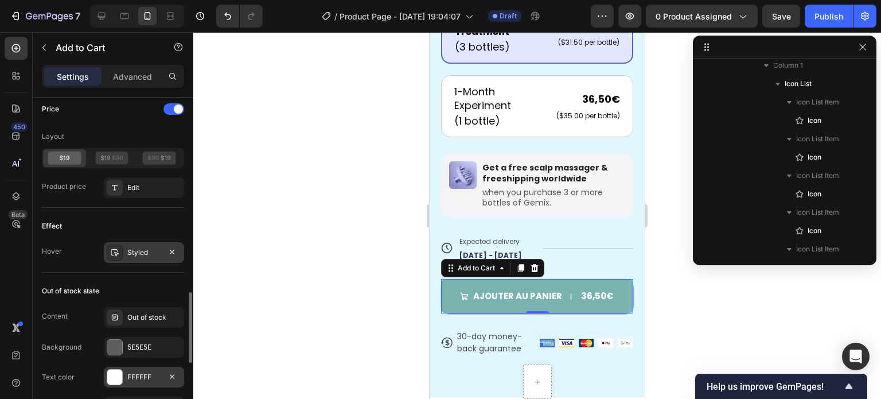
click at [145, 247] on div "Styled" at bounding box center [143, 252] width 33 height 10
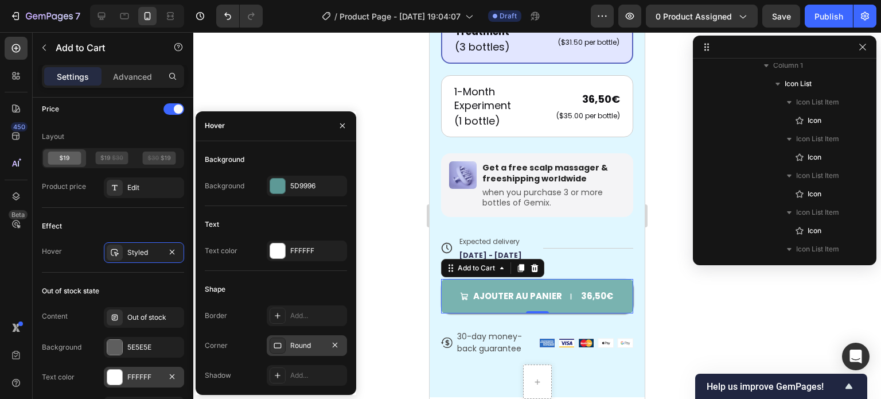
click at [305, 341] on div "Round" at bounding box center [306, 345] width 33 height 10
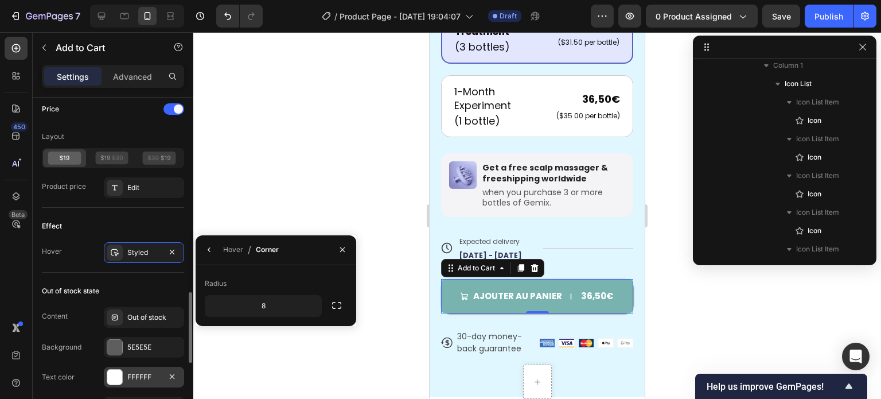
click at [171, 221] on div "Effect" at bounding box center [113, 226] width 142 height 18
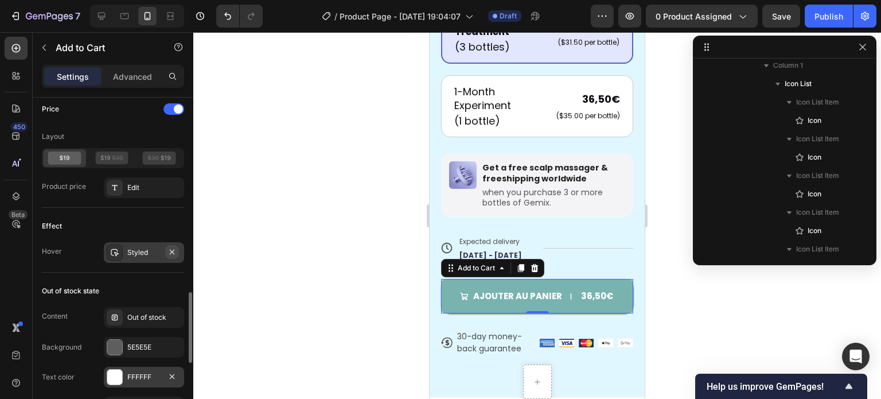
scroll to position [1033, 0]
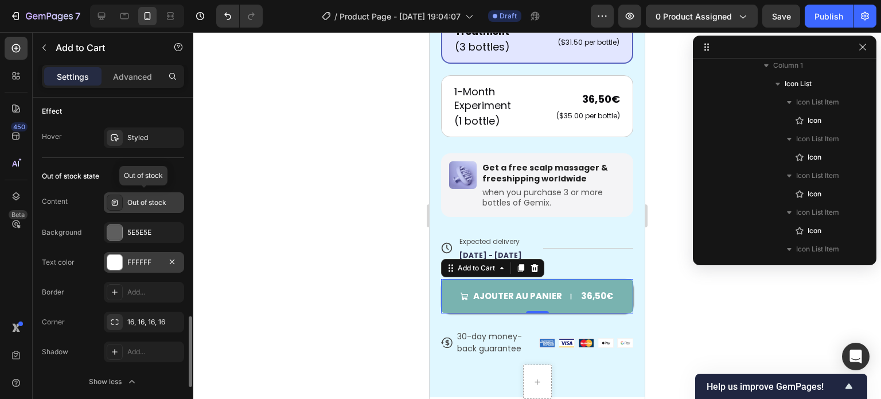
click at [149, 201] on div "Out of stock" at bounding box center [154, 202] width 54 height 10
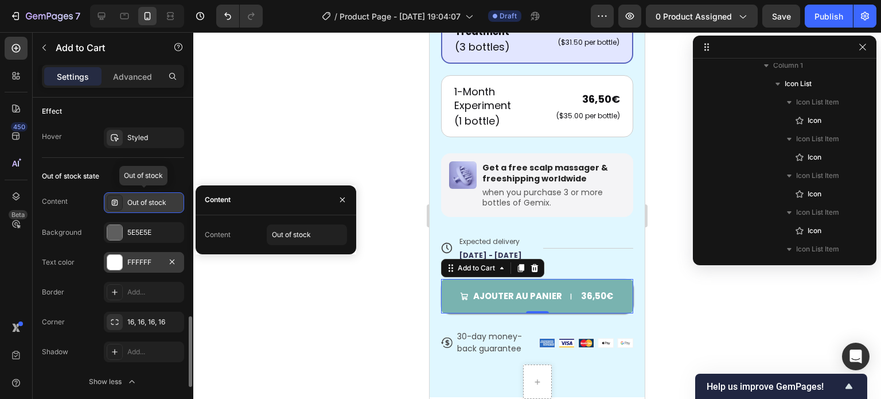
click at [149, 201] on div "Out of stock" at bounding box center [154, 202] width 54 height 10
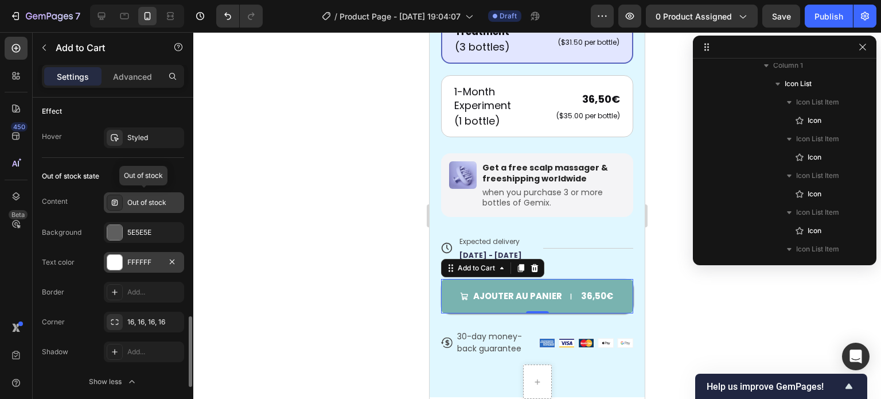
click at [149, 201] on div "Out of stock" at bounding box center [154, 202] width 54 height 10
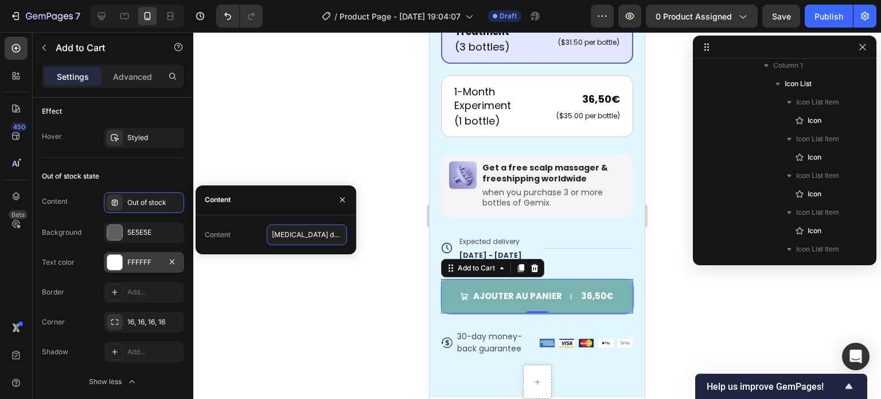
type input "[MEDICAL_DATA] de stocks"
click at [270, 219] on div "Content Rupture de stocks" at bounding box center [276, 234] width 161 height 39
click at [287, 137] on div at bounding box center [537, 215] width 688 height 367
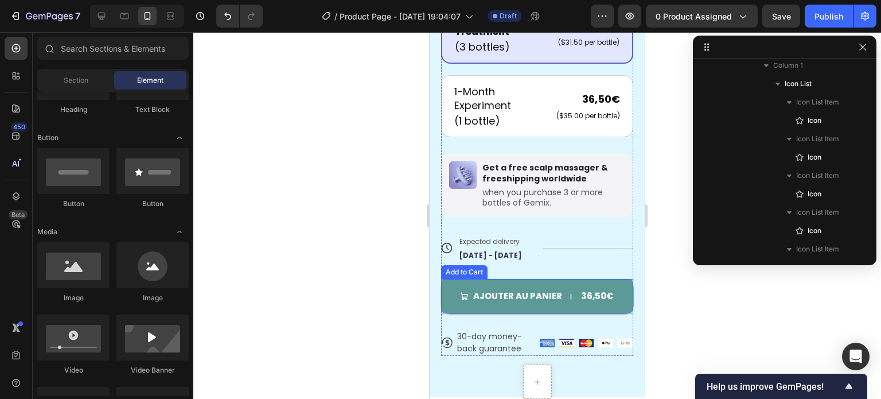
click at [549, 294] on button "Ajouter au panier 36,50€" at bounding box center [537, 296] width 192 height 34
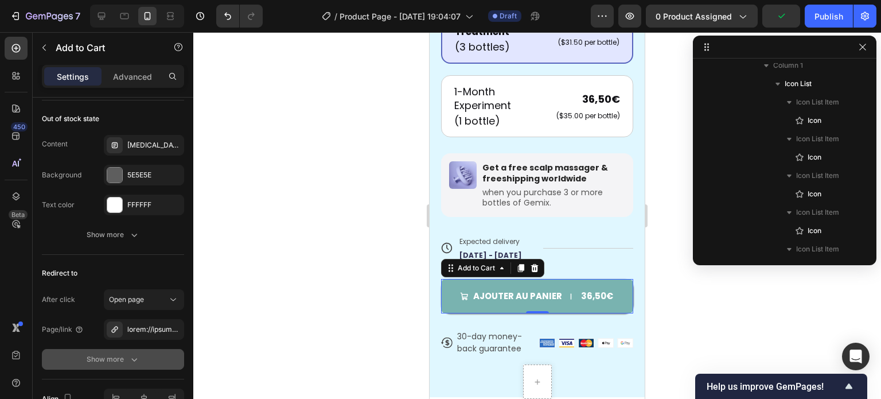
scroll to position [1148, 0]
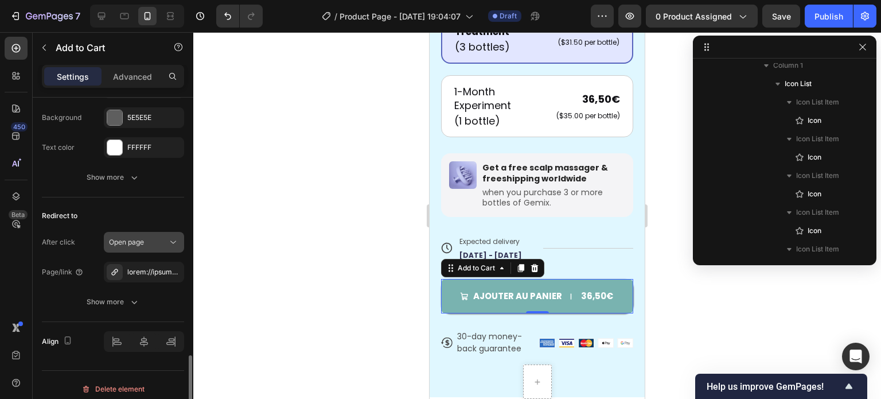
click at [150, 232] on button "Open page" at bounding box center [144, 242] width 80 height 21
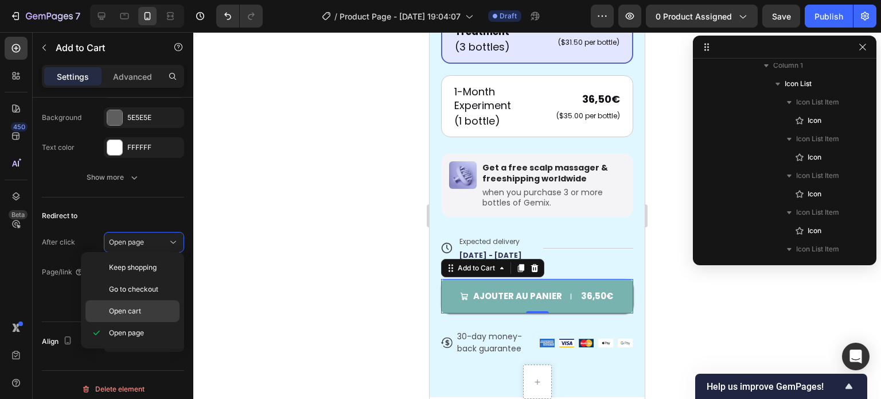
click at [151, 312] on p "Open cart" at bounding box center [141, 311] width 65 height 10
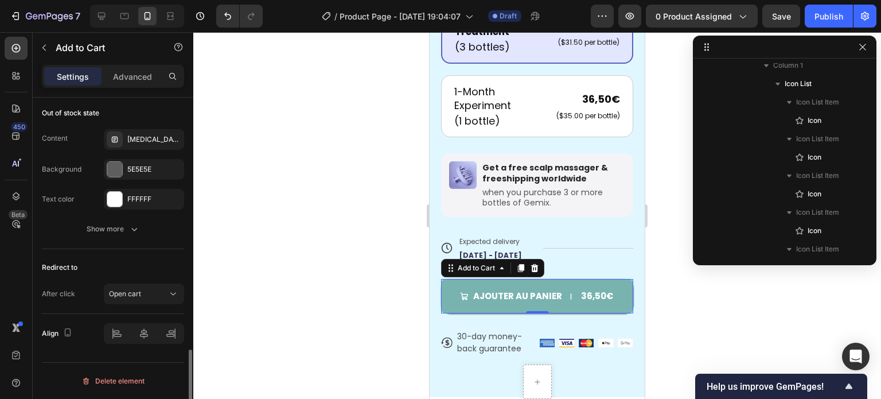
scroll to position [1093, 0]
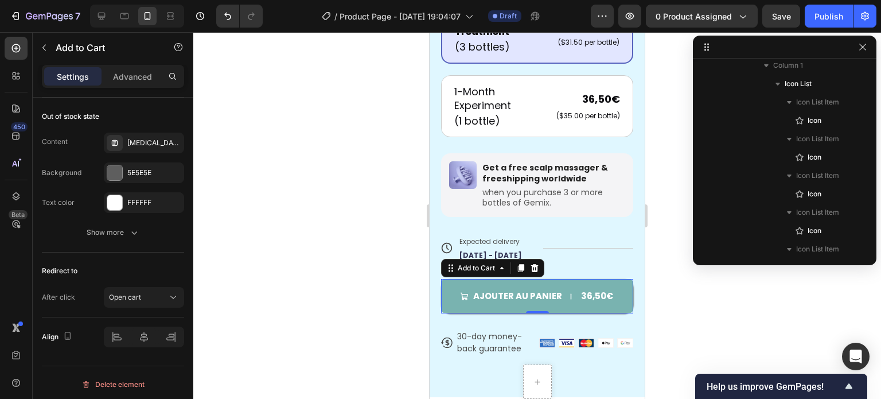
click at [315, 277] on div at bounding box center [537, 215] width 688 height 367
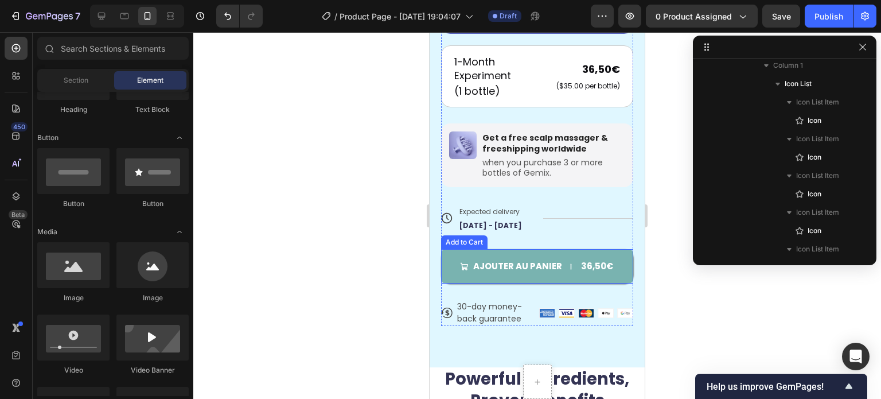
scroll to position [631, 0]
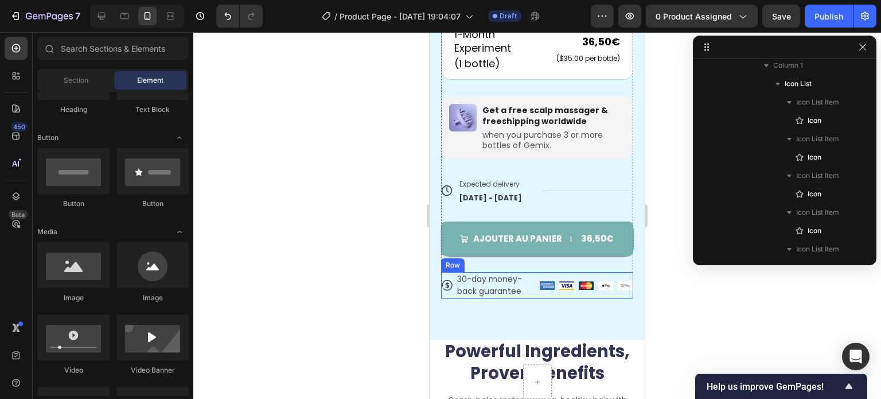
click at [532, 277] on div "Icon 30-day money-back guarantee Text Block Row Image Image Image Image Image R…" at bounding box center [537, 285] width 192 height 26
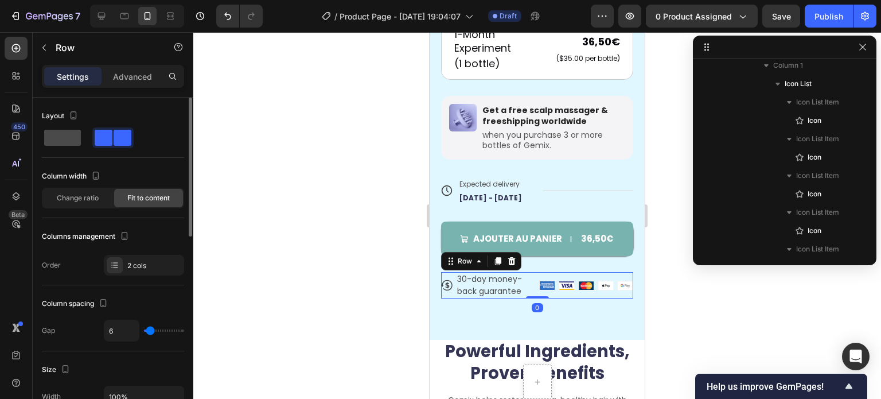
click at [69, 142] on span at bounding box center [62, 138] width 37 height 16
type input "0"
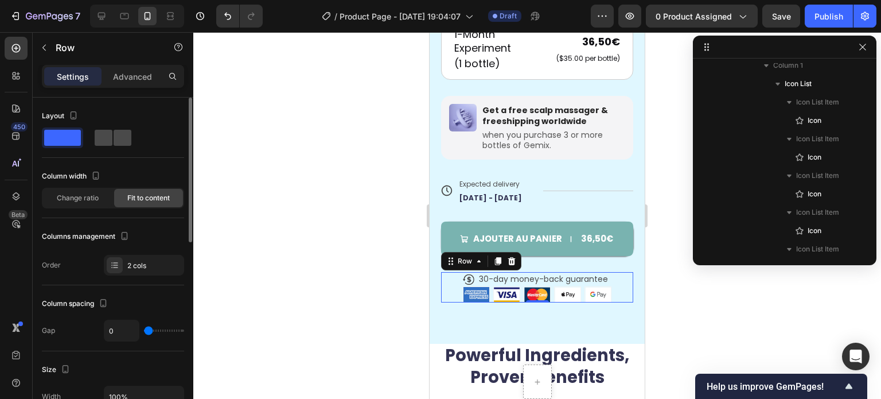
click at [102, 138] on span at bounding box center [104, 138] width 18 height 16
type input "6"
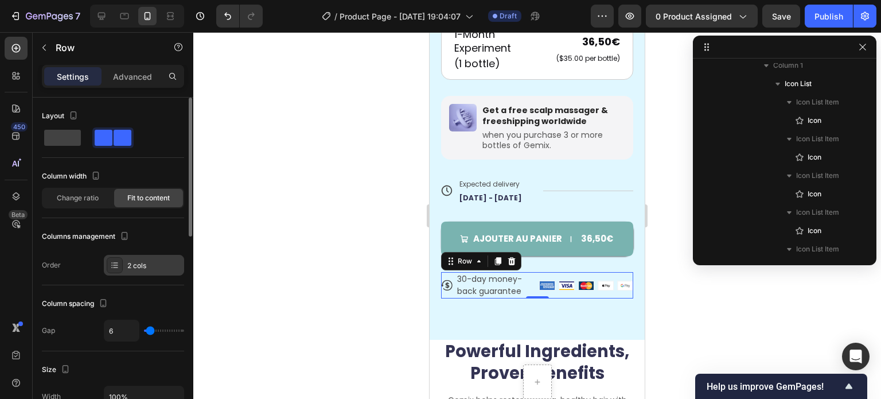
click at [156, 265] on div "2 cols" at bounding box center [154, 266] width 54 height 10
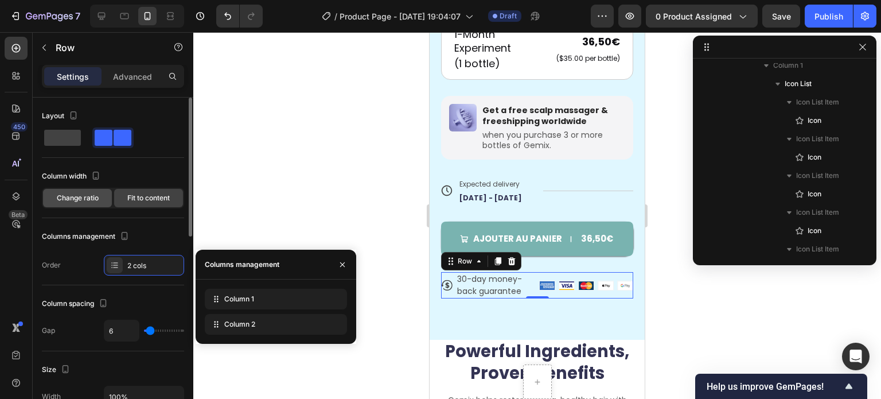
click at [76, 199] on span "Change ratio" at bounding box center [78, 198] width 42 height 10
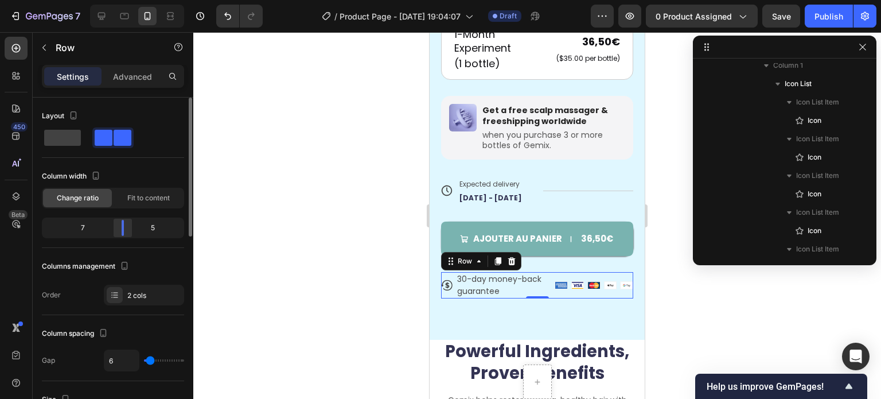
drag, startPoint x: 117, startPoint y: 231, endPoint x: 126, endPoint y: 231, distance: 9.2
click at [126, 231] on div at bounding box center [122, 228] width 21 height 16
click at [294, 223] on div at bounding box center [537, 215] width 688 height 367
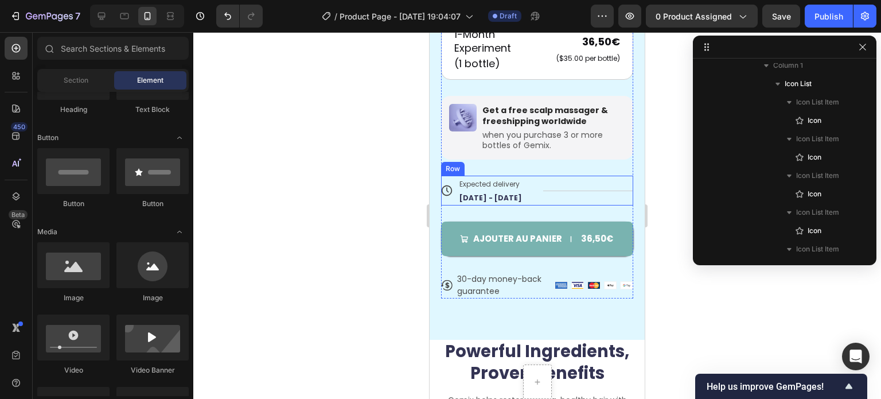
click at [543, 178] on div "Title Line" at bounding box center [588, 191] width 91 height 30
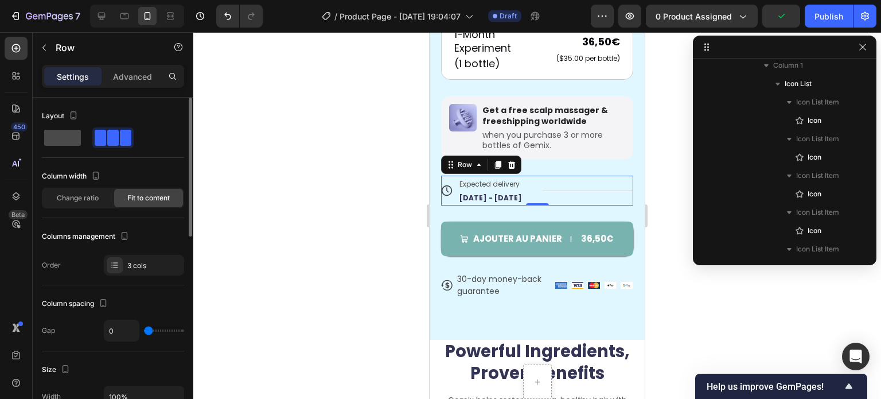
click at [55, 133] on span at bounding box center [62, 138] width 37 height 16
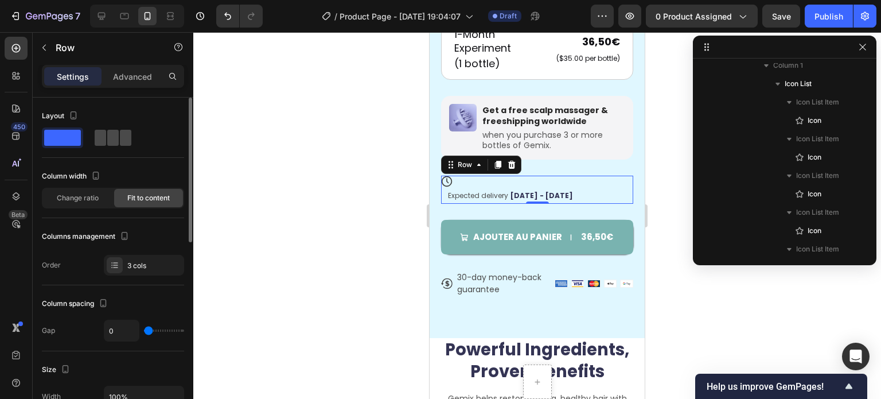
click at [108, 135] on span at bounding box center [112, 138] width 11 height 16
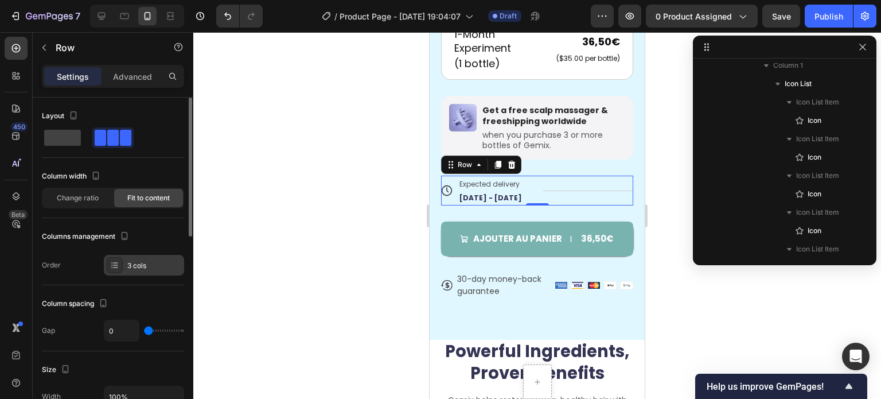
click at [145, 263] on div "3 cols" at bounding box center [154, 266] width 54 height 10
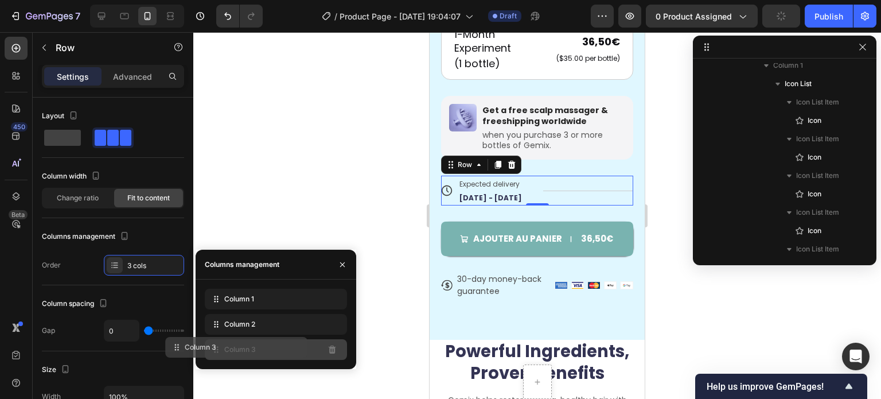
click at [314, 347] on div "Column 3" at bounding box center [276, 349] width 142 height 21
click at [312, 183] on div at bounding box center [537, 215] width 688 height 367
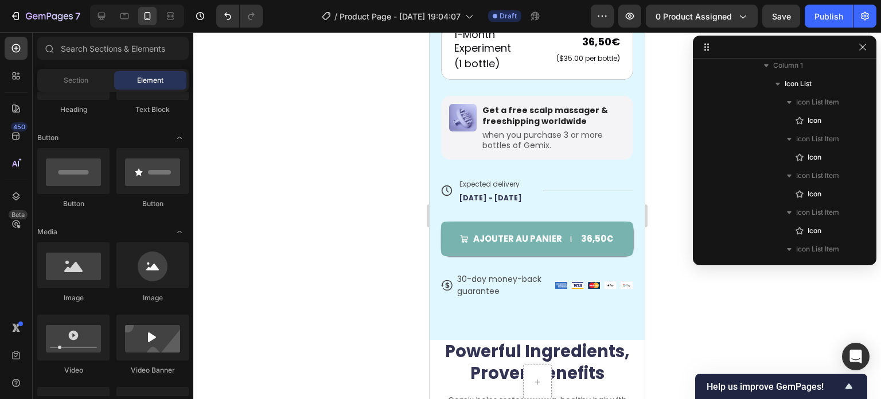
click at [349, 239] on div at bounding box center [537, 215] width 688 height 367
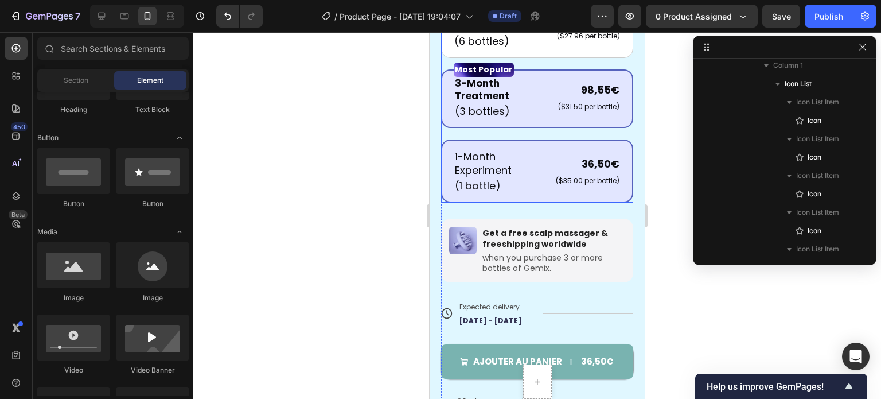
scroll to position [516, 0]
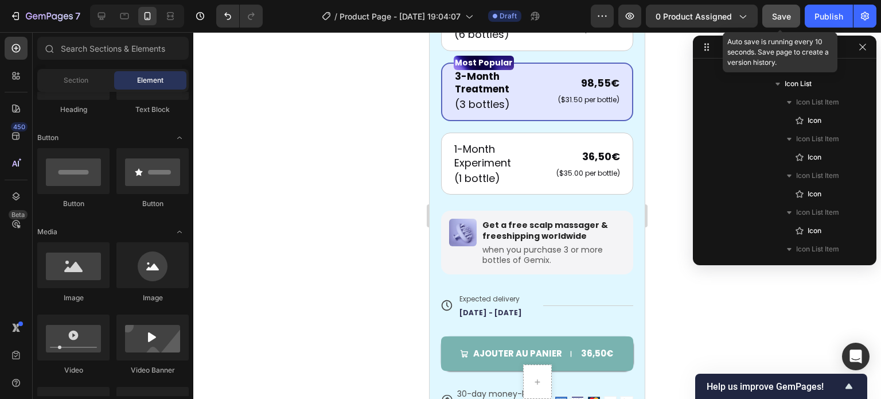
click at [768, 13] on button "Save" at bounding box center [782, 16] width 38 height 23
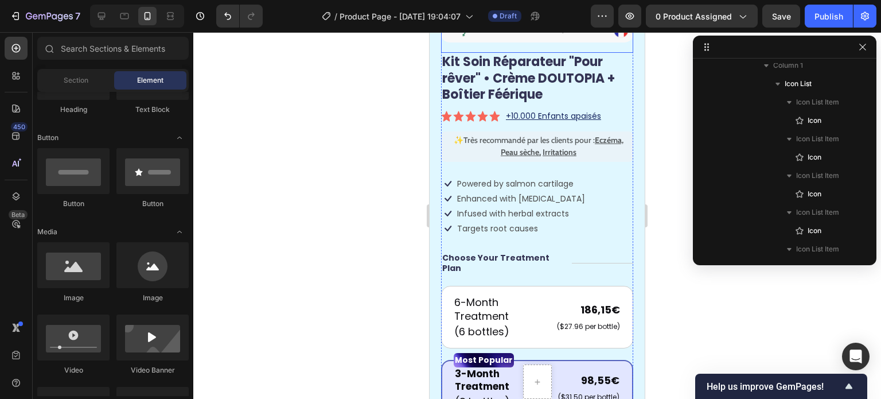
scroll to position [230, 0]
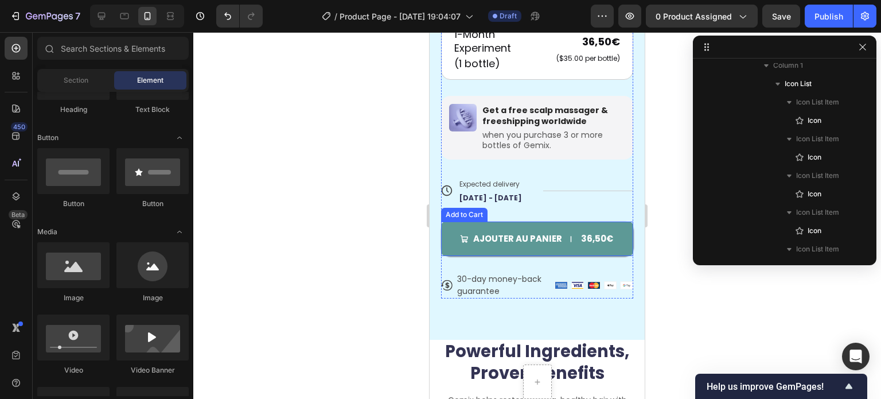
scroll to position [516, 0]
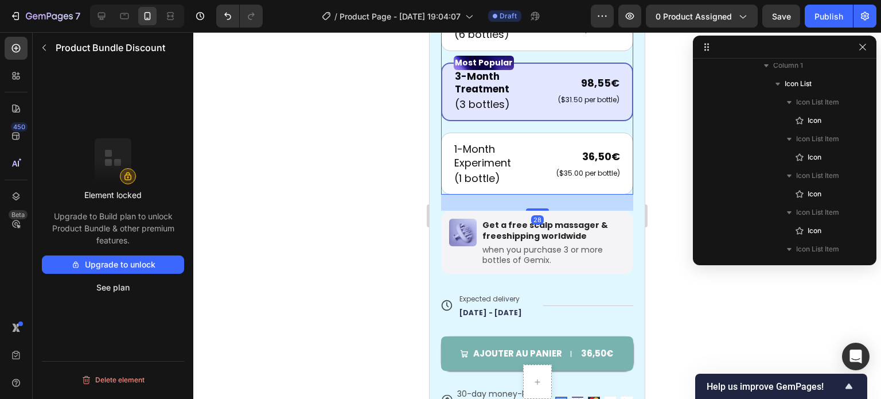
click at [542, 119] on div "6-Month Treatment Text Block (6 bottles) Text Block 186,15€ Product Price Produ…" at bounding box center [537, 92] width 192 height 206
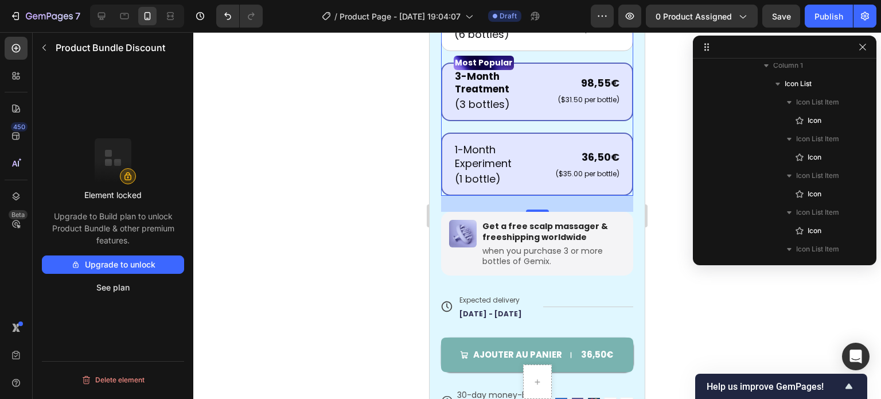
click at [534, 133] on div "1-Month Experiment Text Block (1 bottle) Text Block 36,50€ Product Price Produc…" at bounding box center [537, 164] width 192 height 63
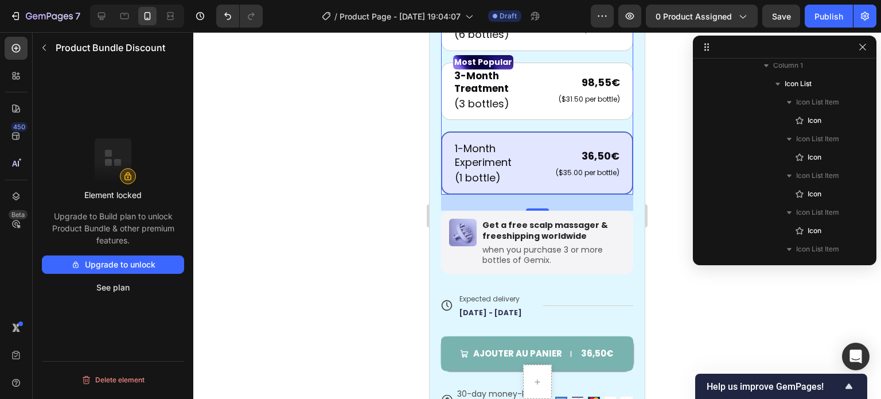
click at [139, 260] on button "Upgrade to unlock" at bounding box center [113, 264] width 142 height 18
drag, startPoint x: 90, startPoint y: 217, endPoint x: 147, endPoint y: 217, distance: 57.4
click at [147, 217] on p "Upgrade to Build plan to unlock Product Bundle & other premium features." at bounding box center [113, 228] width 142 height 36
click at [125, 216] on p "Upgrade to Build plan to unlock Product Bundle & other premium features." at bounding box center [113, 228] width 142 height 36
click at [100, 218] on p "Upgrade to Build plan to unlock Product Bundle & other premium features." at bounding box center [113, 228] width 142 height 36
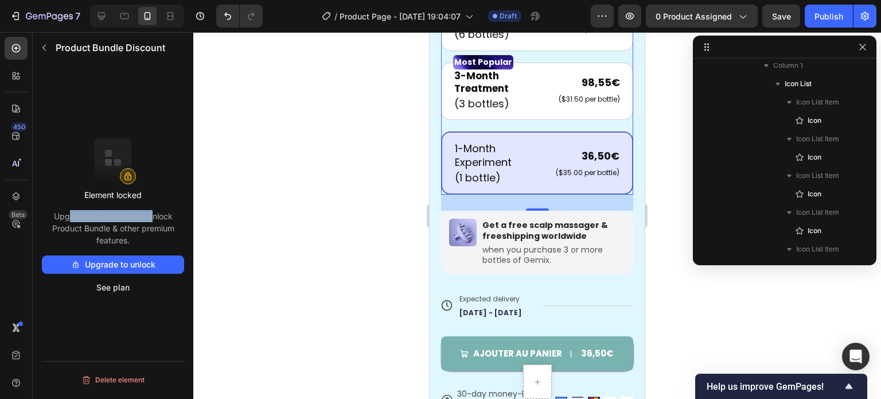
click at [73, 223] on p "Upgrade to Build plan to unlock Product Bundle & other premium features." at bounding box center [113, 228] width 142 height 36
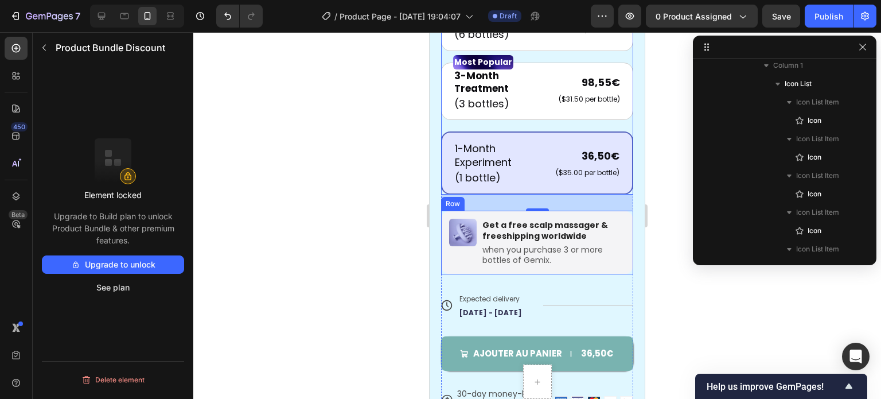
click at [604, 211] on div "Image Get a free scalp massager & freeshipping worldwide Text Block when you pu…" at bounding box center [537, 243] width 192 height 64
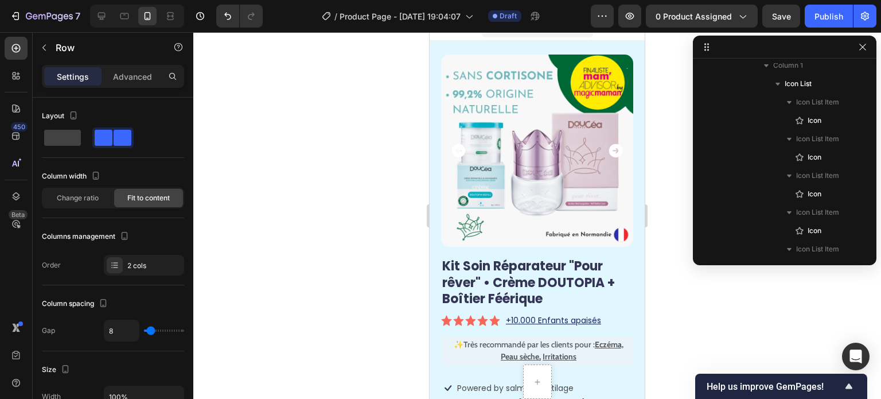
scroll to position [0, 0]
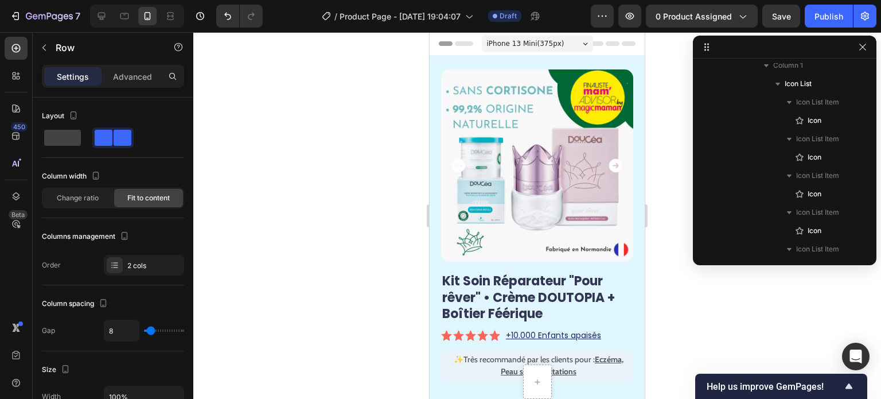
click at [659, 129] on div at bounding box center [537, 215] width 688 height 367
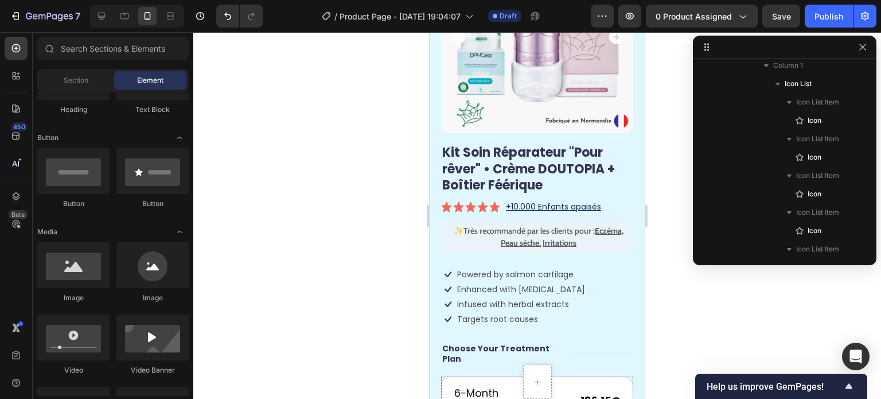
scroll to position [115, 0]
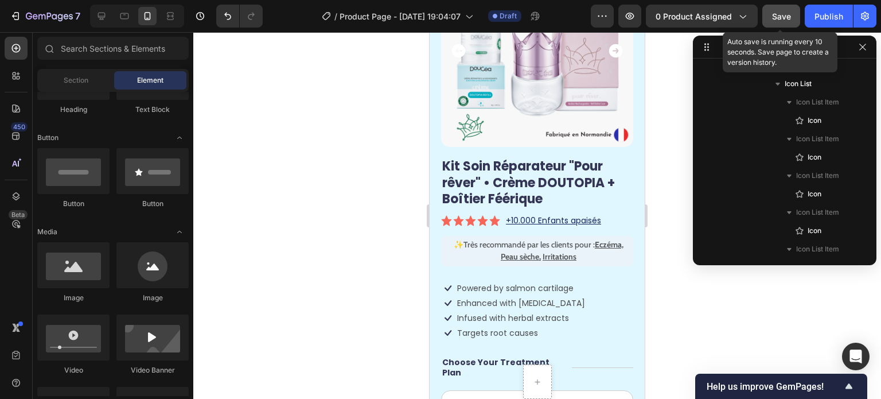
click at [780, 14] on span "Save" at bounding box center [781, 16] width 19 height 10
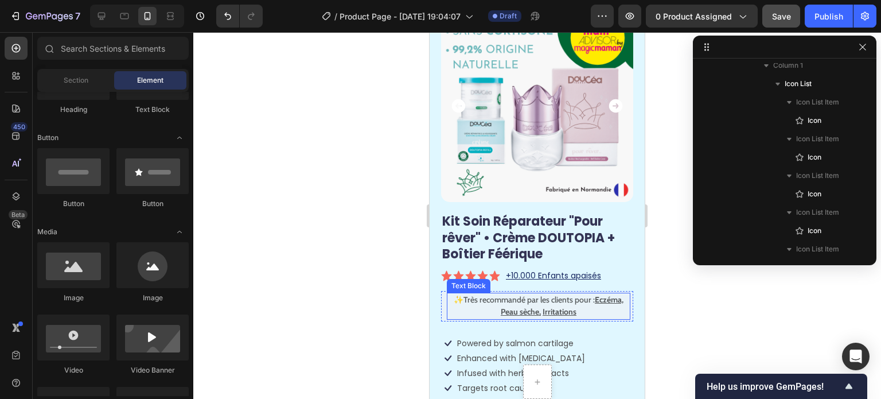
scroll to position [0, 0]
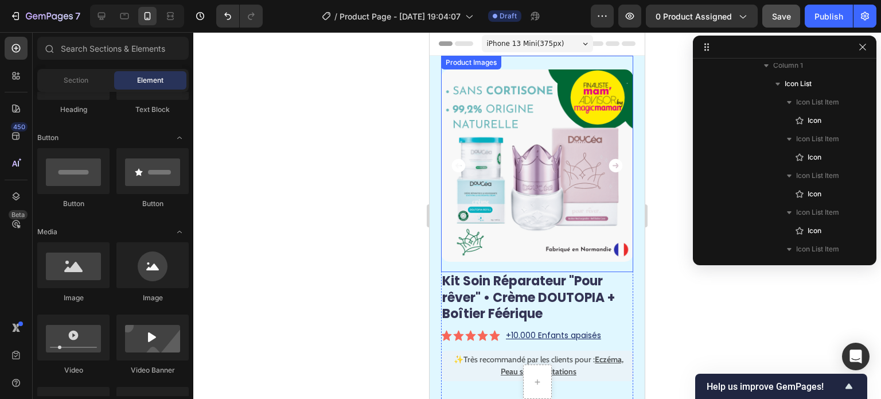
click at [609, 159] on icon "Carousel Next Arrow" at bounding box center [616, 166] width 14 height 14
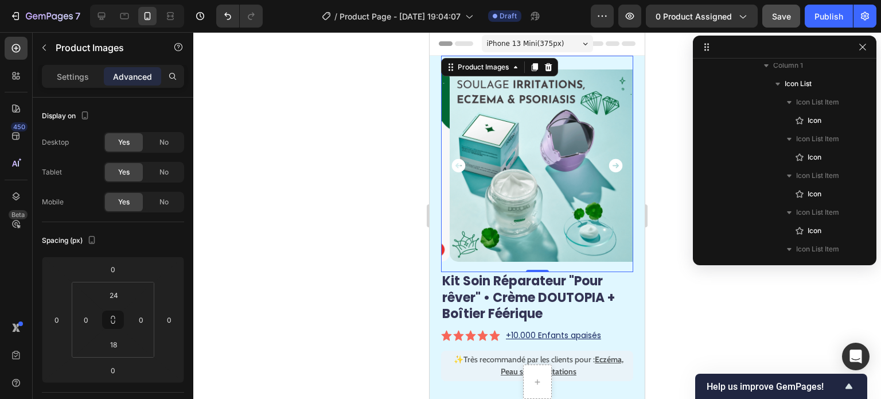
click at [609, 159] on icon "Carousel Next Arrow" at bounding box center [616, 166] width 14 height 14
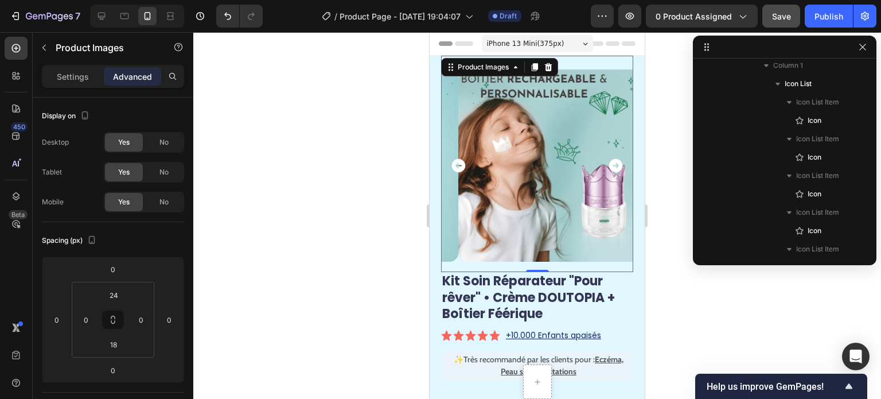
click at [665, 124] on div at bounding box center [537, 215] width 688 height 367
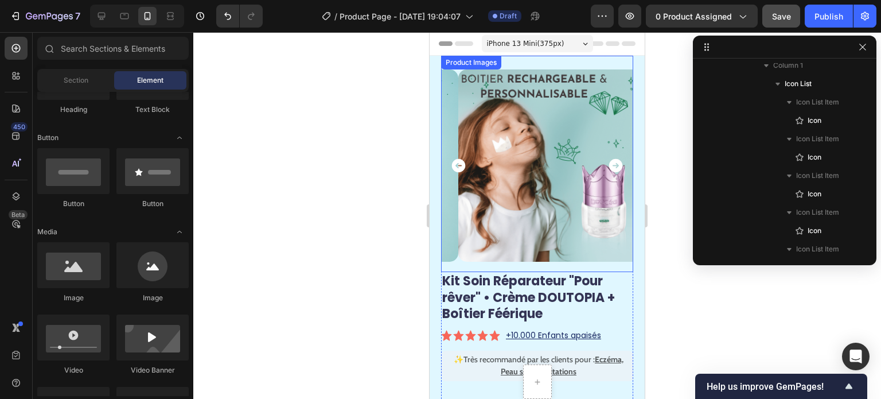
click at [609, 159] on icon "Carousel Next Arrow" at bounding box center [616, 166] width 14 height 14
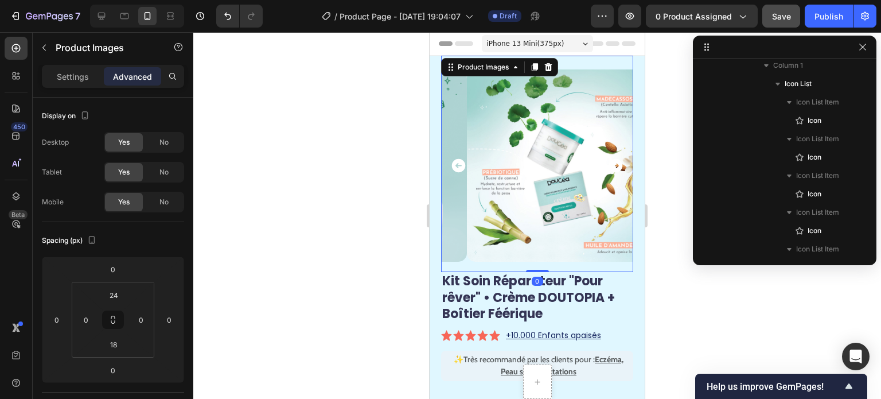
click at [609, 159] on icon "Carousel Next Arrow" at bounding box center [616, 166] width 14 height 14
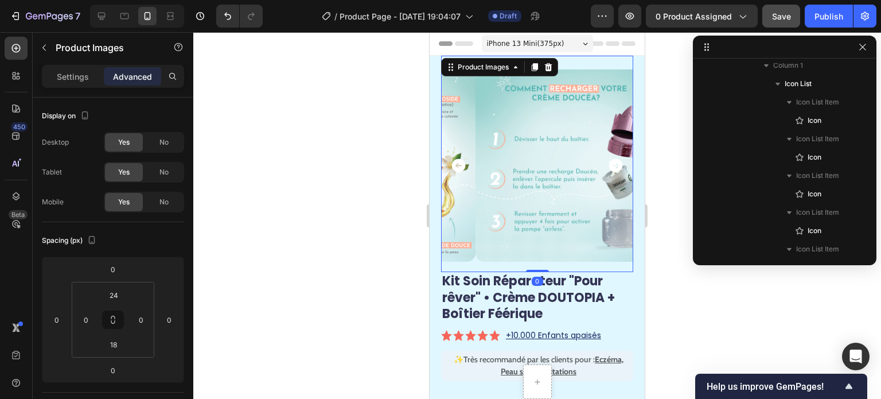
click at [609, 159] on icon "Carousel Next Arrow" at bounding box center [616, 166] width 14 height 14
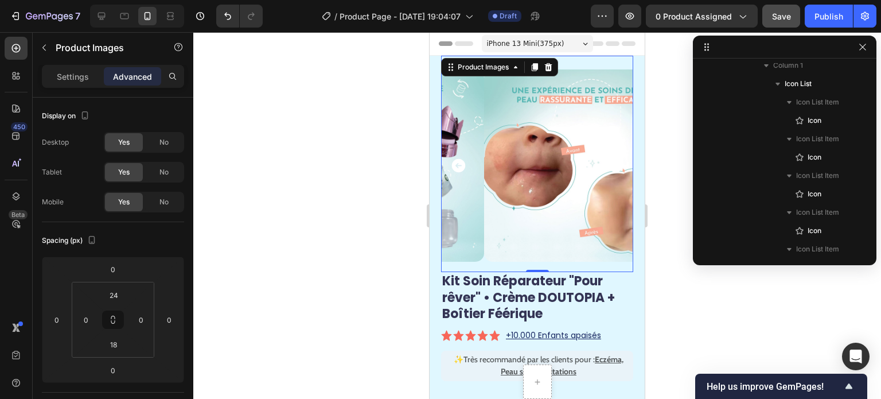
click at [609, 159] on icon "Carousel Next Arrow" at bounding box center [616, 166] width 14 height 14
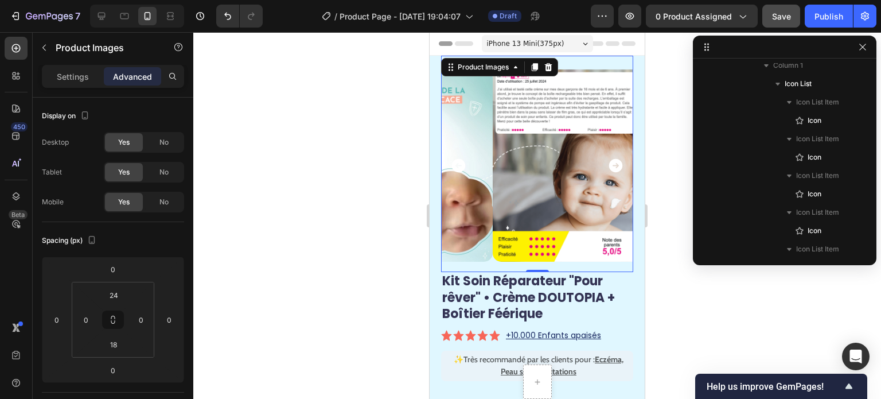
click at [609, 159] on icon "Carousel Next Arrow" at bounding box center [616, 166] width 14 height 14
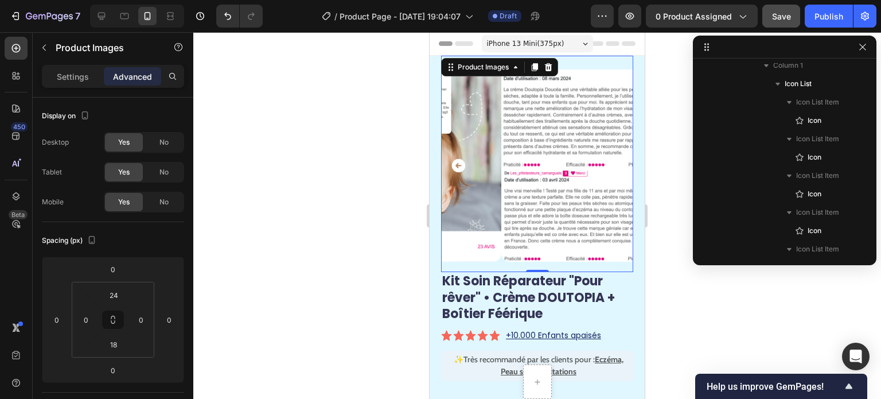
click at [675, 155] on div at bounding box center [537, 215] width 688 height 367
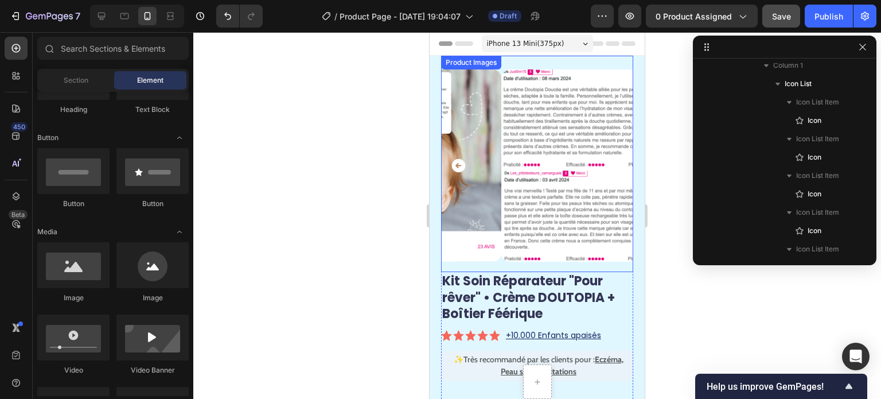
click at [502, 159] on img at bounding box center [598, 165] width 192 height 192
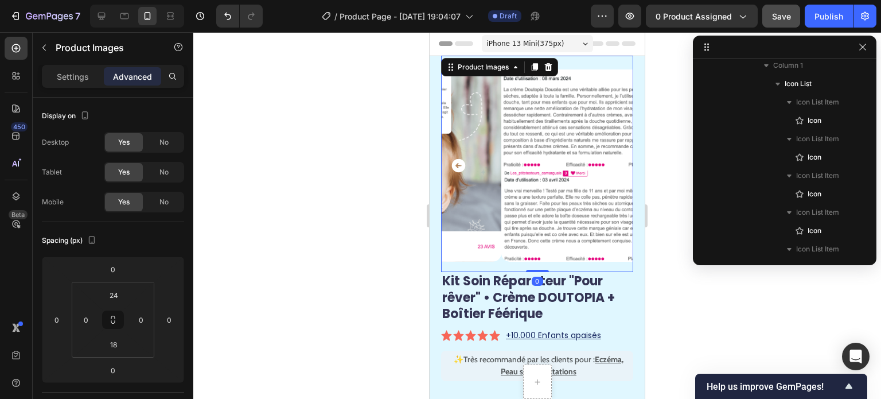
click at [454, 159] on icon "Carousel Back Arrow" at bounding box center [459, 166] width 14 height 14
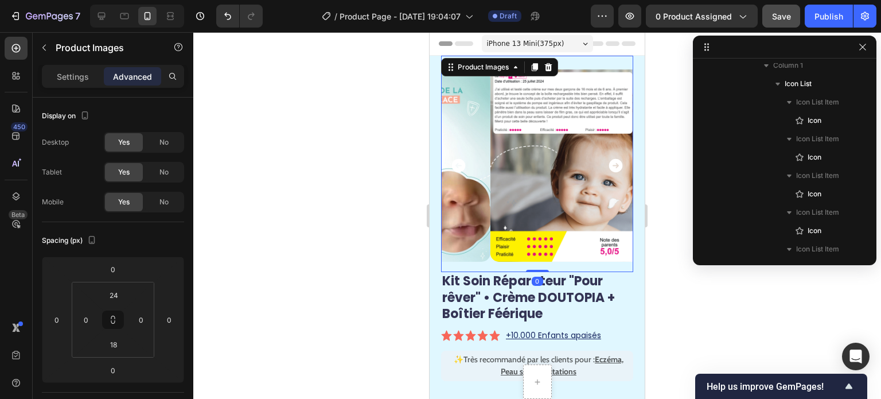
click at [454, 159] on icon "Carousel Back Arrow" at bounding box center [459, 166] width 14 height 14
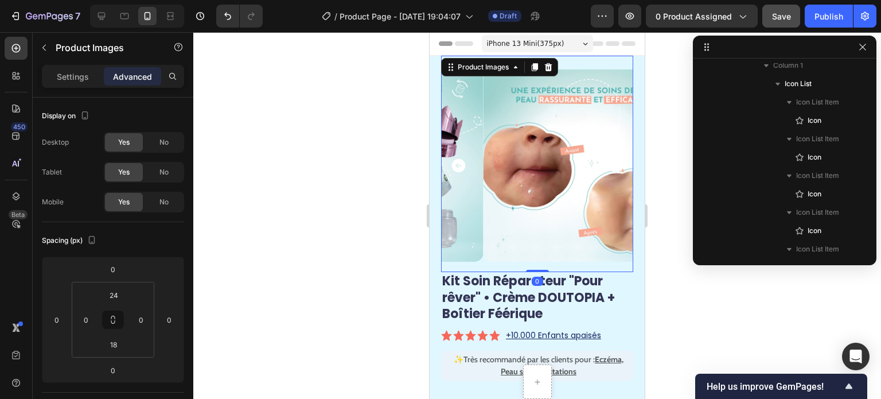
click at [455, 159] on icon "Carousel Back Arrow" at bounding box center [459, 166] width 14 height 14
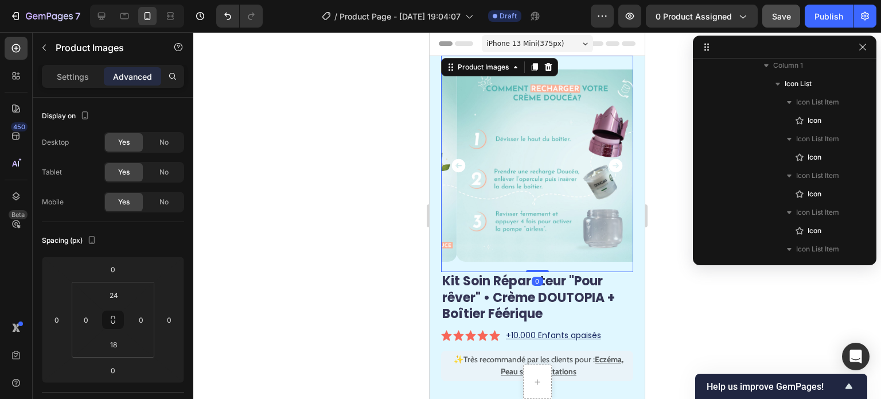
click at [455, 159] on icon "Carousel Back Arrow" at bounding box center [459, 166] width 14 height 14
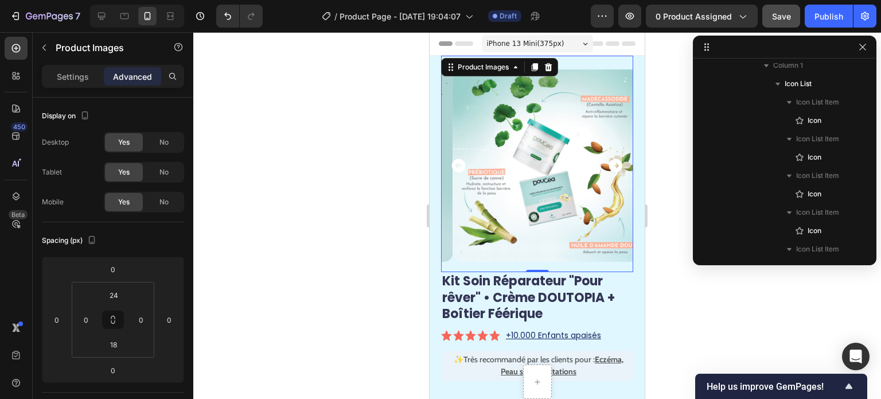
click at [455, 159] on icon "Carousel Back Arrow" at bounding box center [459, 166] width 14 height 14
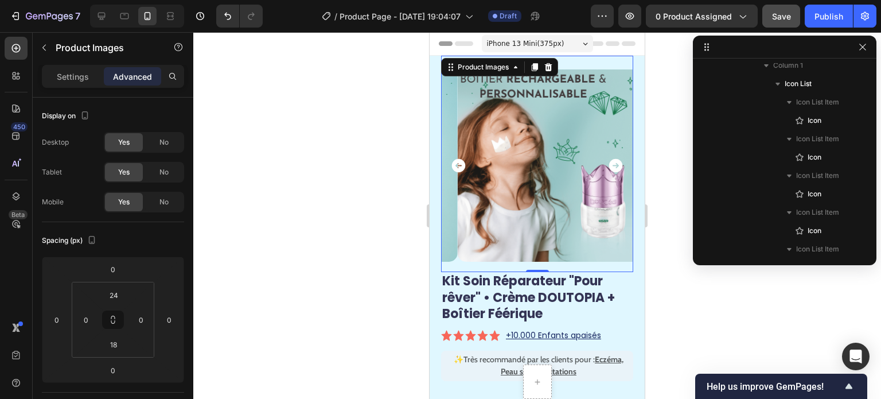
click at [455, 159] on icon "Carousel Back Arrow" at bounding box center [459, 166] width 14 height 14
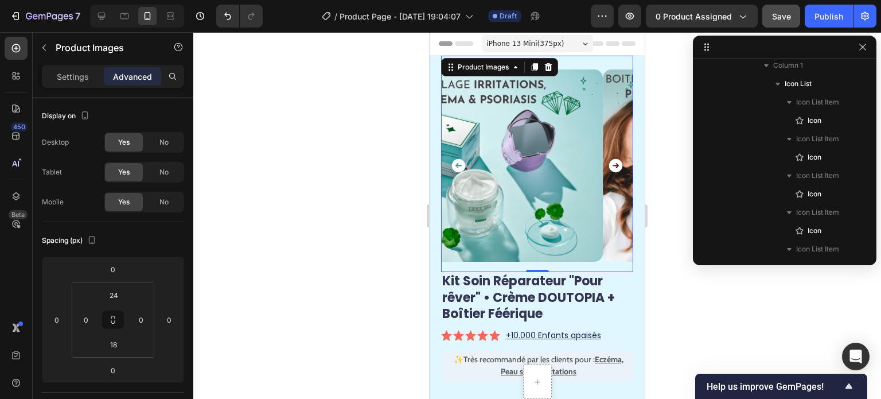
click at [455, 159] on icon "Carousel Back Arrow" at bounding box center [459, 166] width 14 height 14
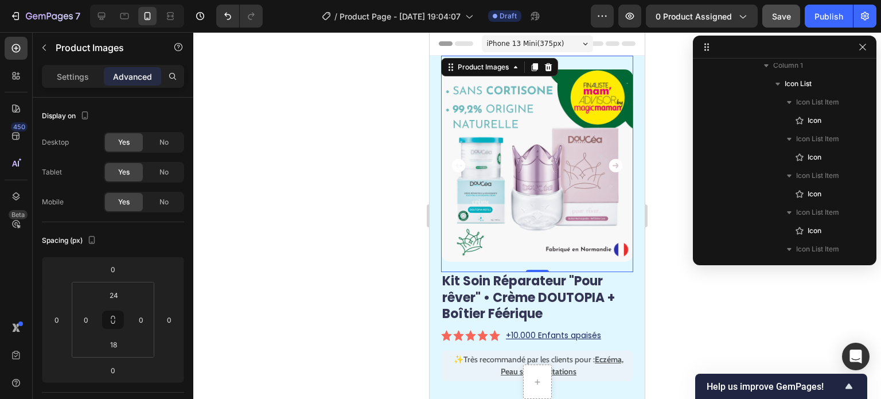
click at [609, 161] on icon "Carousel Next Arrow" at bounding box center [616, 165] width 17 height 17
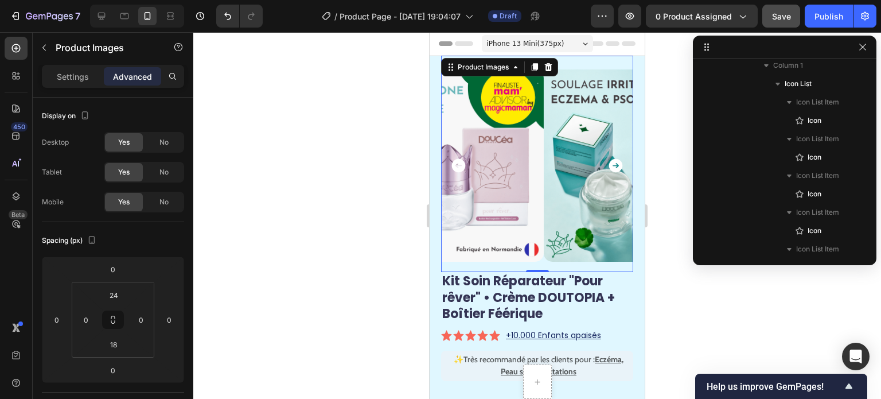
click at [609, 161] on icon "Carousel Next Arrow" at bounding box center [616, 165] width 17 height 17
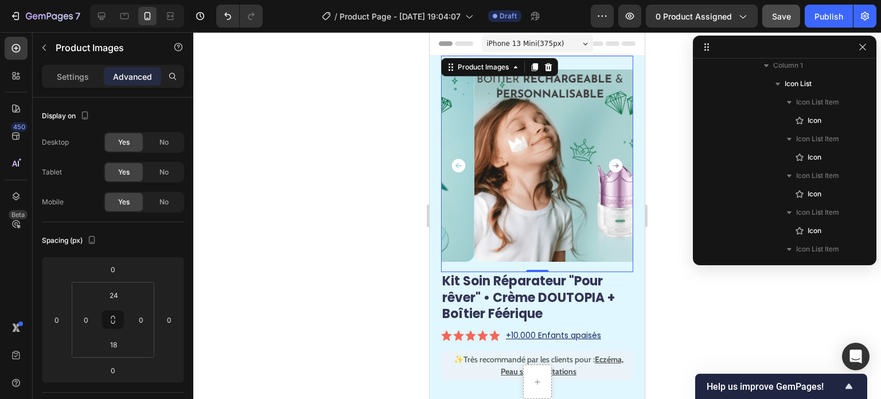
click at [609, 161] on icon "Carousel Next Arrow" at bounding box center [616, 165] width 17 height 17
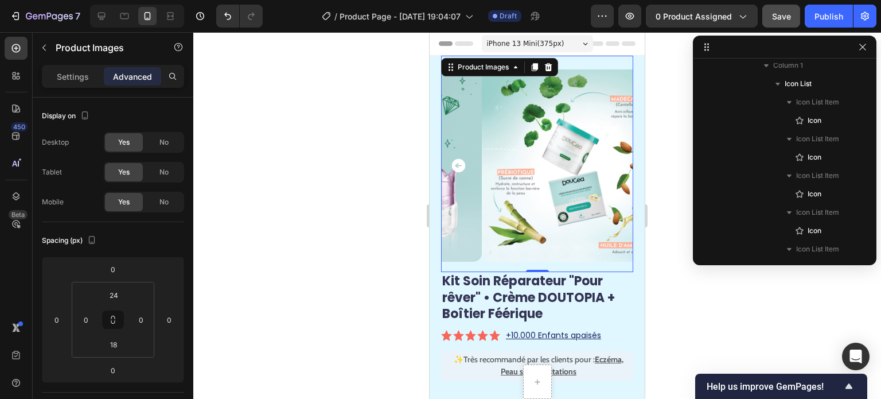
click at [609, 161] on icon "Carousel Next Arrow" at bounding box center [616, 165] width 17 height 17
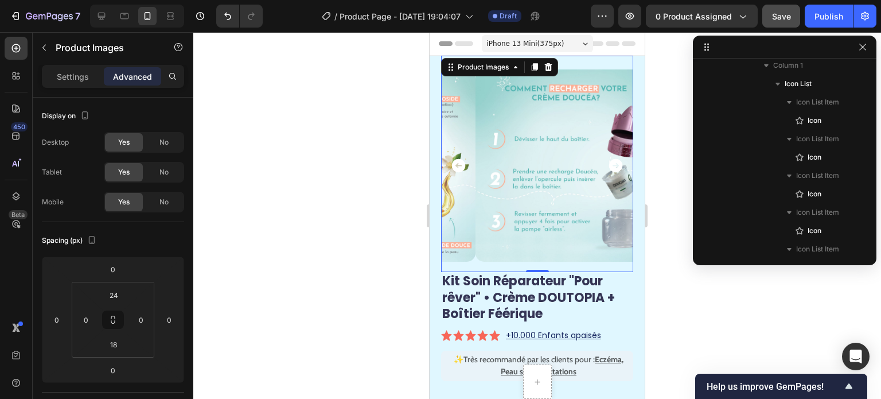
click at [397, 164] on div at bounding box center [537, 215] width 688 height 367
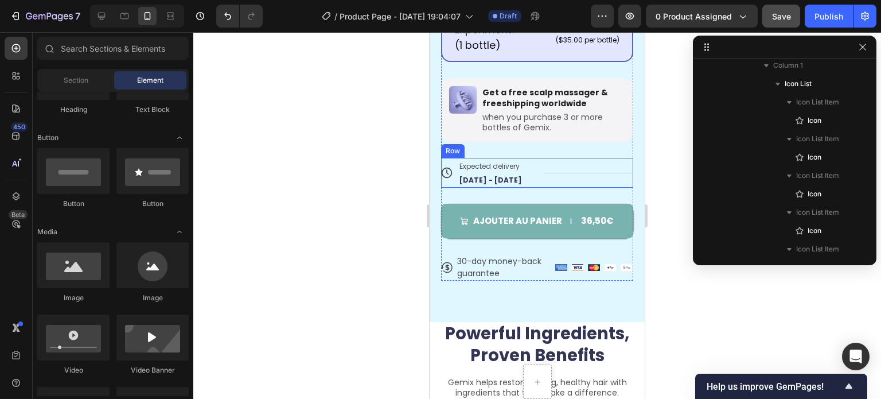
scroll to position [630, 0]
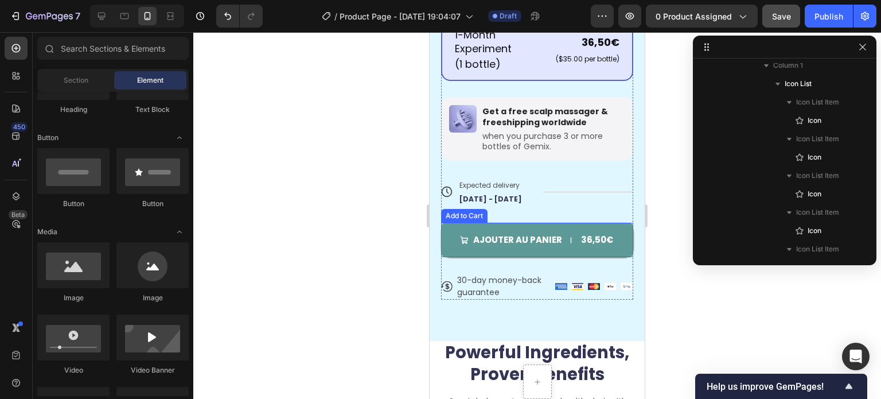
click at [566, 243] on button "Ajouter au panier 36,50€" at bounding box center [537, 240] width 192 height 34
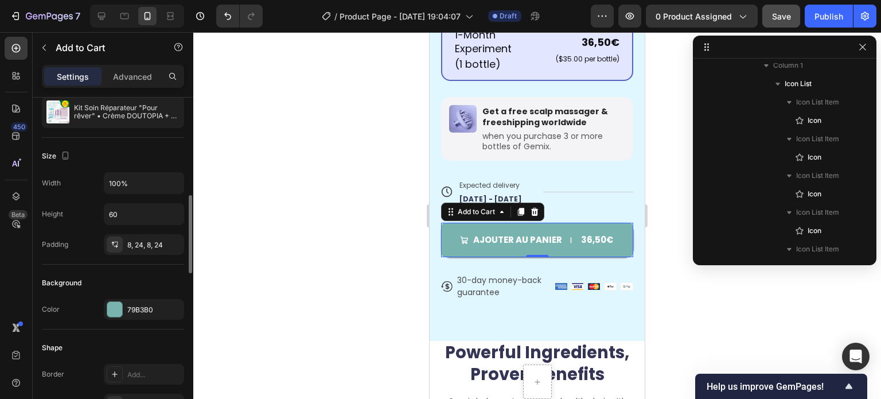
scroll to position [172, 0]
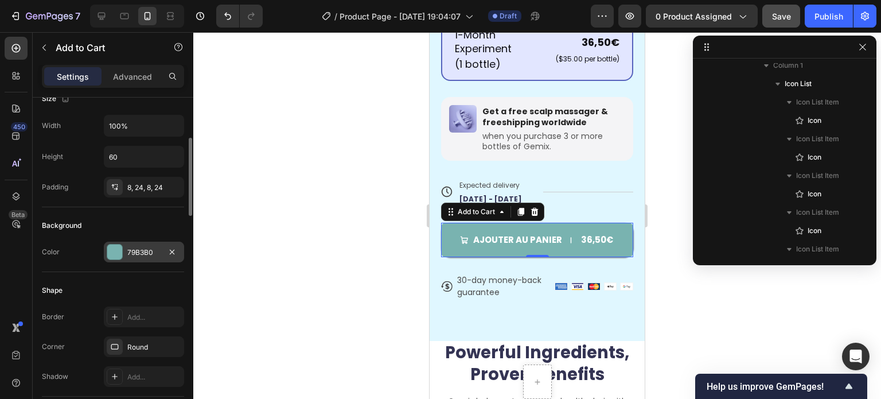
click at [118, 250] on div at bounding box center [114, 251] width 15 height 15
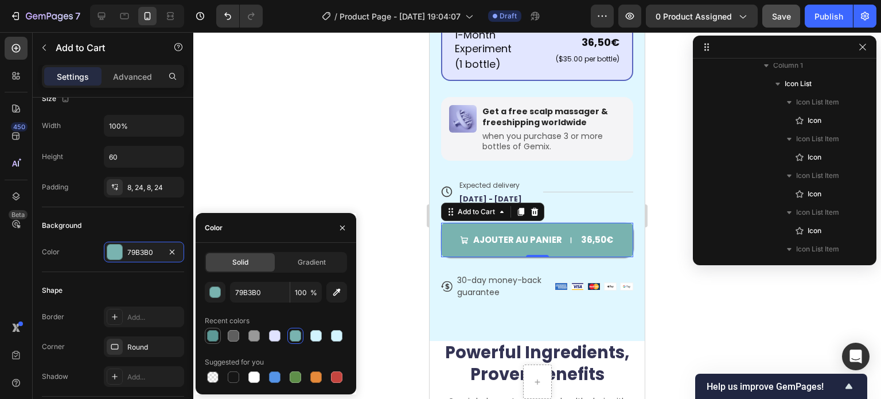
click at [214, 337] on div at bounding box center [212, 335] width 11 height 11
type input "5D9996"
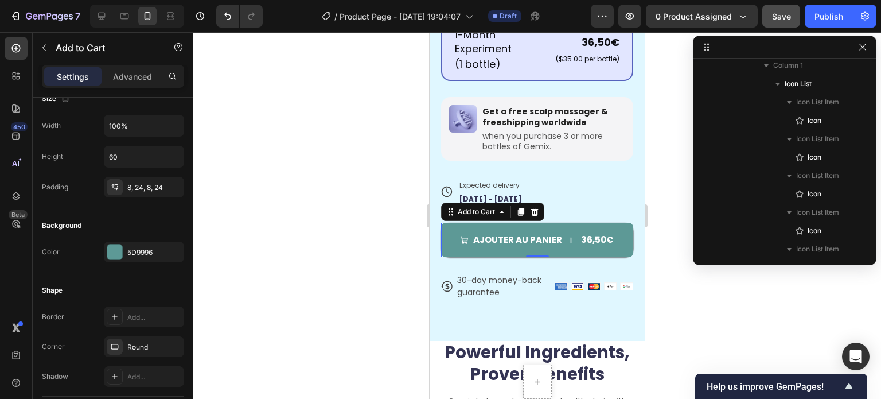
click at [303, 134] on div at bounding box center [537, 215] width 688 height 367
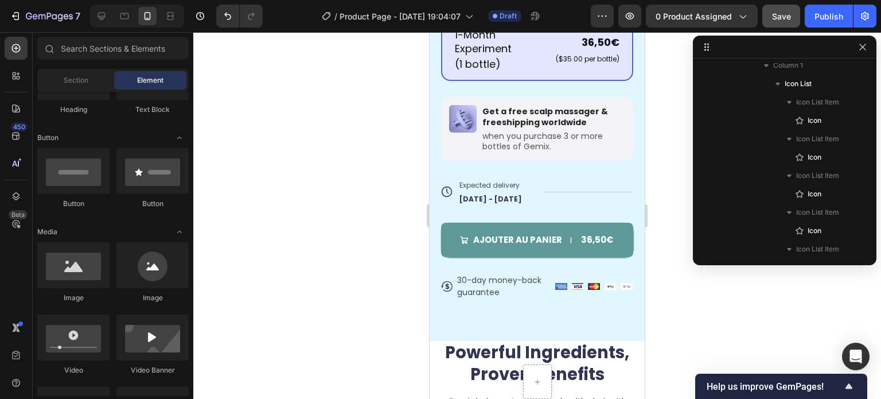
click at [303, 134] on div at bounding box center [537, 215] width 688 height 367
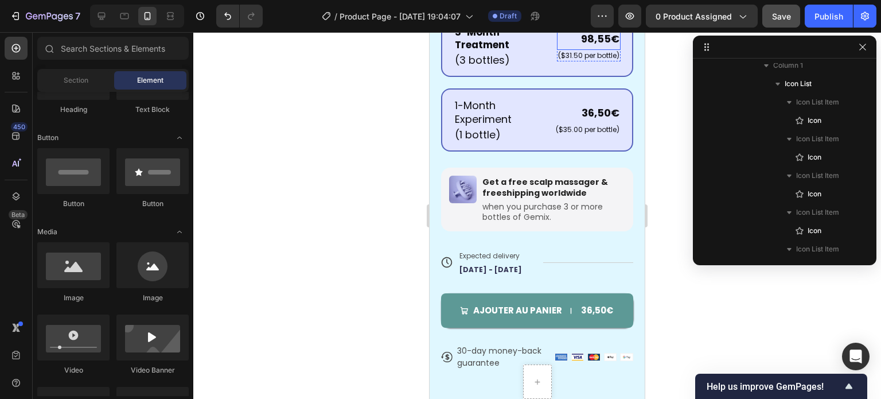
scroll to position [686, 0]
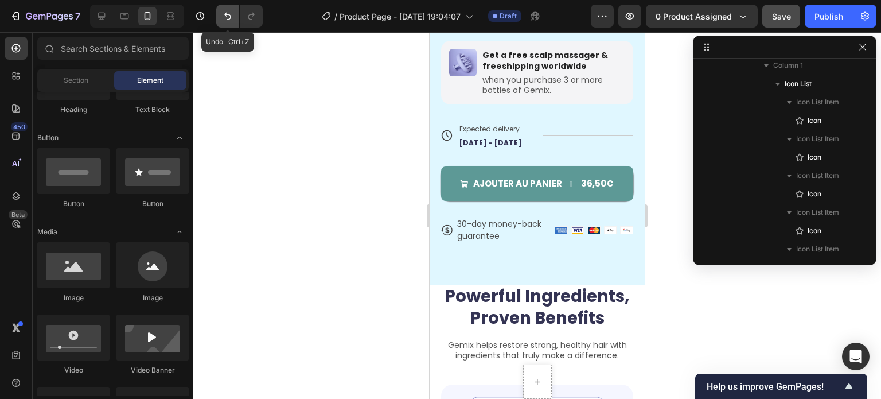
click at [218, 16] on button "Undo/Redo" at bounding box center [227, 16] width 23 height 23
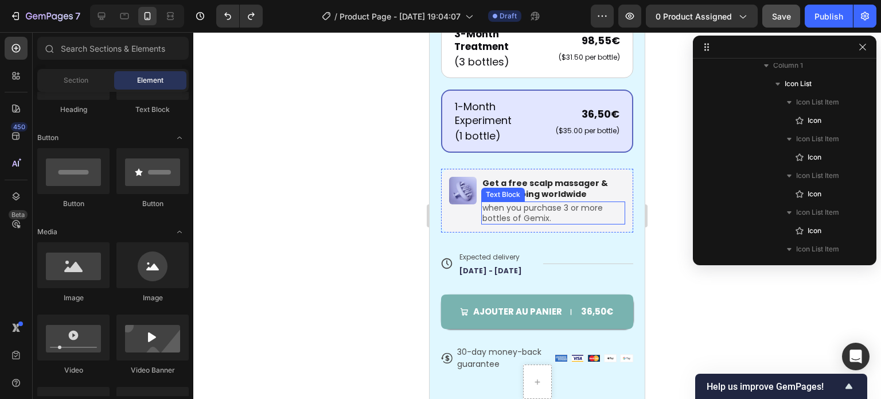
scroll to position [572, 0]
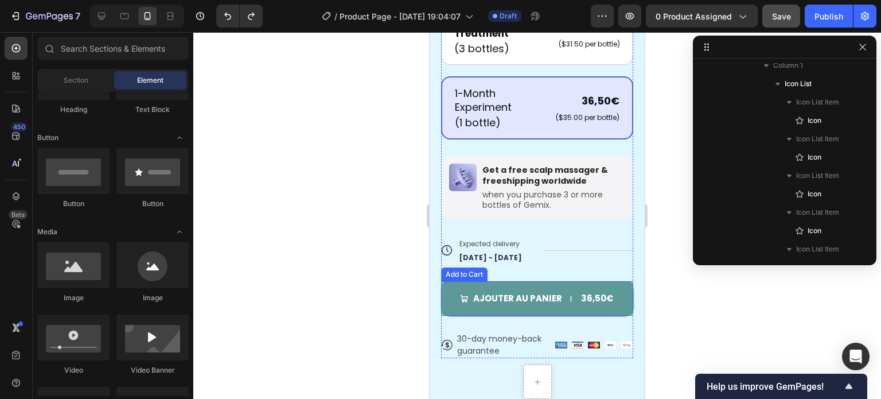
click at [509, 301] on button "Ajouter au panier 36,50€" at bounding box center [537, 298] width 192 height 34
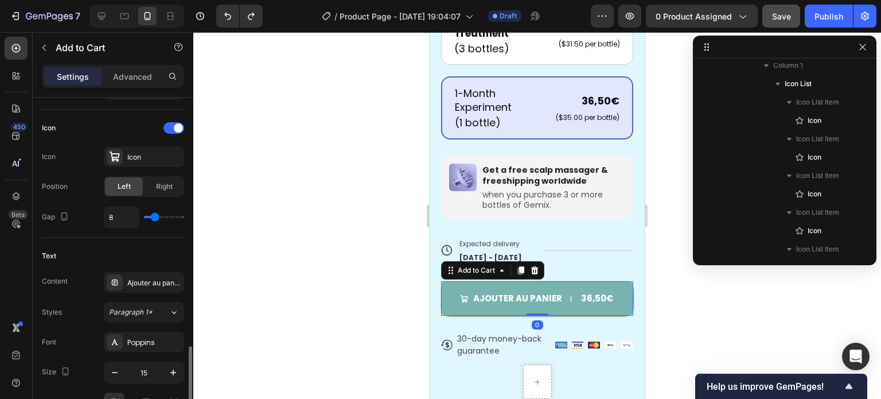
scroll to position [574, 0]
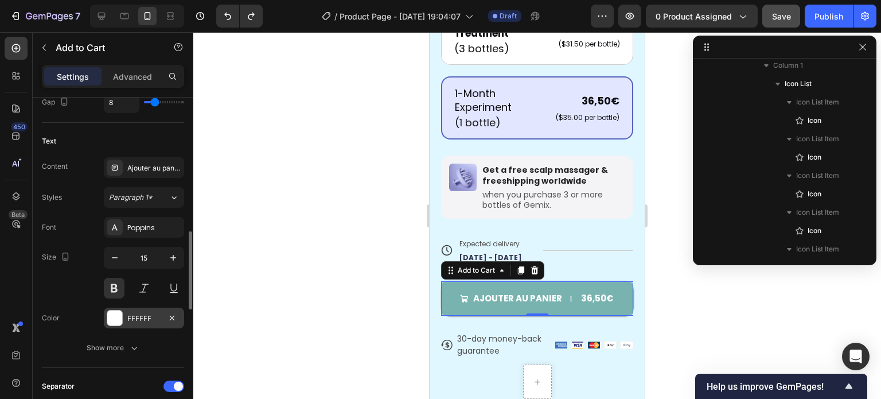
click at [121, 318] on div at bounding box center [114, 317] width 15 height 15
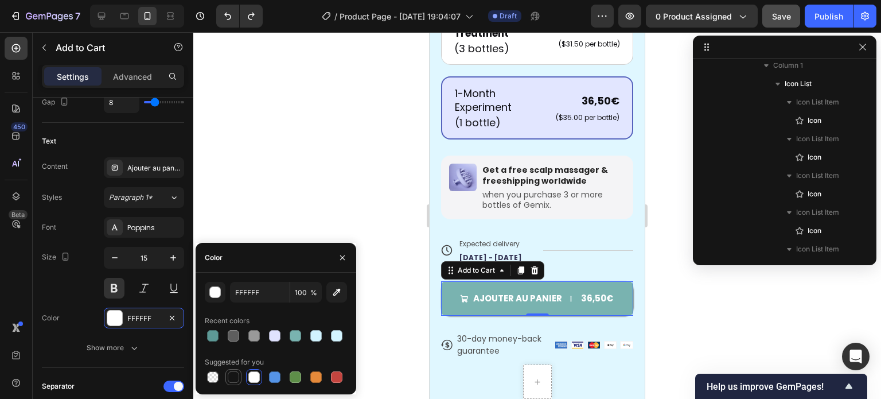
click at [235, 379] on div at bounding box center [233, 376] width 11 height 11
click at [269, 376] on div at bounding box center [274, 376] width 11 height 11
click at [260, 378] on div at bounding box center [254, 377] width 14 height 14
click at [333, 376] on div at bounding box center [336, 376] width 11 height 11
click at [236, 376] on div at bounding box center [233, 376] width 11 height 11
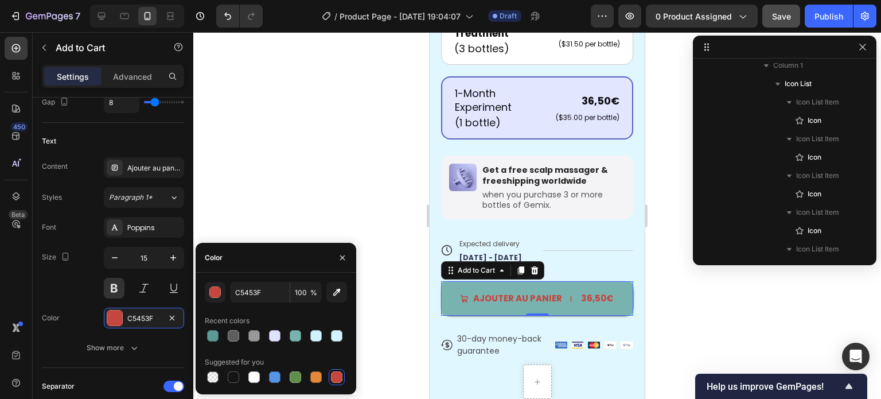
type input "151515"
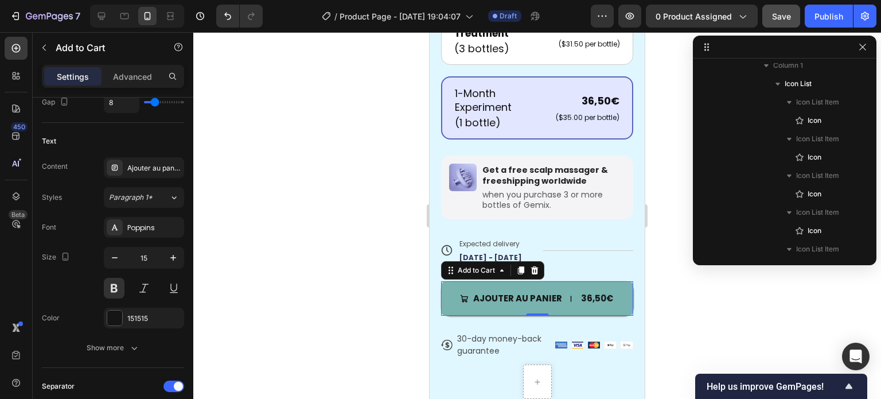
click at [654, 302] on div at bounding box center [537, 215] width 688 height 367
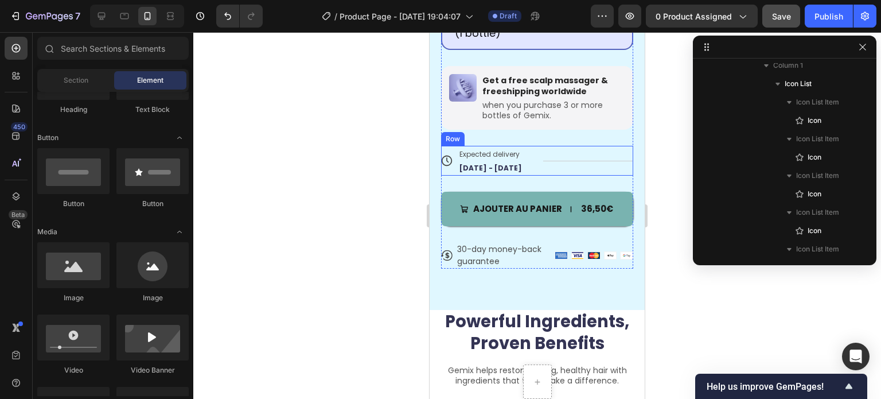
scroll to position [686, 0]
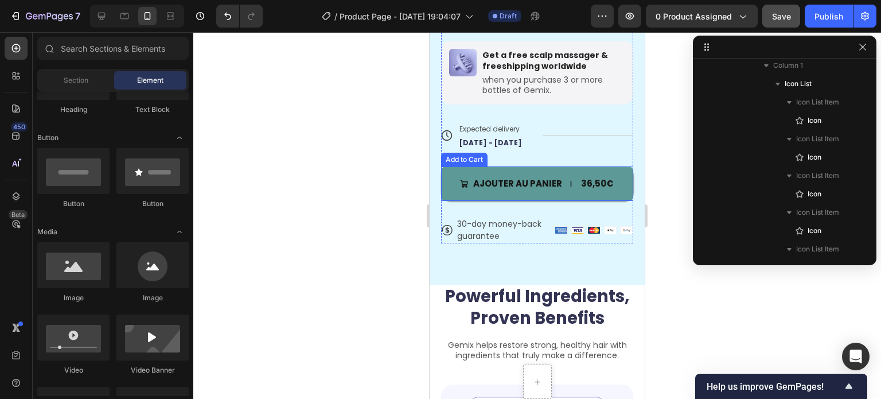
click at [547, 169] on button "Ajouter au panier 36,50€" at bounding box center [537, 183] width 192 height 34
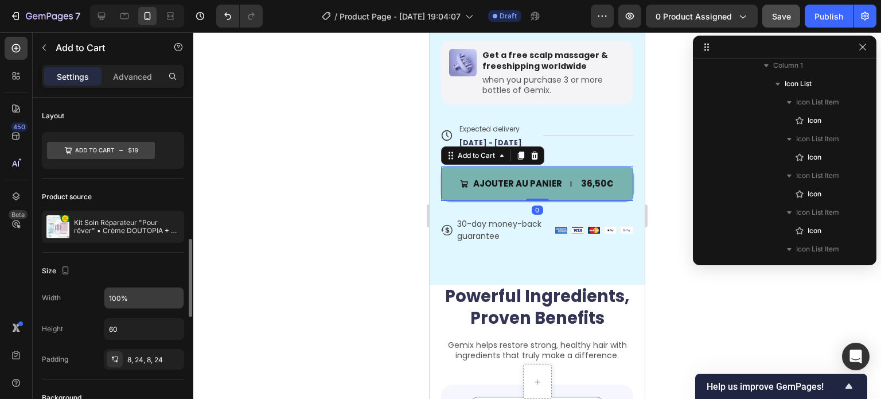
scroll to position [115, 0]
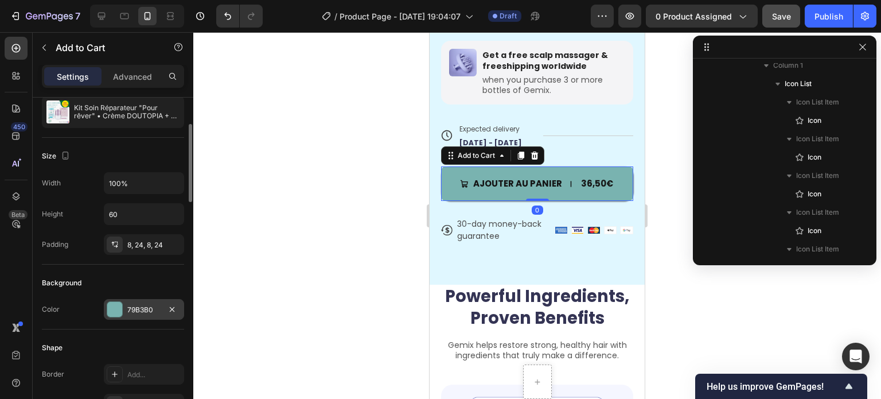
click at [119, 307] on div at bounding box center [114, 309] width 15 height 15
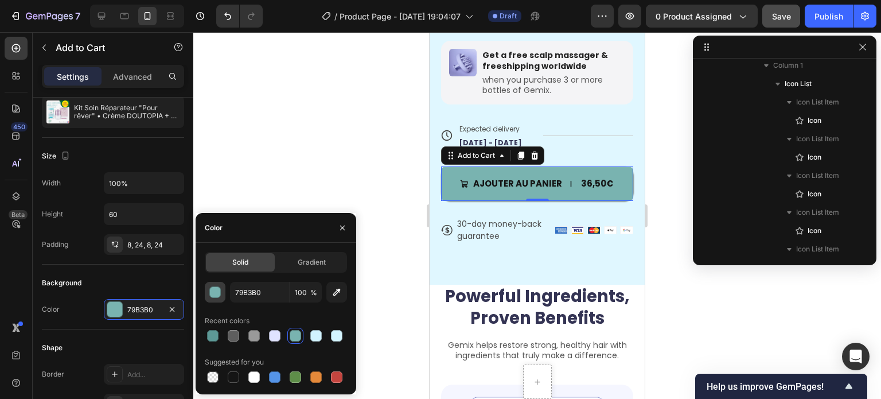
click at [217, 296] on div "button" at bounding box center [215, 292] width 11 height 11
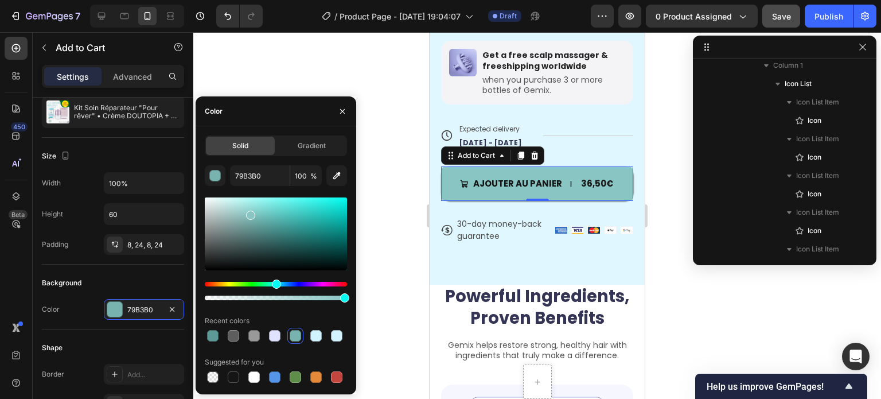
type input "89C6C3"
drag, startPoint x: 251, startPoint y: 220, endPoint x: 250, endPoint y: 213, distance: 6.9
click at [250, 213] on div at bounding box center [250, 215] width 9 height 9
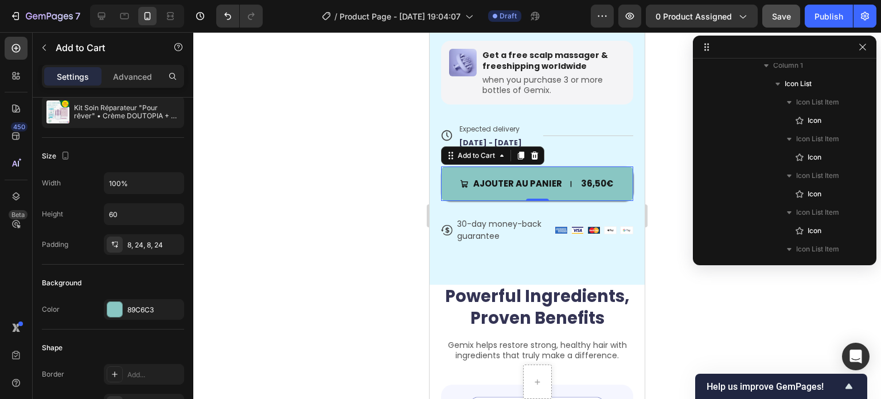
click at [403, 190] on div at bounding box center [537, 215] width 688 height 367
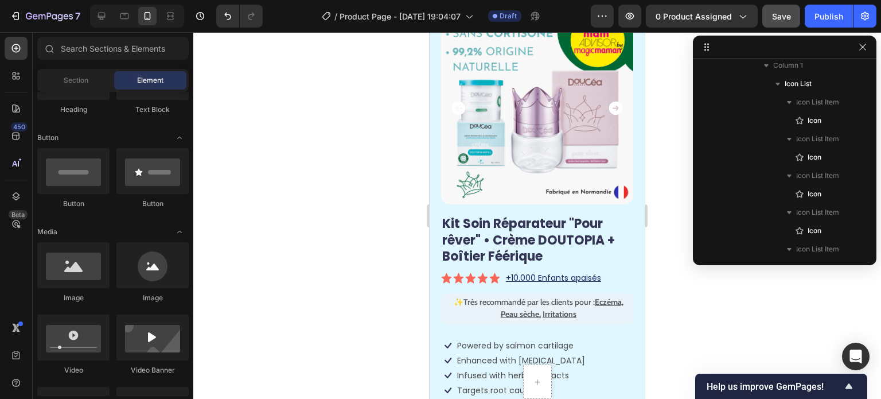
scroll to position [0, 0]
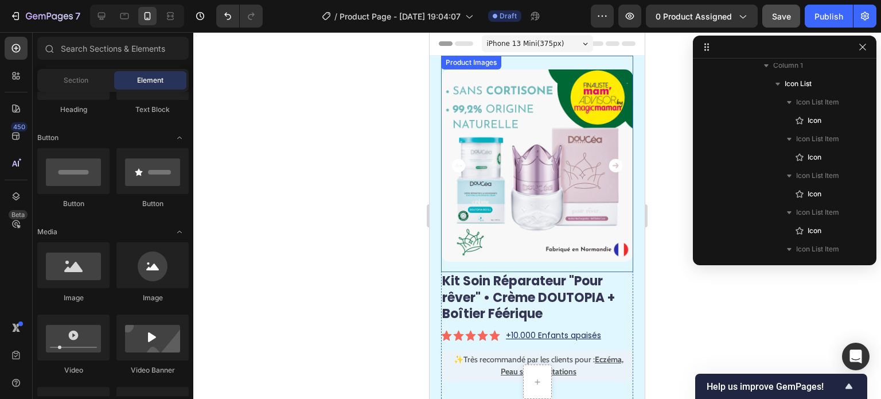
click at [612, 163] on icon "Carousel Next Arrow" at bounding box center [616, 166] width 14 height 14
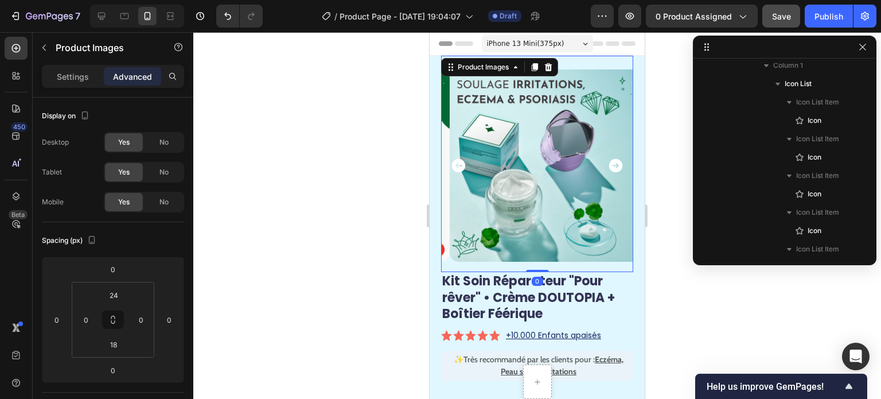
click at [456, 160] on icon "Carousel Back Arrow" at bounding box center [459, 166] width 14 height 14
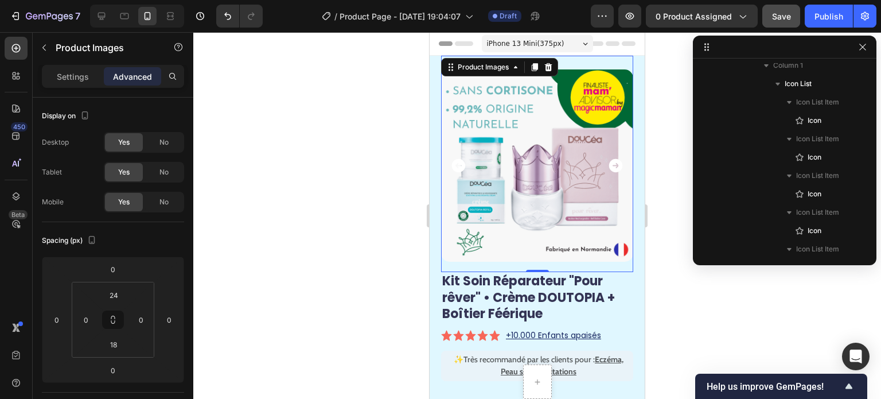
click at [609, 160] on icon "Carousel Next Arrow" at bounding box center [616, 166] width 14 height 14
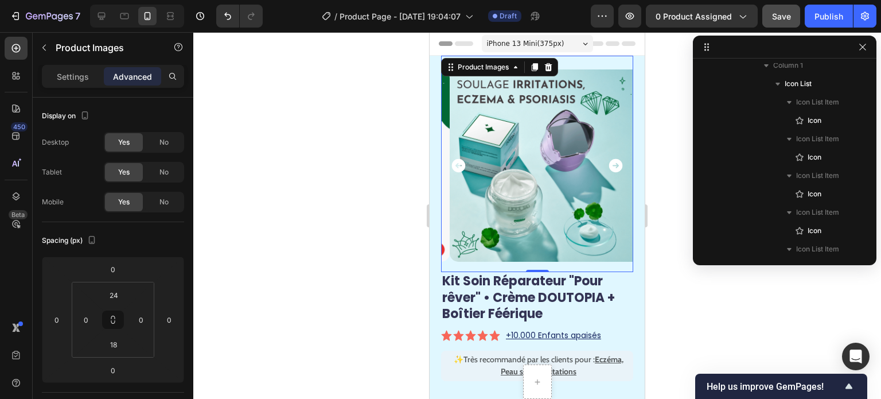
click at [609, 160] on icon "Carousel Next Arrow" at bounding box center [616, 166] width 14 height 14
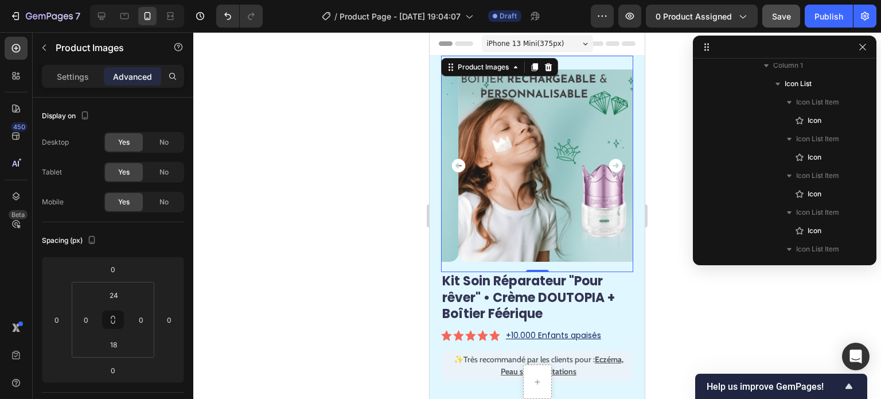
click at [609, 160] on icon "Carousel Next Arrow" at bounding box center [616, 166] width 14 height 14
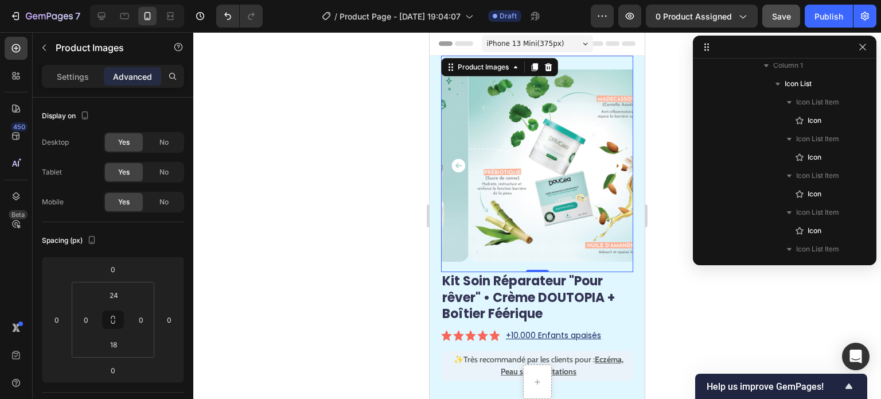
click at [609, 160] on icon "Carousel Next Arrow" at bounding box center [616, 166] width 14 height 14
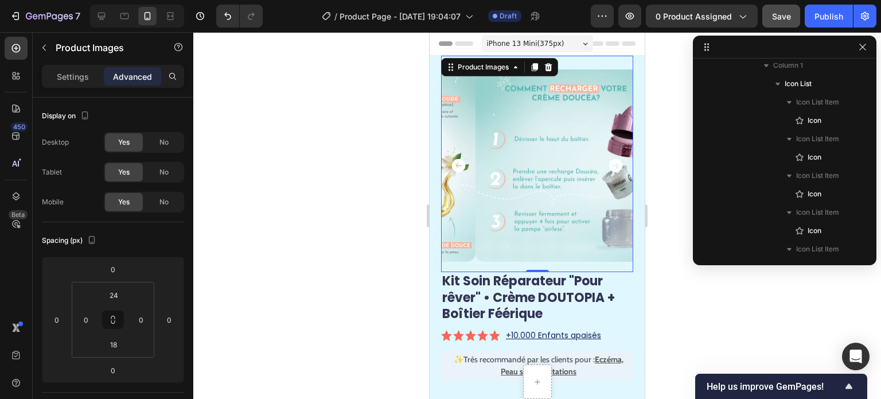
click at [342, 172] on div at bounding box center [537, 215] width 688 height 367
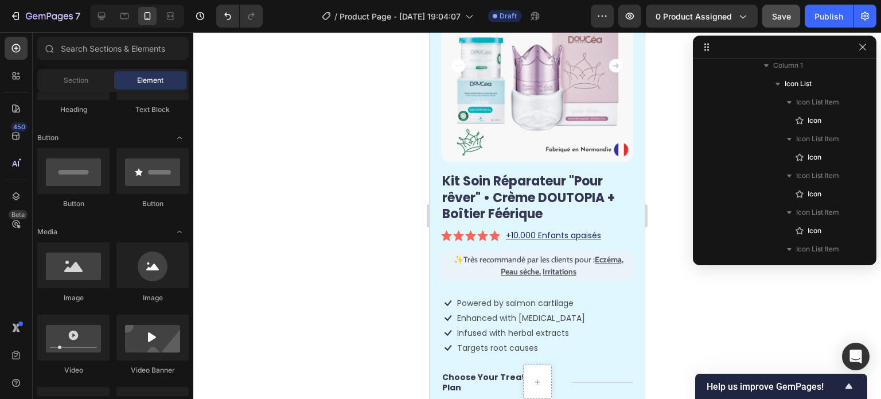
scroll to position [57, 0]
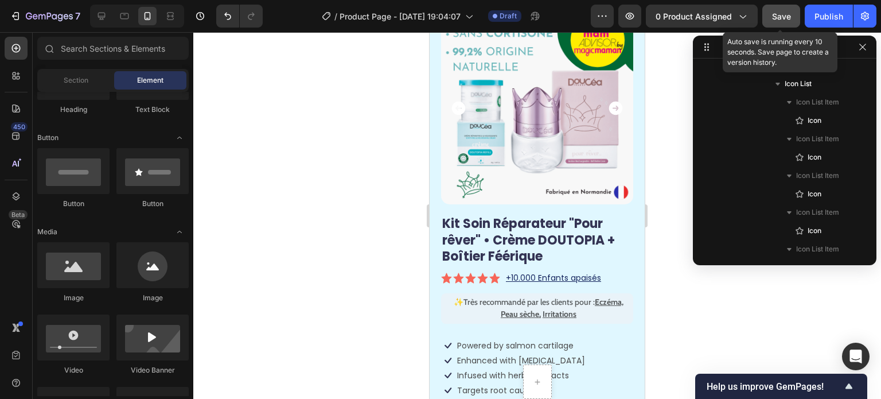
click at [775, 13] on span "Save" at bounding box center [781, 16] width 19 height 10
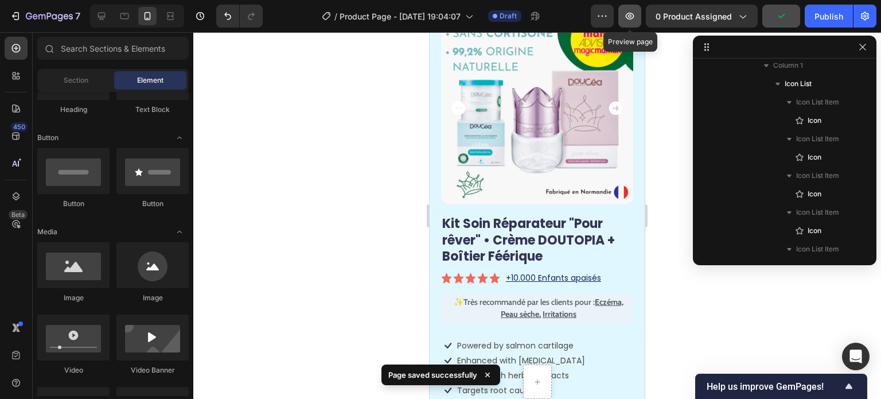
click at [624, 11] on button "button" at bounding box center [630, 16] width 23 height 23
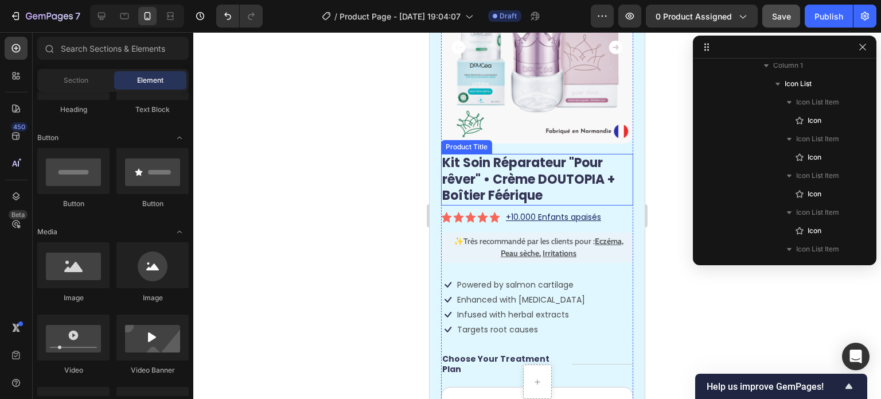
scroll to position [172, 0]
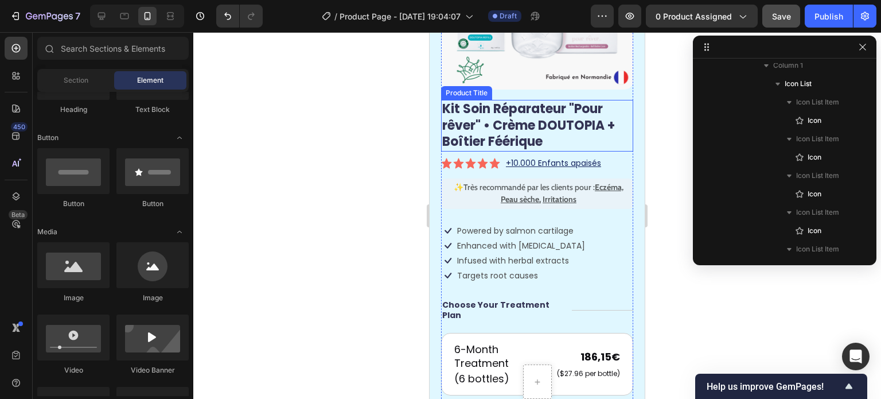
click at [543, 125] on h1 "Kit Soin Réparateur "Pour rêver" • Crème DOUTOPIA + Boîtier Féérique" at bounding box center [537, 126] width 192 height 52
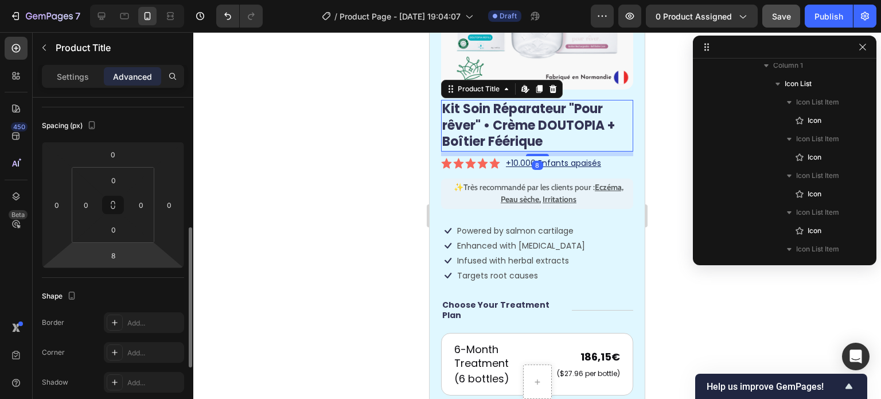
scroll to position [0, 0]
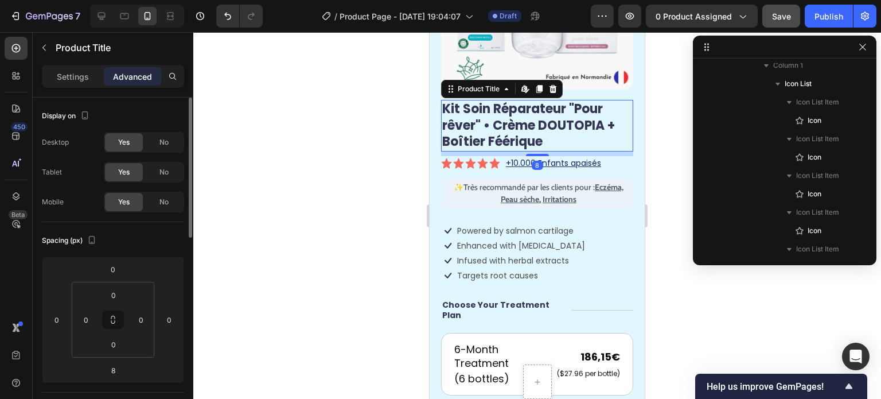
click at [80, 72] on p "Settings" at bounding box center [73, 77] width 32 height 12
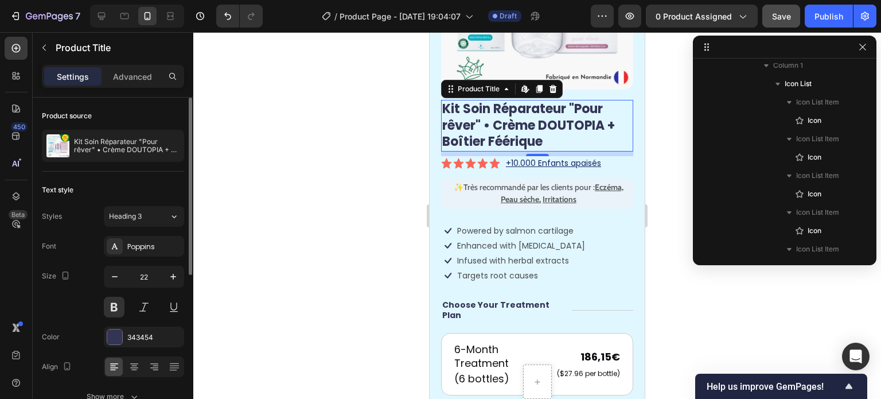
scroll to position [57, 0]
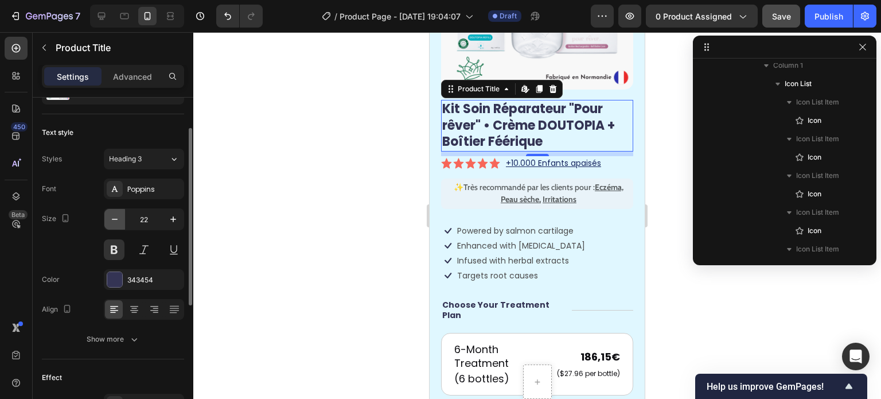
click at [115, 221] on icon "button" at bounding box center [114, 218] width 11 height 11
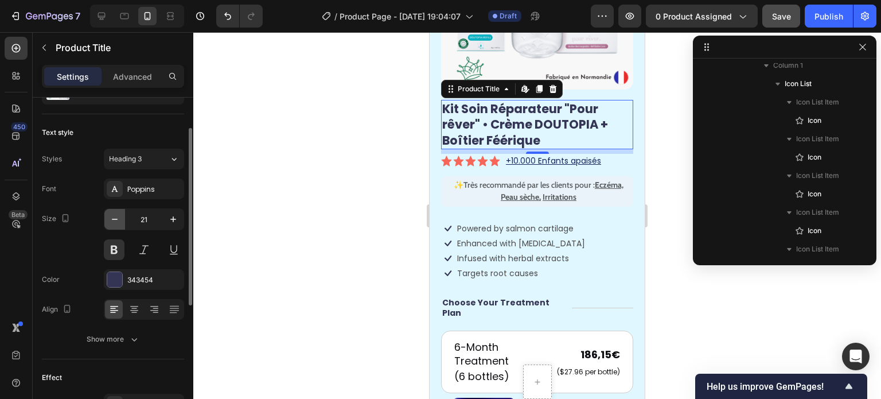
click at [115, 221] on icon "button" at bounding box center [114, 218] width 11 height 11
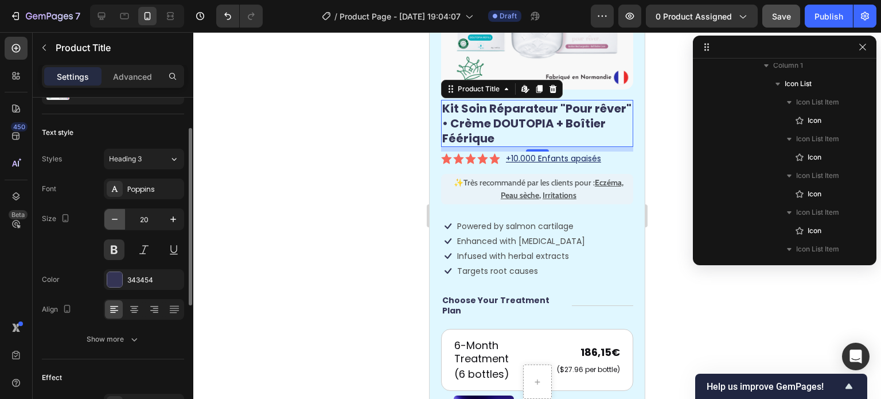
click at [115, 221] on icon "button" at bounding box center [114, 218] width 11 height 11
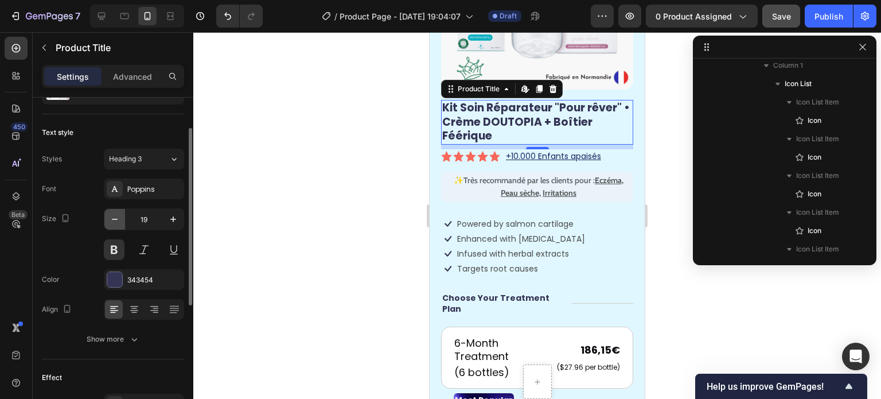
click at [115, 221] on icon "button" at bounding box center [114, 218] width 11 height 11
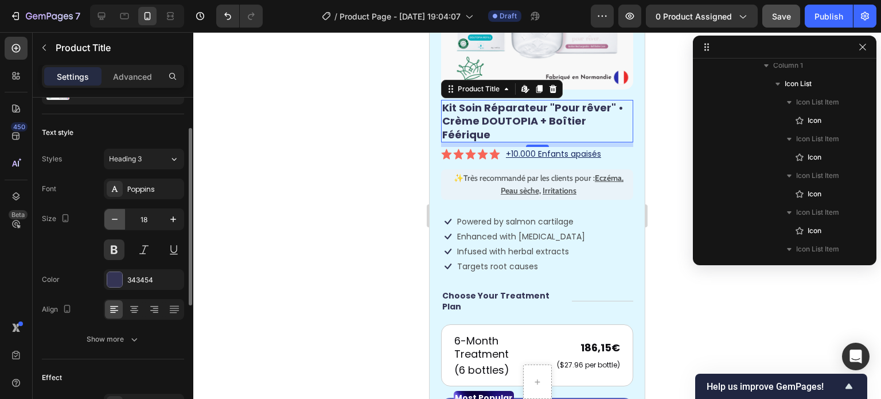
click at [115, 221] on icon "button" at bounding box center [114, 218] width 11 height 11
type input "17"
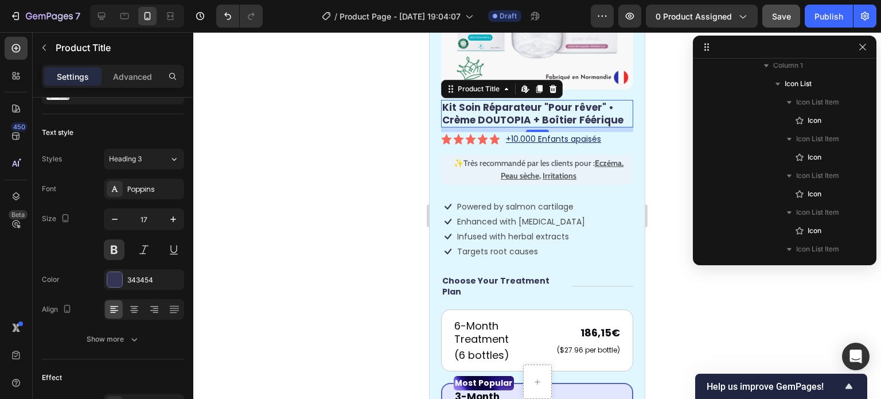
click at [388, 177] on div at bounding box center [537, 215] width 688 height 367
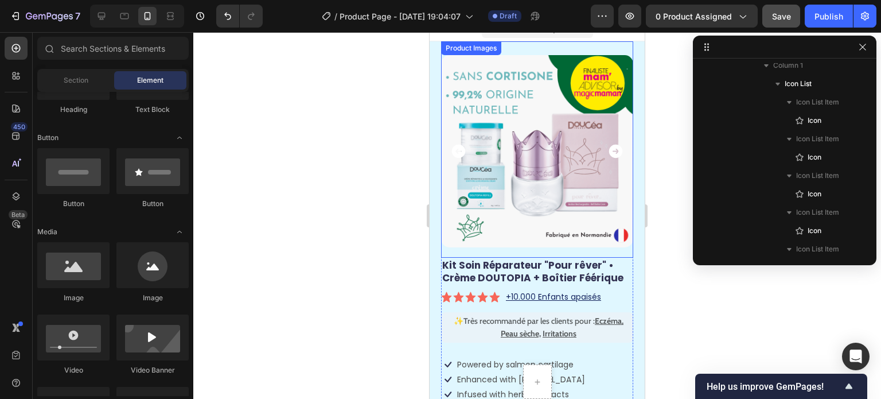
scroll to position [0, 0]
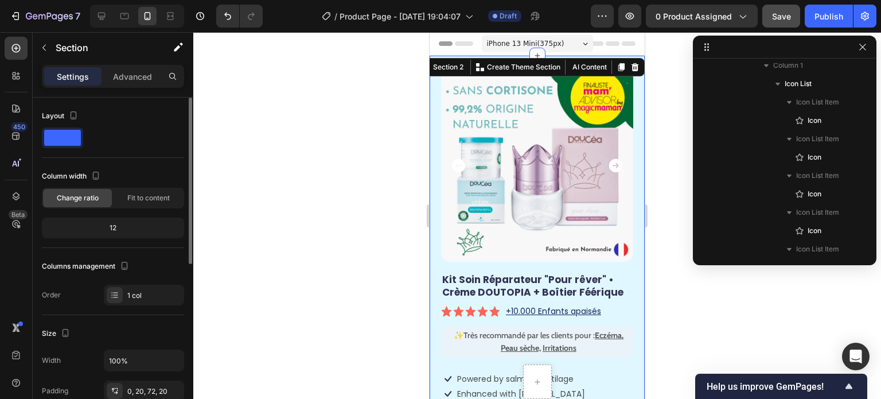
scroll to position [172, 0]
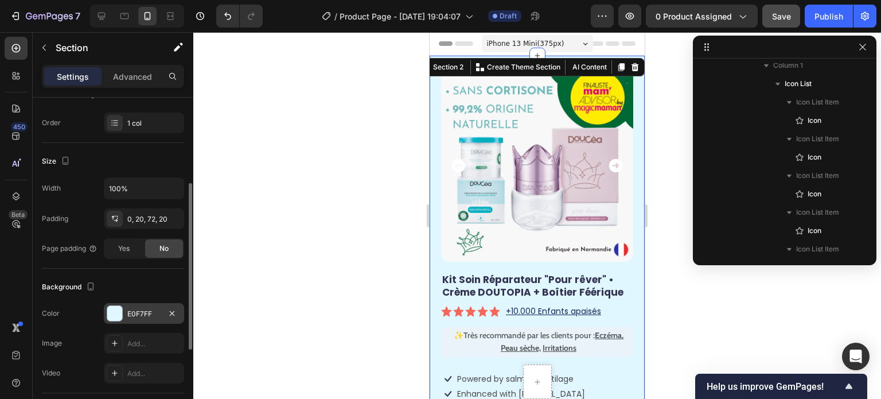
click at [114, 314] on div at bounding box center [114, 313] width 15 height 15
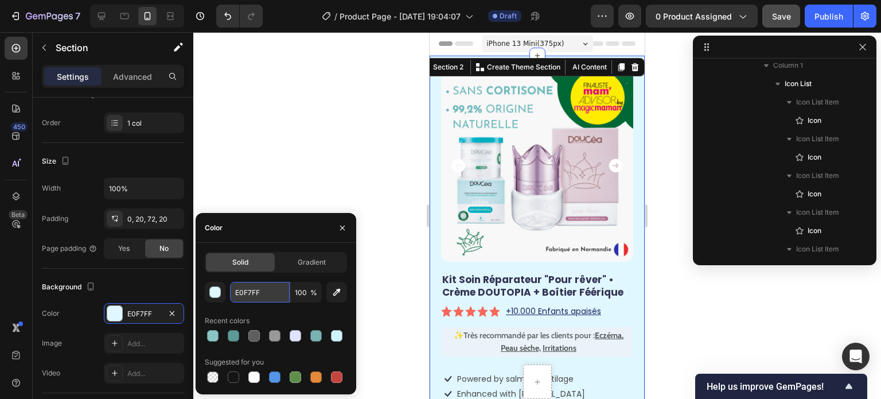
click at [261, 296] on input "E0F7FF" at bounding box center [260, 292] width 60 height 21
paste input "#ebf5f7"
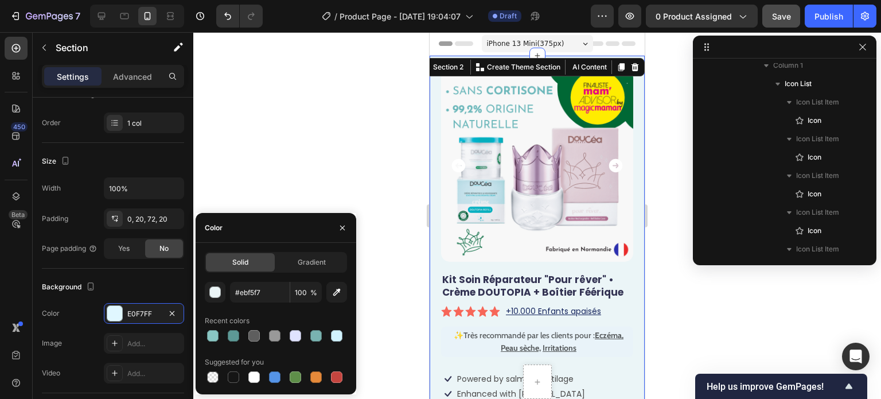
click at [265, 310] on div "#ebf5f7 100 % Recent colors Suggested for you" at bounding box center [276, 333] width 142 height 103
type input "EBF5F7"
click at [317, 133] on div at bounding box center [537, 215] width 688 height 367
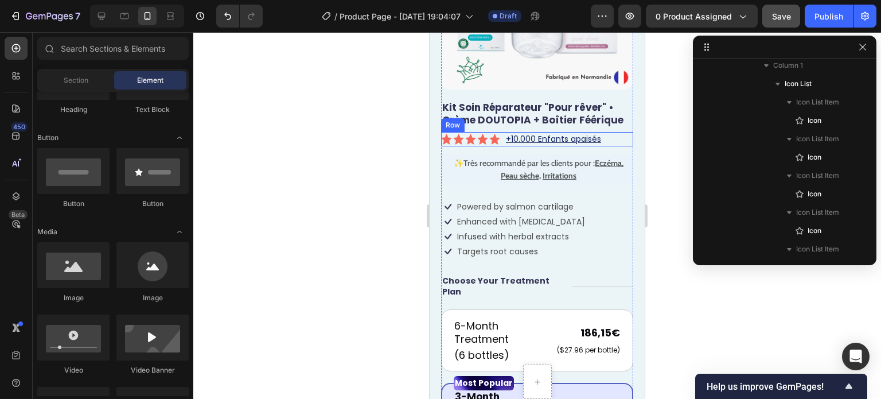
scroll to position [57, 0]
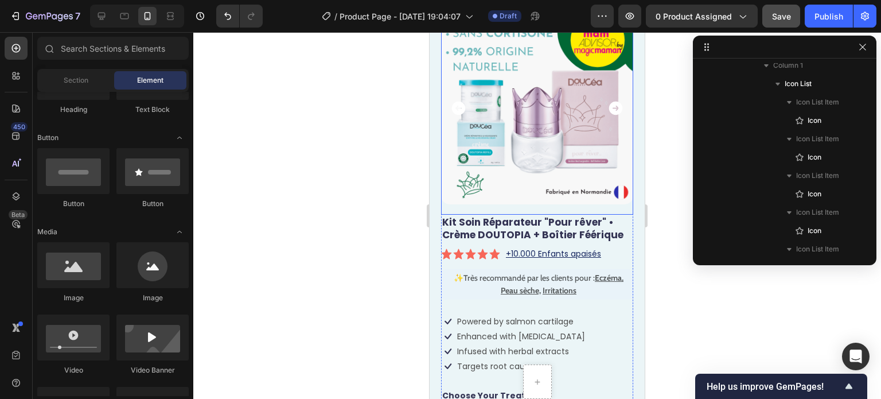
click at [611, 103] on icon "Carousel Next Arrow" at bounding box center [616, 109] width 14 height 14
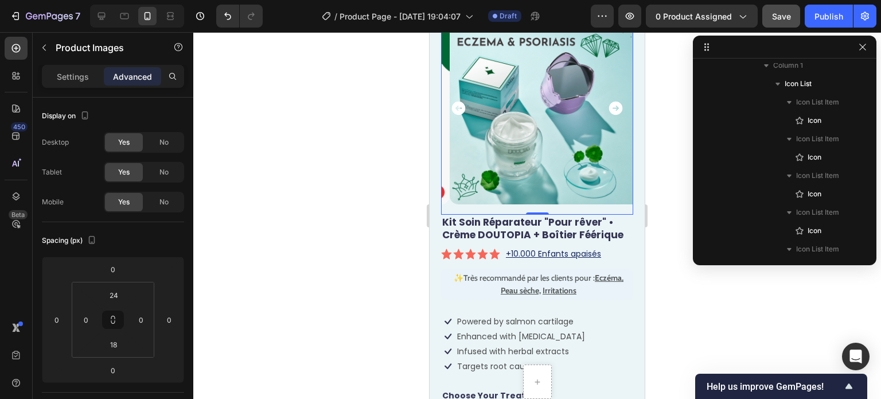
click at [324, 163] on div at bounding box center [537, 215] width 688 height 367
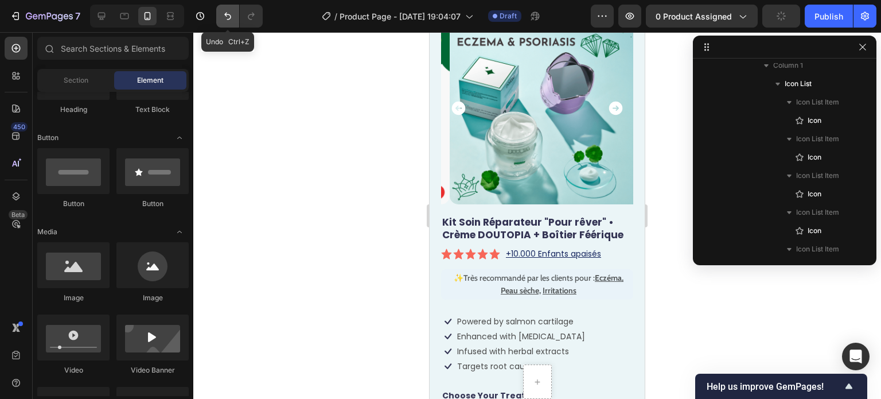
click at [232, 13] on icon "Undo/Redo" at bounding box center [227, 15] width 11 height 11
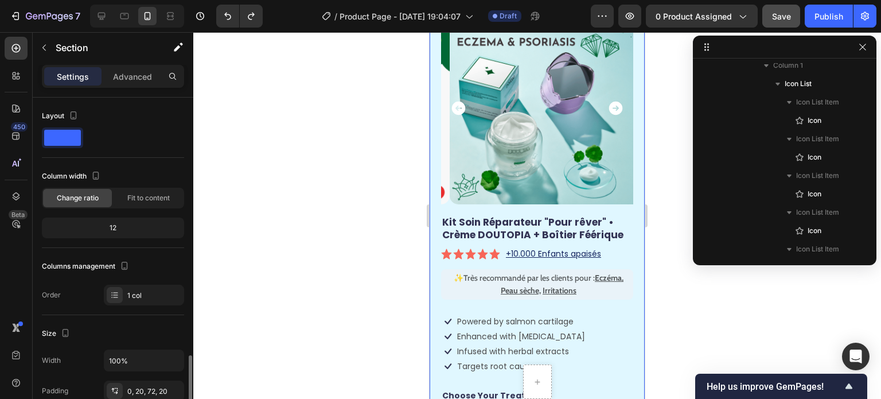
scroll to position [230, 0]
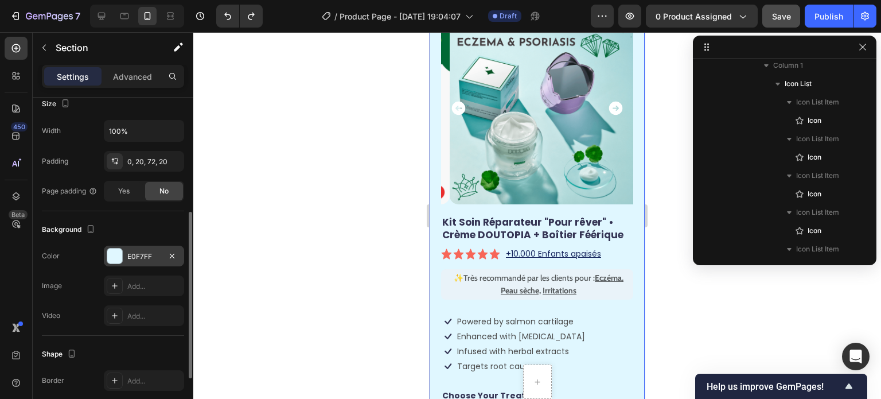
click at [123, 257] on div "E0F7FF" at bounding box center [144, 256] width 80 height 21
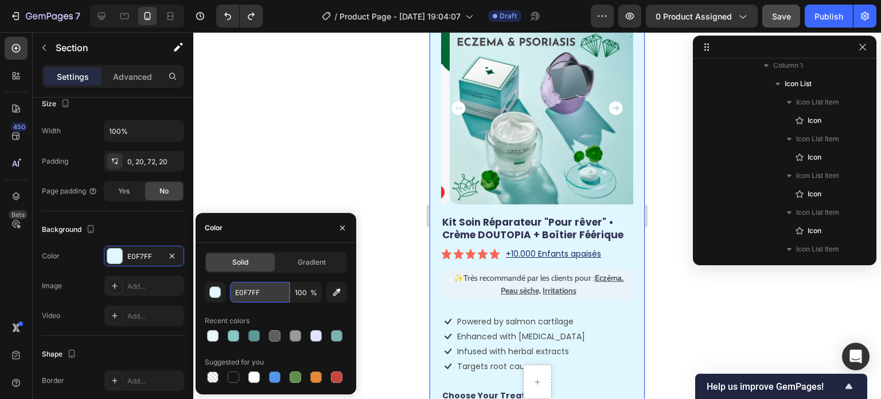
click at [255, 297] on input "E0F7FF" at bounding box center [260, 292] width 60 height 21
paste input "#d9ebec"
type input "#d9ebec"
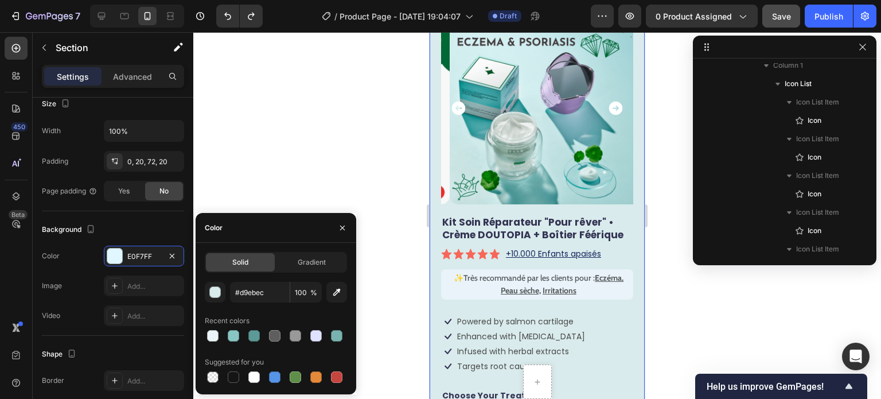
click at [314, 144] on div at bounding box center [537, 215] width 688 height 367
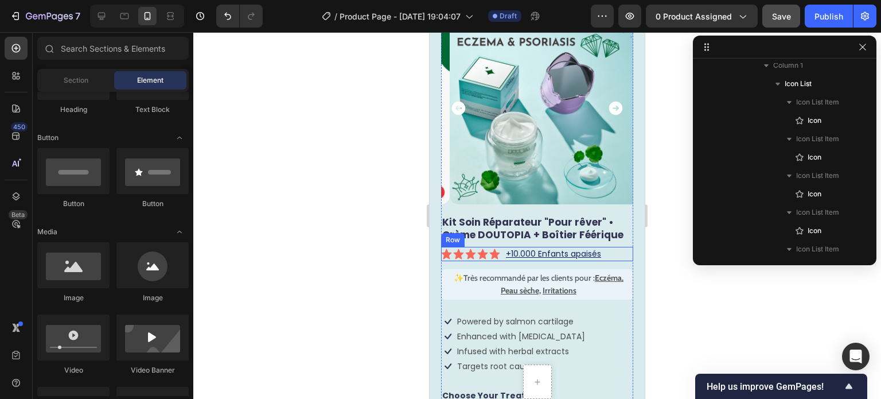
scroll to position [0, 0]
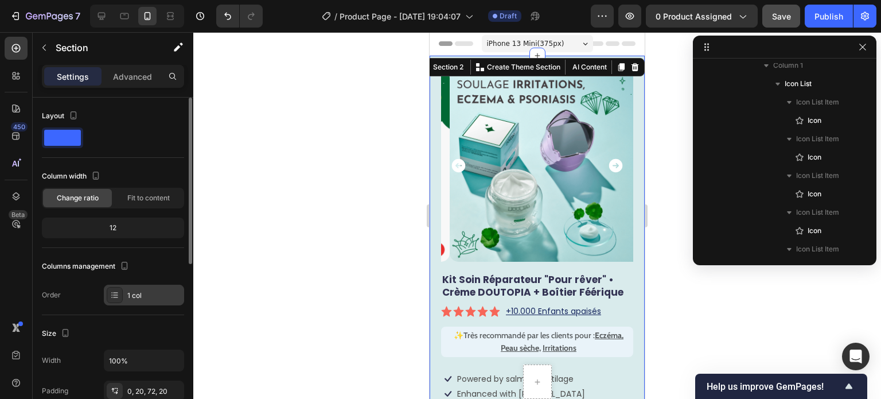
scroll to position [115, 0]
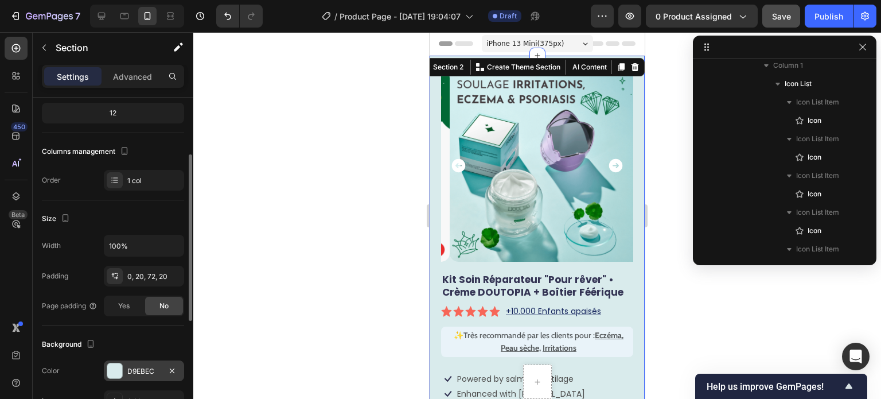
click at [133, 370] on div "D9EBEC" at bounding box center [143, 371] width 33 height 10
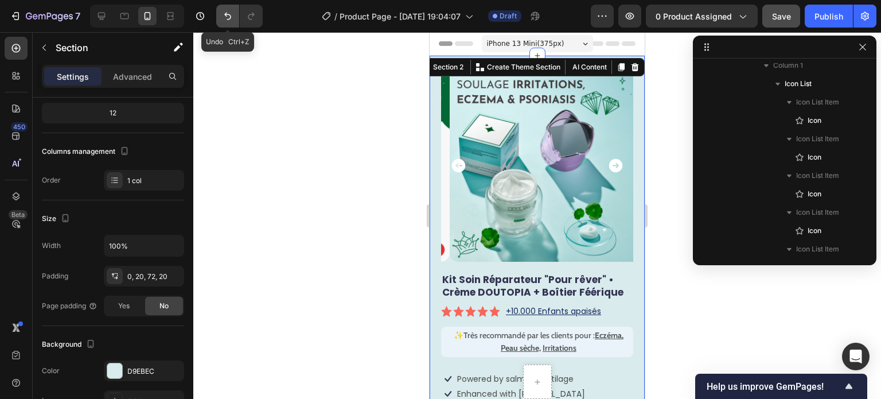
click at [222, 11] on icon "Undo/Redo" at bounding box center [227, 15] width 11 height 11
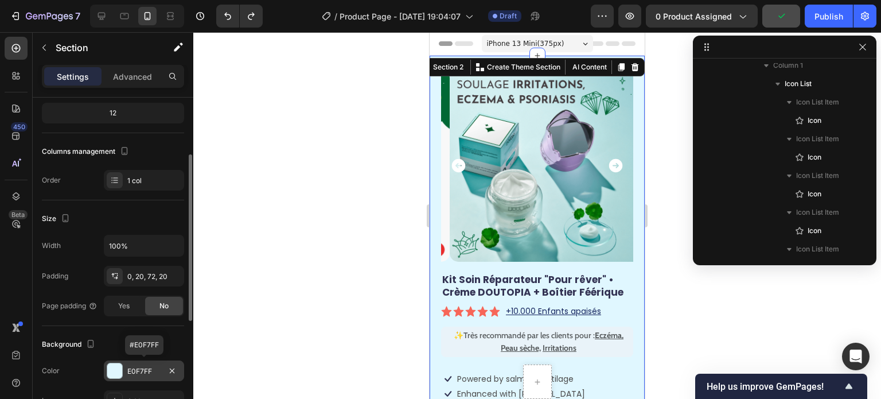
click at [150, 368] on div "E0F7FF" at bounding box center [143, 371] width 33 height 10
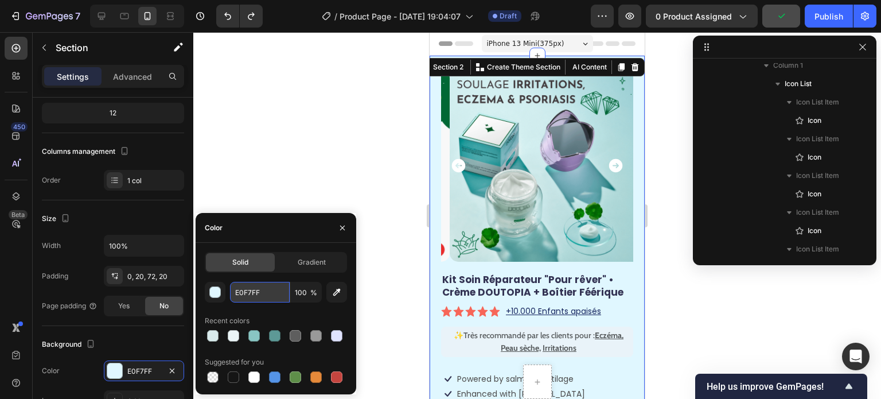
click at [246, 284] on input "E0F7FF" at bounding box center [260, 292] width 60 height 21
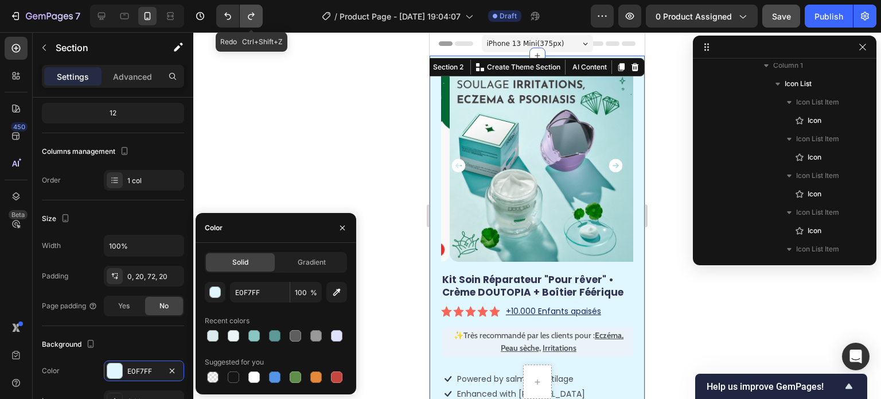
click at [254, 11] on icon "Undo/Redo" at bounding box center [251, 15] width 11 height 11
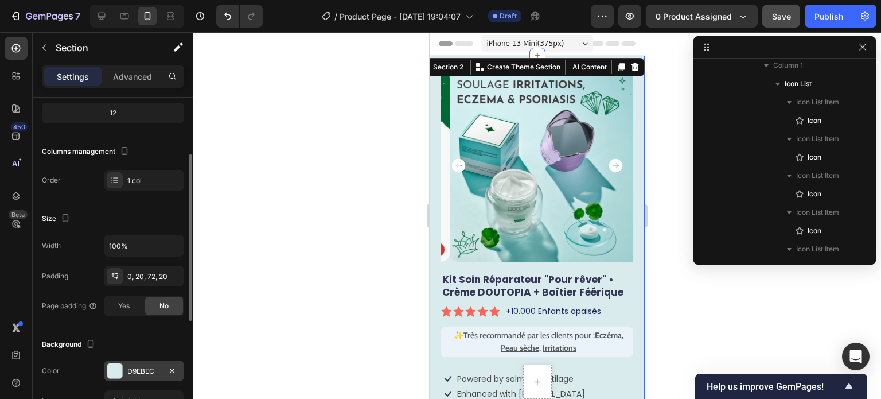
click at [139, 366] on div "D9EBEC" at bounding box center [143, 371] width 33 height 10
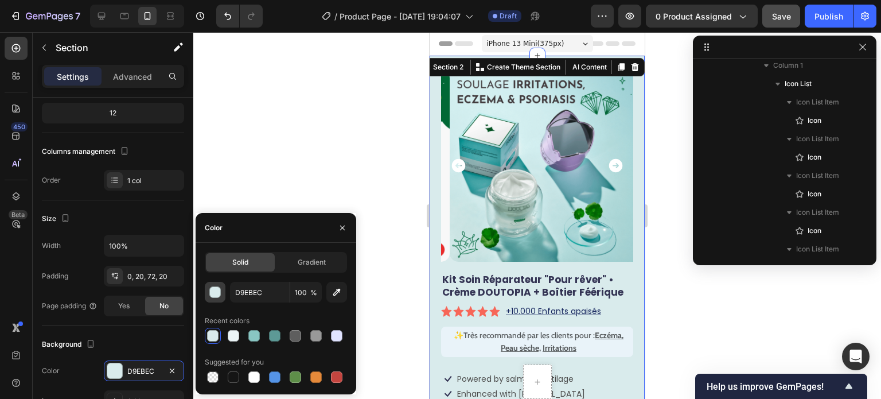
click at [216, 289] on div "button" at bounding box center [215, 292] width 11 height 11
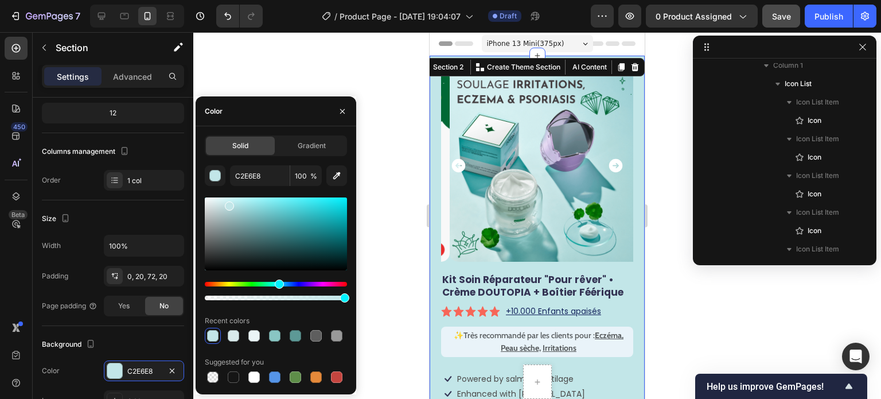
drag, startPoint x: 220, startPoint y: 204, endPoint x: 229, endPoint y: 204, distance: 9.2
click at [229, 204] on div at bounding box center [229, 205] width 9 height 9
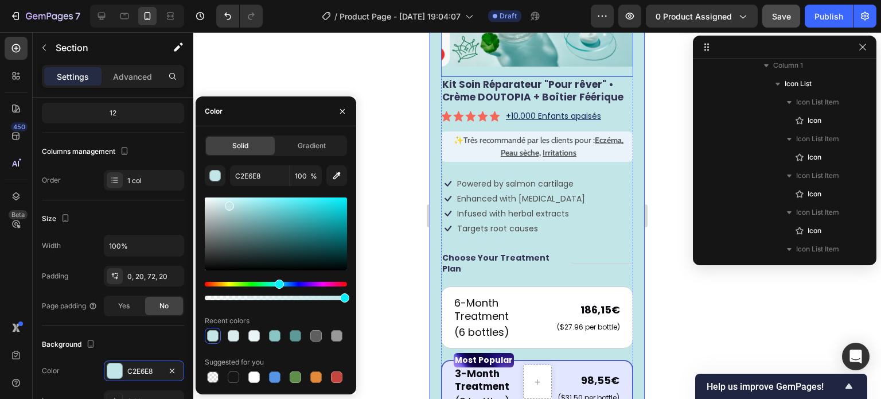
scroll to position [230, 0]
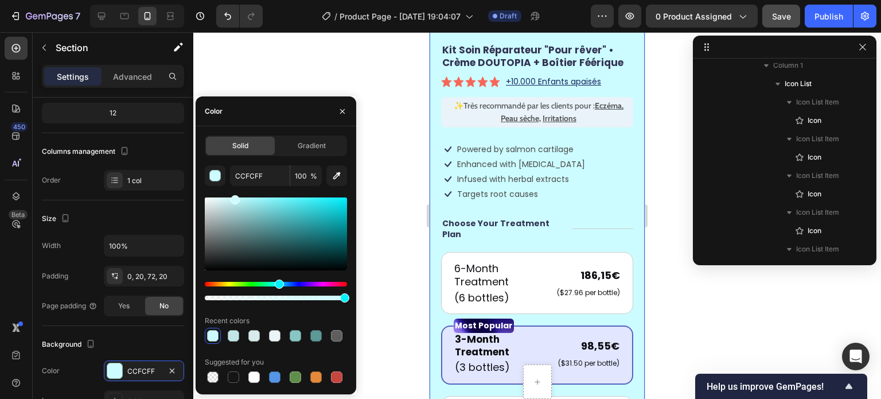
drag, startPoint x: 231, startPoint y: 205, endPoint x: 235, endPoint y: 186, distance: 18.7
click at [235, 186] on div "CCFCFF 100 % Recent colors Suggested for you" at bounding box center [276, 275] width 142 height 220
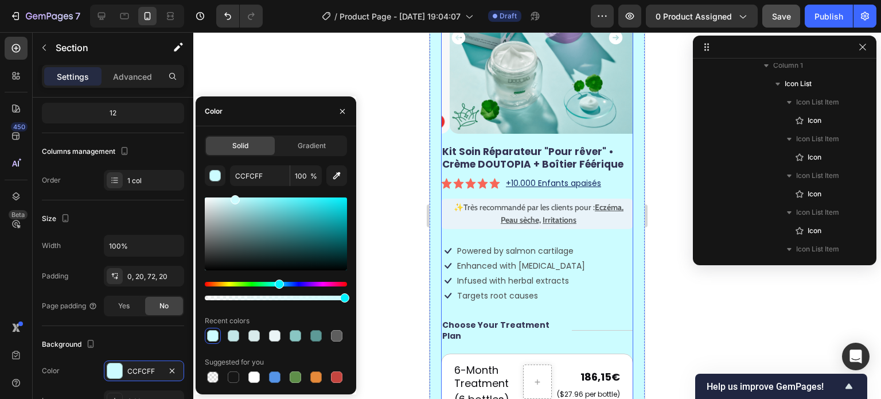
scroll to position [57, 0]
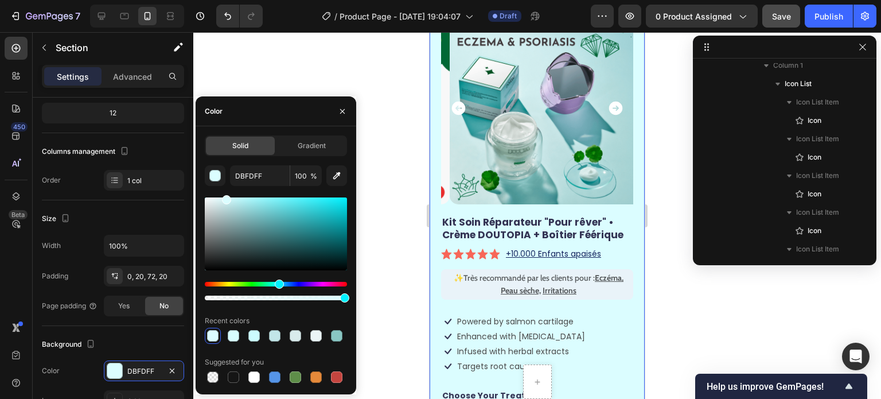
drag, startPoint x: 234, startPoint y: 196, endPoint x: 225, endPoint y: 193, distance: 9.5
click at [225, 193] on div "DBFDFF 100 % Recent colors Suggested for you" at bounding box center [276, 275] width 142 height 220
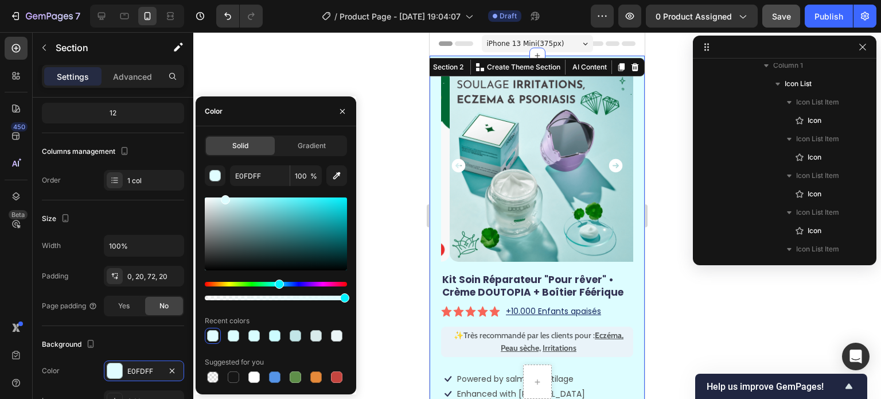
type input "DDFDFF"
click at [224, 196] on div at bounding box center [225, 199] width 9 height 9
click at [297, 66] on div at bounding box center [537, 215] width 688 height 367
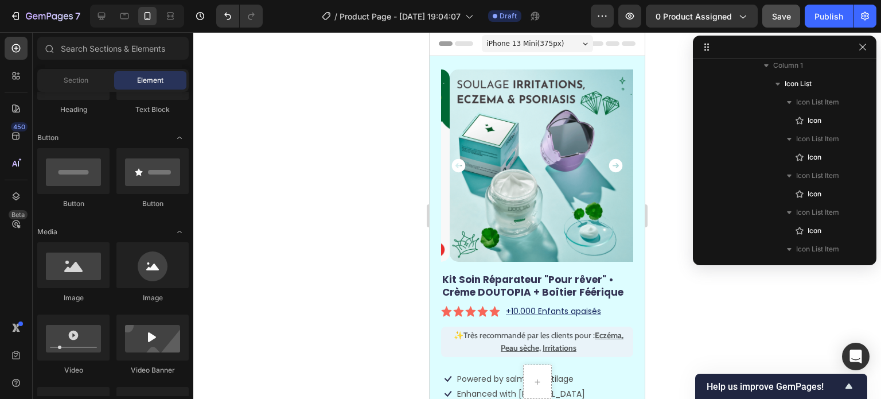
click at [297, 66] on div at bounding box center [537, 215] width 688 height 367
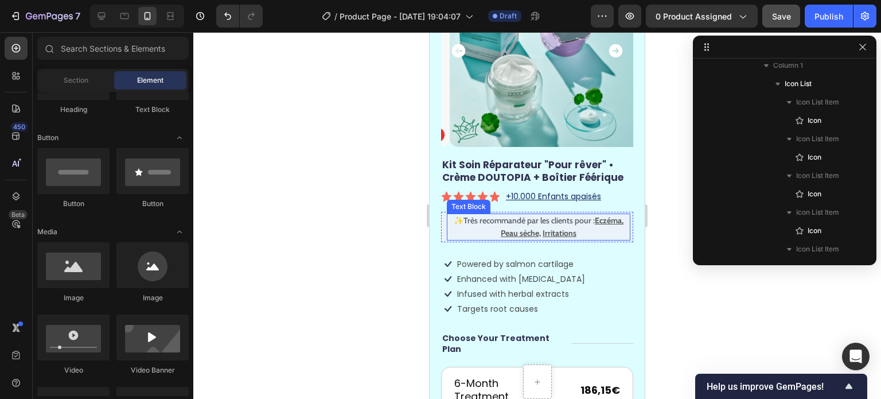
scroll to position [57, 0]
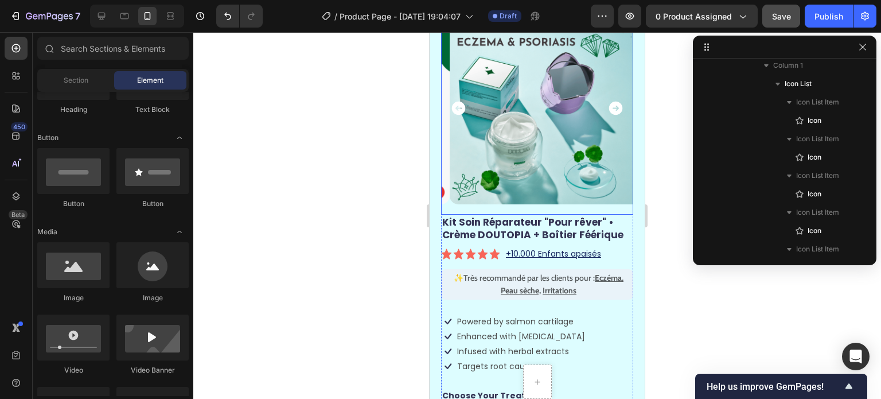
click at [609, 103] on icon "Carousel Next Arrow" at bounding box center [616, 109] width 14 height 14
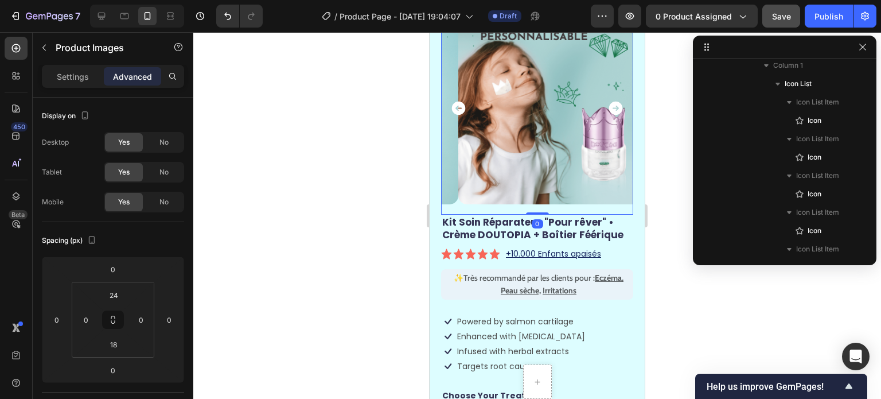
click at [609, 103] on icon "Carousel Next Arrow" at bounding box center [616, 109] width 14 height 14
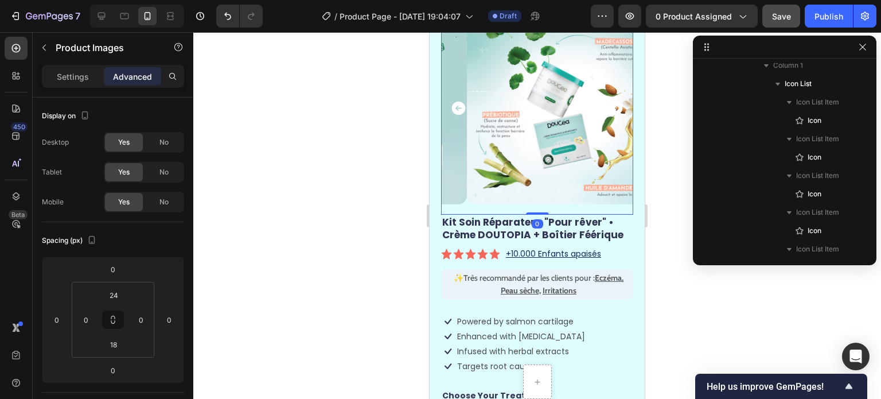
click at [609, 105] on icon "Carousel Next Arrow" at bounding box center [616, 109] width 14 height 14
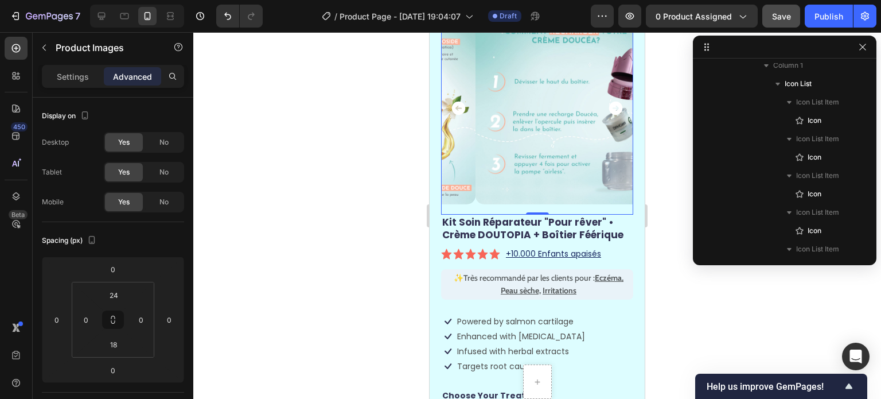
click at [672, 213] on div at bounding box center [537, 215] width 688 height 367
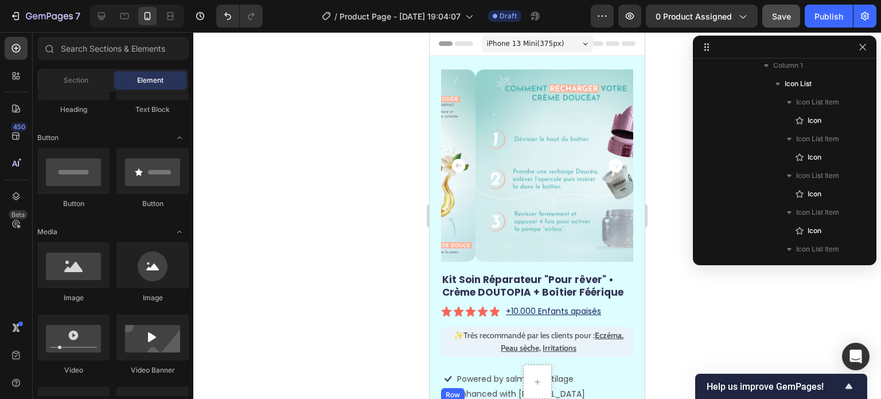
scroll to position [0, 0]
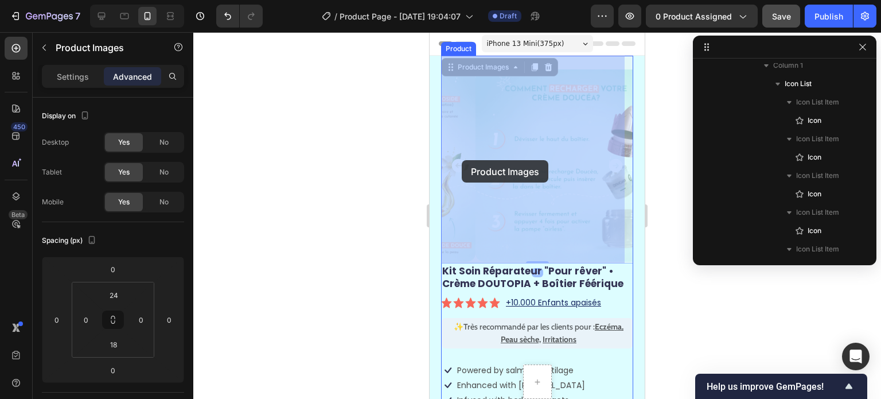
click at [384, 154] on div at bounding box center [537, 215] width 688 height 367
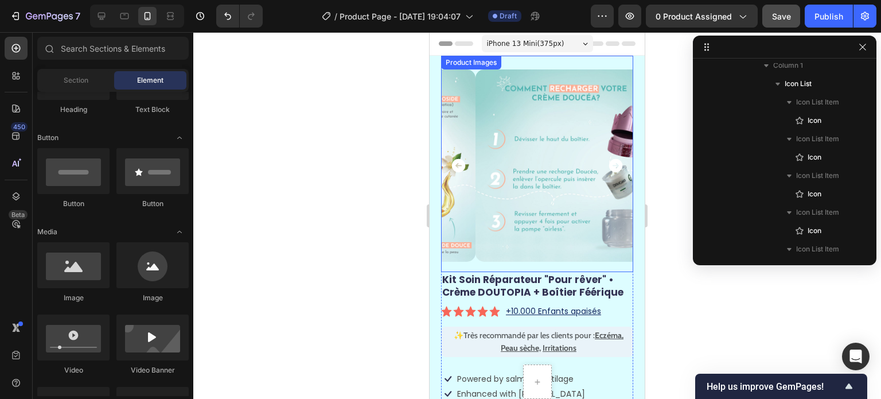
click at [458, 163] on icon "Carousel Back Arrow" at bounding box center [458, 165] width 17 height 17
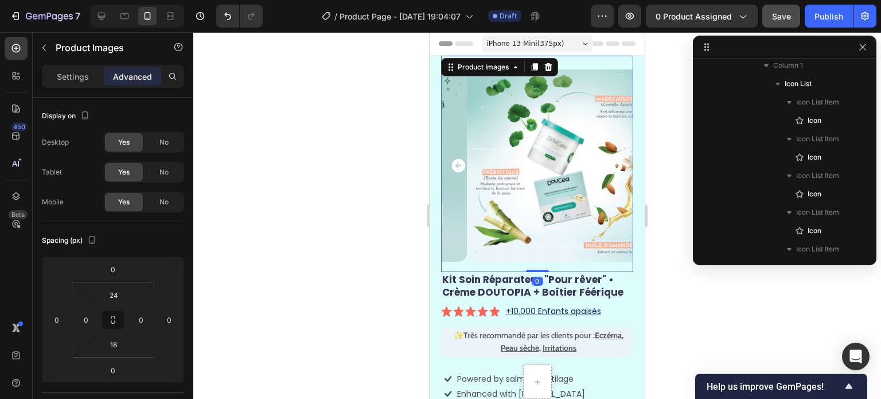
click at [336, 162] on div at bounding box center [537, 215] width 688 height 367
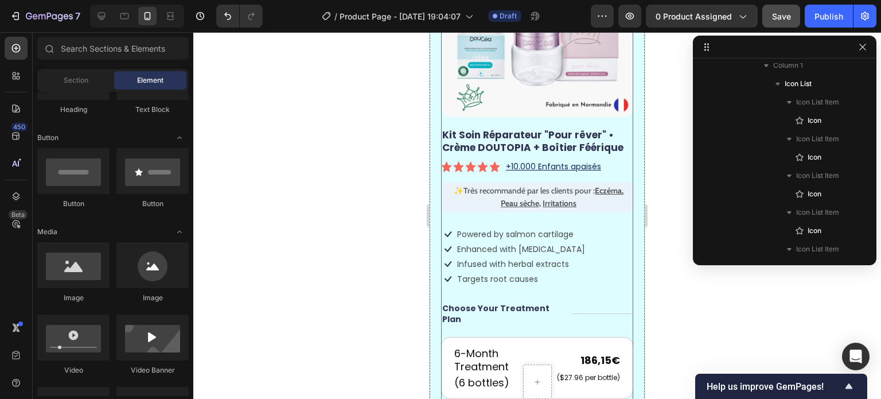
scroll to position [57, 0]
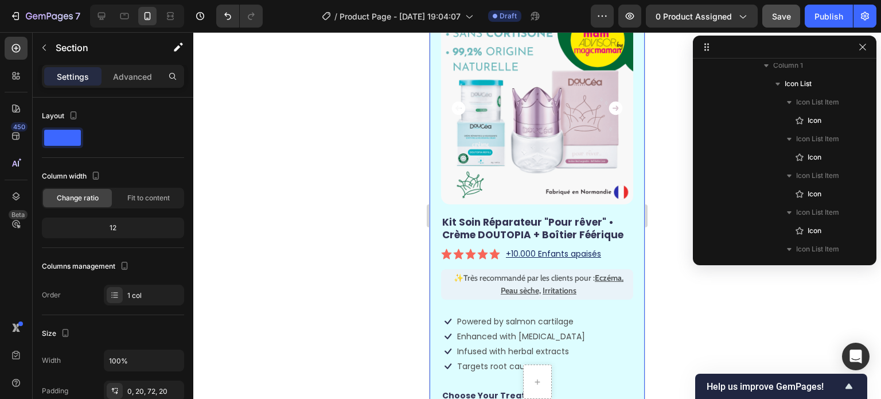
scroll to position [230, 0]
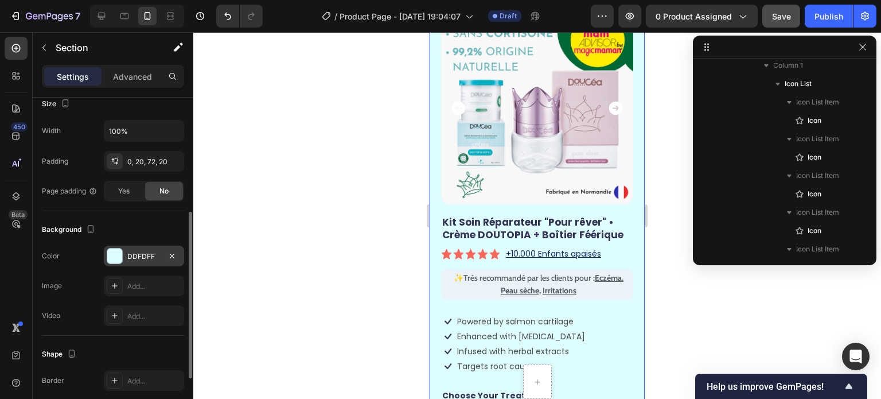
click at [112, 252] on div at bounding box center [114, 255] width 15 height 15
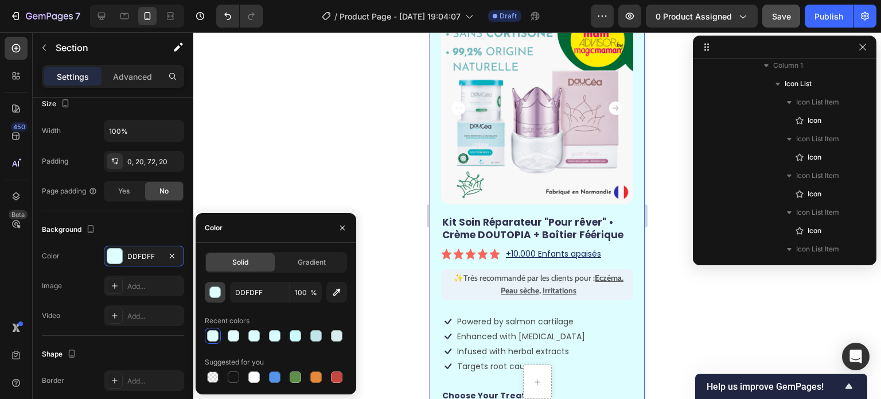
click at [213, 289] on div "button" at bounding box center [215, 292] width 11 height 11
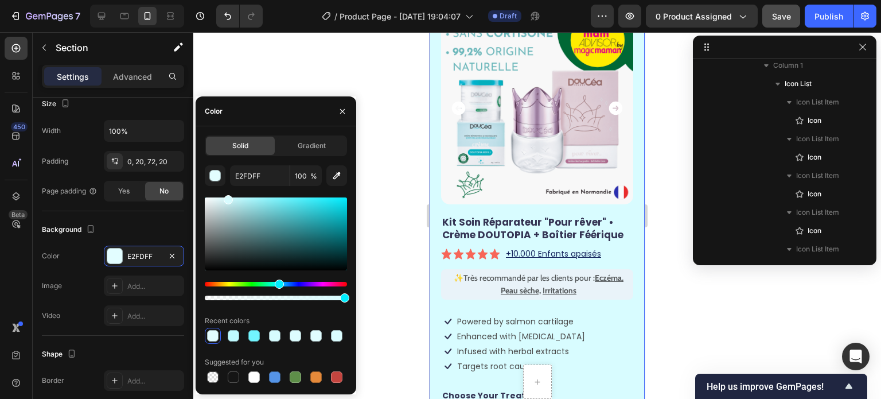
drag, startPoint x: 227, startPoint y: 200, endPoint x: 227, endPoint y: 185, distance: 15.5
click at [227, 185] on div "E2FDFF 100 % Recent colors Suggested for you" at bounding box center [276, 275] width 142 height 220
type input "D8FCFF"
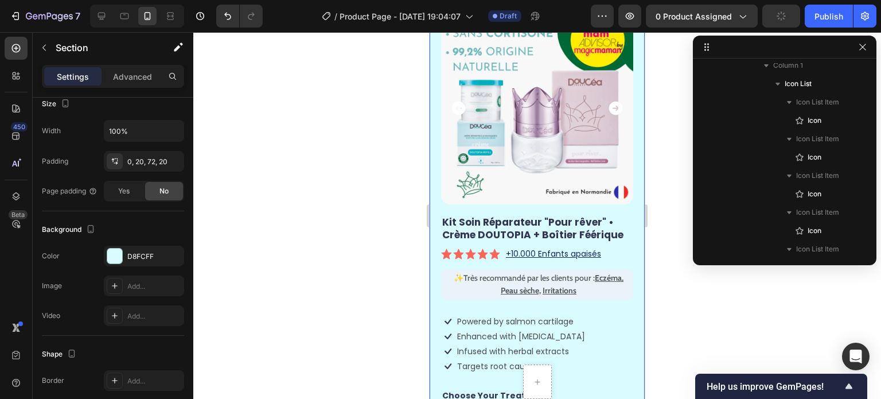
click at [401, 105] on div at bounding box center [537, 215] width 688 height 367
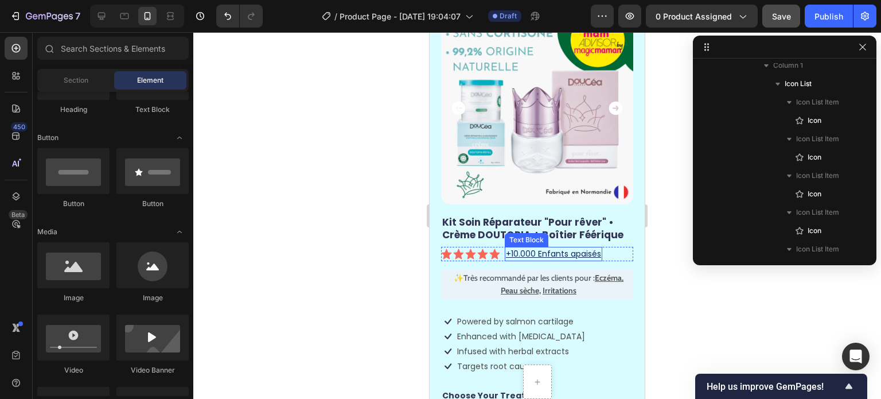
scroll to position [0, 0]
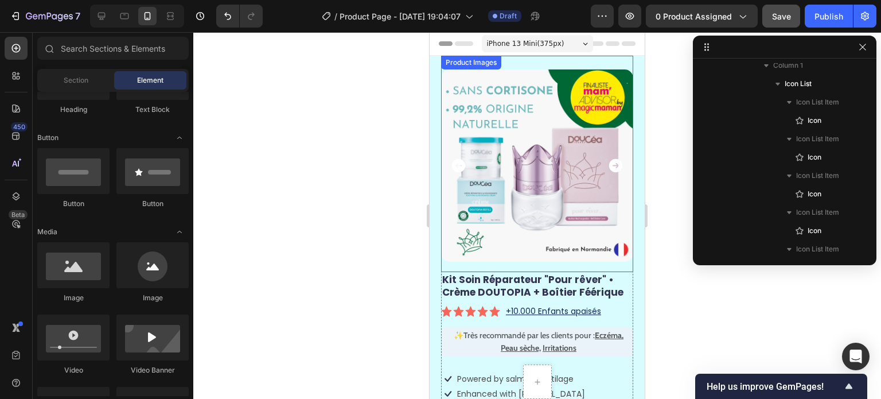
click at [608, 161] on icon "Carousel Next Arrow" at bounding box center [616, 165] width 17 height 17
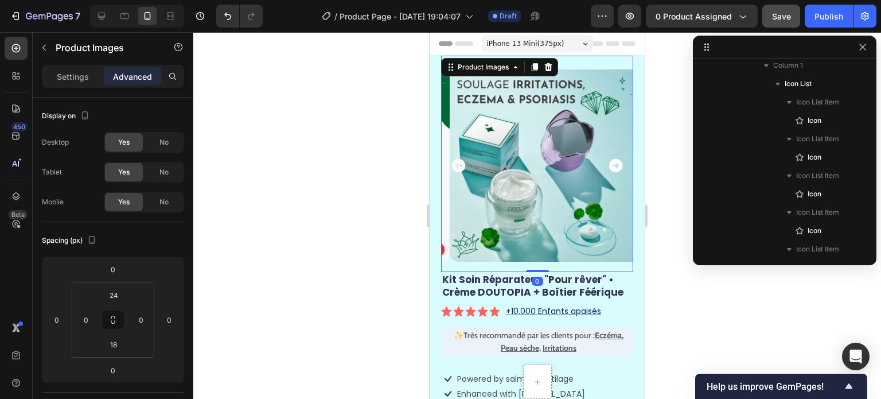
click at [666, 160] on div at bounding box center [537, 215] width 688 height 367
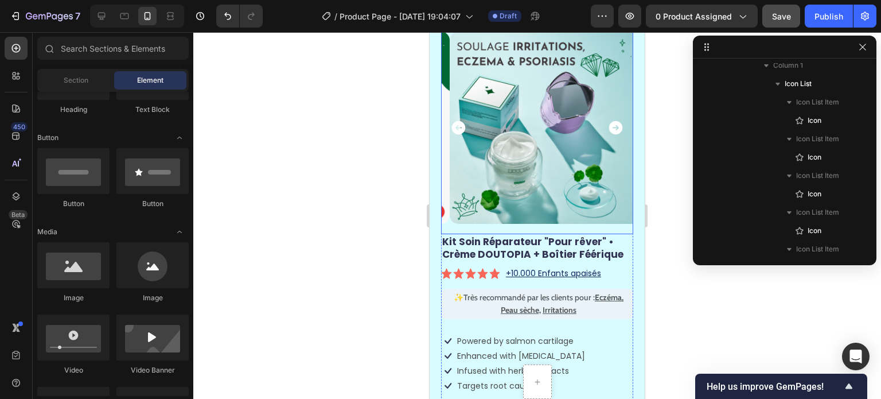
scroll to position [57, 0]
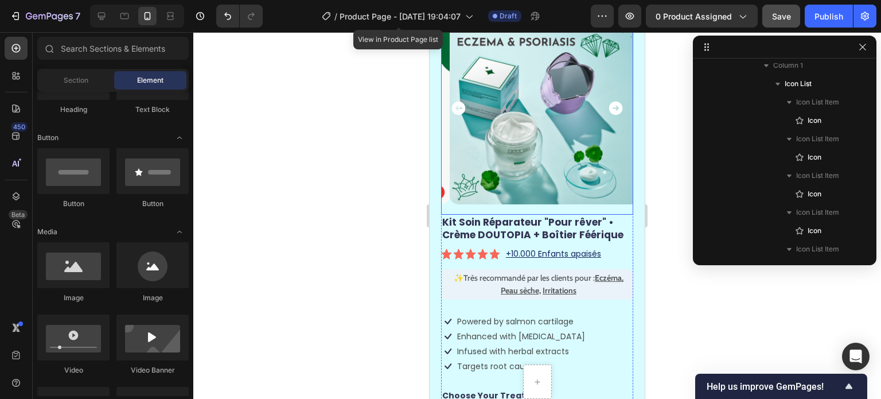
click at [609, 102] on icon "Carousel Next Arrow" at bounding box center [616, 109] width 14 height 14
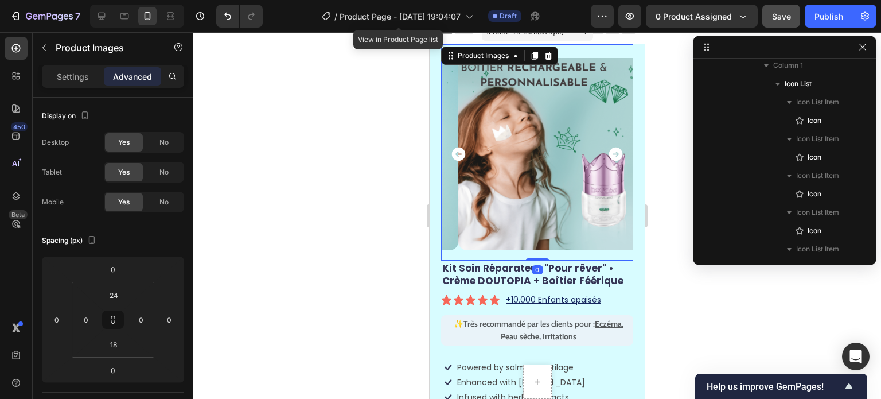
scroll to position [0, 0]
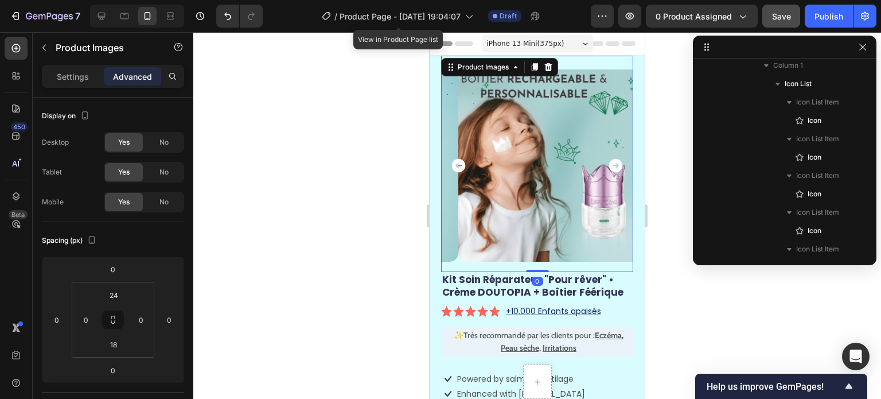
click at [685, 163] on div at bounding box center [537, 215] width 688 height 367
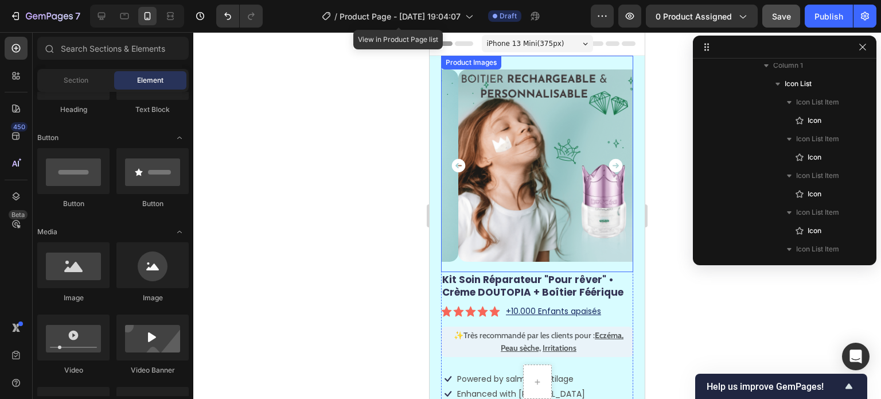
click at [609, 163] on icon "Carousel Next Arrow" at bounding box center [616, 166] width 14 height 14
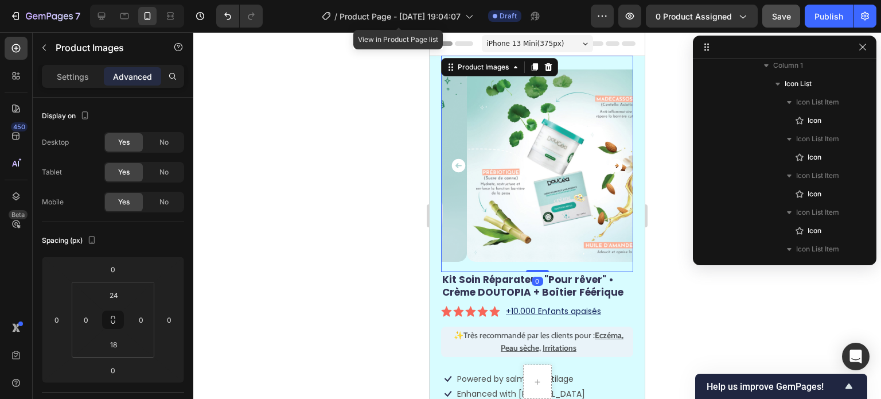
click at [670, 135] on div at bounding box center [537, 215] width 688 height 367
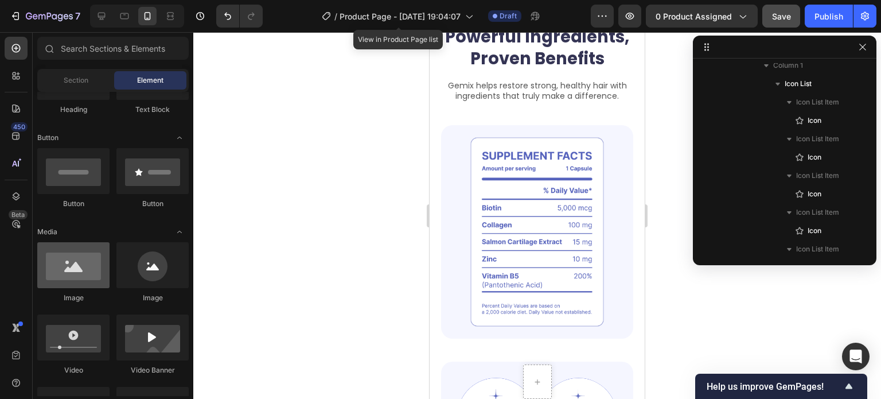
scroll to position [688, 0]
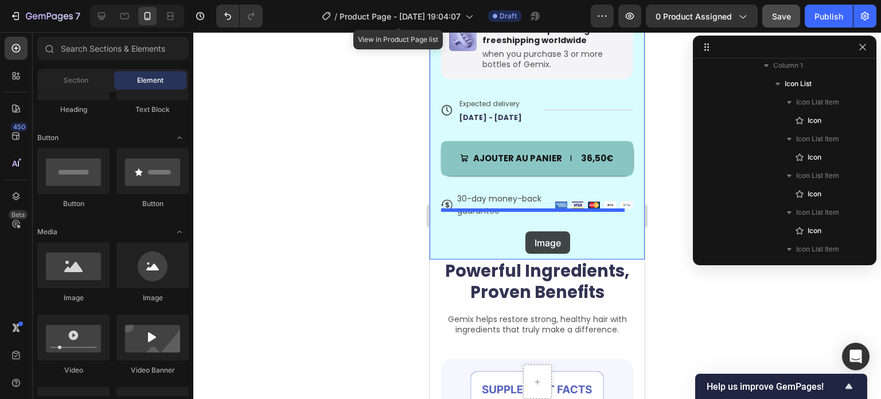
drag, startPoint x: 581, startPoint y: 305, endPoint x: 526, endPoint y: 231, distance: 92.6
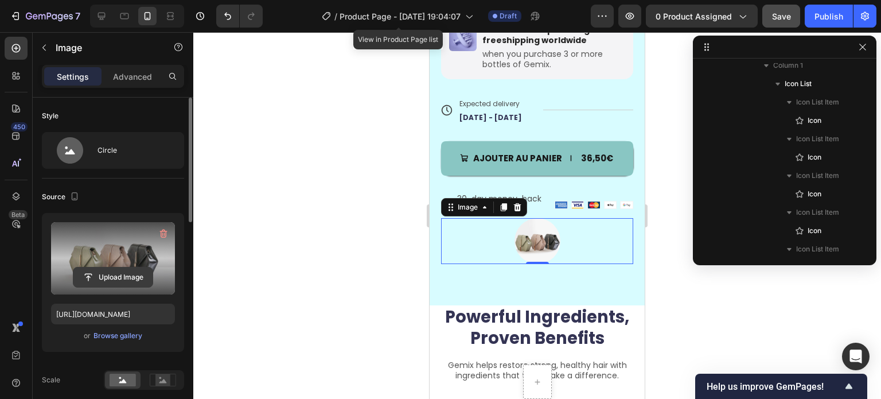
click at [107, 277] on input "file" at bounding box center [112, 277] width 79 height 20
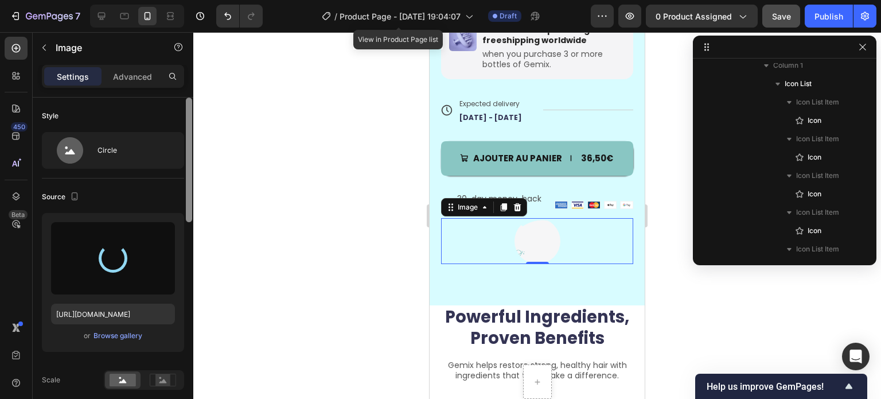
type input "[URL][DOMAIN_NAME]"
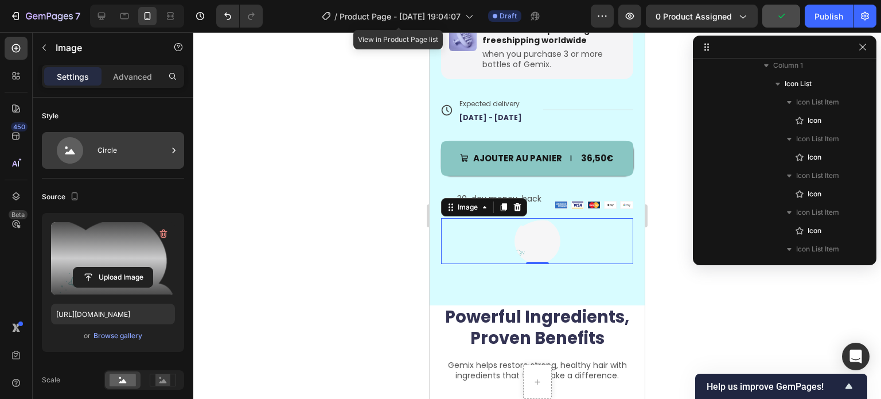
click at [90, 148] on icon at bounding box center [70, 150] width 46 height 26
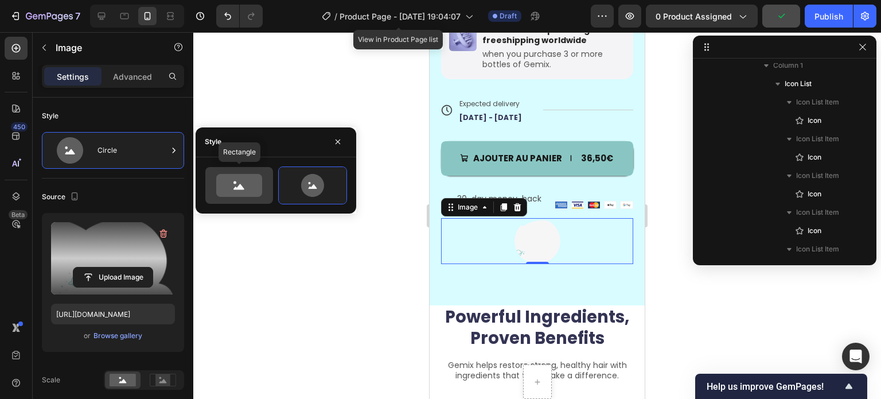
click at [244, 182] on icon at bounding box center [239, 185] width 46 height 23
type input "100"
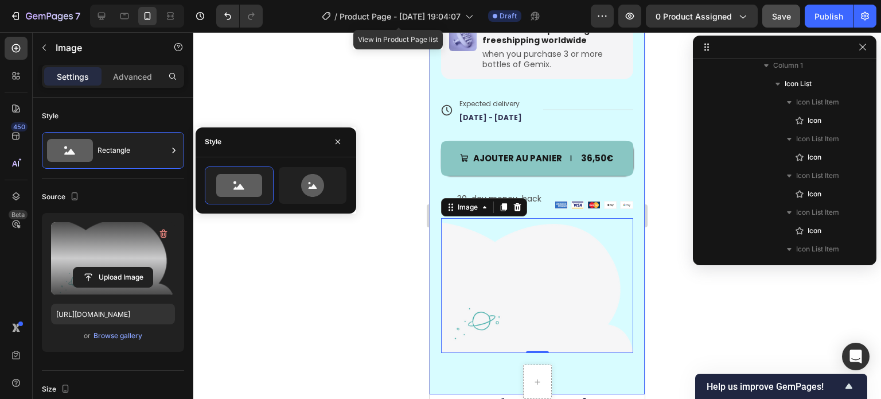
click at [356, 281] on div at bounding box center [537, 215] width 688 height 367
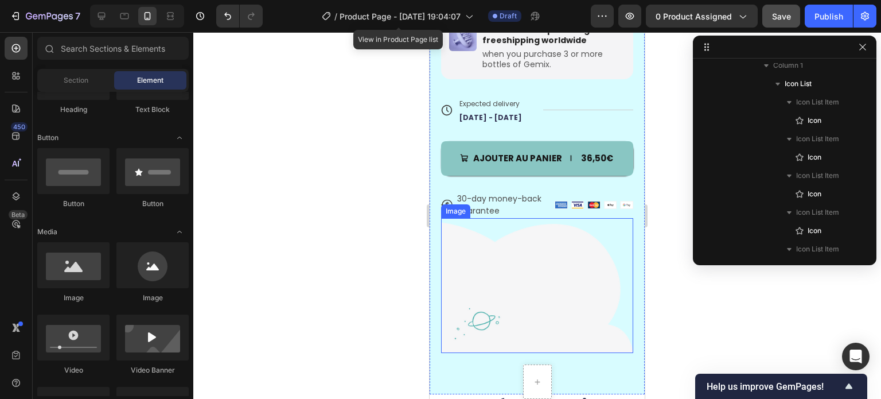
click at [490, 250] on img at bounding box center [537, 285] width 192 height 135
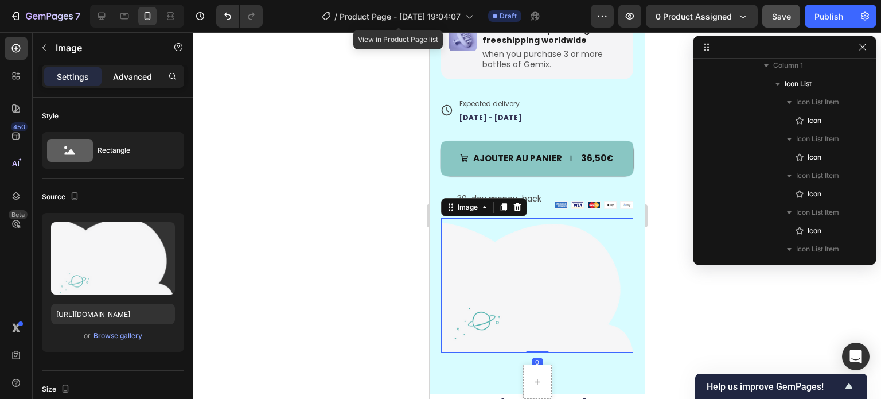
click at [123, 75] on p "Advanced" at bounding box center [132, 77] width 39 height 12
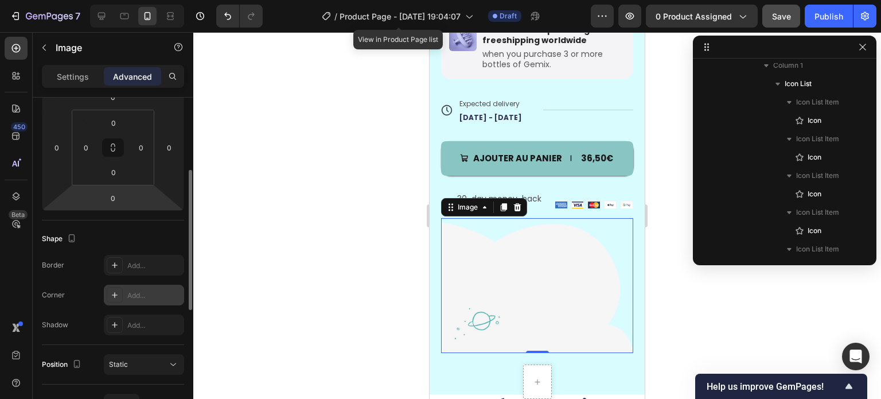
scroll to position [287, 0]
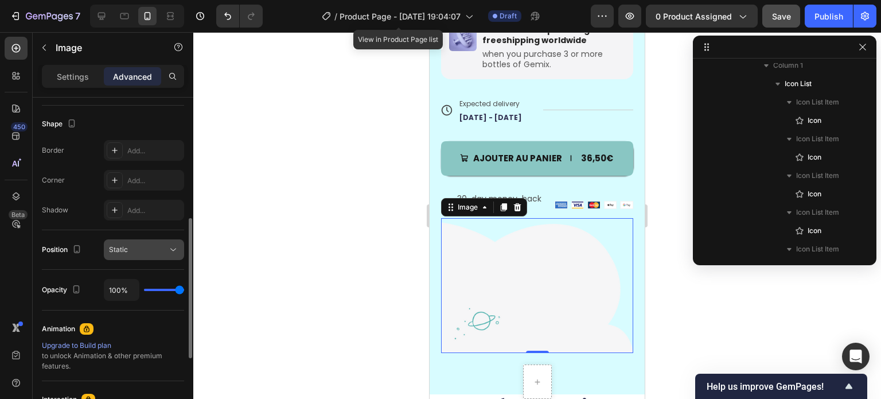
click at [139, 251] on div "Static" at bounding box center [138, 249] width 59 height 10
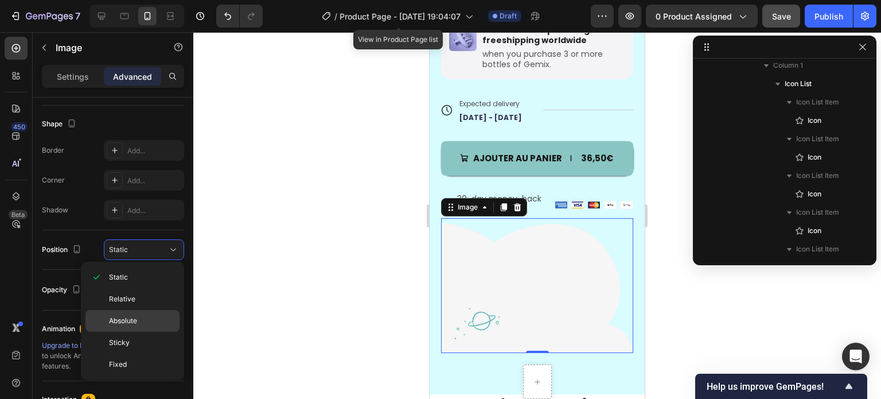
click at [147, 313] on div "Absolute" at bounding box center [132, 321] width 94 height 22
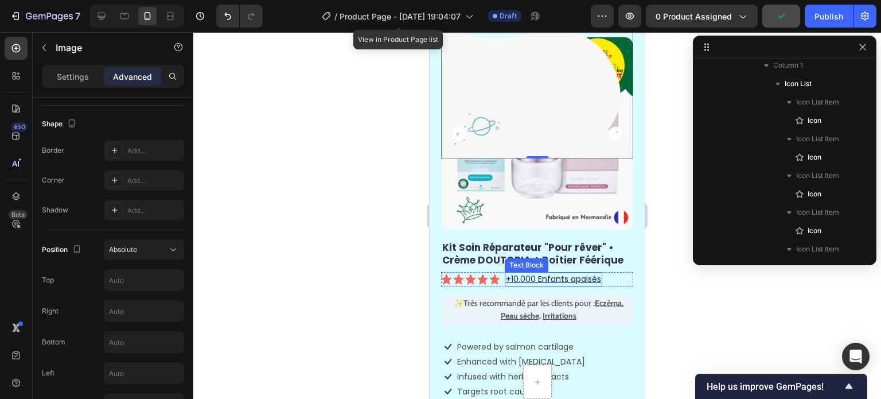
scroll to position [0, 0]
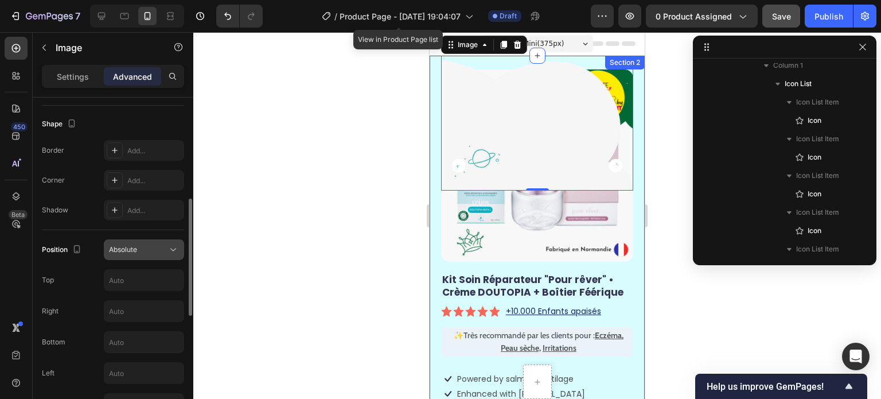
click at [142, 248] on div "Absolute" at bounding box center [138, 249] width 59 height 10
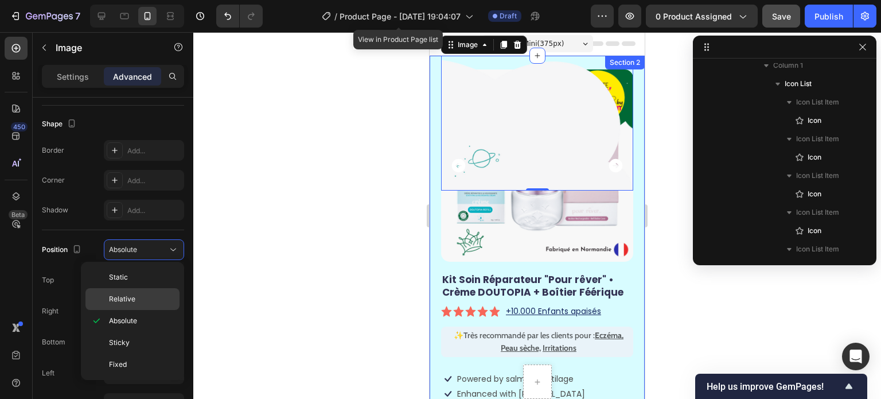
click at [150, 302] on p "Relative" at bounding box center [141, 299] width 65 height 10
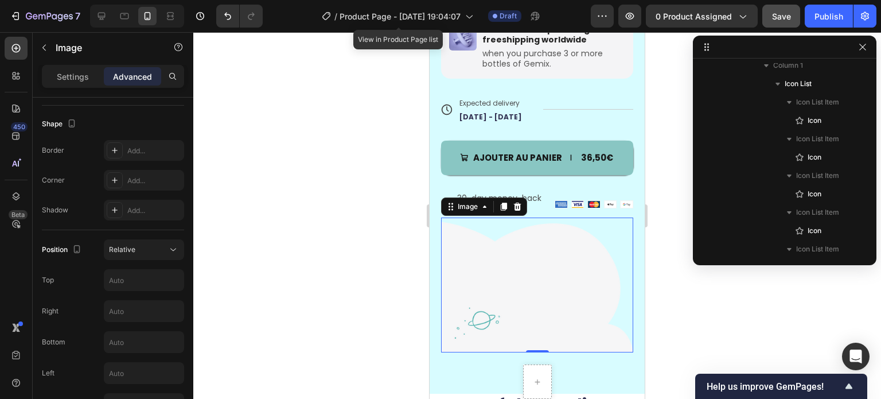
scroll to position [746, 0]
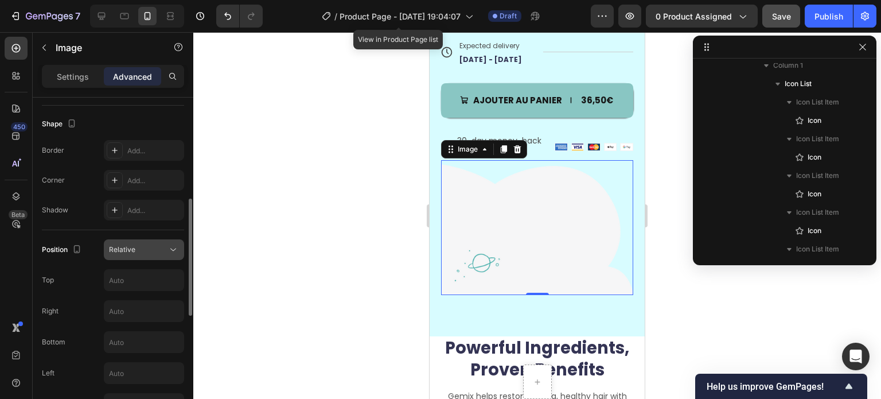
click at [142, 252] on div "Relative" at bounding box center [138, 249] width 59 height 10
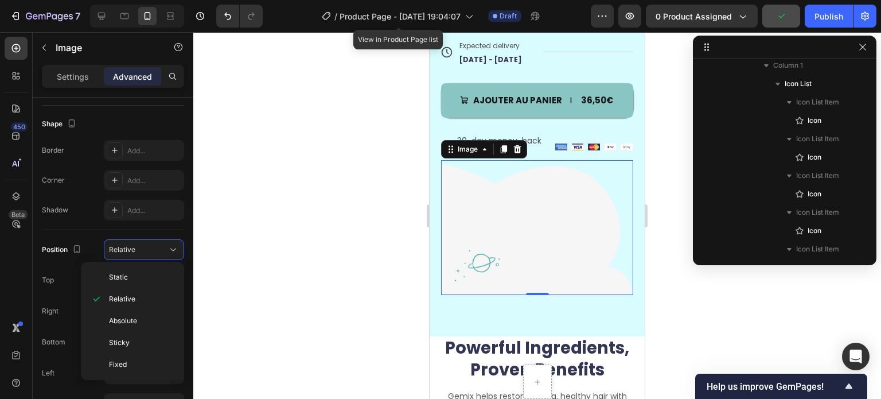
drag, startPoint x: 128, startPoint y: 337, endPoint x: 389, endPoint y: 261, distance: 271.9
click at [128, 337] on span "Sticky" at bounding box center [119, 342] width 21 height 10
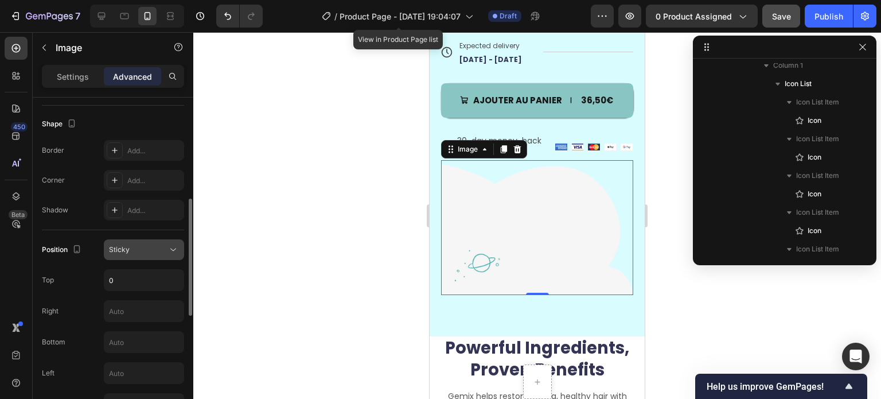
click at [166, 244] on div "Sticky" at bounding box center [144, 249] width 70 height 11
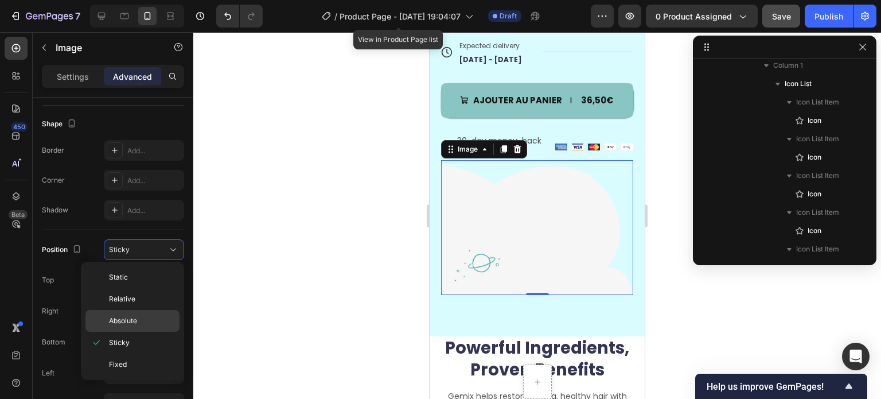
click at [151, 316] on p "Absolute" at bounding box center [141, 321] width 65 height 10
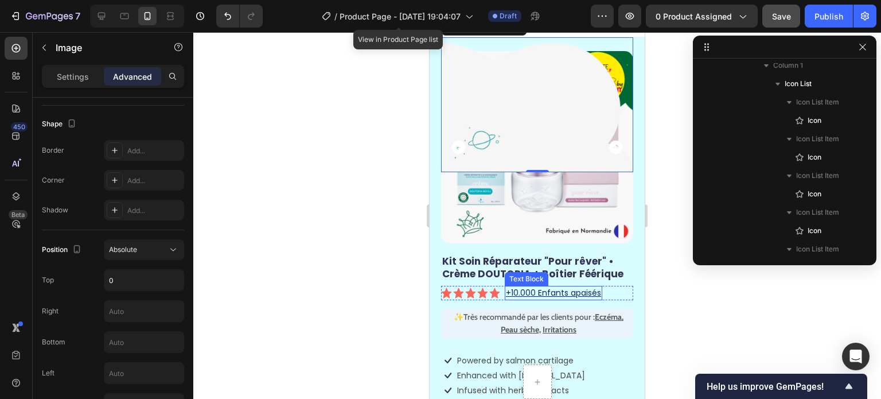
scroll to position [0, 0]
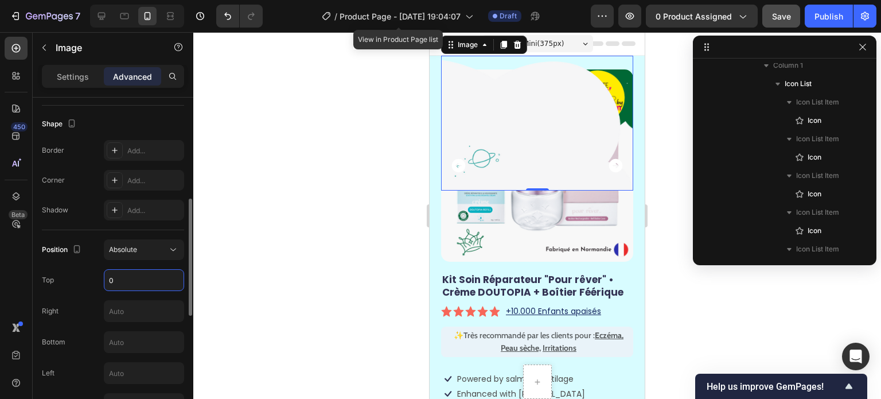
click at [134, 278] on input "0" at bounding box center [143, 280] width 79 height 21
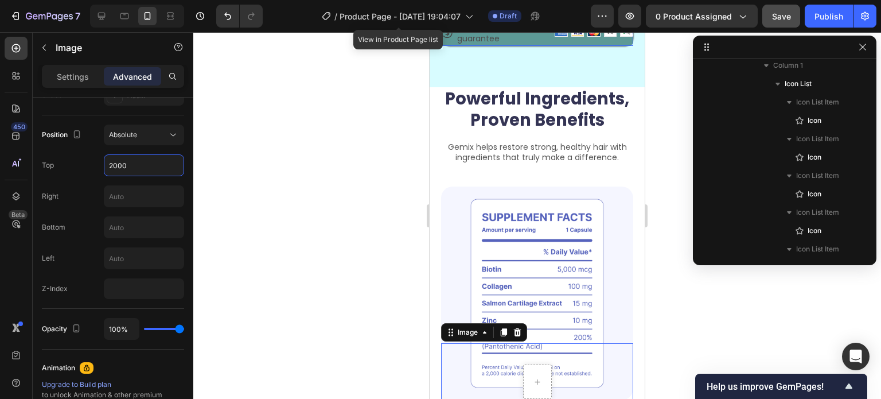
scroll to position [803, 0]
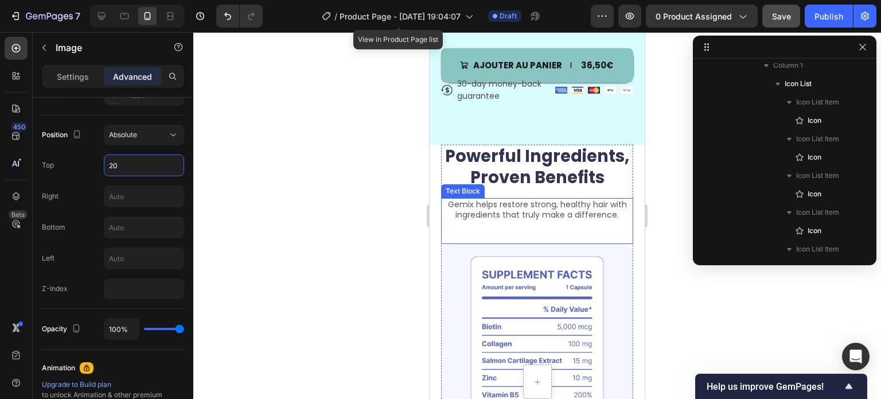
type input "2"
type input "1000"
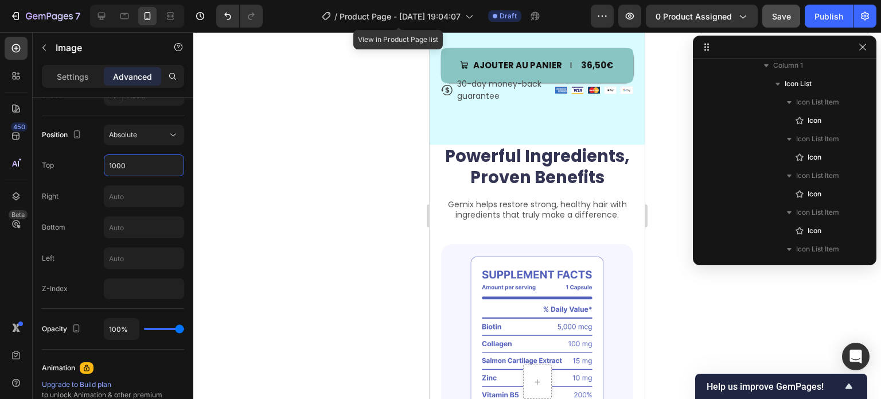
click at [352, 209] on div at bounding box center [537, 215] width 688 height 367
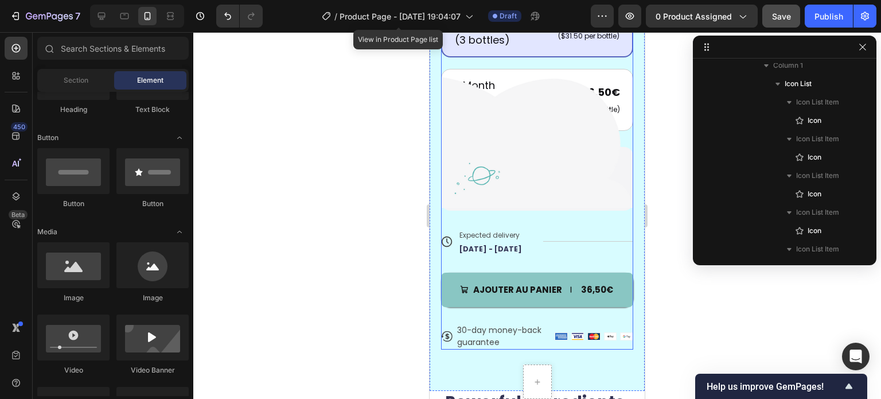
scroll to position [573, 0]
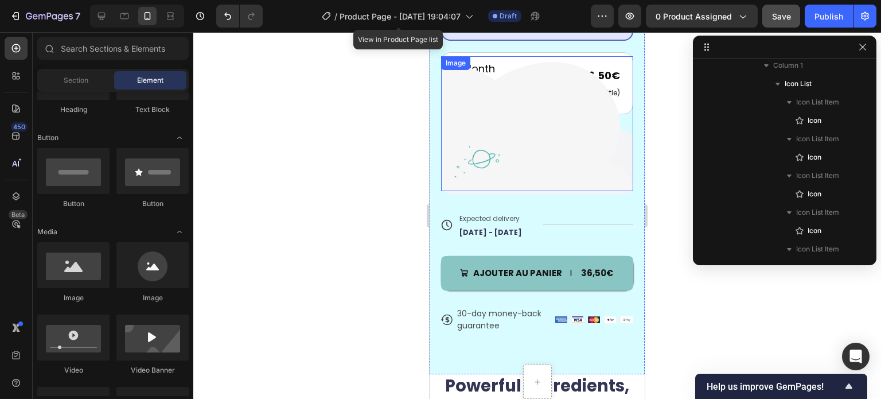
click at [499, 145] on img at bounding box center [537, 123] width 192 height 135
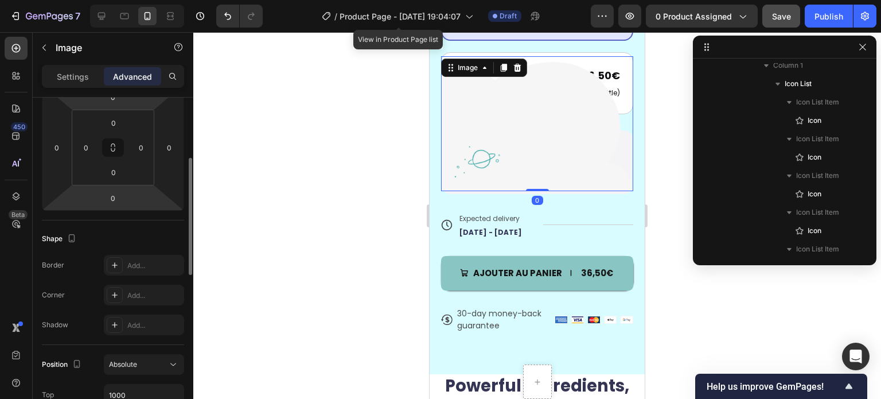
scroll to position [287, 0]
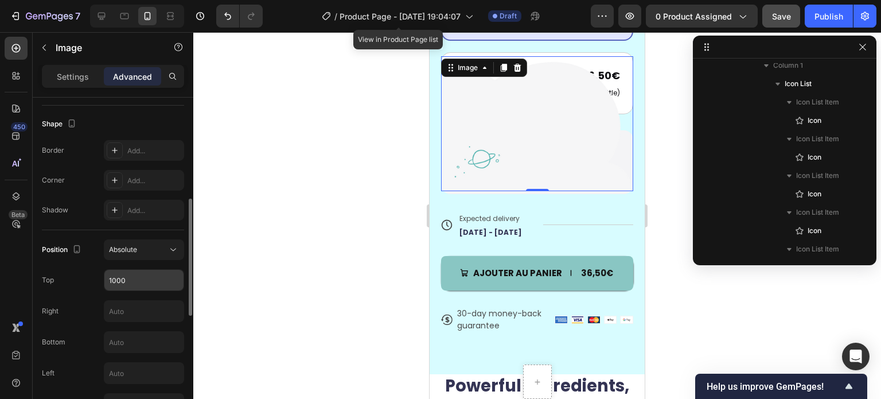
click at [115, 277] on input "1000" at bounding box center [143, 280] width 79 height 21
click at [116, 279] on input "1000" at bounding box center [143, 280] width 79 height 21
click at [117, 285] on input "1000" at bounding box center [143, 280] width 79 height 21
click at [117, 279] on input "1000" at bounding box center [143, 280] width 79 height 21
click at [131, 279] on input "1000" at bounding box center [143, 280] width 79 height 21
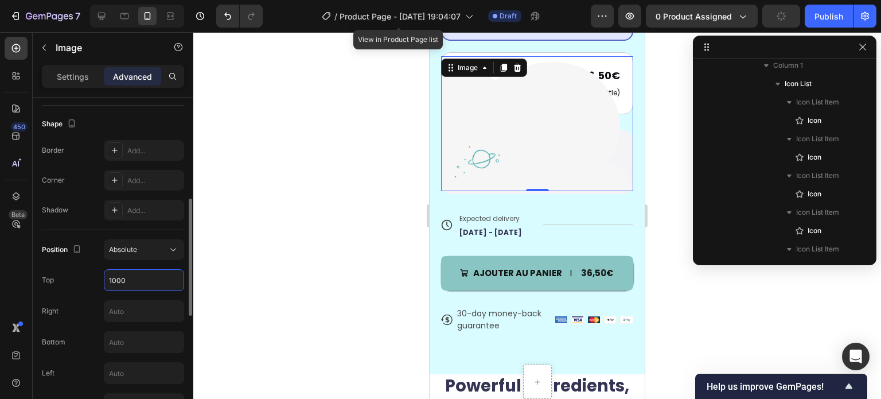
click at [118, 280] on input "1000" at bounding box center [143, 280] width 79 height 21
click at [99, 281] on div "Top 1000" at bounding box center [113, 280] width 142 height 22
click at [113, 279] on input "1000" at bounding box center [143, 280] width 79 height 21
click at [114, 279] on input "1000" at bounding box center [143, 280] width 79 height 21
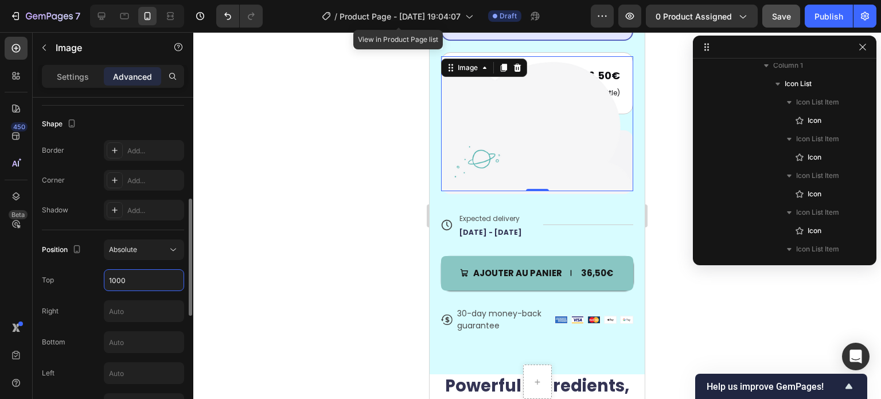
click at [116, 279] on input "1000" at bounding box center [143, 280] width 79 height 21
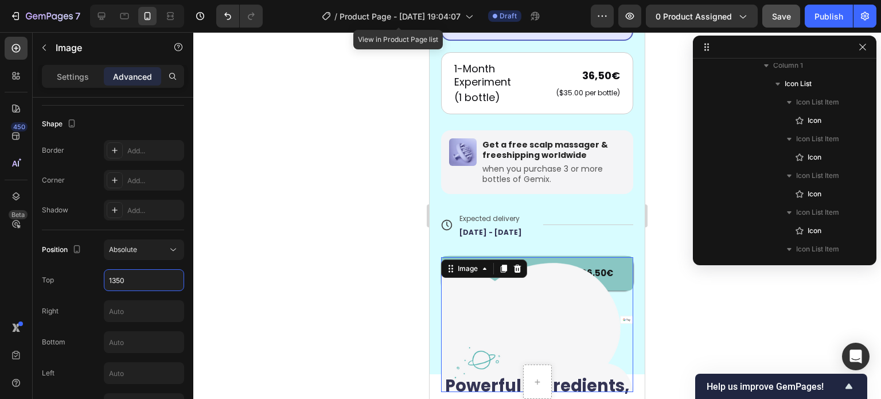
scroll to position [688, 0]
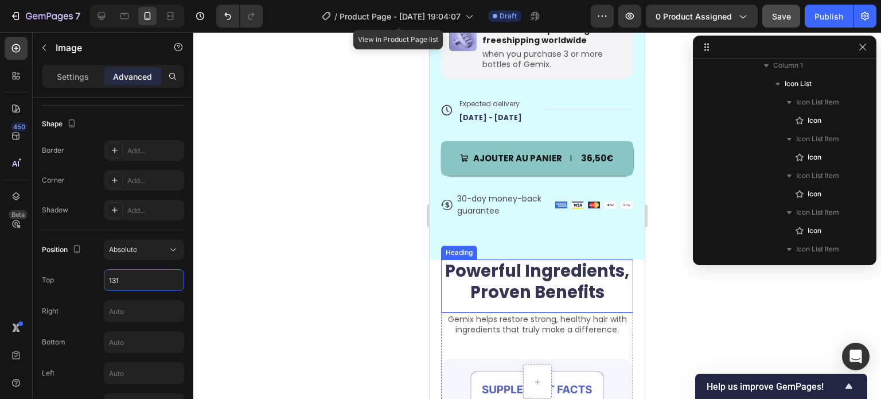
type input "1315"
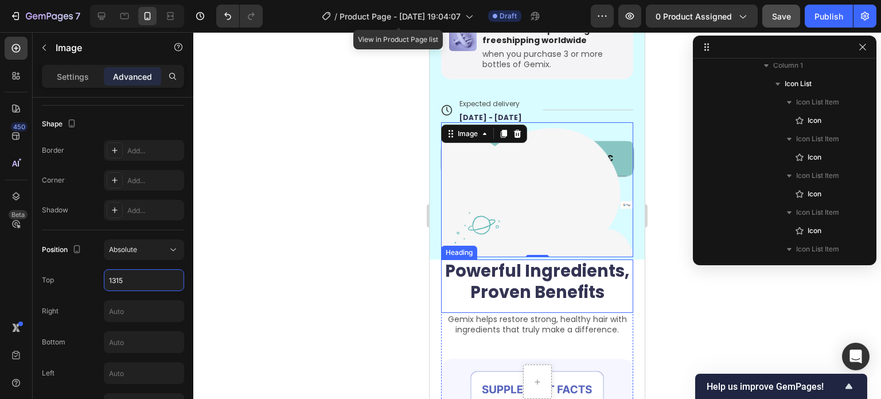
click at [686, 322] on div at bounding box center [537, 215] width 688 height 367
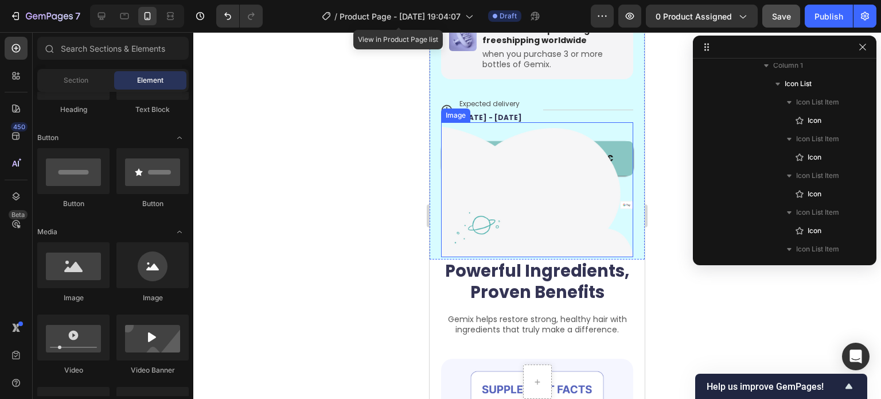
click at [550, 221] on img at bounding box center [537, 189] width 192 height 135
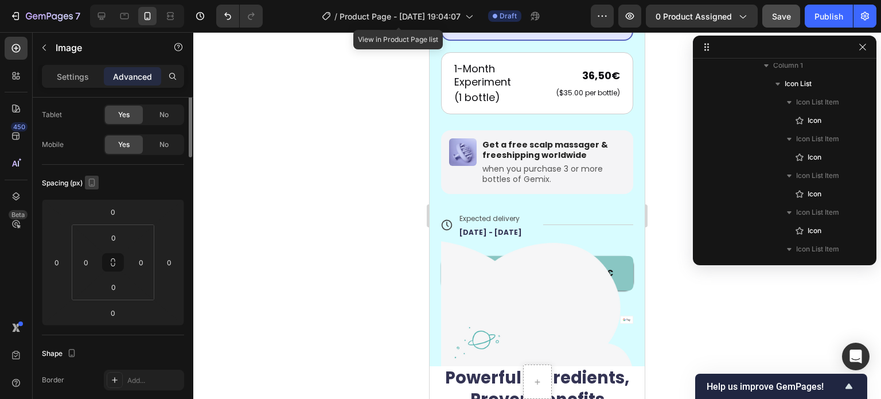
scroll to position [0, 0]
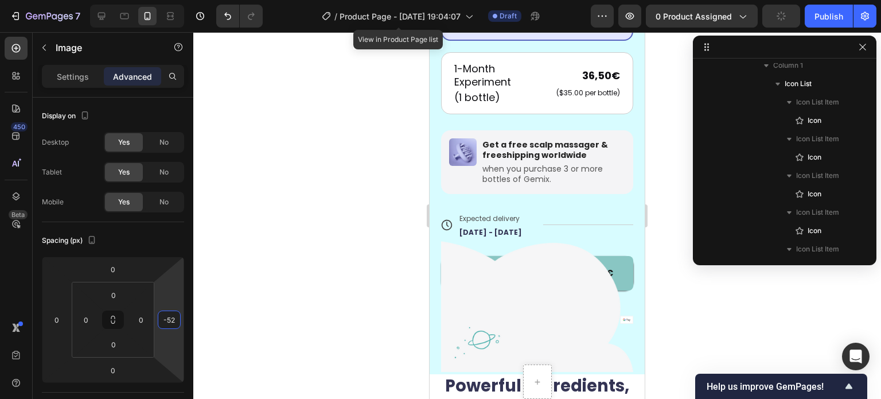
type input "-56"
drag, startPoint x: 179, startPoint y: 299, endPoint x: 177, endPoint y: 315, distance: 16.2
click at [177, 0] on html "7 / Product Page - [DATE] 19:04:07 View in Product Page list Draft Preview 0 pr…" at bounding box center [440, 0] width 881 height 0
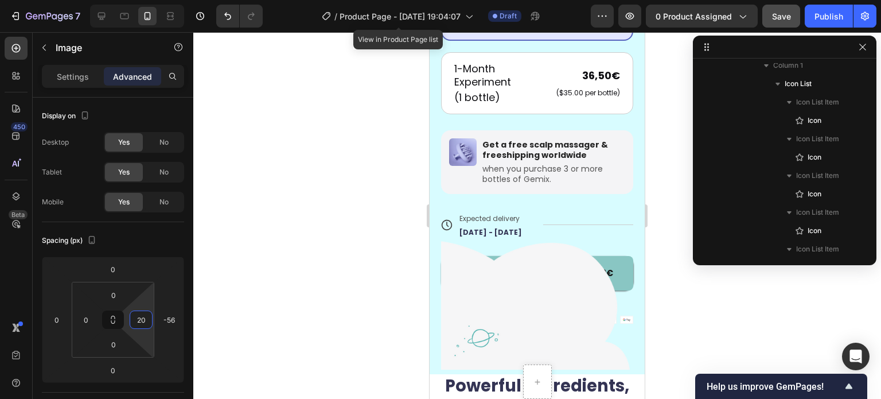
type input "0"
drag, startPoint x: 145, startPoint y: 307, endPoint x: 122, endPoint y: 317, distance: 25.2
click at [147, 0] on html "7 / Product Page - [DATE] 19:04:07 View in Product Page list Draft Preview 0 pr…" at bounding box center [440, 0] width 881 height 0
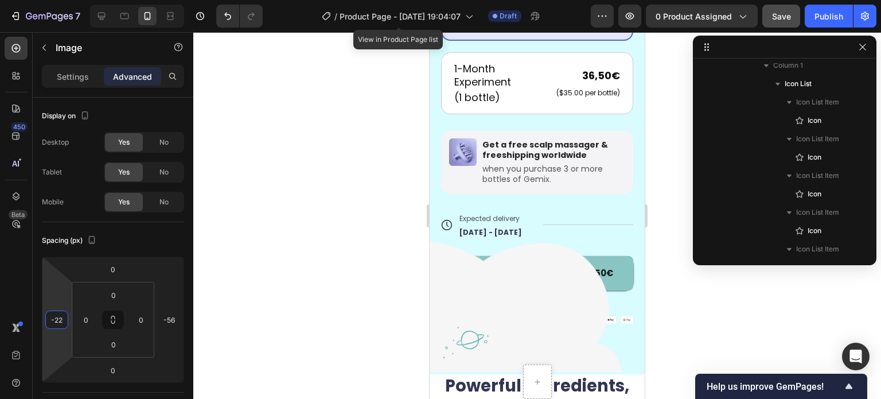
type input "-24"
drag, startPoint x: 61, startPoint y: 300, endPoint x: 64, endPoint y: 307, distance: 7.5
click at [64, 0] on html "7 / Product Page - [DATE] 19:04:07 View in Product Page list Draft Preview 0 pr…" at bounding box center [440, 0] width 881 height 0
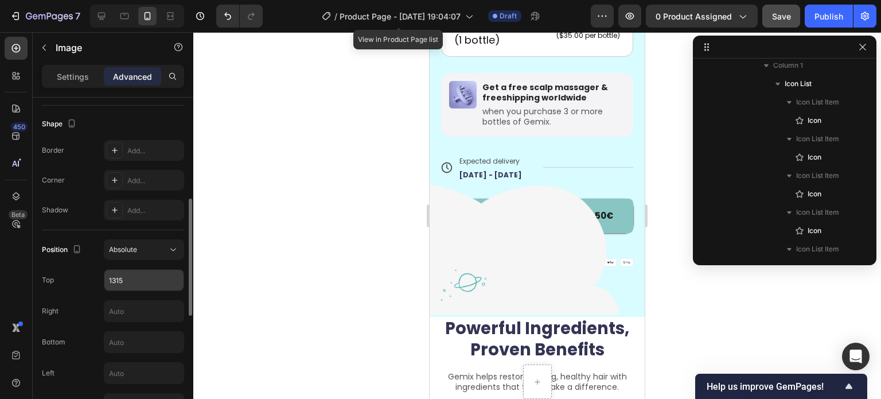
scroll to position [402, 0]
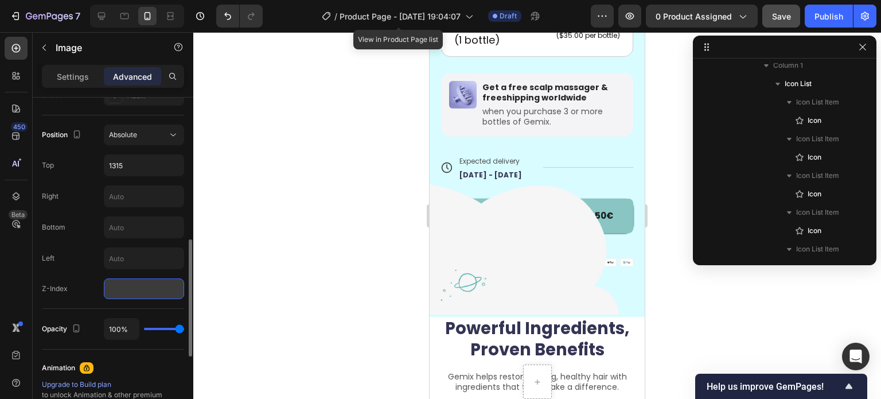
click at [109, 286] on input "number" at bounding box center [144, 288] width 80 height 21
click at [73, 289] on div "Z-Index 0" at bounding box center [113, 288] width 142 height 21
click at [110, 284] on input "0" at bounding box center [144, 288] width 80 height 21
type input "1"
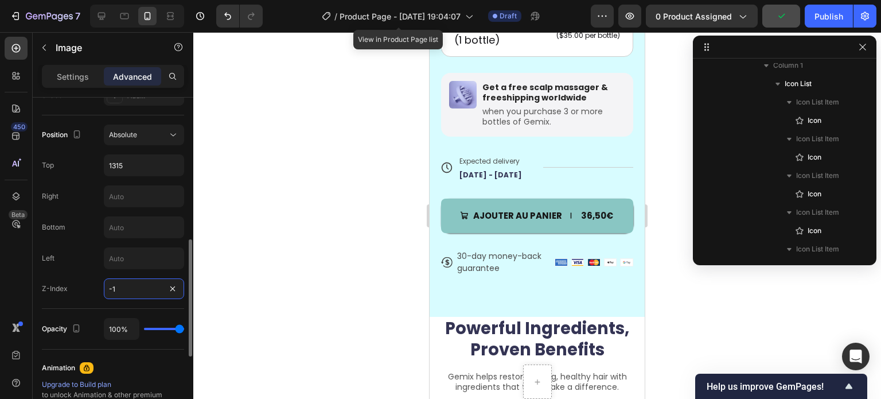
type input "-1"
click at [86, 289] on div "Z-Index -1" at bounding box center [113, 288] width 142 height 21
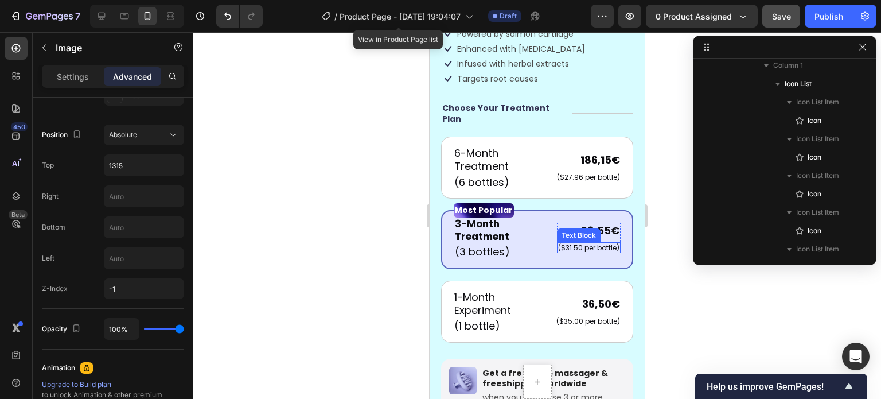
scroll to position [631, 0]
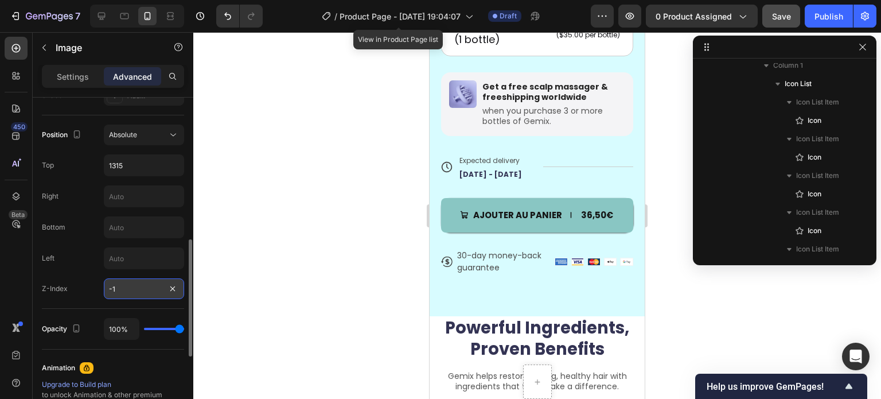
click at [122, 286] on input "-1" at bounding box center [144, 288] width 80 height 21
click at [123, 285] on input "-1" at bounding box center [144, 288] width 80 height 21
click at [117, 286] on input "-1" at bounding box center [144, 288] width 80 height 21
click at [111, 286] on input "-1" at bounding box center [144, 288] width 80 height 21
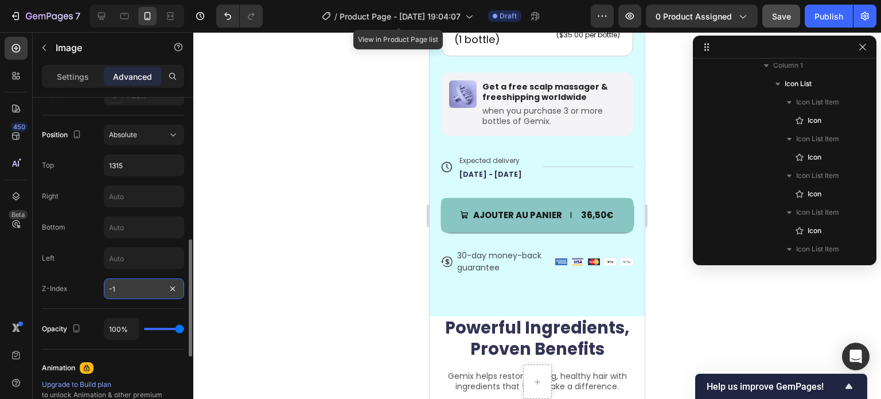
click at [119, 286] on input "-1" at bounding box center [144, 288] width 80 height 21
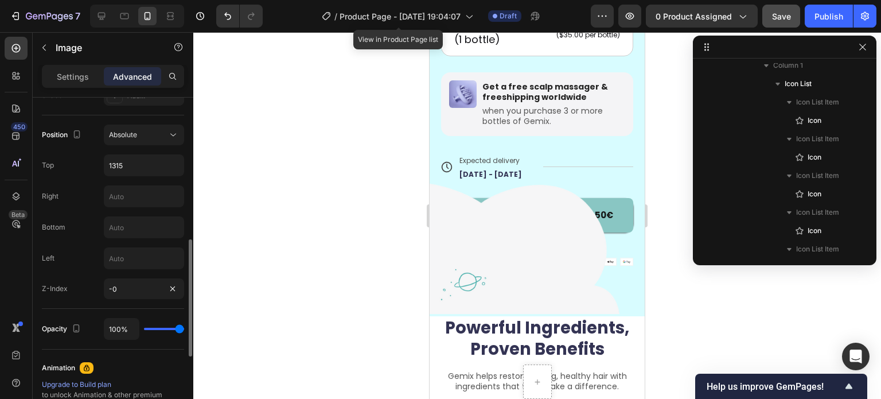
drag, startPoint x: 88, startPoint y: 285, endPoint x: 100, endPoint y: 285, distance: 12.1
click at [87, 285] on div "Z-Index -0" at bounding box center [113, 288] width 142 height 21
click at [156, 288] on input "0" at bounding box center [144, 288] width 80 height 21
type input "2"
click at [96, 291] on div "Z-Index 2" at bounding box center [113, 288] width 142 height 21
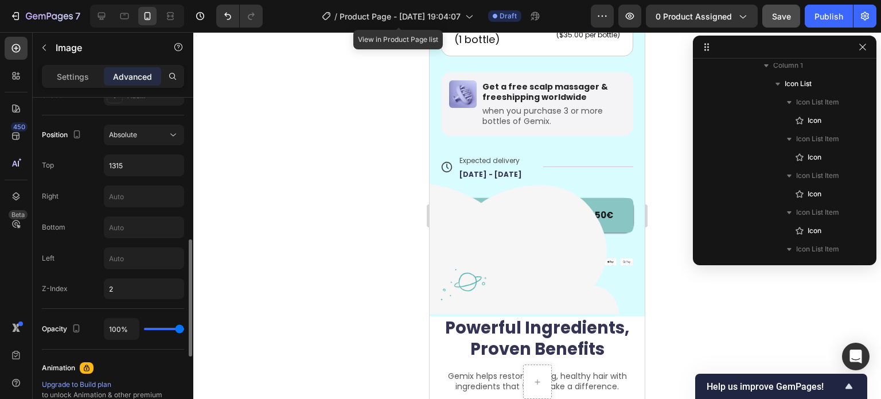
type input "83%"
type input "83"
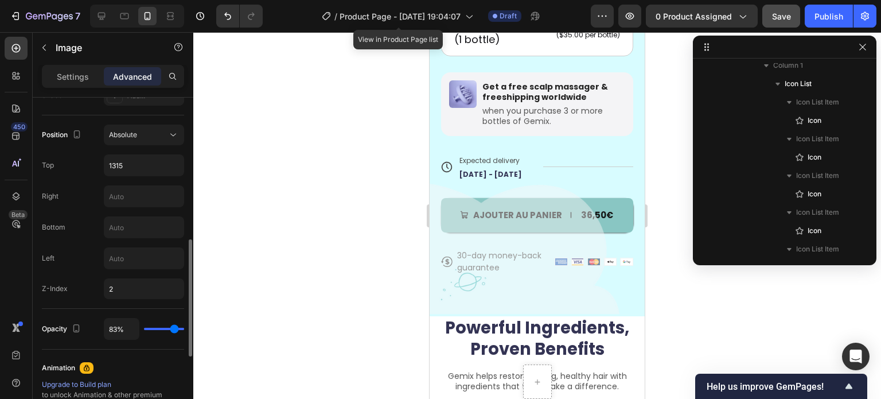
type input "46%"
type input "46"
type input "37%"
type input "37"
type input "36%"
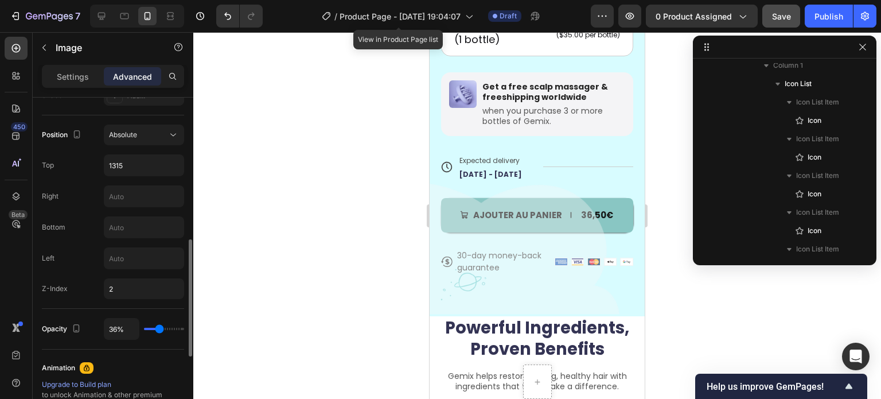
drag, startPoint x: 174, startPoint y: 327, endPoint x: 160, endPoint y: 328, distance: 14.9
type input "36"
click at [160, 328] on input "range" at bounding box center [164, 329] width 40 height 2
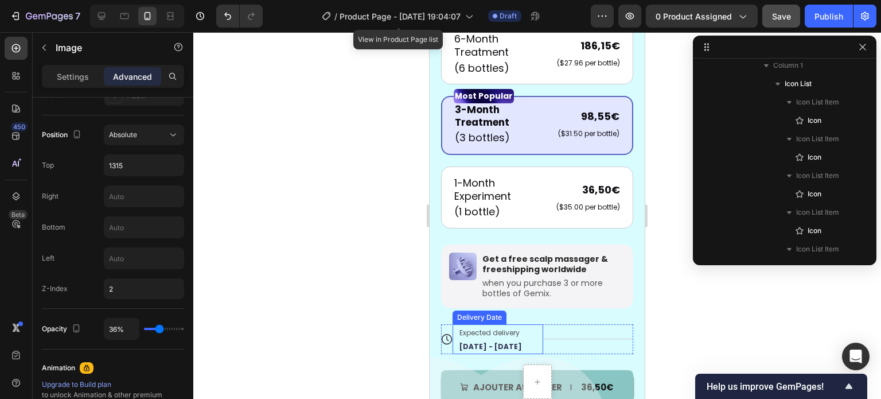
scroll to position [516, 0]
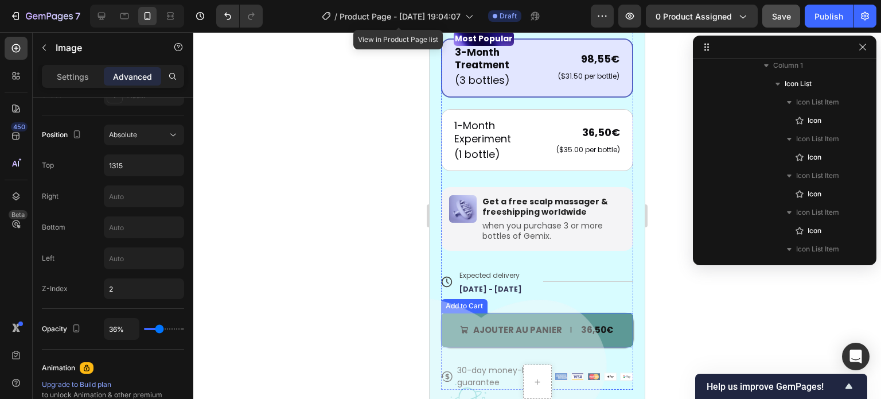
click at [621, 317] on button "Ajouter au panier 36,50€" at bounding box center [537, 330] width 192 height 34
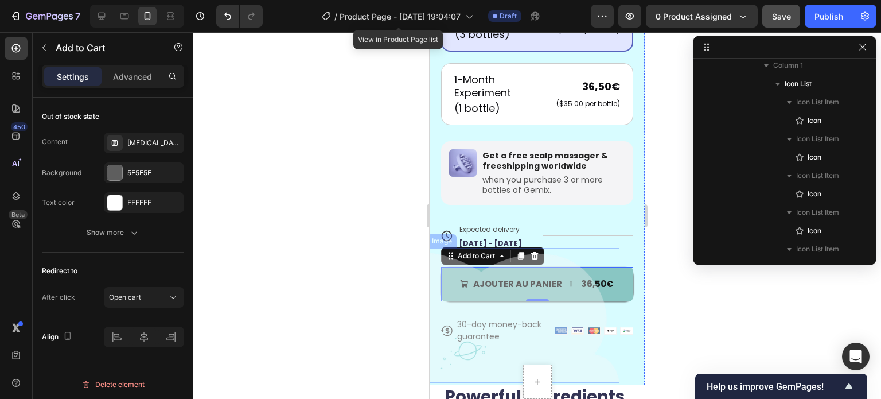
scroll to position [574, 0]
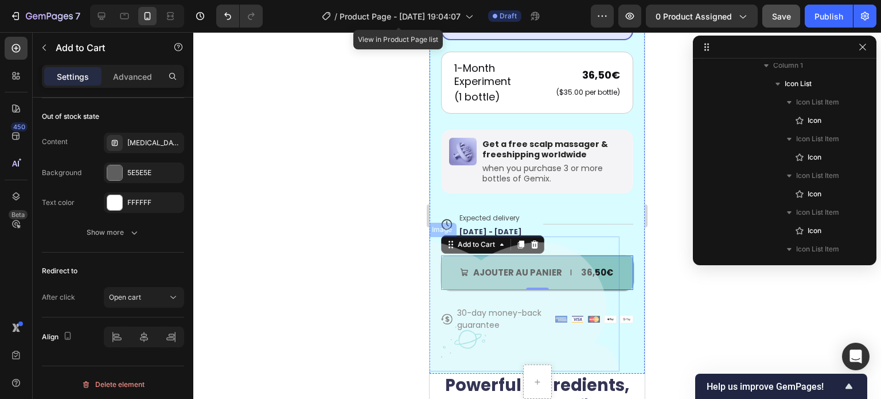
click at [489, 287] on img at bounding box center [523, 303] width 192 height 135
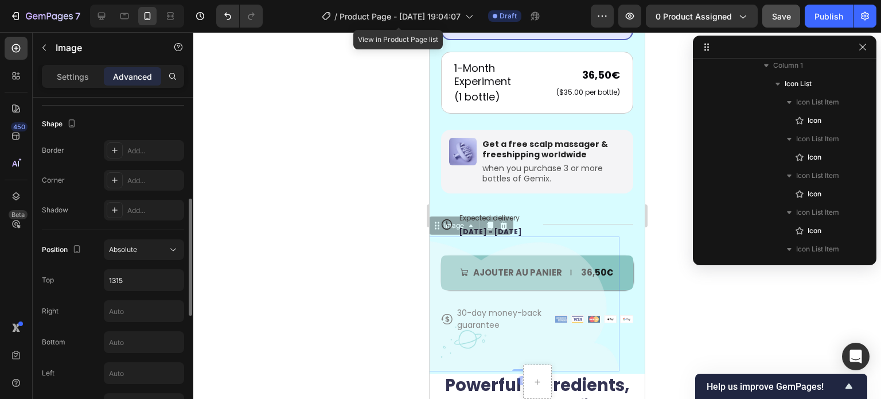
scroll to position [516, 0]
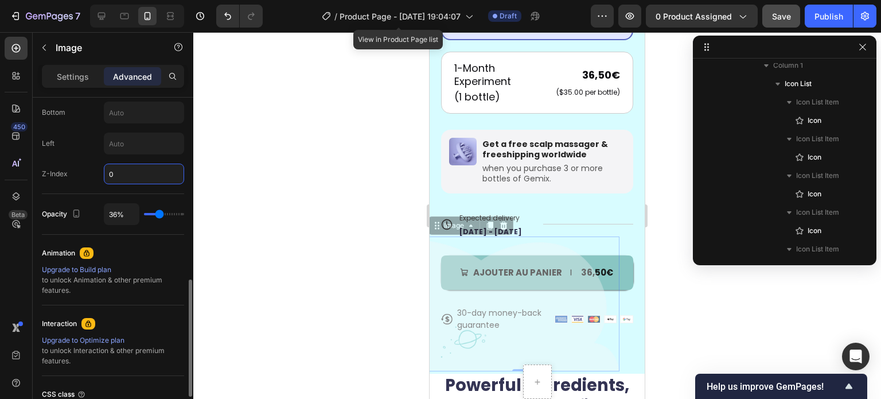
type input "0"
click at [88, 166] on div "Z-Index 0" at bounding box center [113, 174] width 142 height 21
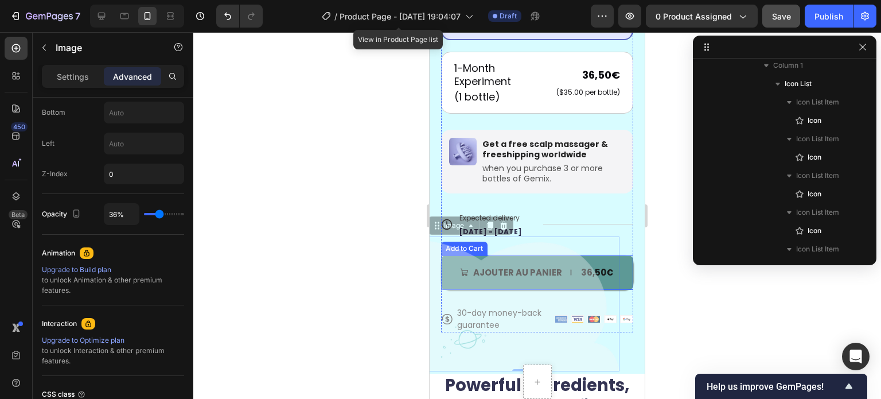
click at [620, 259] on button "Ajouter au panier 36,50€" at bounding box center [537, 272] width 192 height 34
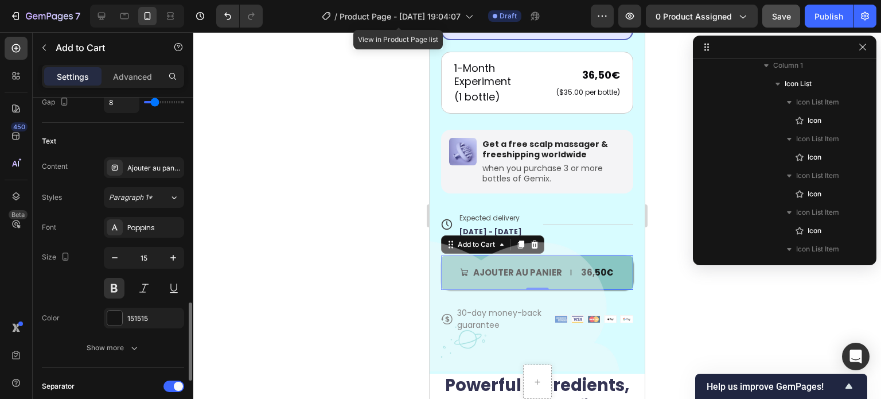
scroll to position [746, 0]
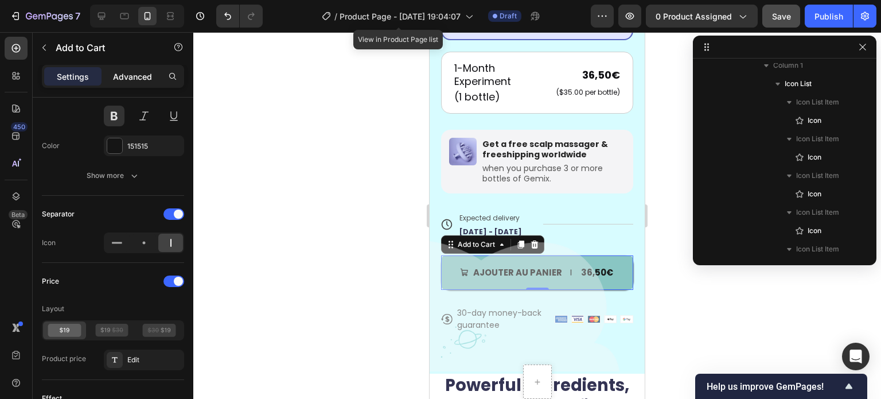
click at [133, 77] on p "Advanced" at bounding box center [132, 77] width 39 height 12
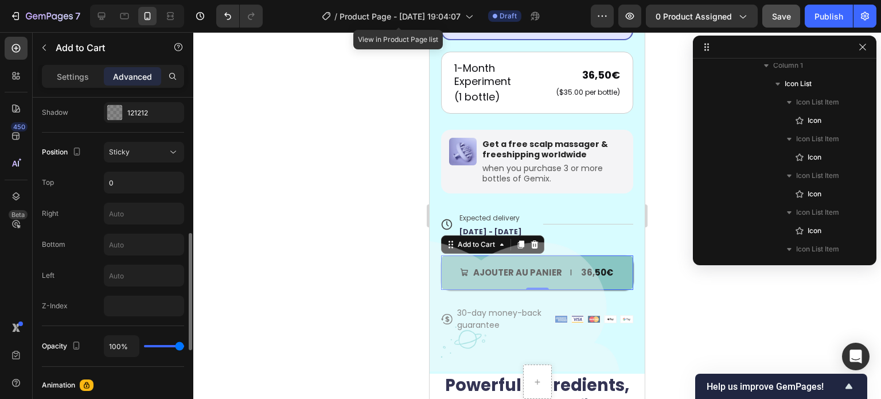
scroll to position [499, 0]
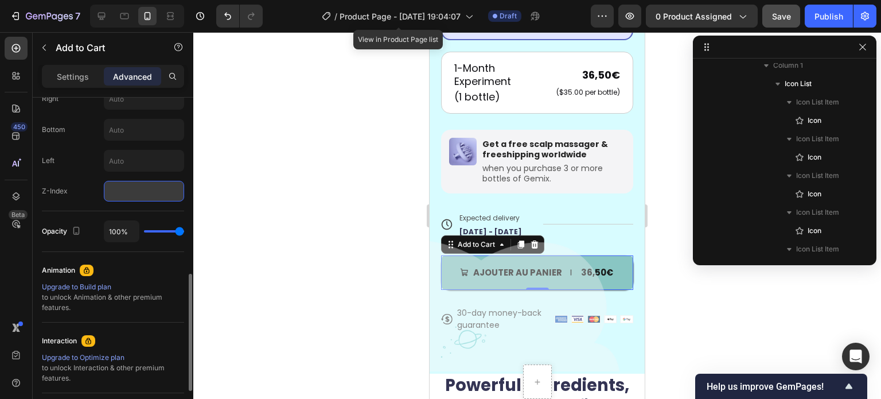
click at [135, 192] on input "number" at bounding box center [144, 191] width 80 height 21
type input "1"
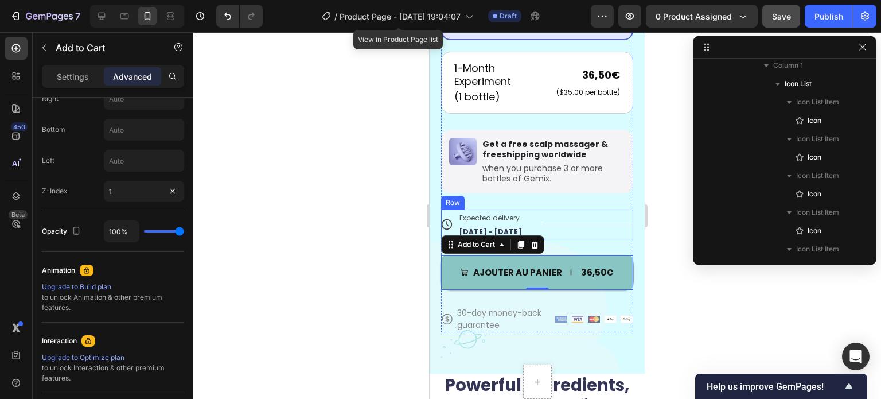
click at [548, 209] on div "Title Line" at bounding box center [588, 224] width 91 height 30
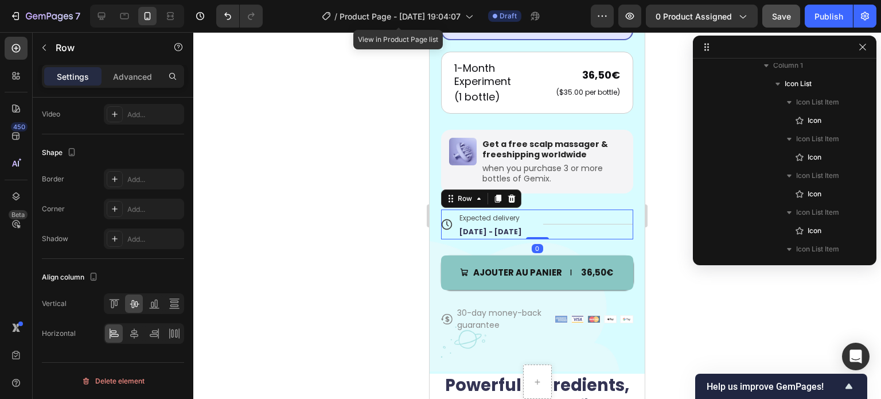
scroll to position [0, 0]
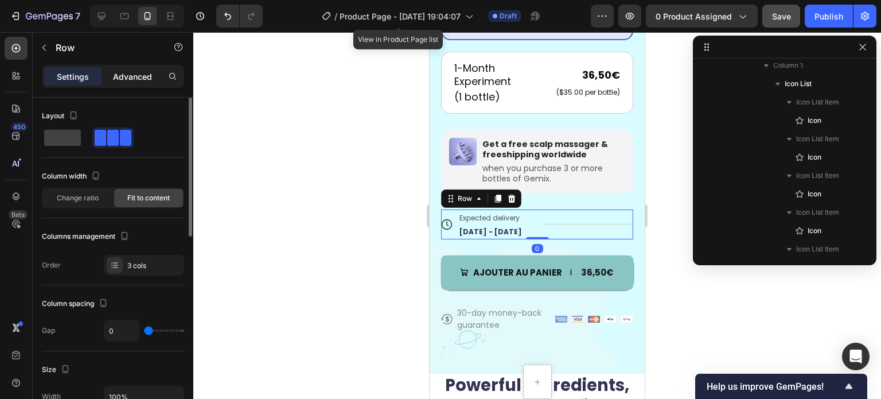
click at [140, 73] on p "Advanced" at bounding box center [132, 77] width 39 height 12
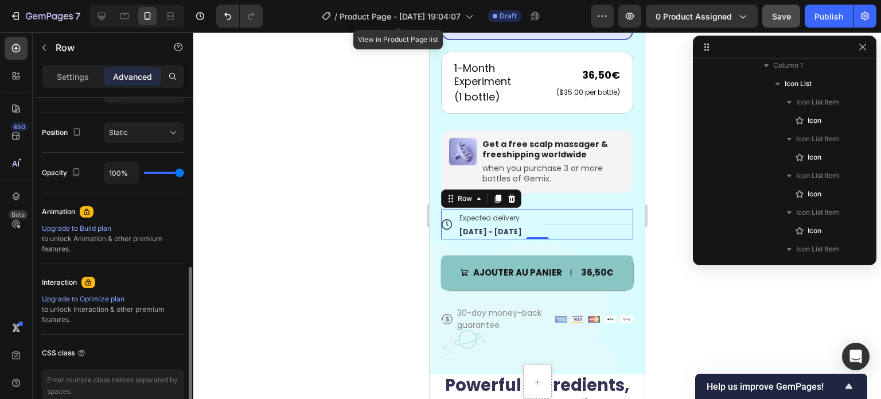
scroll to position [461, 0]
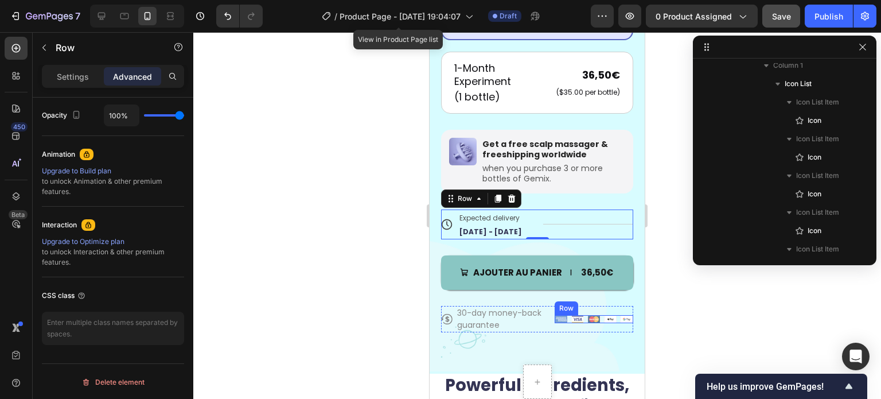
click at [611, 315] on div "Image Image Image Image Image Row" at bounding box center [594, 319] width 79 height 8
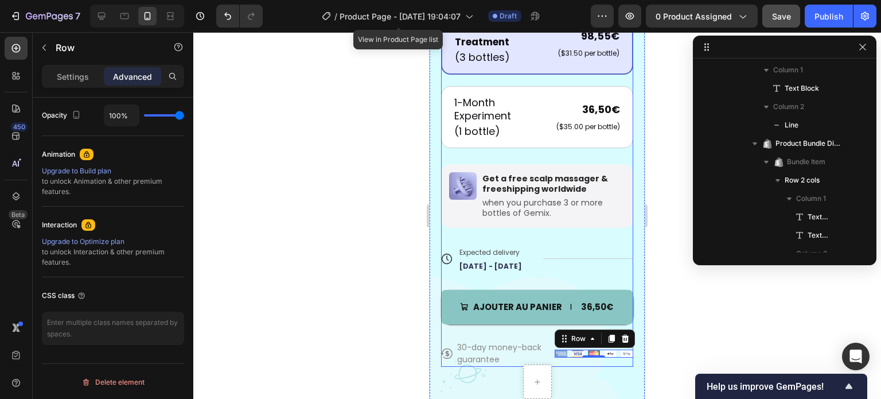
scroll to position [574, 0]
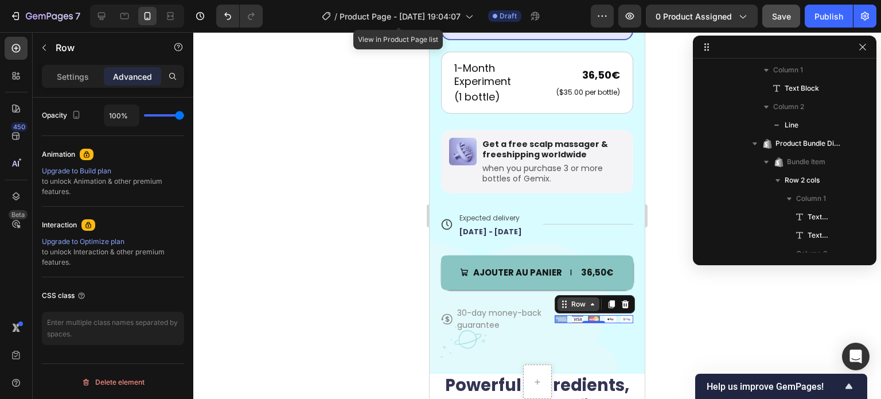
click at [565, 303] on icon at bounding box center [566, 304] width 2 height 2
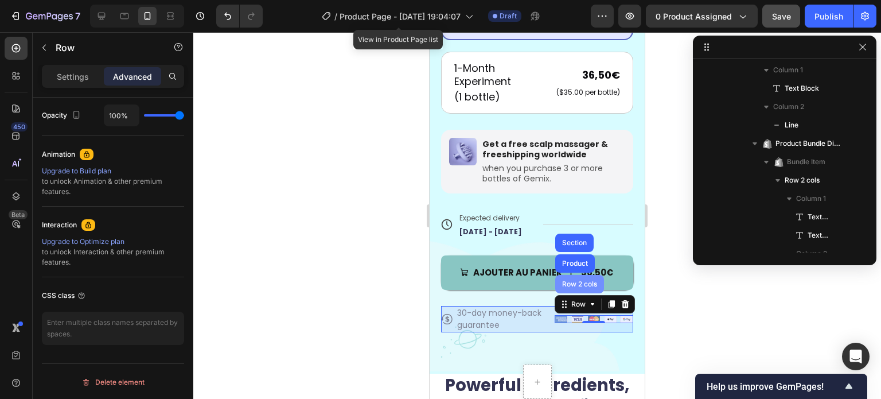
click at [568, 281] on div "Row 2 cols" at bounding box center [580, 284] width 40 height 7
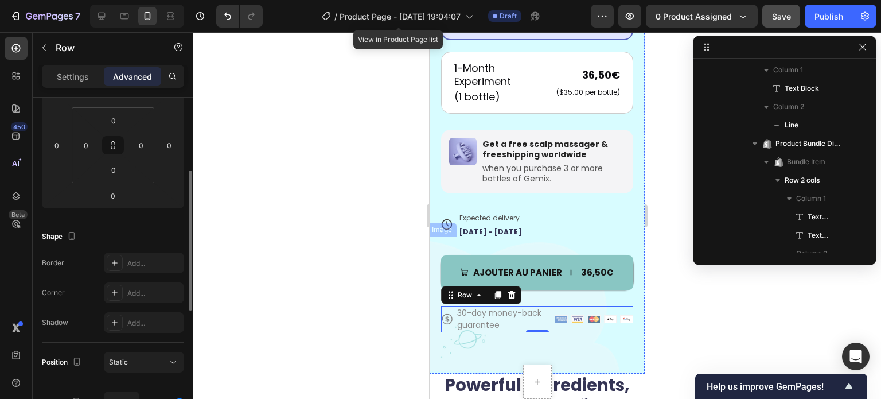
scroll to position [232, 0]
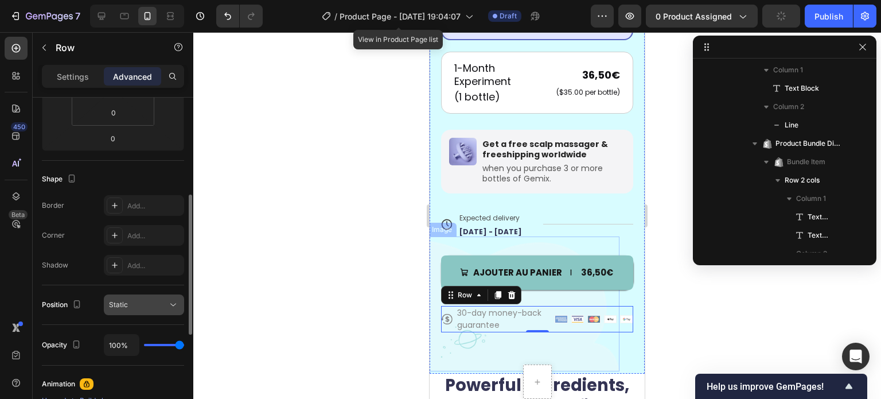
click at [150, 309] on div "Static" at bounding box center [144, 304] width 70 height 11
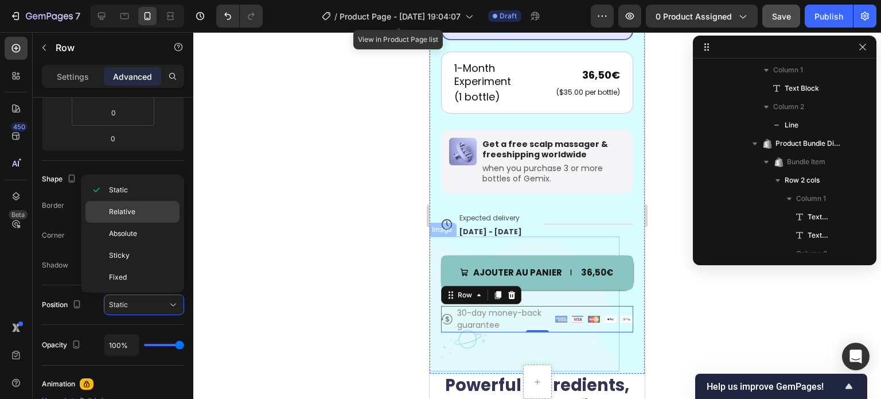
click at [154, 215] on p "Relative" at bounding box center [141, 212] width 65 height 10
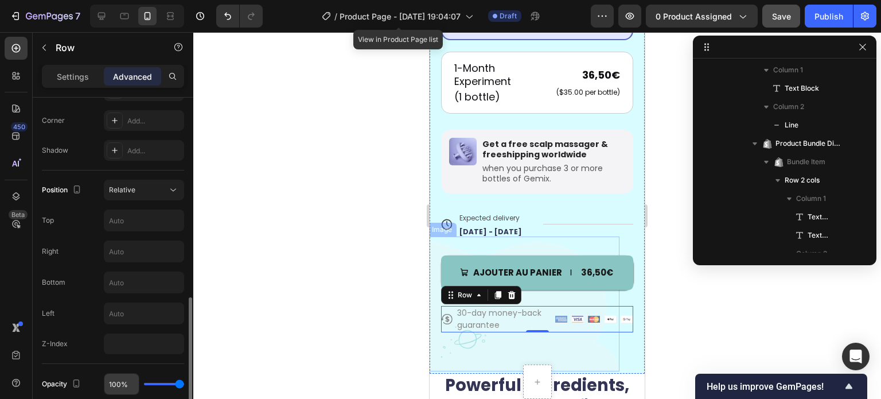
scroll to position [404, 0]
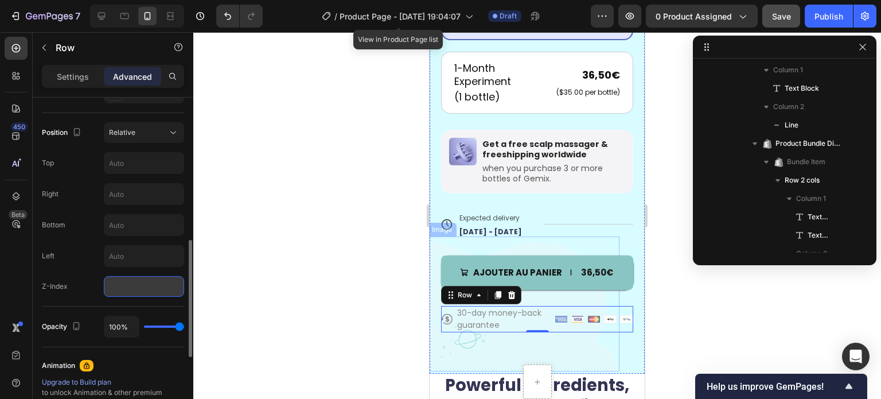
click at [138, 282] on input "number" at bounding box center [144, 286] width 80 height 21
type input "1"
type input "2"
type input "1"
click at [283, 258] on div at bounding box center [537, 215] width 688 height 367
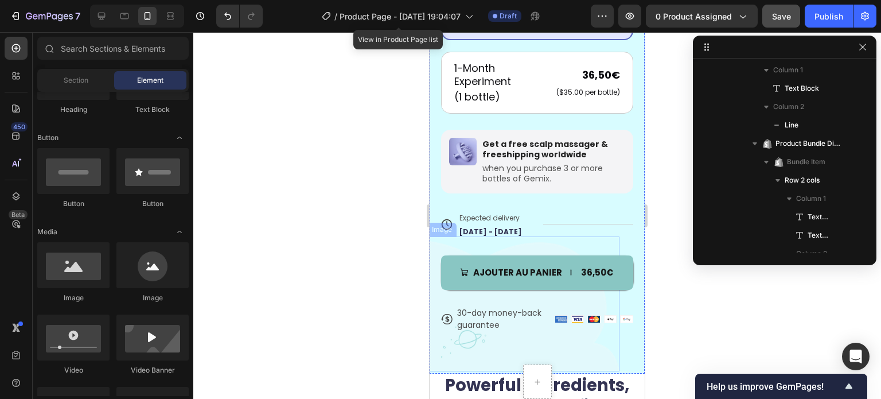
click at [442, 352] on img at bounding box center [523, 303] width 192 height 135
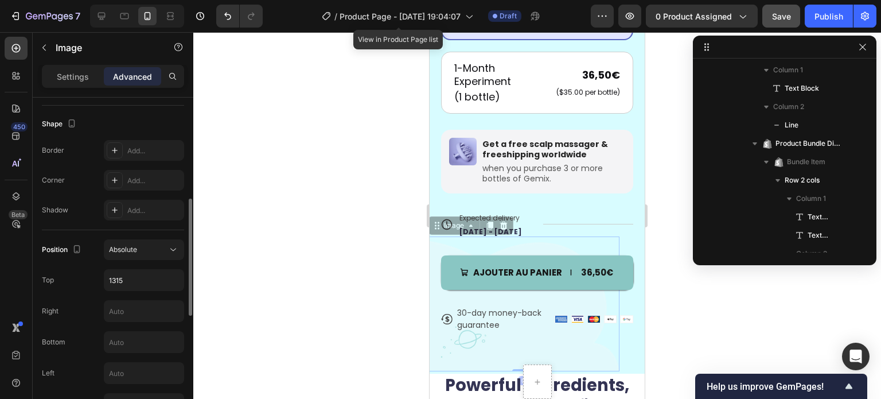
scroll to position [459, 0]
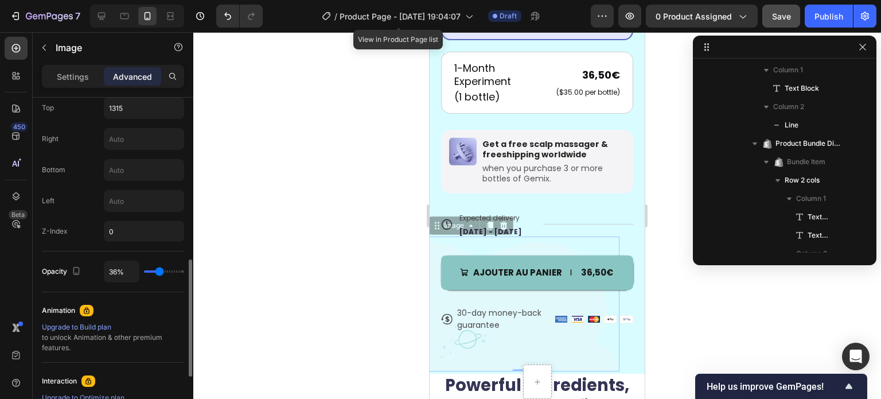
type input "97%"
type input "97"
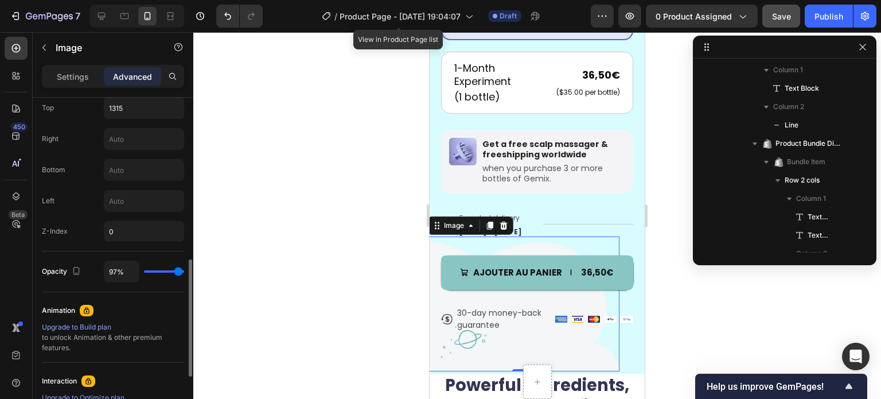
type input "100%"
type input "100"
type input "88%"
type input "88"
type input "85%"
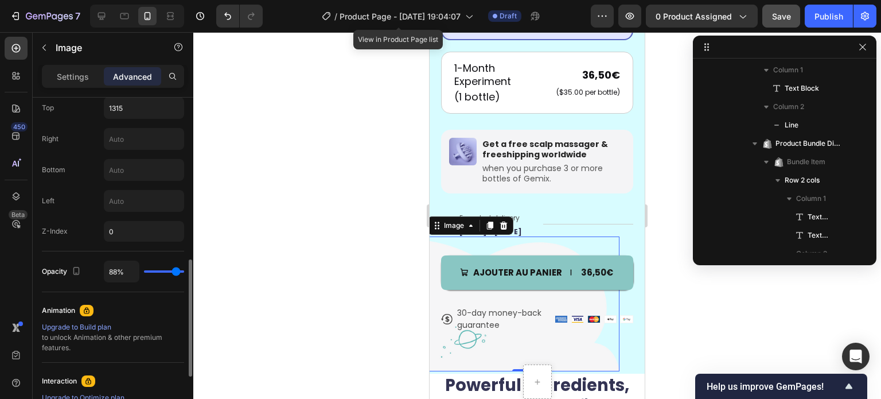
type input "85"
type input "82%"
type input "82"
type input "80%"
drag, startPoint x: 193, startPoint y: 270, endPoint x: 173, endPoint y: 273, distance: 19.6
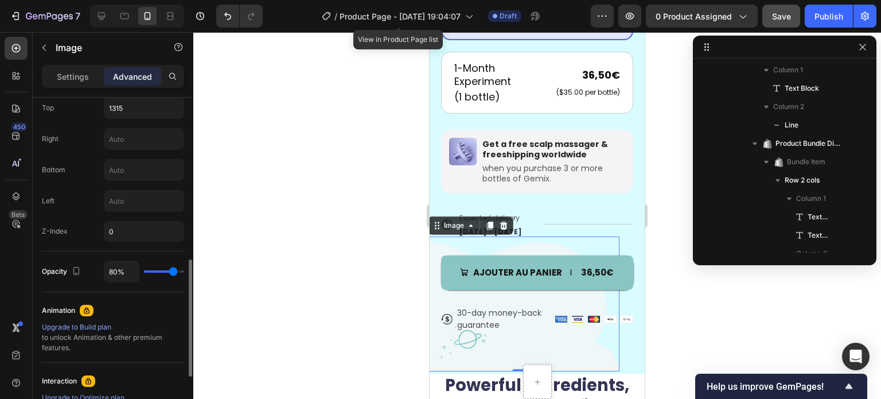
type input "80"
click at [173, 273] on input "range" at bounding box center [164, 271] width 40 height 2
click at [248, 263] on div at bounding box center [537, 215] width 688 height 367
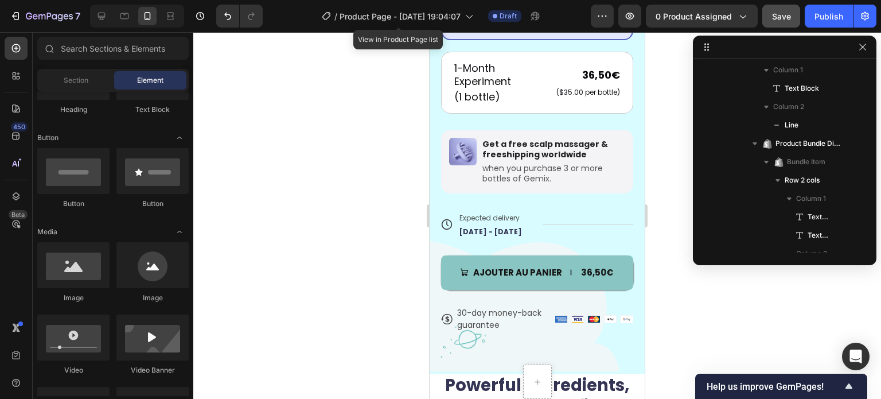
click at [248, 263] on div at bounding box center [537, 215] width 688 height 367
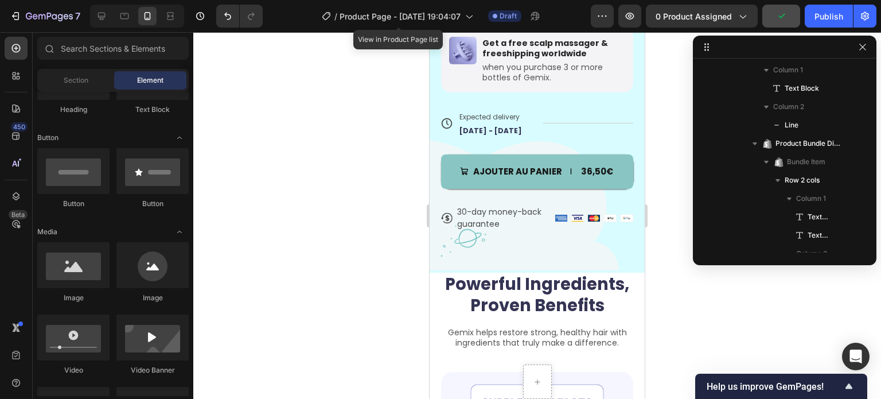
scroll to position [689, 0]
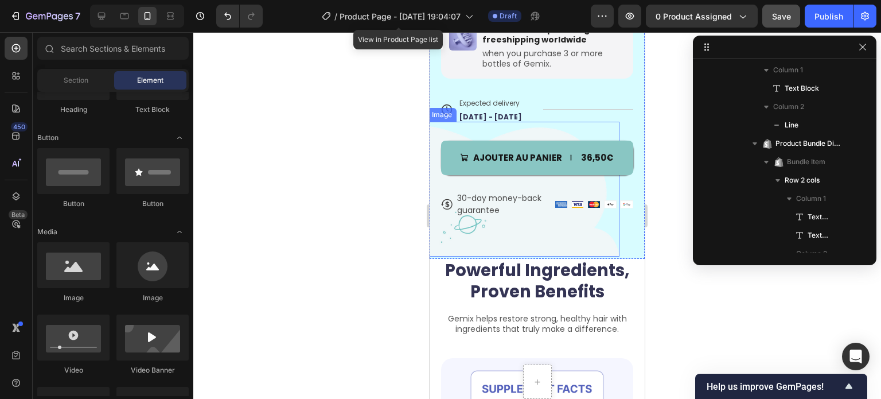
click at [572, 234] on img at bounding box center [523, 189] width 192 height 135
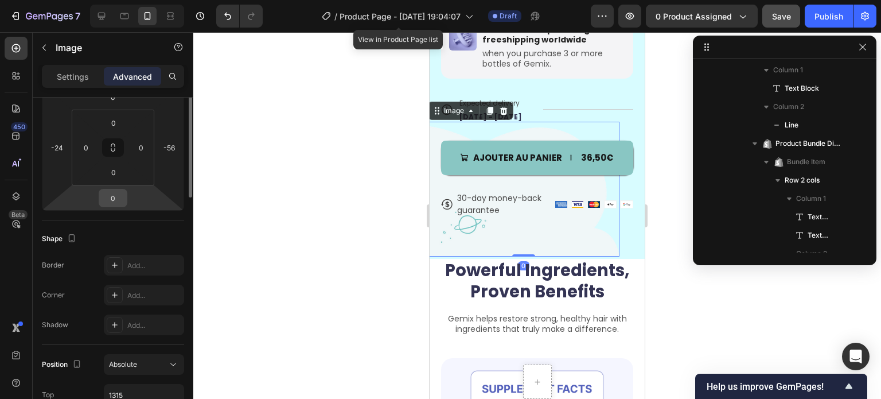
scroll to position [115, 0]
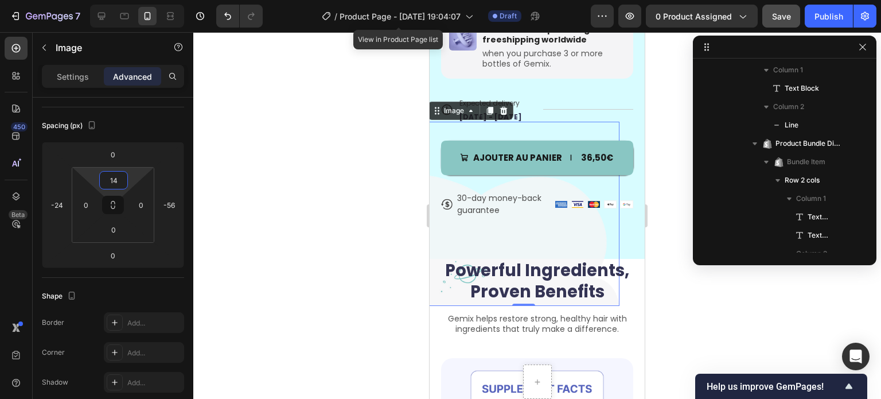
type input "0"
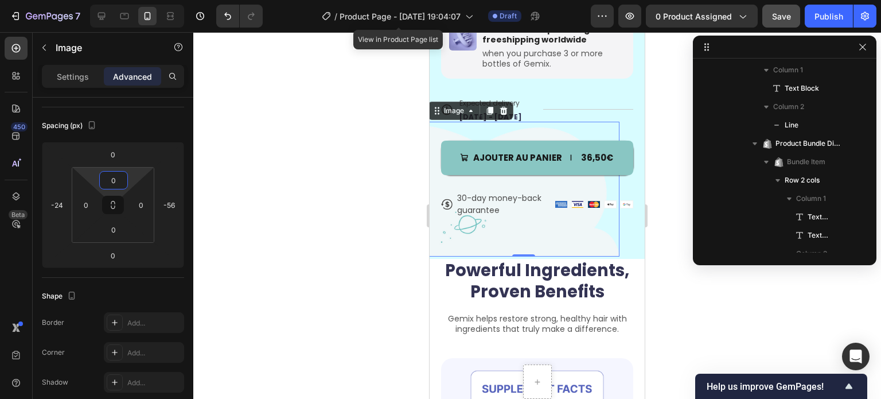
drag, startPoint x: 132, startPoint y: 173, endPoint x: 133, endPoint y: 224, distance: 51.1
click at [133, 0] on html "7 / Product Page - [DATE] 19:04:07 View in Product Page list Draft Preview 0 pr…" at bounding box center [440, 0] width 881 height 0
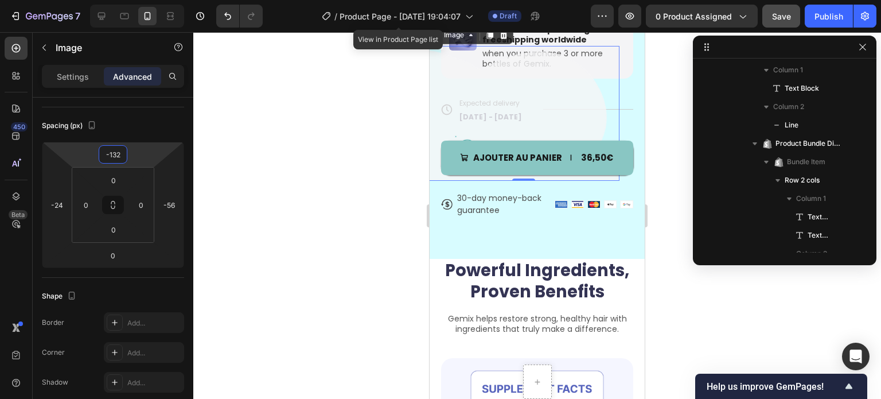
drag, startPoint x: 145, startPoint y: 150, endPoint x: 144, endPoint y: 188, distance: 37.9
click at [144, 0] on html "7 / Product Page - [DATE] 19:04:07 View in Product Page list Draft Preview 0 pr…" at bounding box center [440, 0] width 881 height 0
click at [110, 147] on input "-132" at bounding box center [113, 154] width 23 height 17
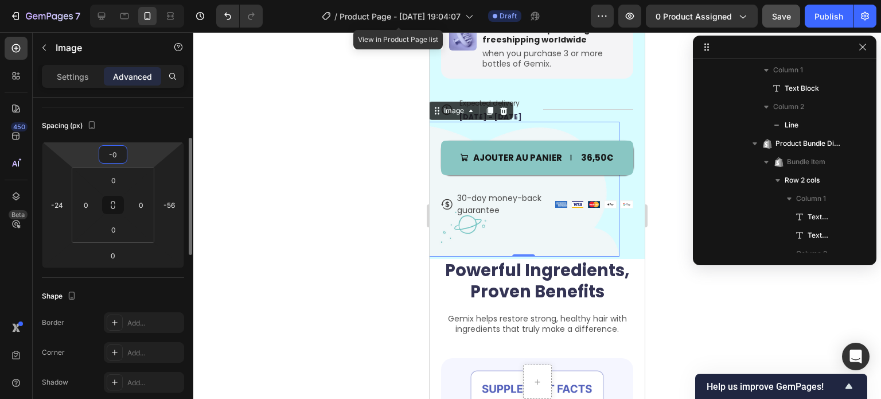
type input "0"
click at [149, 119] on div "Spacing (px)" at bounding box center [113, 125] width 142 height 18
click at [66, 74] on p "Settings" at bounding box center [73, 77] width 32 height 12
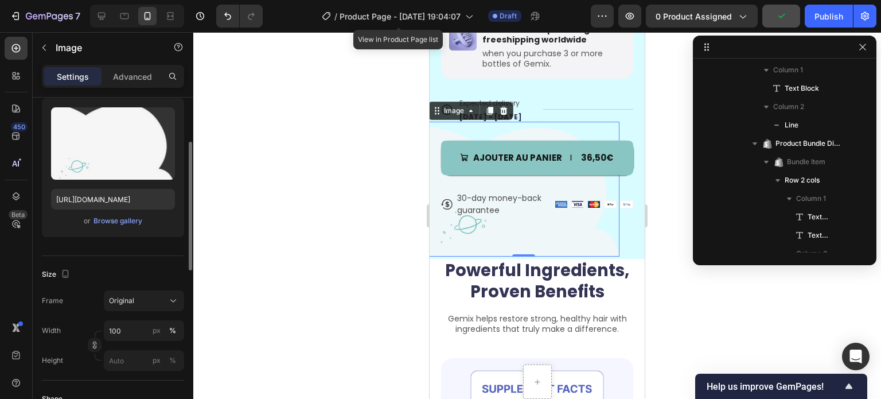
scroll to position [172, 0]
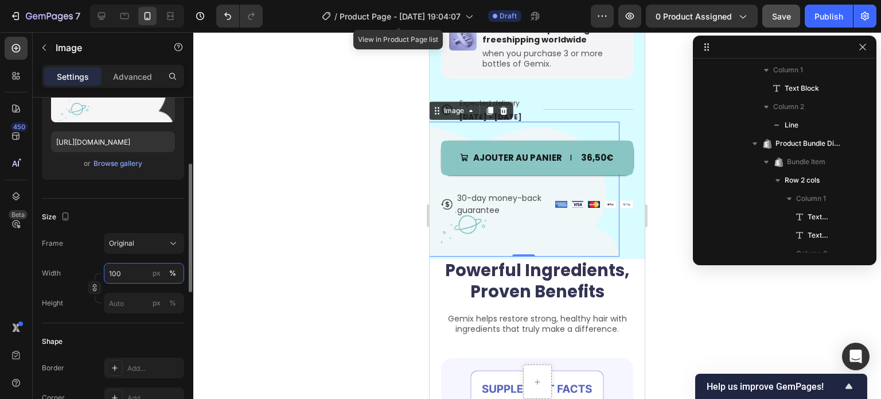
click at [125, 264] on input "100" at bounding box center [144, 273] width 80 height 21
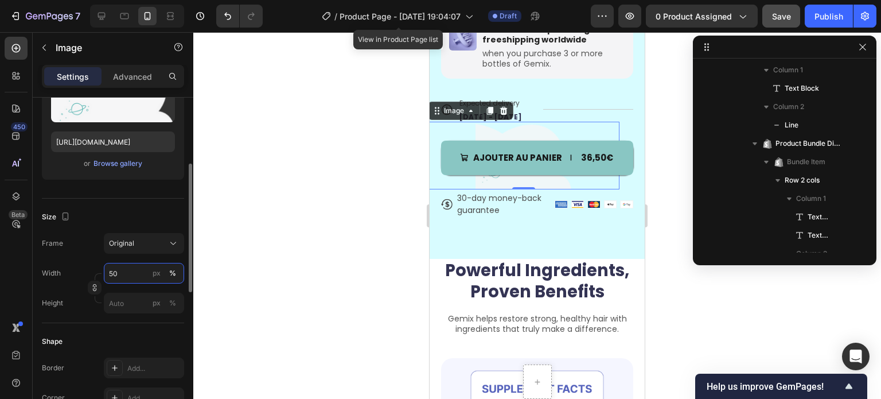
type input "50"
click at [142, 217] on div "Size" at bounding box center [113, 217] width 142 height 18
click at [131, 82] on div "Advanced" at bounding box center [132, 76] width 57 height 18
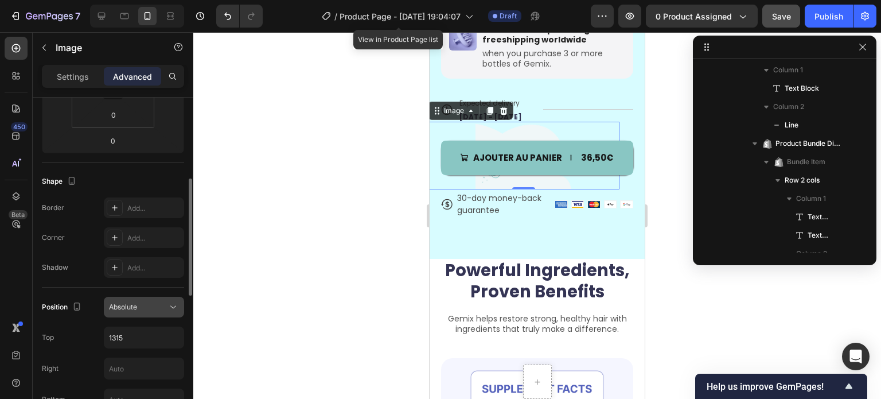
scroll to position [287, 0]
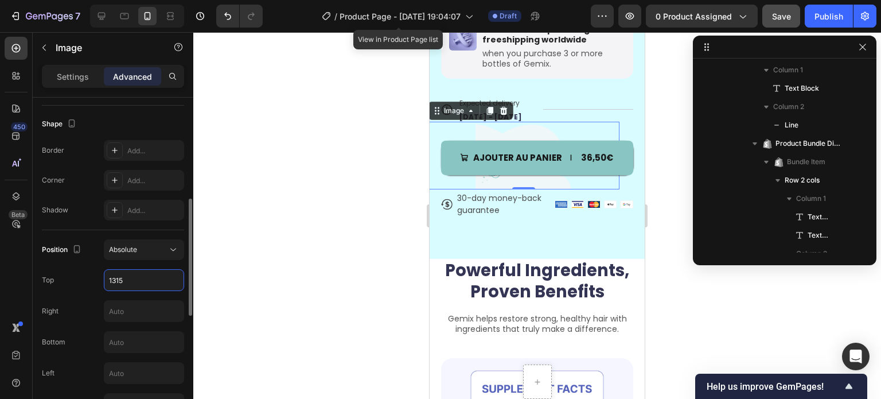
click at [115, 280] on input "1315" at bounding box center [143, 280] width 79 height 21
click at [115, 281] on input "1315" at bounding box center [143, 280] width 79 height 21
click at [115, 277] on input "1315" at bounding box center [143, 280] width 79 height 21
click at [115, 281] on input "1315" at bounding box center [143, 280] width 79 height 21
click at [124, 282] on input "1315" at bounding box center [143, 280] width 79 height 21
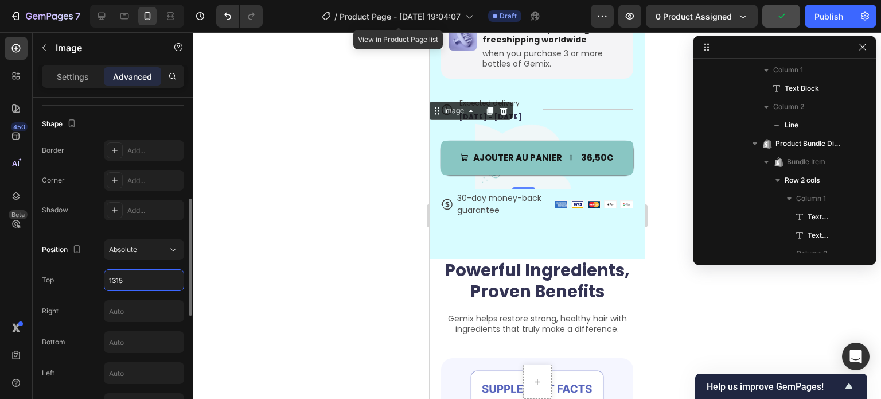
click at [129, 277] on input "1315" at bounding box center [143, 280] width 79 height 21
click at [119, 277] on input "1315" at bounding box center [143, 280] width 79 height 21
click at [112, 279] on input "1315" at bounding box center [143, 280] width 79 height 21
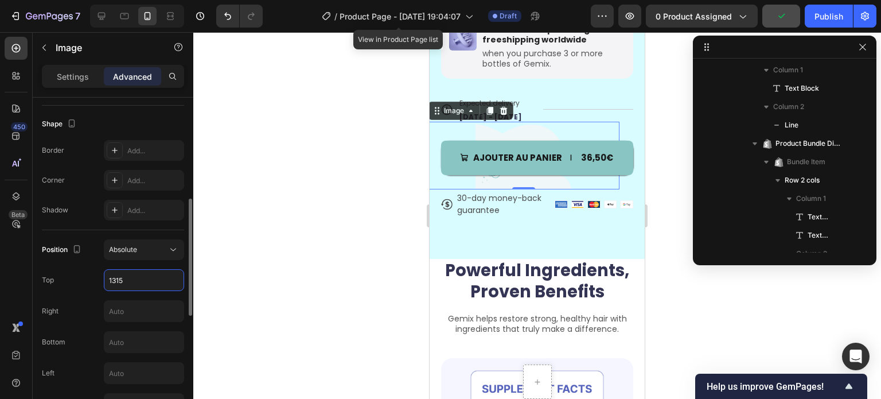
click at [90, 275] on div "Top 1315" at bounding box center [113, 280] width 142 height 22
click at [110, 273] on input "1315" at bounding box center [143, 280] width 79 height 21
click at [118, 279] on input "1315" at bounding box center [143, 280] width 79 height 21
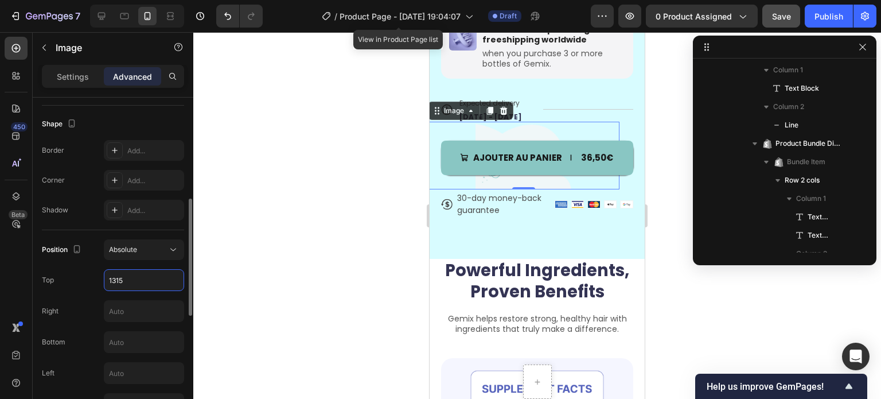
click at [120, 278] on input "1315" at bounding box center [143, 280] width 79 height 21
click at [117, 278] on input "1315" at bounding box center [143, 280] width 79 height 21
click at [122, 280] on input "1315" at bounding box center [143, 280] width 79 height 21
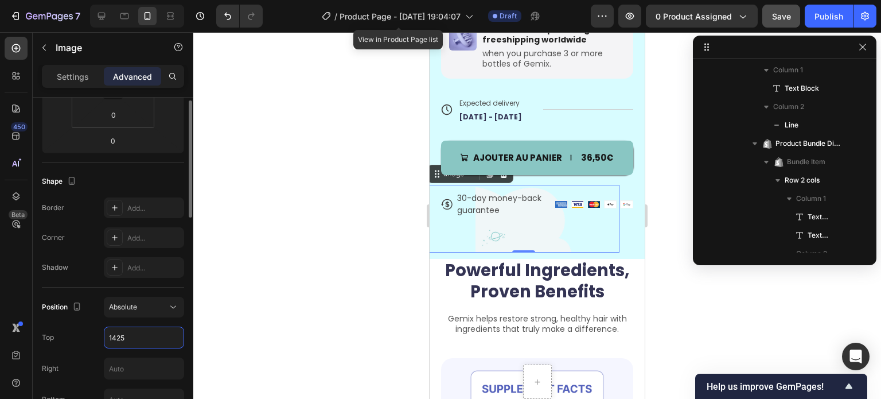
scroll to position [57, 0]
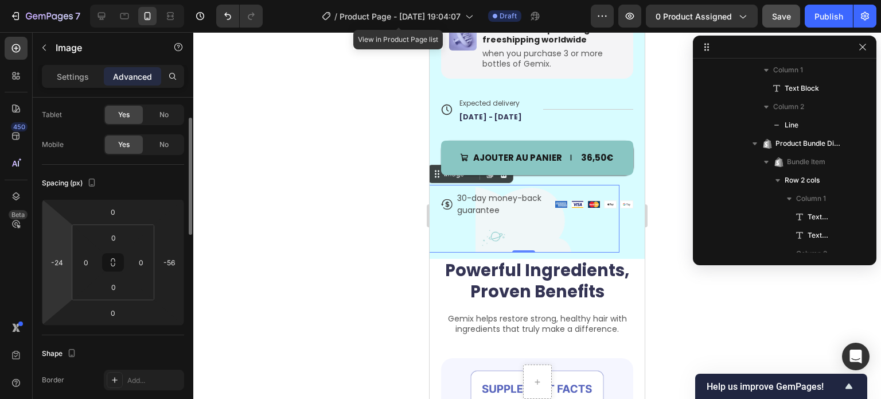
type input "1425"
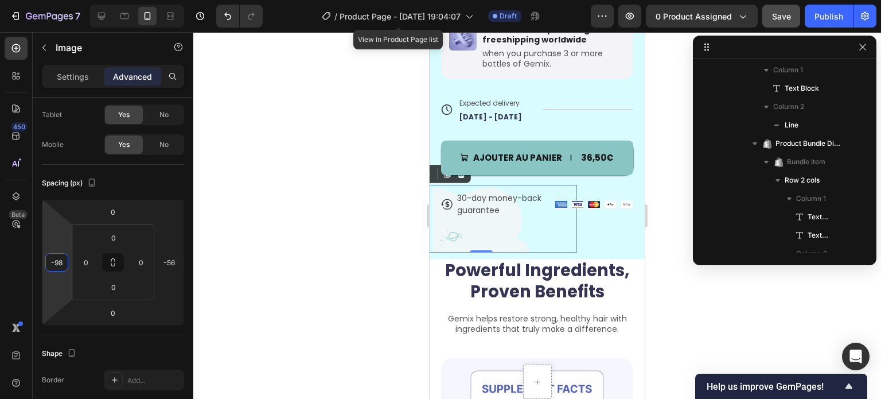
type input "-100"
drag, startPoint x: 57, startPoint y: 242, endPoint x: 55, endPoint y: 264, distance: 21.9
click at [55, 0] on html "7 / Product Page - [DATE] 19:04:07 View in Product Page list Draft Preview 0 pr…" at bounding box center [440, 0] width 881 height 0
click at [294, 231] on div at bounding box center [537, 215] width 688 height 367
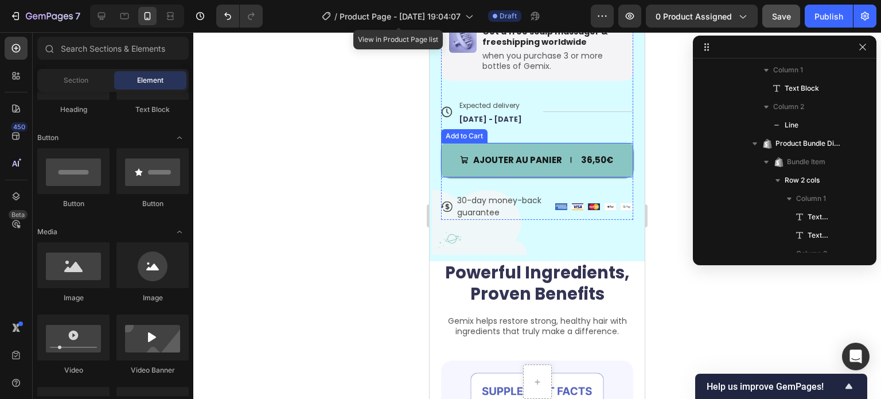
scroll to position [689, 0]
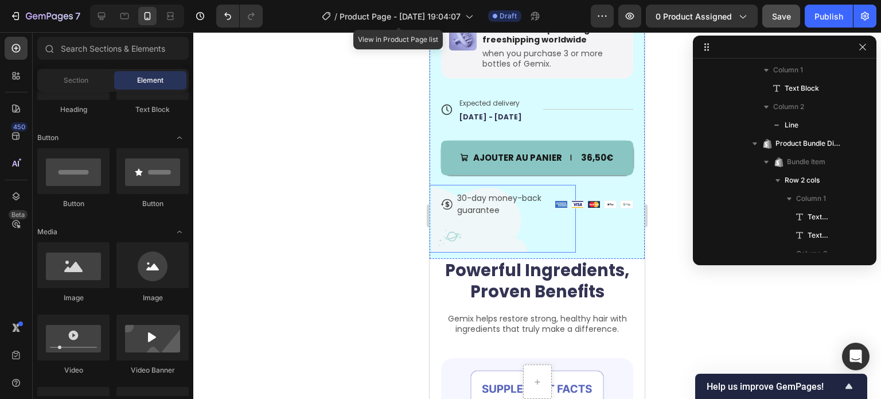
click at [436, 234] on img at bounding box center [480, 219] width 96 height 68
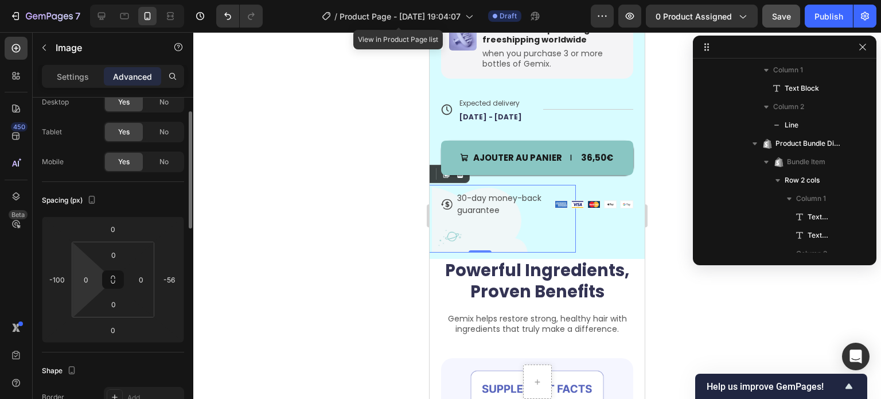
scroll to position [0, 0]
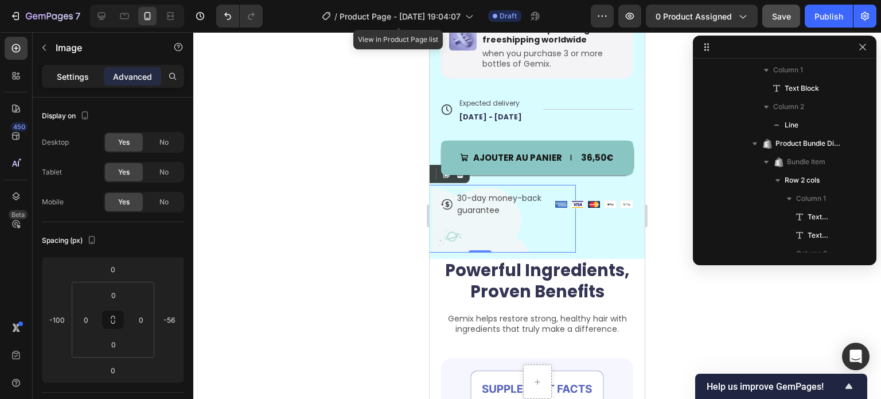
click at [68, 77] on p "Settings" at bounding box center [73, 77] width 32 height 12
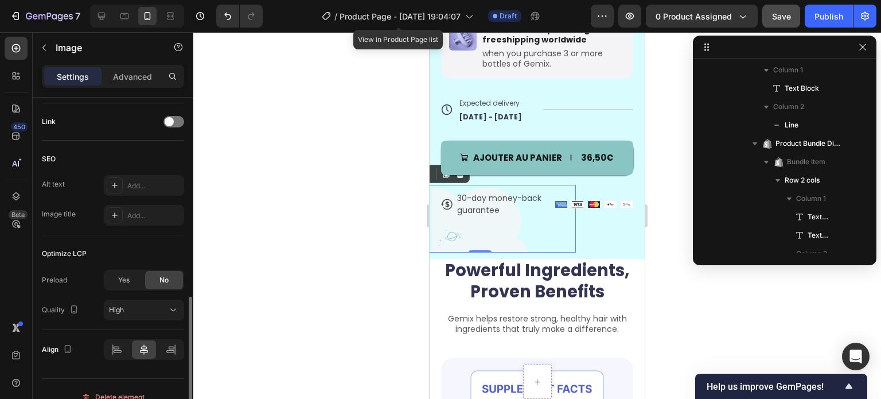
scroll to position [531, 0]
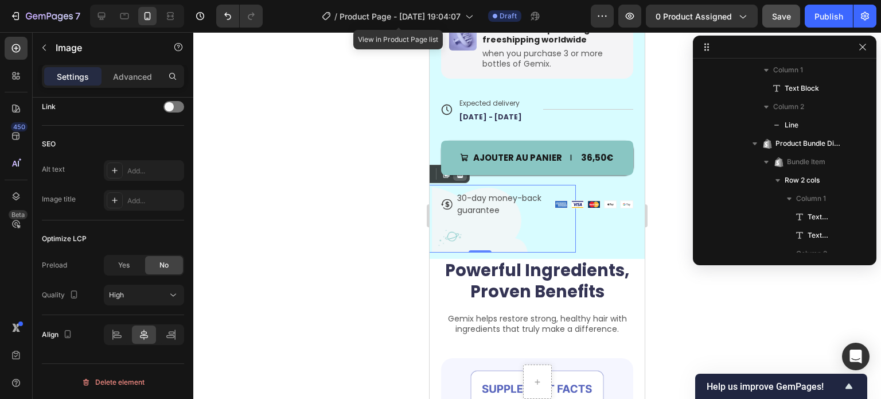
click at [462, 172] on icon at bounding box center [460, 174] width 7 height 8
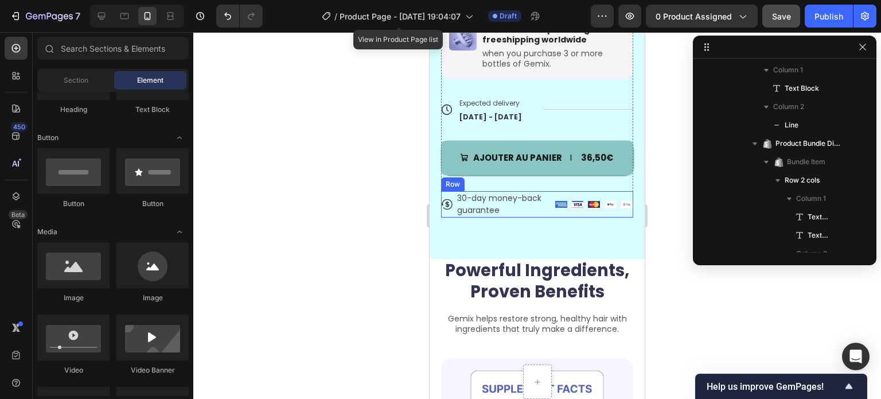
click at [555, 206] on div "Image Image Image Image Image Row" at bounding box center [594, 204] width 79 height 26
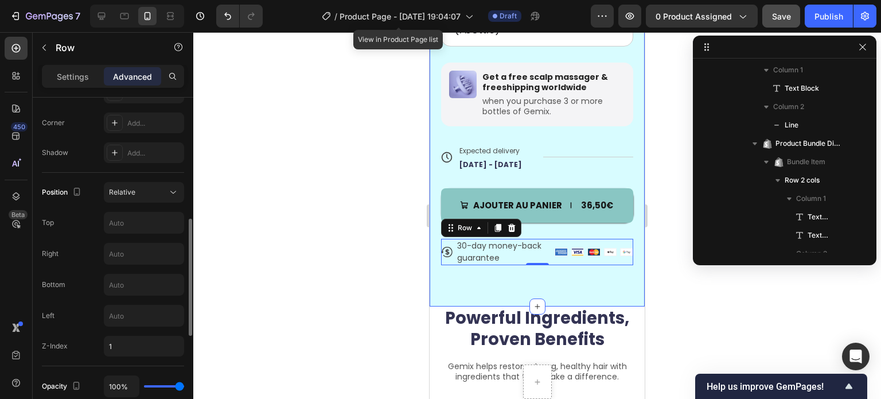
scroll to position [516, 0]
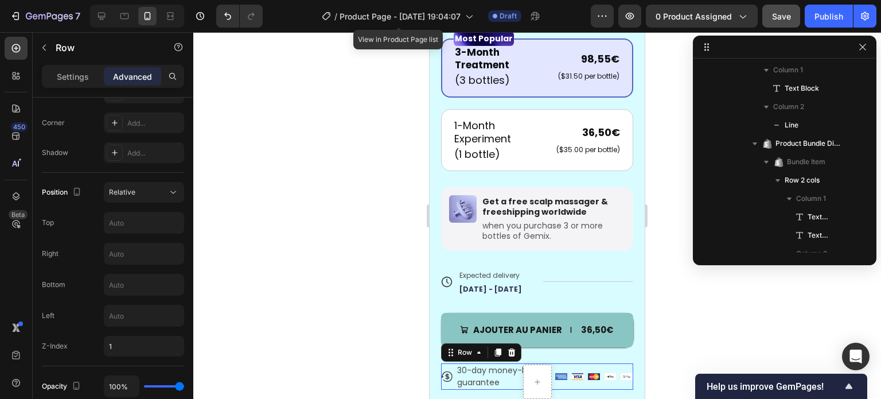
click at [344, 201] on div at bounding box center [537, 215] width 688 height 367
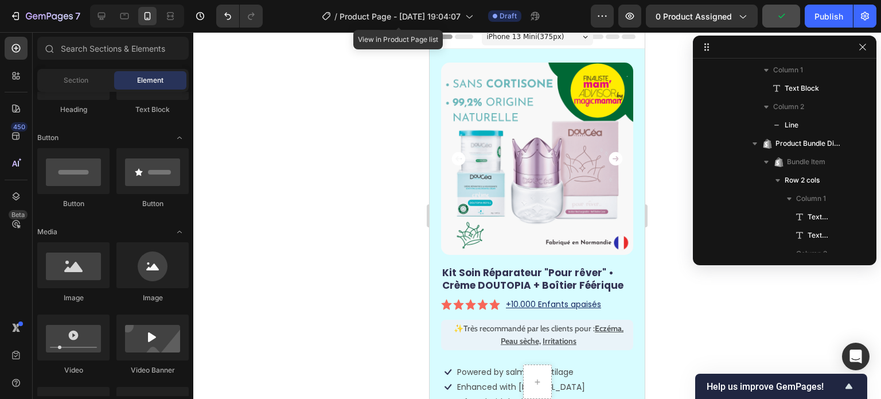
scroll to position [0, 0]
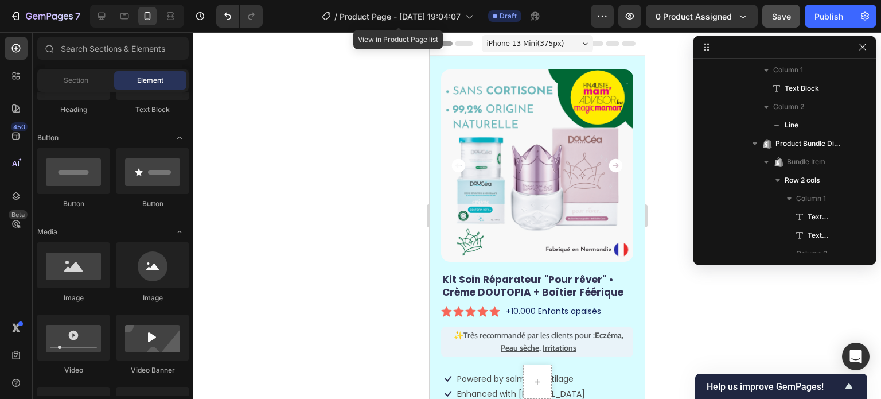
click at [374, 228] on div at bounding box center [537, 215] width 688 height 367
click at [390, 193] on div at bounding box center [537, 215] width 688 height 367
click at [364, 134] on div at bounding box center [537, 215] width 688 height 367
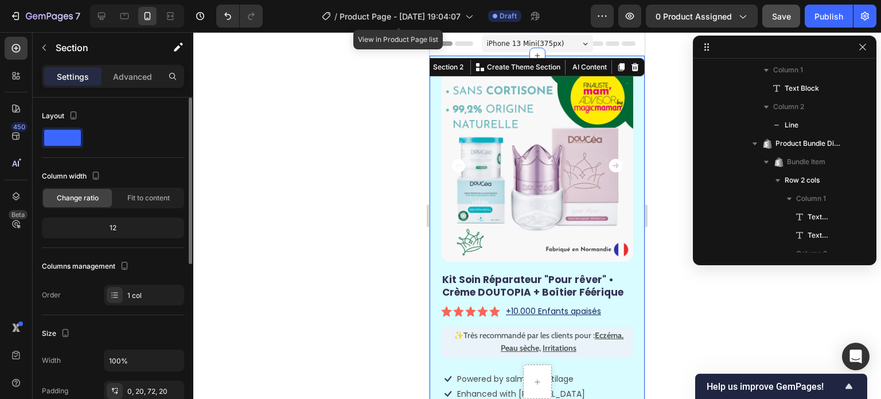
scroll to position [172, 0]
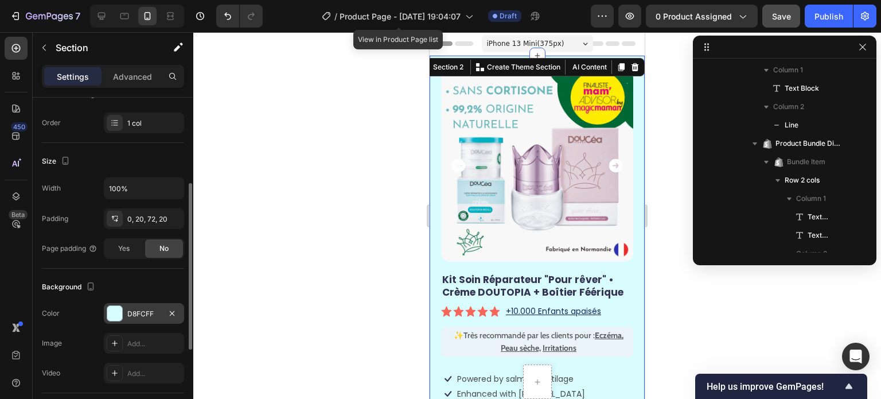
click at [123, 308] on div "D8FCFF" at bounding box center [144, 313] width 80 height 21
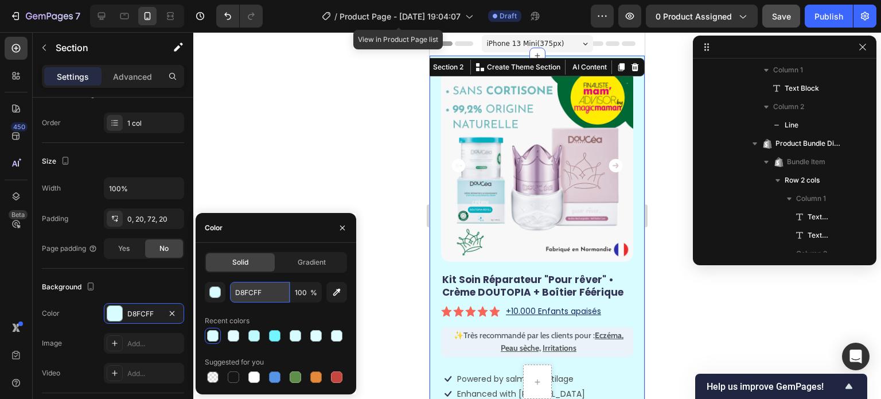
click at [249, 299] on input "D8FCFF" at bounding box center [260, 292] width 60 height 21
paste input "E0F7"
type input "E0F7FF"
click at [269, 310] on div "E0F7FF 100 % Recent colors Suggested for you" at bounding box center [276, 333] width 142 height 103
click at [317, 146] on div at bounding box center [537, 215] width 688 height 367
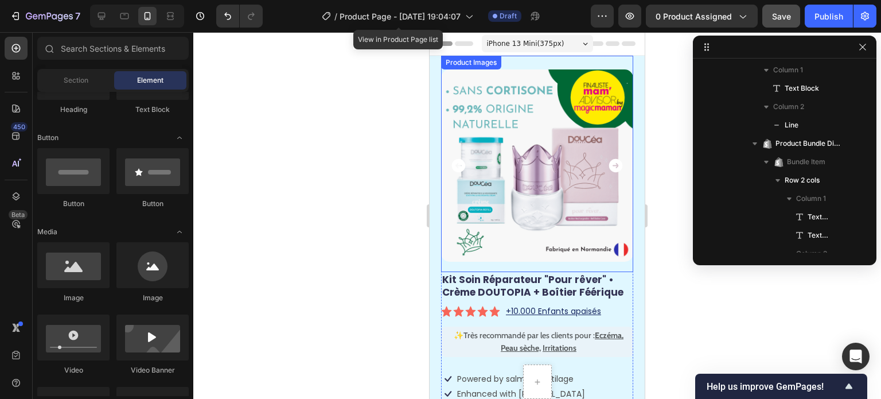
click at [609, 161] on icon "Carousel Next Arrow" at bounding box center [616, 166] width 14 height 14
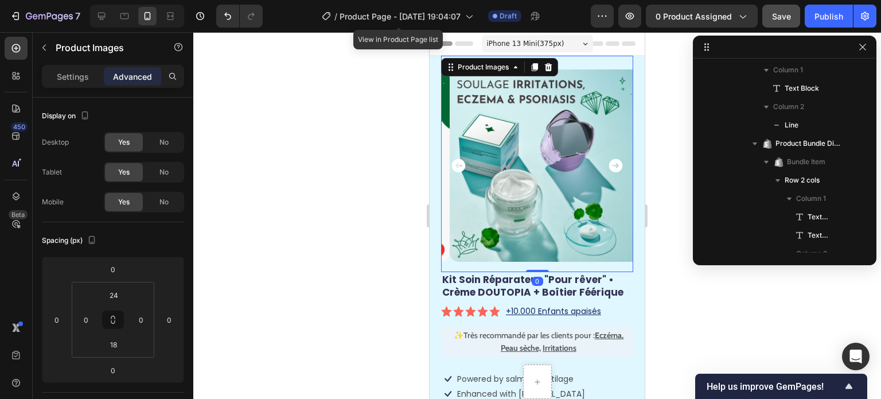
click at [314, 227] on div at bounding box center [537, 215] width 688 height 367
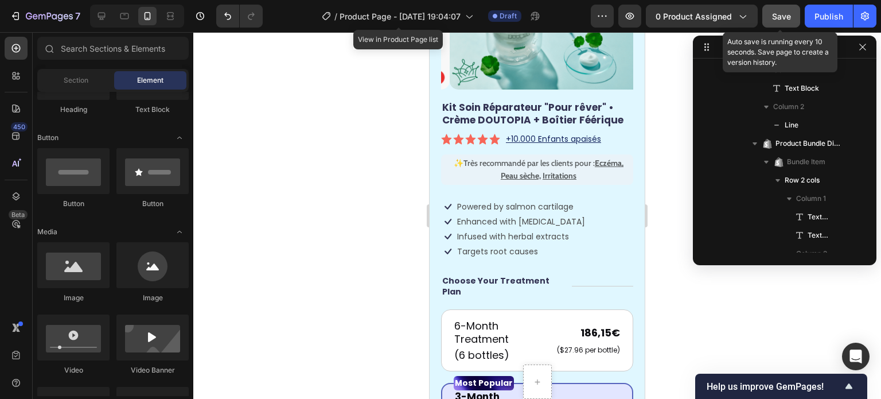
click at [780, 14] on span "Save" at bounding box center [781, 16] width 19 height 10
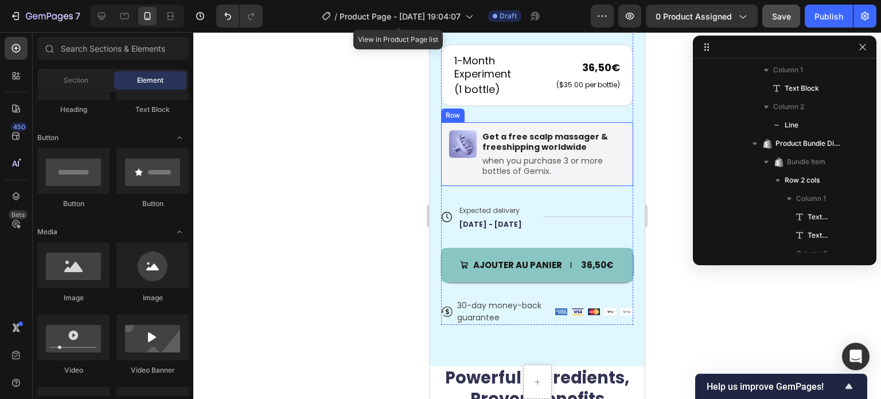
scroll to position [689, 0]
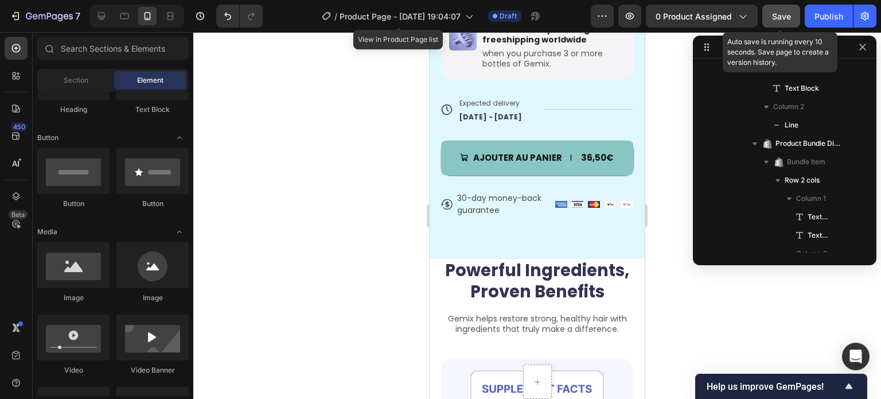
click at [775, 8] on button "Save" at bounding box center [782, 16] width 38 height 23
